Goal: Task Accomplishment & Management: Complete application form

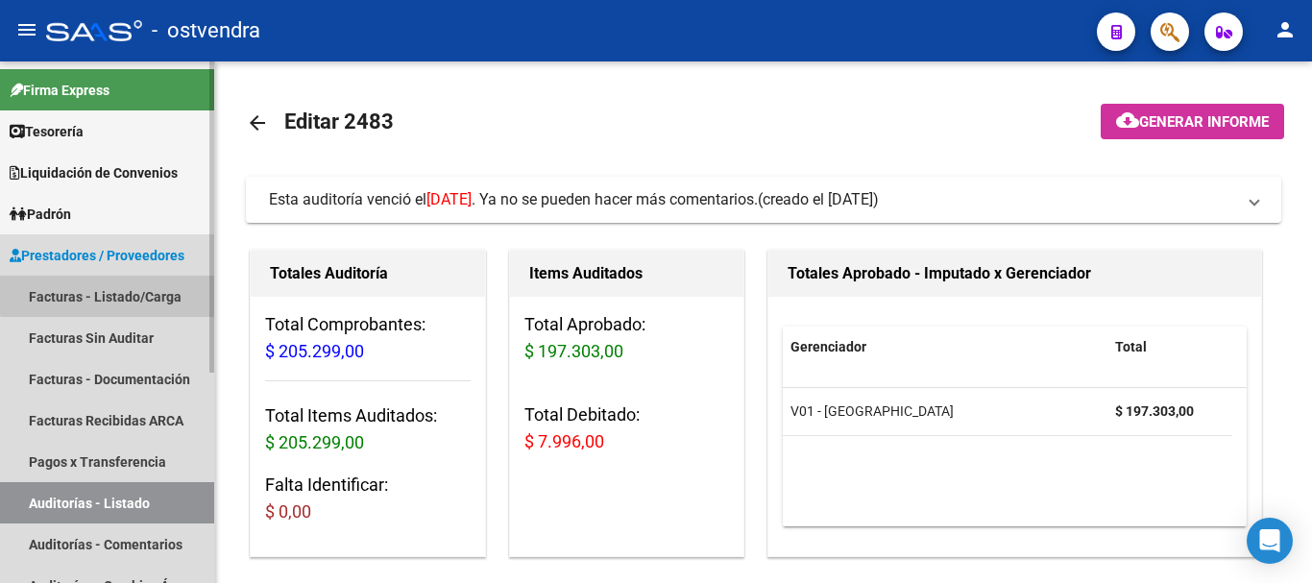
click at [110, 281] on link "Facturas - Listado/Carga" at bounding box center [107, 296] width 214 height 41
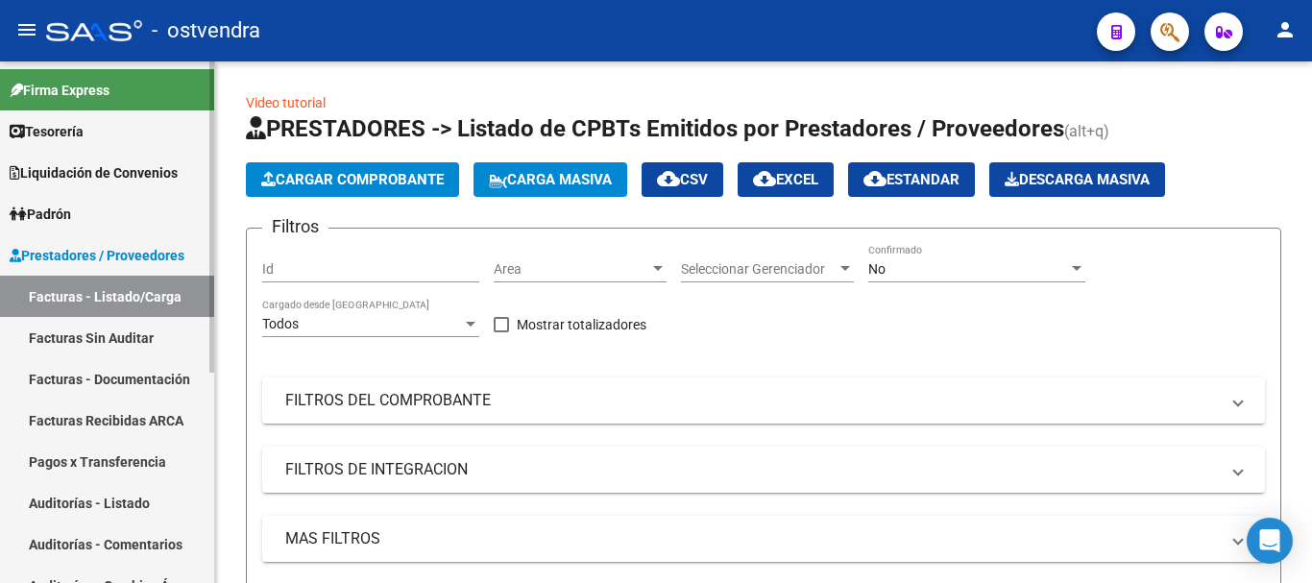
click at [117, 518] on link "Auditorías - Listado" at bounding box center [107, 502] width 214 height 41
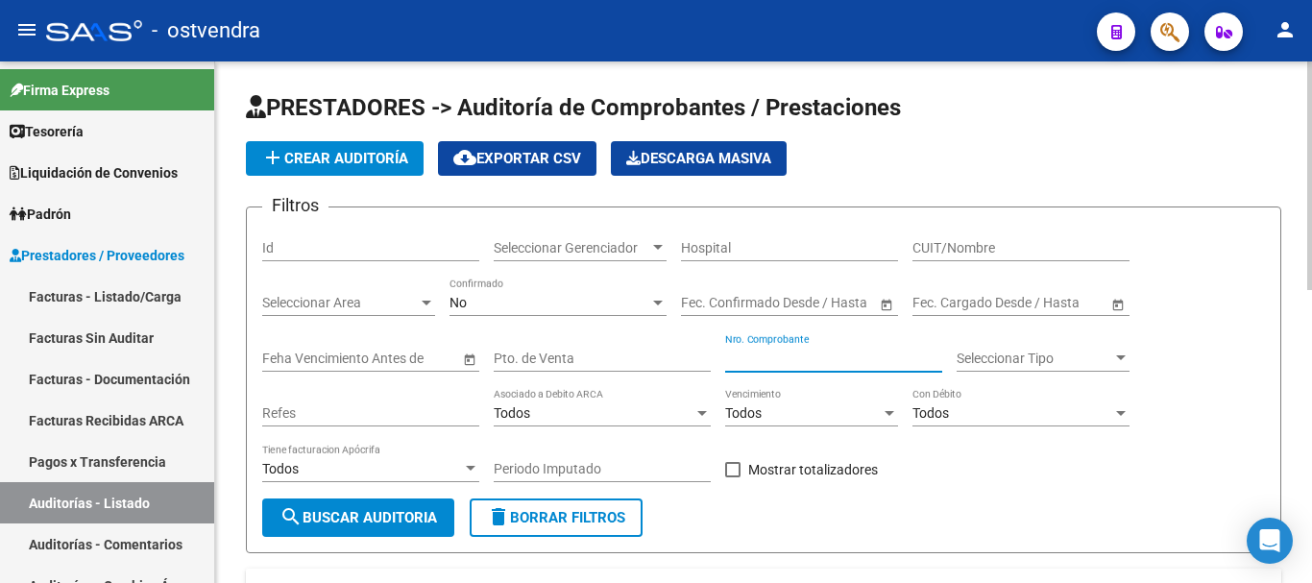
click at [792, 360] on input "Nro. Comprobante" at bounding box center [833, 359] width 217 height 16
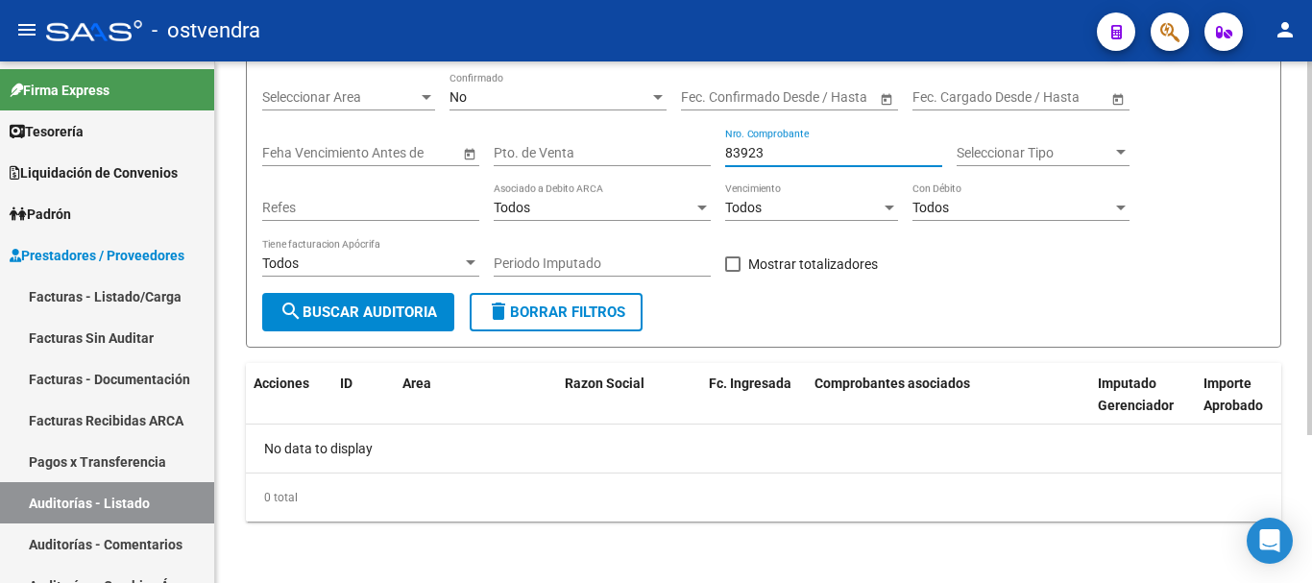
scroll to position [110, 0]
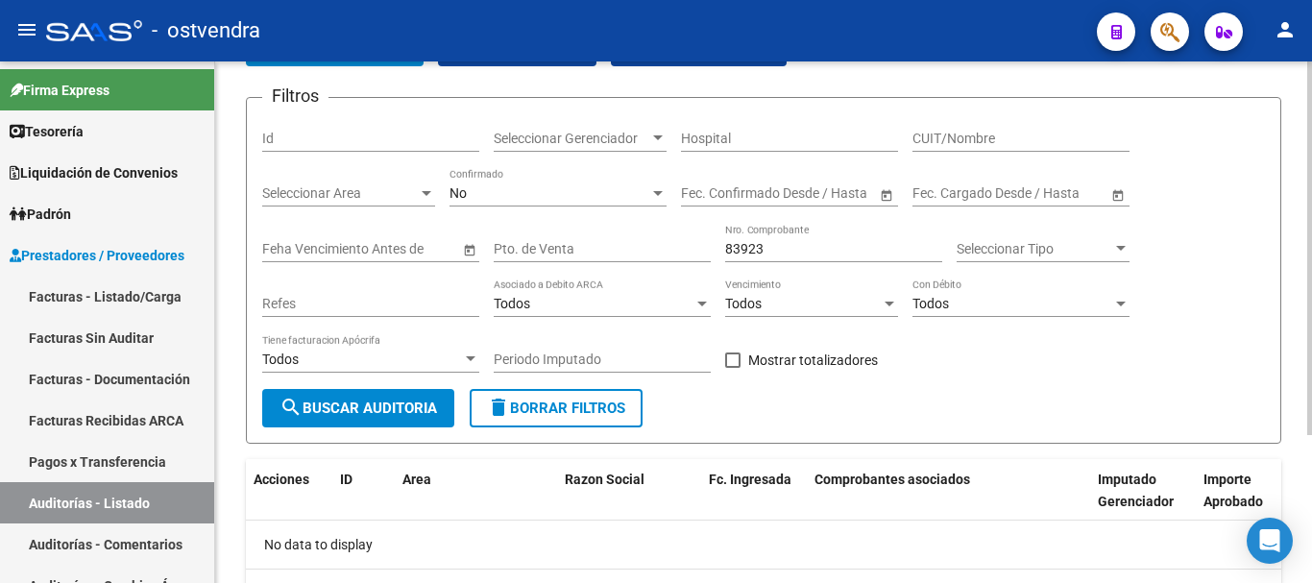
click at [572, 205] on div "No Confirmado" at bounding box center [558, 187] width 217 height 38
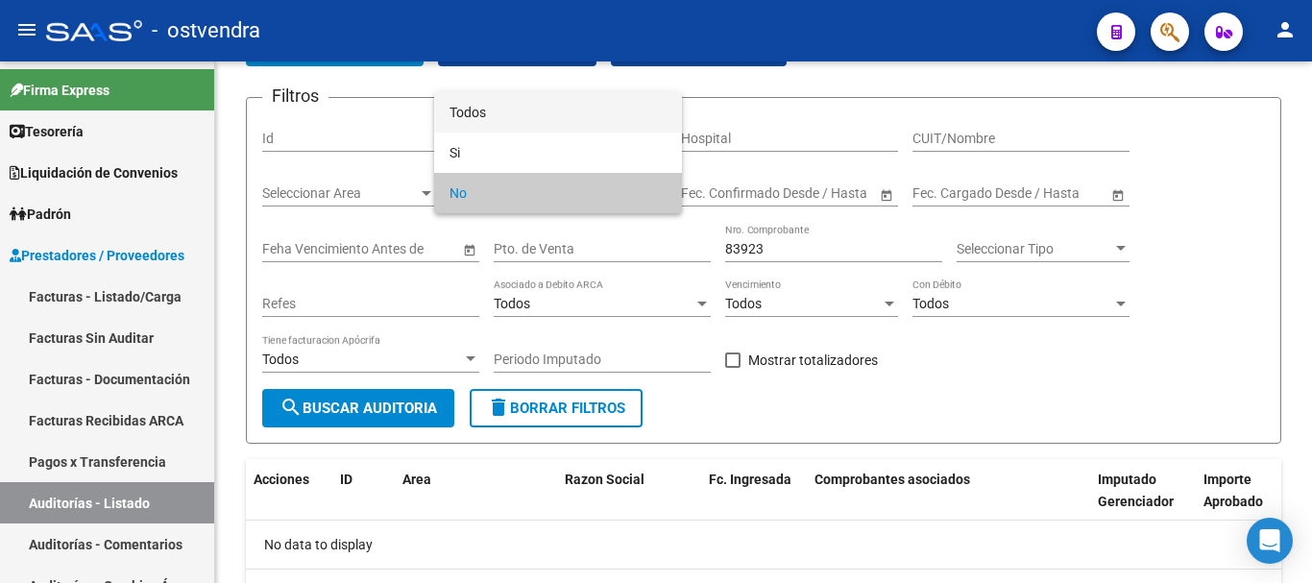
click at [545, 125] on span "Todos" at bounding box center [558, 112] width 217 height 40
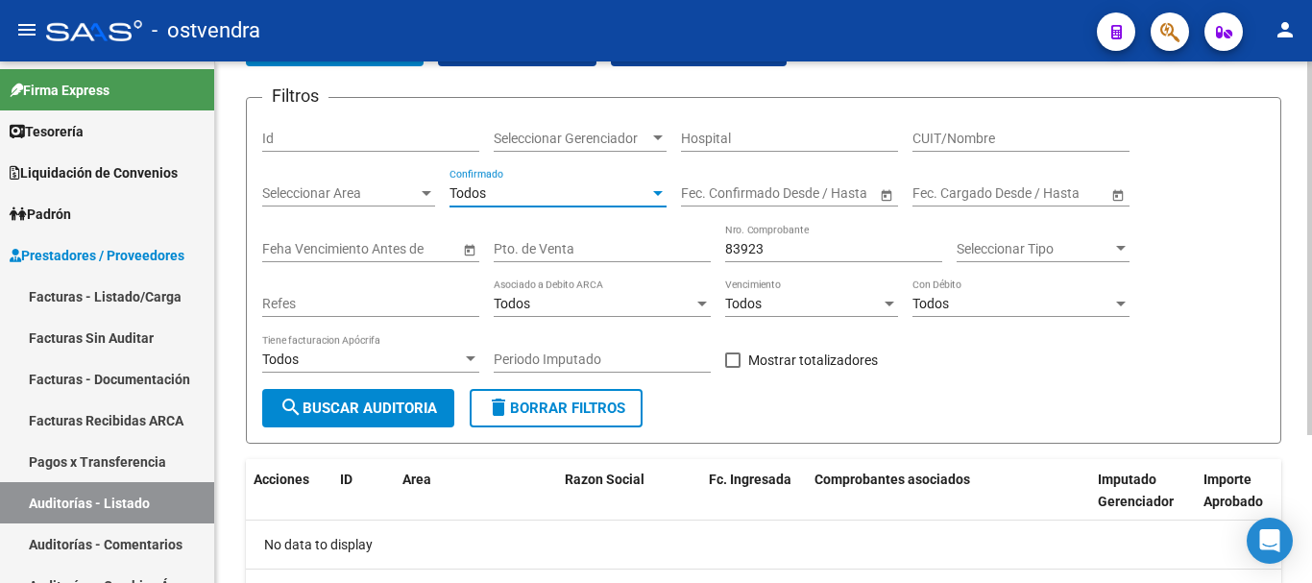
click at [358, 397] on button "search Buscar Auditoria" at bounding box center [358, 408] width 192 height 38
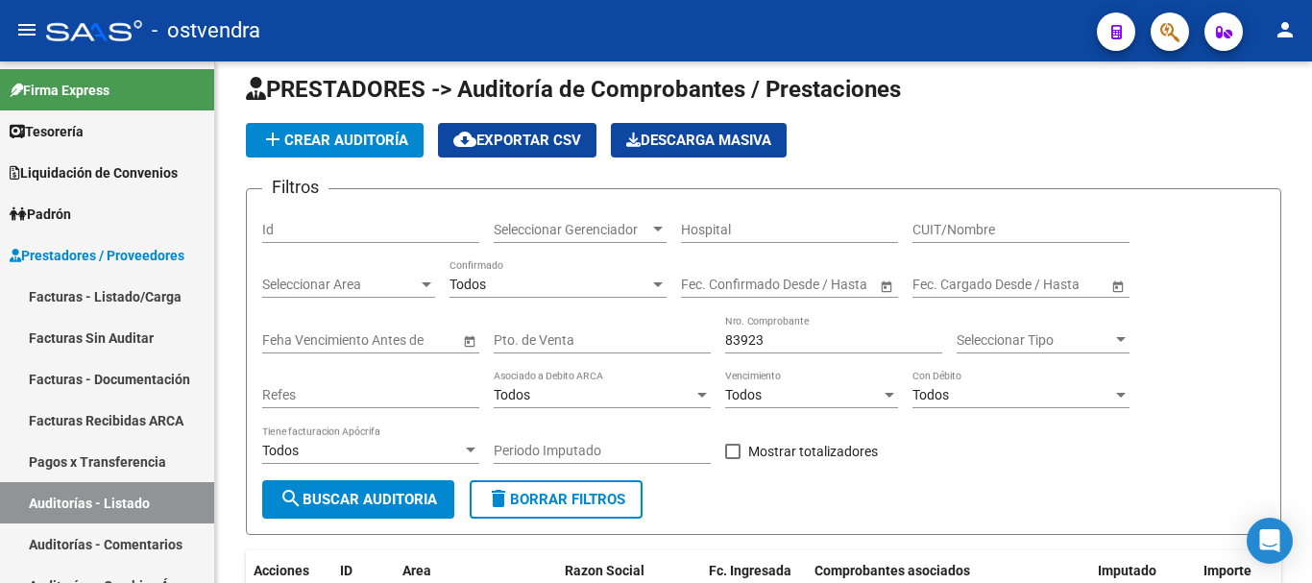
scroll to position [13, 0]
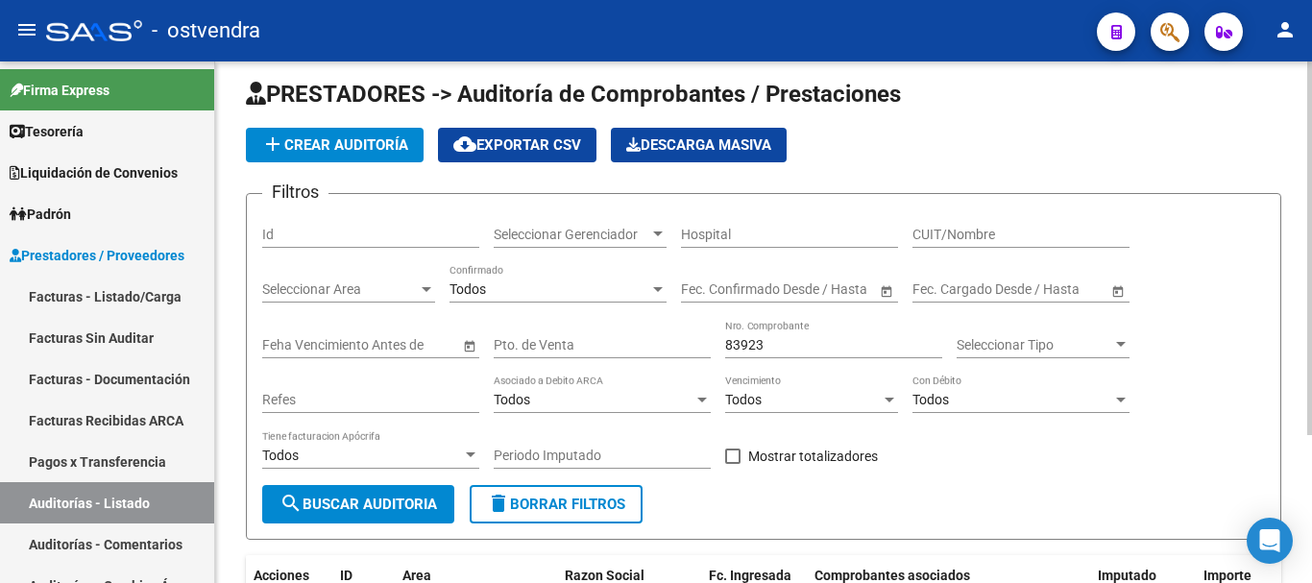
click at [843, 345] on input "83923" at bounding box center [833, 345] width 217 height 16
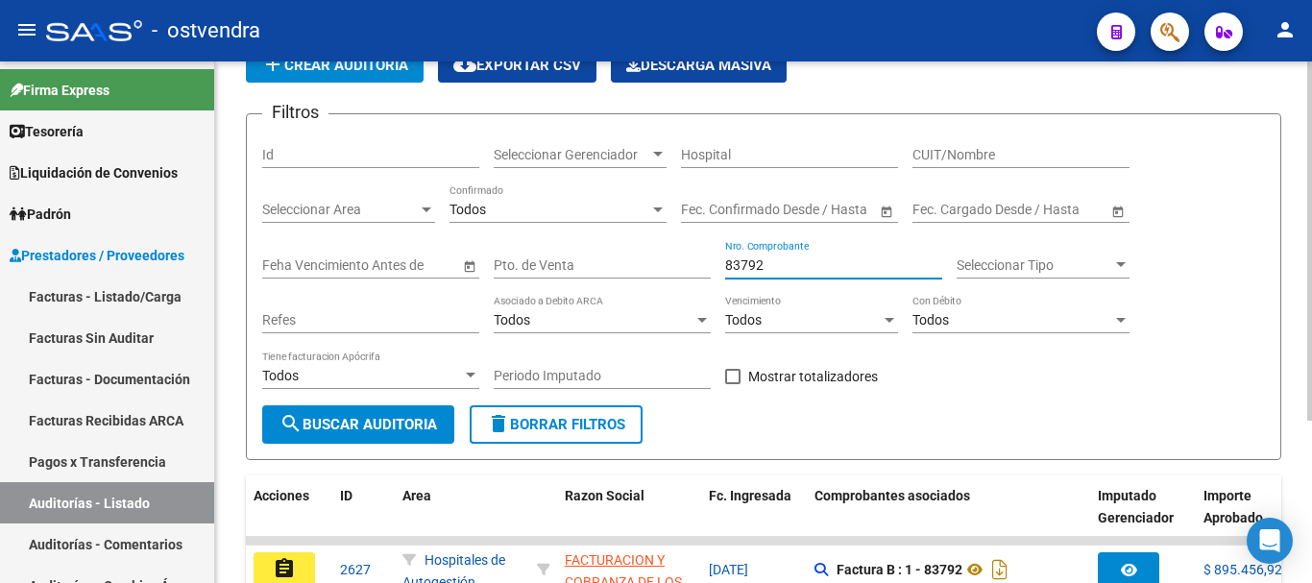
scroll to position [235, 0]
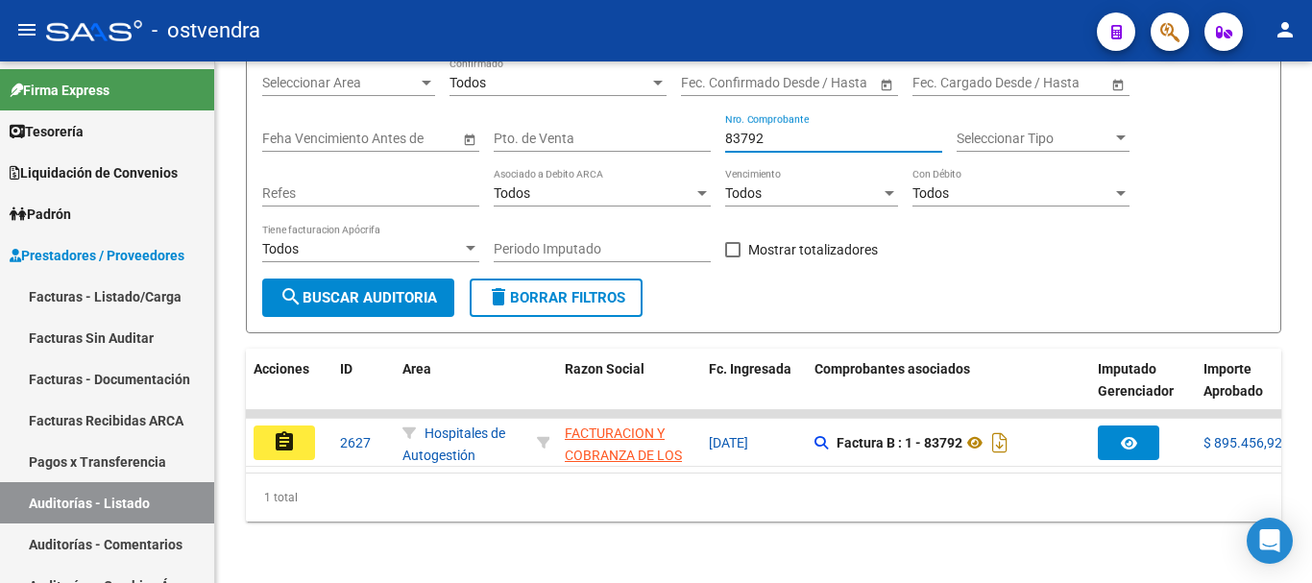
type input "83792"
click at [96, 282] on link "Facturas - Listado/Carga" at bounding box center [107, 296] width 214 height 41
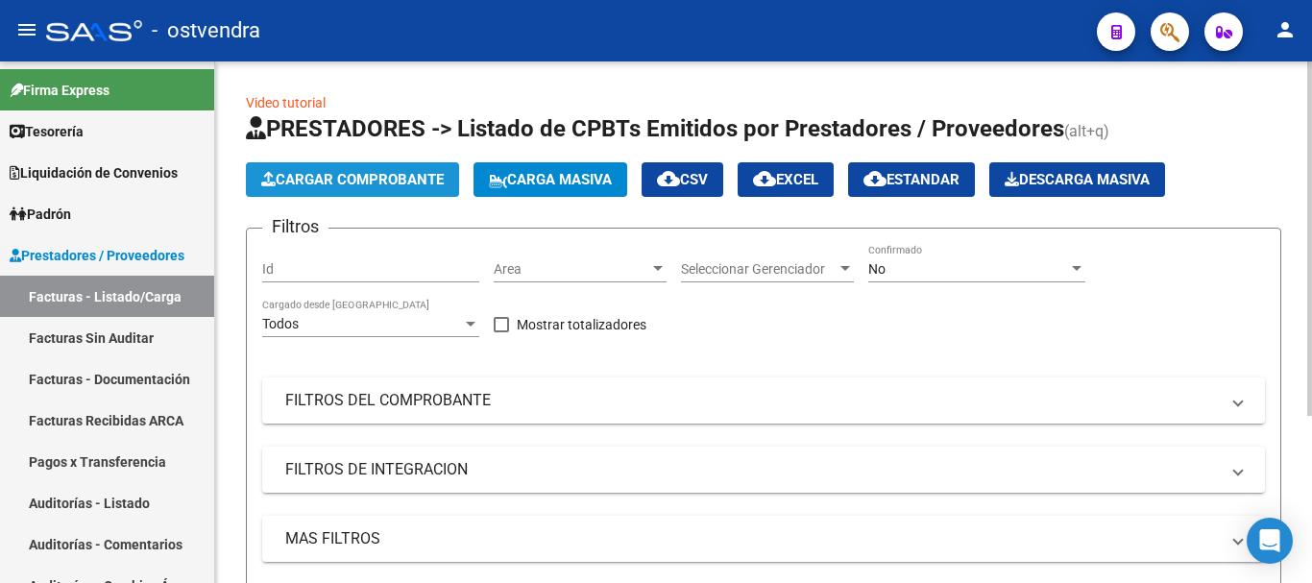
click at [409, 183] on span "Cargar Comprobante" at bounding box center [352, 179] width 183 height 17
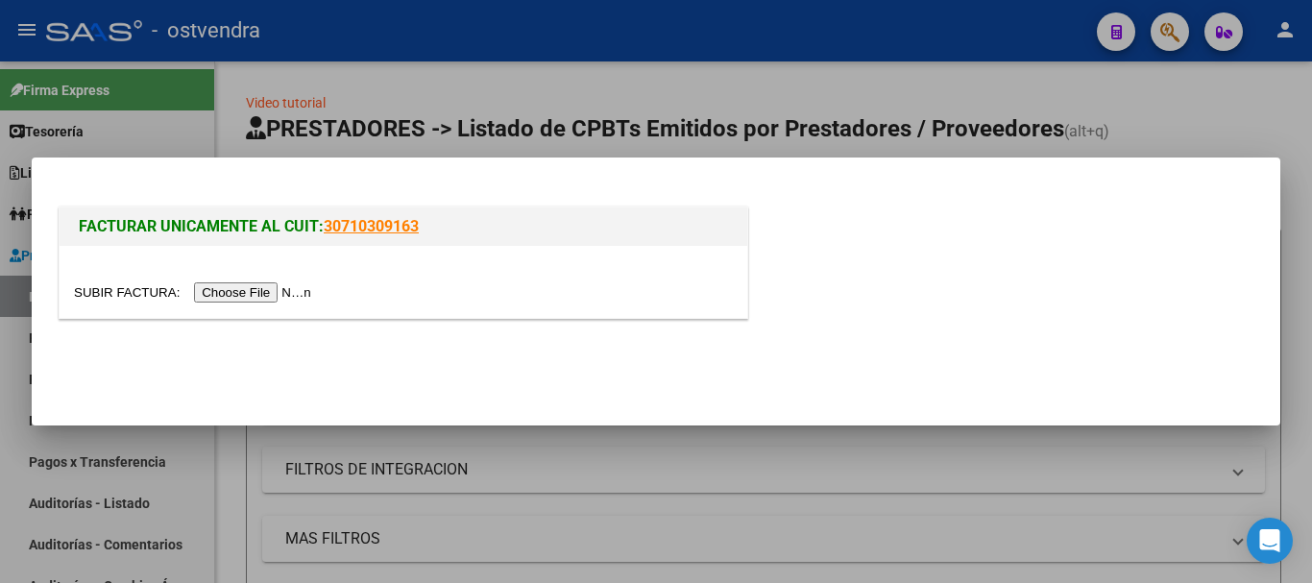
click at [263, 286] on input "file" at bounding box center [195, 292] width 243 height 20
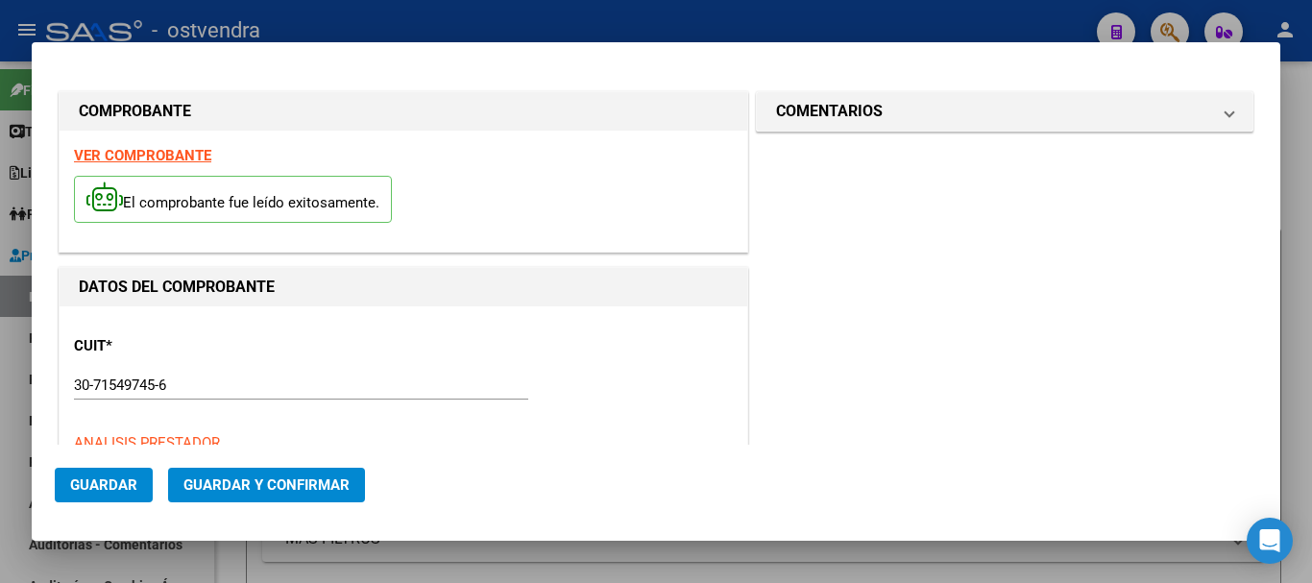
type input "[DATE]"
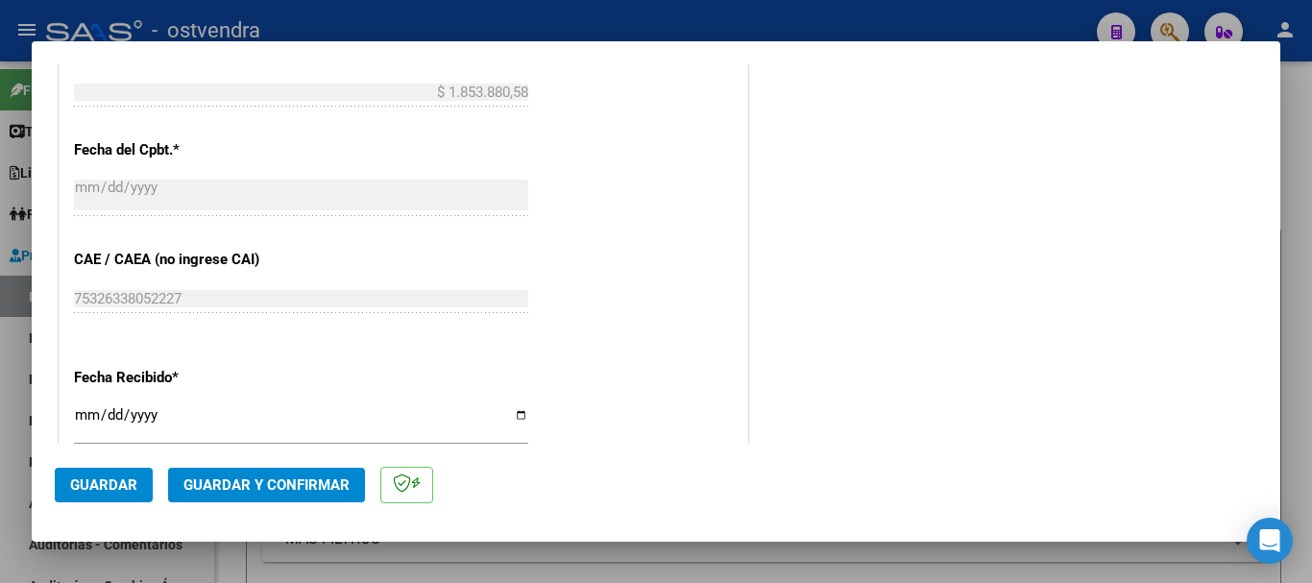
scroll to position [1057, 0]
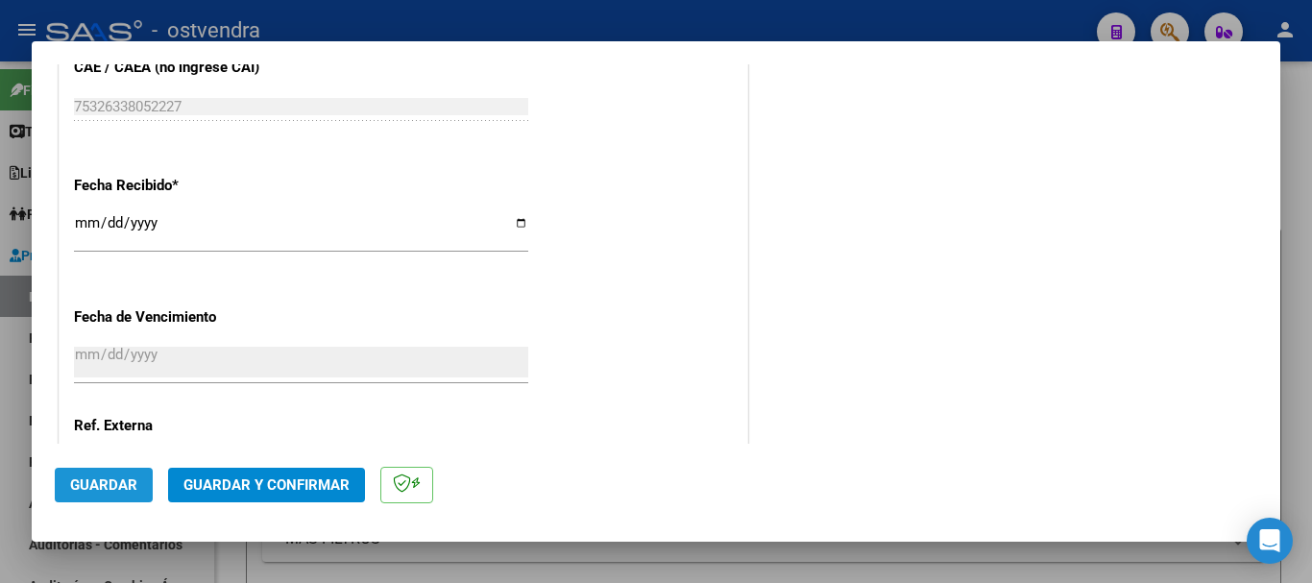
click at [107, 475] on button "Guardar" at bounding box center [104, 485] width 98 height 35
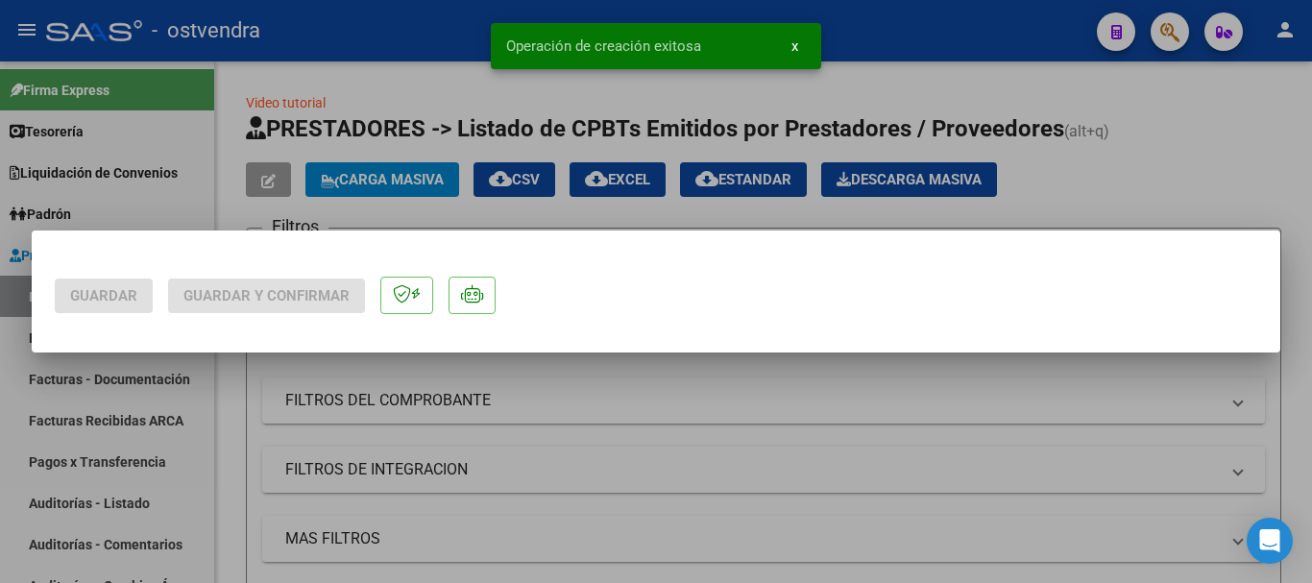
scroll to position [0, 0]
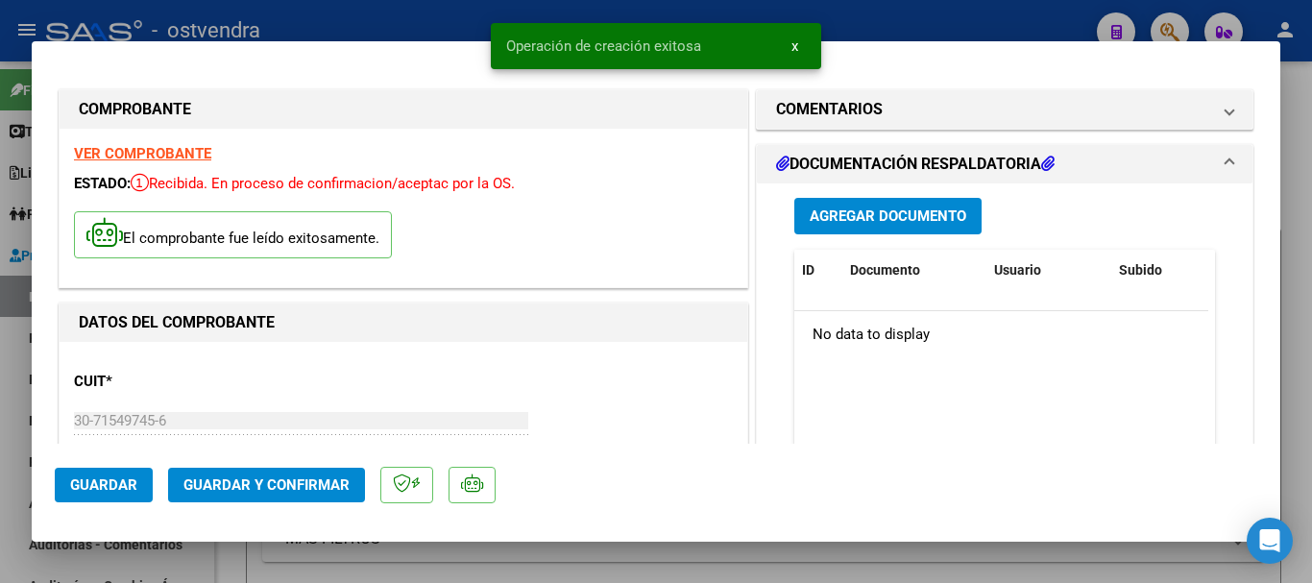
click at [922, 218] on span "Agregar Documento" at bounding box center [888, 216] width 157 height 17
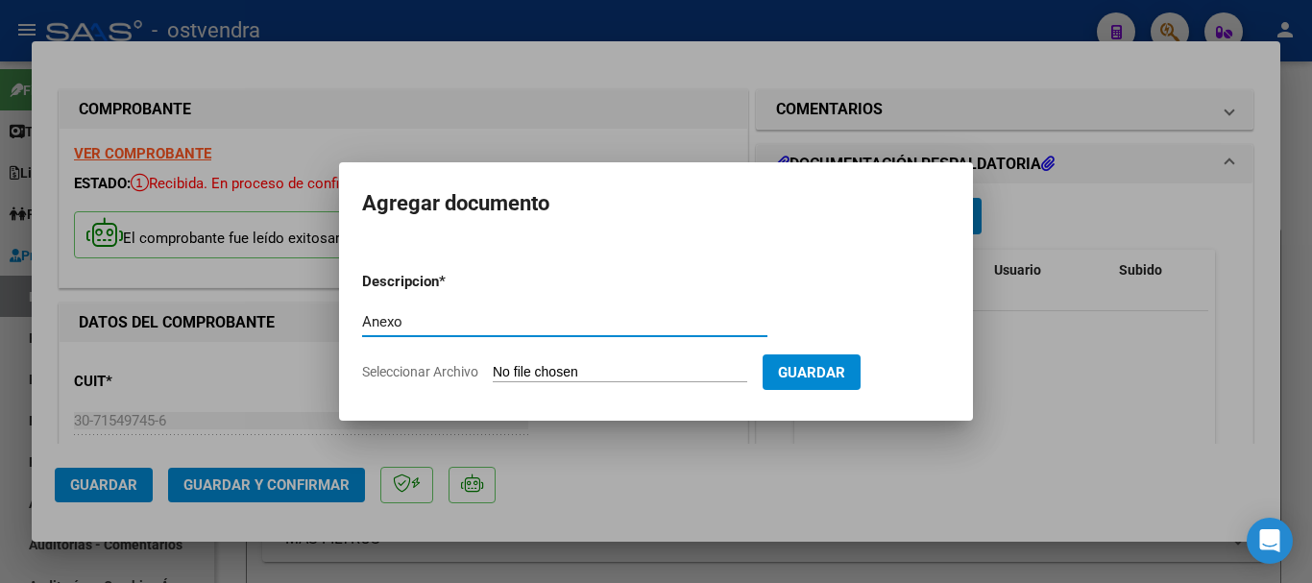
type input "Anexo"
click at [611, 369] on input "Seleccionar Archivo" at bounding box center [620, 373] width 255 height 18
type input "C:\fakepath\acomprobantenuevoanexopdf_impl - 2025-08-12T113627.310.pdf"
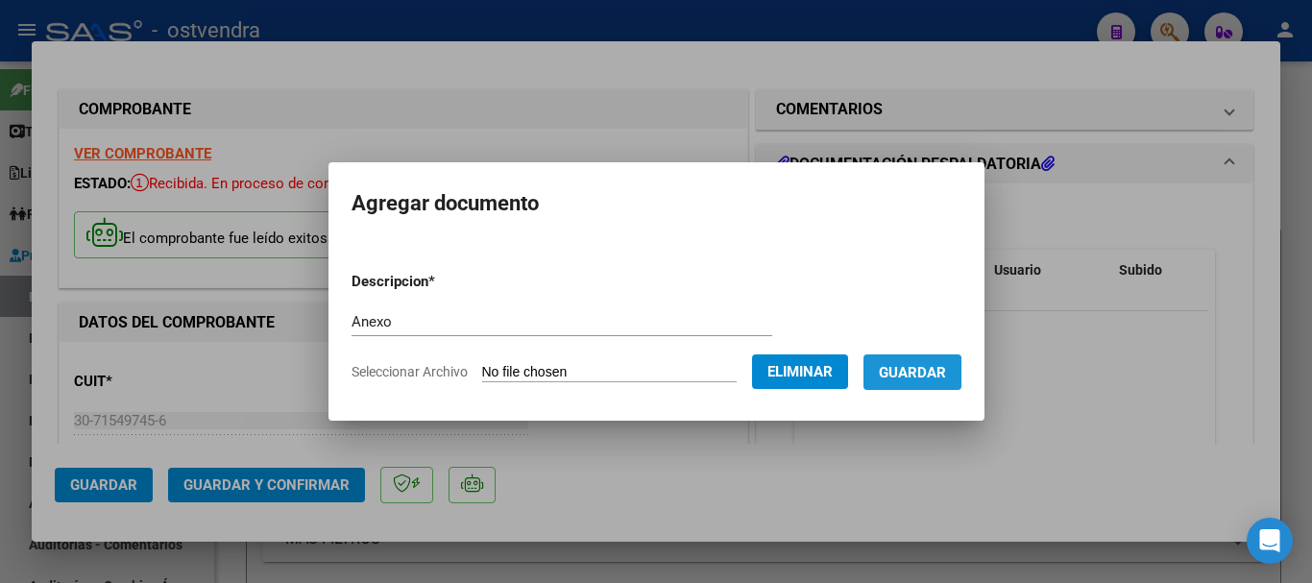
click at [921, 378] on span "Guardar" at bounding box center [912, 372] width 67 height 17
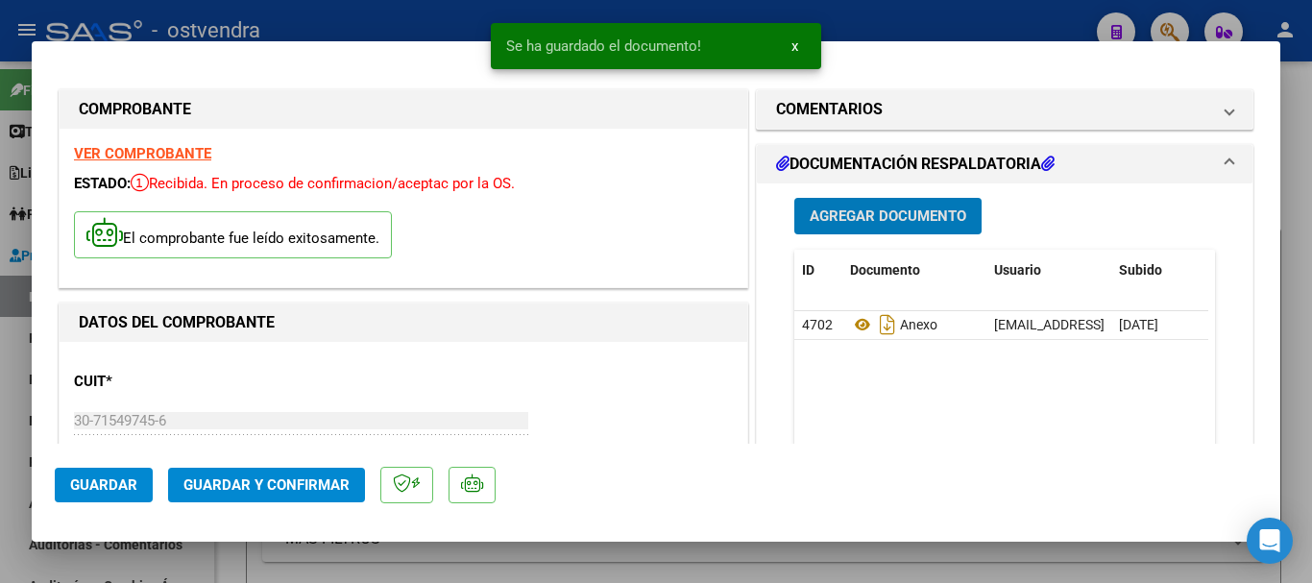
click at [288, 485] on span "Guardar y Confirmar" at bounding box center [266, 485] width 166 height 17
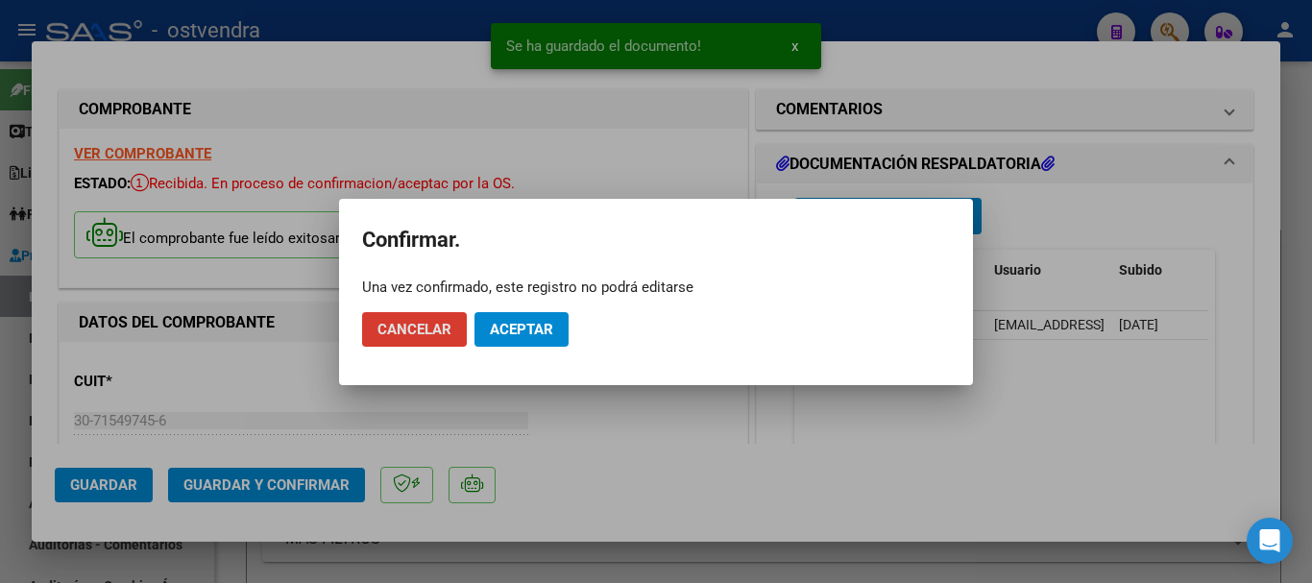
click at [484, 328] on button "Aceptar" at bounding box center [522, 329] width 94 height 35
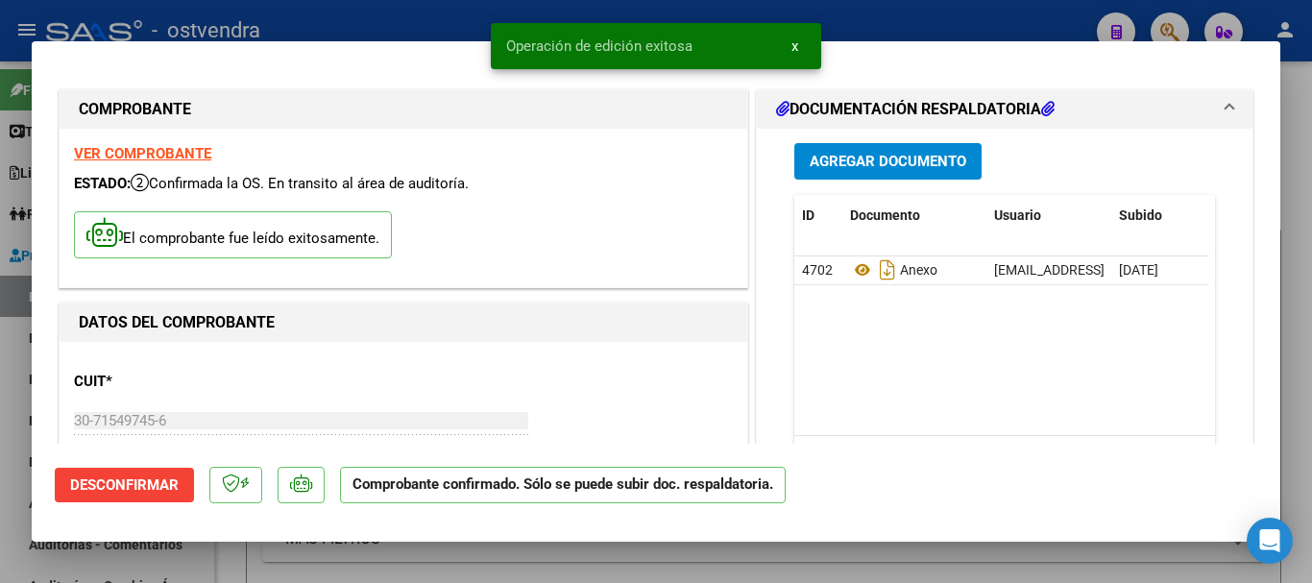
click at [0, 475] on div at bounding box center [656, 291] width 1312 height 583
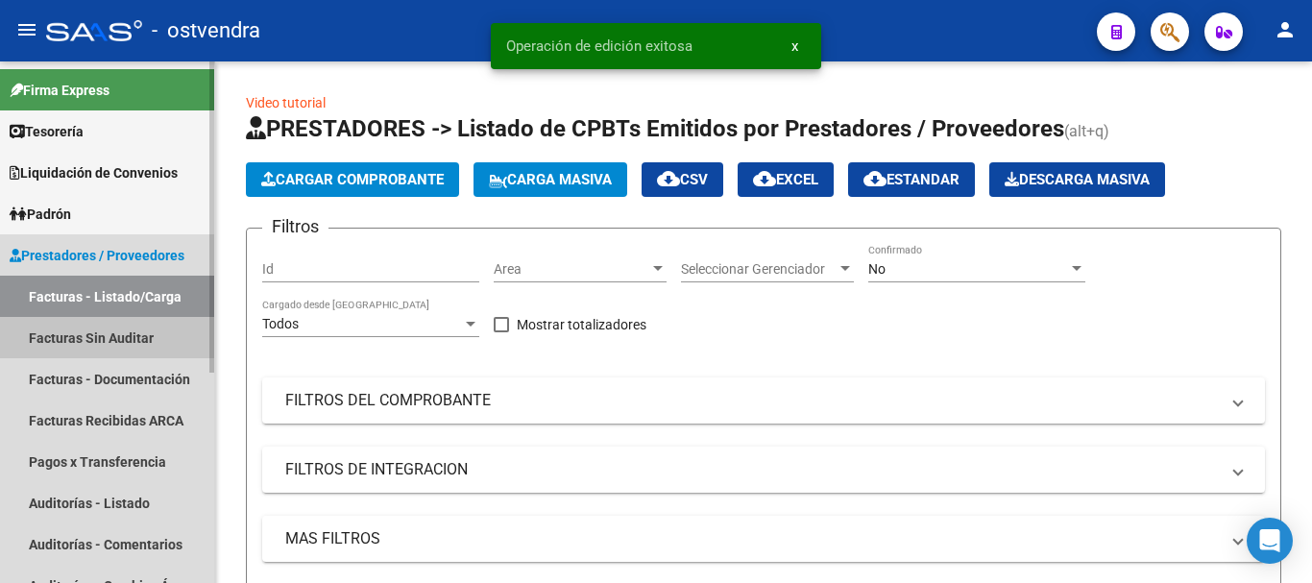
click at [117, 322] on link "Facturas Sin Auditar" at bounding box center [107, 337] width 214 height 41
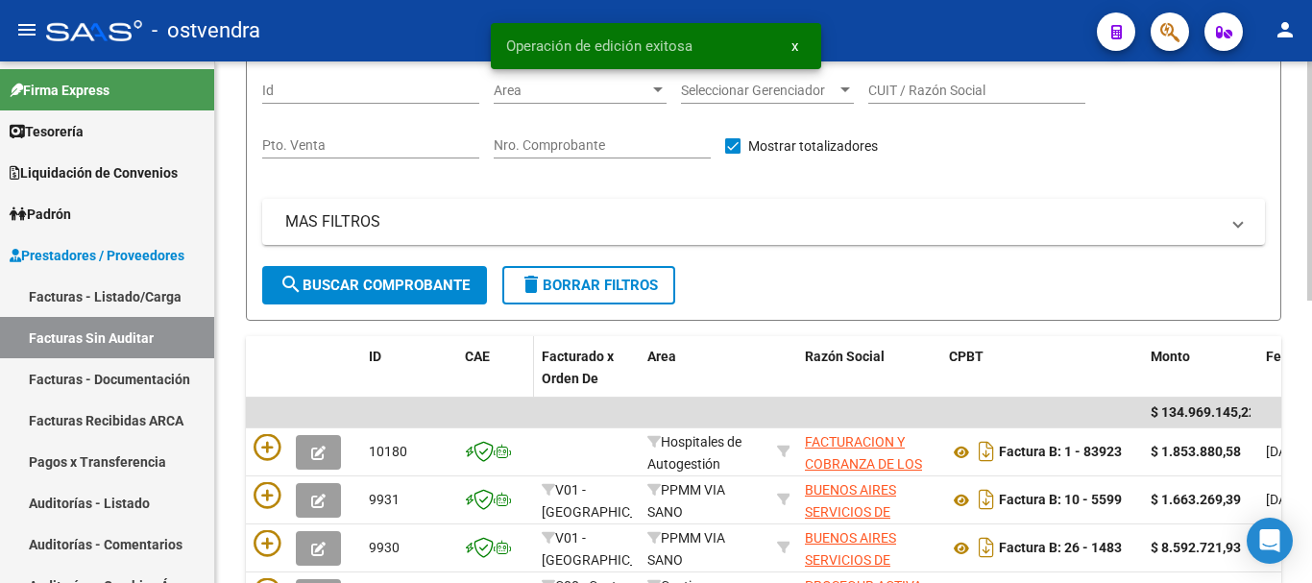
scroll to position [183, 0]
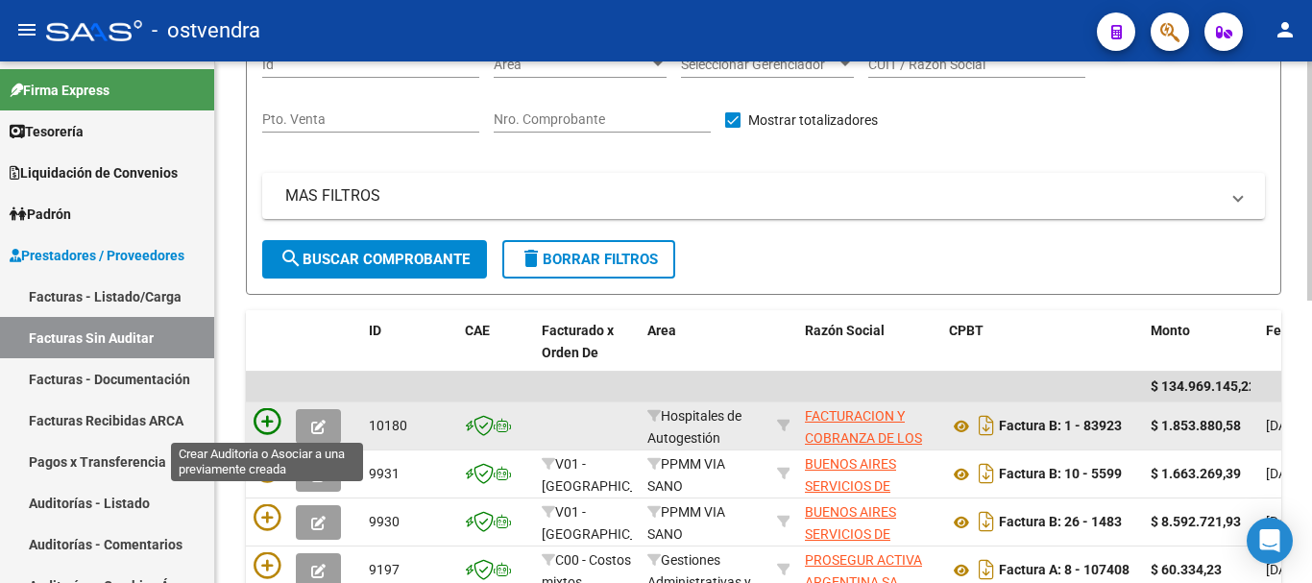
click at [257, 423] on icon at bounding box center [267, 421] width 27 height 27
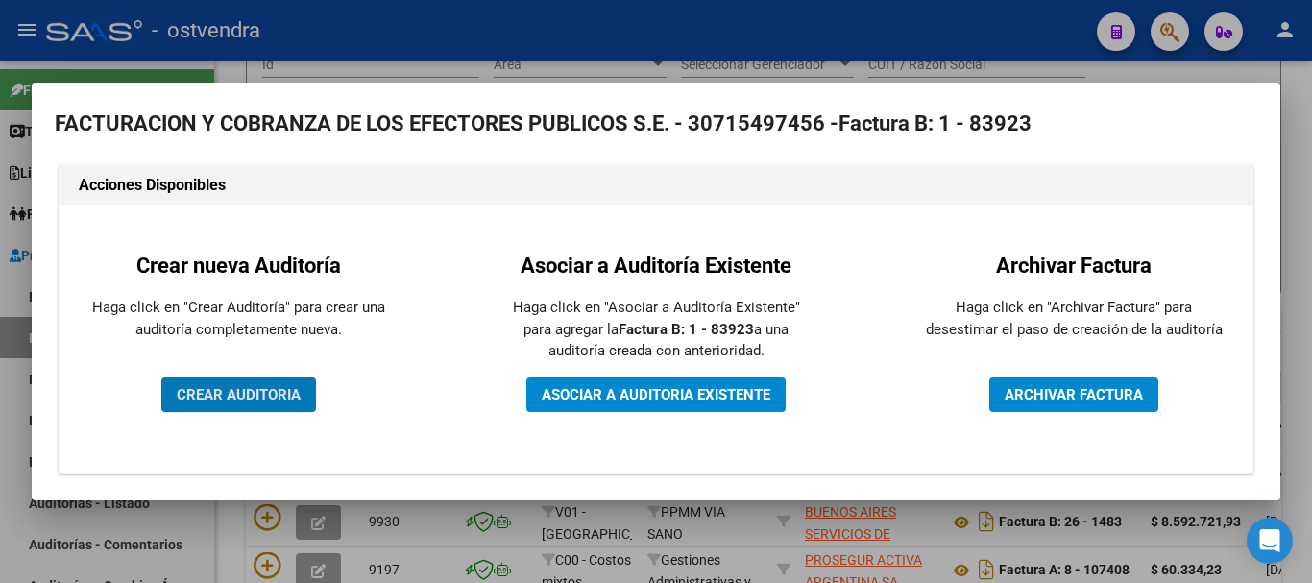
click at [256, 403] on span "CREAR AUDITORIA" at bounding box center [239, 394] width 124 height 17
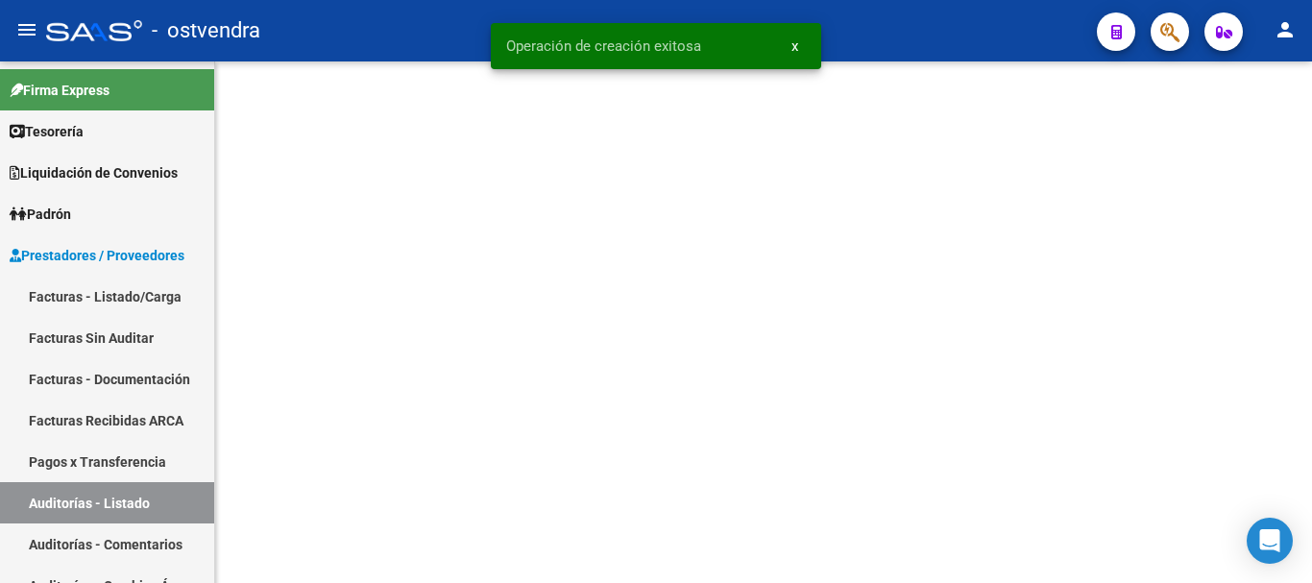
click at [258, 406] on mat-sidenav-content at bounding box center [763, 322] width 1097 height 522
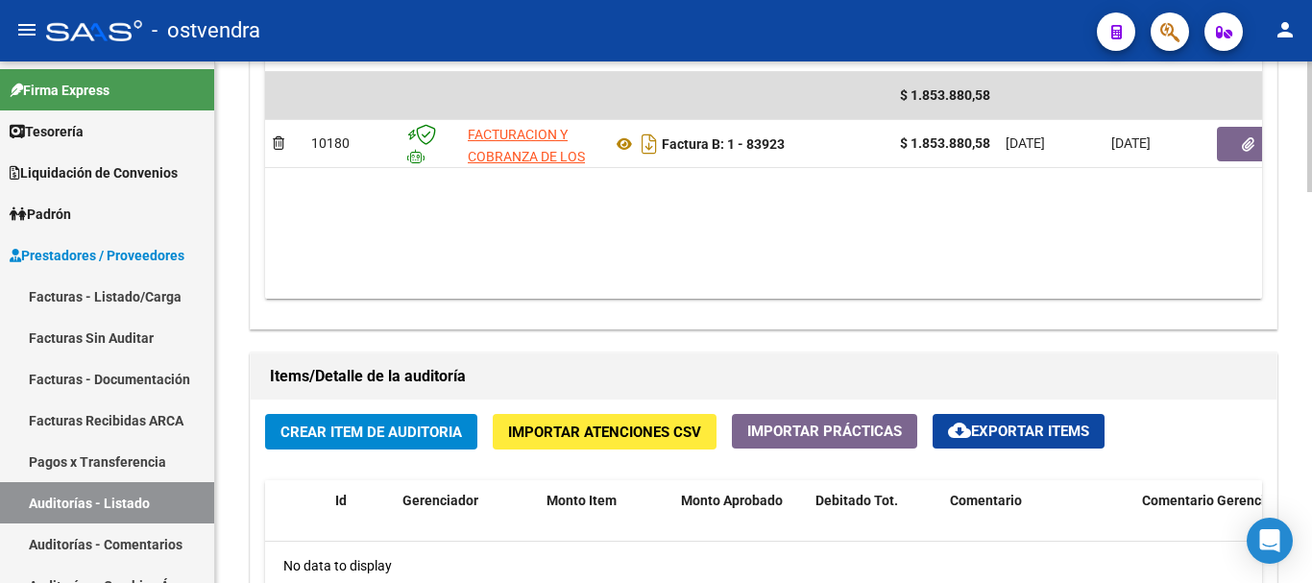
scroll to position [1057, 0]
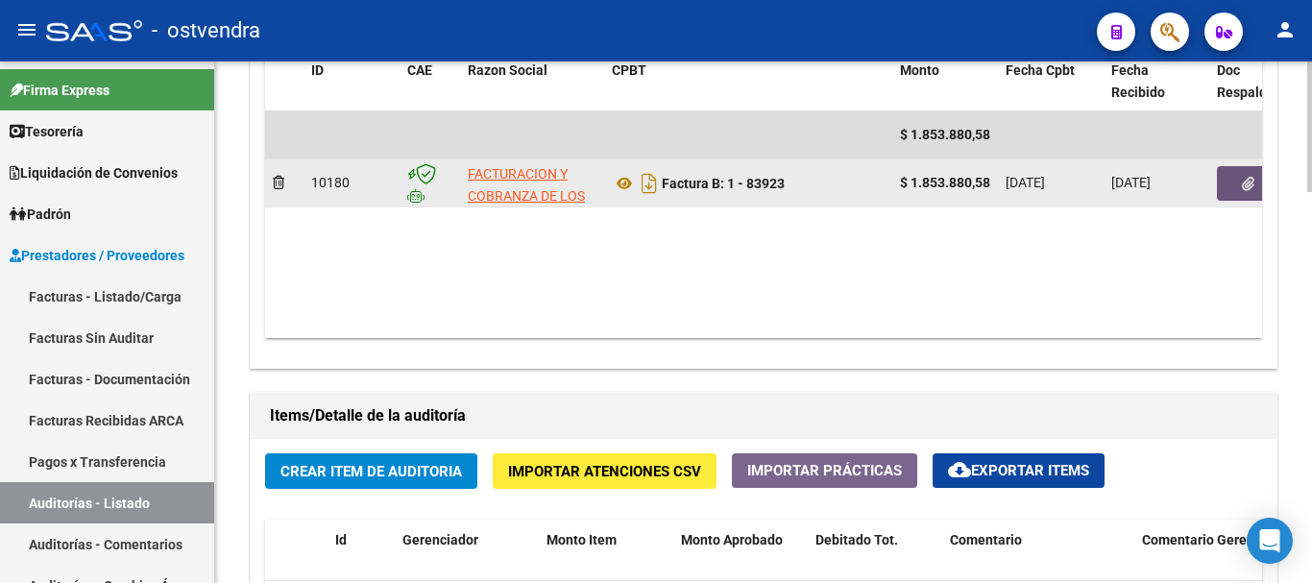
click at [1245, 193] on button "button" at bounding box center [1247, 183] width 61 height 35
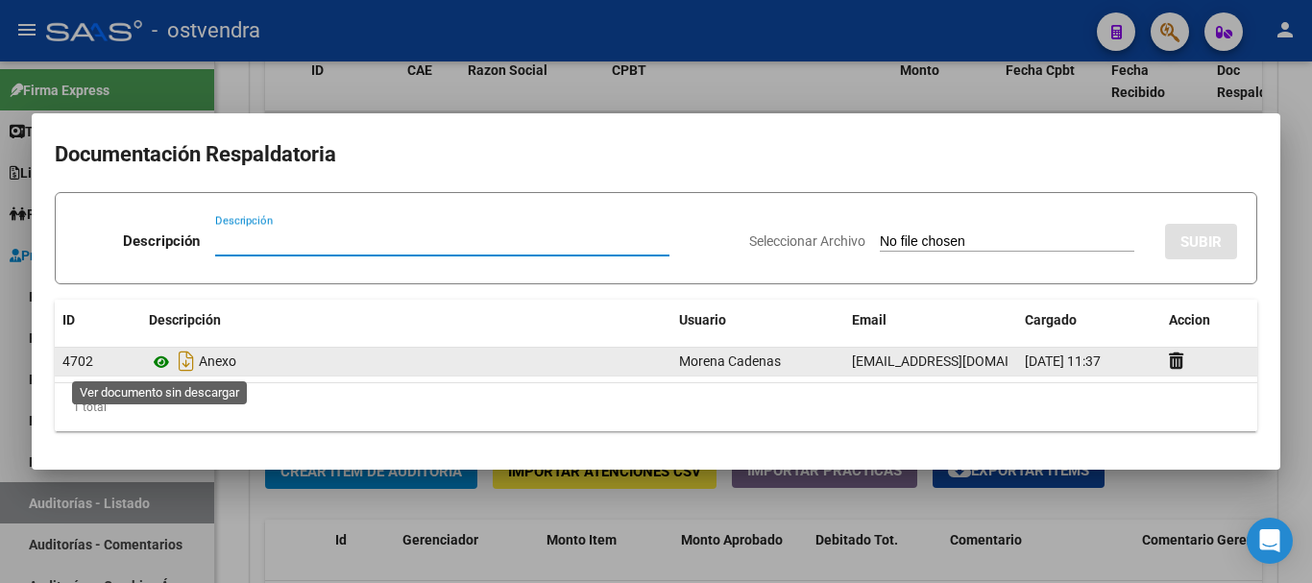
click at [163, 362] on icon at bounding box center [161, 362] width 25 height 23
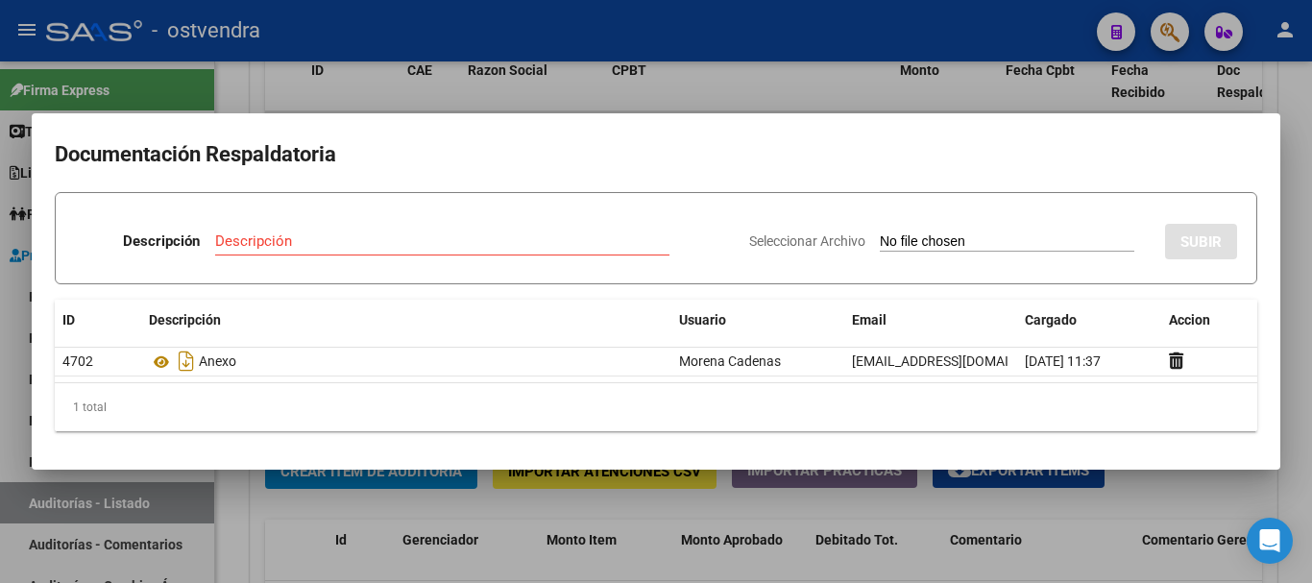
click at [519, 99] on div at bounding box center [656, 291] width 1312 height 583
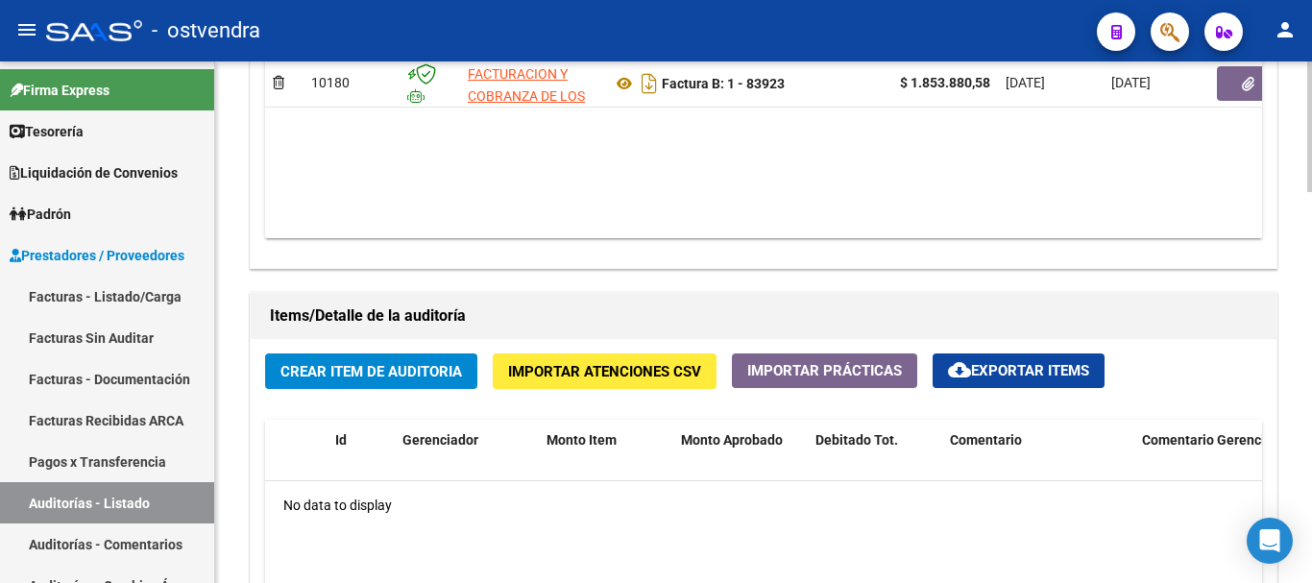
scroll to position [1249, 0]
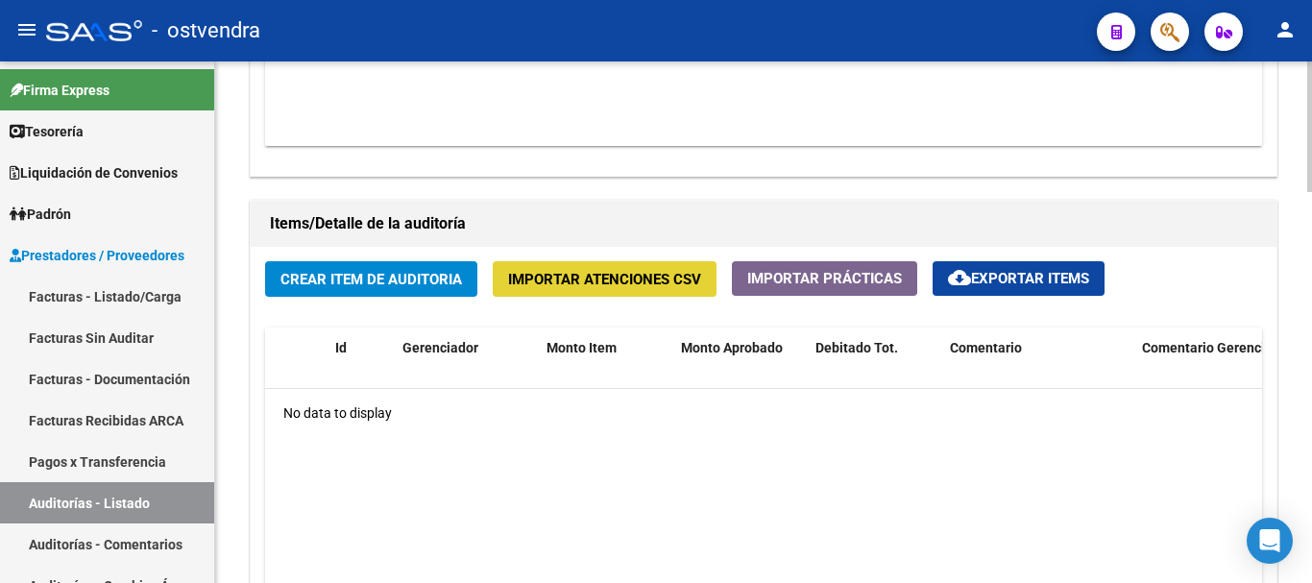
click at [663, 286] on span "Importar Atenciones CSV" at bounding box center [604, 279] width 193 height 17
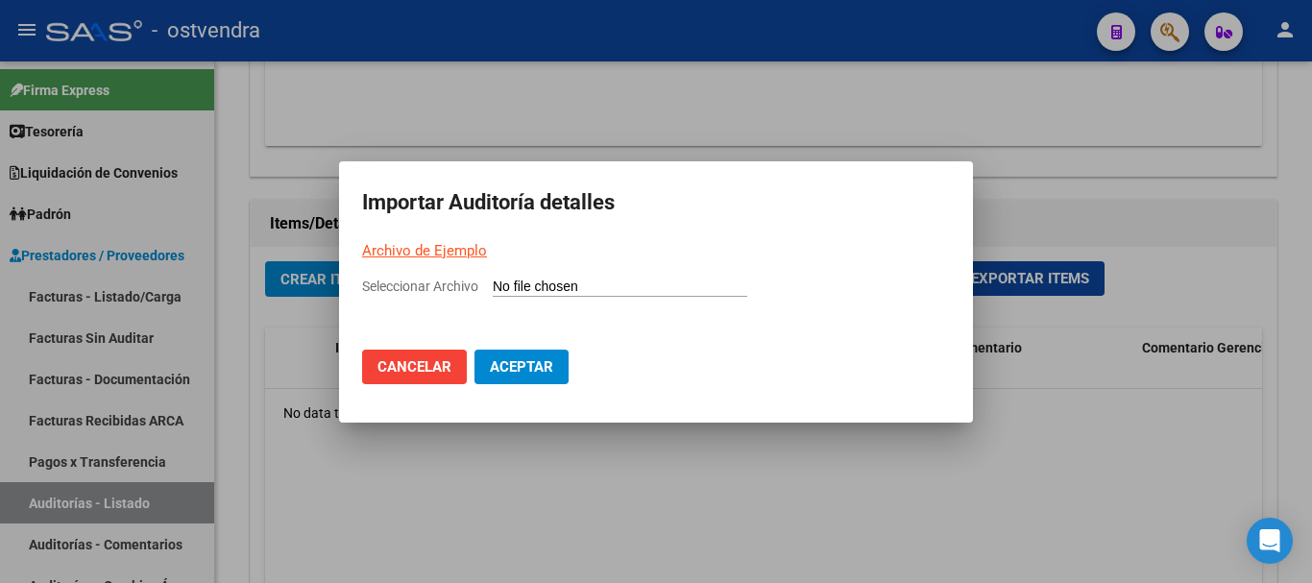
click at [432, 248] on link "Archivo de Ejemplo" at bounding box center [424, 250] width 125 height 17
click at [557, 293] on input "Seleccionar Archivo" at bounding box center [620, 288] width 255 height 18
type input "C:\fakepath\Auditoria-demo-saas-total (72).csv"
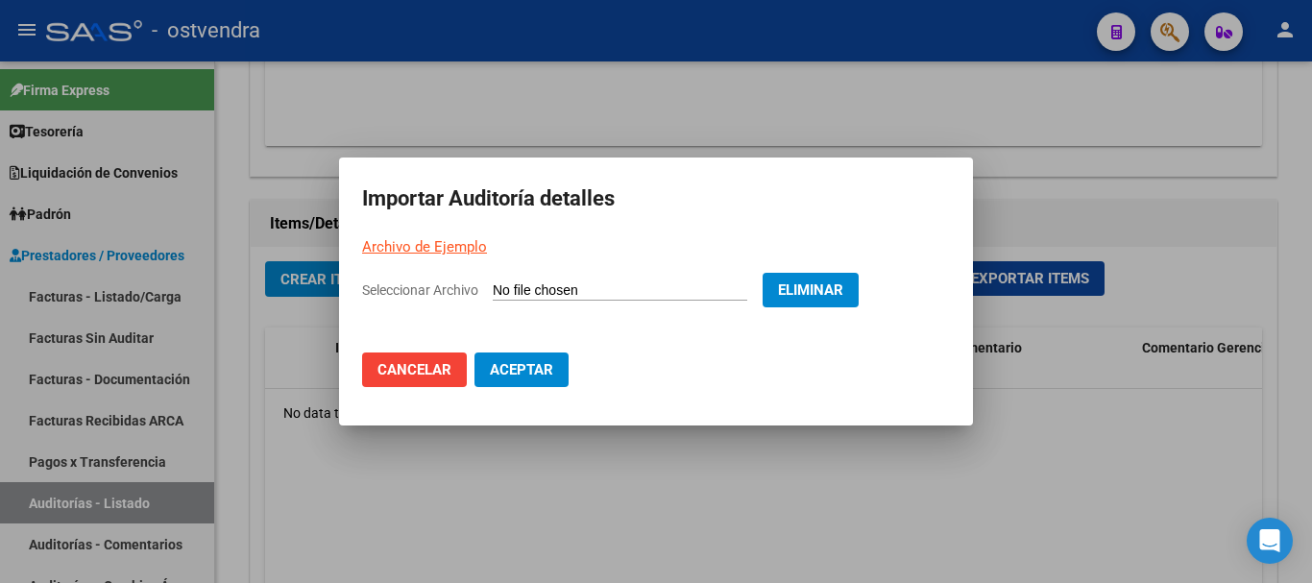
click at [535, 379] on button "Aceptar" at bounding box center [522, 370] width 94 height 35
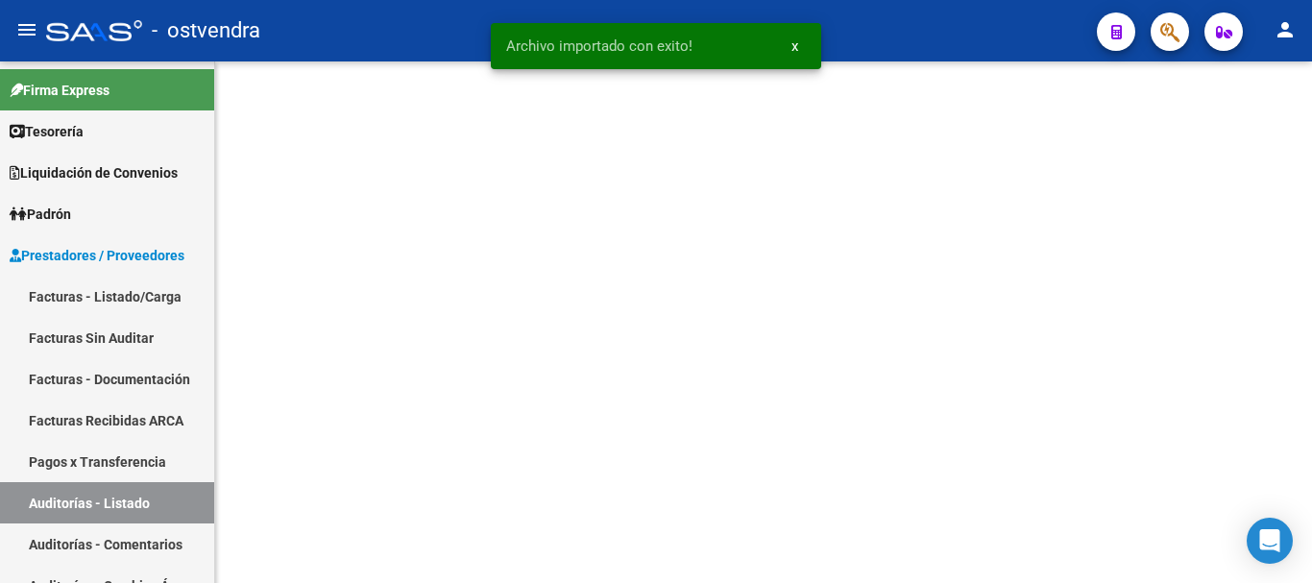
scroll to position [0, 0]
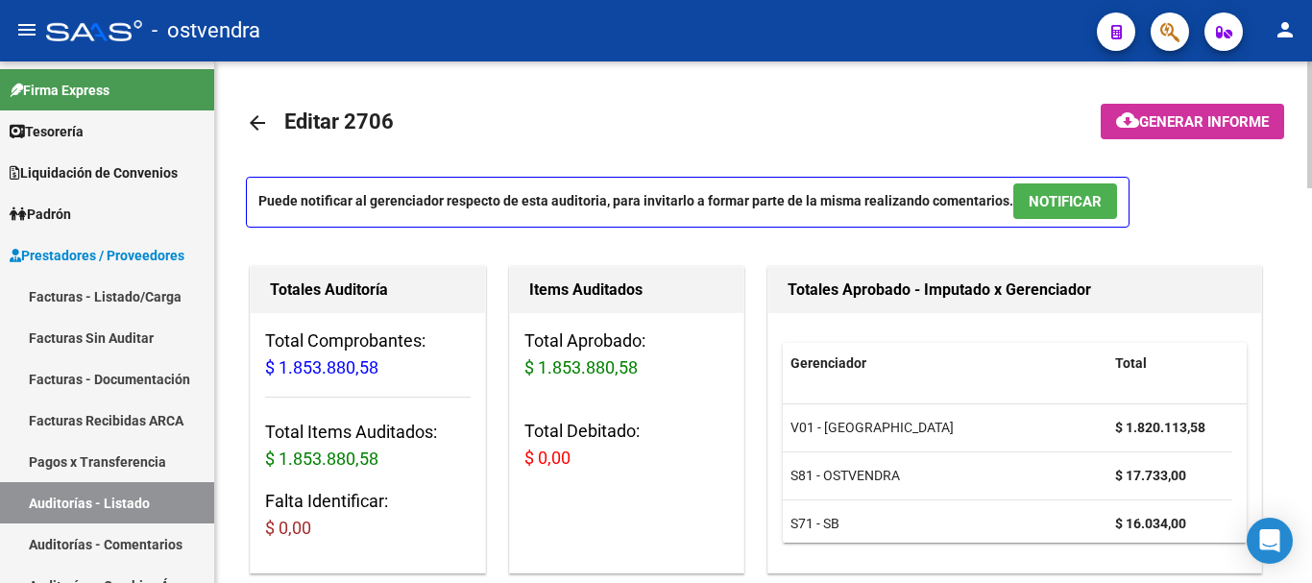
click at [1039, 203] on span "NOTIFICAR" at bounding box center [1065, 201] width 73 height 17
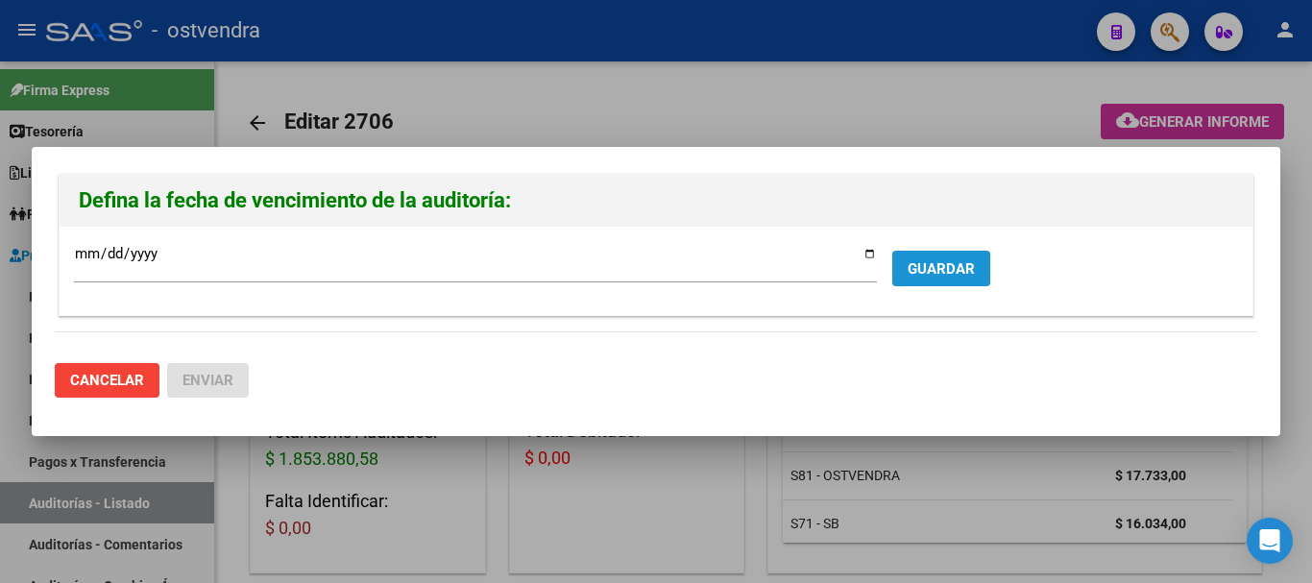
click at [936, 265] on span "GUARDAR" at bounding box center [941, 268] width 67 height 17
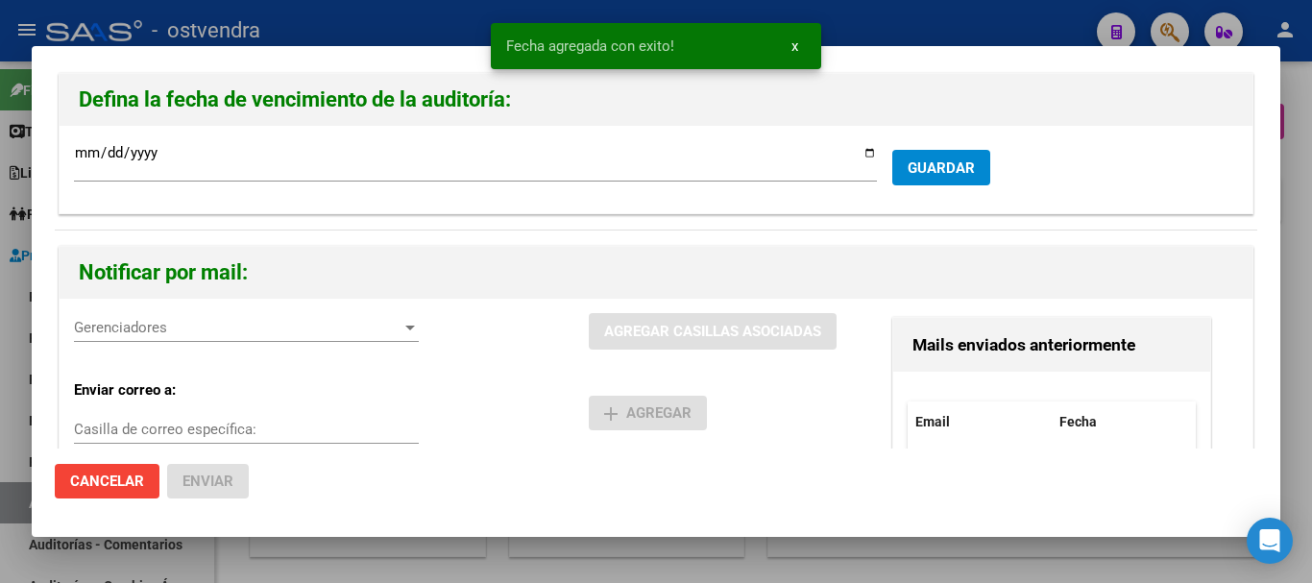
click at [119, 323] on span "Gerenciadores" at bounding box center [238, 327] width 328 height 17
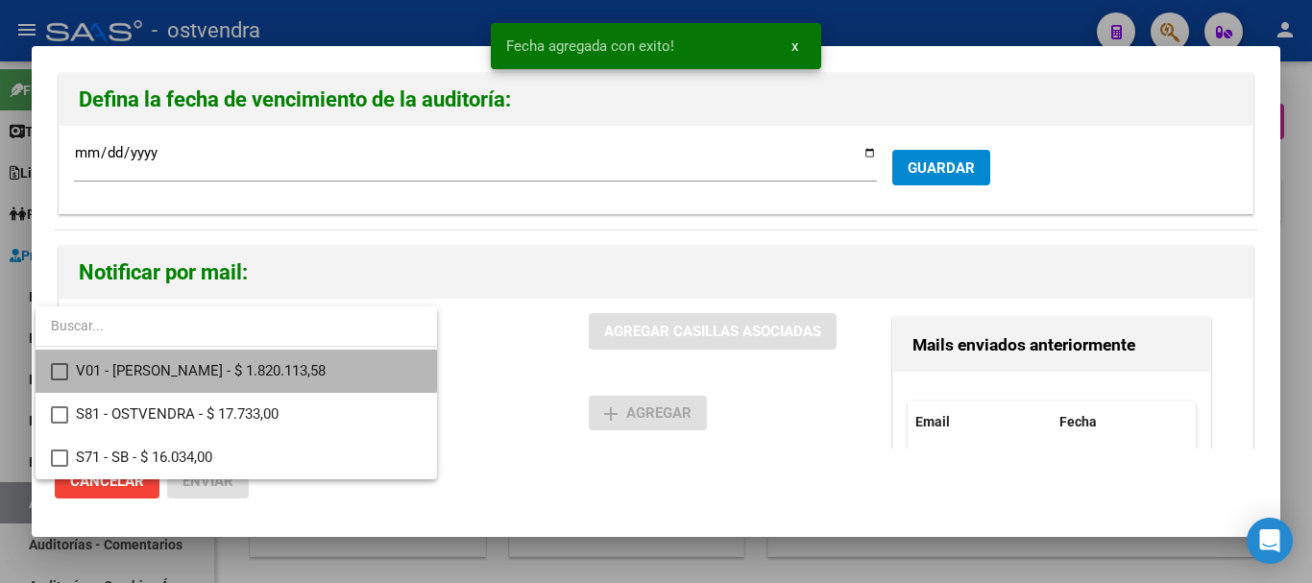
click at [138, 364] on span "V01 - [PERSON_NAME] - $ 1.820.113,58" at bounding box center [249, 371] width 346 height 43
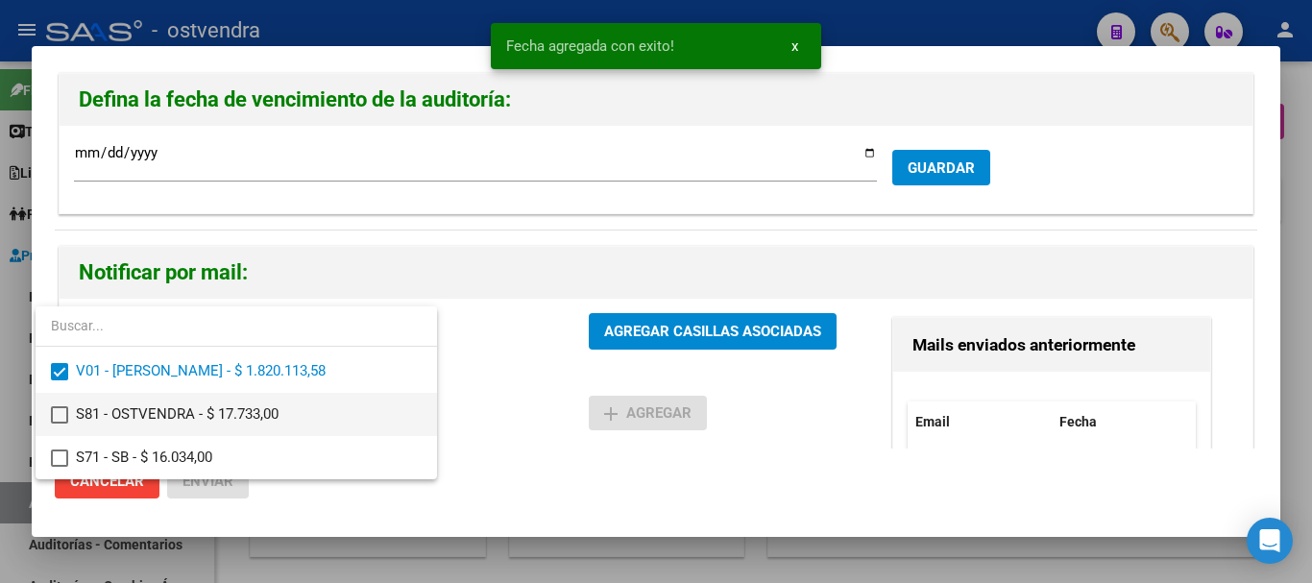
click at [142, 413] on span "S81 - OSTVENDRA - $ 17.733,00" at bounding box center [249, 414] width 346 height 43
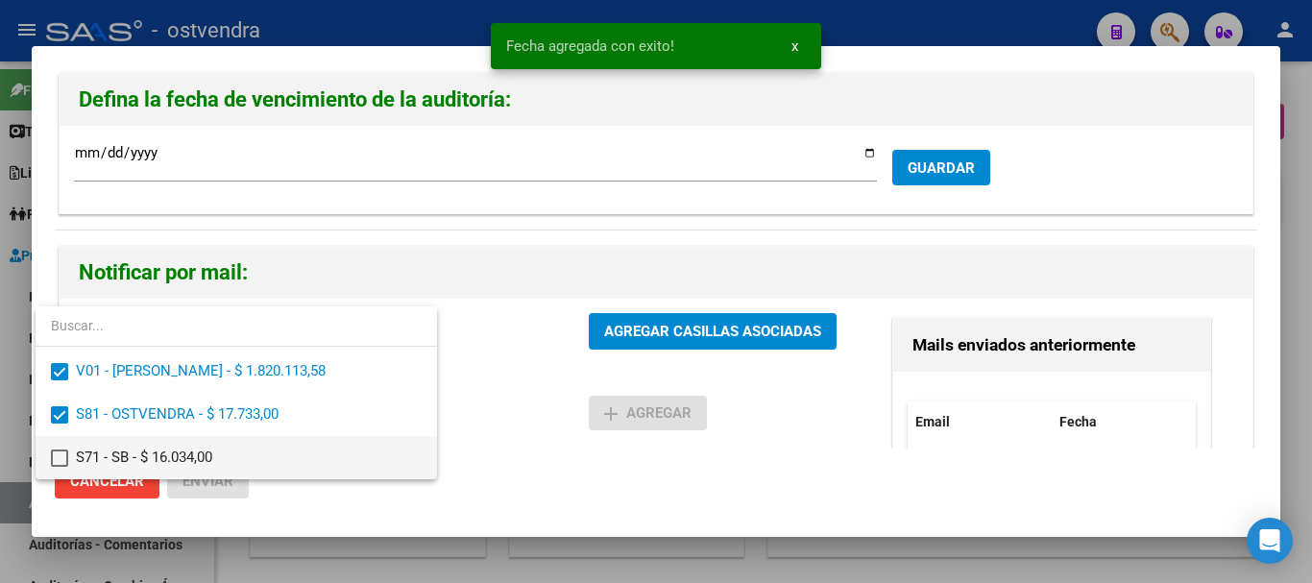
click at [134, 448] on span "S71 - SB - $ 16.034,00" at bounding box center [249, 457] width 346 height 43
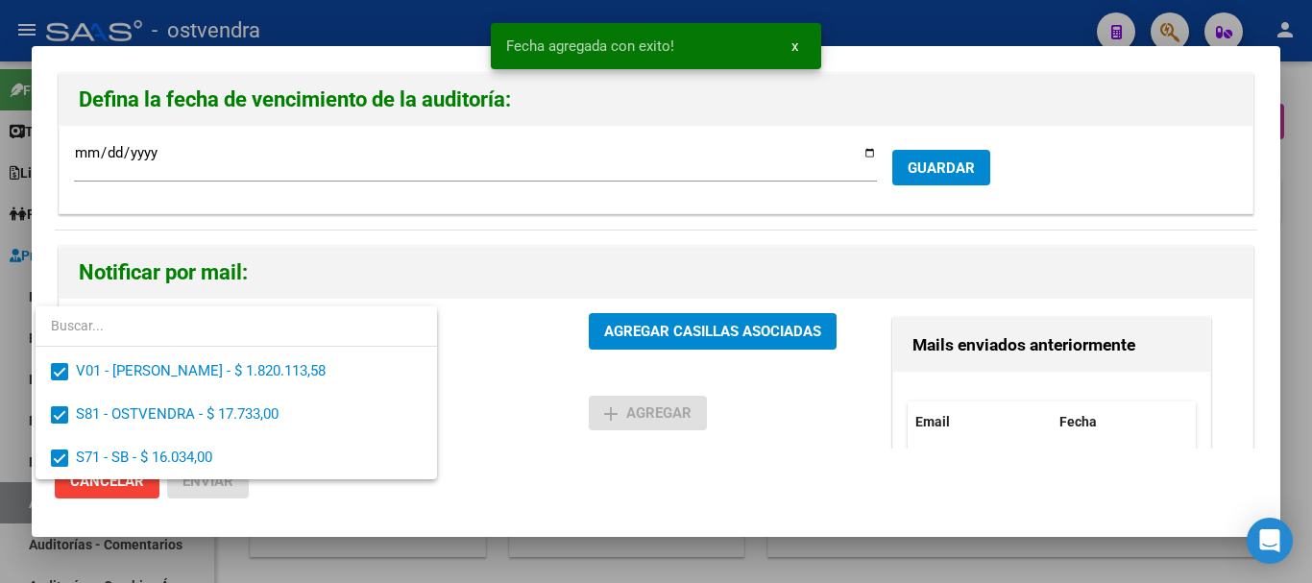
click at [612, 325] on div at bounding box center [656, 291] width 1312 height 583
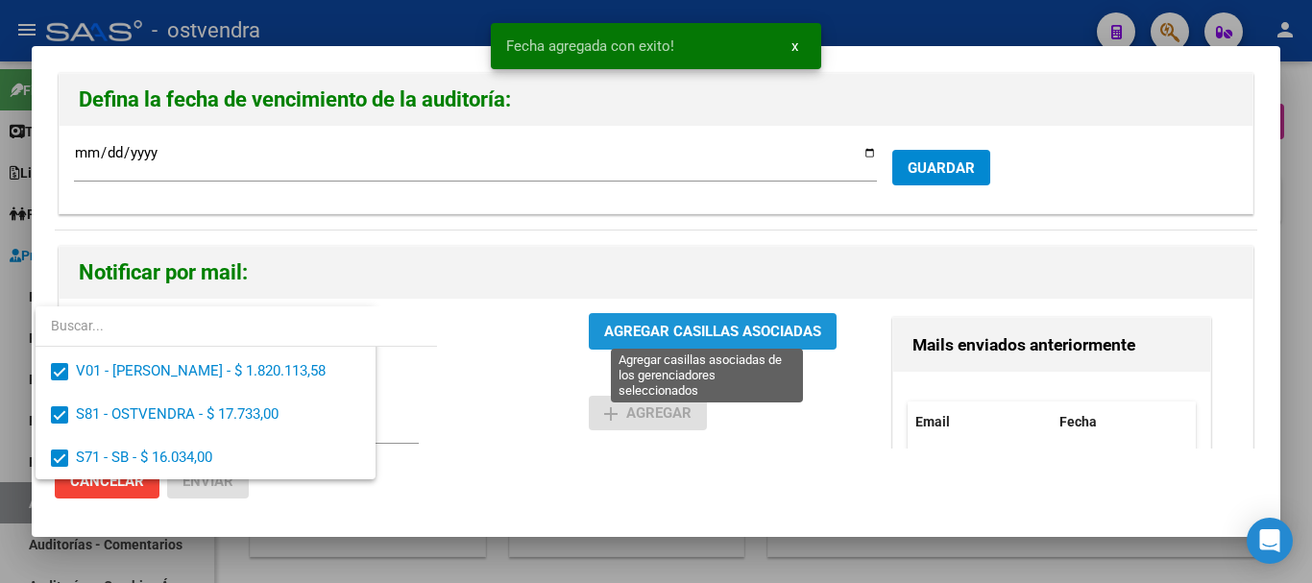
click at [611, 325] on span "AGREGAR CASILLAS ASOCIADAS" at bounding box center [712, 332] width 217 height 17
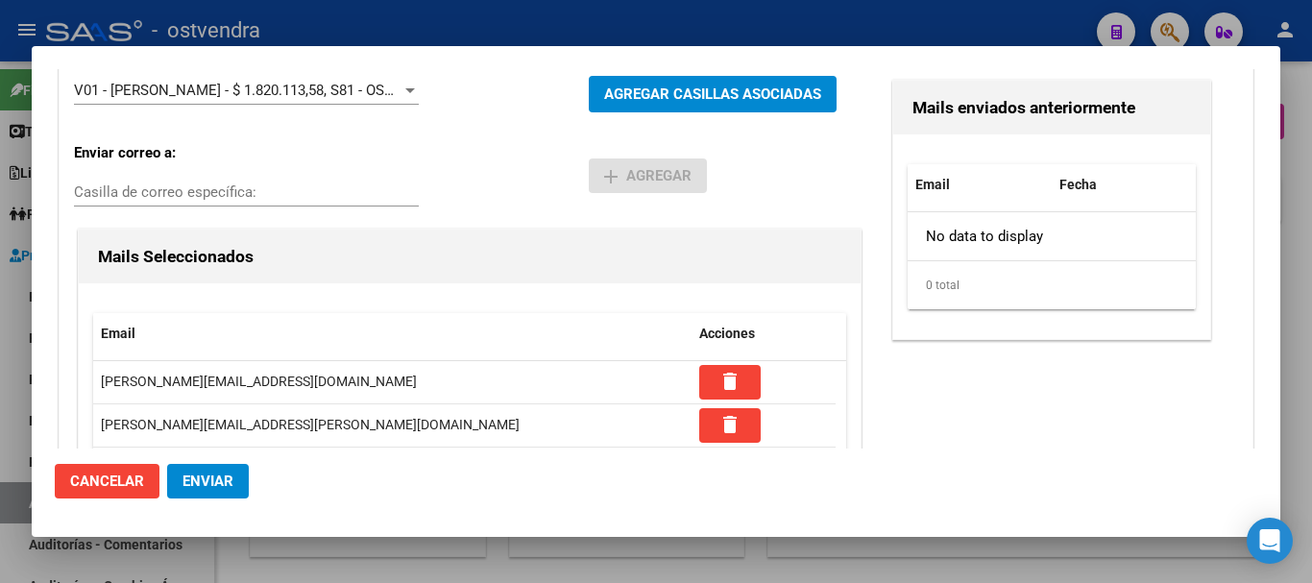
scroll to position [205, 0]
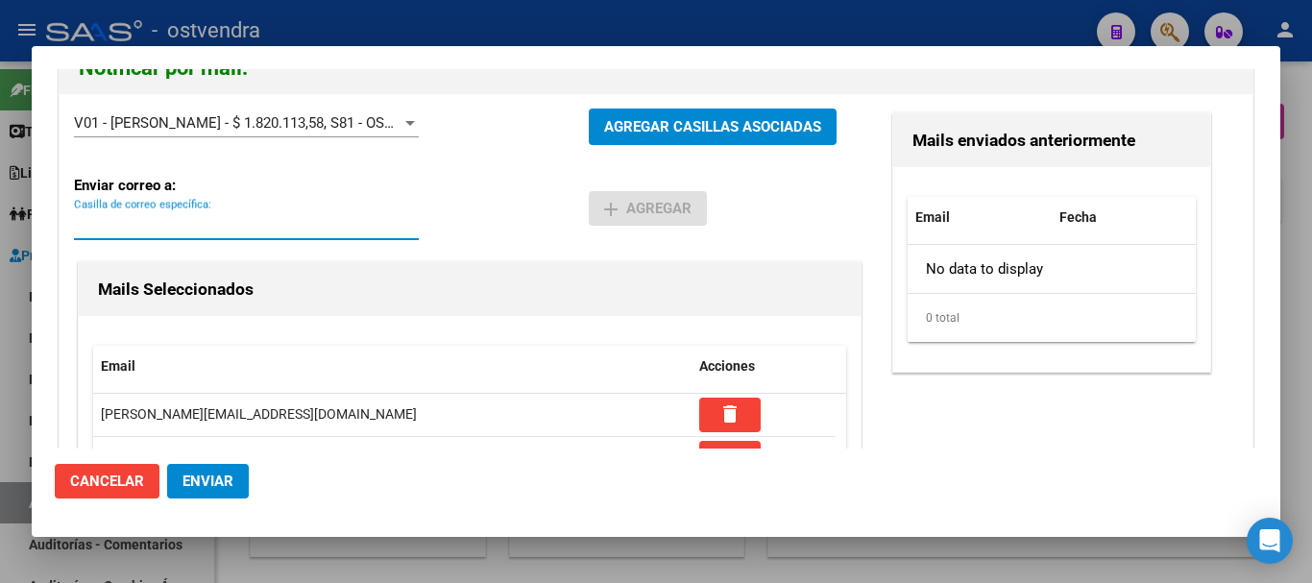
click at [174, 225] on input "Casilla de correo específica:" at bounding box center [246, 224] width 345 height 17
paste input "[EMAIL_ADDRESS][DOMAIN_NAME]"
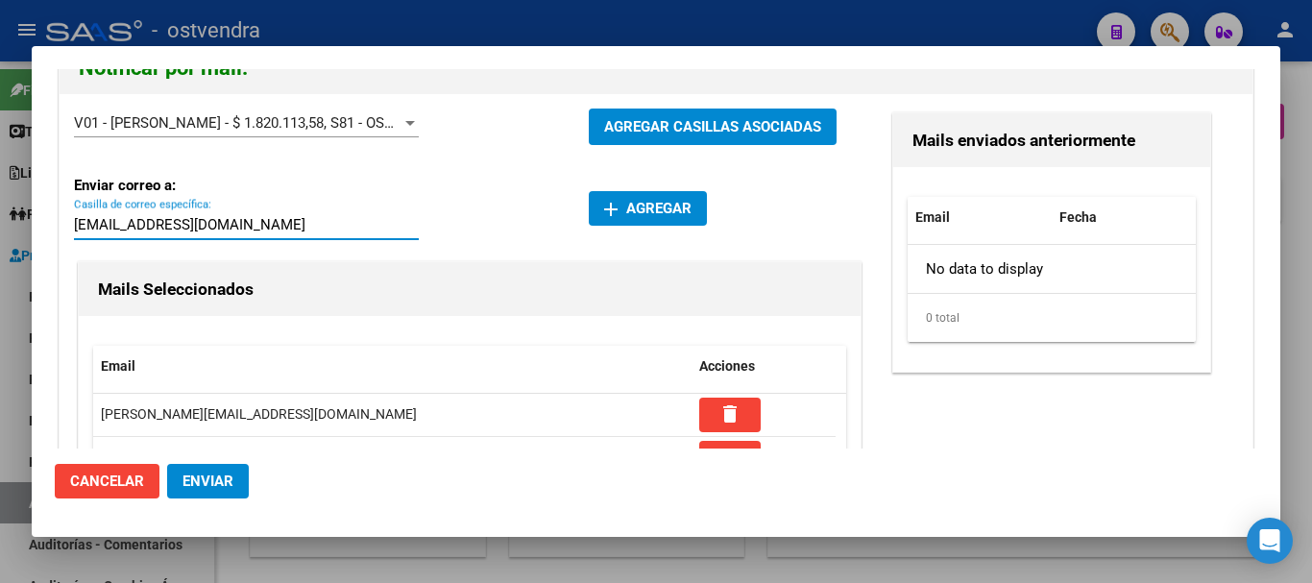
type input "[EMAIL_ADDRESS][DOMAIN_NAME]"
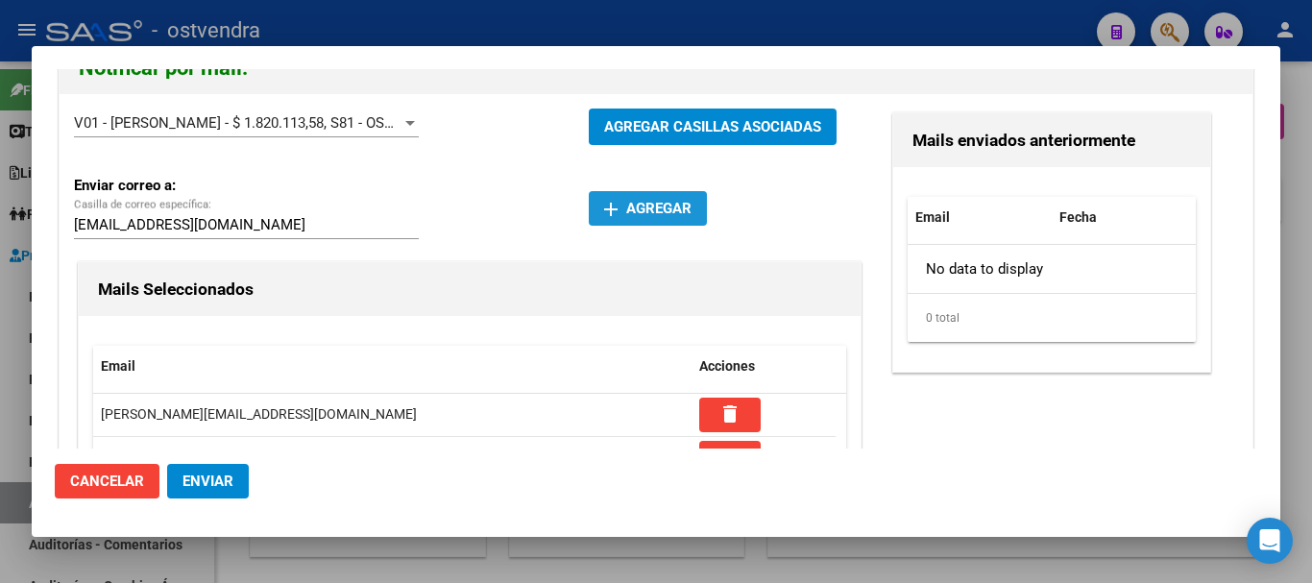
click at [649, 196] on button "add Agregar" at bounding box center [648, 208] width 118 height 35
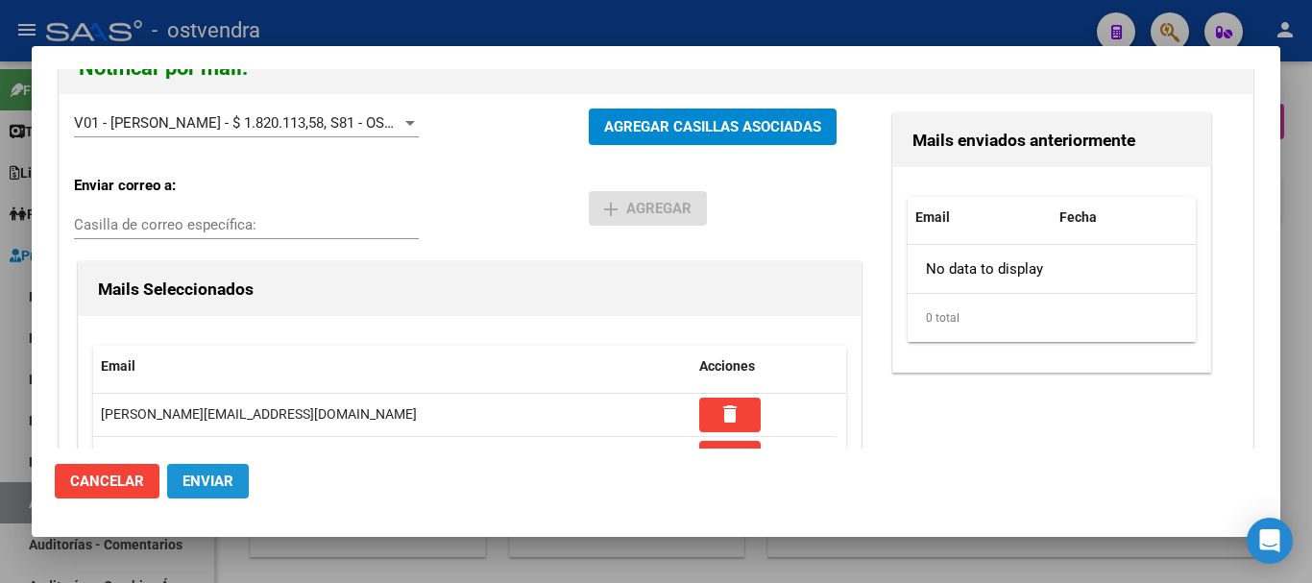
click at [208, 493] on button "Enviar" at bounding box center [208, 481] width 82 height 35
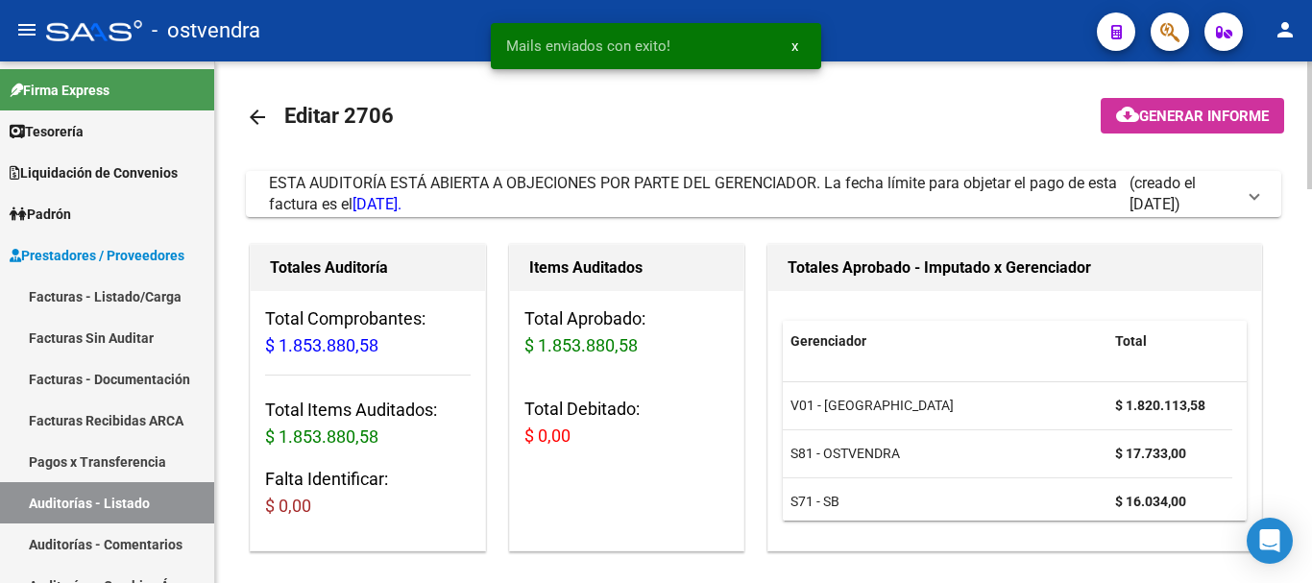
scroll to position [0, 0]
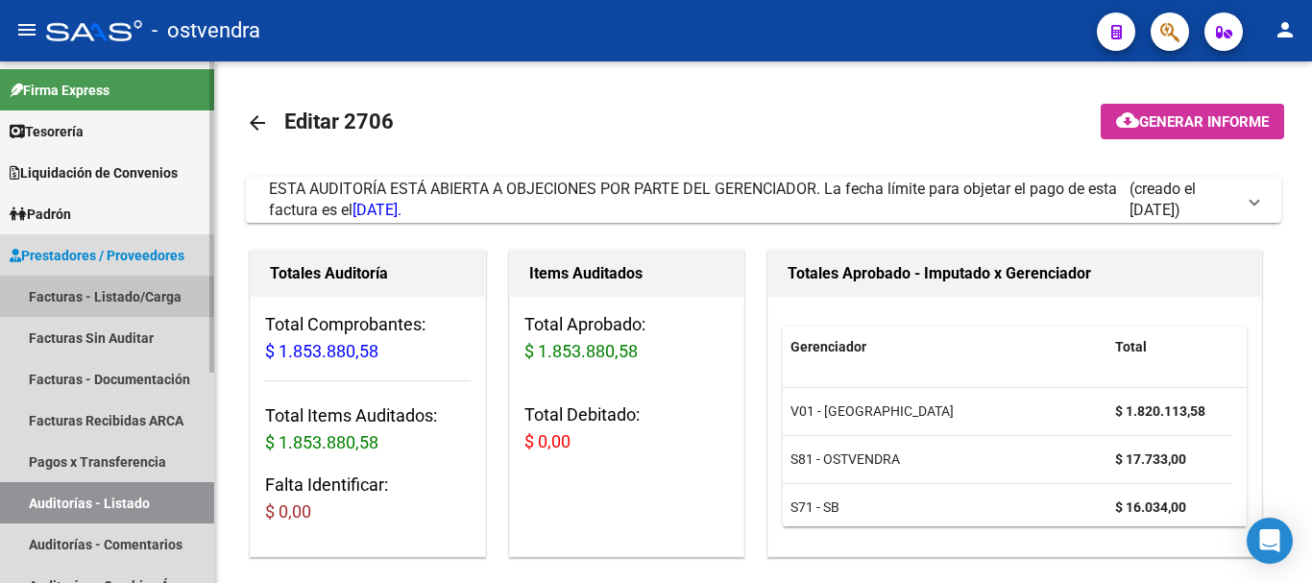
click at [153, 290] on link "Facturas - Listado/Carga" at bounding box center [107, 296] width 214 height 41
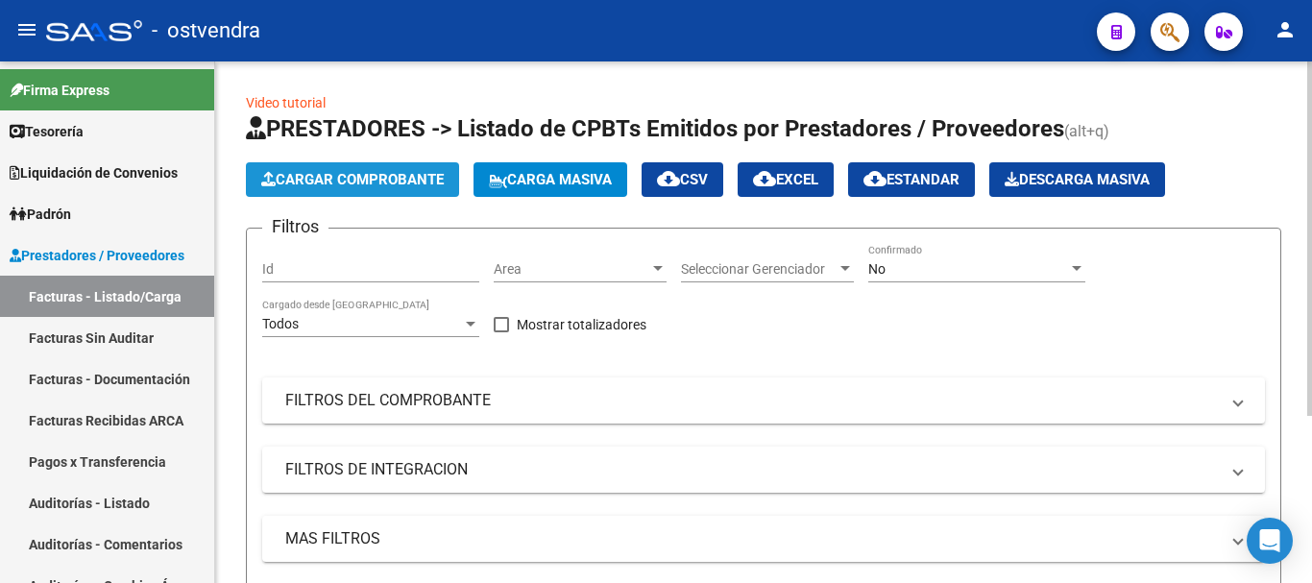
click at [337, 168] on button "Cargar Comprobante" at bounding box center [352, 179] width 213 height 35
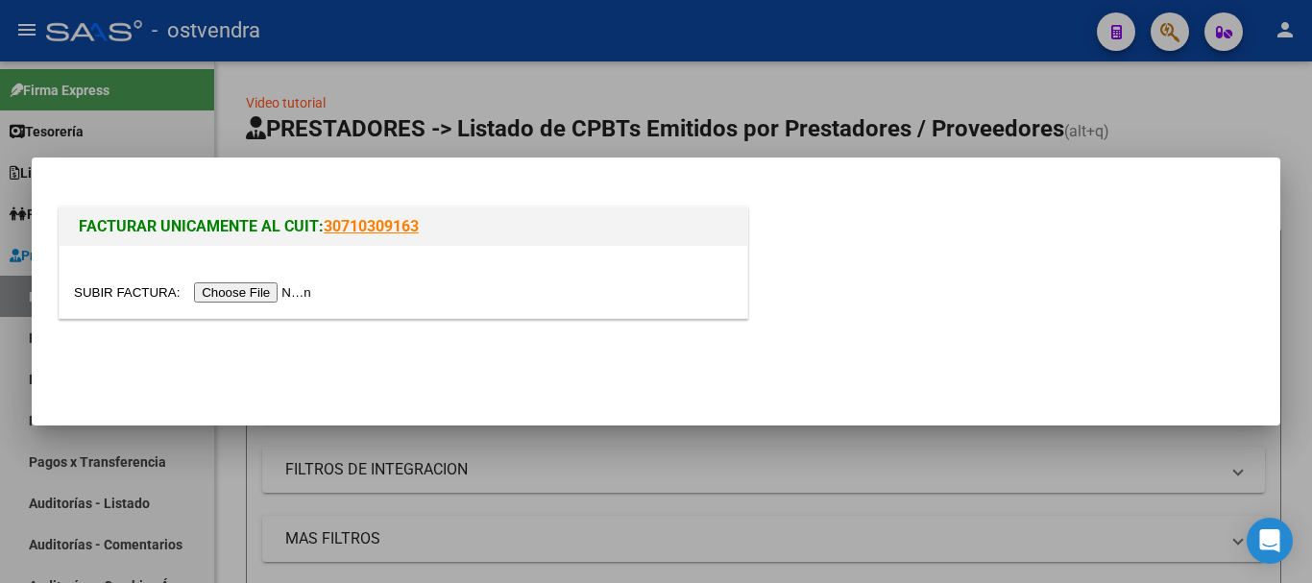
click at [287, 285] on input "file" at bounding box center [195, 292] width 243 height 20
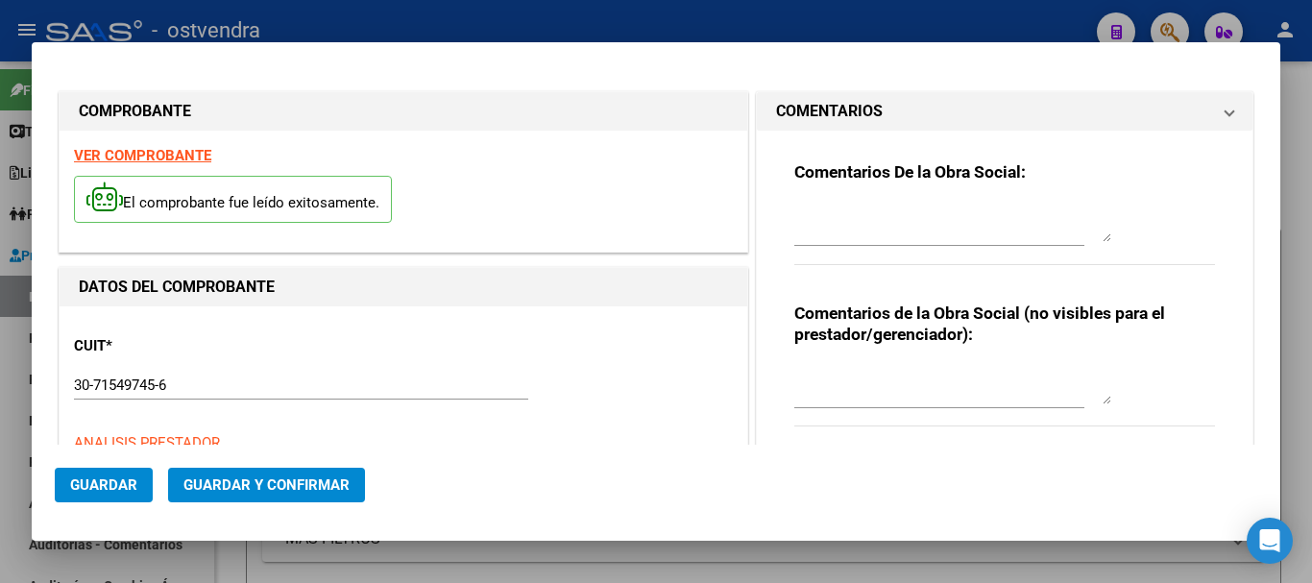
type input "[DATE]"
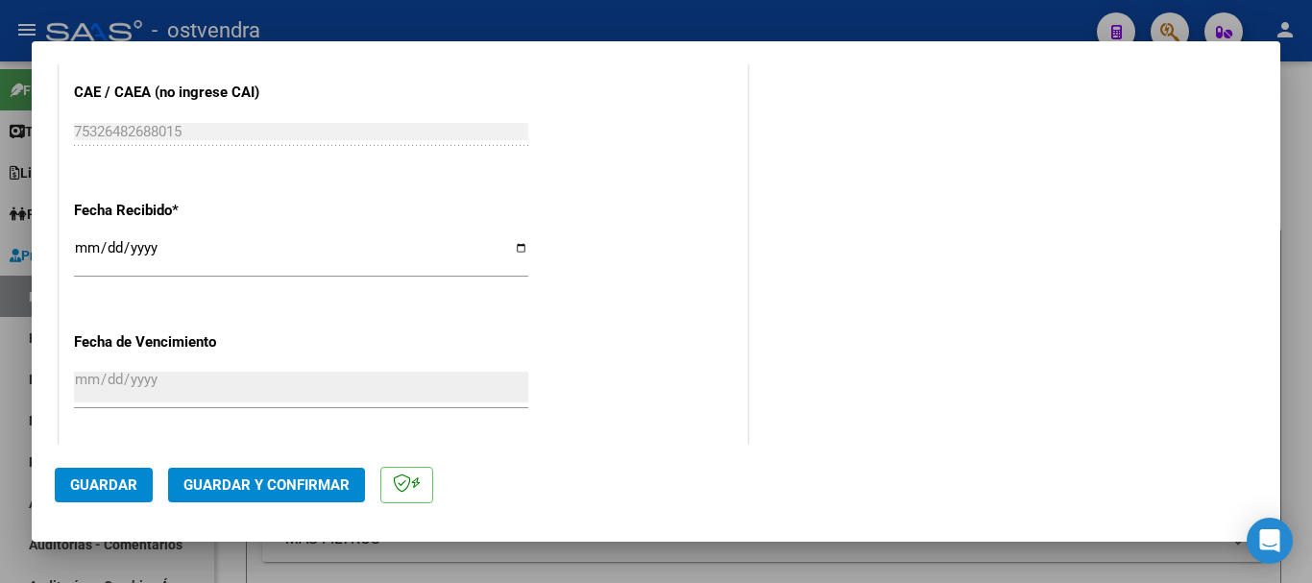
scroll to position [1057, 0]
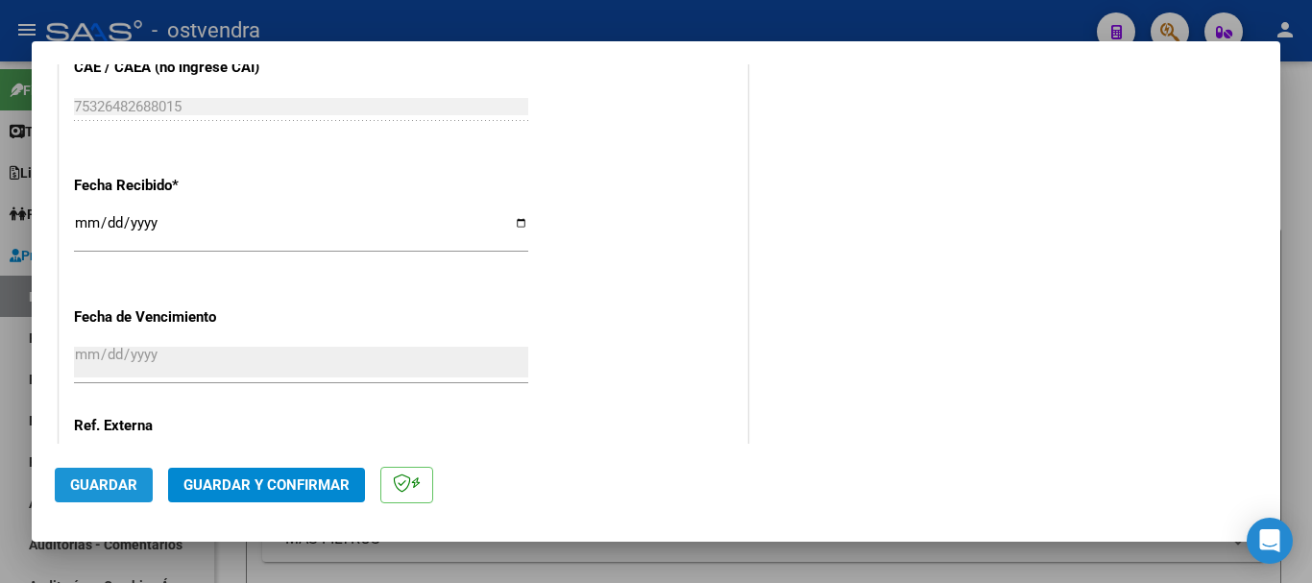
click at [130, 493] on span "Guardar" at bounding box center [103, 485] width 67 height 17
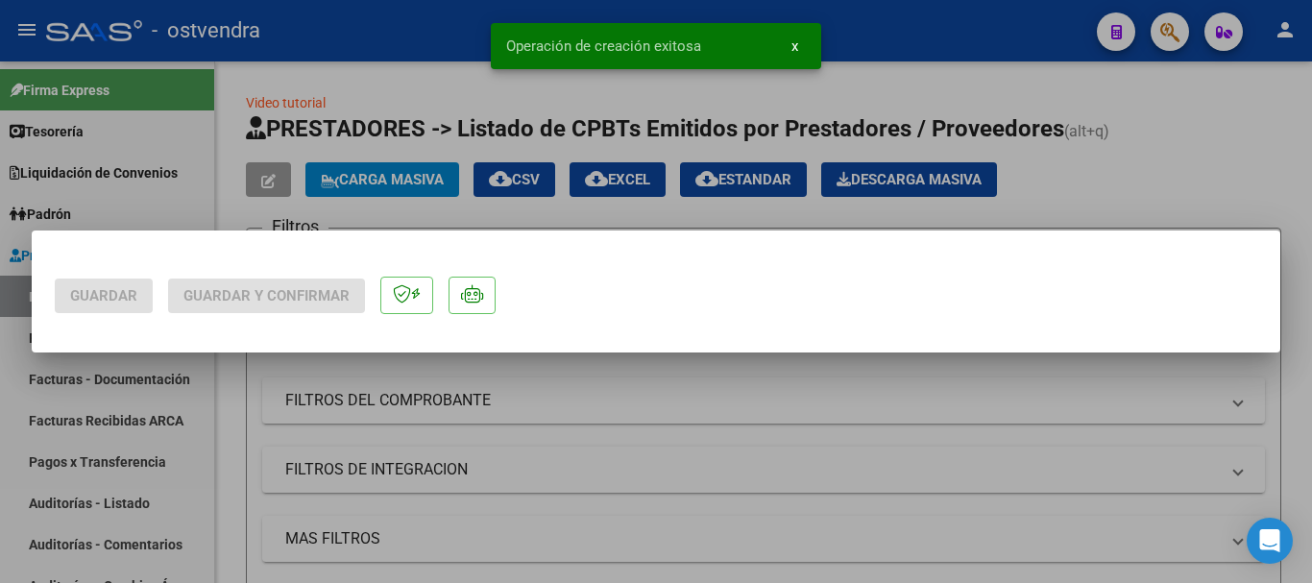
scroll to position [0, 0]
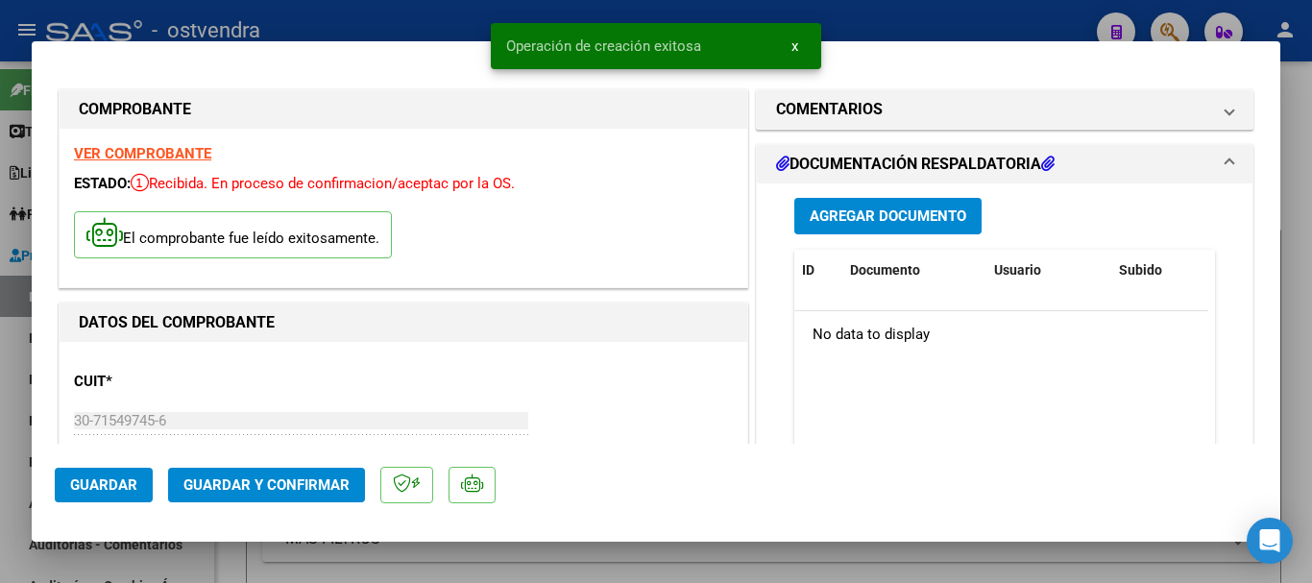
click at [942, 219] on span "Agregar Documento" at bounding box center [888, 216] width 157 height 17
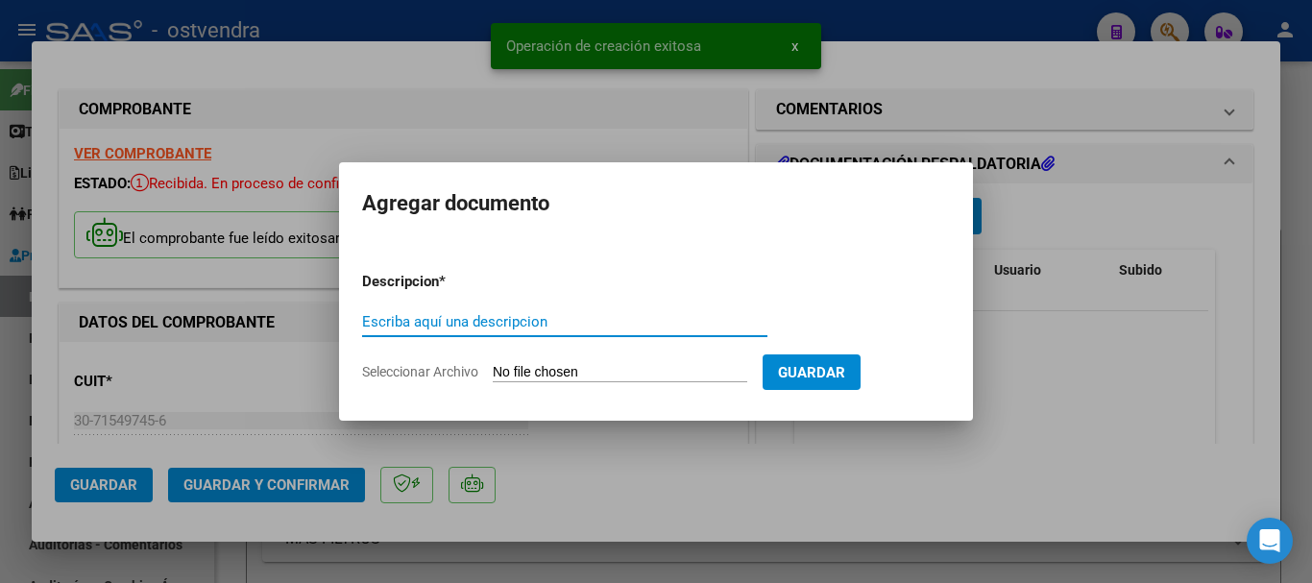
type input "a"
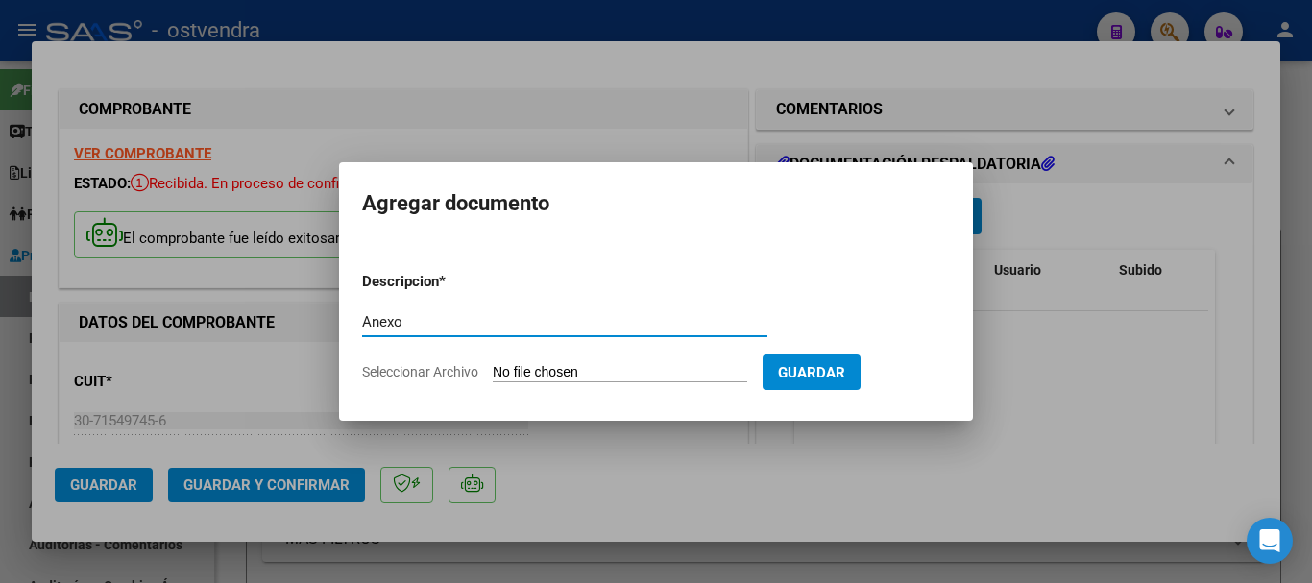
type input "Anexo"
click at [636, 370] on input "Seleccionar Archivo" at bounding box center [620, 373] width 255 height 18
type input "C:\fakepath\acomprobantenuevoanexopdf_impl - 2025-08-12T115411.862.pdf"
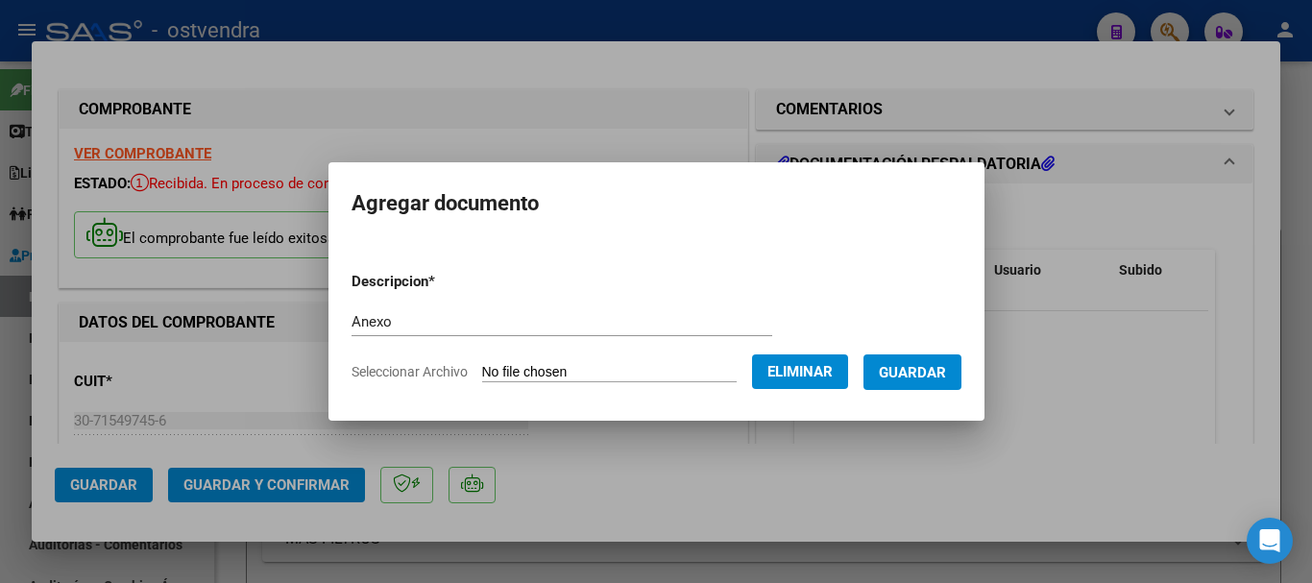
click at [940, 381] on button "Guardar" at bounding box center [913, 373] width 98 height 36
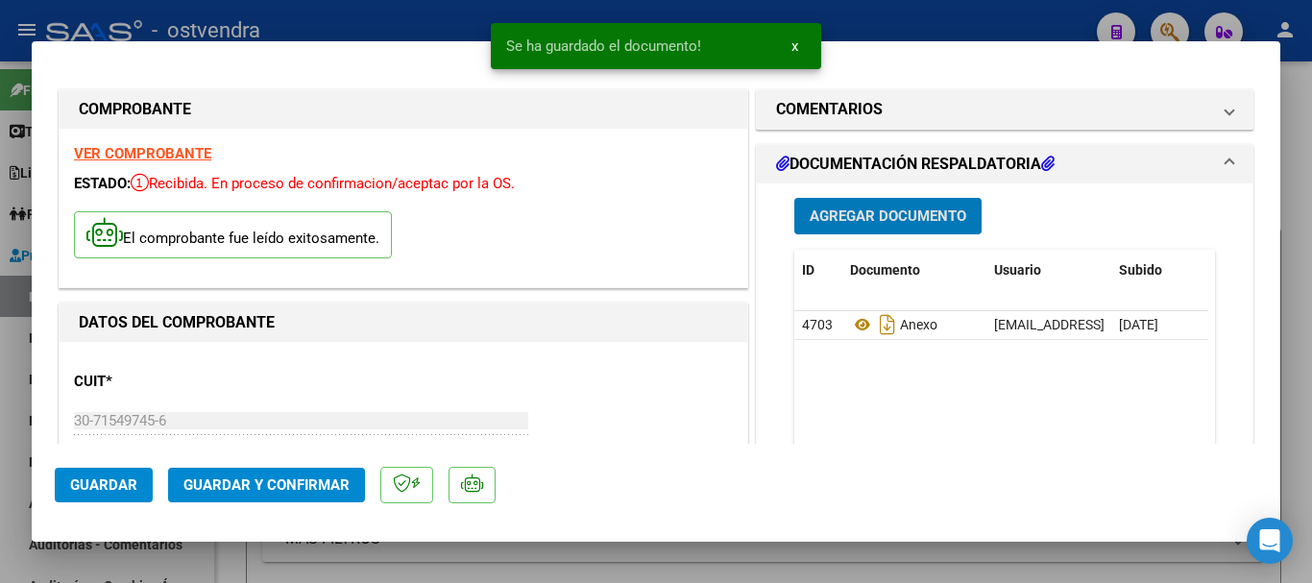
scroll to position [384, 0]
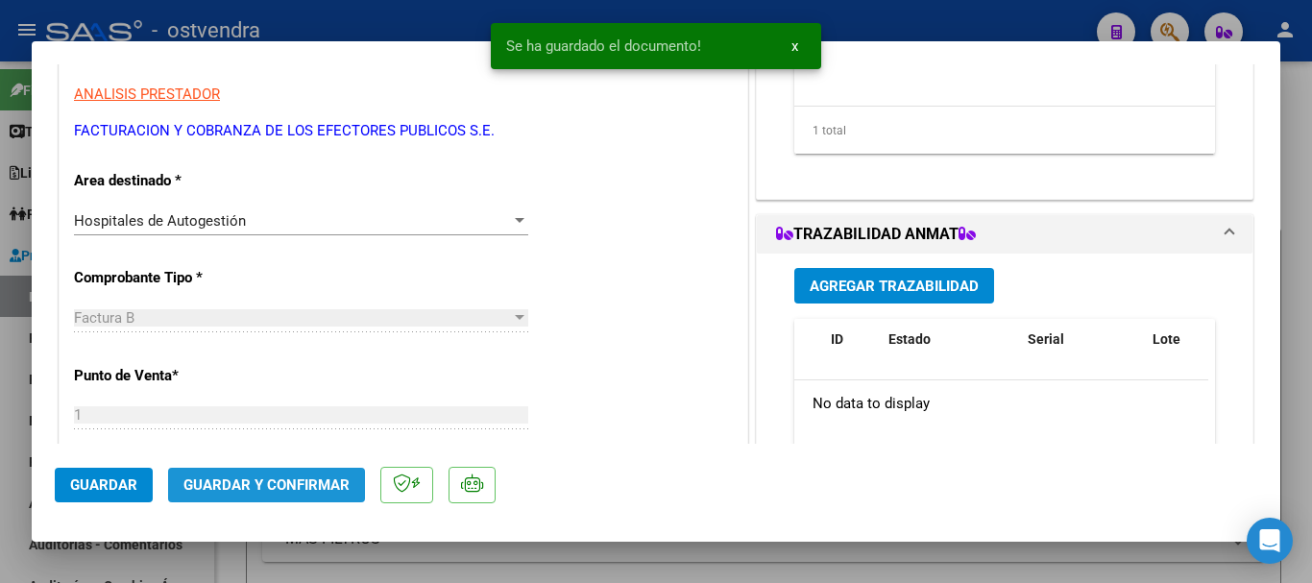
click at [329, 491] on span "Guardar y Confirmar" at bounding box center [266, 485] width 166 height 17
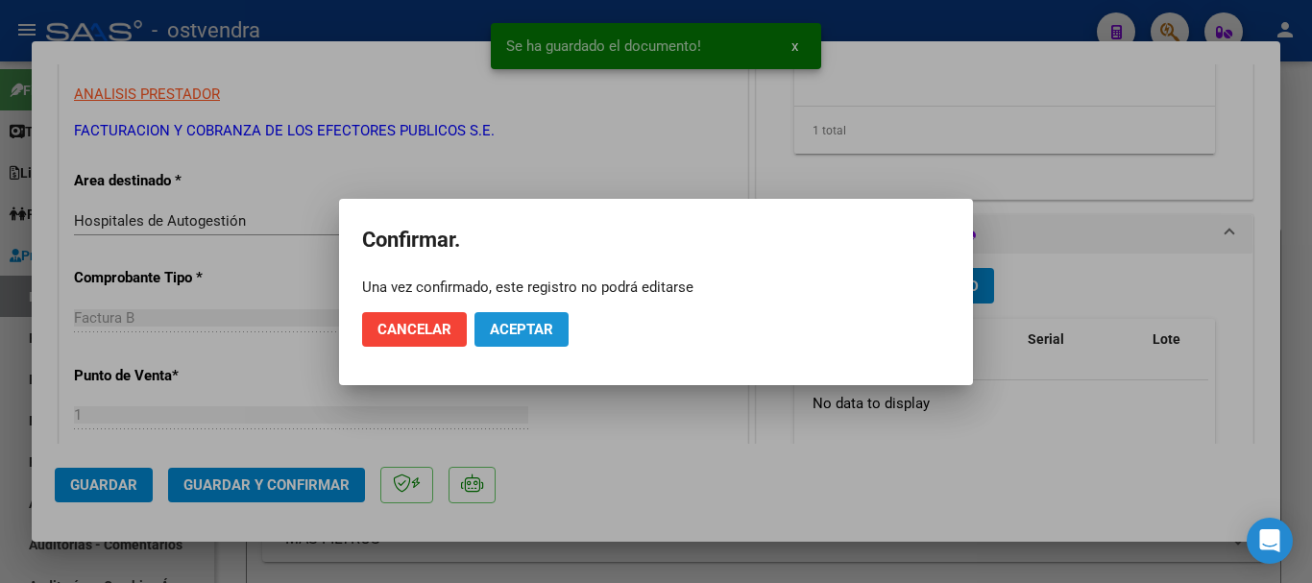
click at [532, 324] on span "Aceptar" at bounding box center [521, 329] width 63 height 17
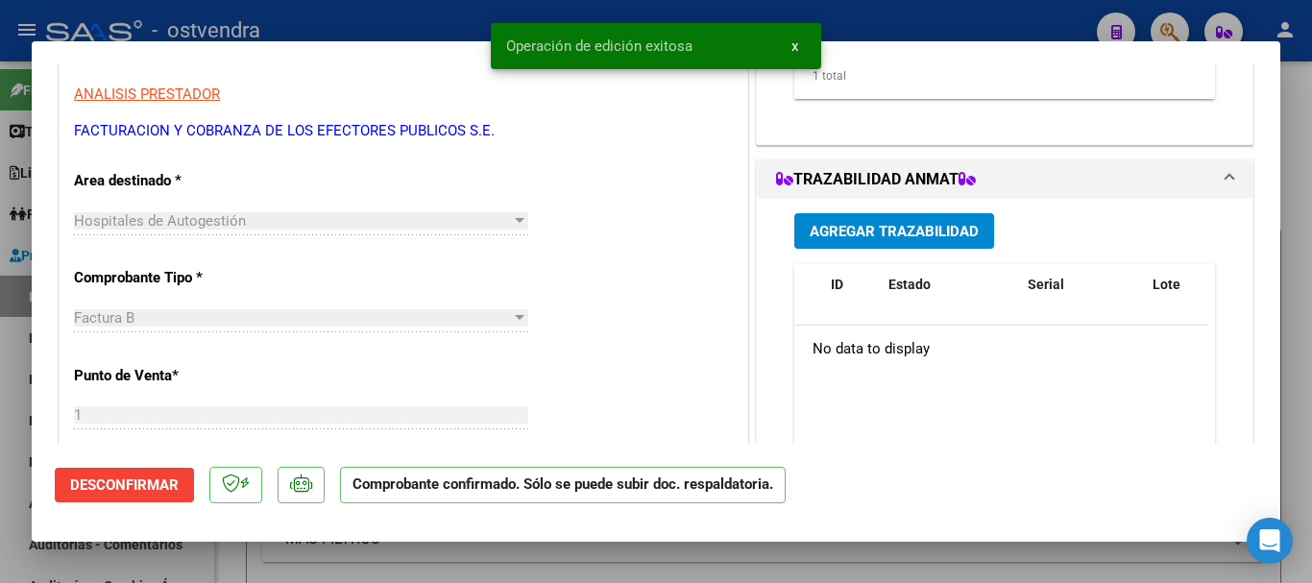
click at [0, 546] on div at bounding box center [656, 291] width 1312 height 583
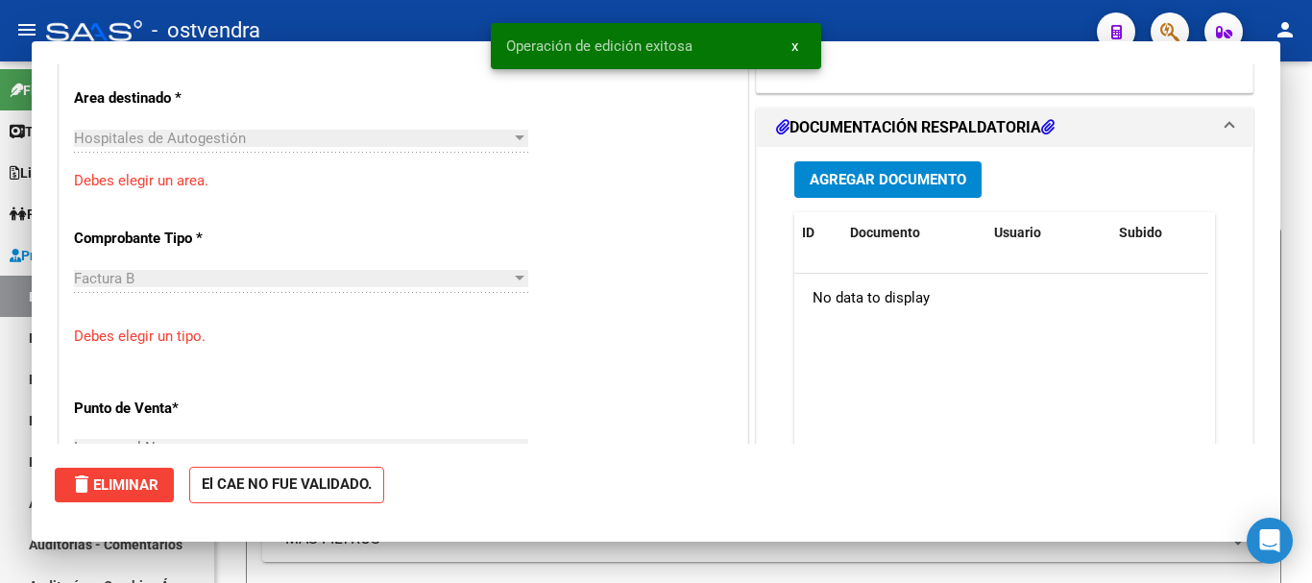
scroll to position [0, 0]
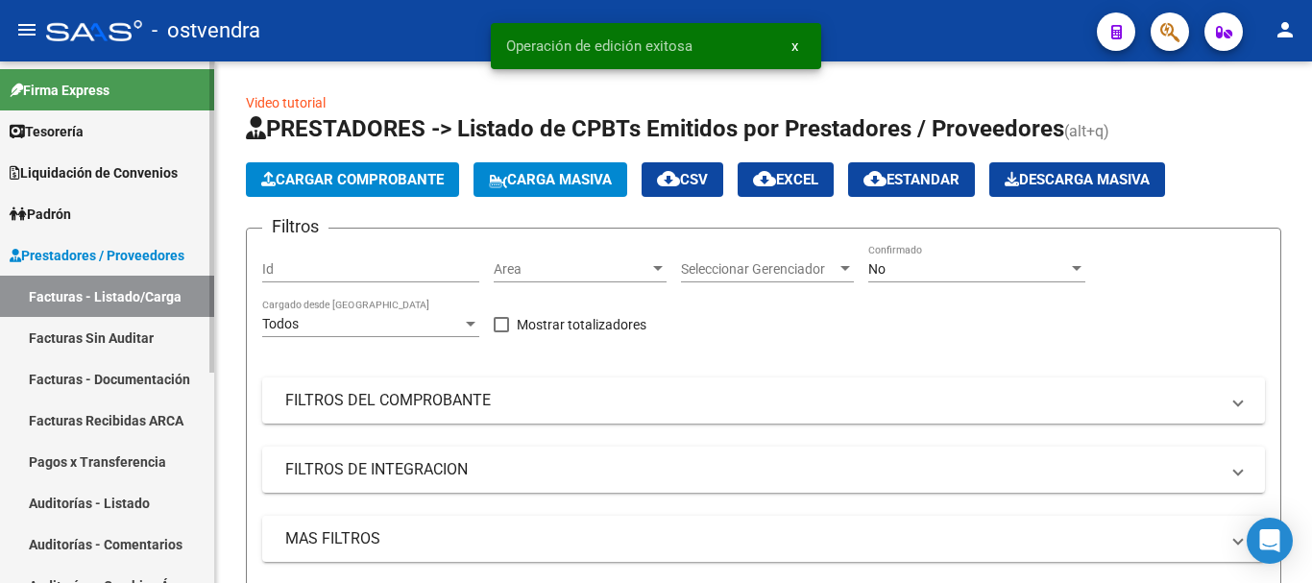
click at [100, 328] on link "Facturas Sin Auditar" at bounding box center [107, 337] width 214 height 41
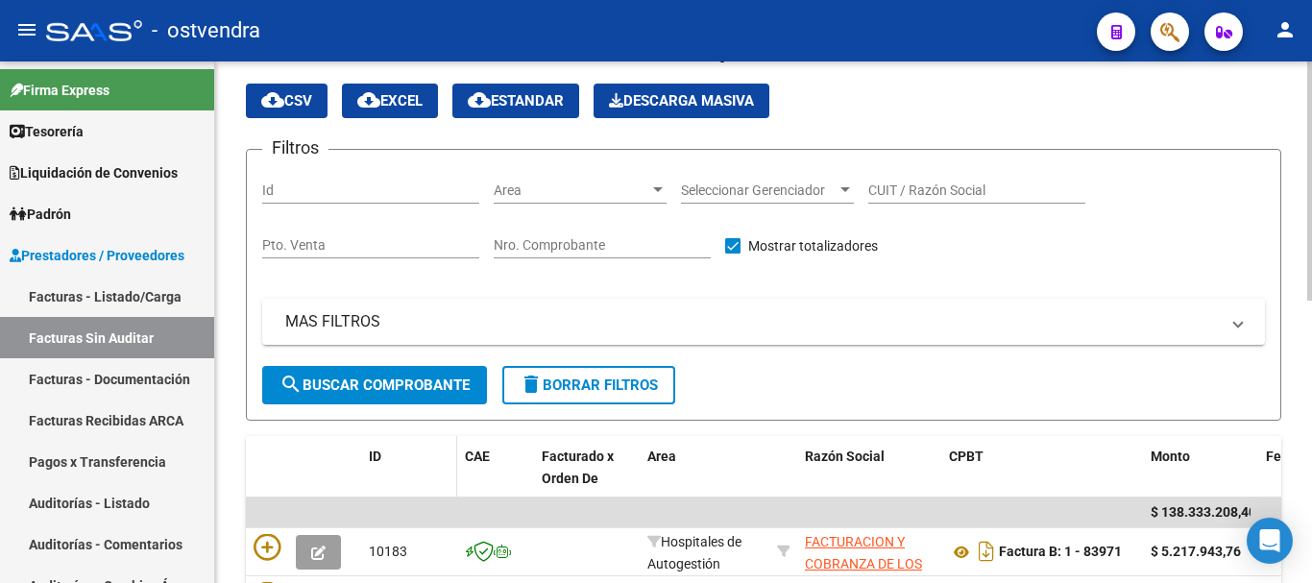
scroll to position [87, 0]
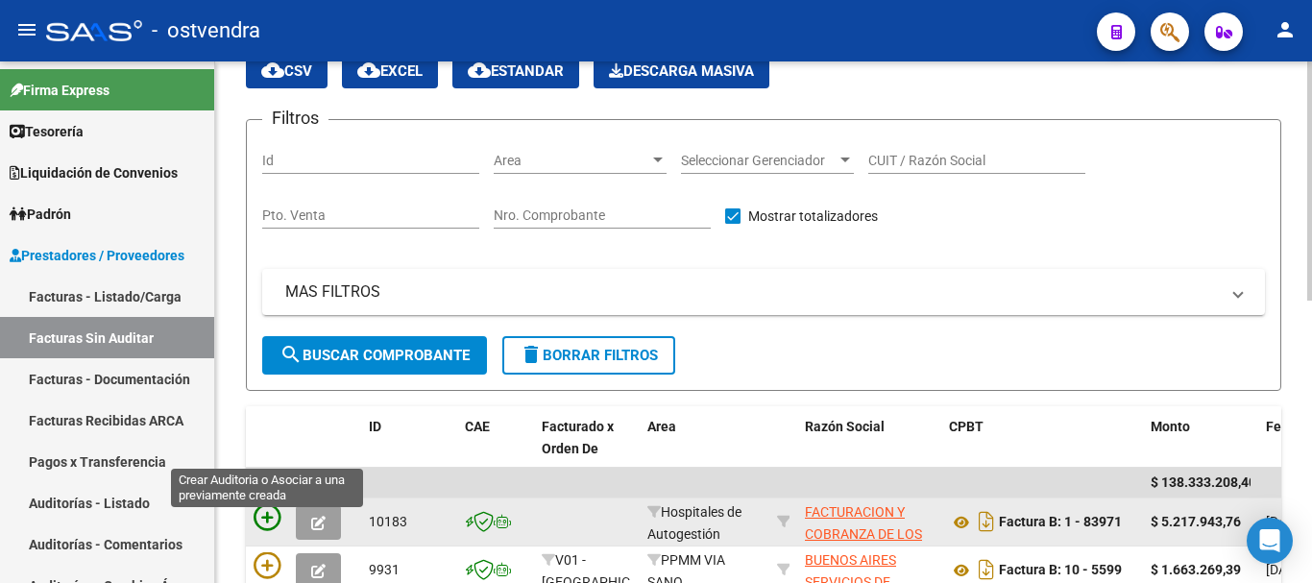
click at [258, 528] on icon at bounding box center [267, 517] width 27 height 27
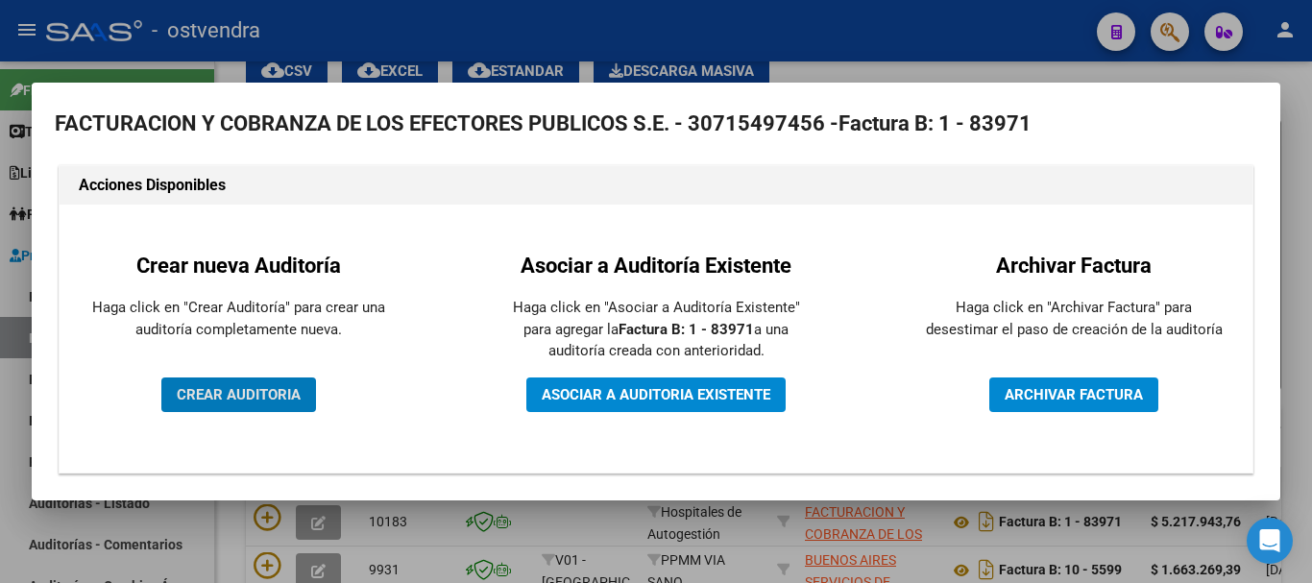
click at [287, 384] on button "CREAR AUDITORIA" at bounding box center [238, 395] width 155 height 35
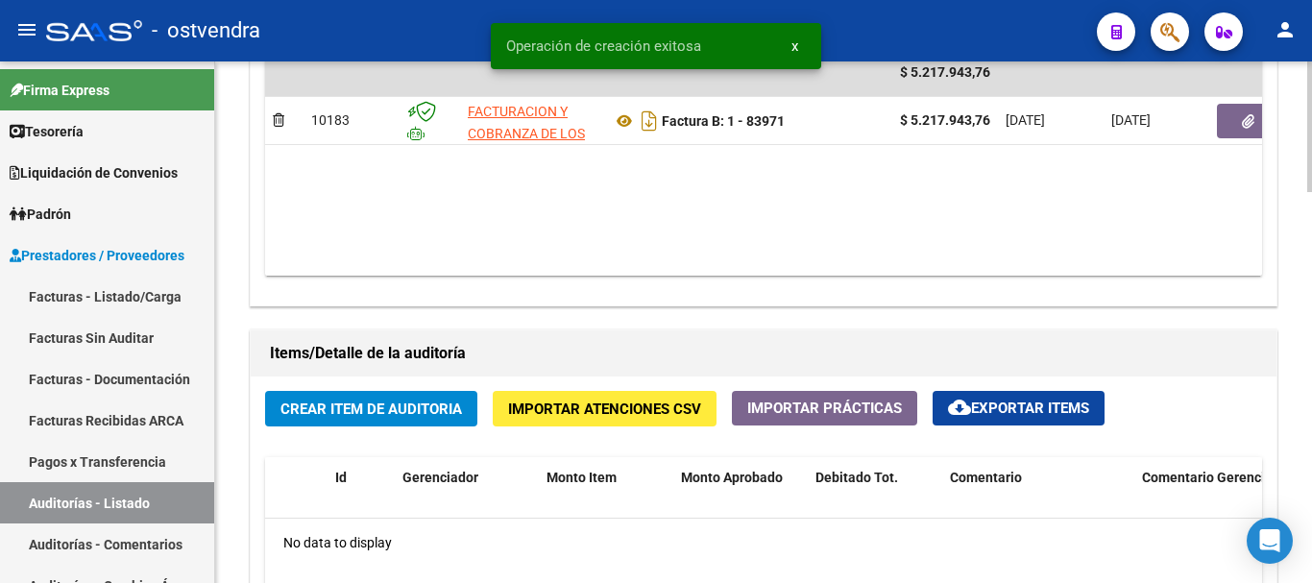
scroll to position [1153, 0]
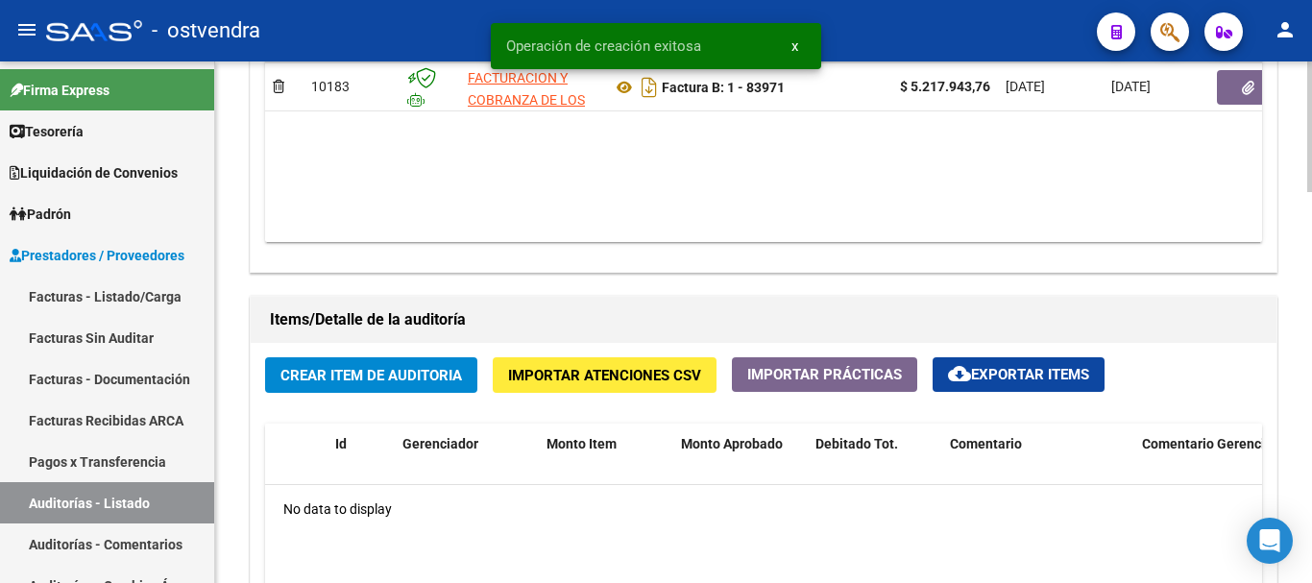
click at [574, 379] on span "Importar Atenciones CSV" at bounding box center [604, 375] width 193 height 17
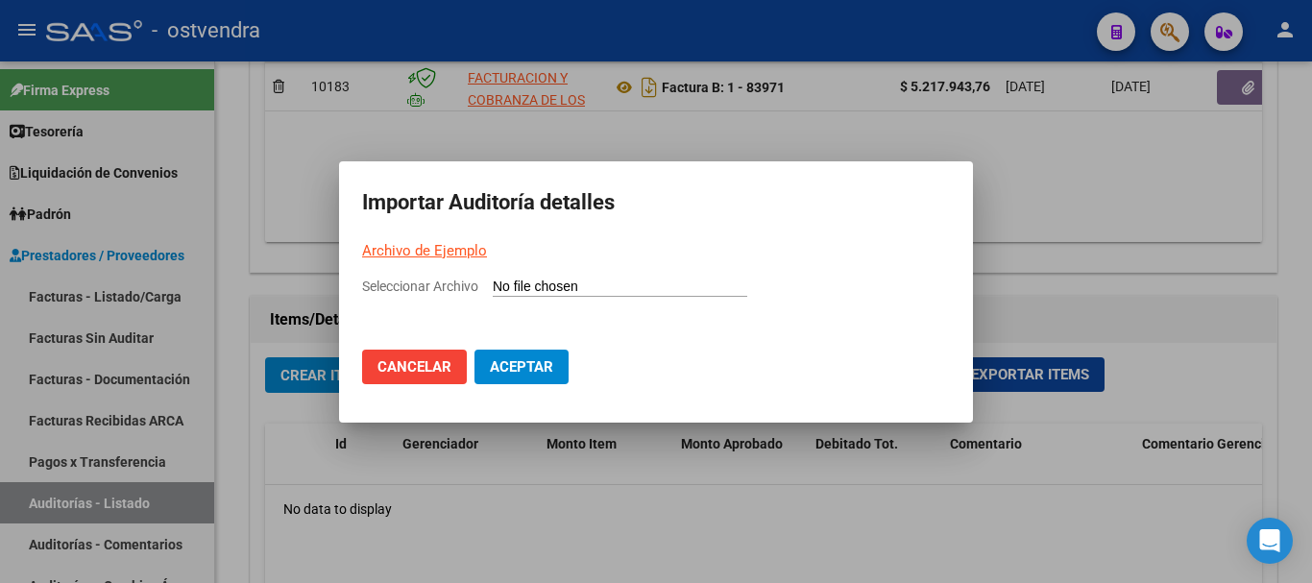
click at [448, 247] on link "Archivo de Ejemplo" at bounding box center [424, 250] width 125 height 17
click at [1106, 239] on div at bounding box center [656, 291] width 1312 height 583
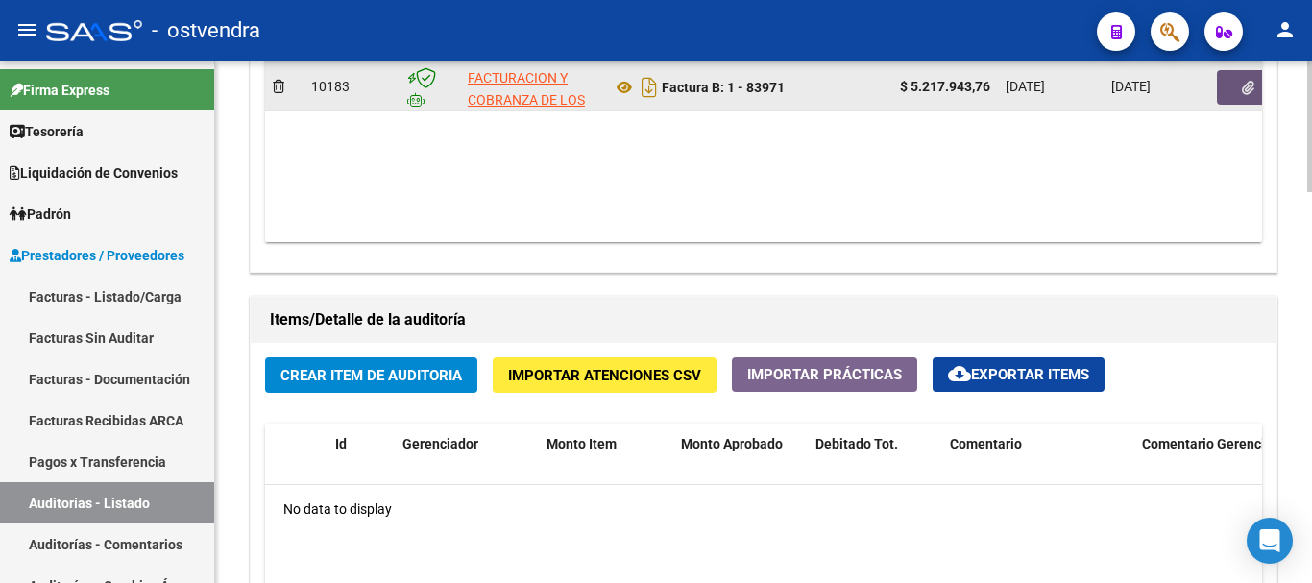
click at [1243, 94] on icon "button" at bounding box center [1248, 88] width 12 height 14
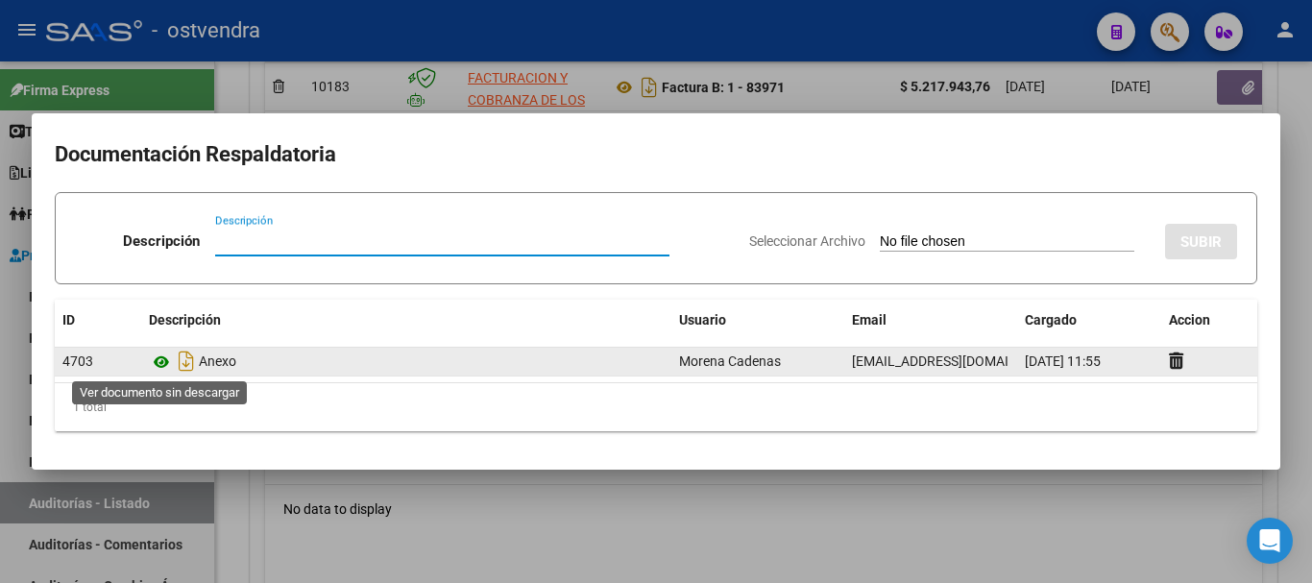
click at [158, 361] on icon at bounding box center [161, 362] width 25 height 23
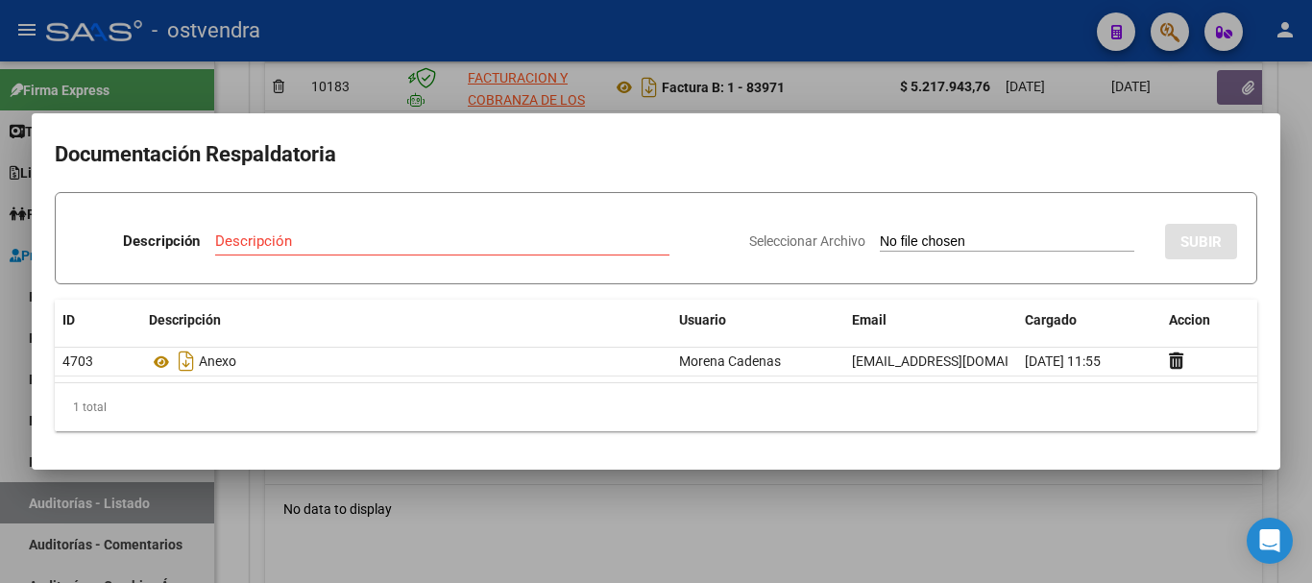
click at [818, 75] on div at bounding box center [656, 291] width 1312 height 583
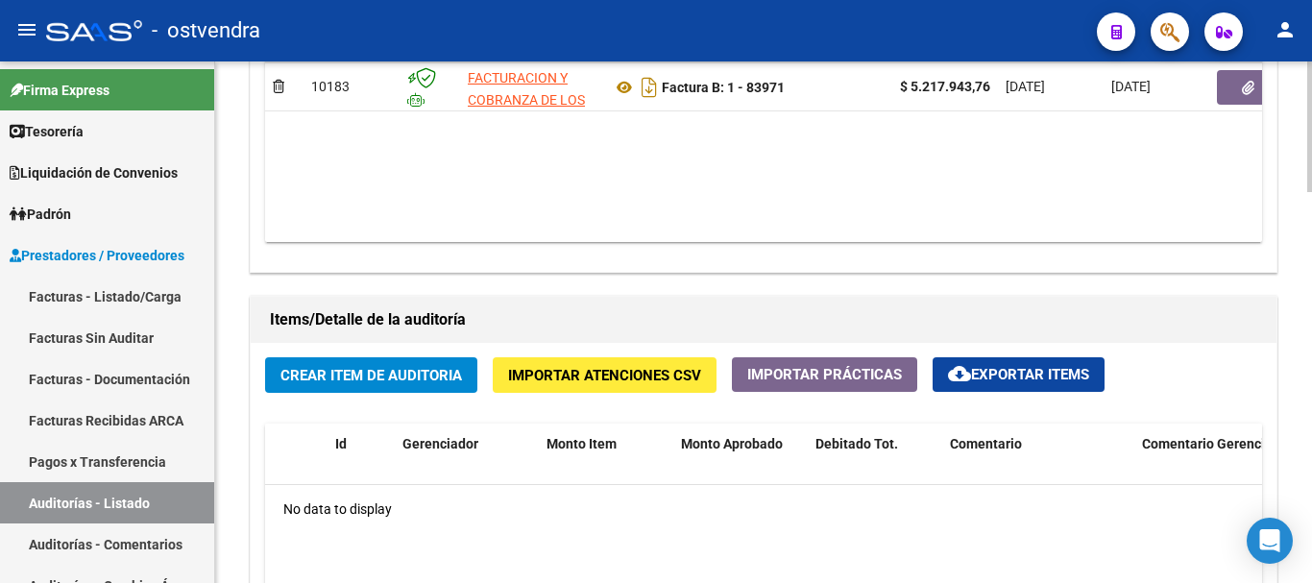
click at [580, 366] on button "Importar Atenciones CSV" at bounding box center [605, 375] width 224 height 36
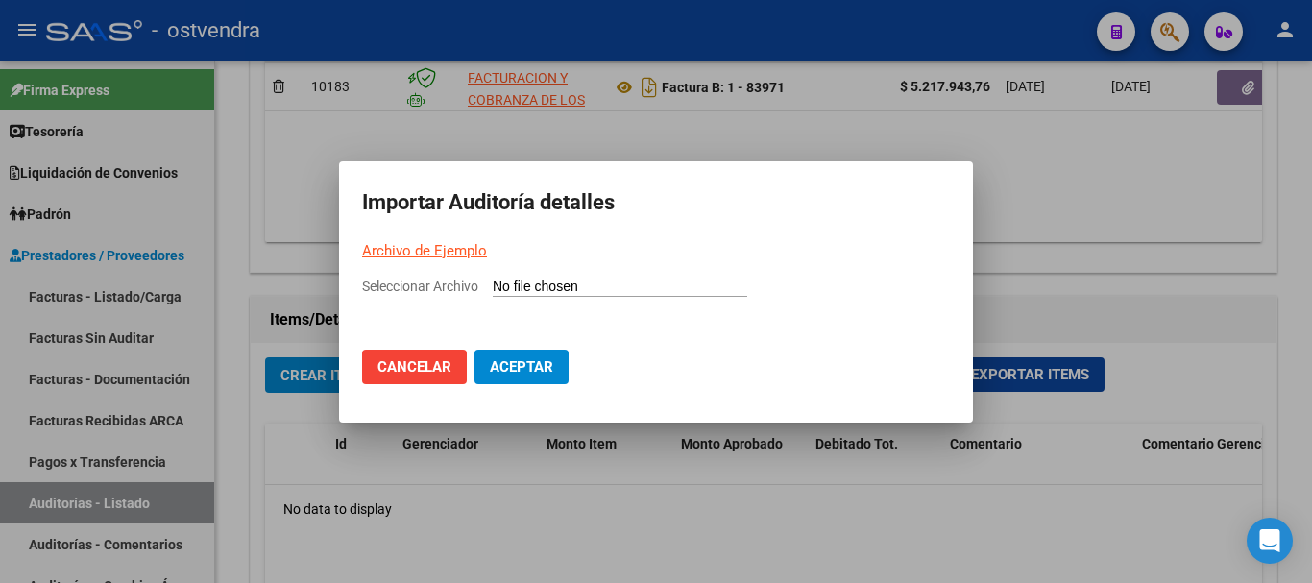
click at [501, 277] on div "Seleccionar Archivo" at bounding box center [656, 294] width 588 height 37
click at [503, 281] on input "Seleccionar Archivo" at bounding box center [620, 288] width 255 height 18
type input "C:\fakepath\Auditoria-demo-saas-total (73).csv"
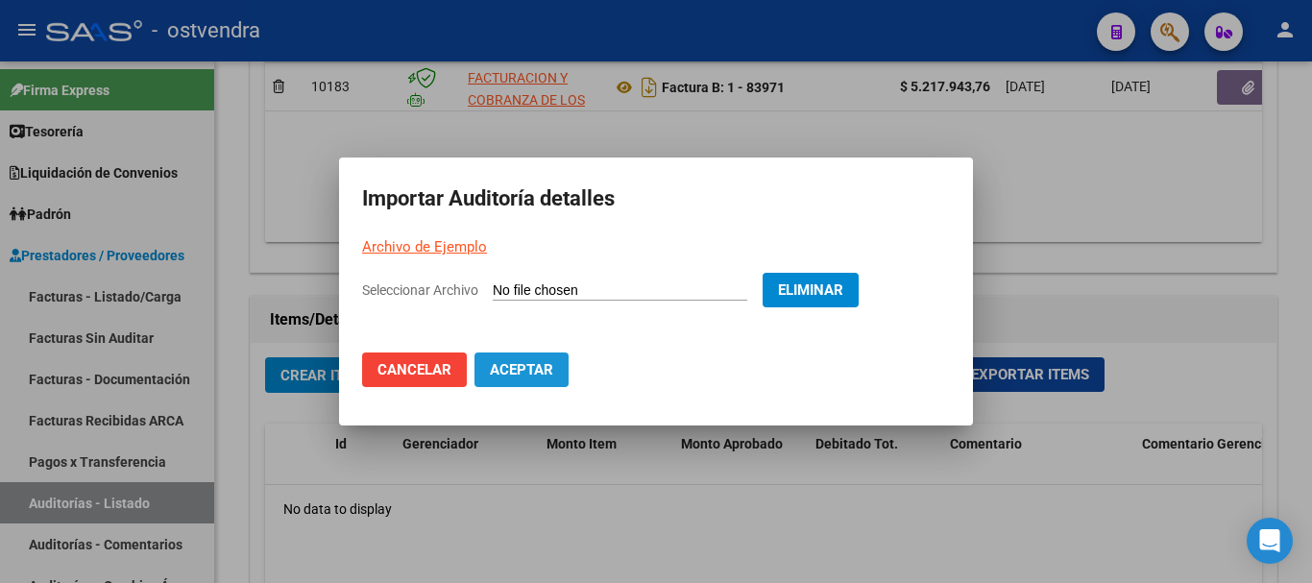
drag, startPoint x: 557, startPoint y: 376, endPoint x: 552, endPoint y: 361, distance: 15.2
click at [554, 376] on button "Aceptar" at bounding box center [522, 370] width 94 height 35
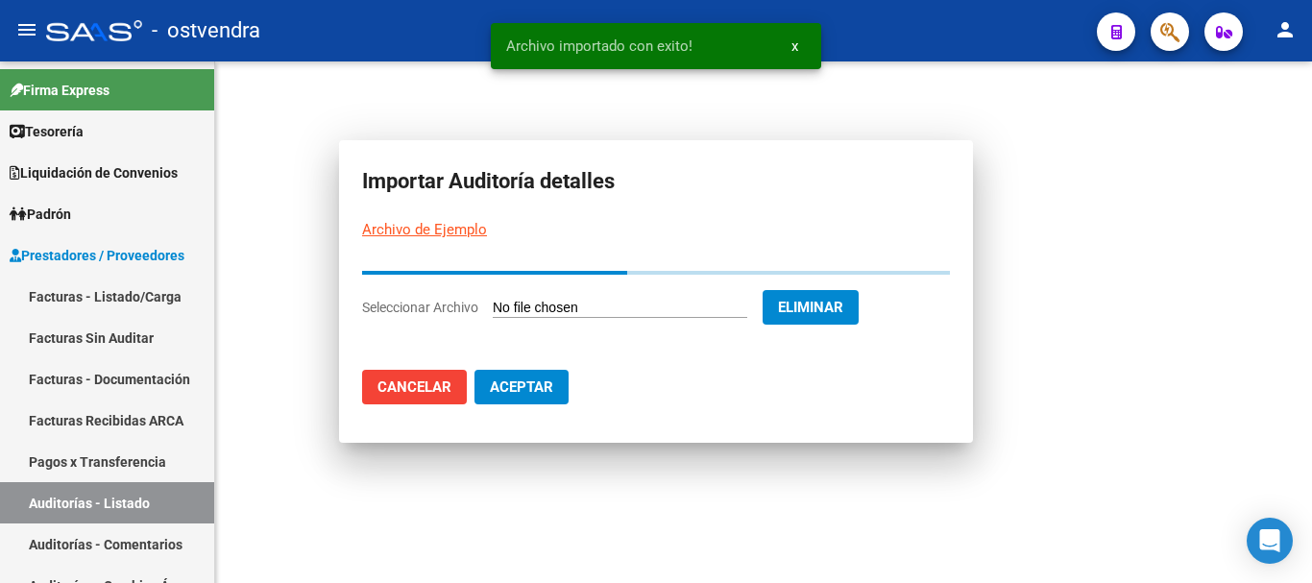
scroll to position [0, 0]
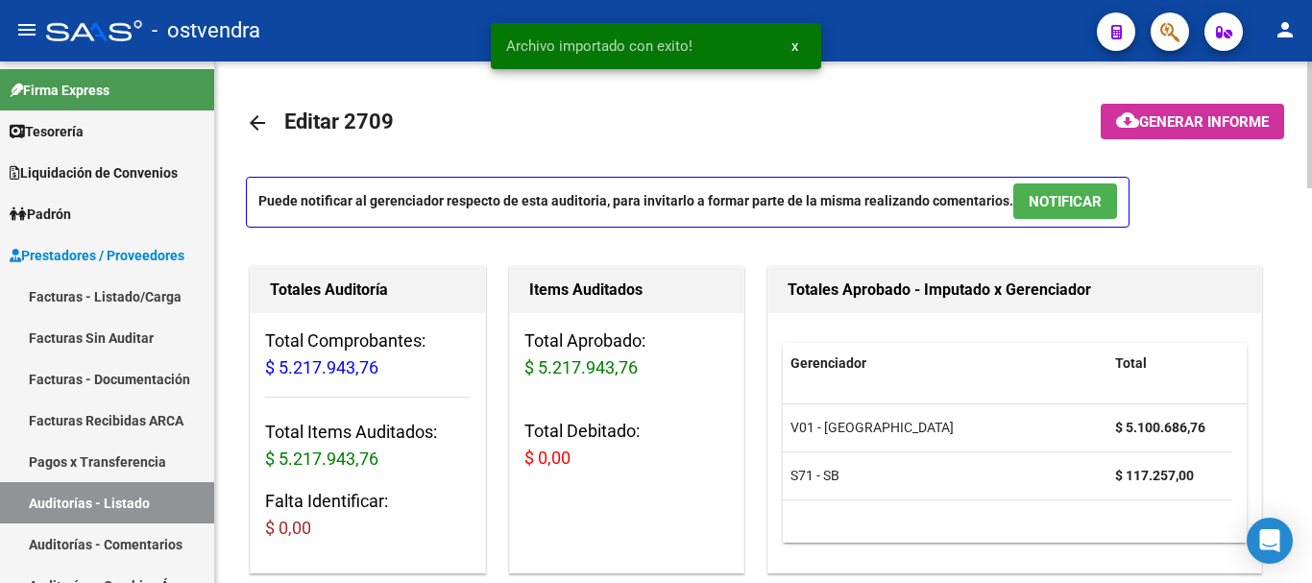
click at [1047, 193] on span "NOTIFICAR" at bounding box center [1065, 201] width 73 height 17
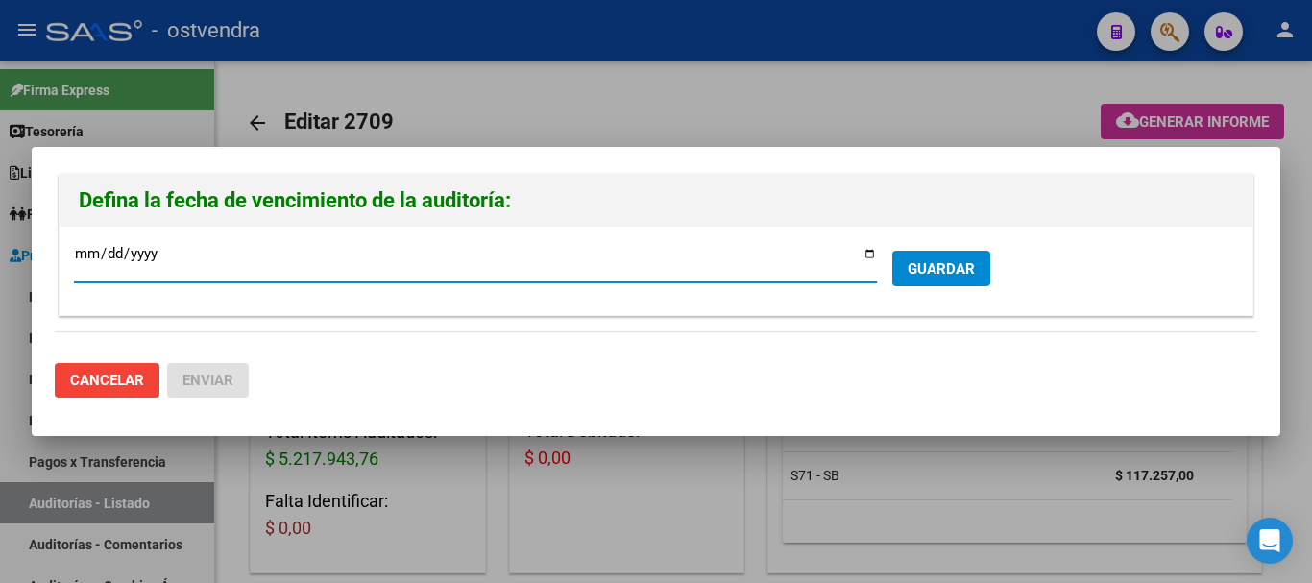
click at [966, 286] on form "[DATE] Ingresar la fecha * GUARDAR" at bounding box center [656, 270] width 1164 height 59
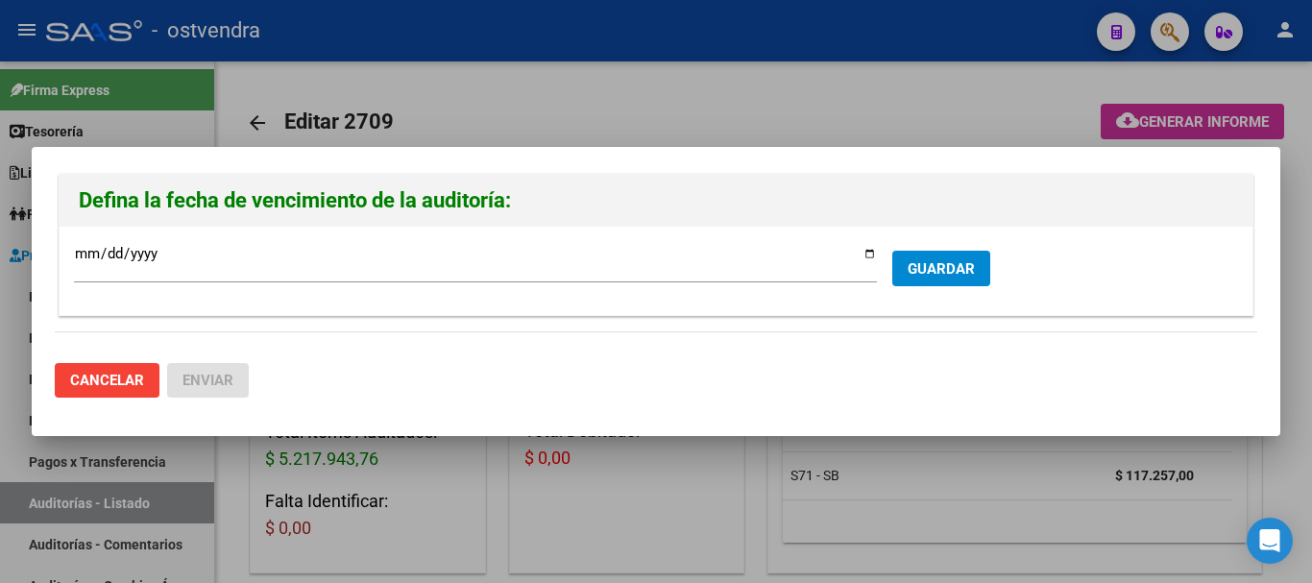
click at [966, 281] on button "GUARDAR" at bounding box center [942, 269] width 98 height 36
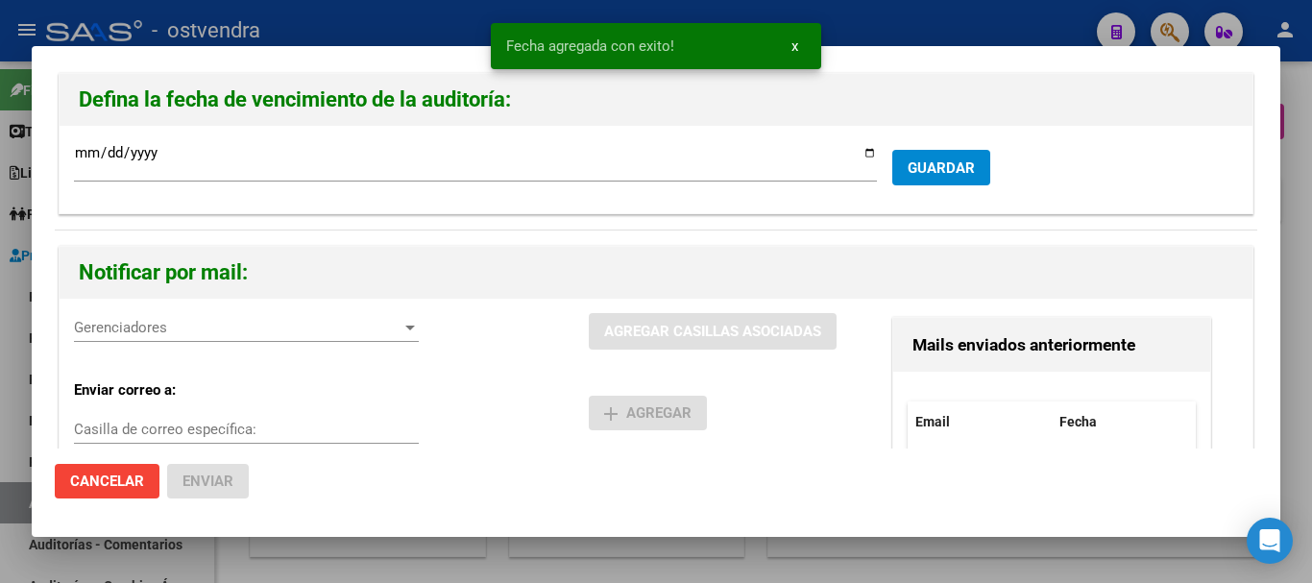
click at [157, 299] on div "Gerenciadores Gerenciadores AGREGAR CASILLAS ASOCIADAS Enviar correo a: Casilla…" at bounding box center [656, 521] width 1193 height 445
click at [221, 327] on span "Gerenciadores" at bounding box center [238, 327] width 328 height 17
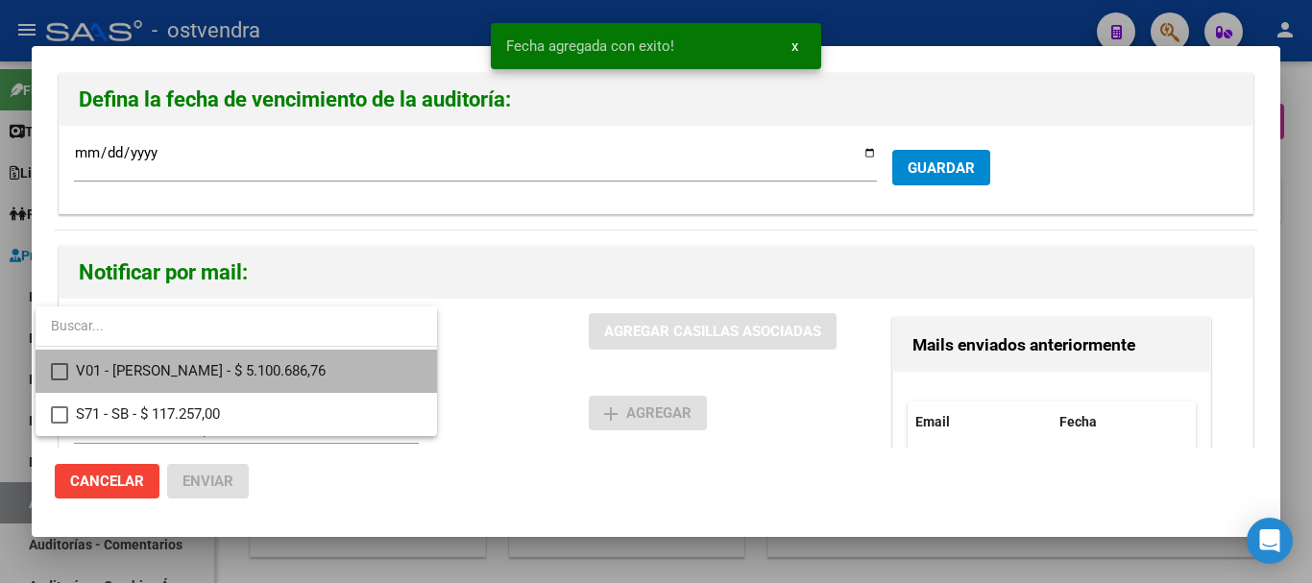
click at [205, 364] on span "V01 - [PERSON_NAME] - $ 5.100.686,76" at bounding box center [249, 371] width 346 height 43
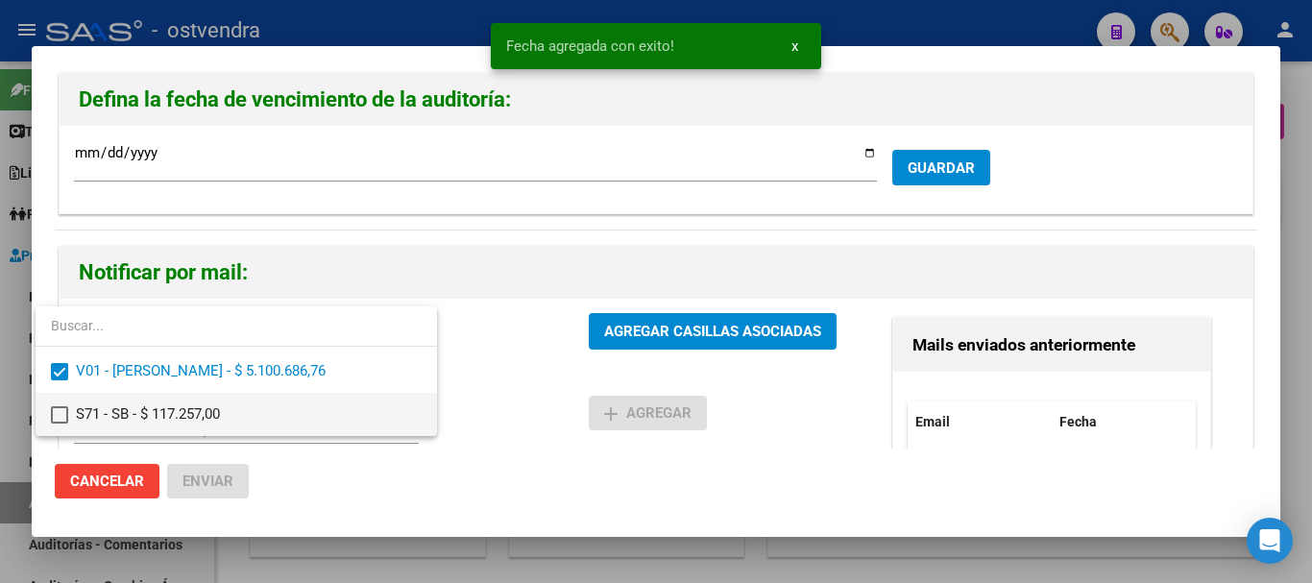
click at [210, 406] on span "S71 - SB - $ 117.257,00" at bounding box center [249, 414] width 346 height 43
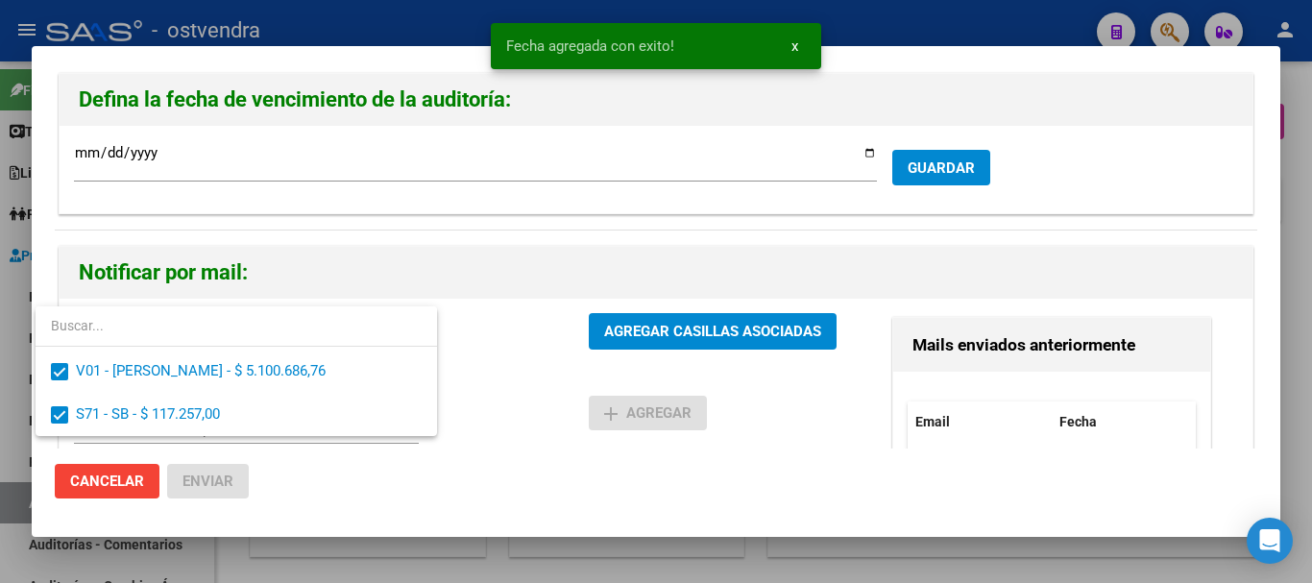
click at [624, 353] on div at bounding box center [656, 291] width 1312 height 583
click at [640, 341] on button "AGREGAR CASILLAS ASOCIADAS" at bounding box center [713, 331] width 248 height 36
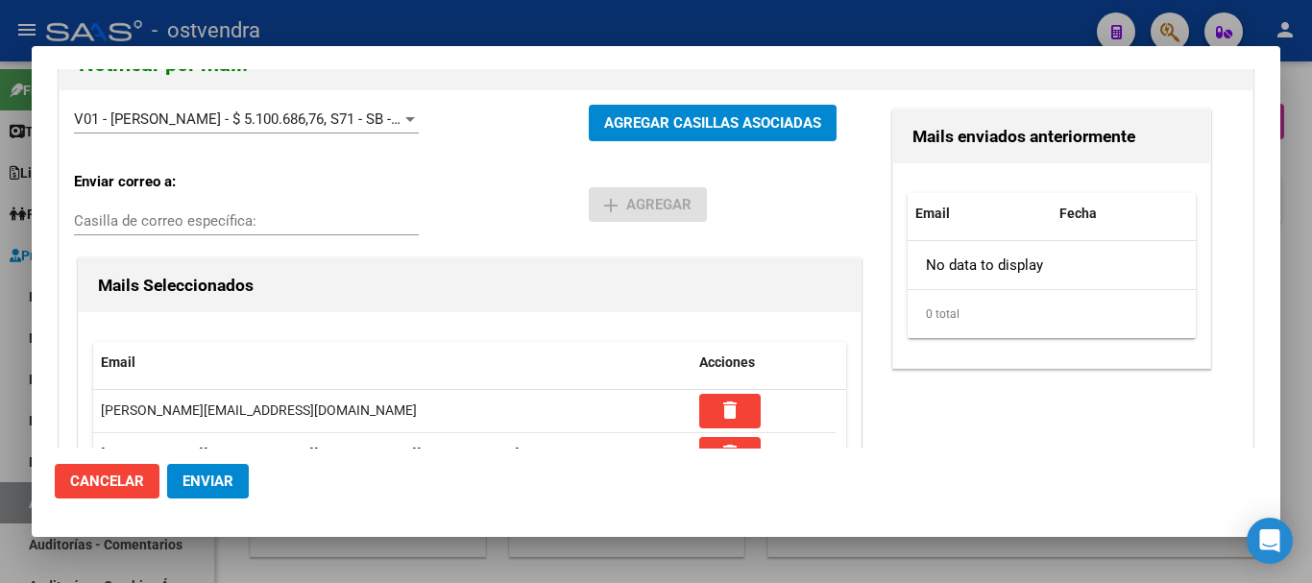
scroll to position [288, 0]
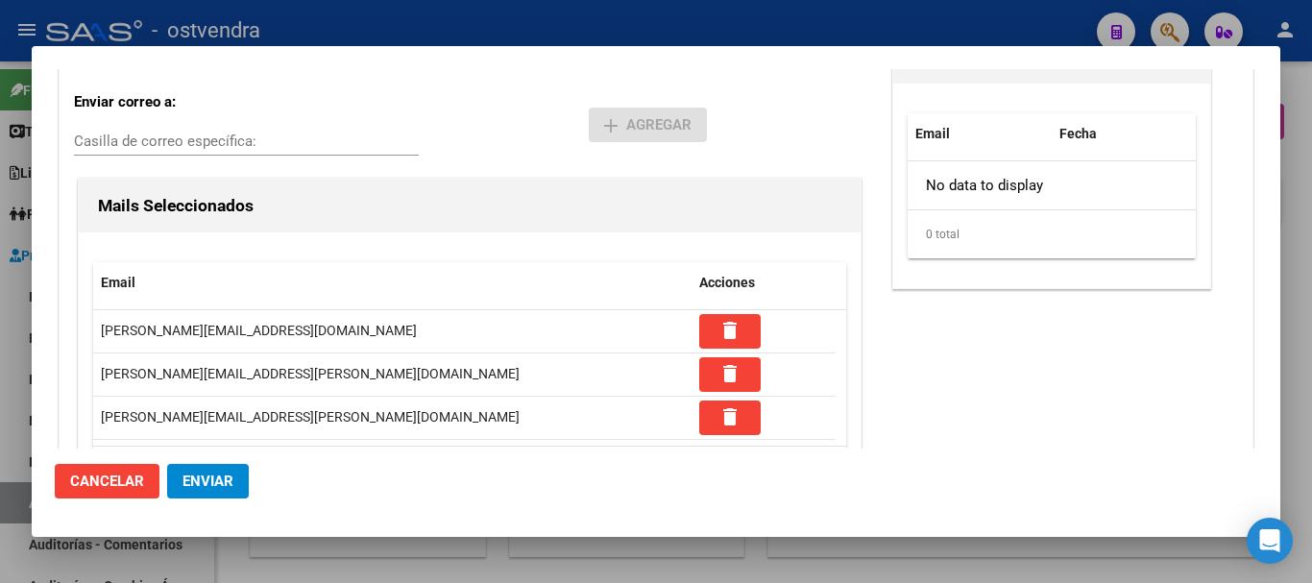
click at [232, 493] on button "Enviar" at bounding box center [208, 481] width 82 height 35
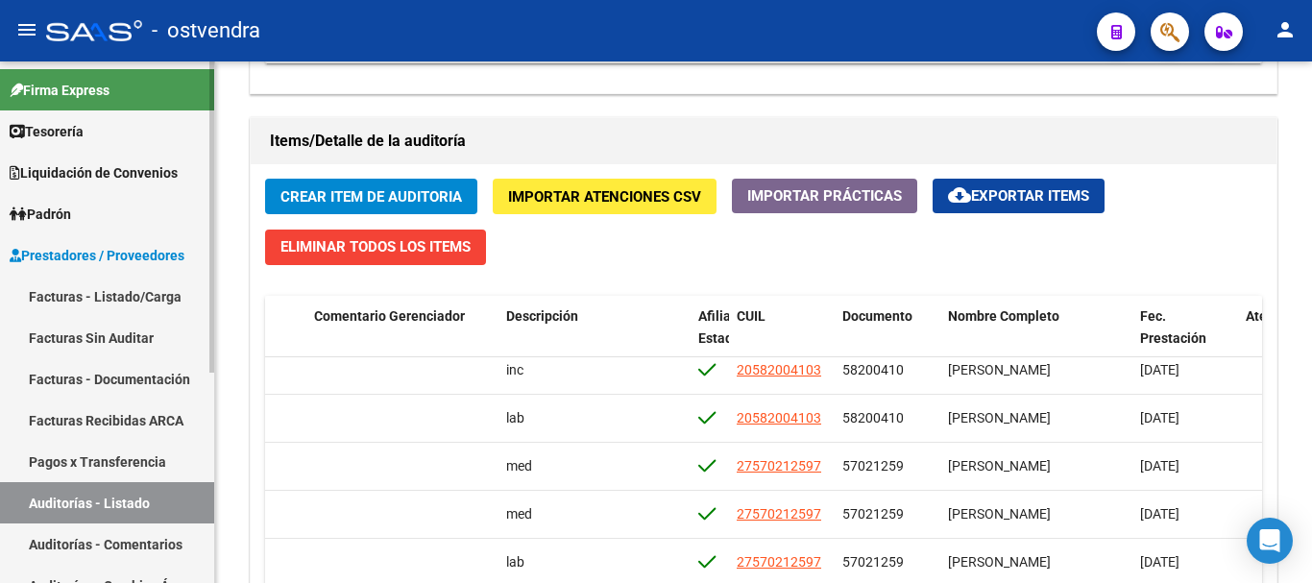
scroll to position [59, 828]
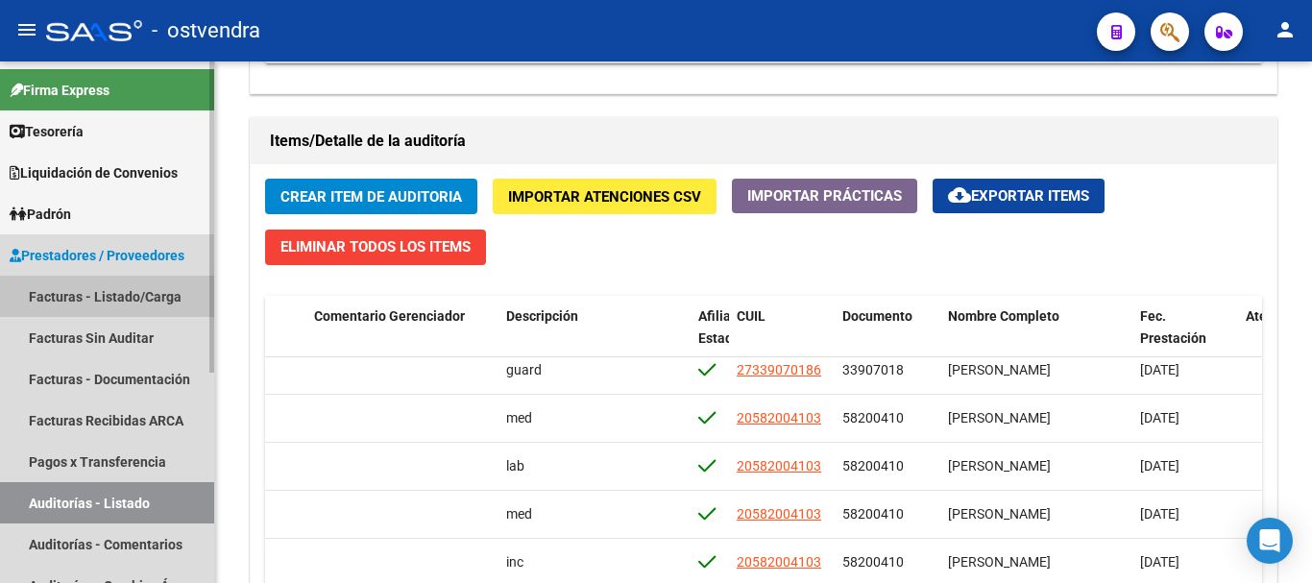
click at [66, 296] on link "Facturas - Listado/Carga" at bounding box center [107, 296] width 214 height 41
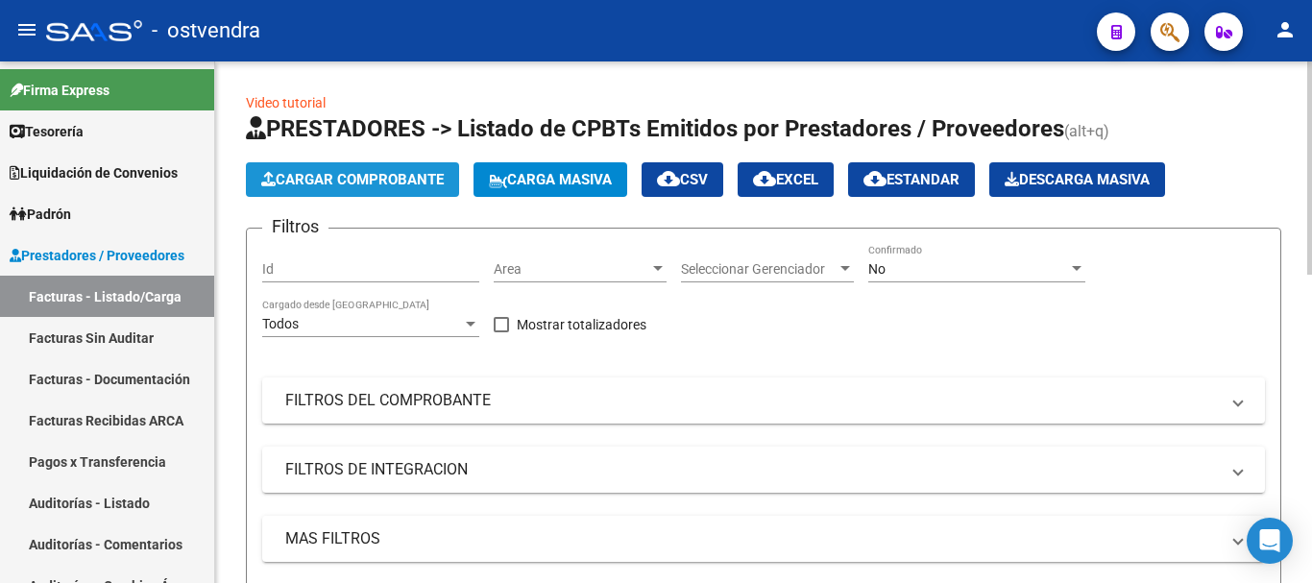
click at [391, 182] on span "Cargar Comprobante" at bounding box center [352, 179] width 183 height 17
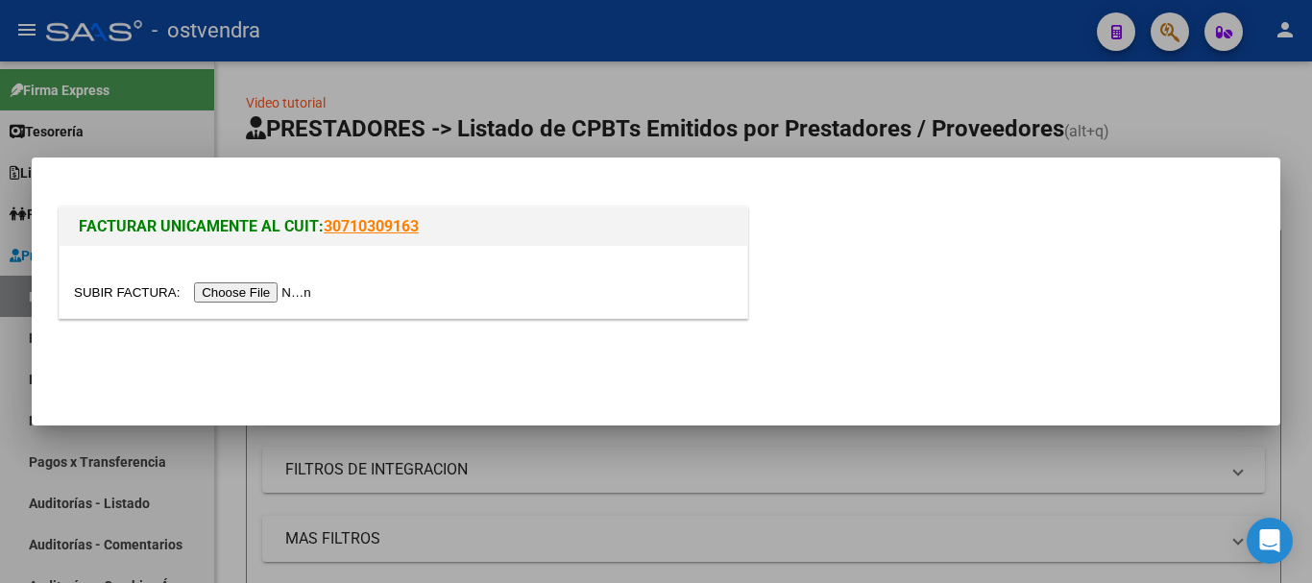
click at [303, 289] on input "file" at bounding box center [195, 292] width 243 height 20
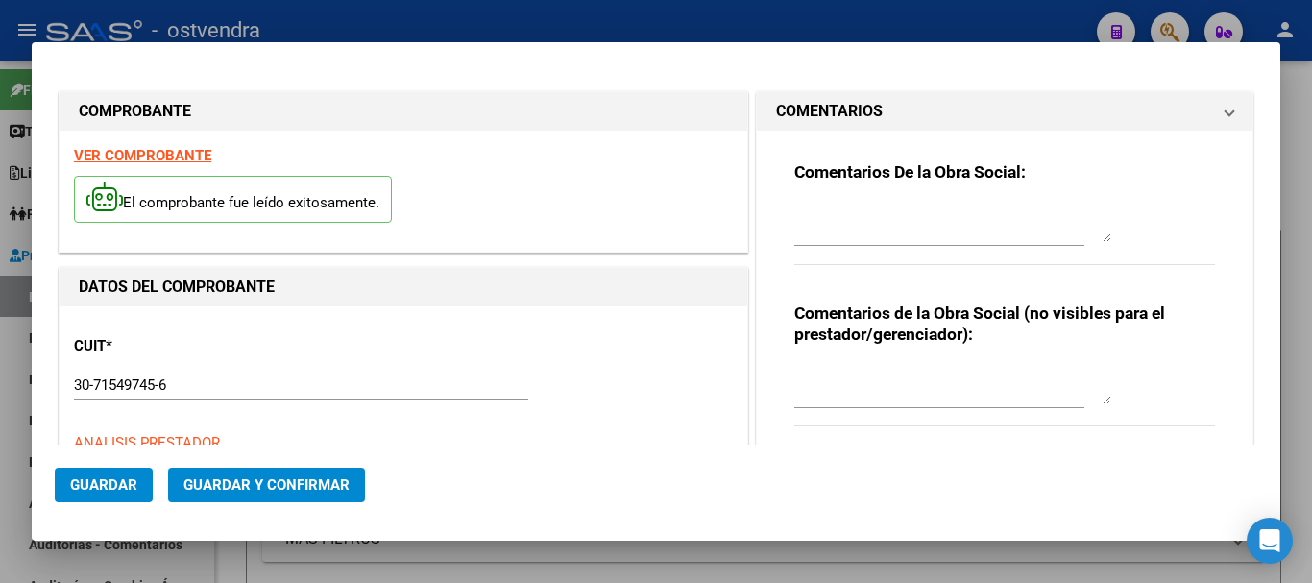
type input "[DATE]"
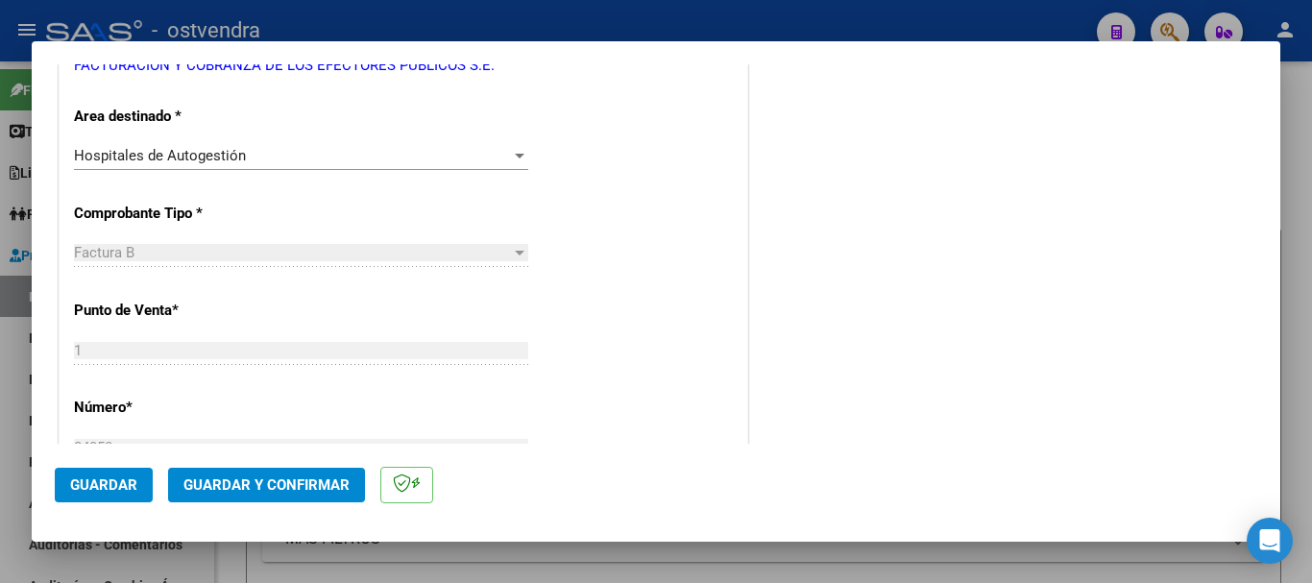
scroll to position [673, 0]
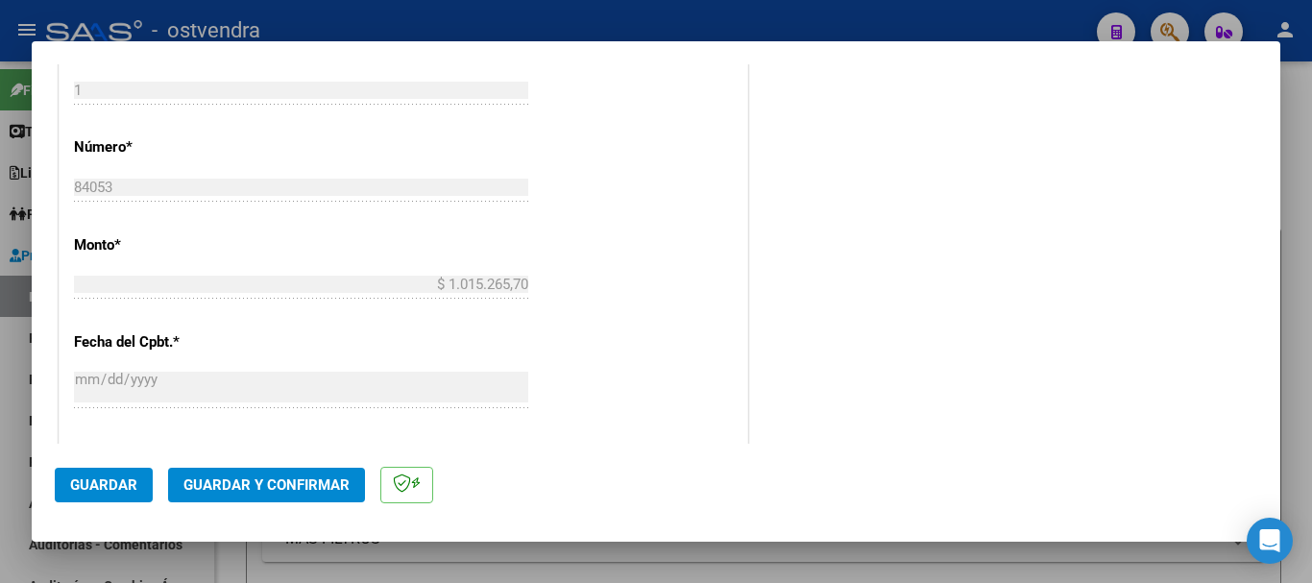
click at [62, 456] on mat-dialog-actions "Guardar Guardar y Confirmar" at bounding box center [656, 482] width 1203 height 76
click at [62, 469] on button "Guardar" at bounding box center [104, 485] width 98 height 35
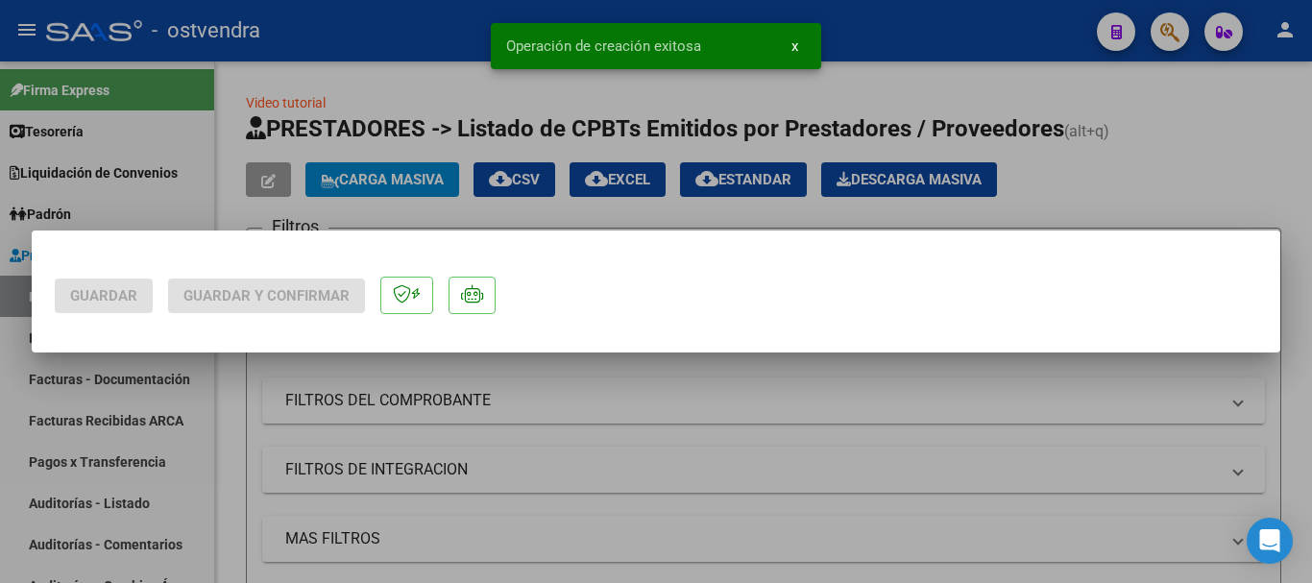
scroll to position [0, 0]
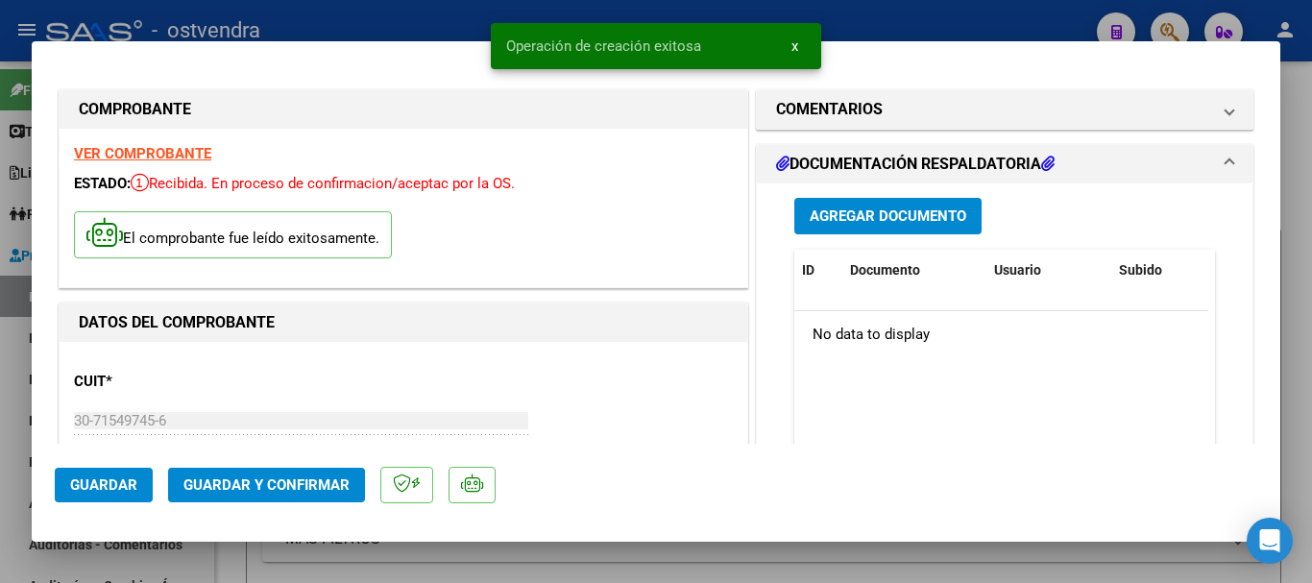
click at [952, 201] on button "Agregar Documento" at bounding box center [888, 216] width 187 height 36
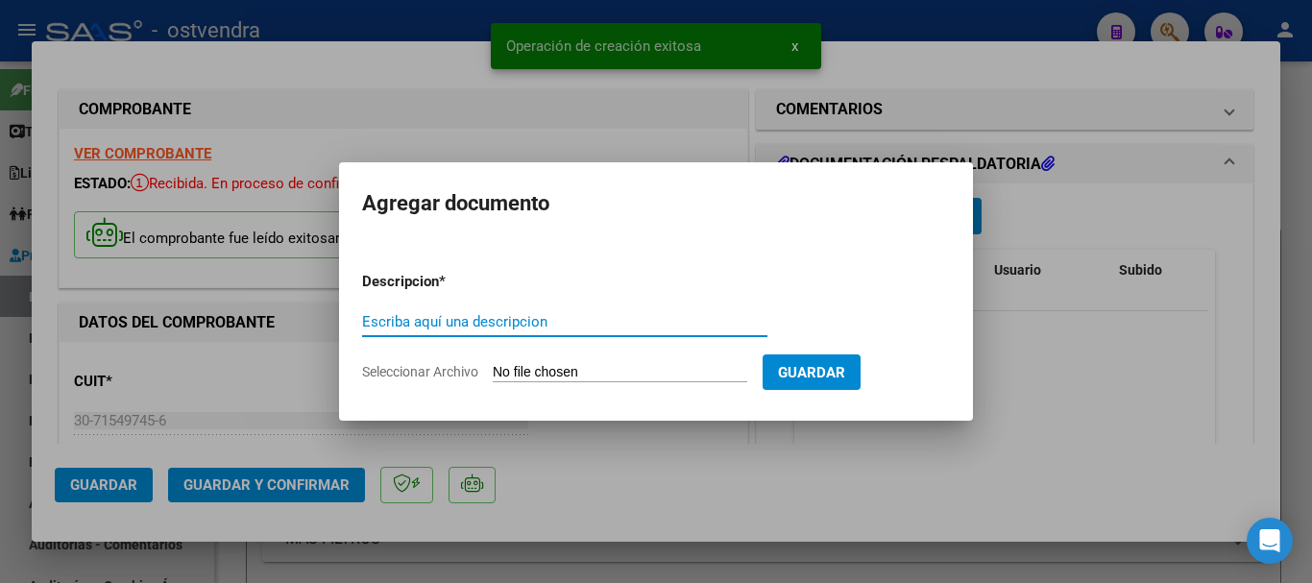
type input "a"
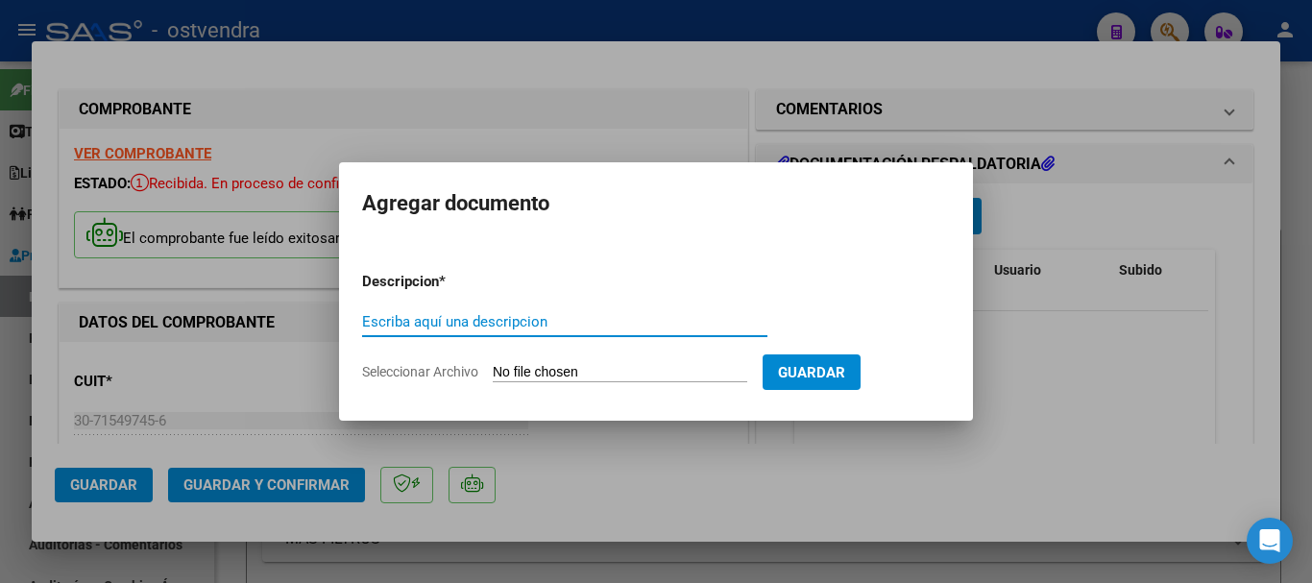
type input "a"
type input "Anexo"
click at [552, 371] on input "Seleccionar Archivo" at bounding box center [620, 373] width 255 height 18
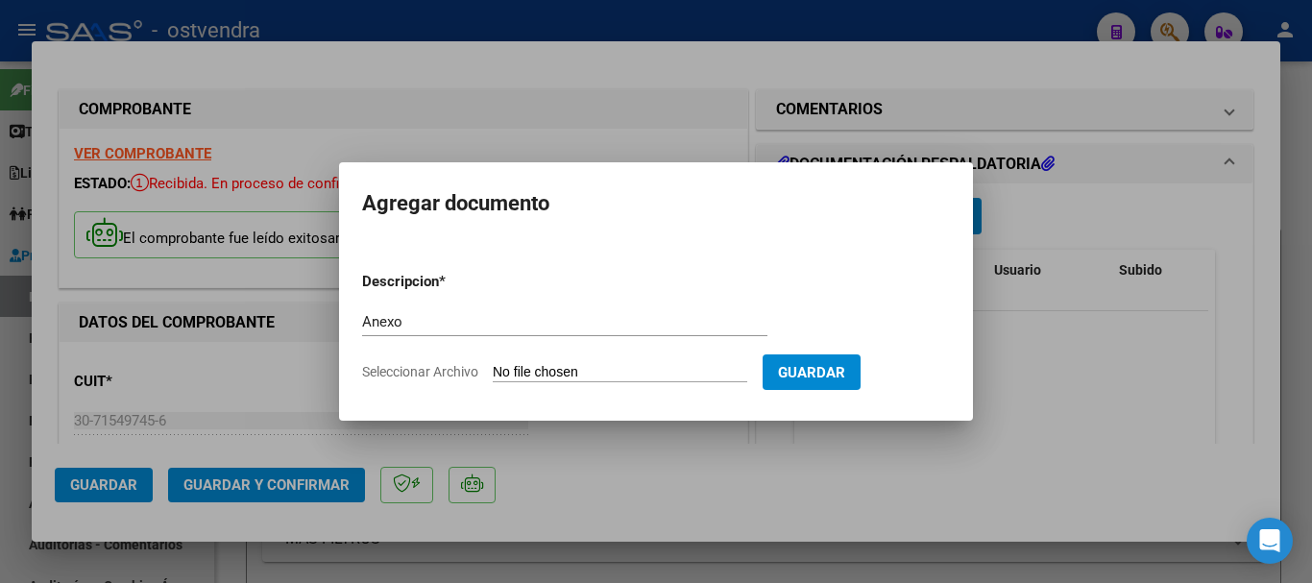
type input "C:\fakepath\acomprobantenuevoanexopdf_impl - 2025-08-12T120935.743.pdf"
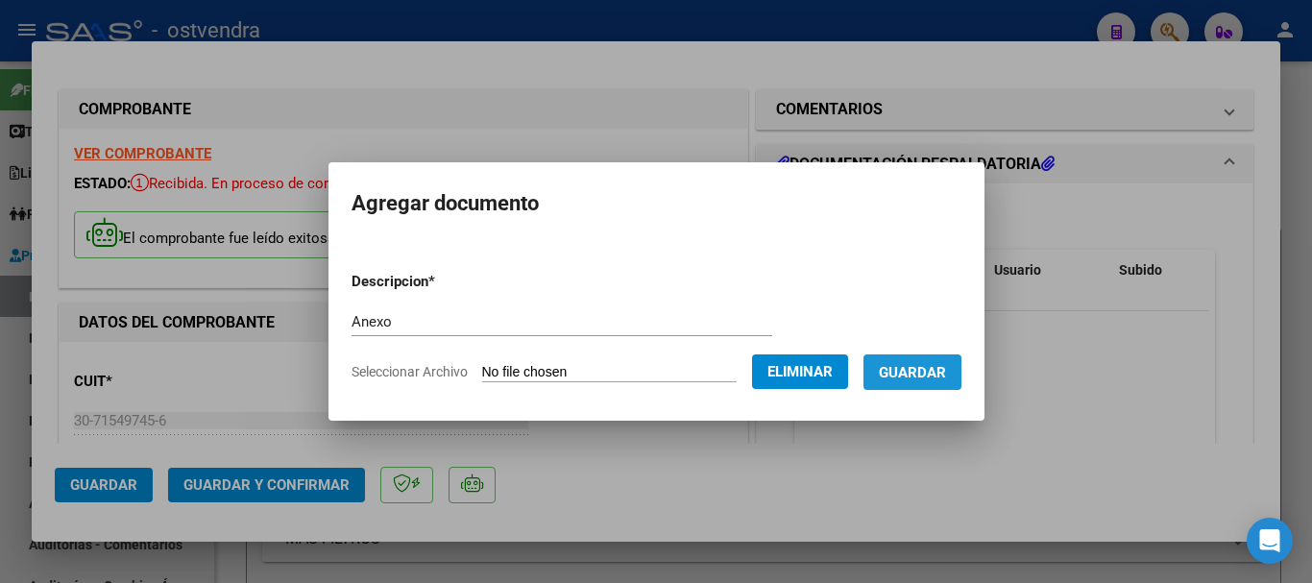
click at [936, 365] on span "Guardar" at bounding box center [912, 372] width 67 height 17
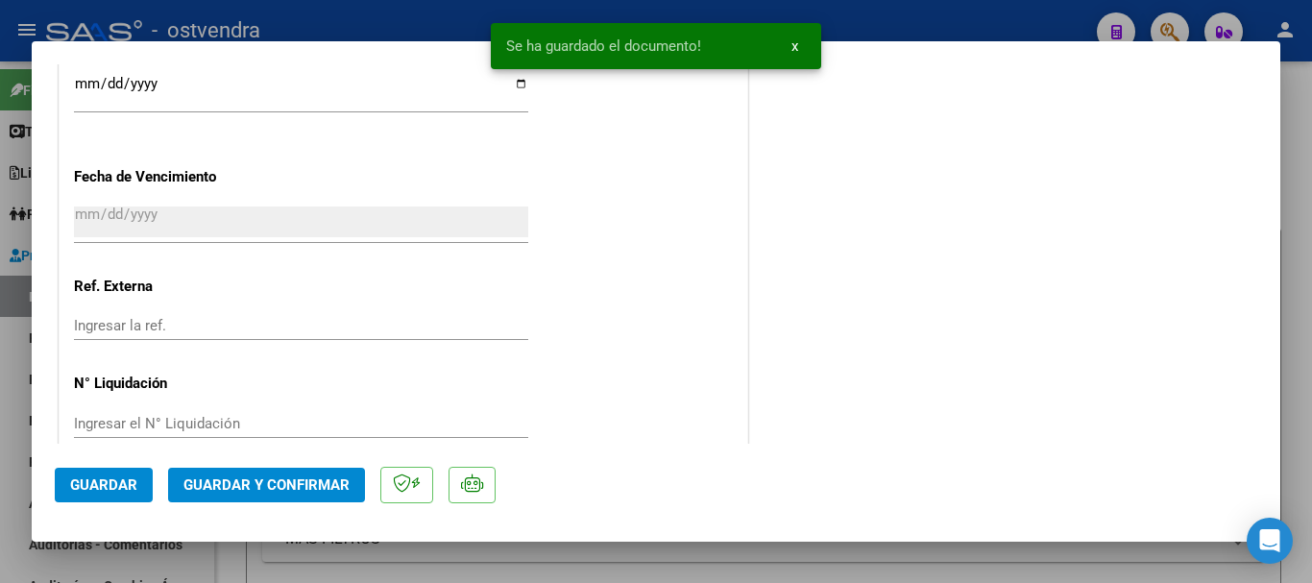
scroll to position [1249, 0]
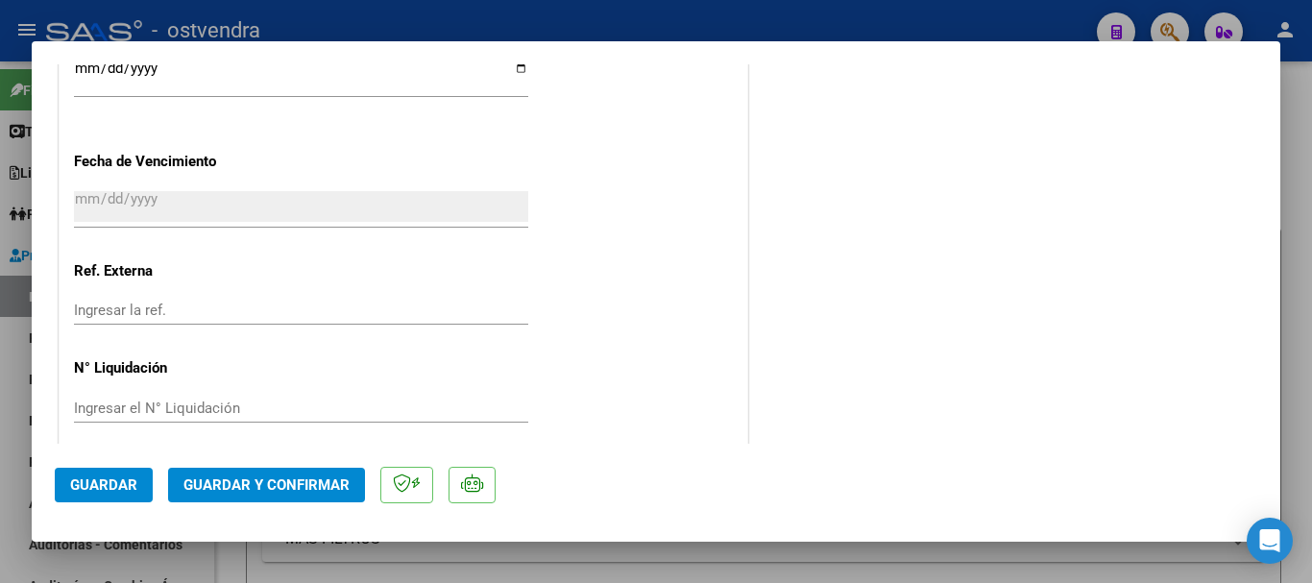
click at [159, 481] on mat-dialog-actions "Guardar Guardar y Confirmar" at bounding box center [656, 482] width 1203 height 76
click at [183, 479] on span "Guardar y Confirmar" at bounding box center [266, 485] width 166 height 17
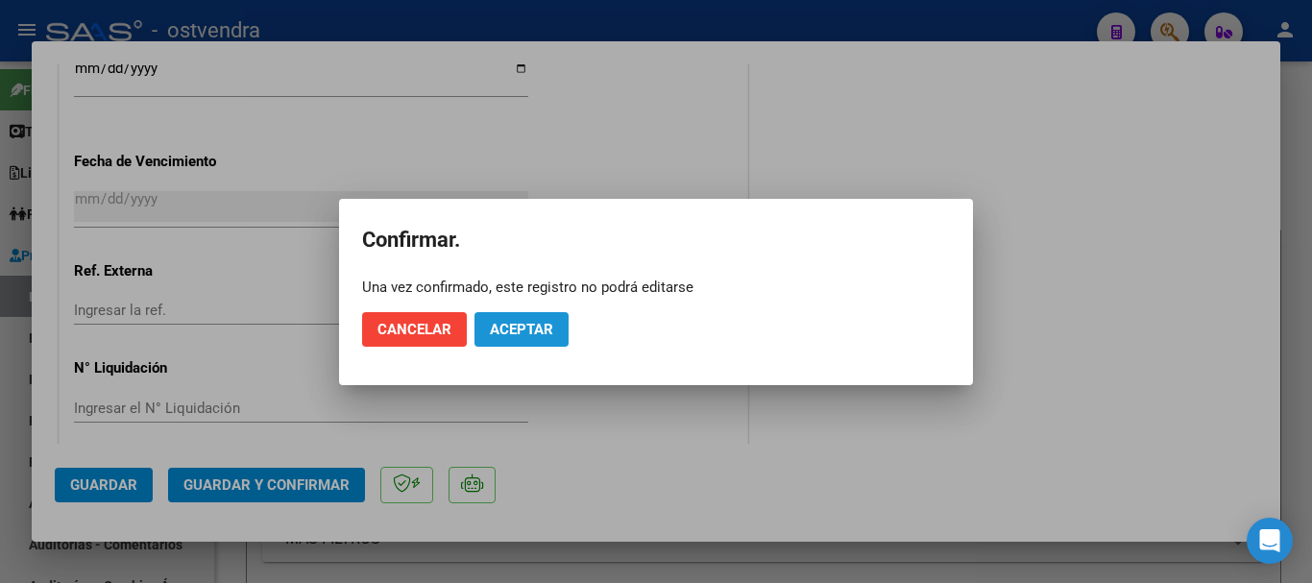
click at [542, 323] on span "Aceptar" at bounding box center [521, 329] width 63 height 17
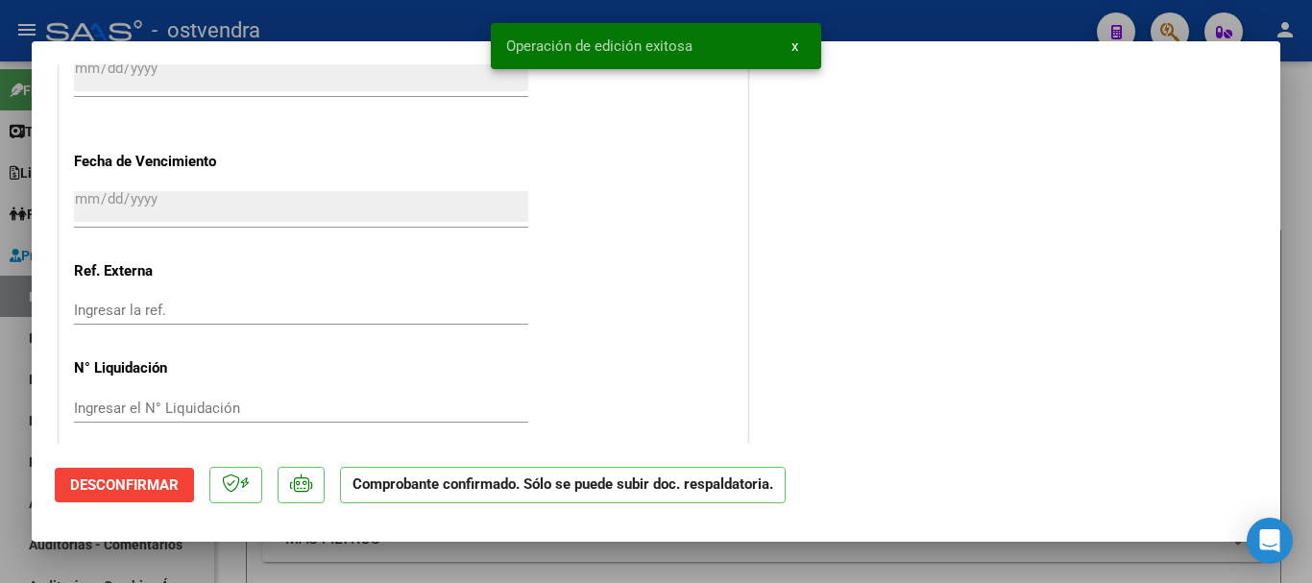
click at [0, 383] on div at bounding box center [656, 291] width 1312 height 583
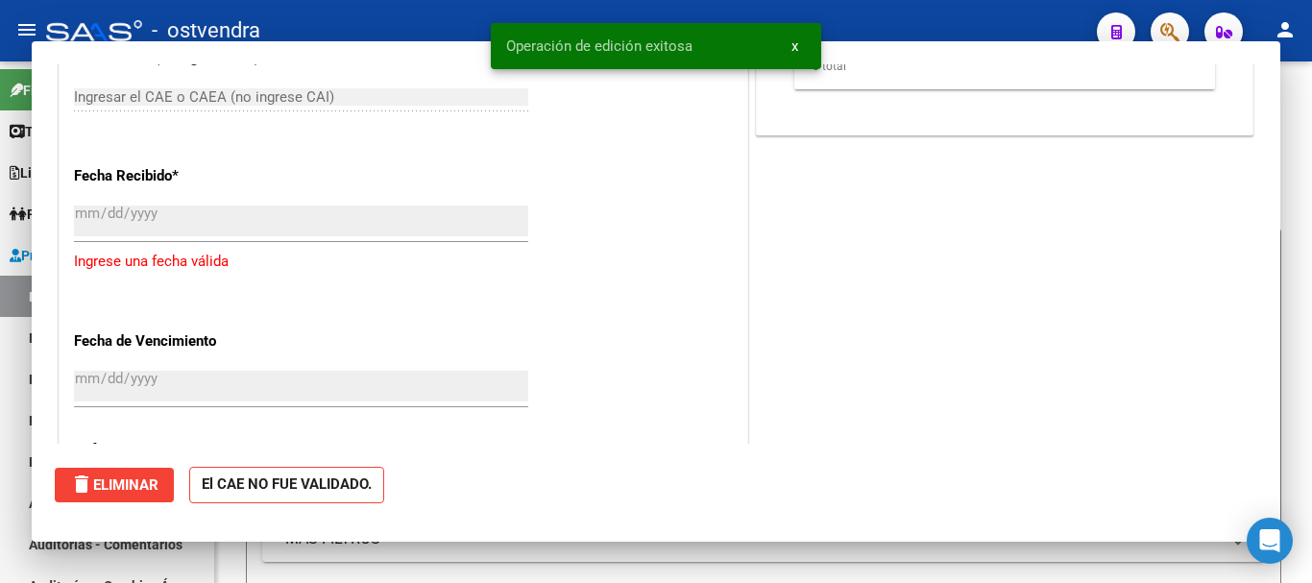
scroll to position [0, 0]
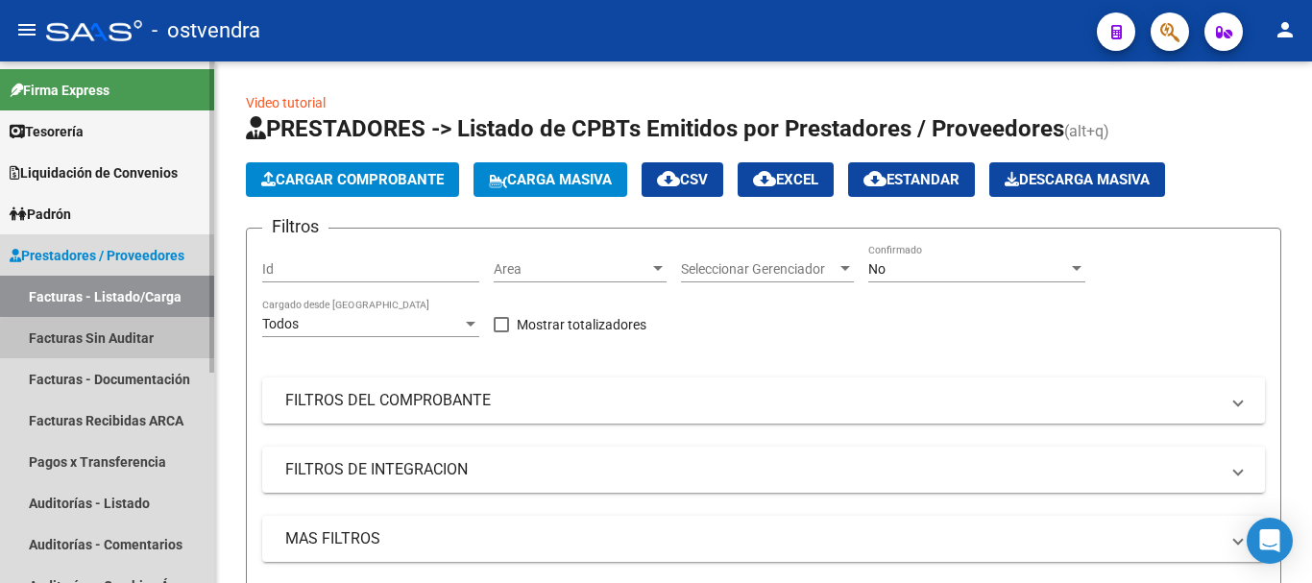
click at [122, 339] on link "Facturas Sin Auditar" at bounding box center [107, 337] width 214 height 41
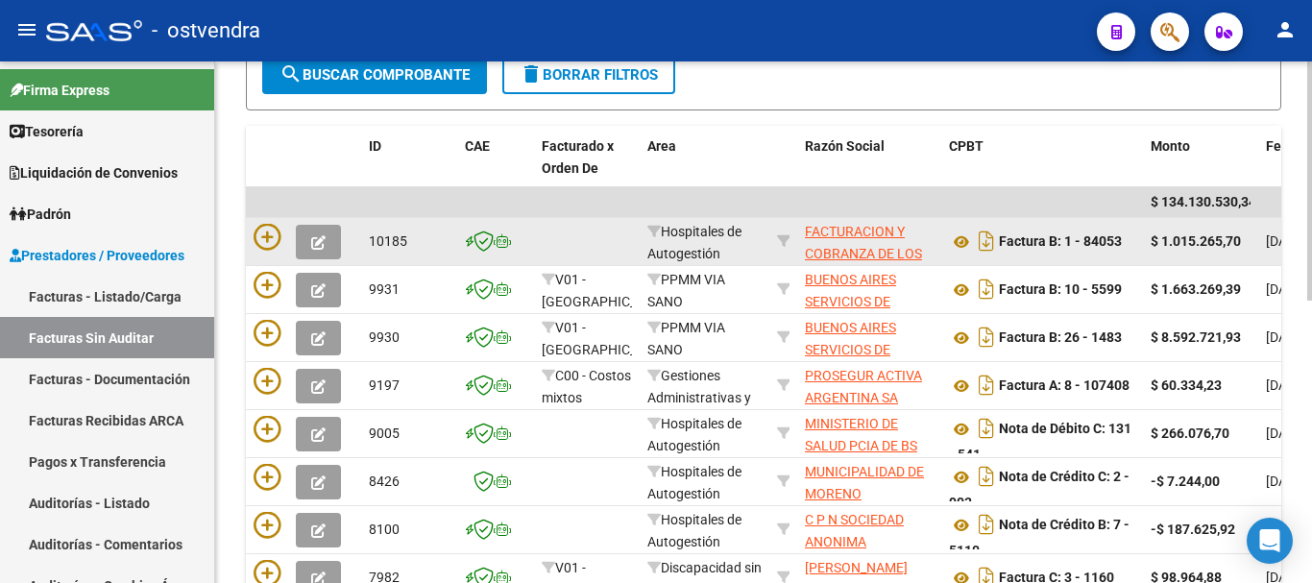
scroll to position [376, 0]
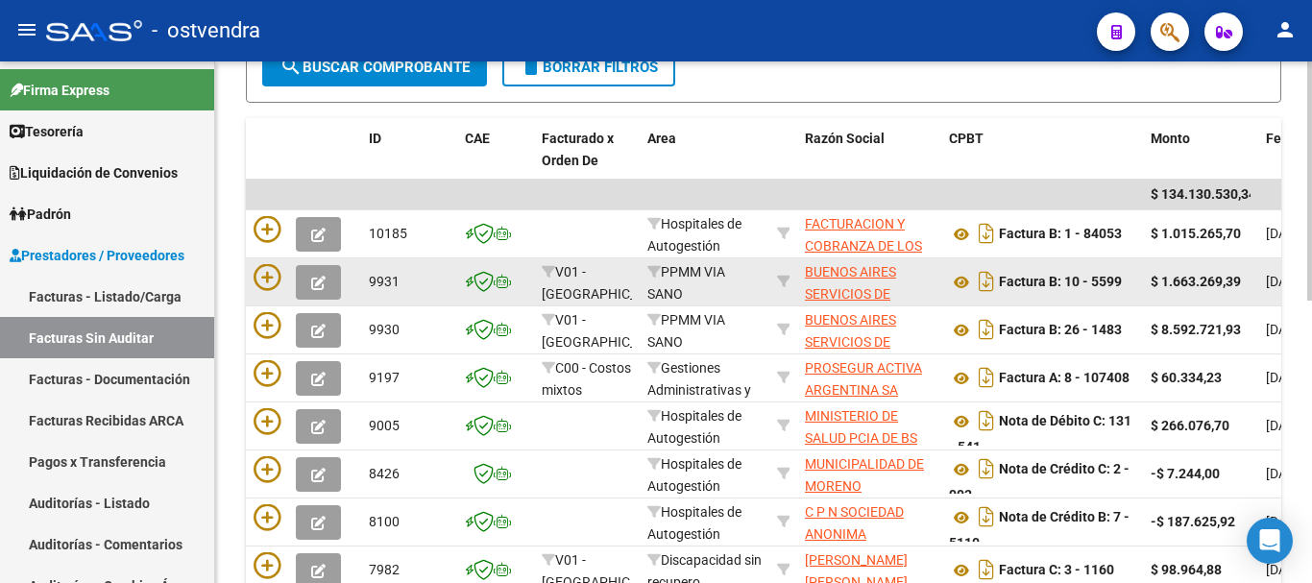
click at [281, 262] on datatable-body-cell at bounding box center [303, 281] width 115 height 47
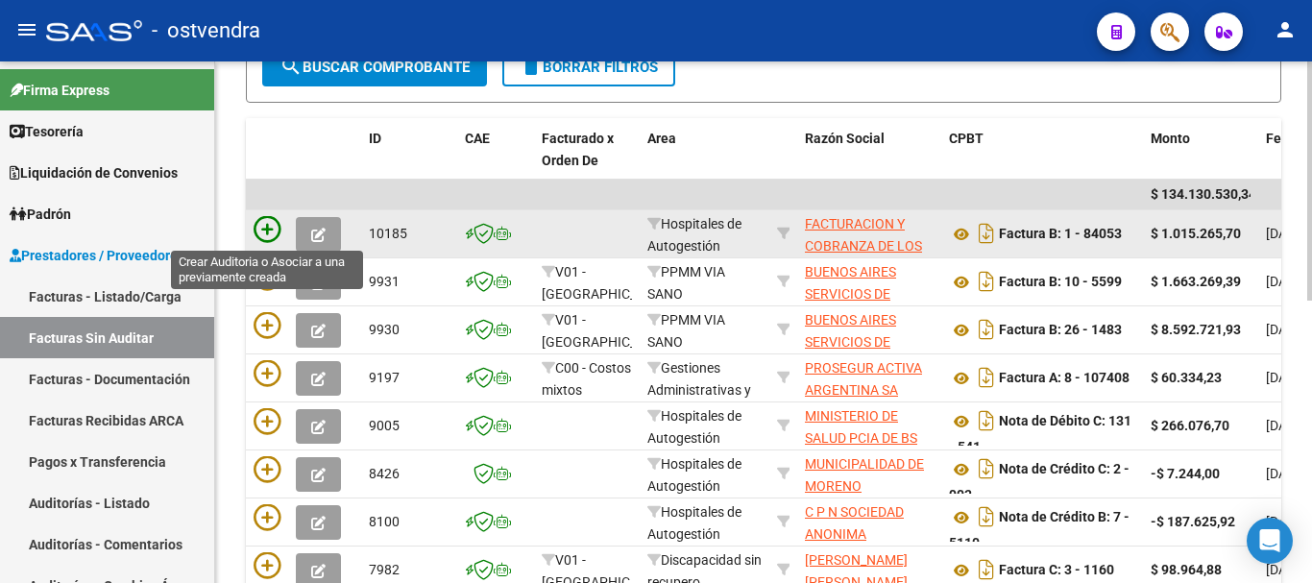
click at [272, 235] on icon at bounding box center [267, 229] width 27 height 27
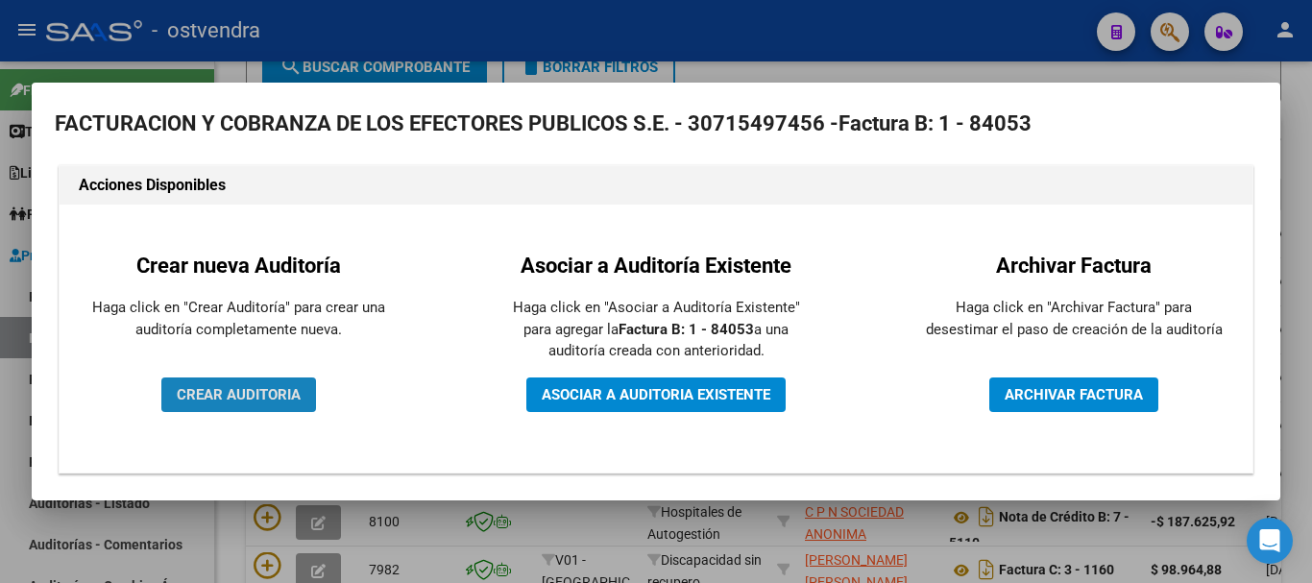
click at [189, 403] on span "CREAR AUDITORIA" at bounding box center [239, 394] width 124 height 17
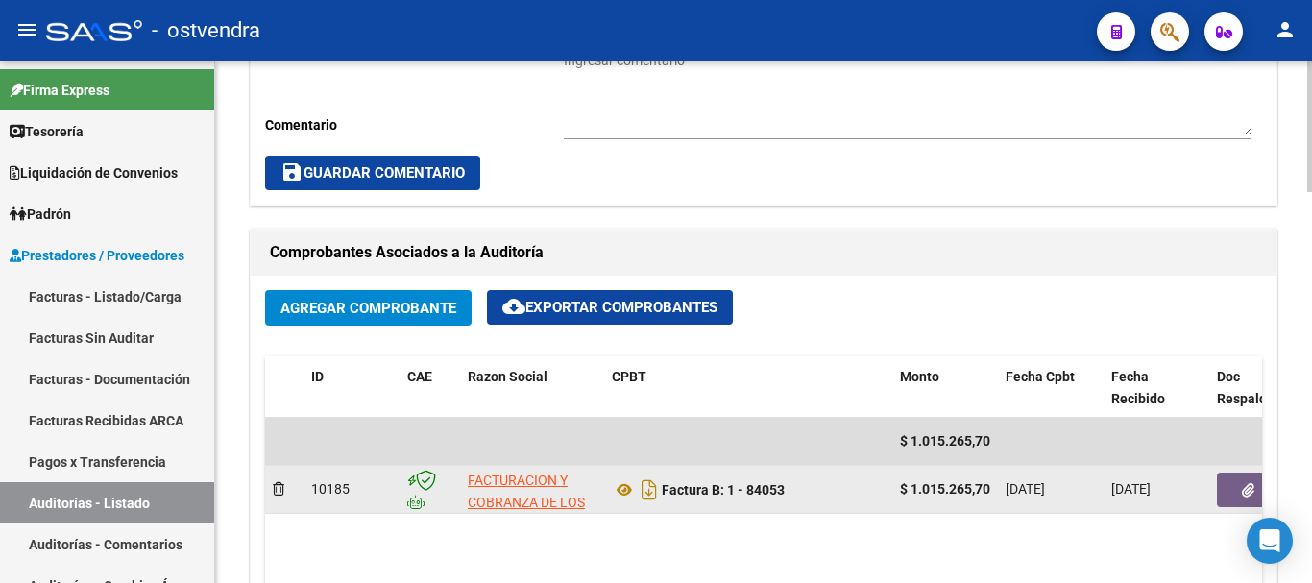
scroll to position [961, 0]
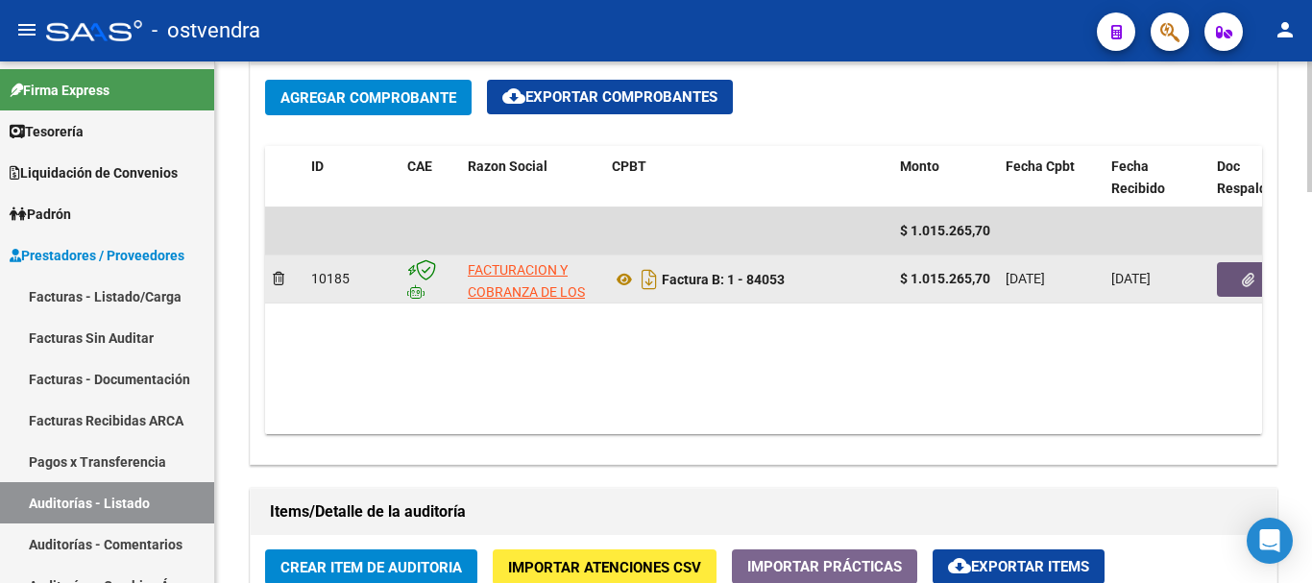
click at [1238, 265] on button "button" at bounding box center [1247, 279] width 61 height 35
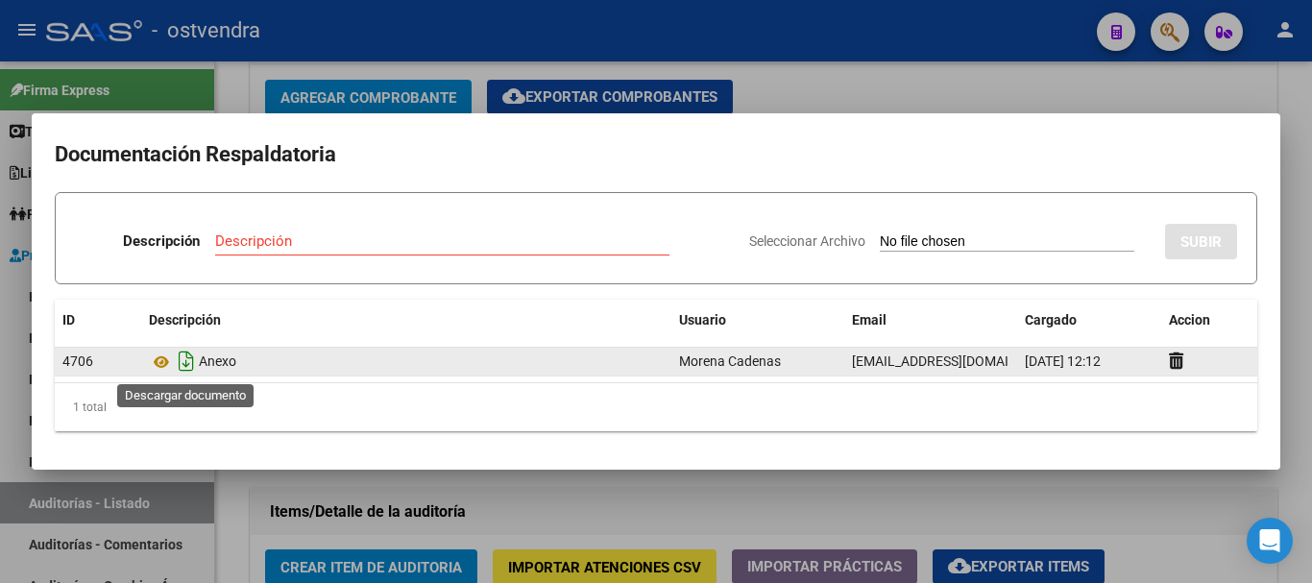
click at [174, 355] on icon "Descargar documento" at bounding box center [186, 361] width 25 height 31
click at [457, 470] on mat-dialog-container "Documentación Respaldatoria Descripción Descripción Seleccionar Archivo SUBIR I…" at bounding box center [656, 291] width 1249 height 356
click at [386, 521] on div at bounding box center [656, 291] width 1312 height 583
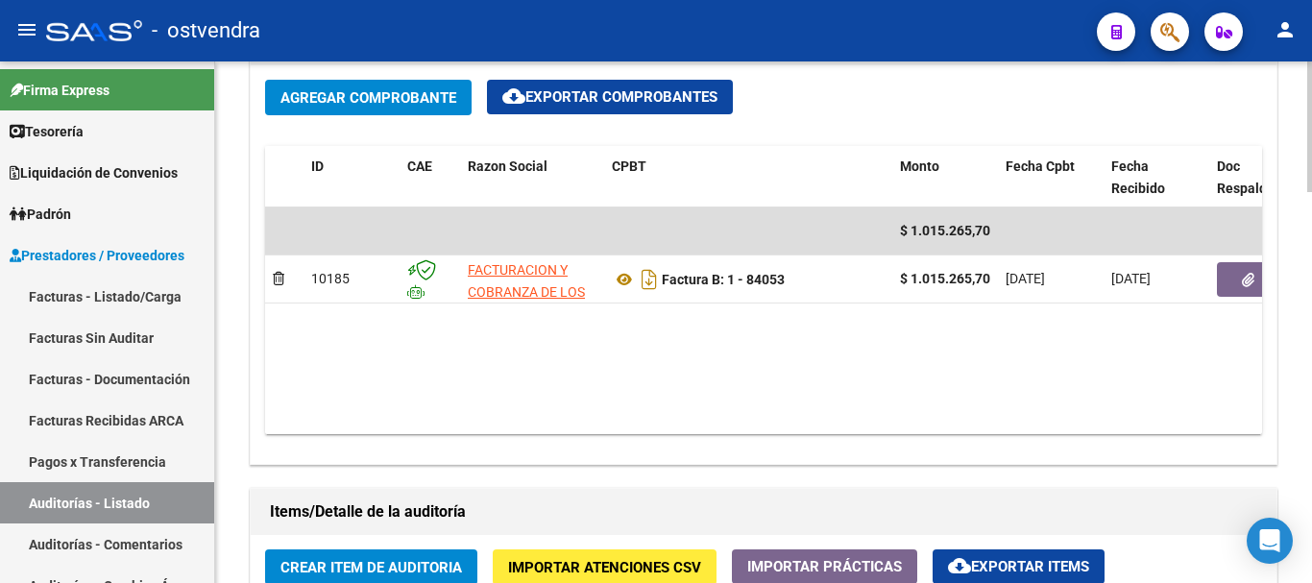
click at [417, 559] on span "Crear Item de Auditoria" at bounding box center [372, 567] width 182 height 17
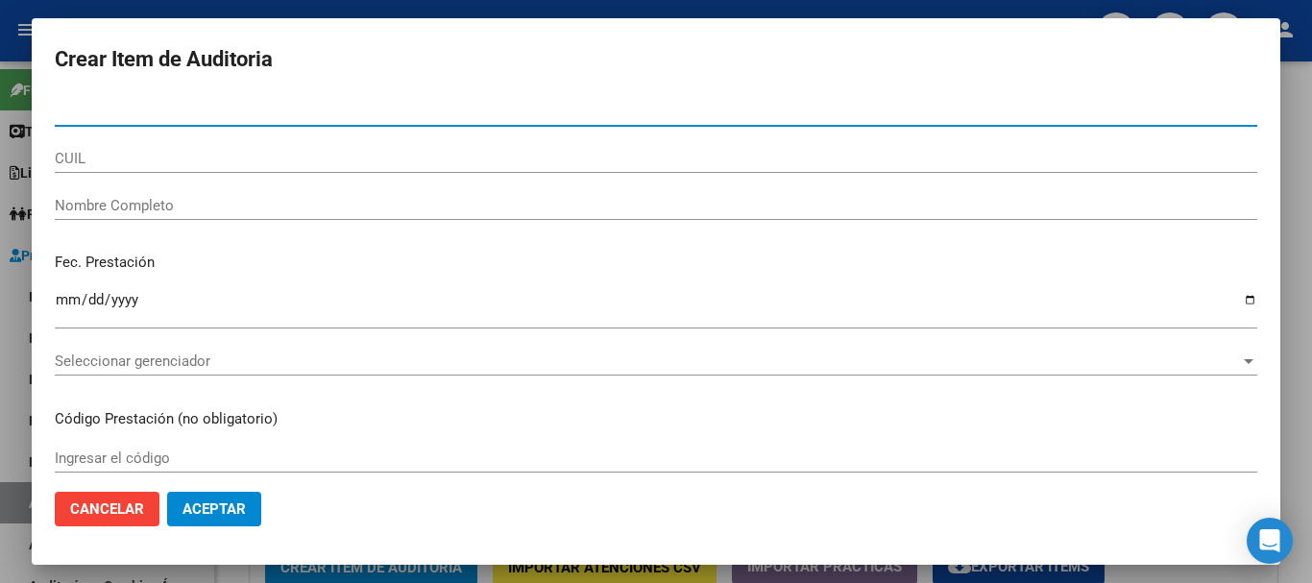
paste input "26466565"
type input "26466565"
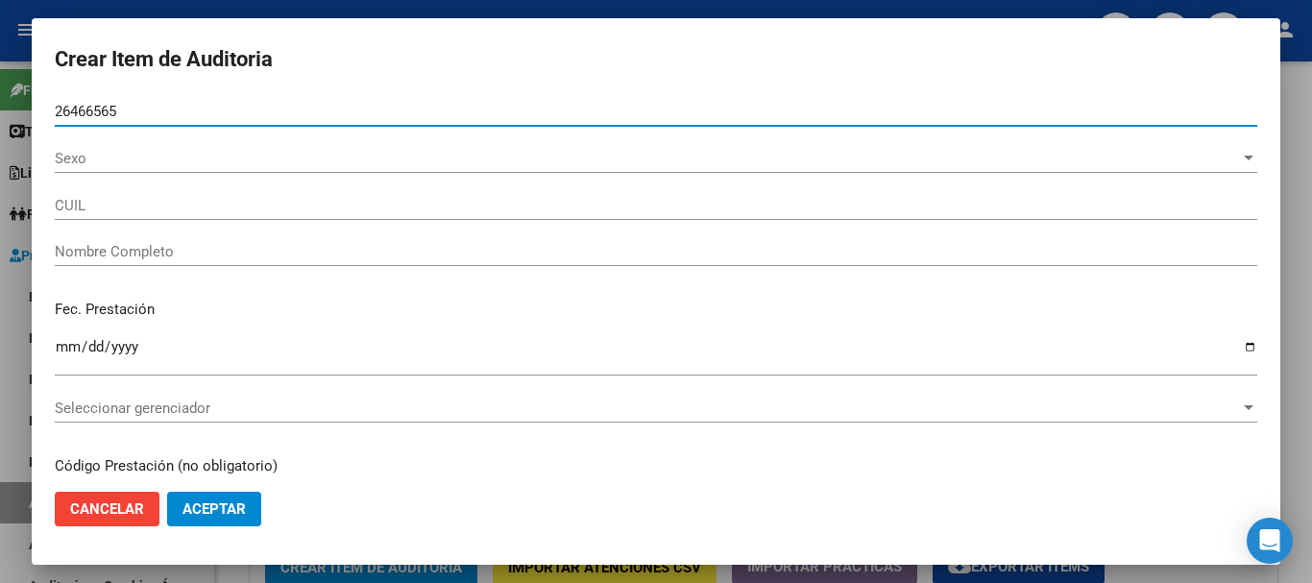
type input "20264665656"
type input "ALBASETTI [PERSON_NAME]"
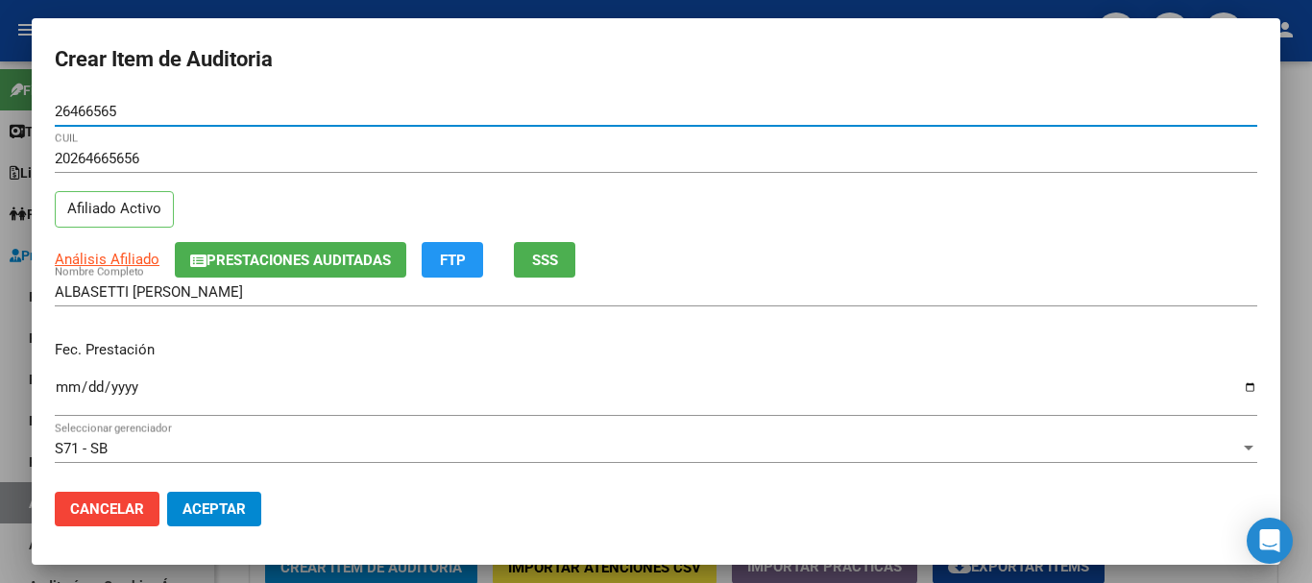
type input "26466565"
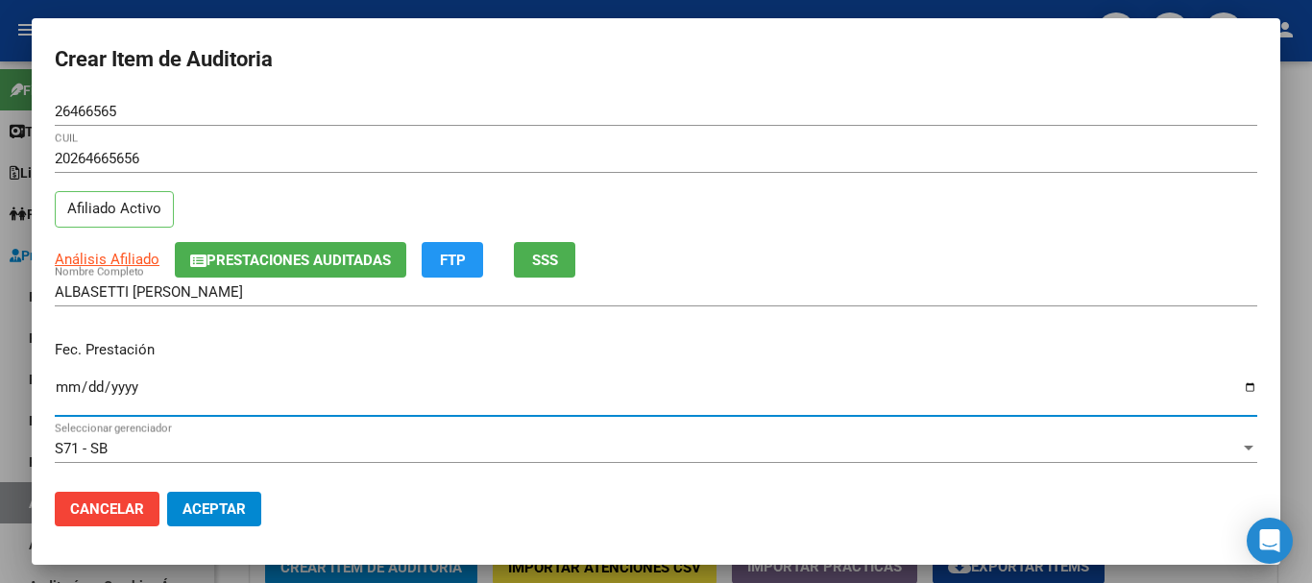
click at [68, 393] on input "Ingresar la fecha" at bounding box center [656, 394] width 1203 height 31
type input "[DATE]"
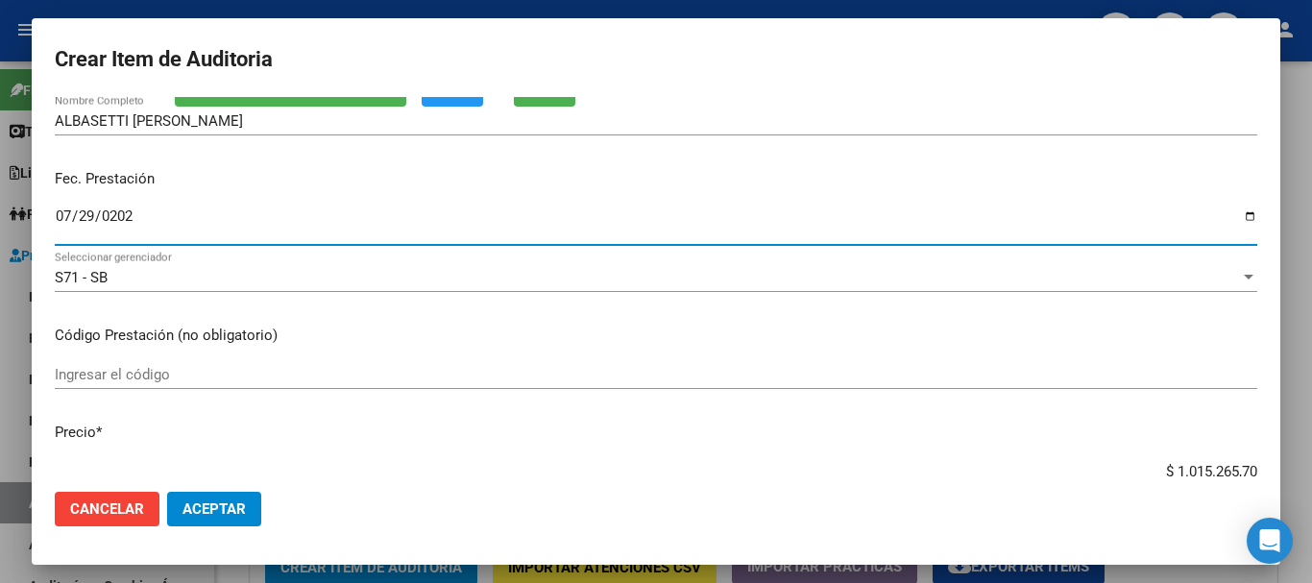
scroll to position [192, 0]
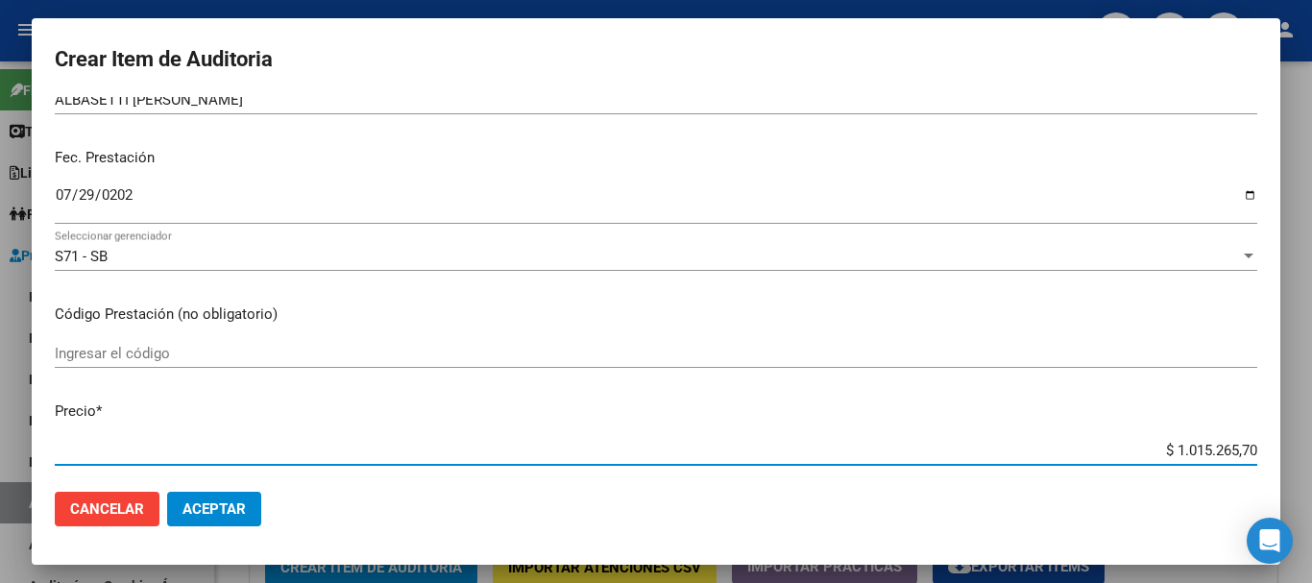
drag, startPoint x: 1181, startPoint y: 450, endPoint x: 1264, endPoint y: 449, distance: 83.6
click at [1264, 449] on mat-dialog-content "26466565 Nro Documento 20264665656 CUIL Afiliado Activo Análisis Afiliado Prest…" at bounding box center [656, 286] width 1249 height 379
type input "$ 0,10"
type input "$ 1,09"
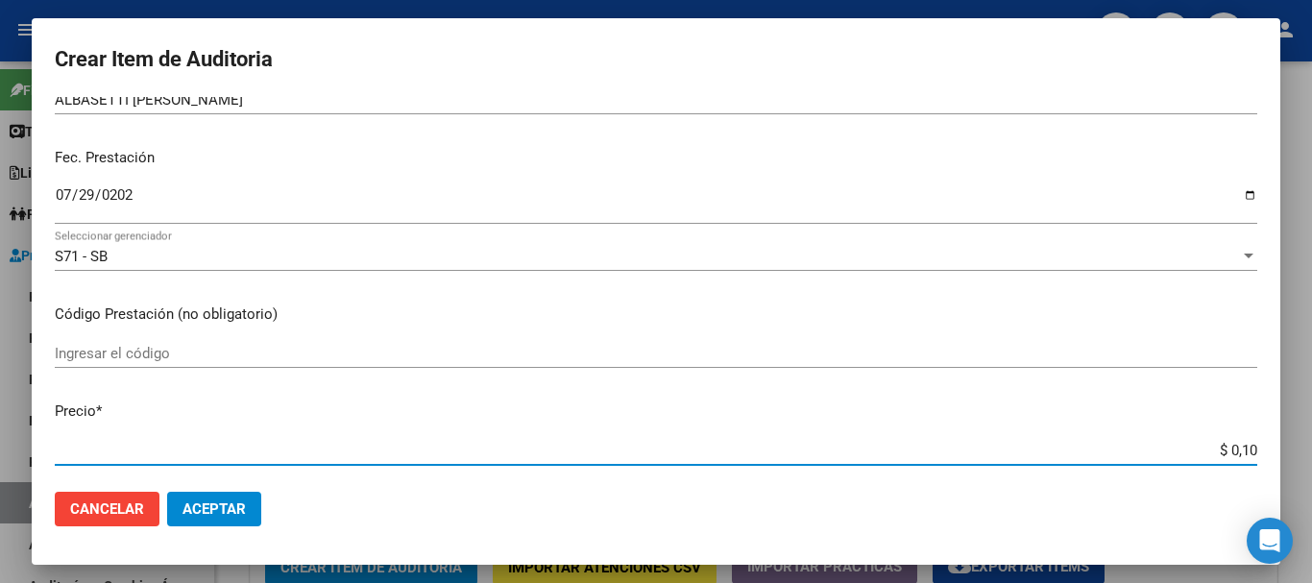
type input "$ 1,09"
type input "$ 10,97"
type input "$ 109,78"
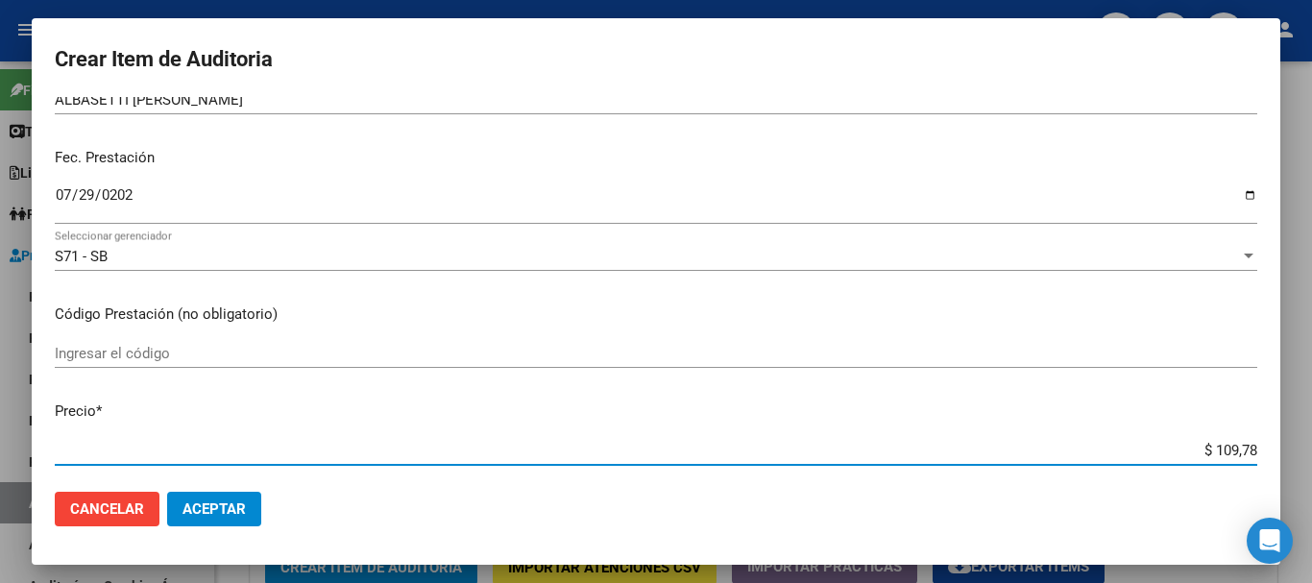
type input "$ 1.097,81"
type input "$ 10.978,10"
type input "$ 109.781,00"
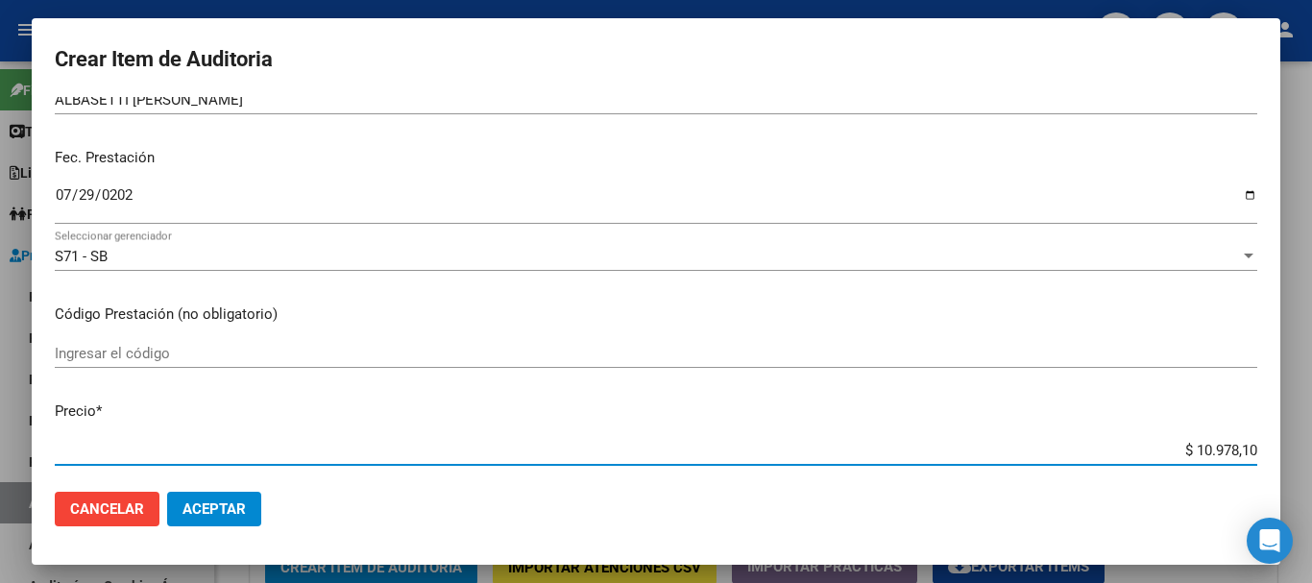
type input "$ 109.781,00"
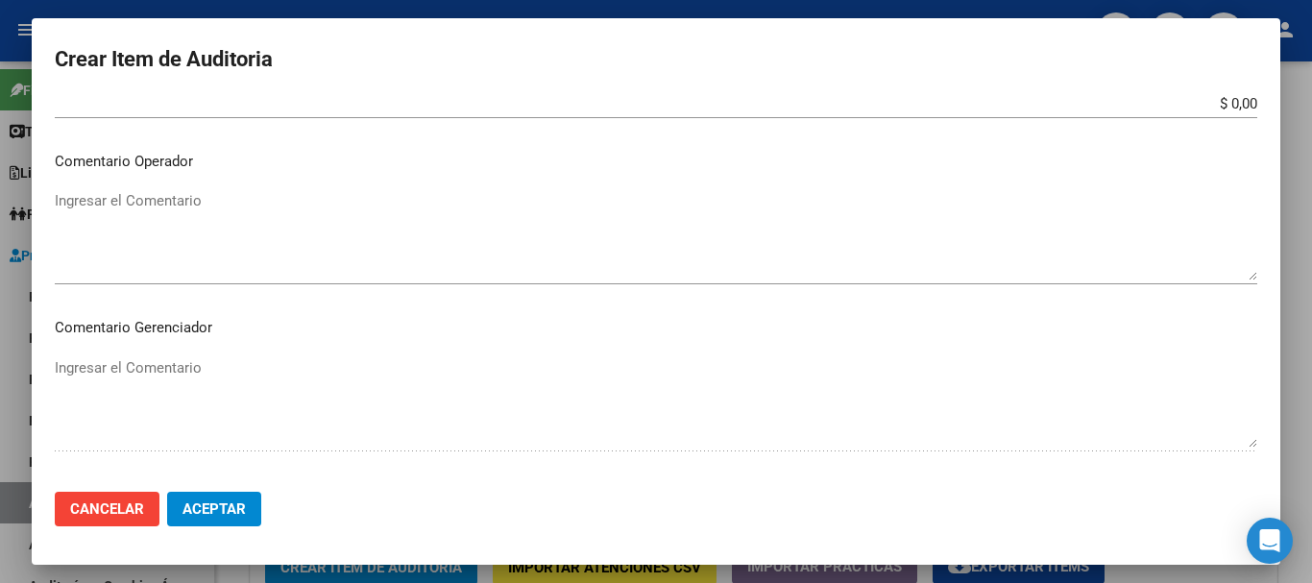
scroll to position [865, 0]
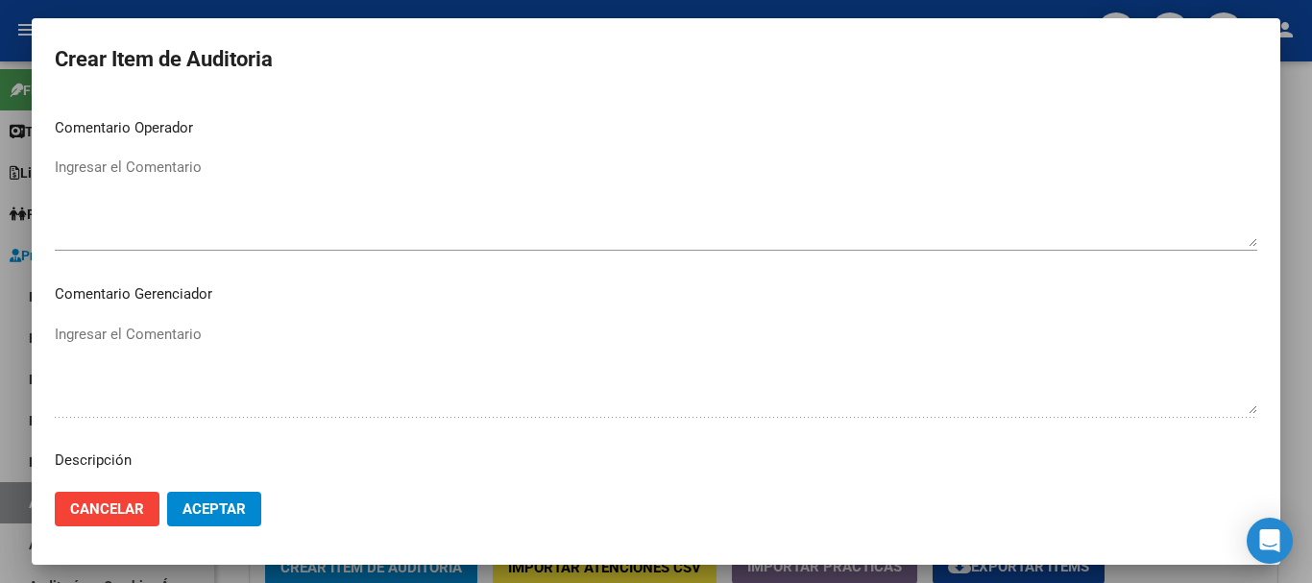
click at [134, 197] on textarea "Ingresar el Comentario" at bounding box center [656, 202] width 1203 height 90
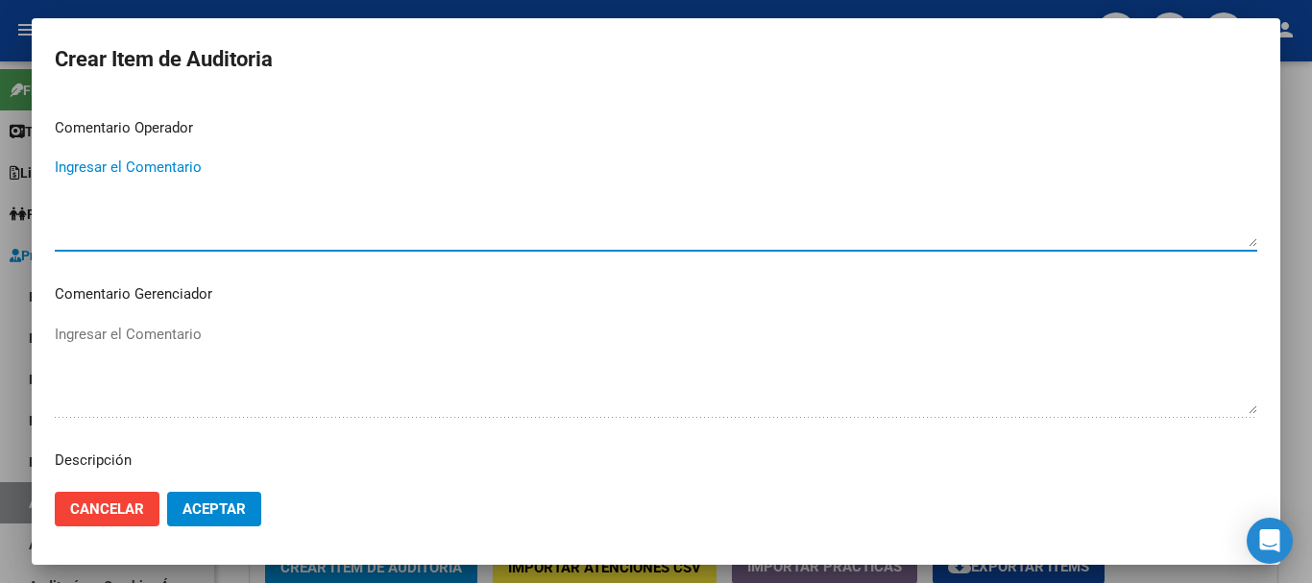
paste textarea "HOSPITAL DE QUEMADOS"
type textarea "HOSPITAL DE QUEMADOS"
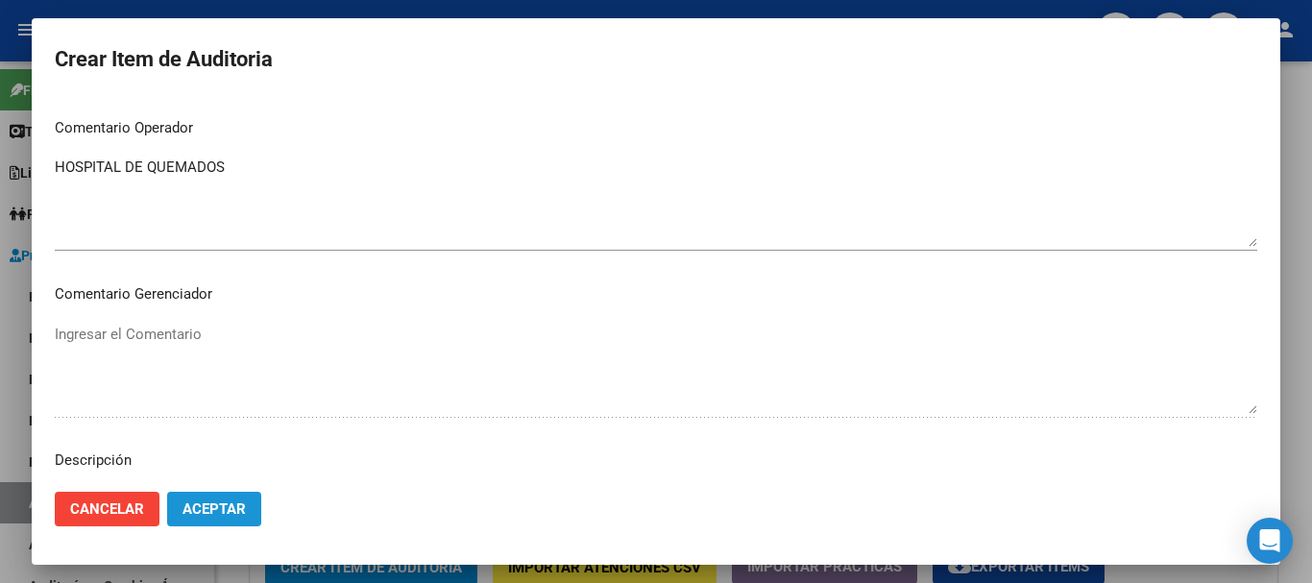
click at [217, 519] on button "Aceptar" at bounding box center [214, 509] width 94 height 35
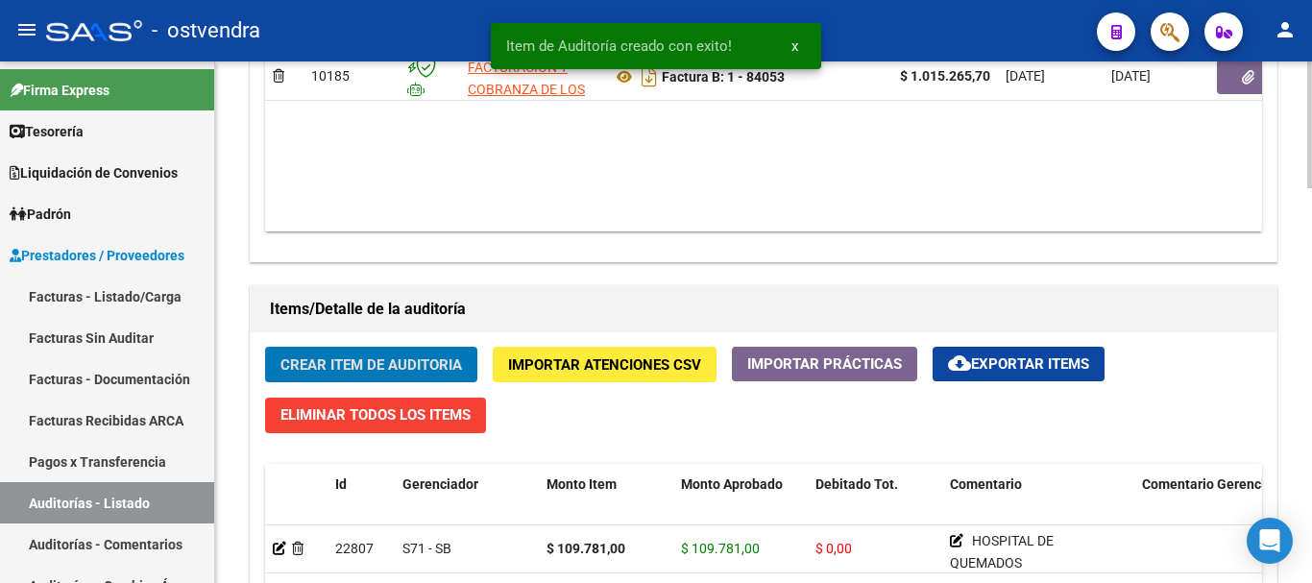
scroll to position [1252, 0]
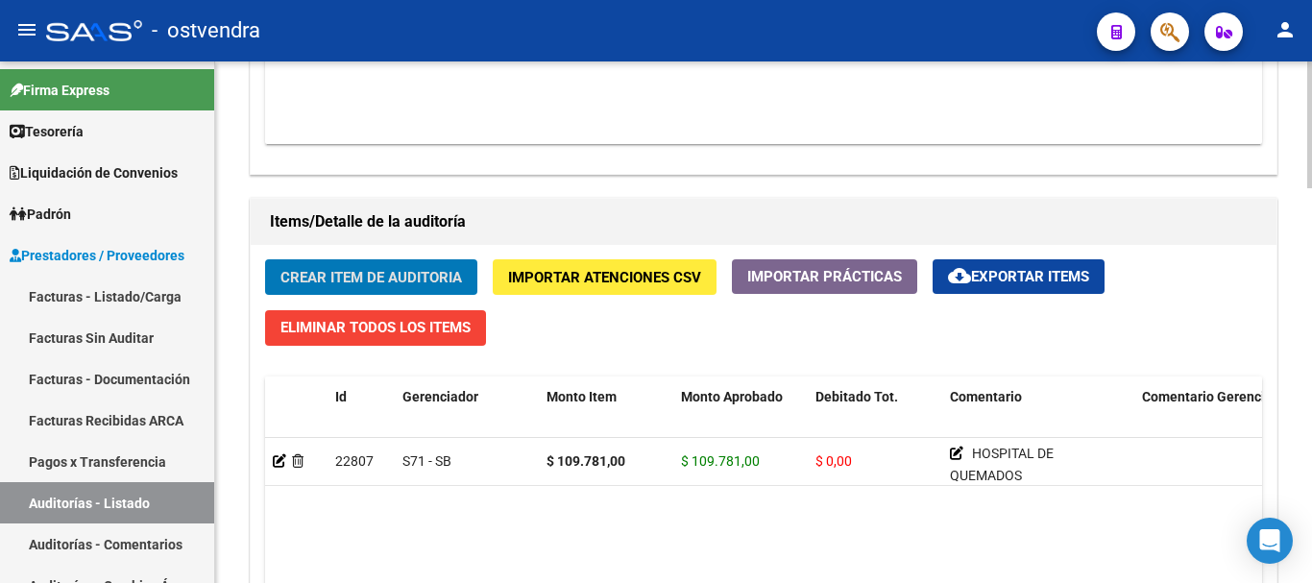
click at [397, 264] on button "Crear Item de Auditoria" at bounding box center [371, 277] width 212 height 36
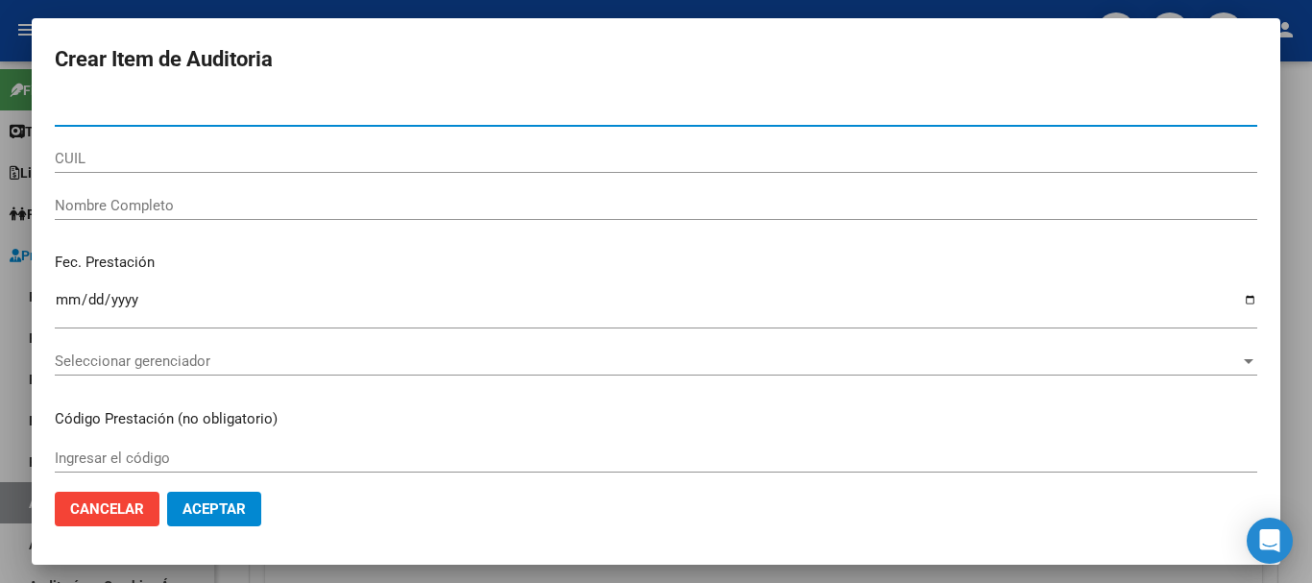
paste input "58855245"
type input "58855245"
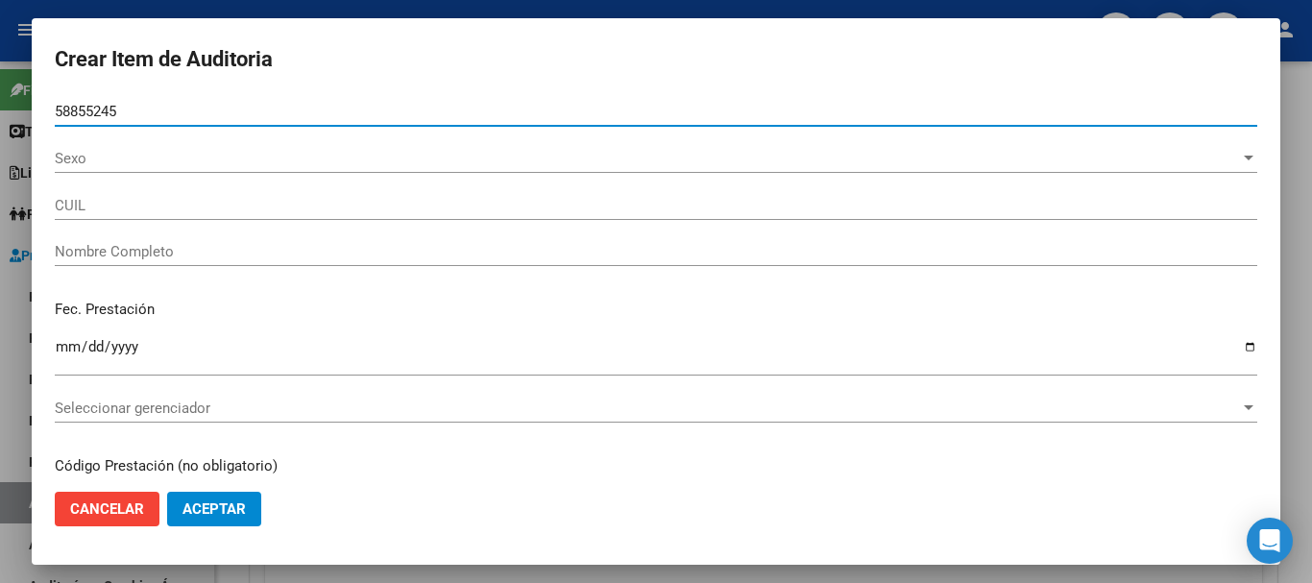
type input "23588552454"
type input "[PERSON_NAME]"
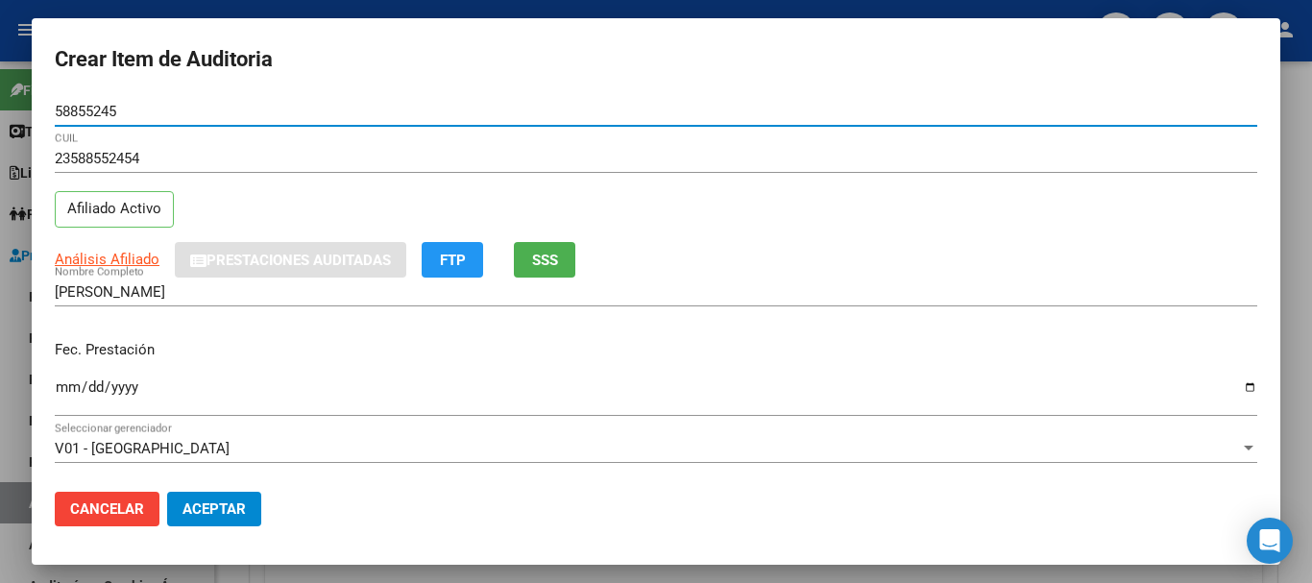
type input "58855245"
click at [59, 389] on input "Ingresar la fecha" at bounding box center [656, 394] width 1203 height 31
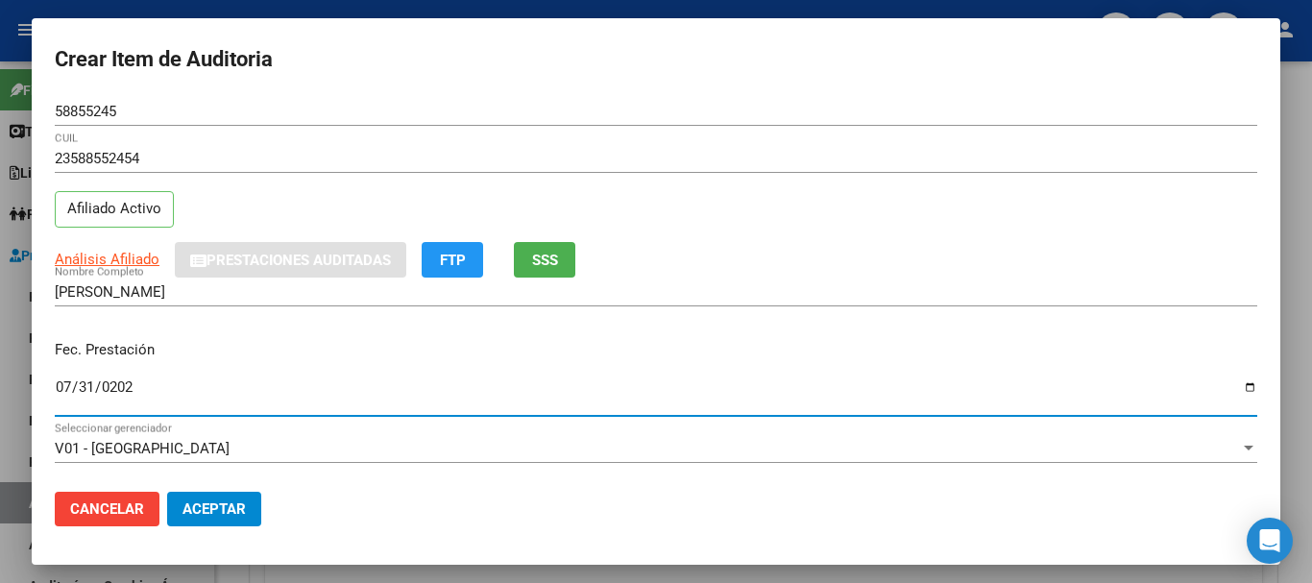
type input "[DATE]"
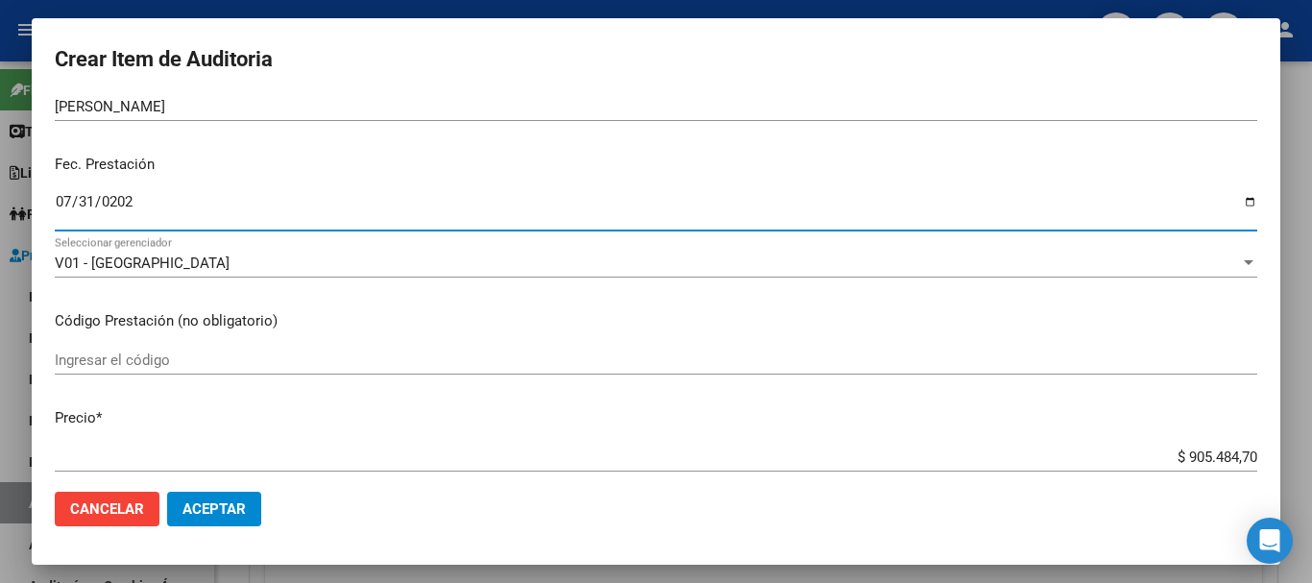
scroll to position [192, 0]
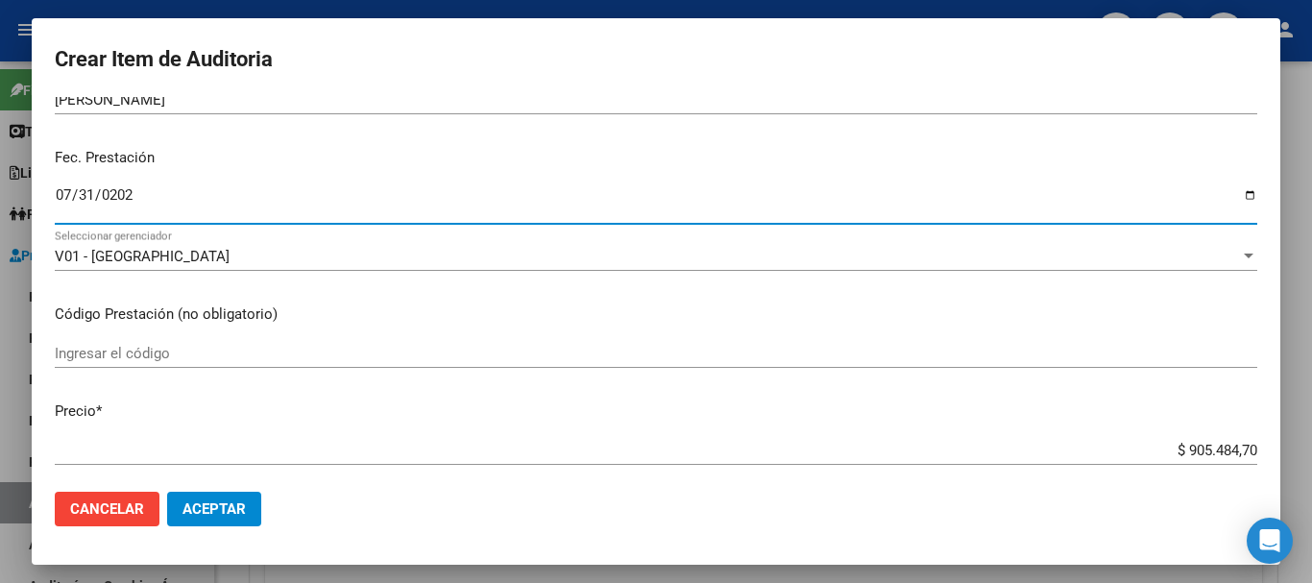
click at [1240, 448] on input "$ 905.484,70" at bounding box center [656, 450] width 1203 height 17
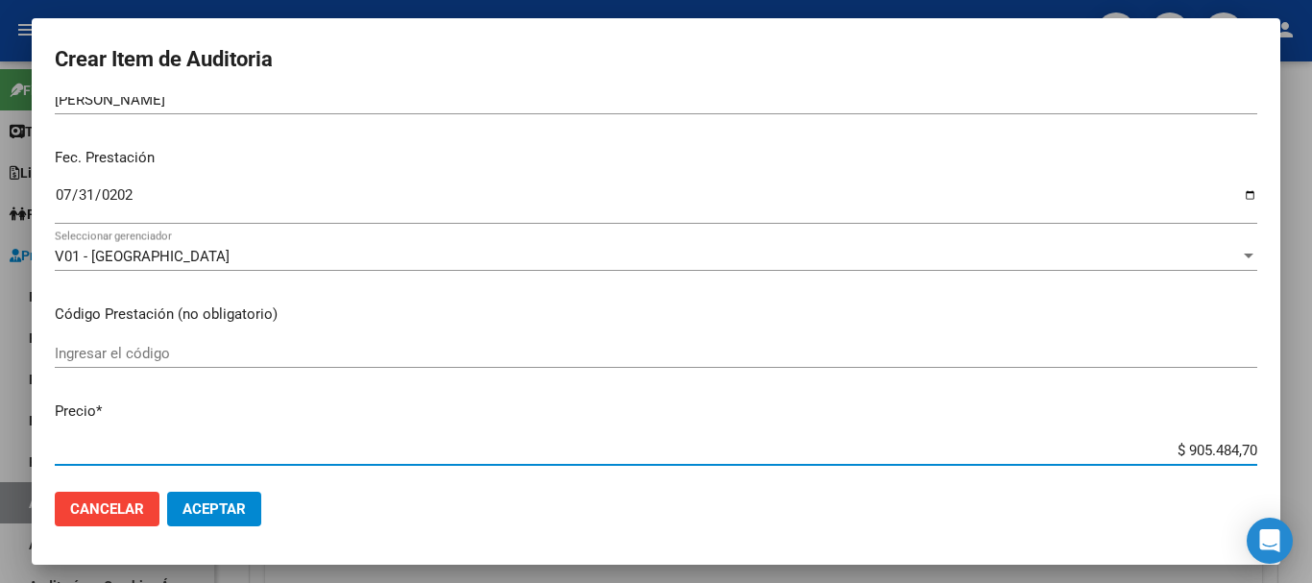
type input "$ 90.548,47"
type input "$ 905,48"
type input "$ 90,54"
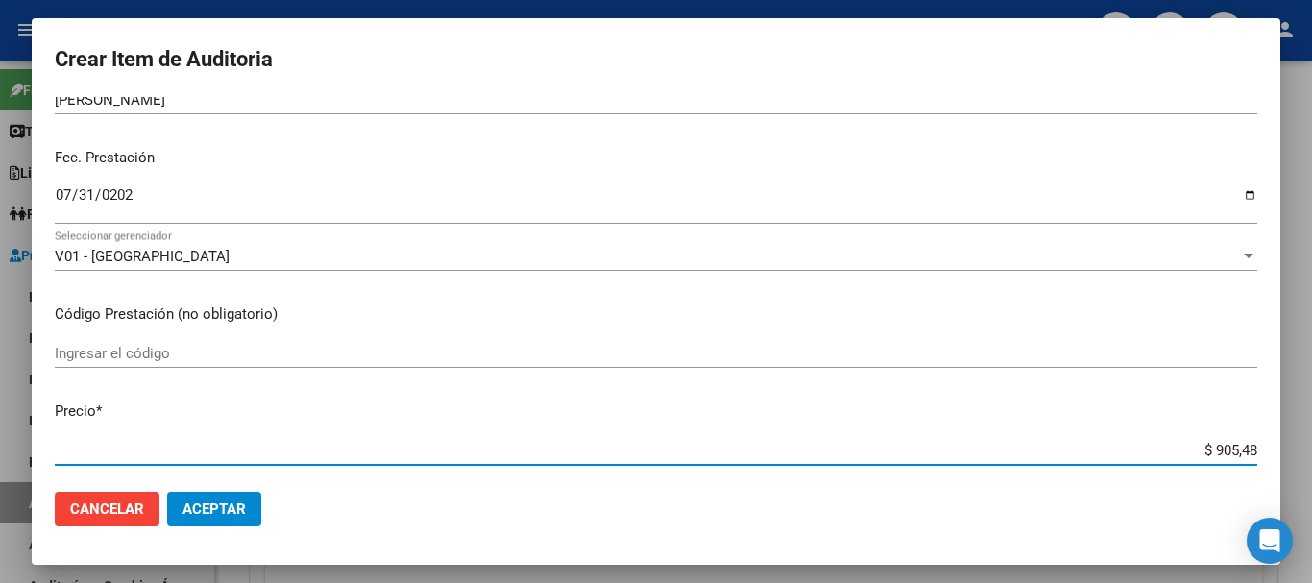
type input "$ 90,54"
type input "$ 9,05"
type input "$ 0,90"
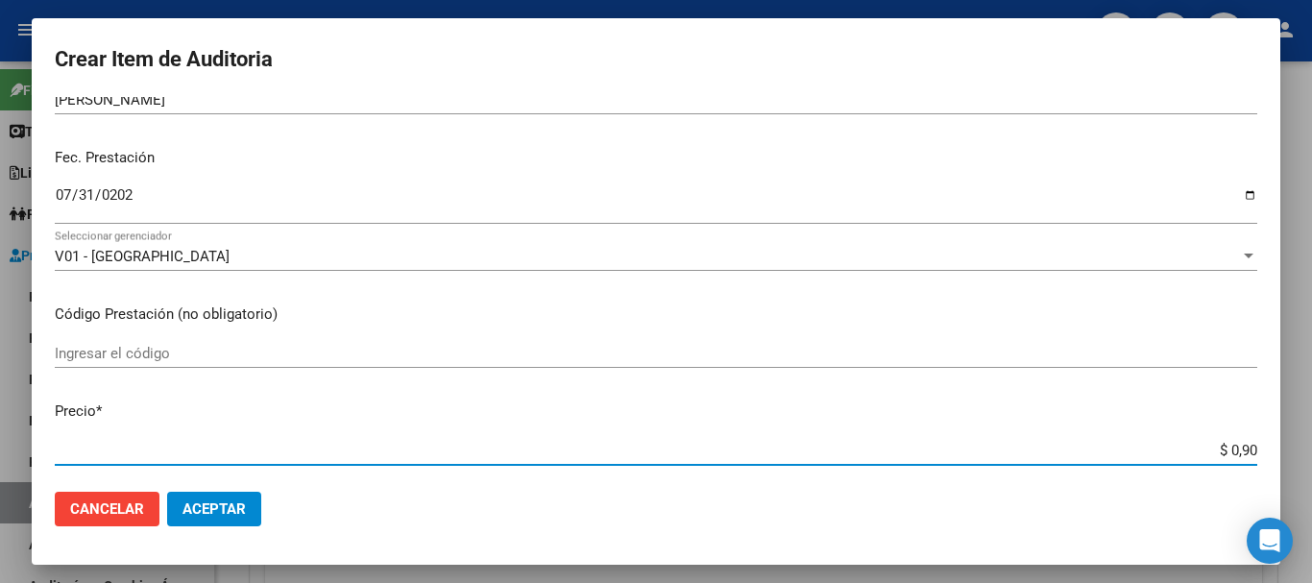
type input "$ 0,09"
type input "$ 0,01"
type input "$ 0,17"
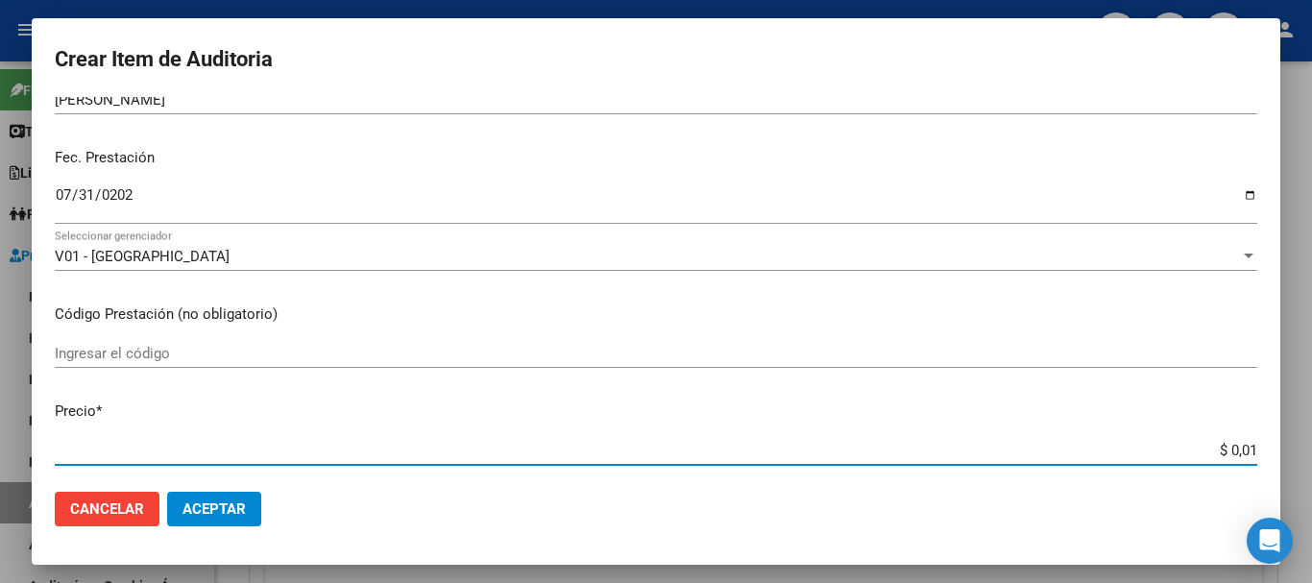
type input "$ 0,17"
type input "$ 1,77"
type input "$ 17,73"
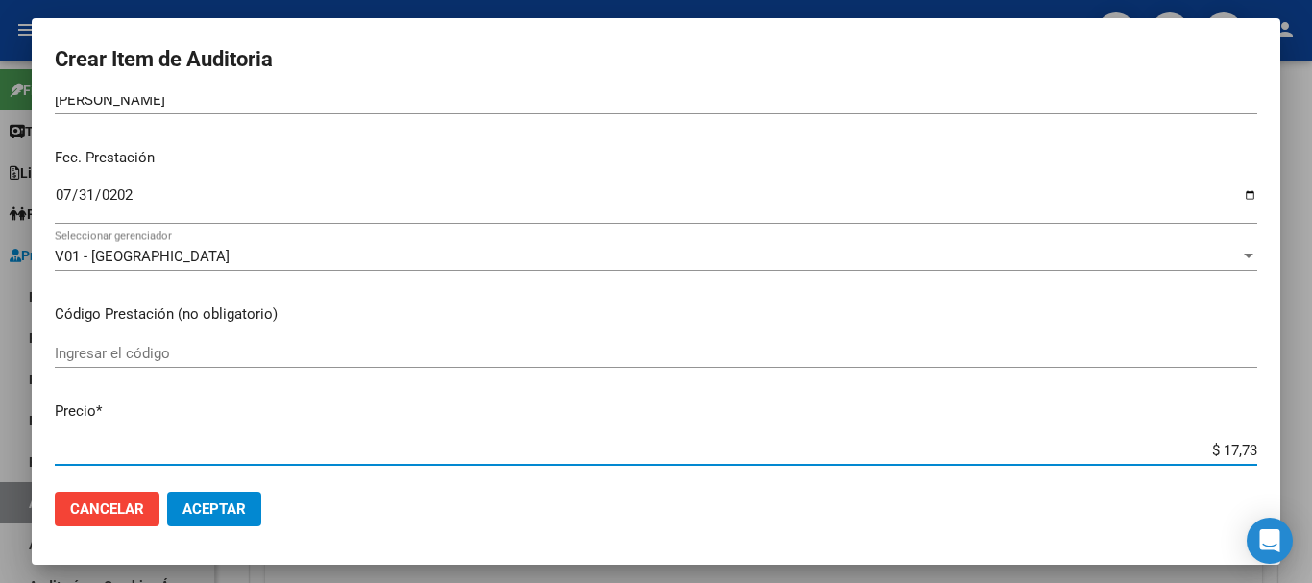
type input "$ 177,33"
type input "$ 1.773,30"
type input "$ 17.733,00"
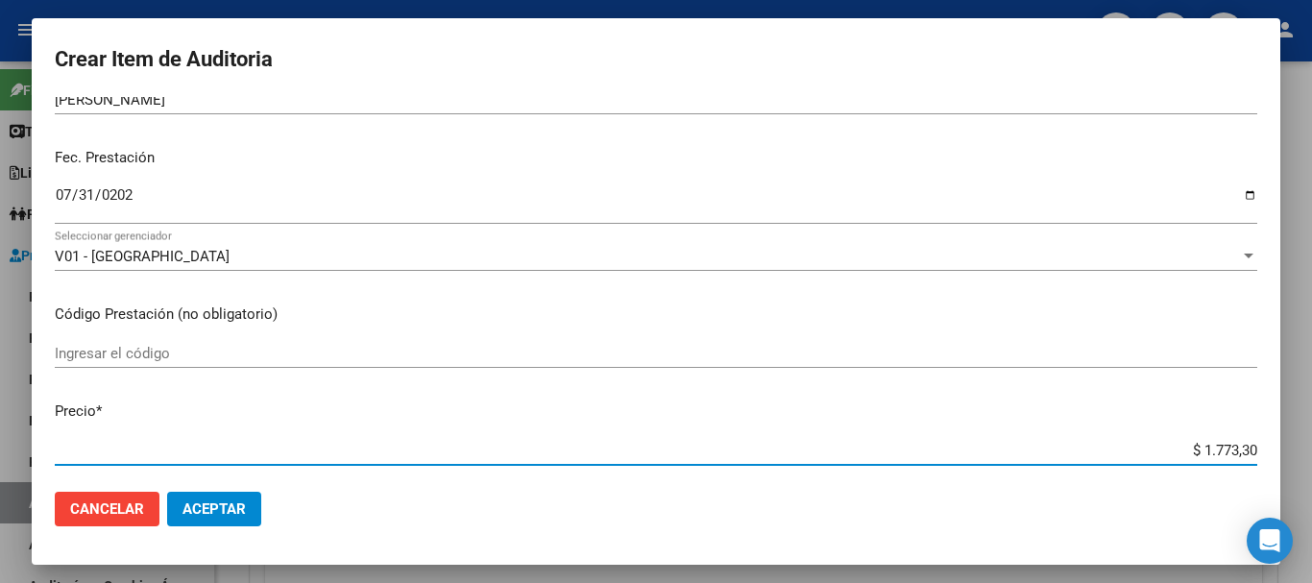
type input "$ 17.733,00"
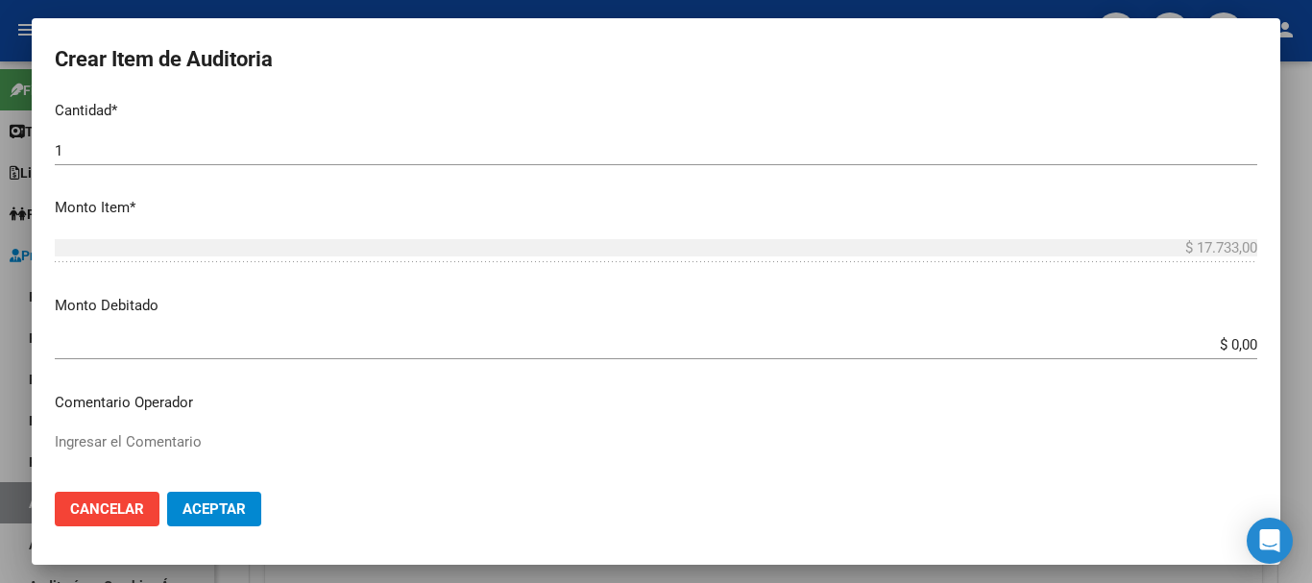
scroll to position [673, 0]
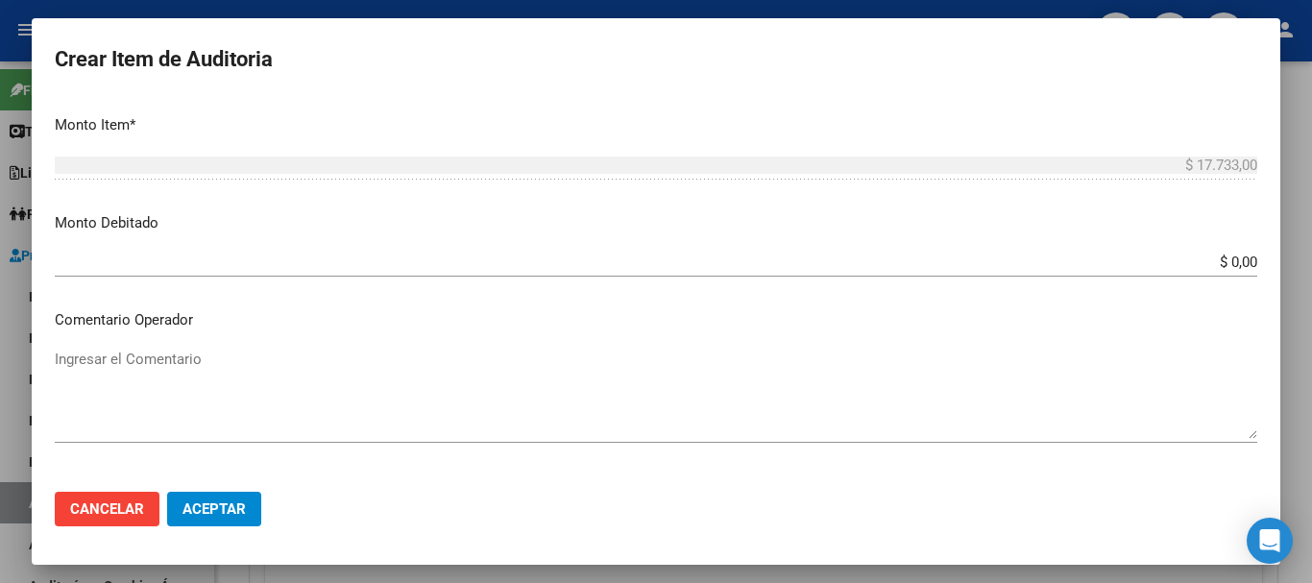
click at [227, 373] on textarea "Ingresar el Comentario" at bounding box center [656, 394] width 1203 height 90
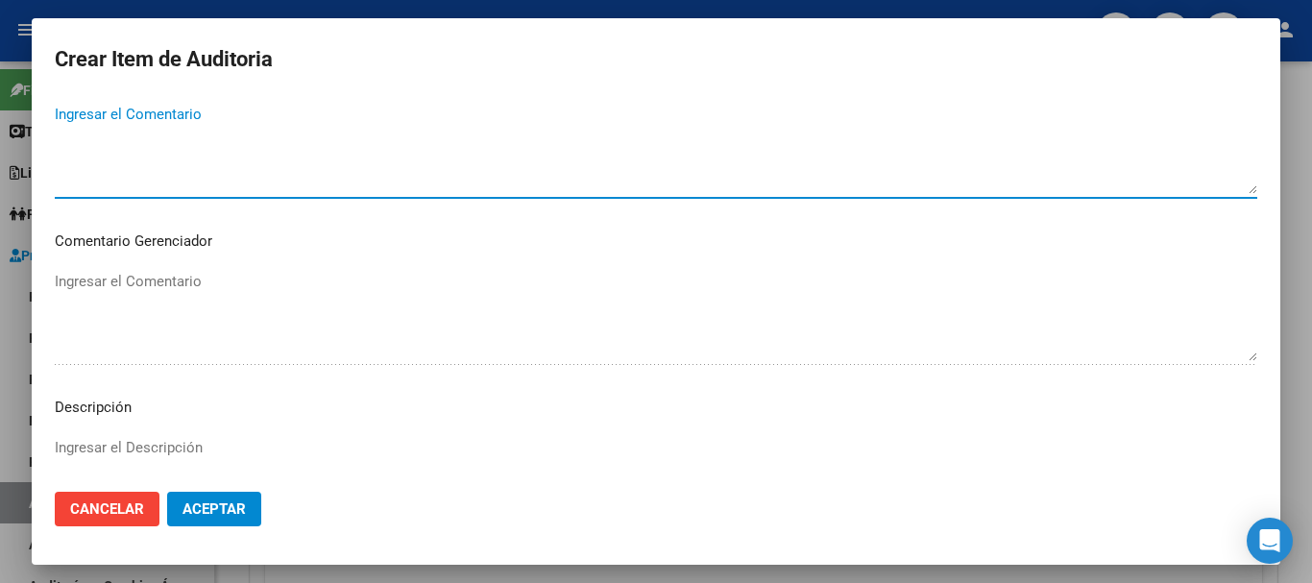
scroll to position [961, 0]
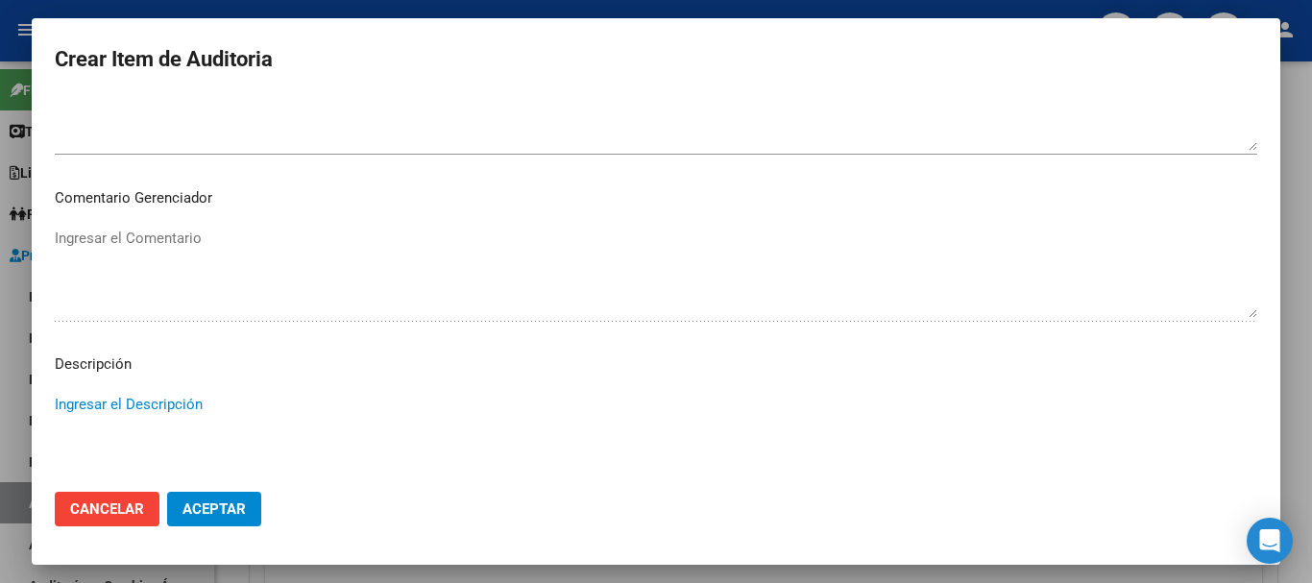
click at [210, 409] on textarea "Ingresar el Descripción" at bounding box center [656, 439] width 1203 height 90
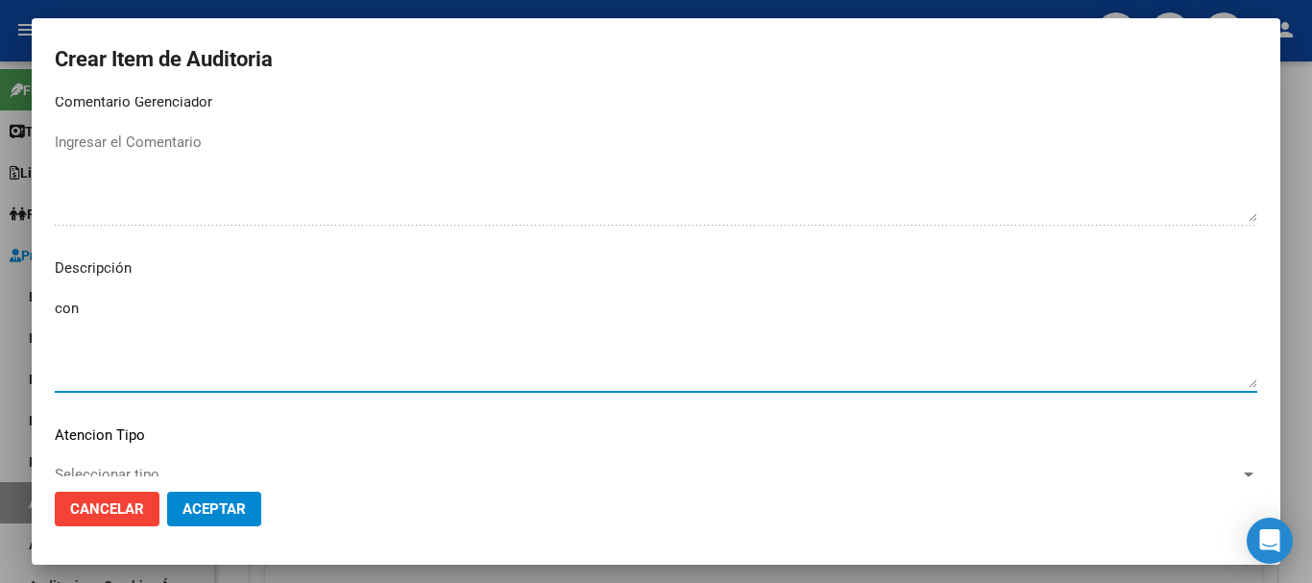
scroll to position [1185, 0]
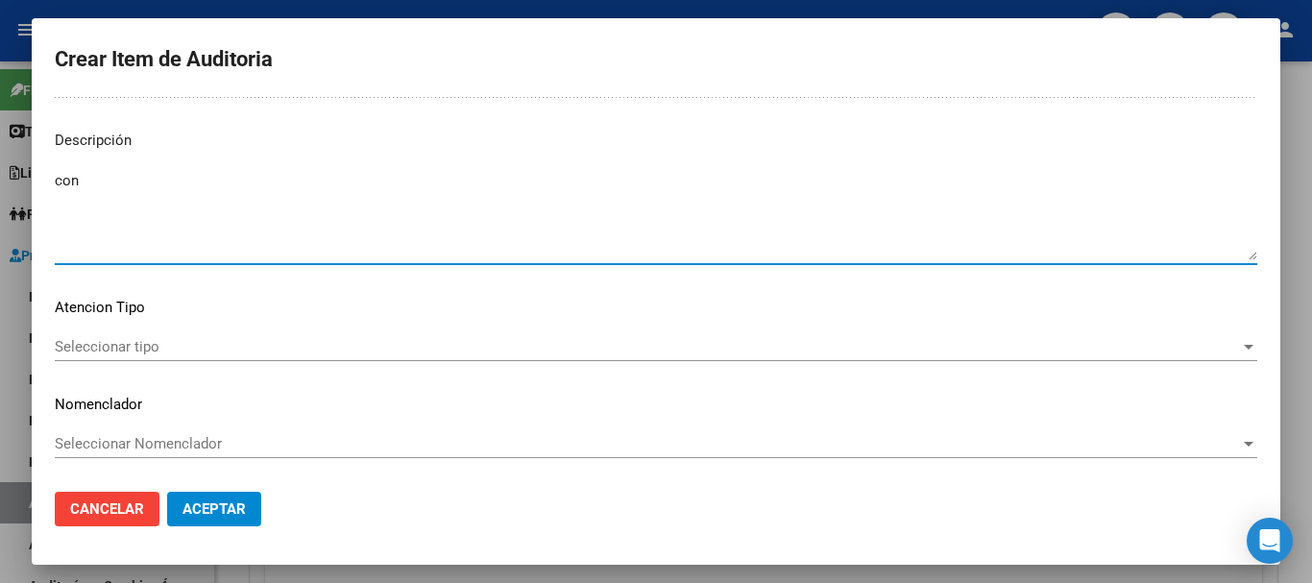
type textarea "con"
click at [190, 365] on div "Seleccionar tipo Seleccionar tipo" at bounding box center [656, 355] width 1203 height 47
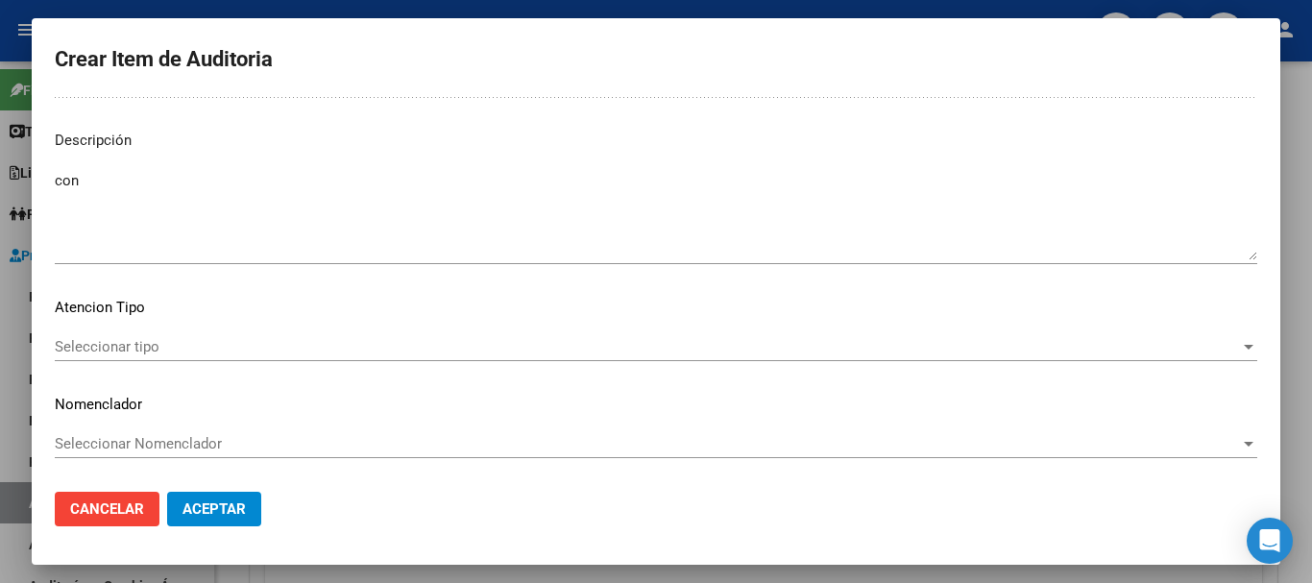
click at [191, 352] on span "Seleccionar tipo" at bounding box center [648, 346] width 1186 height 17
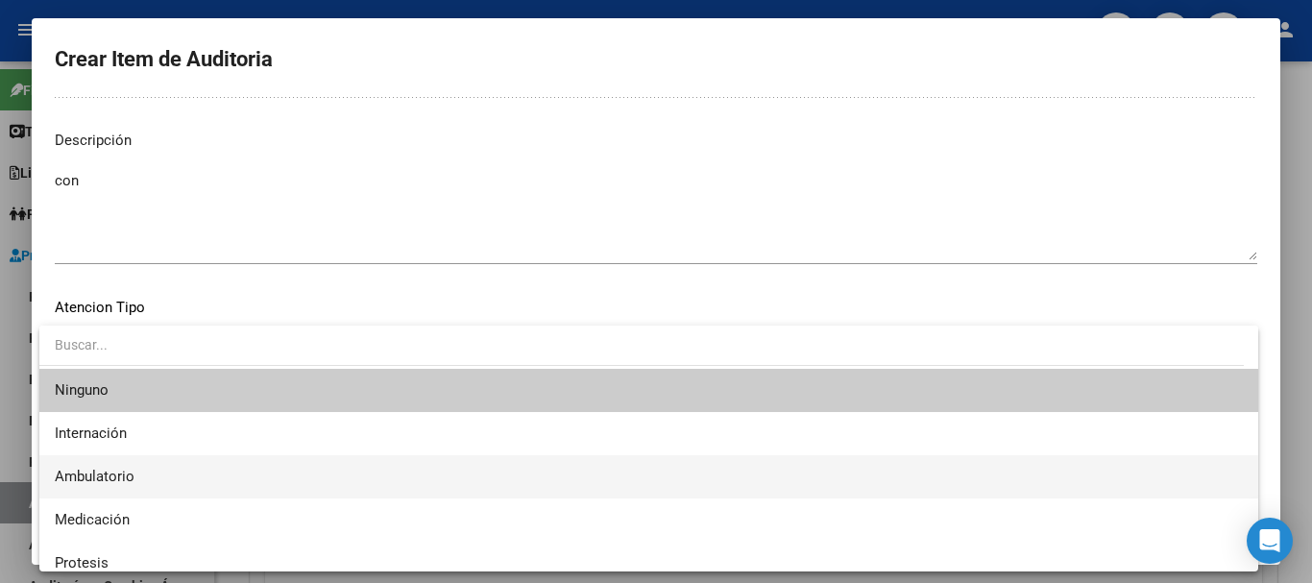
click at [161, 475] on span "Ambulatorio" at bounding box center [649, 476] width 1188 height 43
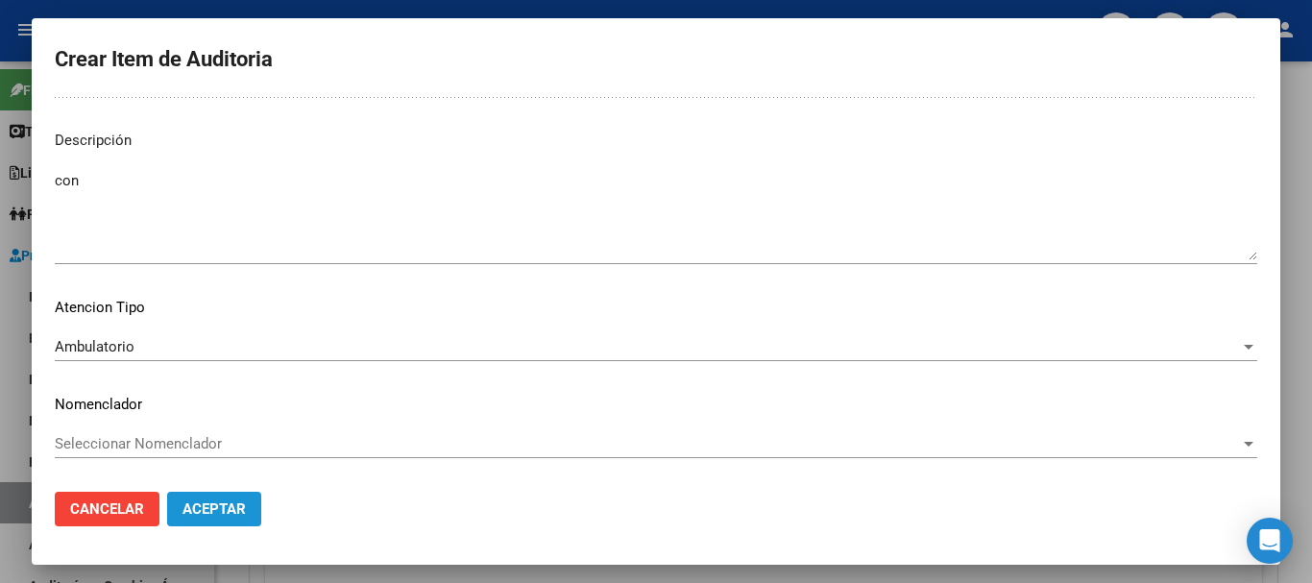
click at [193, 503] on span "Aceptar" at bounding box center [214, 509] width 63 height 17
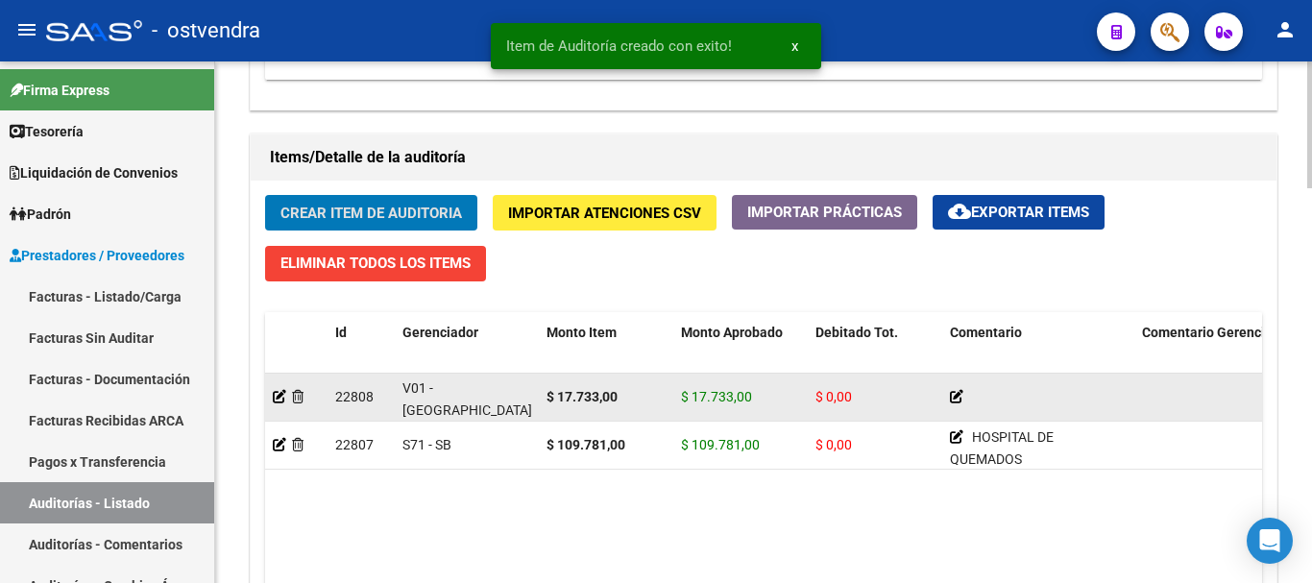
scroll to position [1348, 0]
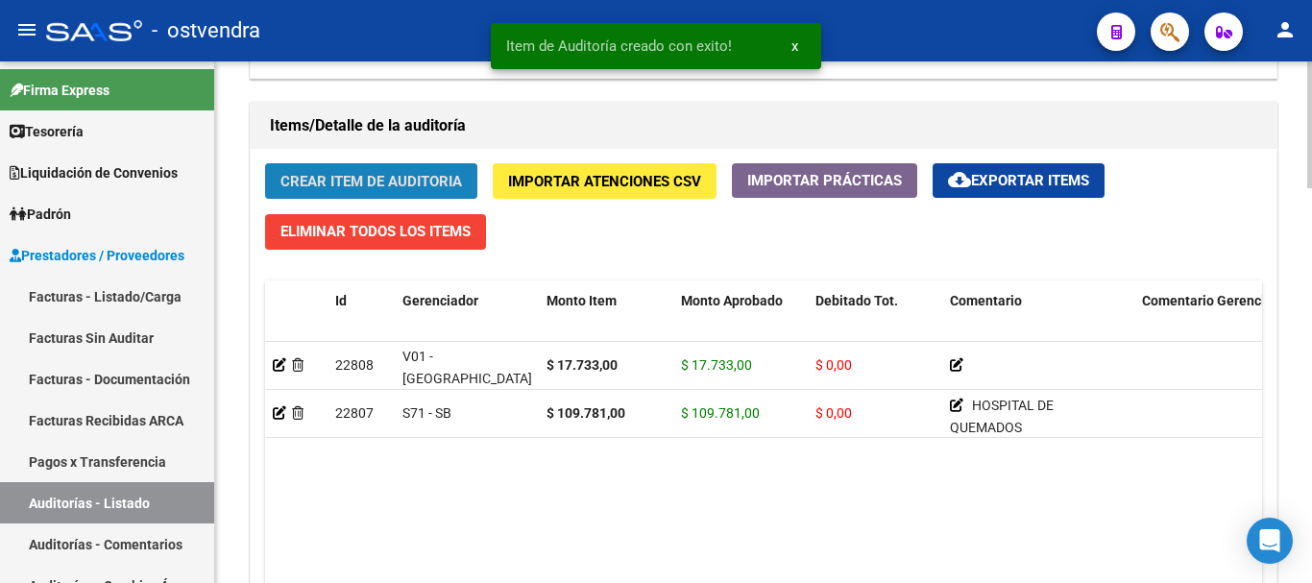
click at [360, 166] on button "Crear Item de Auditoria" at bounding box center [371, 181] width 212 height 36
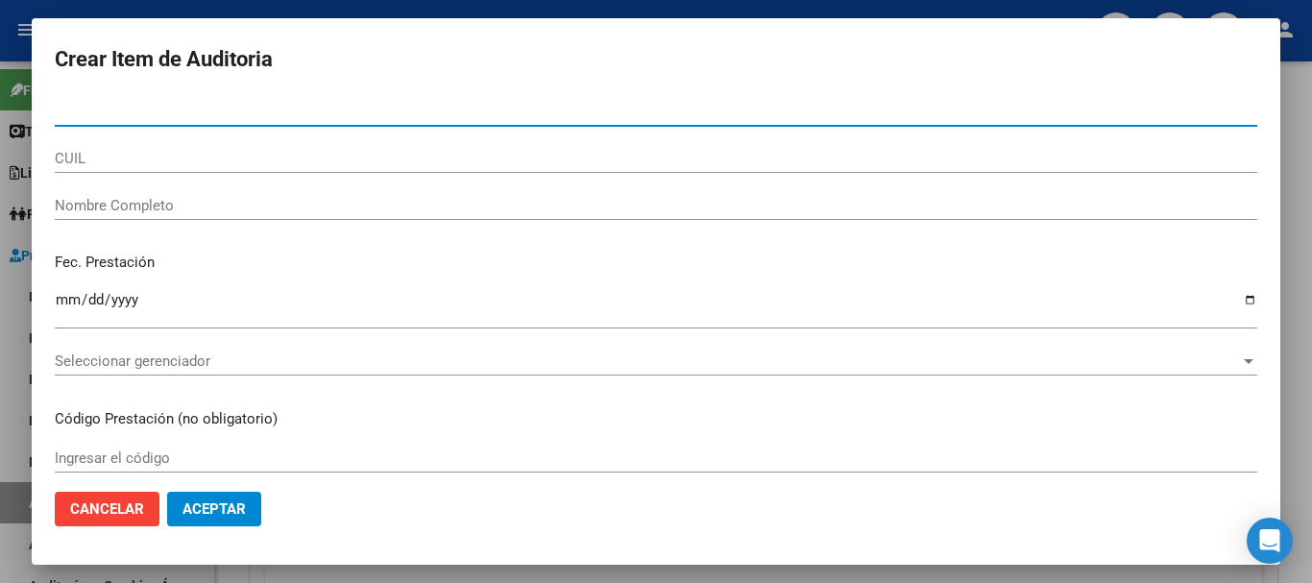
paste input "94982475"
type input "94982475"
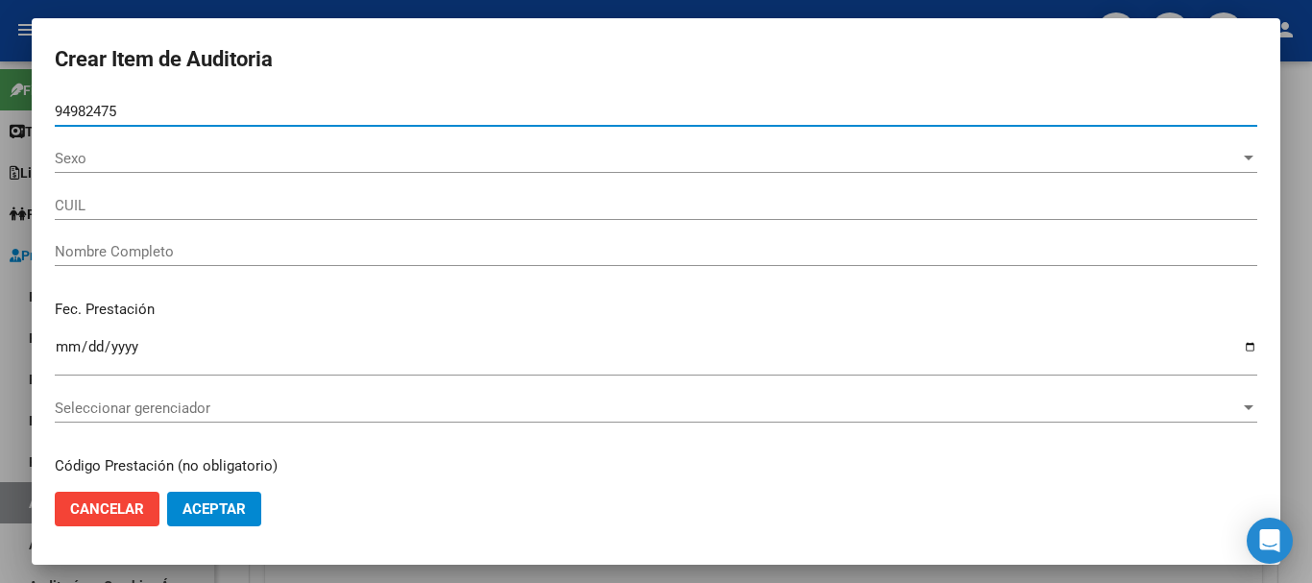
type input "27949824751"
type input "[PERSON_NAME]"
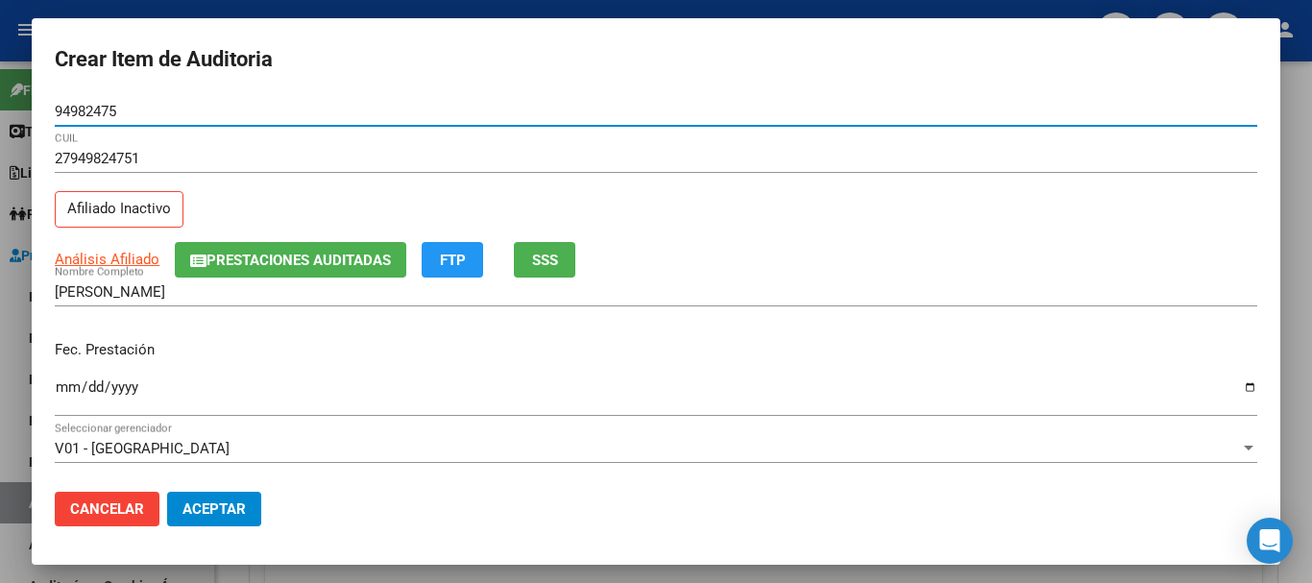
type input "94982475"
click at [59, 385] on input "Ingresar la fecha" at bounding box center [656, 394] width 1203 height 31
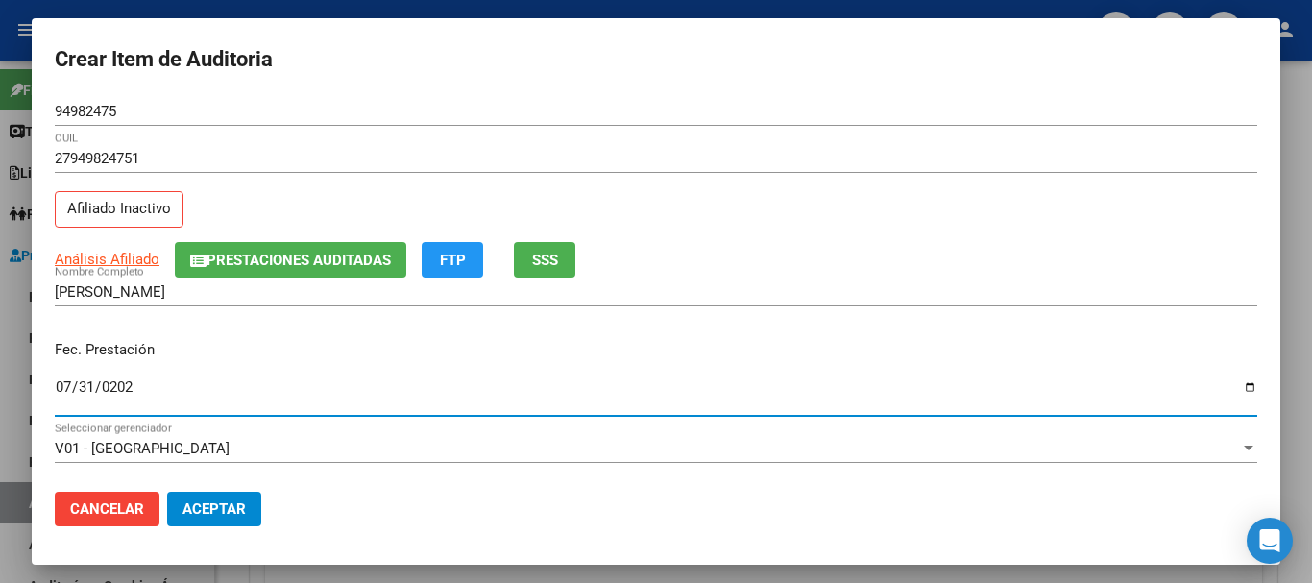
type input "[DATE]"
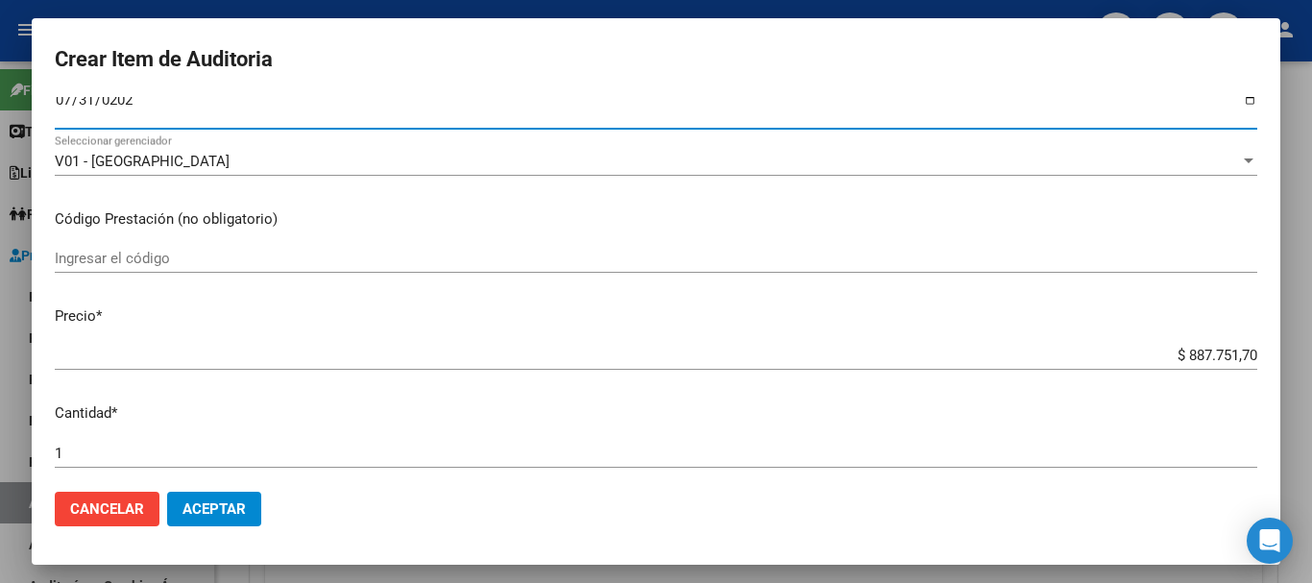
scroll to position [288, 0]
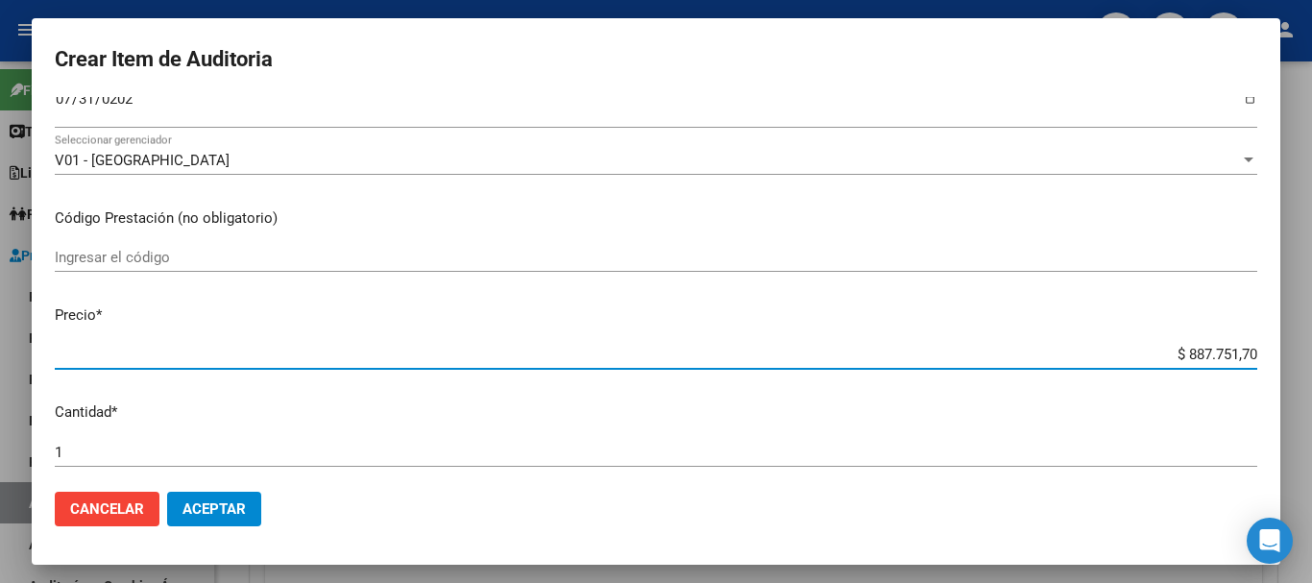
click at [1239, 350] on input "$ 887.751,70" at bounding box center [656, 354] width 1203 height 17
type input "$ 88.775,17"
type input "$ 887,75"
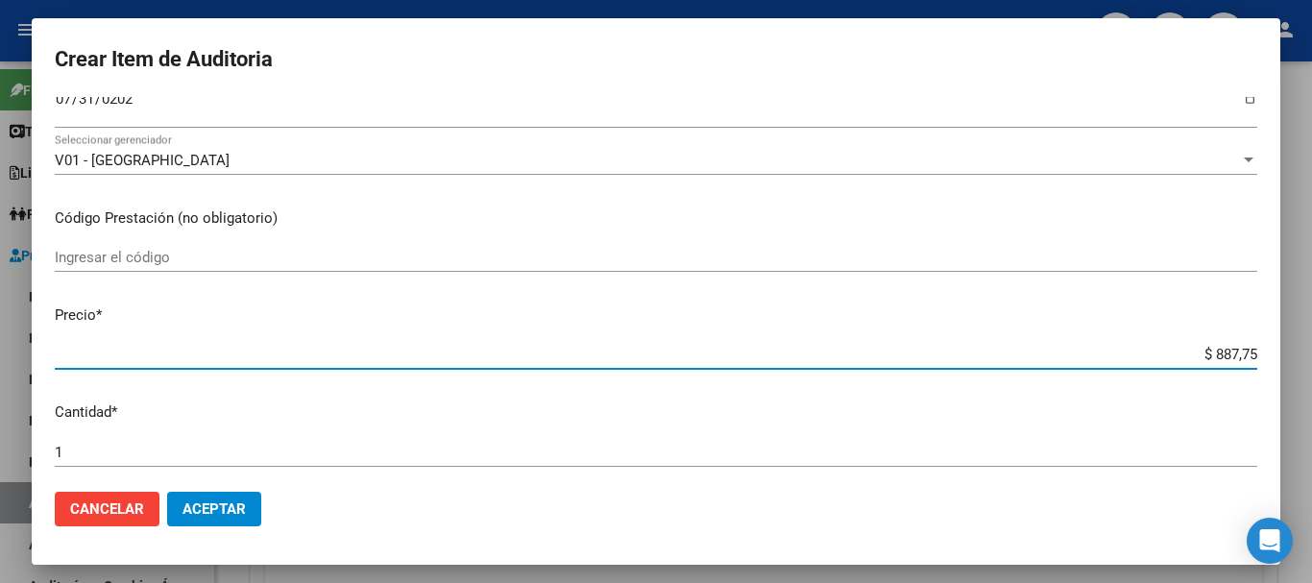
type input "$ 88,77"
type input "$ 8,87"
type input "$ 0,88"
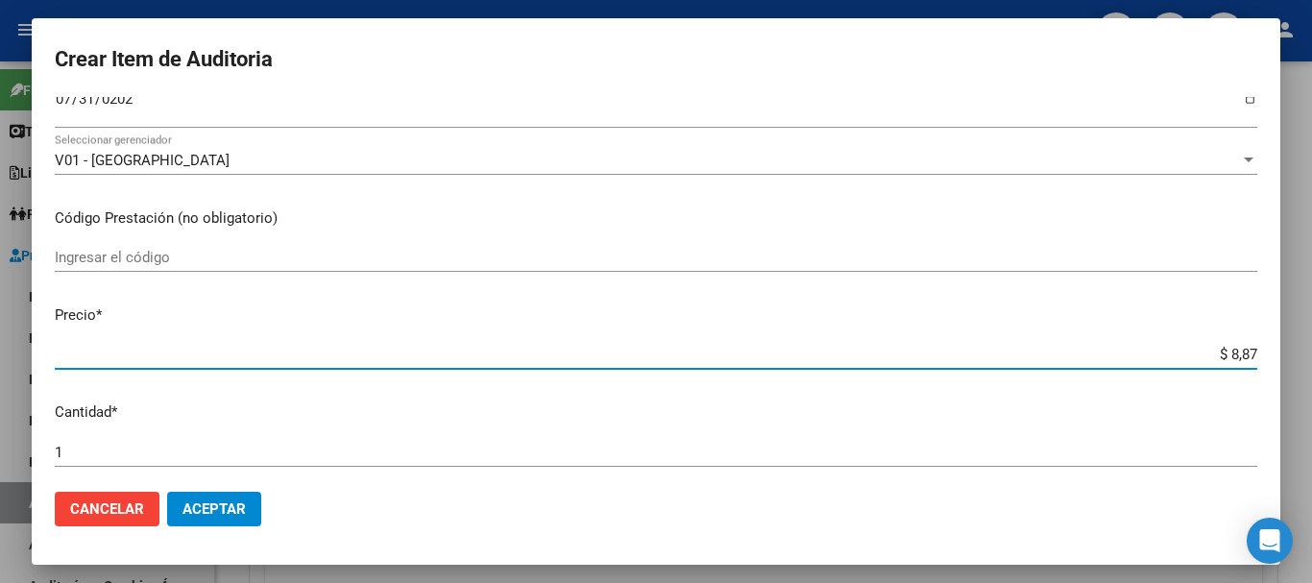
type input "$ 0,88"
type input "$ 0,08"
type input "$ 0,01"
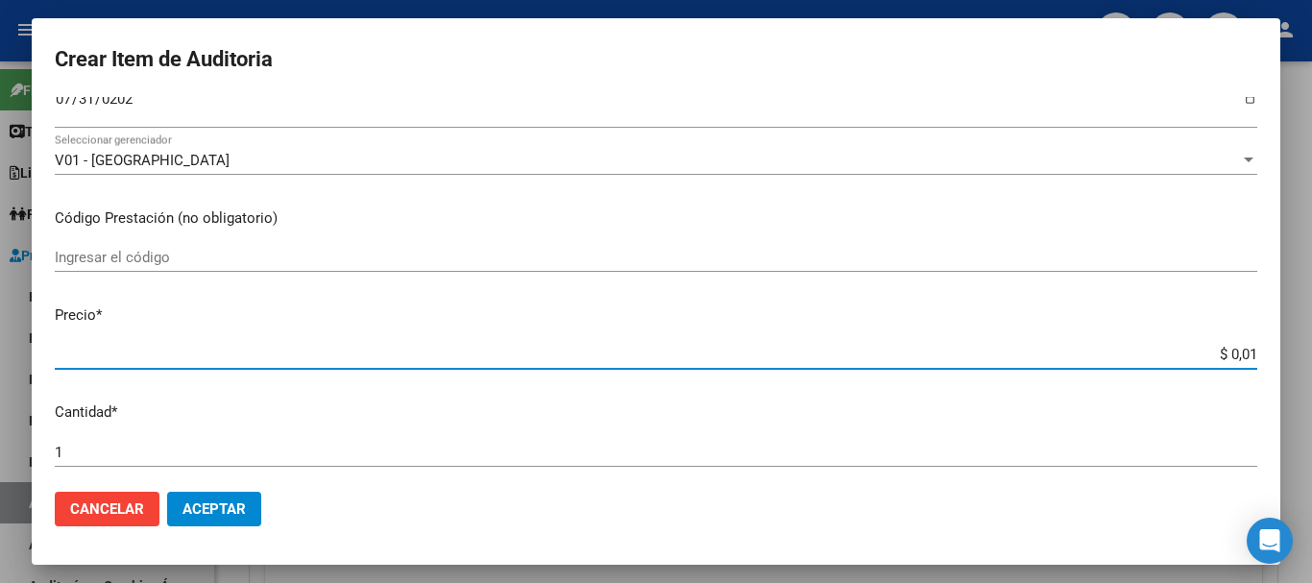
type input "$ 0,17"
type input "$ 1,77"
type input "$ 17,77"
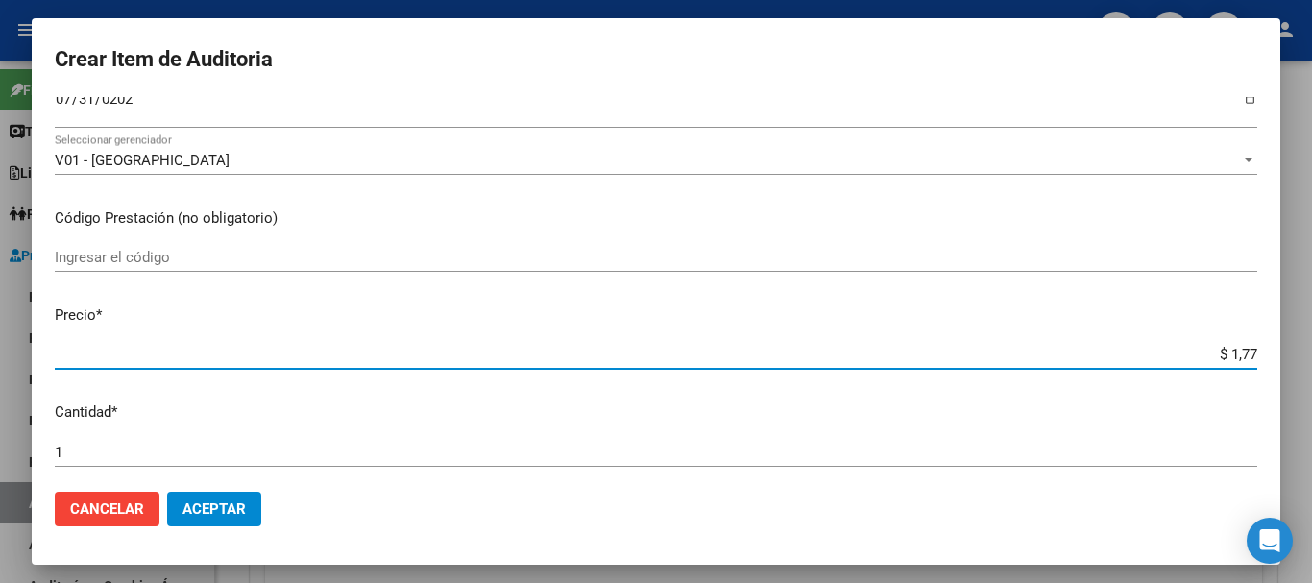
type input "$ 17,77"
type input "$ 1,77"
type input "$ 17,73"
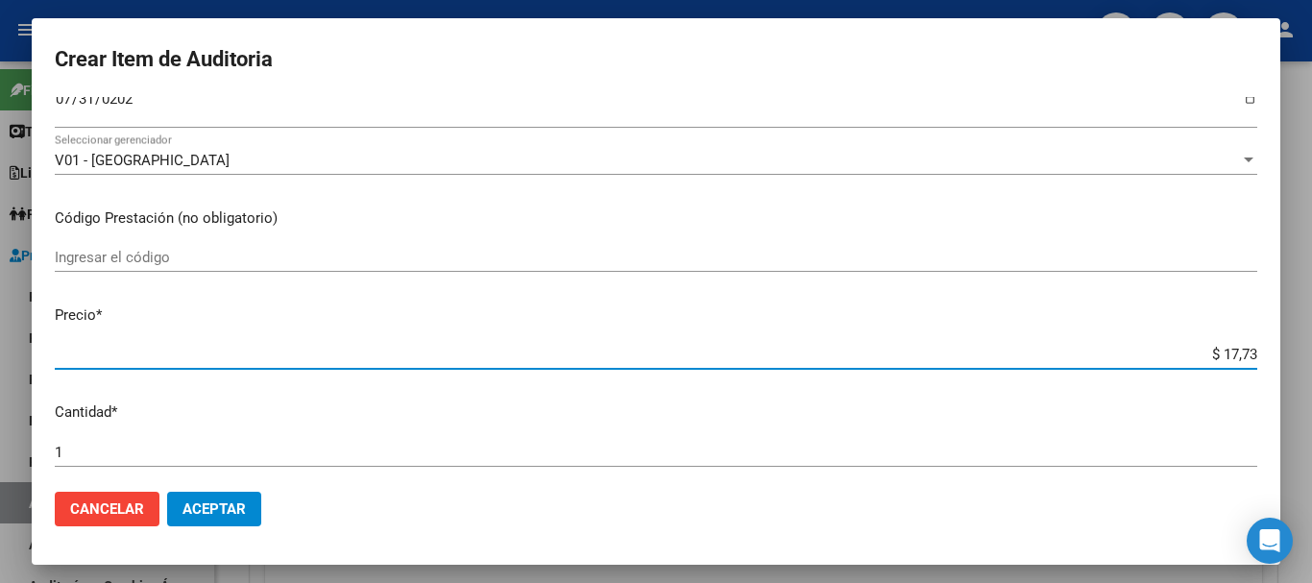
type input "$ 177,33"
type input "$ 1.773,30"
type input "$ 17.733,00"
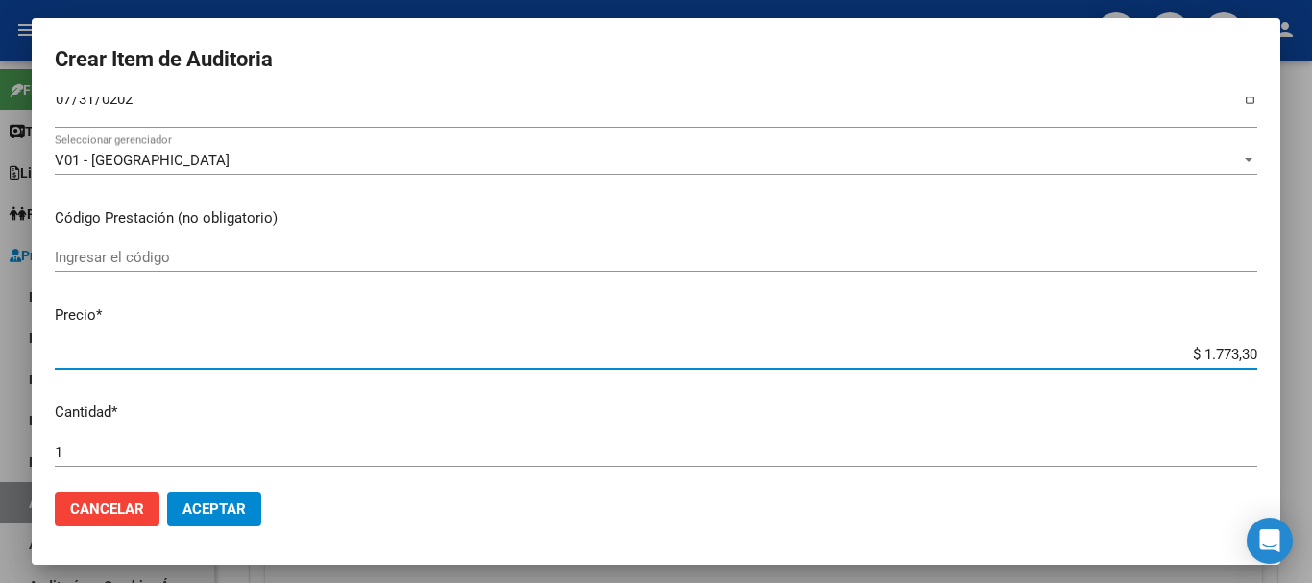
type input "$ 17.733,00"
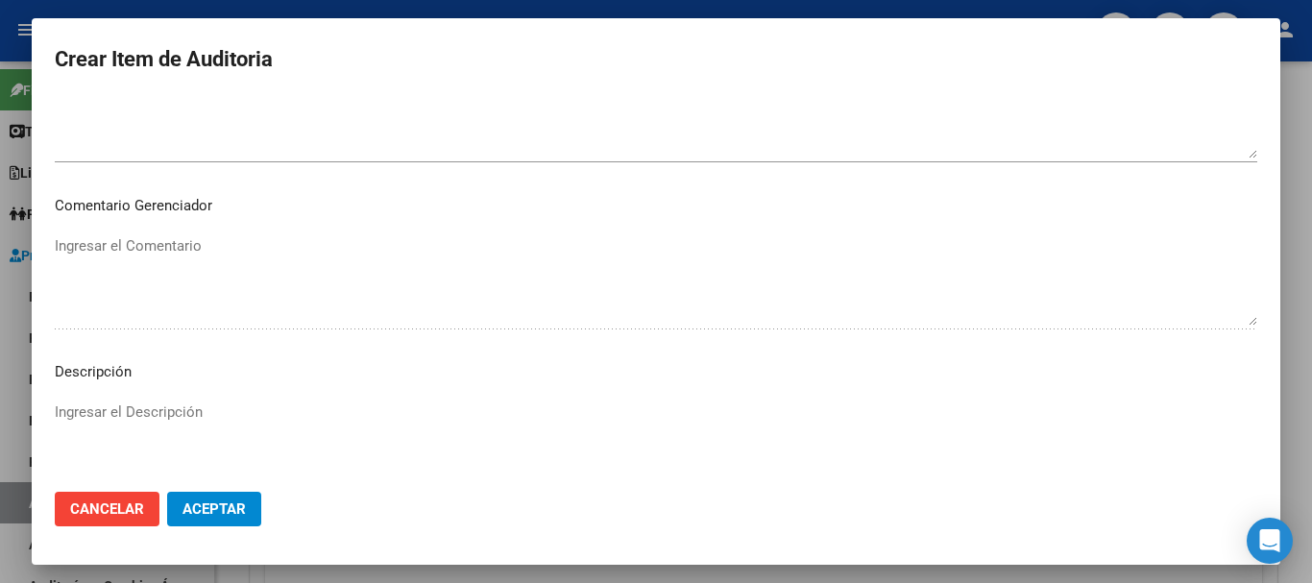
scroll to position [961, 0]
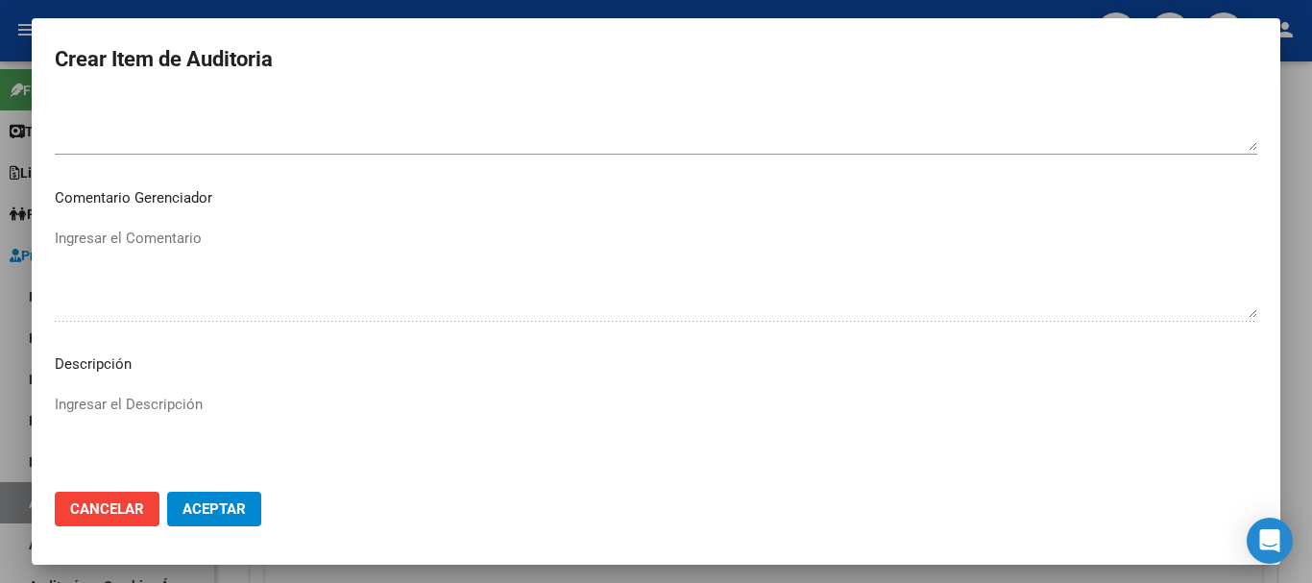
click at [96, 414] on textarea "Ingresar el Descripción" at bounding box center [656, 439] width 1203 height 90
type textarea "con"
click at [211, 510] on span "Aceptar" at bounding box center [214, 509] width 63 height 17
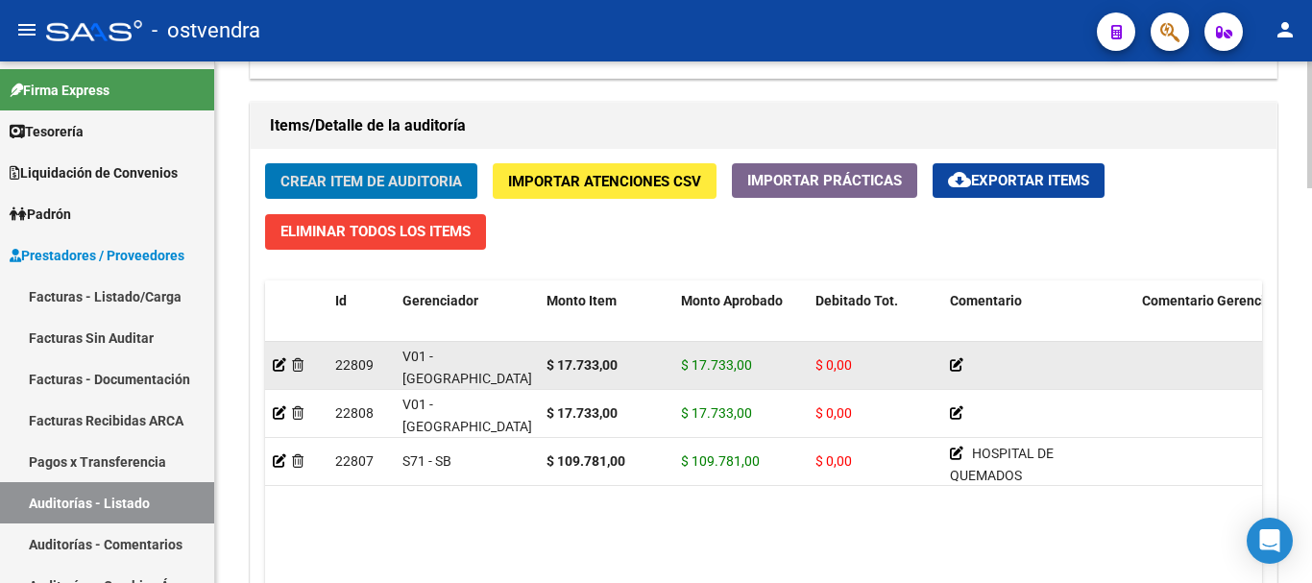
click at [955, 371] on icon at bounding box center [956, 364] width 13 height 13
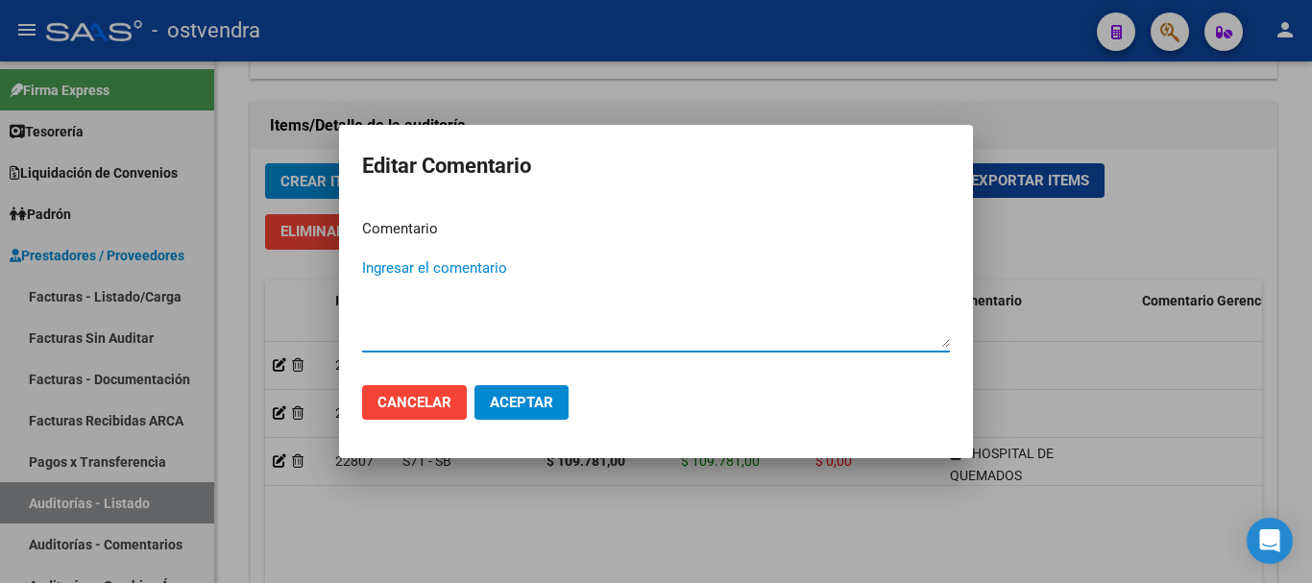
paste textarea "[GEOGRAPHIC_DATA]"
type textarea "[GEOGRAPHIC_DATA]"
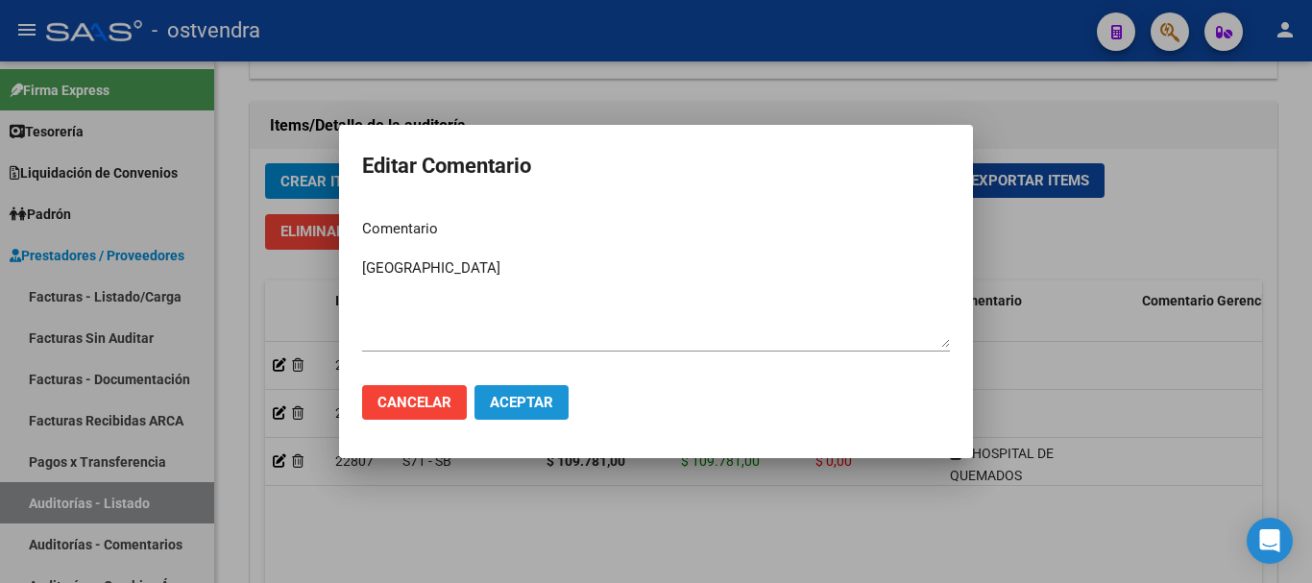
click at [567, 402] on button "Aceptar" at bounding box center [522, 402] width 94 height 35
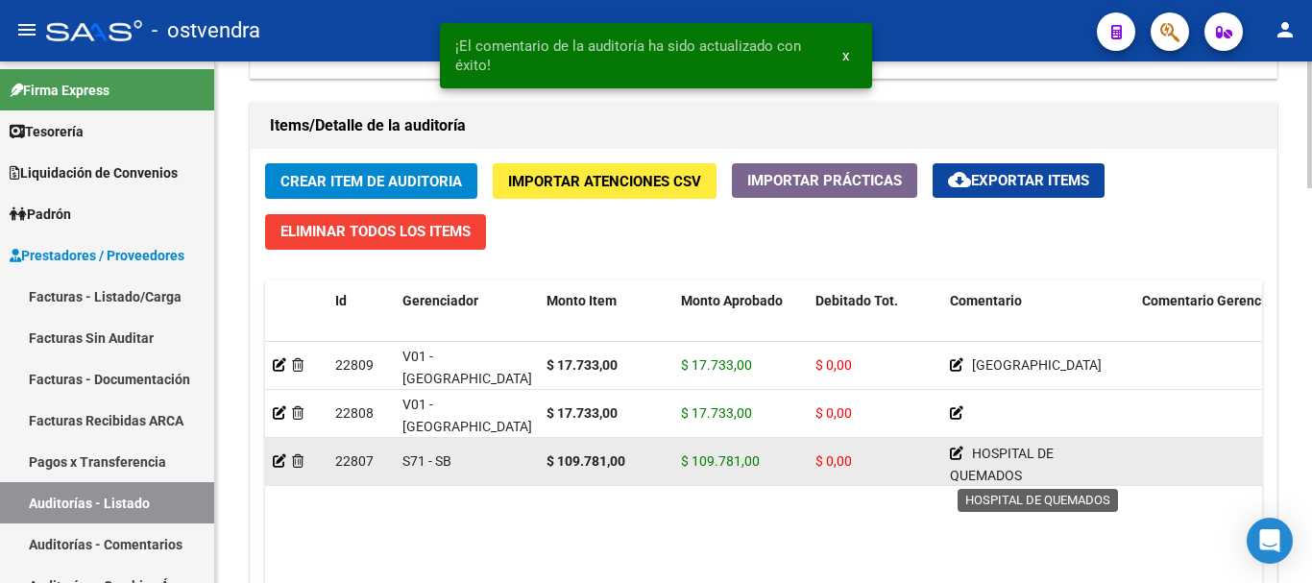
click at [961, 452] on icon at bounding box center [956, 453] width 13 height 13
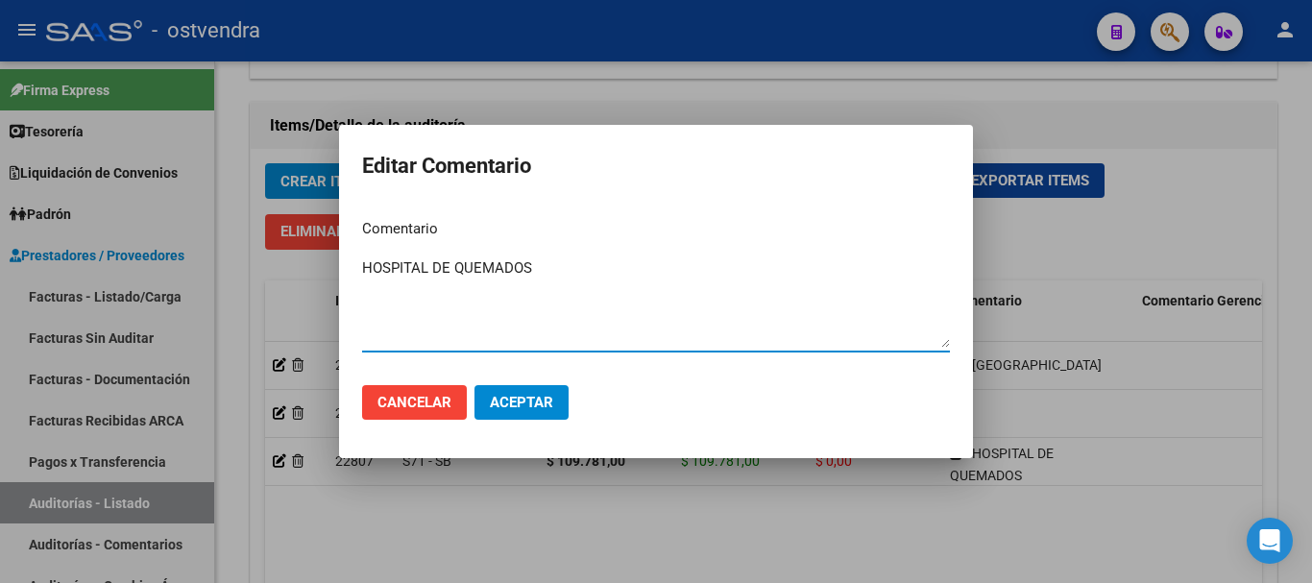
drag, startPoint x: 559, startPoint y: 268, endPoint x: 330, endPoint y: 299, distance: 231.7
click at [330, 299] on div "Editar Comentario Comentario HOSPITAL DE QUEMADOS Ingresar el comentario Cancel…" at bounding box center [656, 291] width 1312 height 583
click at [514, 407] on span "Aceptar" at bounding box center [521, 402] width 63 height 17
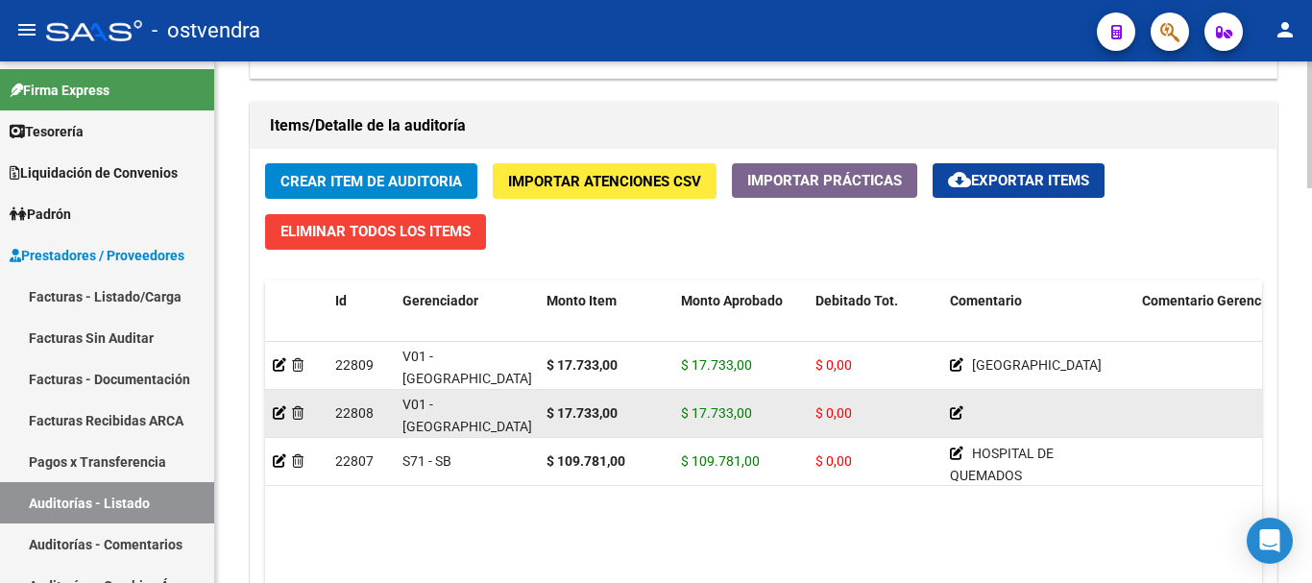
click at [961, 417] on icon at bounding box center [956, 412] width 13 height 13
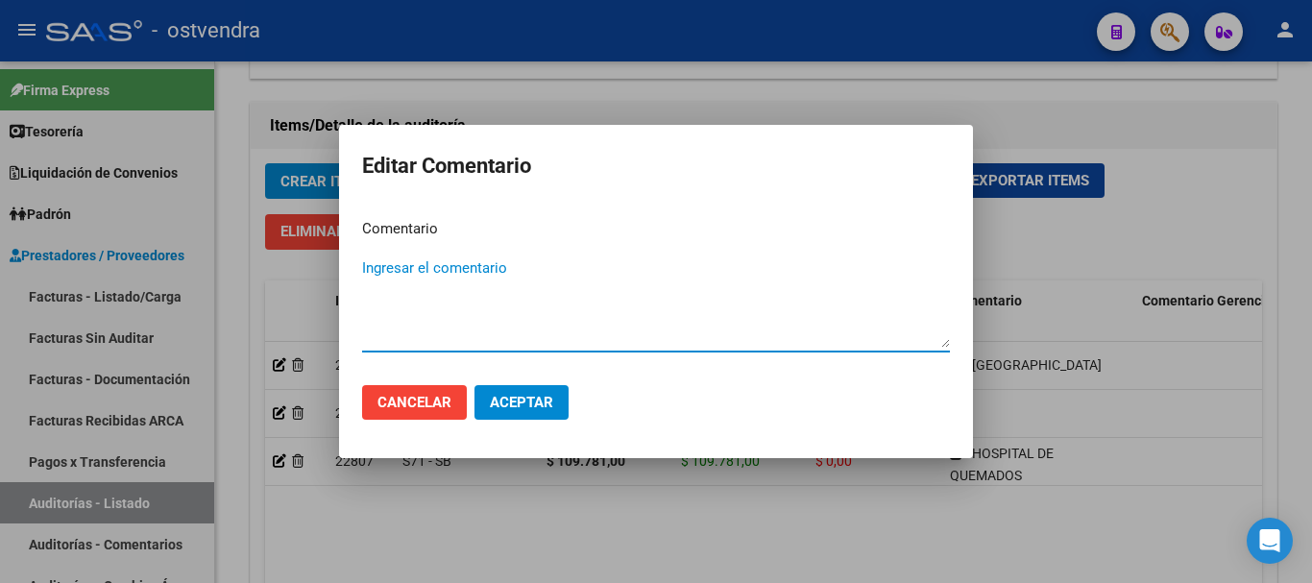
paste textarea "HOSPITAL DE QUEMADOS"
type textarea "HOSPITAL DE QUEMADOS"
click at [515, 404] on span "Aceptar" at bounding box center [521, 402] width 63 height 17
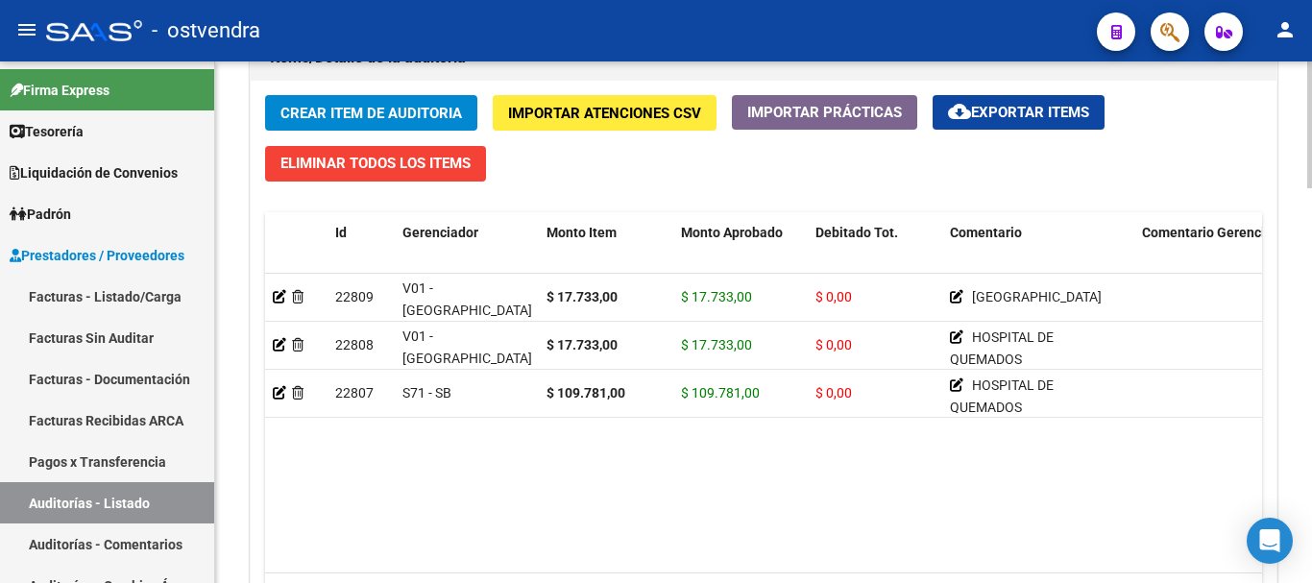
scroll to position [1345, 0]
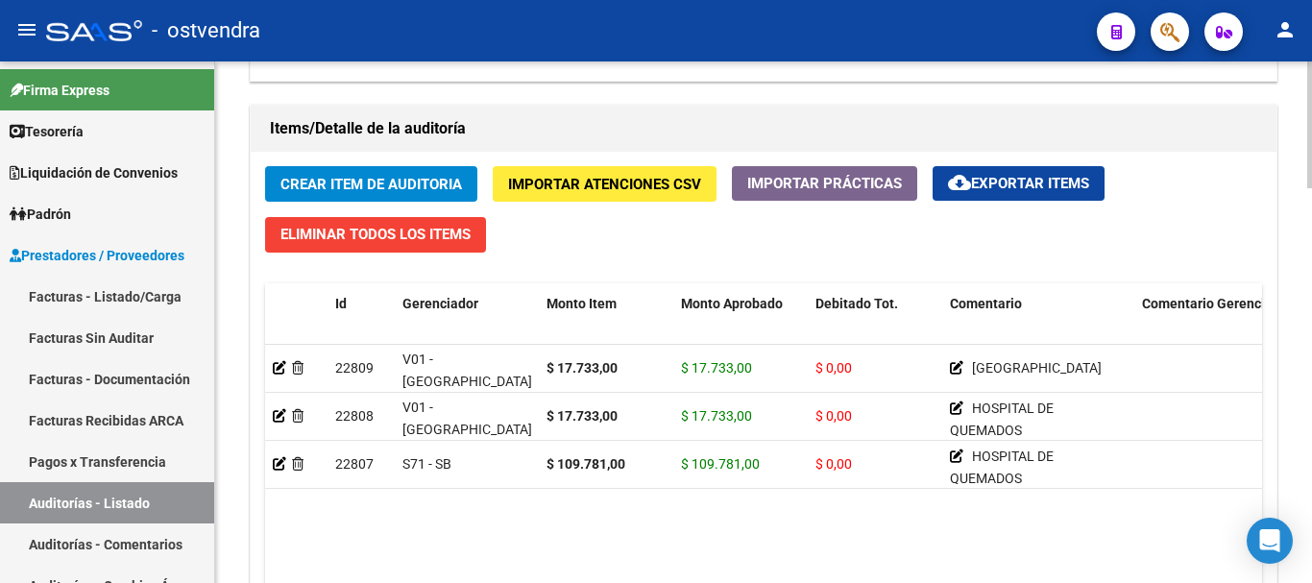
click at [572, 159] on div "Crear Item de Auditoria Importar Atenciones CSV Importar Prácticas cloud_downlo…" at bounding box center [764, 437] width 1026 height 570
click at [565, 173] on button "Importar Atenciones CSV" at bounding box center [605, 184] width 224 height 36
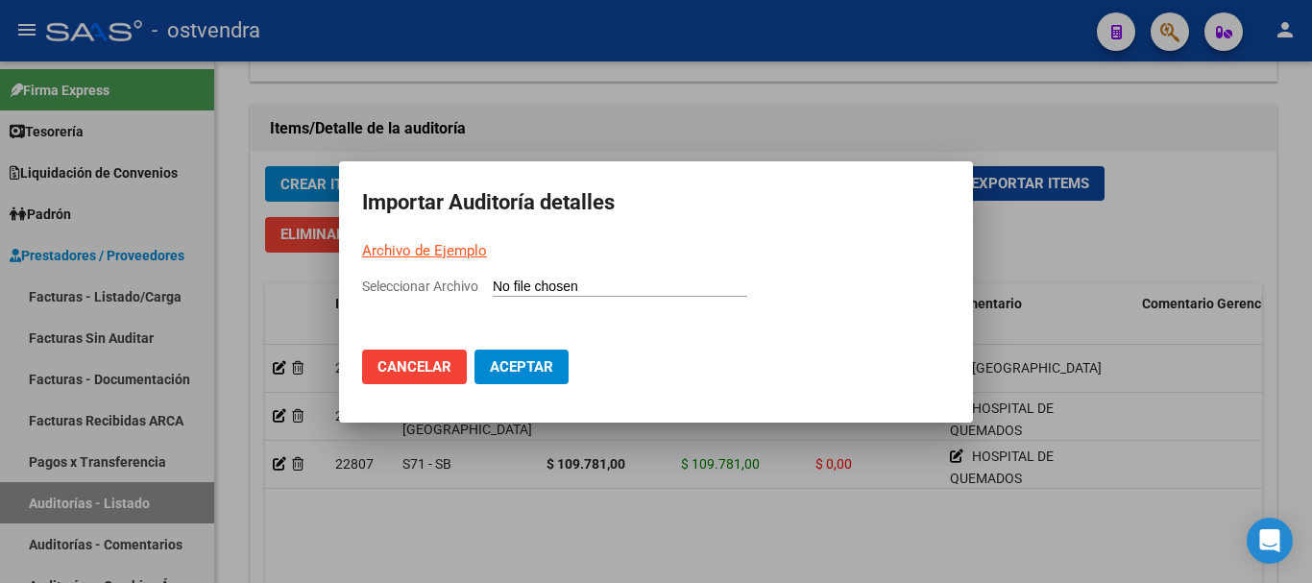
click at [450, 253] on link "Archivo de Ejemplo" at bounding box center [424, 250] width 125 height 17
click at [1258, 112] on div at bounding box center [656, 291] width 1312 height 583
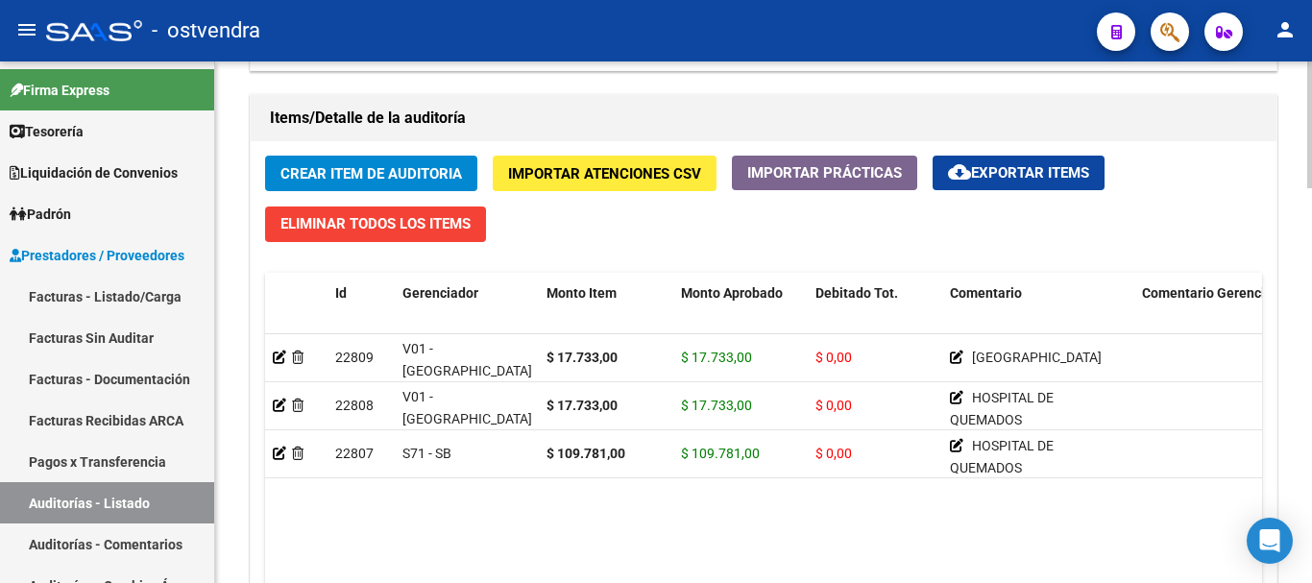
scroll to position [1057, 0]
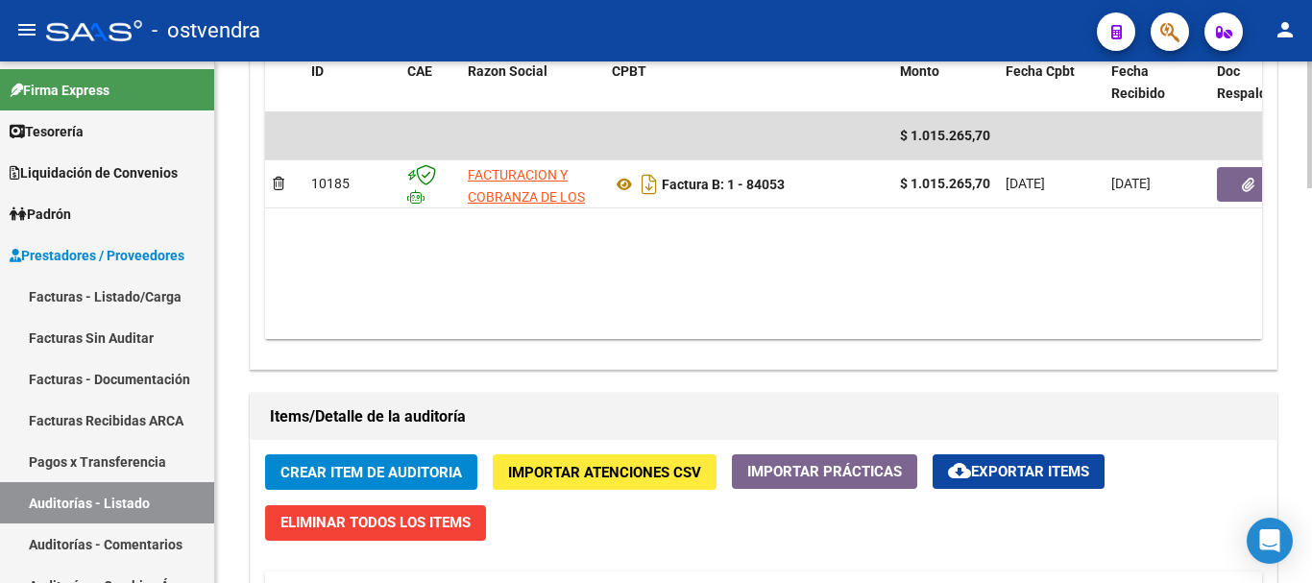
click at [567, 457] on button "Importar Atenciones CSV" at bounding box center [605, 472] width 224 height 36
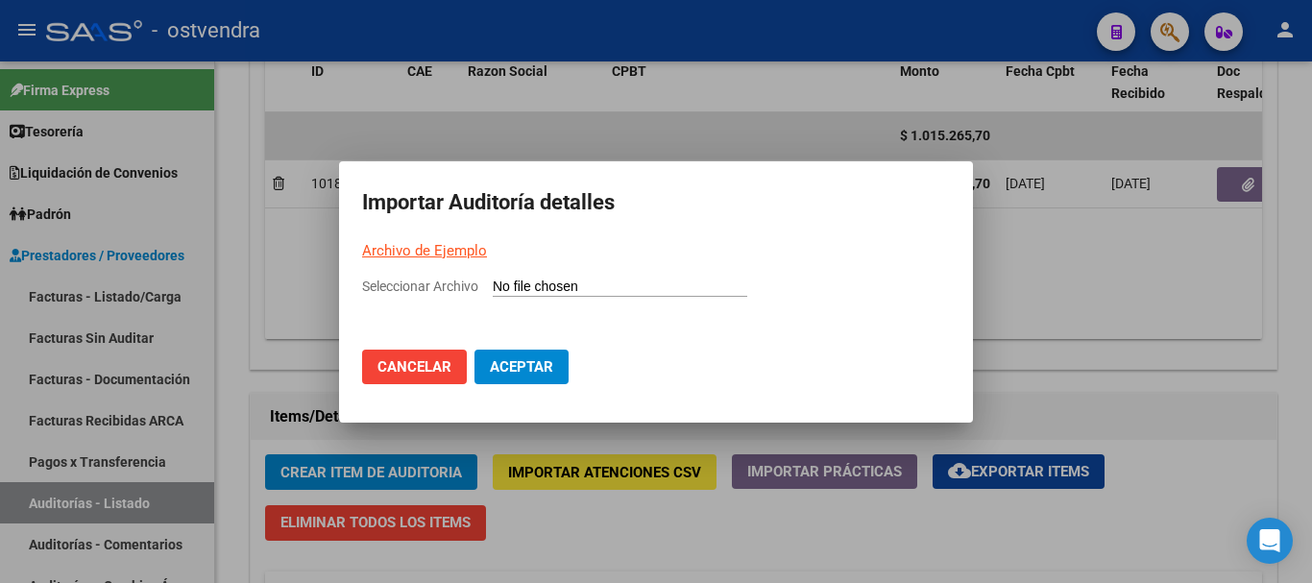
click at [525, 292] on input "Seleccionar Archivo" at bounding box center [620, 288] width 255 height 18
type input "C:\fakepath\Auditoria-demo-saas-total (74).csv"
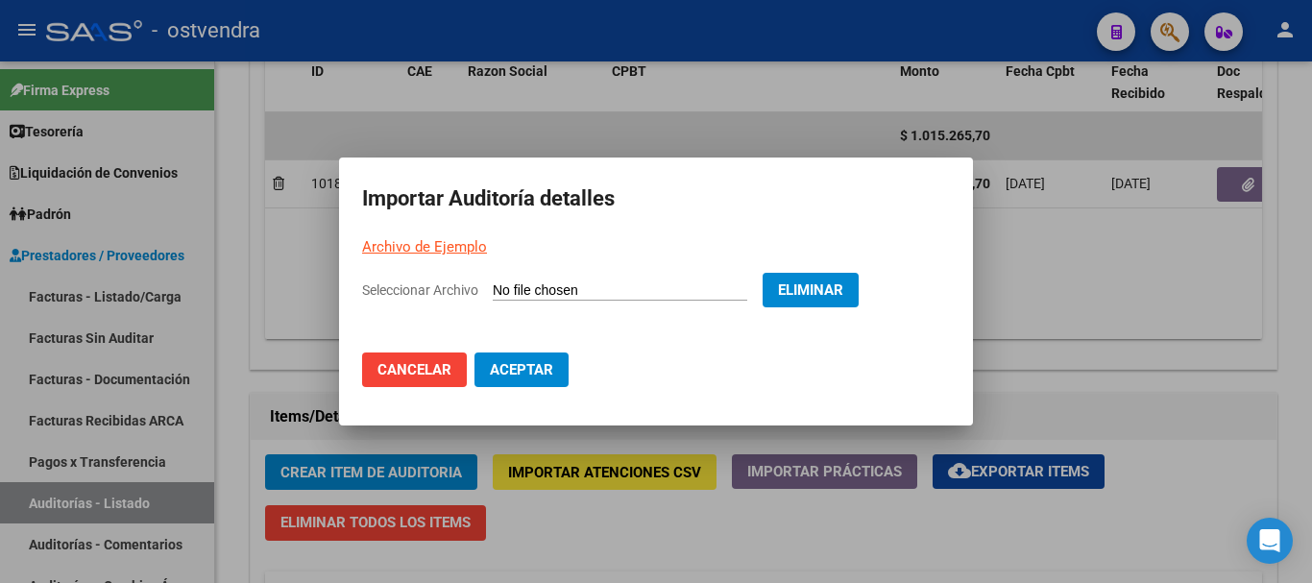
click at [512, 366] on span "Aceptar" at bounding box center [521, 369] width 63 height 17
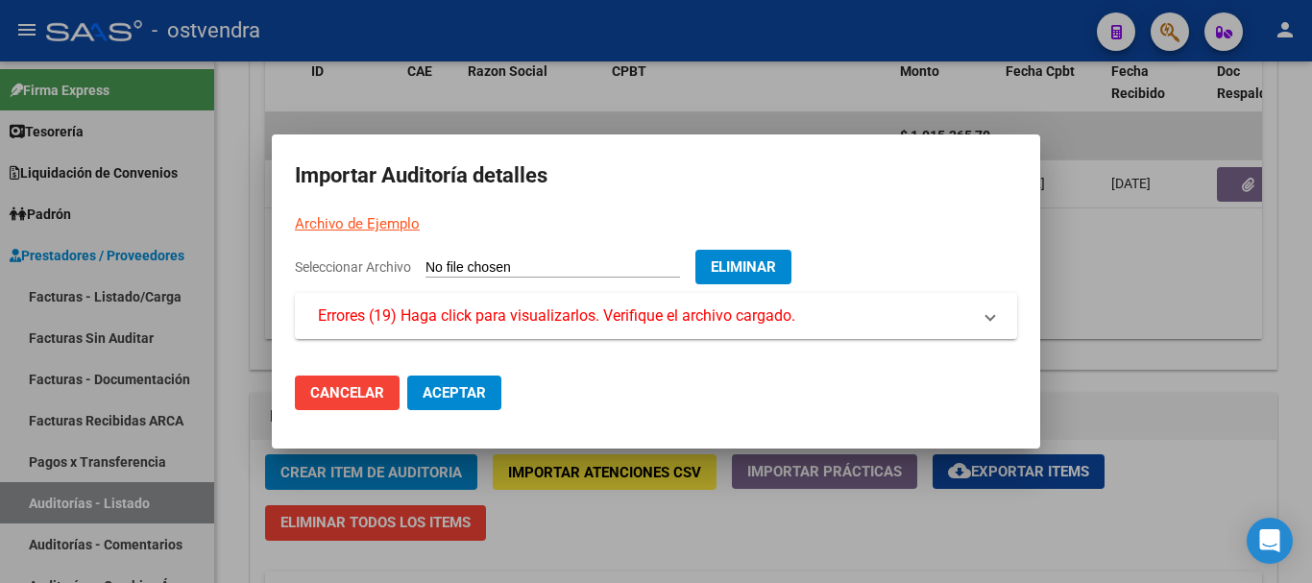
click at [362, 299] on mat-expansion-panel-header "Errores (19) Haga click para visualizarlos. Verifique el archivo cargado." at bounding box center [656, 316] width 722 height 46
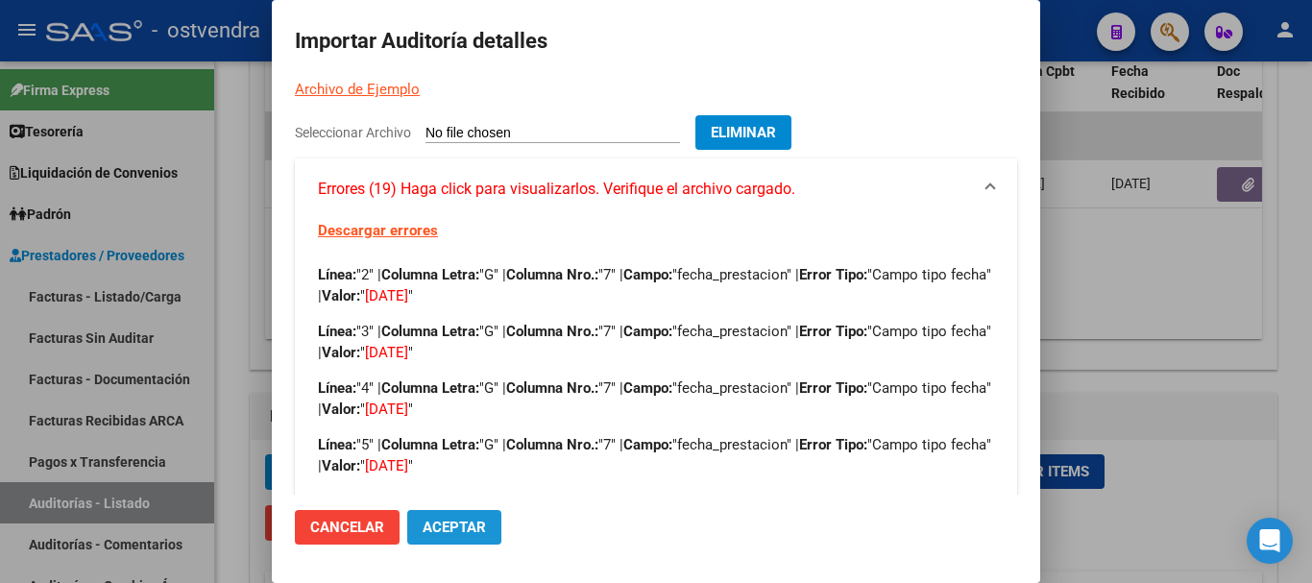
click at [408, 531] on button "Aceptar" at bounding box center [454, 527] width 94 height 35
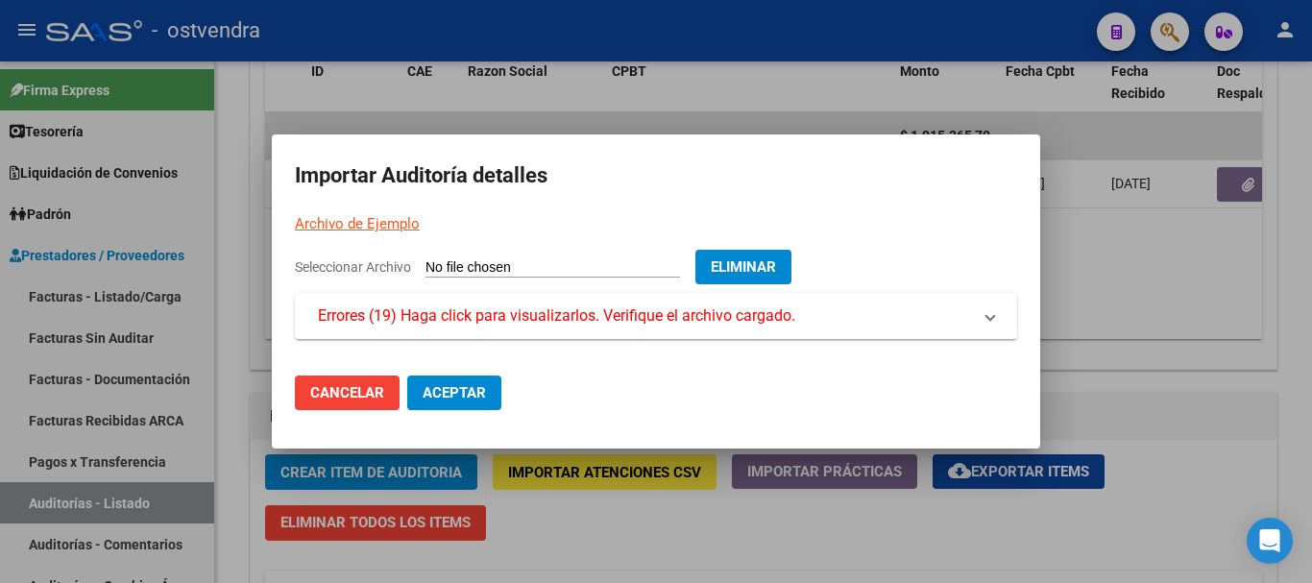
click at [776, 262] on span "Eliminar" at bounding box center [743, 266] width 65 height 17
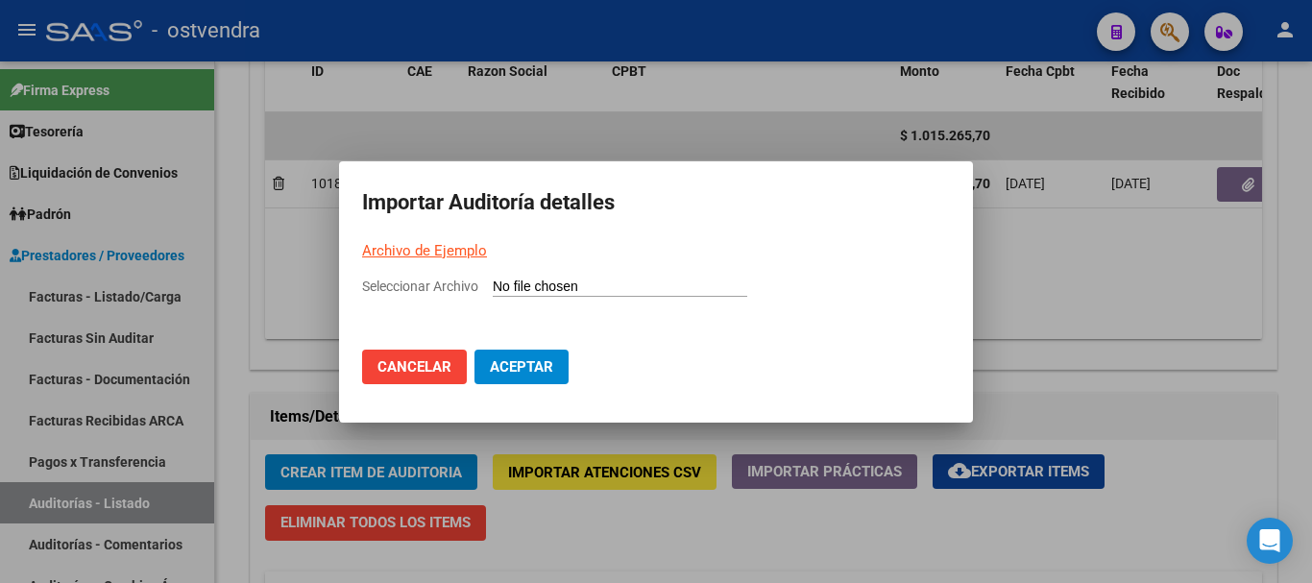
drag, startPoint x: 574, startPoint y: 301, endPoint x: 562, endPoint y: 295, distance: 12.9
click at [571, 301] on div "Seleccionar Archivo" at bounding box center [656, 294] width 588 height 37
click at [545, 281] on input "Seleccionar Archivo" at bounding box center [620, 288] width 255 height 18
type input "C:\fakepath\Auditoria-demo-saas-total (74).csv"
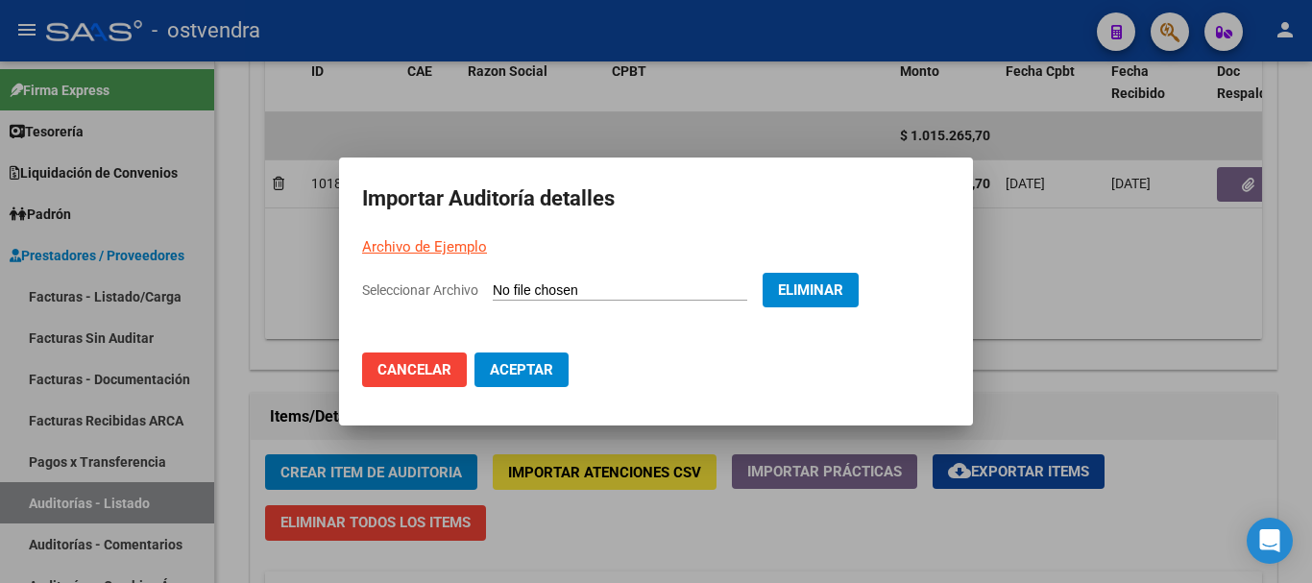
click at [528, 376] on span "Aceptar" at bounding box center [521, 369] width 63 height 17
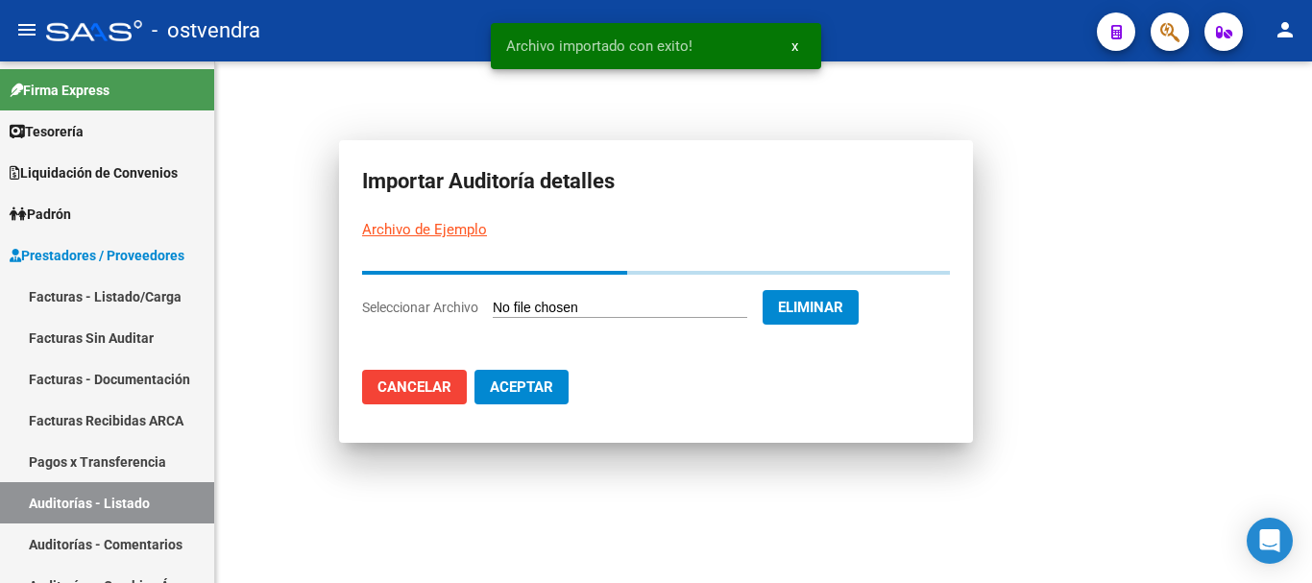
scroll to position [0, 0]
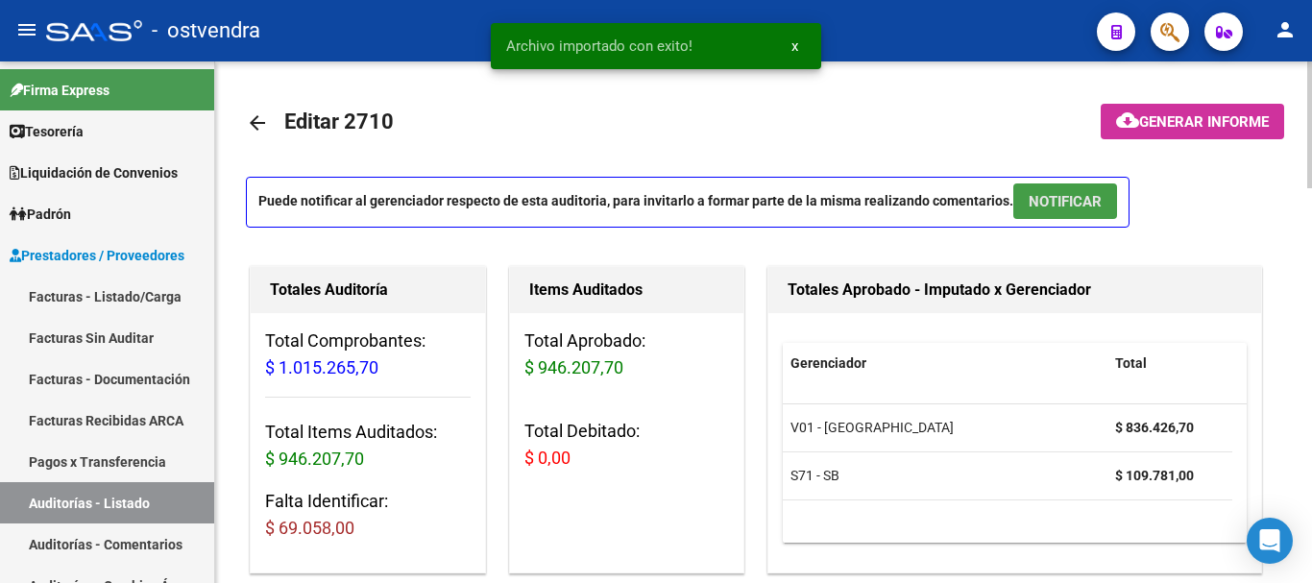
click at [1058, 204] on span "NOTIFICAR" at bounding box center [1065, 201] width 73 height 17
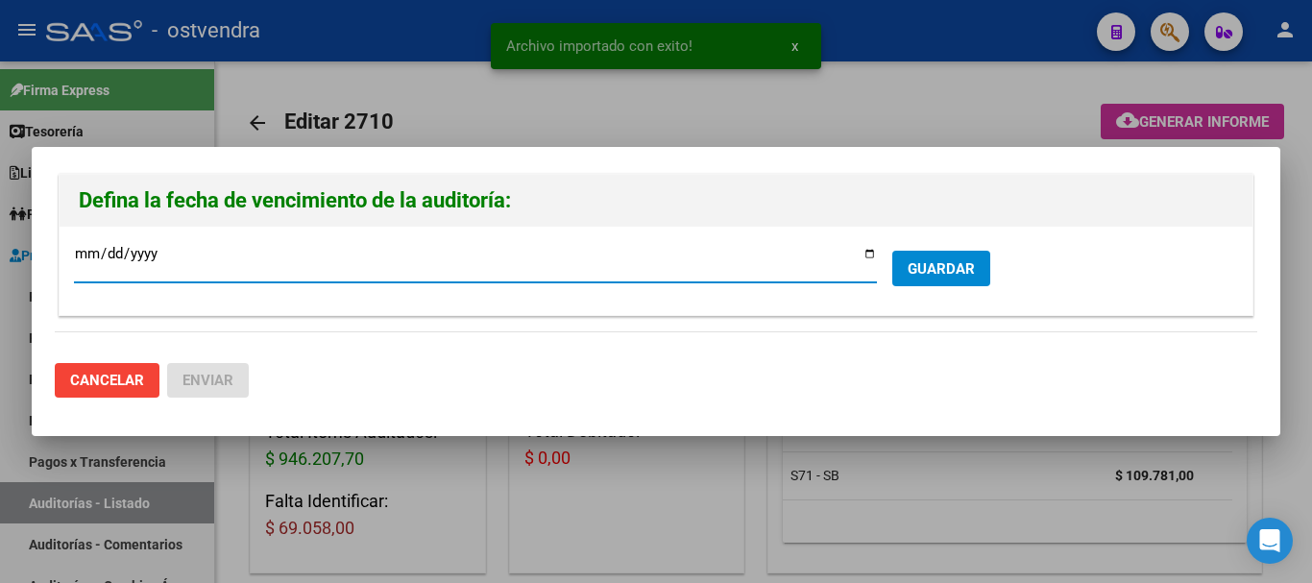
click at [948, 265] on span "GUARDAR" at bounding box center [941, 268] width 67 height 17
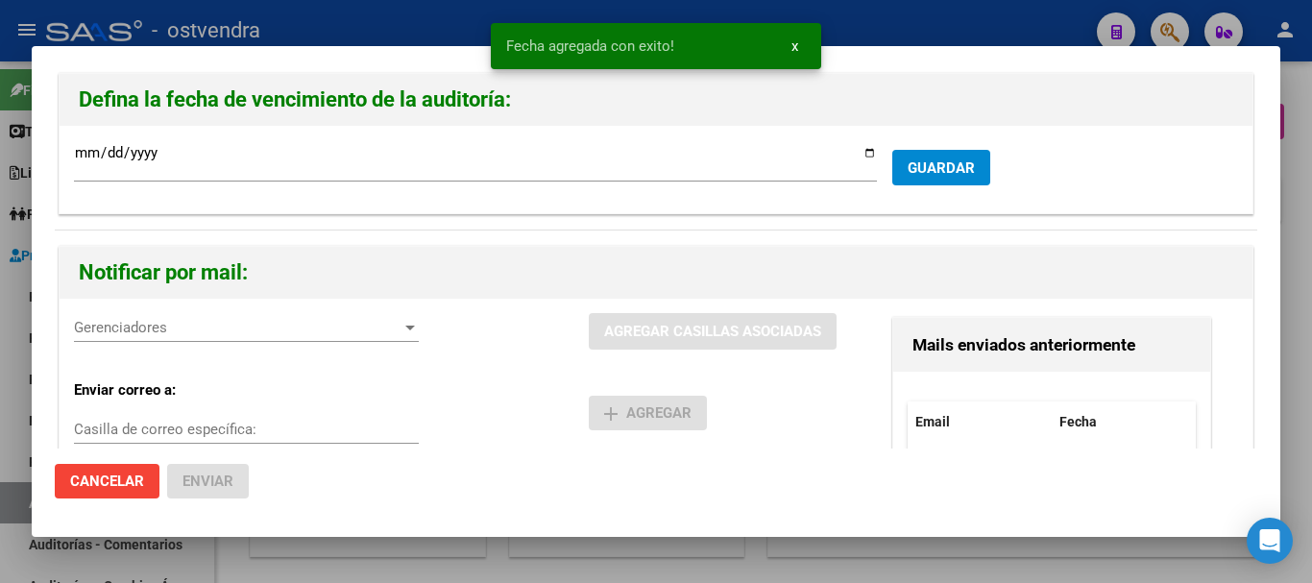
click at [343, 318] on div "Gerenciadores Gerenciadores" at bounding box center [246, 327] width 345 height 29
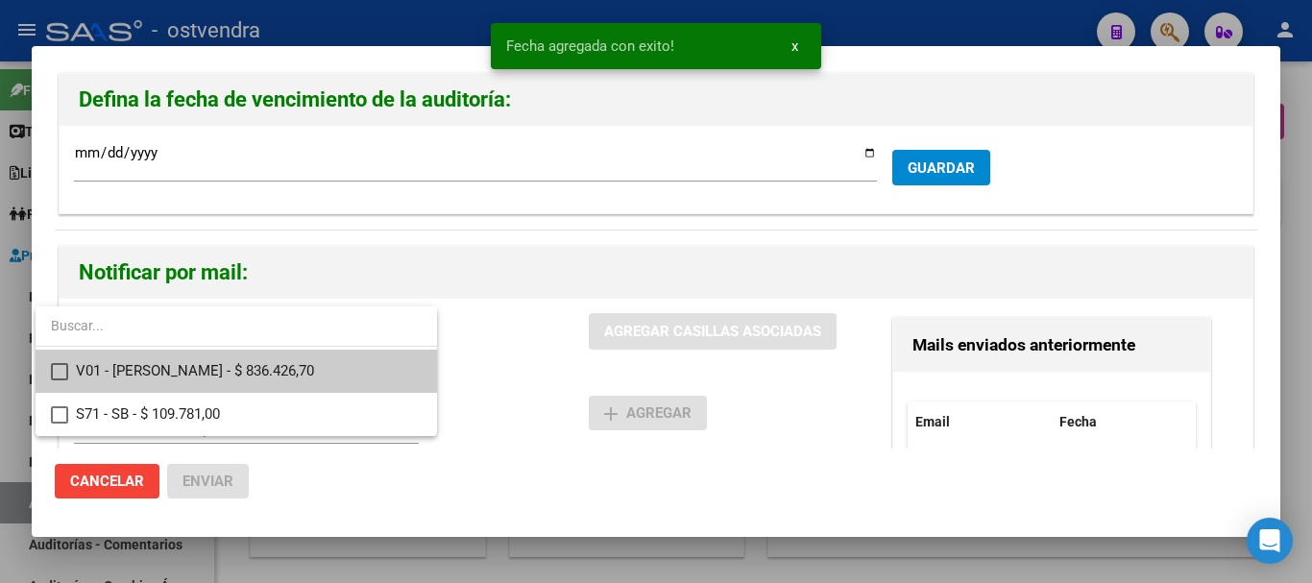
click at [280, 370] on span "V01 - [PERSON_NAME] - $ 836.426,70" at bounding box center [249, 371] width 346 height 43
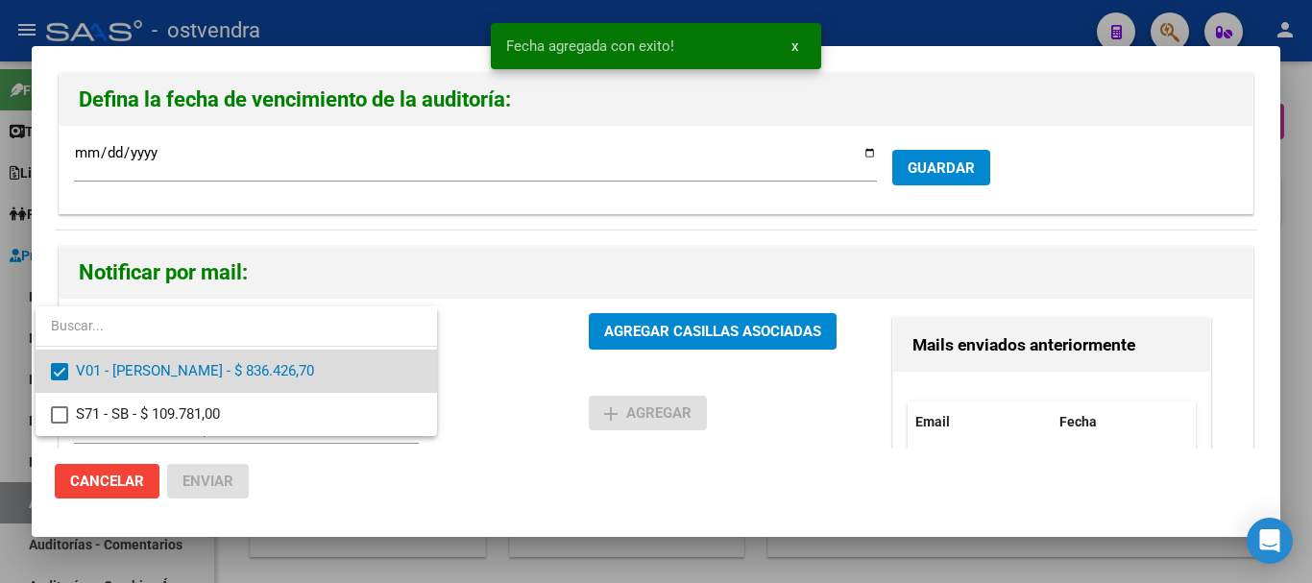
click at [270, 391] on span "V01 - [PERSON_NAME] - $ 836.426,70" at bounding box center [249, 371] width 346 height 43
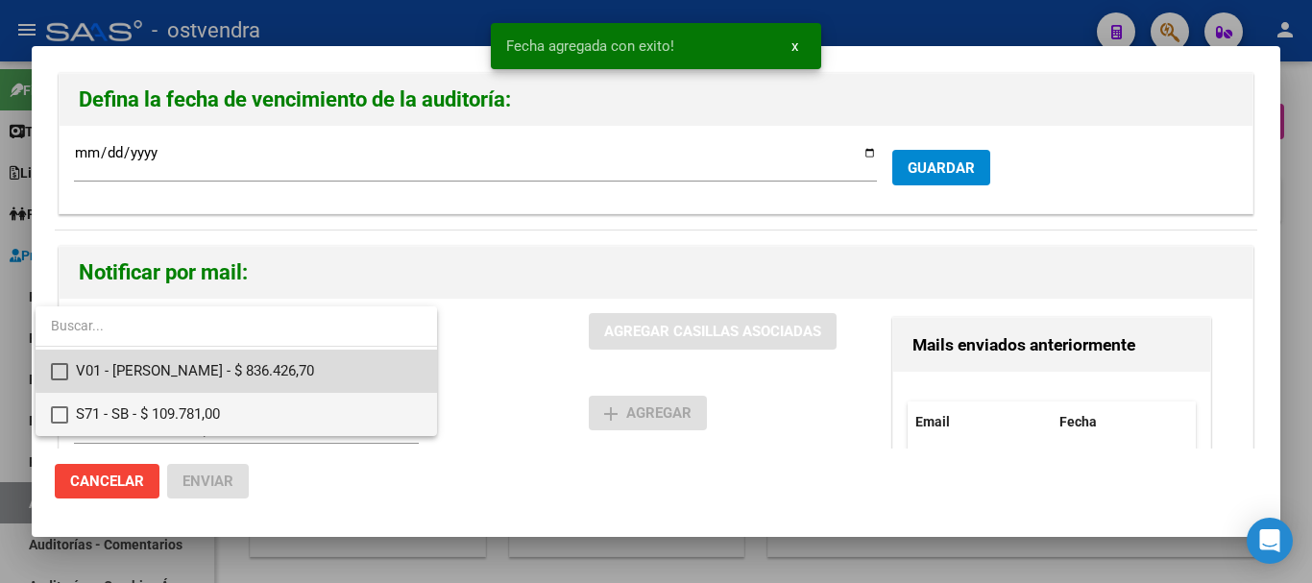
drag, startPoint x: 322, startPoint y: 366, endPoint x: 306, endPoint y: 408, distance: 45.3
click at [322, 368] on span "V01 - [PERSON_NAME] - $ 836.426,70" at bounding box center [249, 371] width 346 height 43
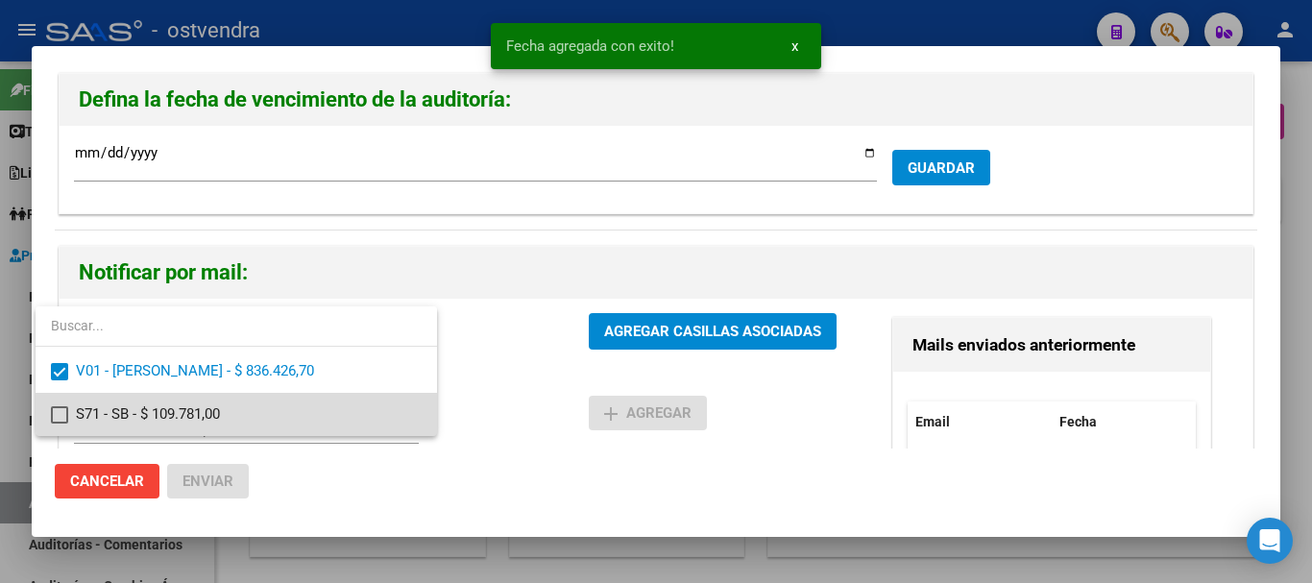
click at [306, 409] on span "S71 - SB - $ 109.781,00" at bounding box center [249, 414] width 346 height 43
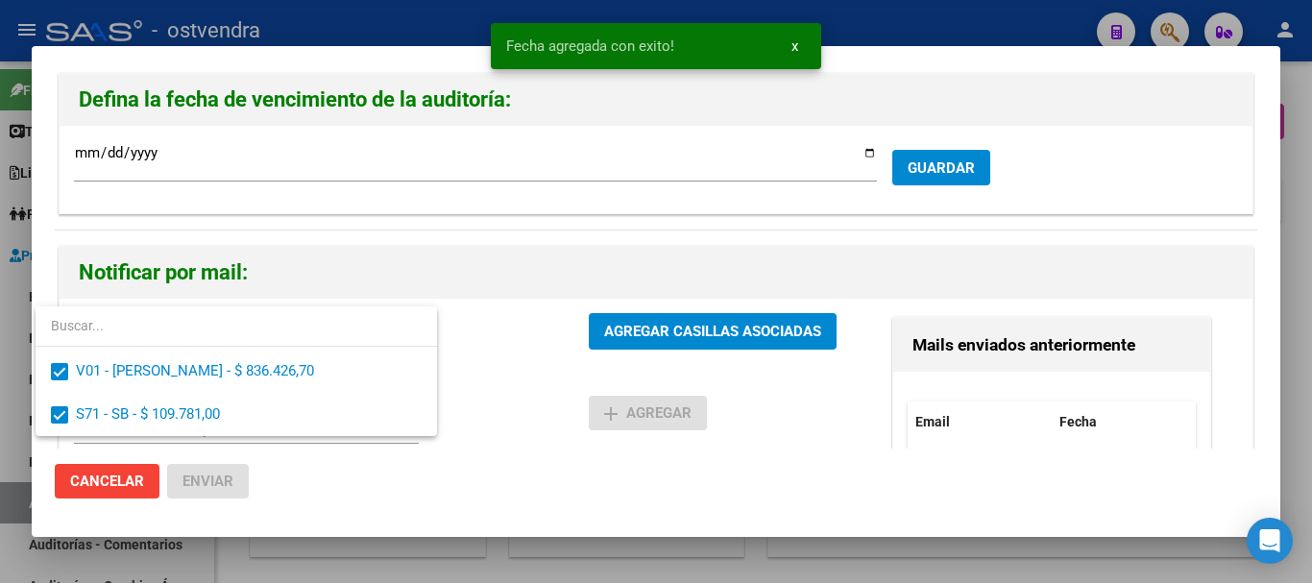
click at [629, 329] on div at bounding box center [656, 291] width 1312 height 583
click at [631, 331] on span "AGREGAR CASILLAS ASOCIADAS" at bounding box center [712, 332] width 217 height 17
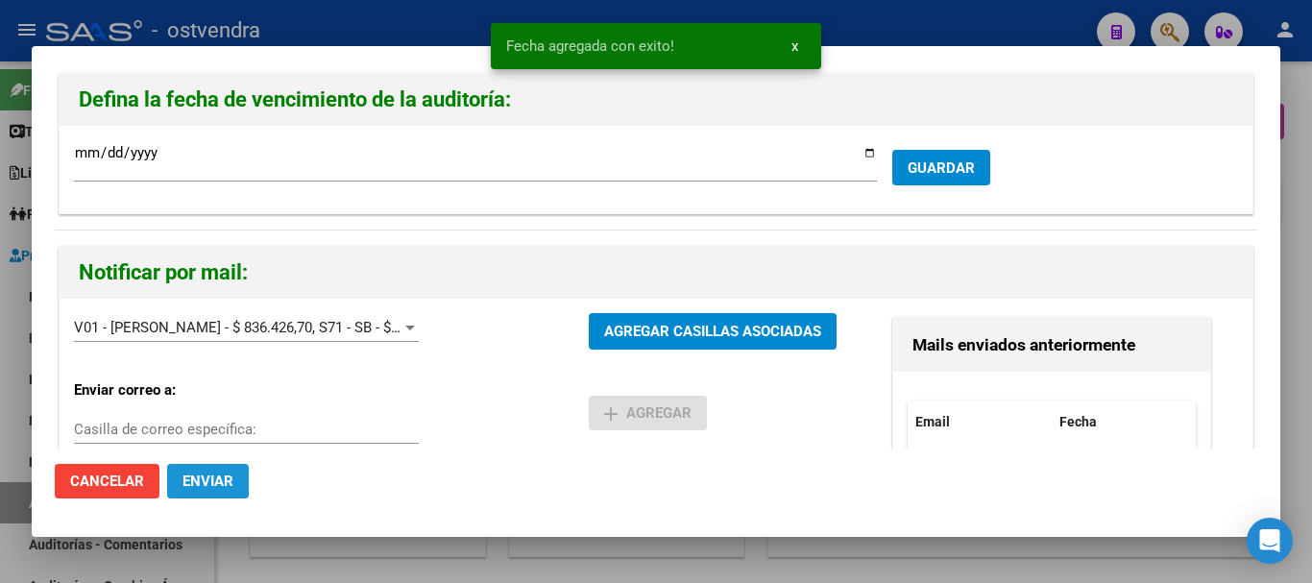
click at [216, 485] on span "Enviar" at bounding box center [208, 481] width 51 height 17
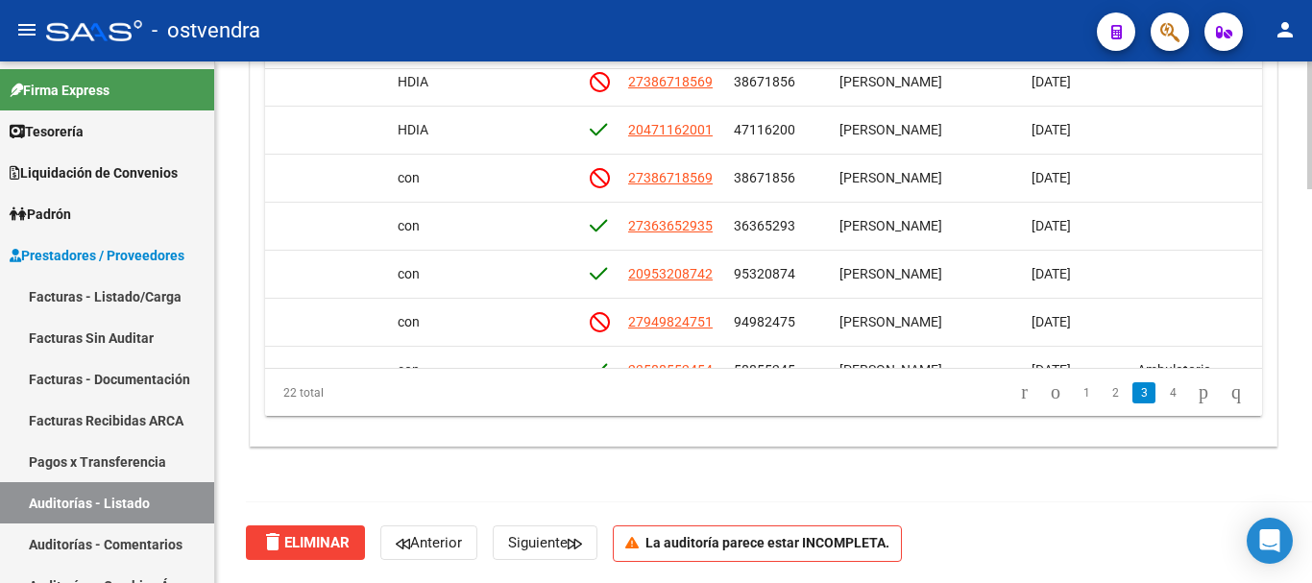
scroll to position [683, 942]
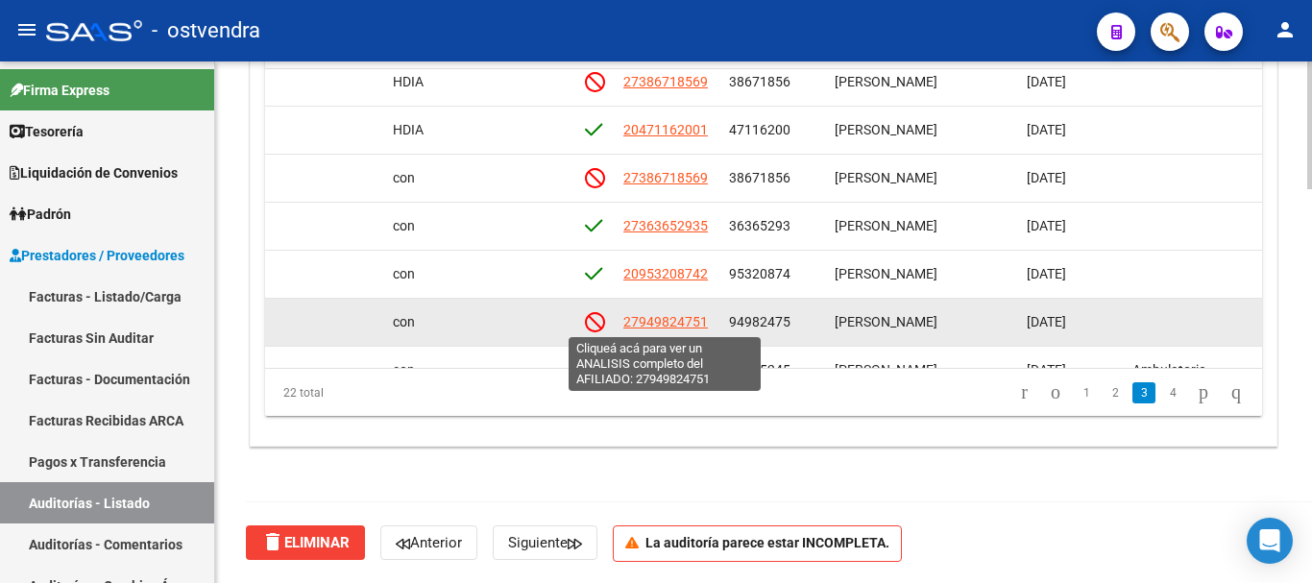
click at [685, 319] on span "27949824751" at bounding box center [666, 321] width 85 height 15
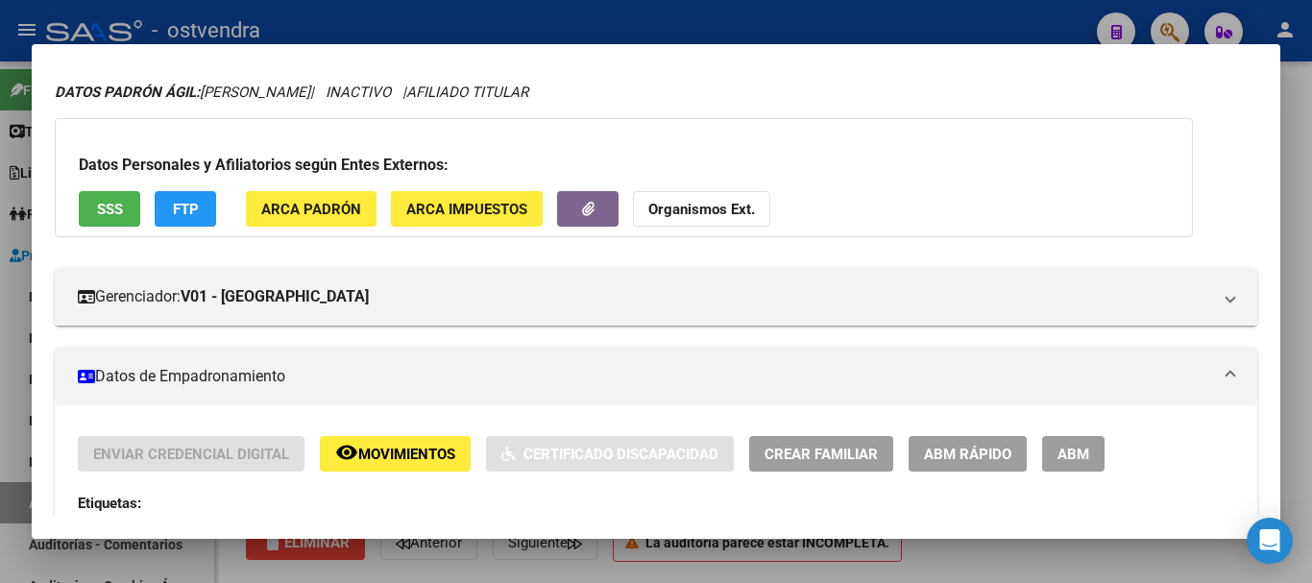
scroll to position [288, 0]
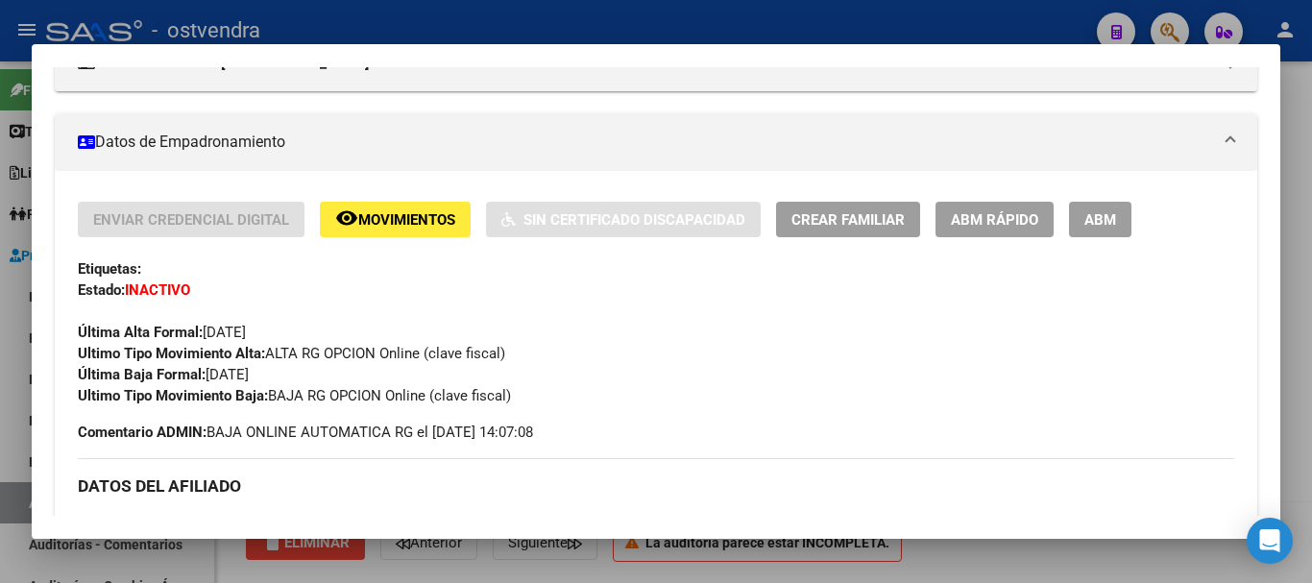
click at [429, 553] on div at bounding box center [656, 291] width 1312 height 583
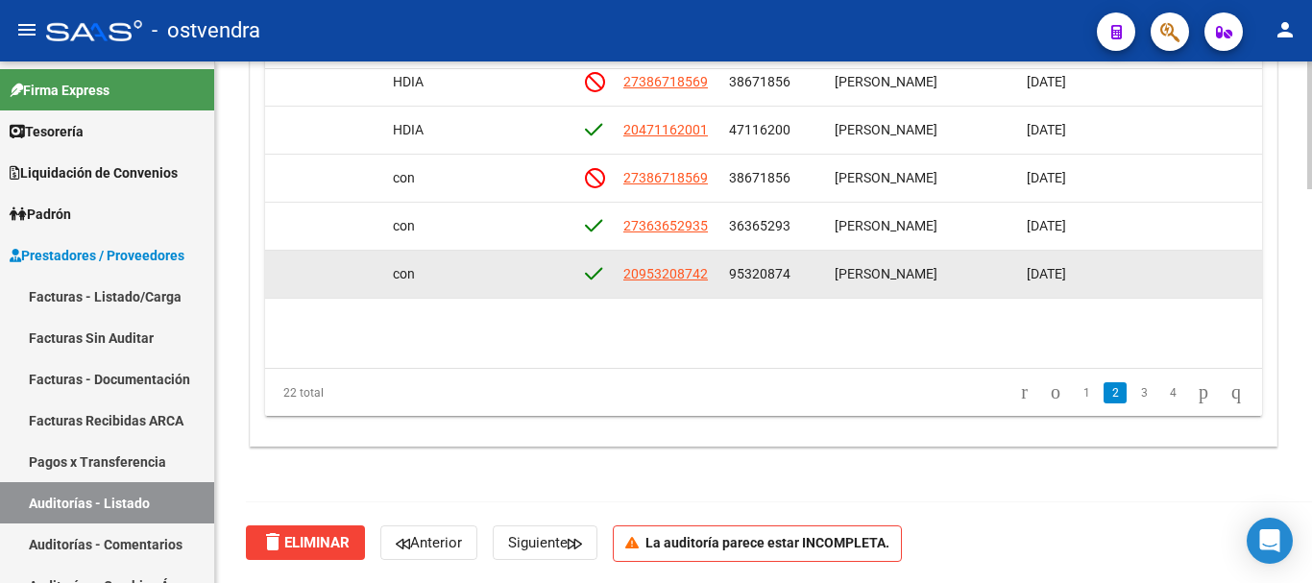
scroll to position [587, 942]
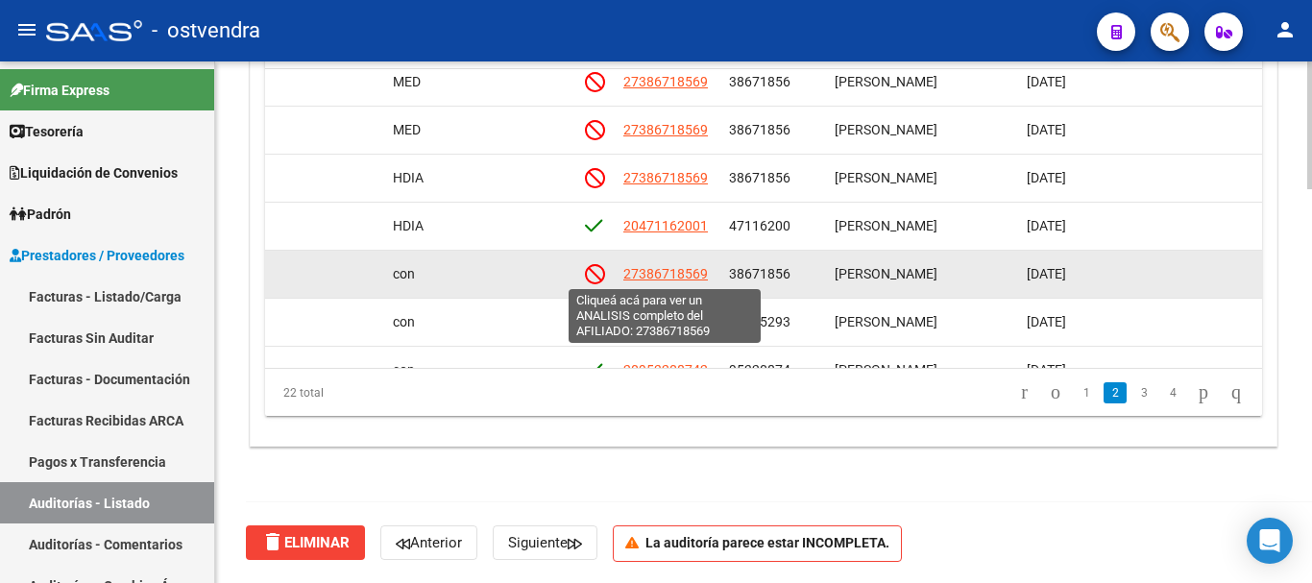
click at [652, 279] on span "27386718569" at bounding box center [666, 273] width 85 height 15
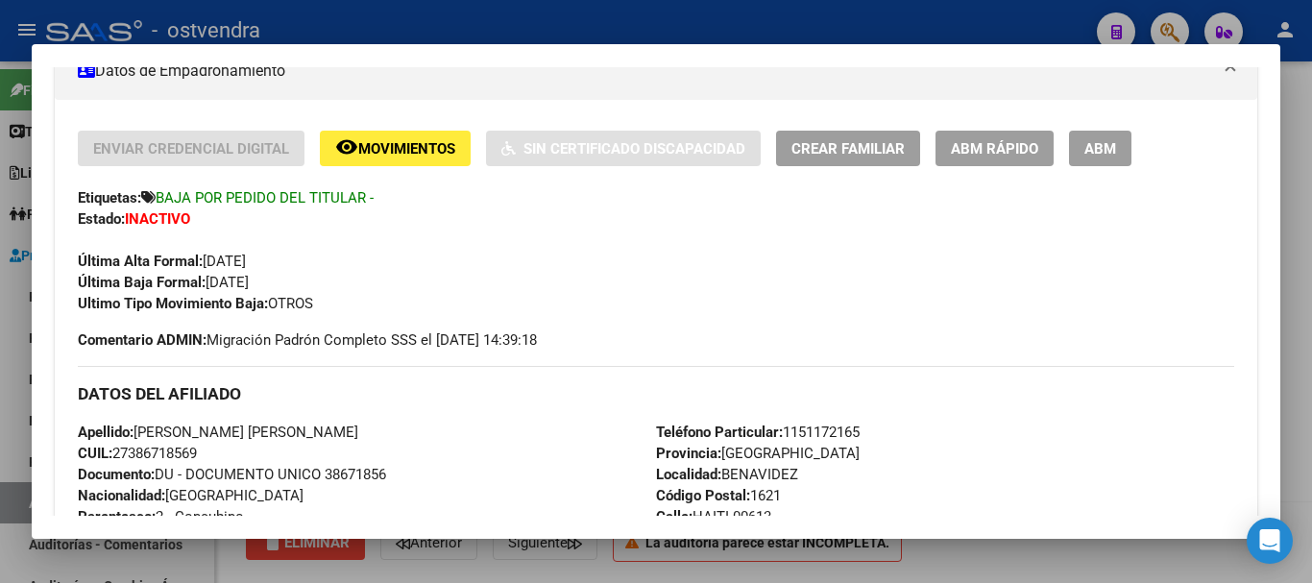
scroll to position [384, 0]
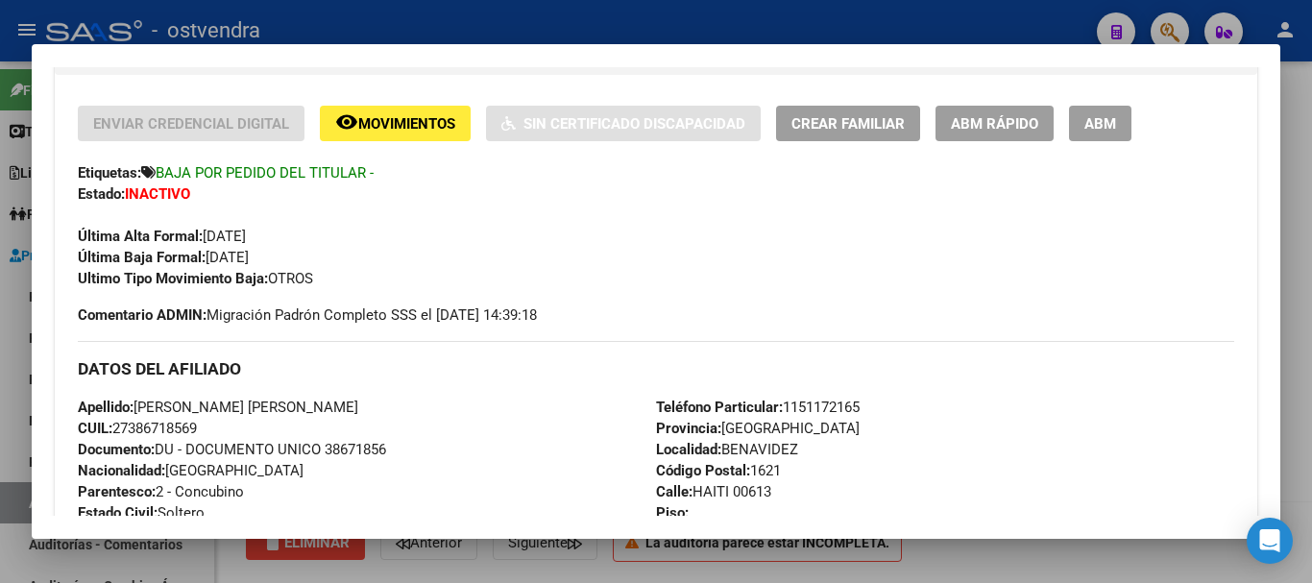
click at [406, 566] on div at bounding box center [656, 291] width 1312 height 583
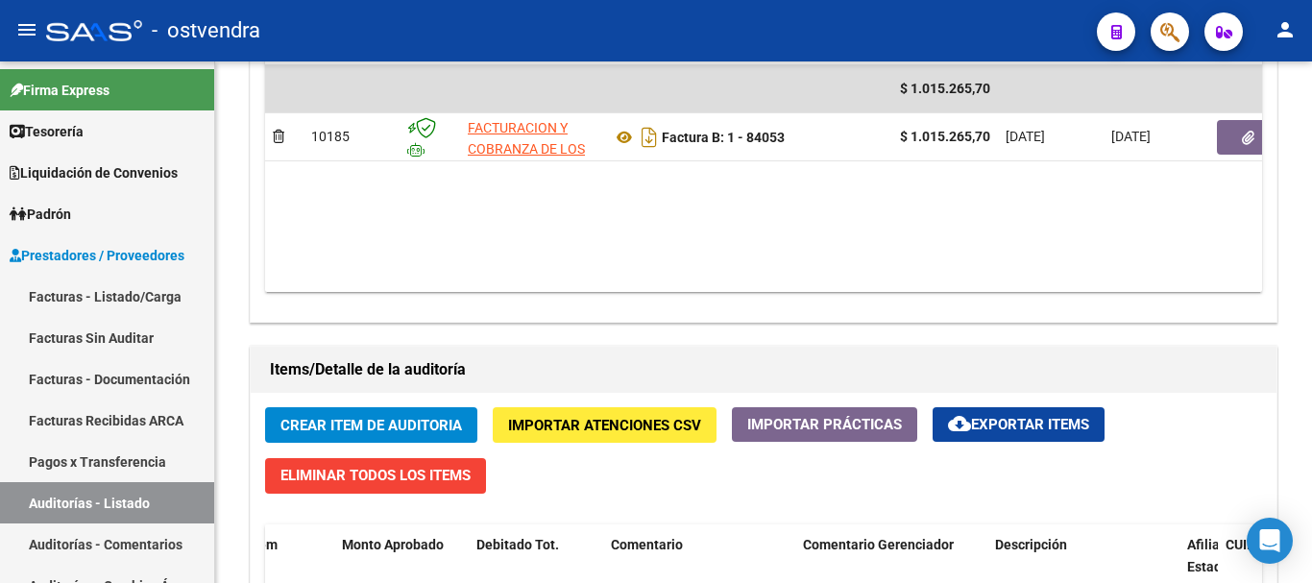
scroll to position [1028, 0]
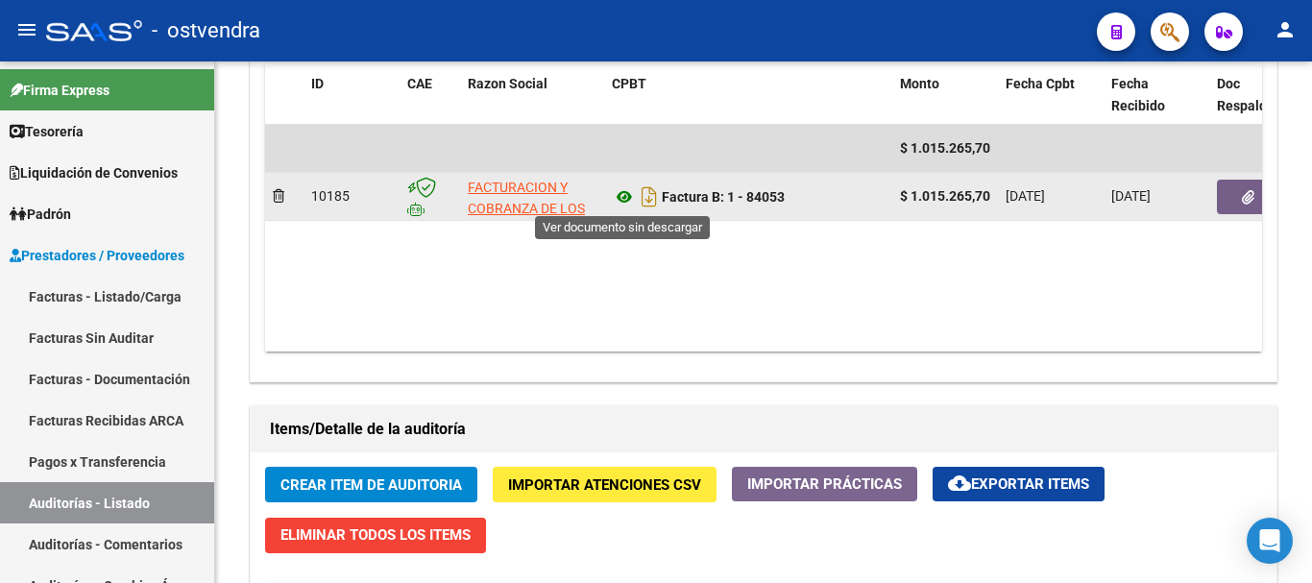
click at [631, 192] on icon at bounding box center [624, 196] width 25 height 23
click at [1228, 194] on button "button" at bounding box center [1247, 197] width 61 height 35
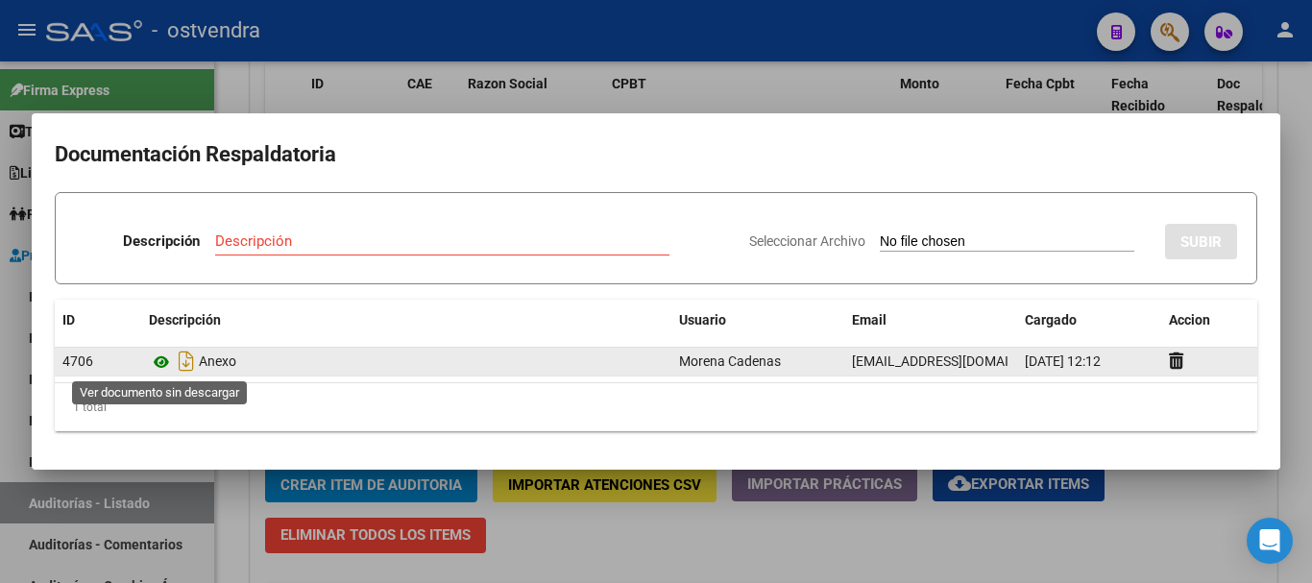
click at [159, 367] on icon at bounding box center [161, 362] width 25 height 23
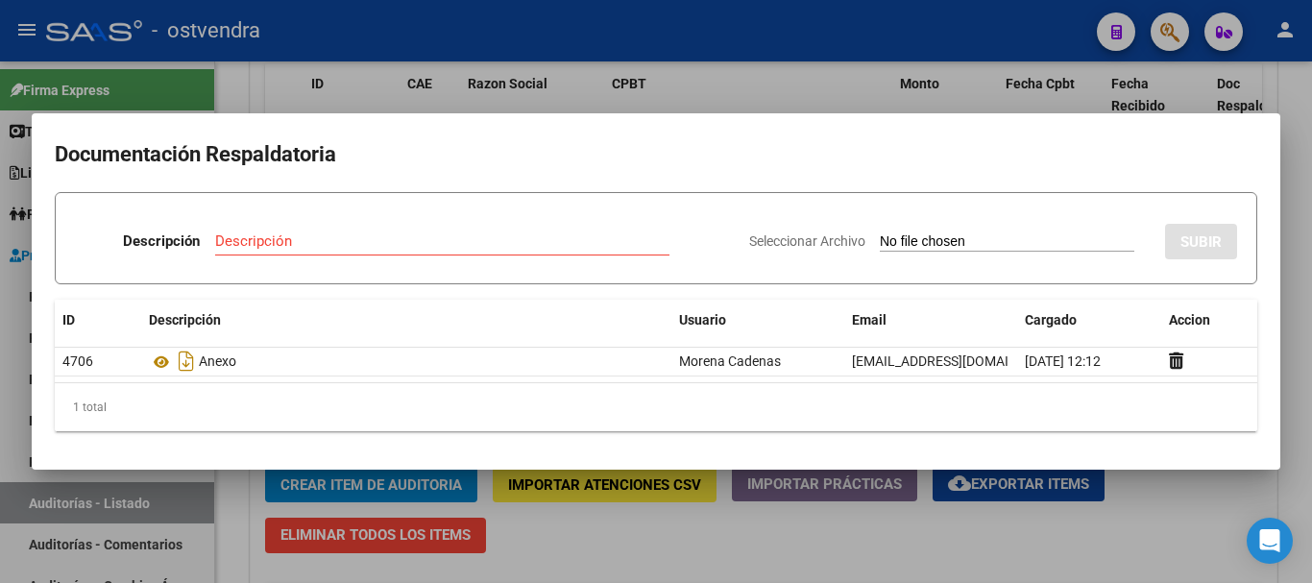
click at [902, 91] on div at bounding box center [656, 291] width 1312 height 583
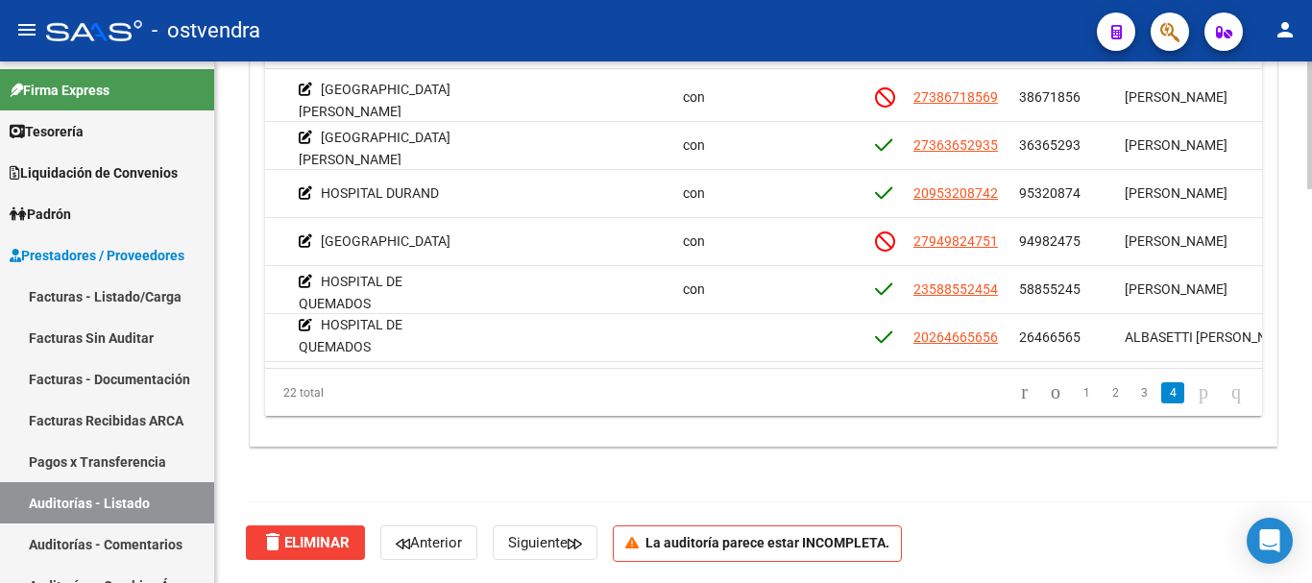
scroll to position [779, 794]
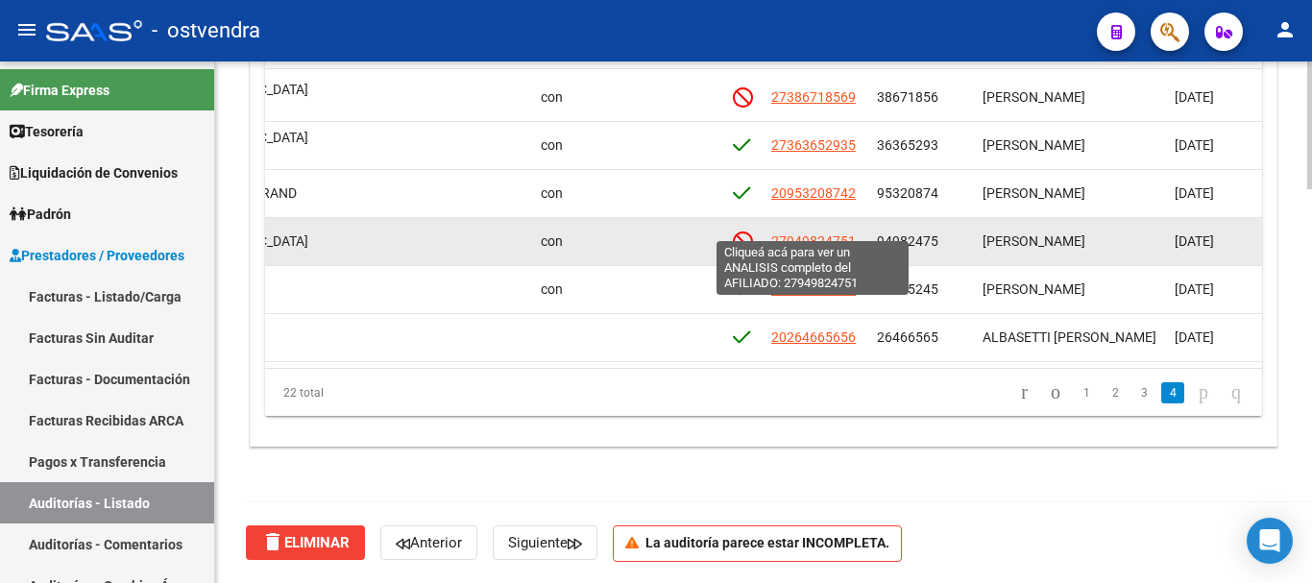
click at [824, 233] on span "27949824751" at bounding box center [813, 240] width 85 height 15
type textarea "27949824751"
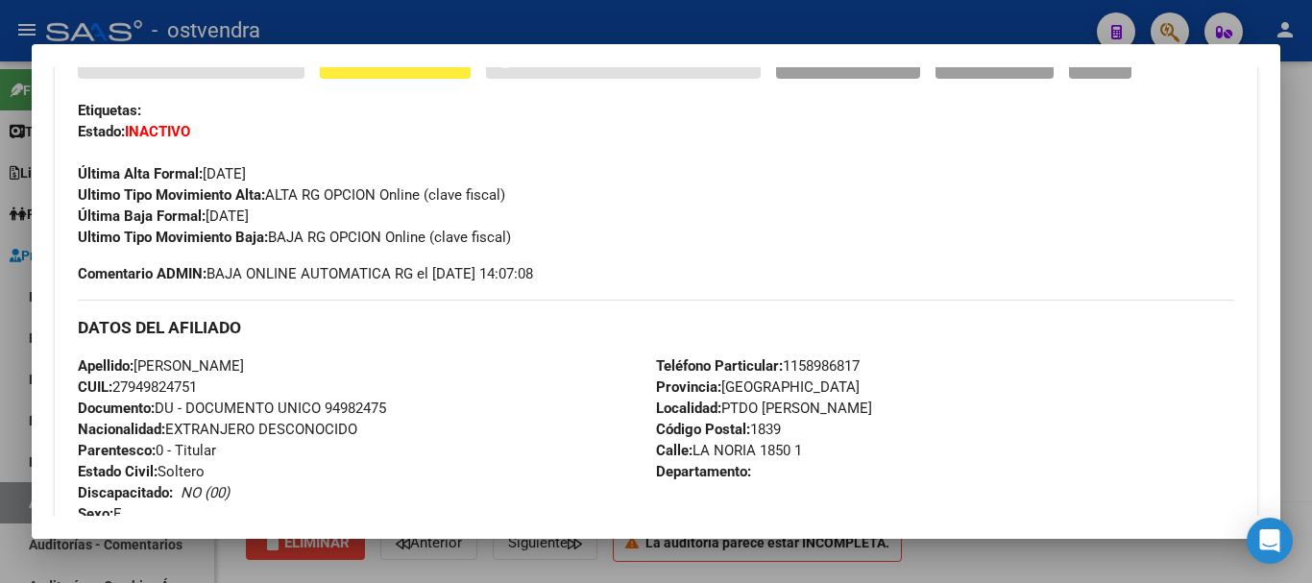
scroll to position [576, 0]
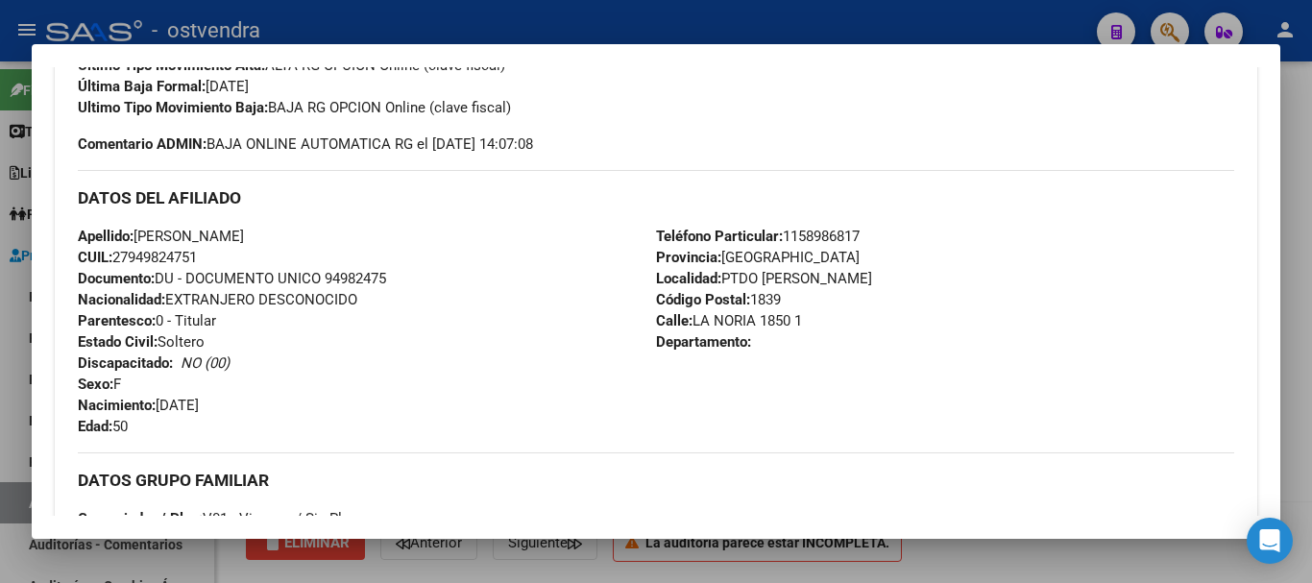
click at [237, 563] on div at bounding box center [656, 291] width 1312 height 583
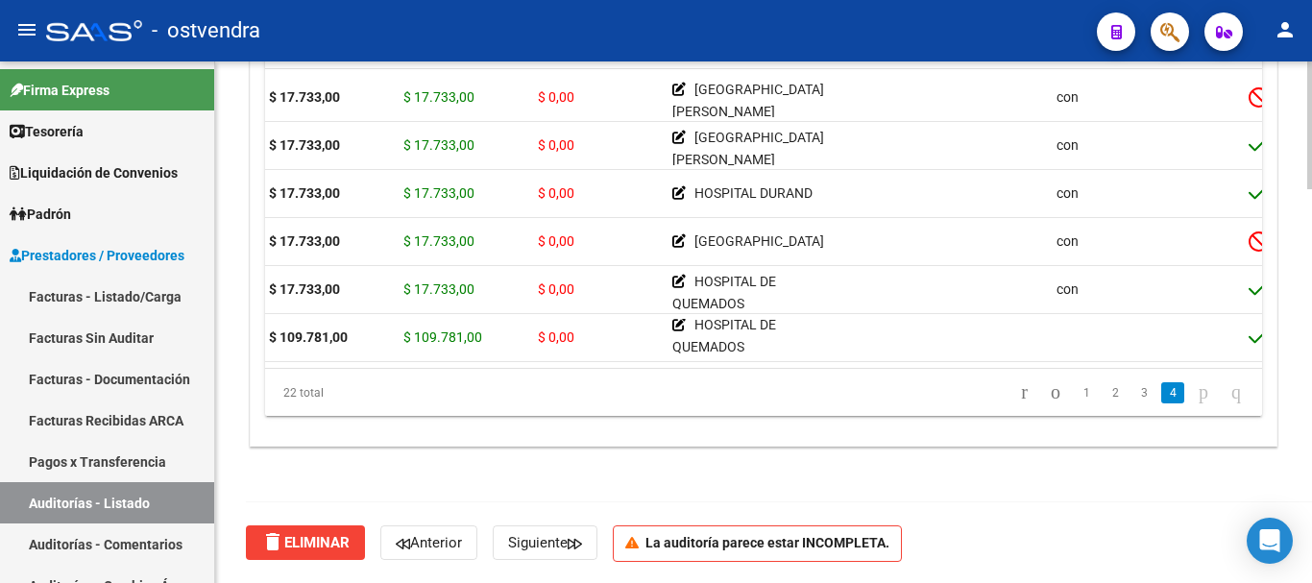
scroll to position [779, 269]
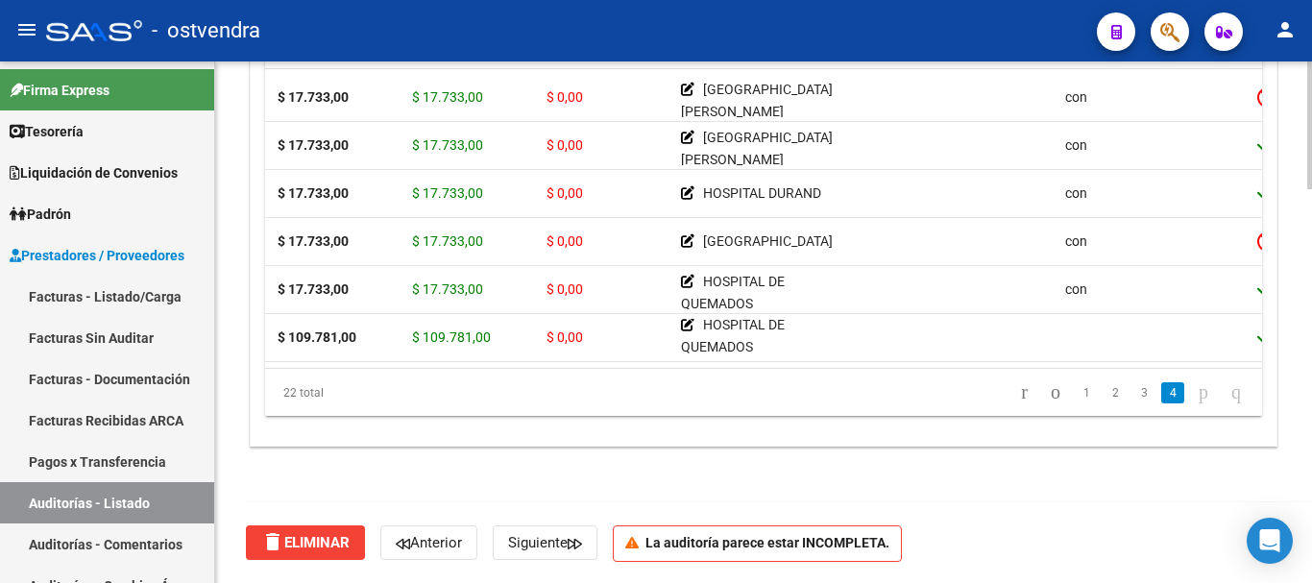
drag, startPoint x: 487, startPoint y: 353, endPoint x: 378, endPoint y: 359, distance: 109.7
click at [378, 359] on datatable-body "22812 V01 - [PERSON_NAME] $ 17.733,00 $ 17.733,00 $ 0,00 [GEOGRAPHIC_DATA][PERS…" at bounding box center [763, 218] width 997 height 299
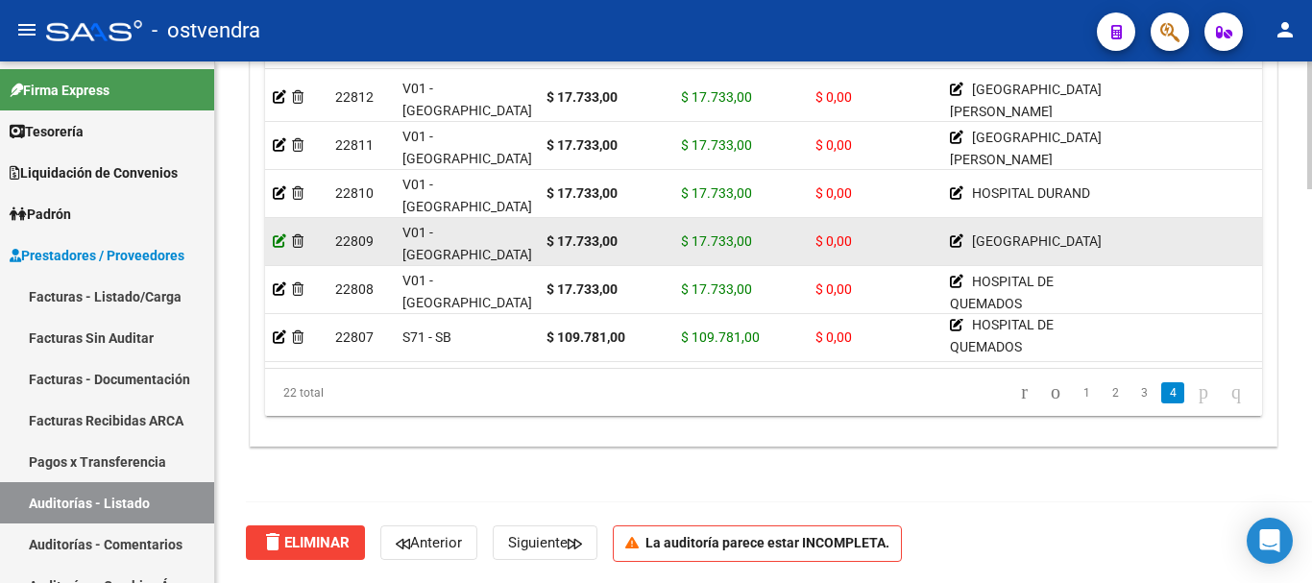
click at [275, 234] on icon at bounding box center [279, 240] width 13 height 13
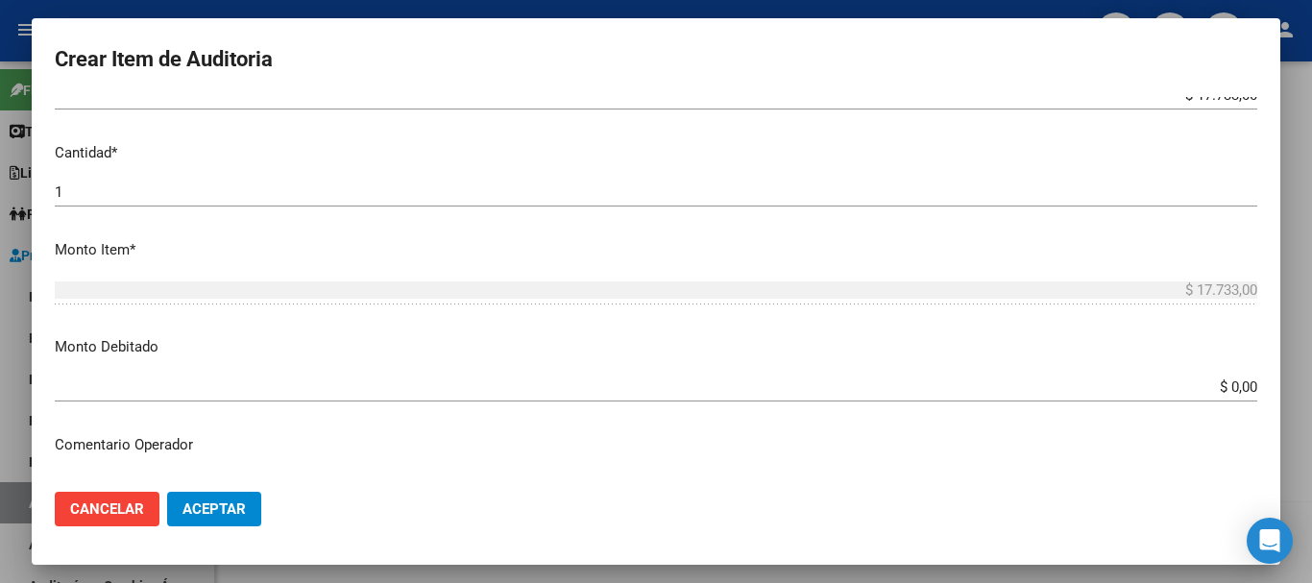
scroll to position [576, 0]
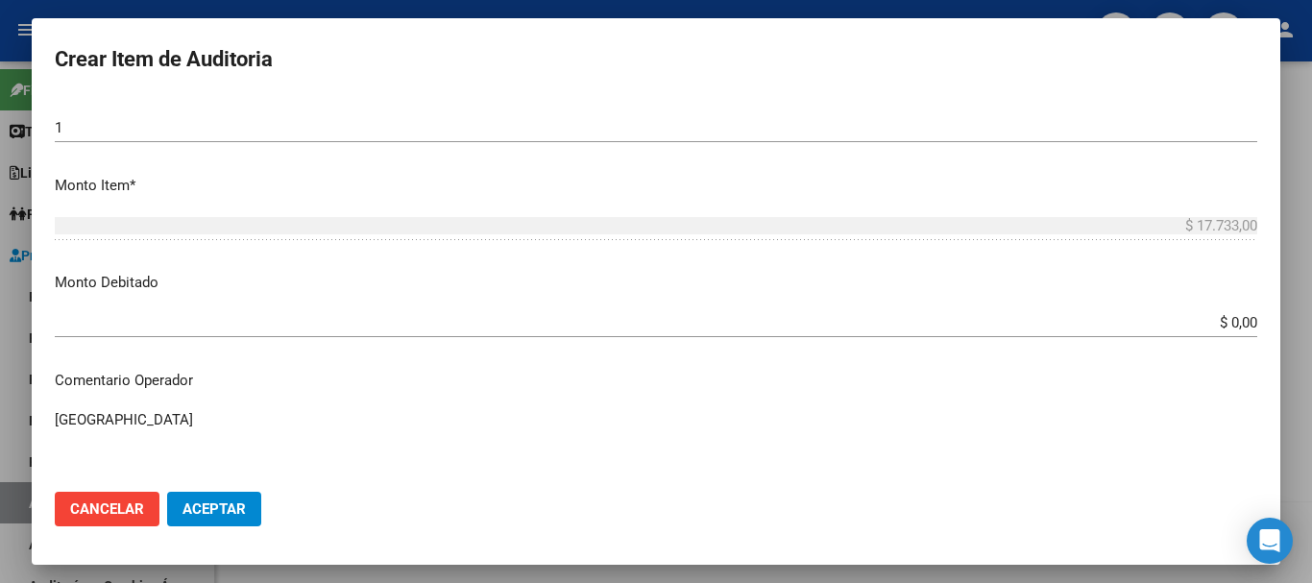
click at [1228, 317] on input "$ 0,00" at bounding box center [656, 322] width 1203 height 17
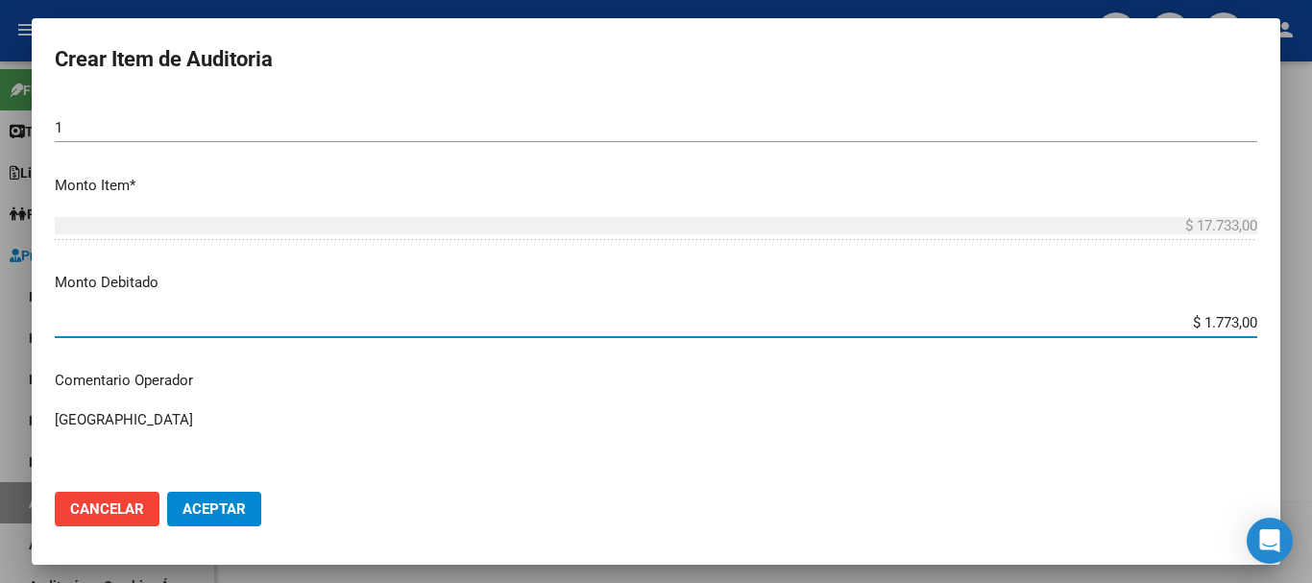
type input "$ 17.733,00"
click at [214, 526] on mat-dialog-actions "Cancelar Aceptar" at bounding box center [656, 509] width 1203 height 65
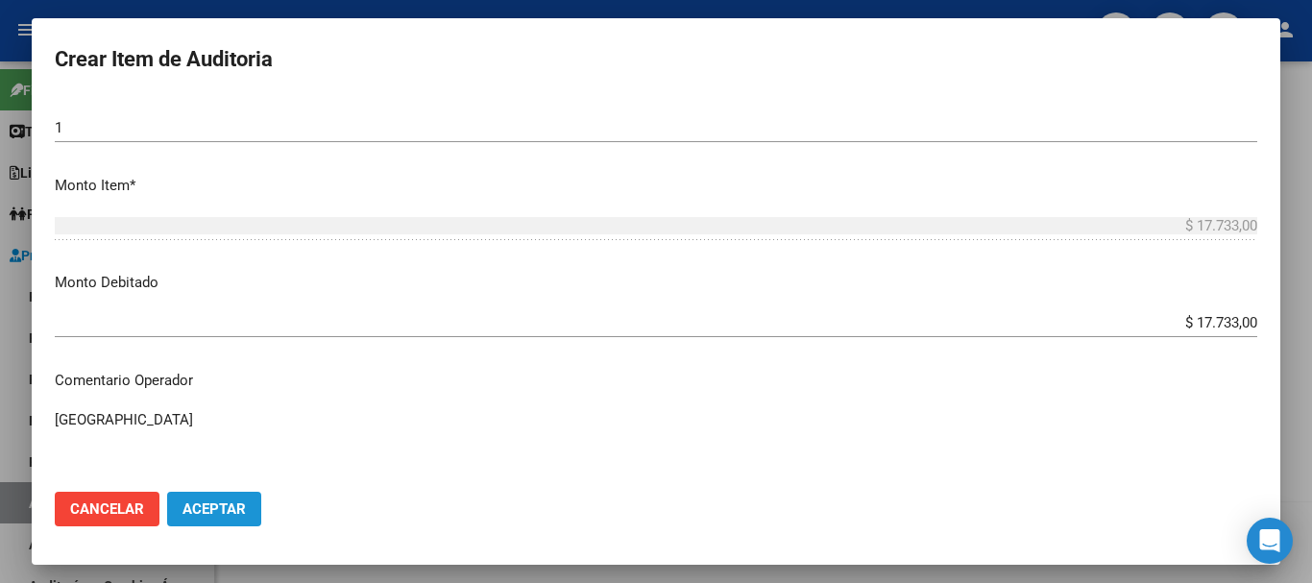
click at [194, 501] on span "Aceptar" at bounding box center [214, 509] width 63 height 17
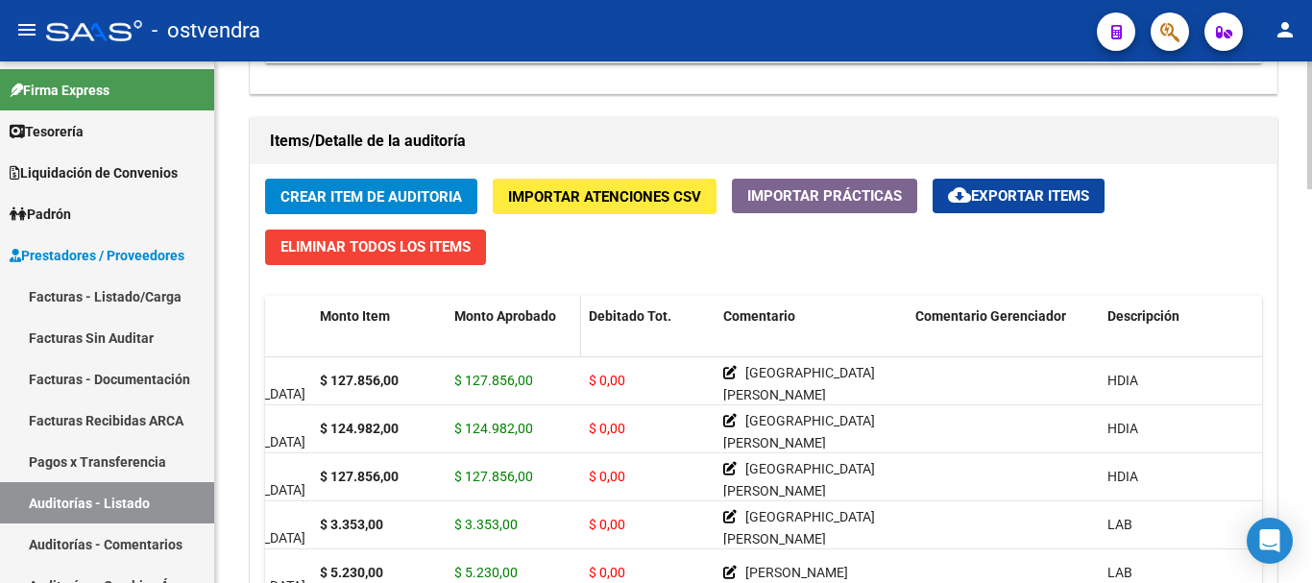
scroll to position [1028, 0]
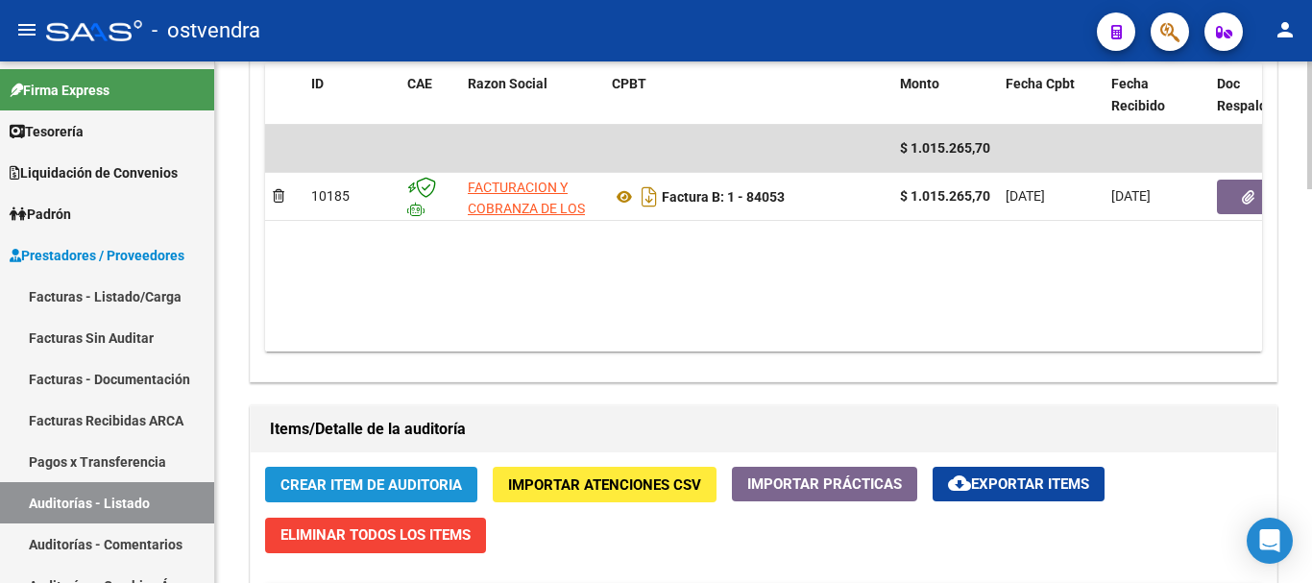
click at [354, 487] on span "Crear Item de Auditoria" at bounding box center [372, 485] width 182 height 17
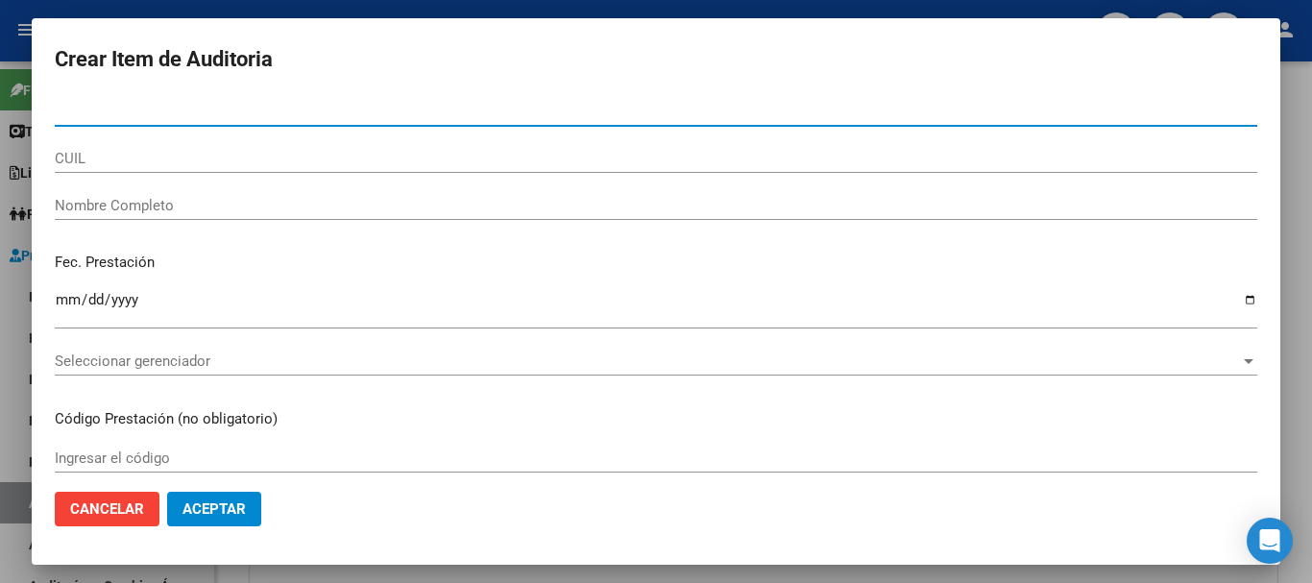
paste input "51326874"
type input "51326874"
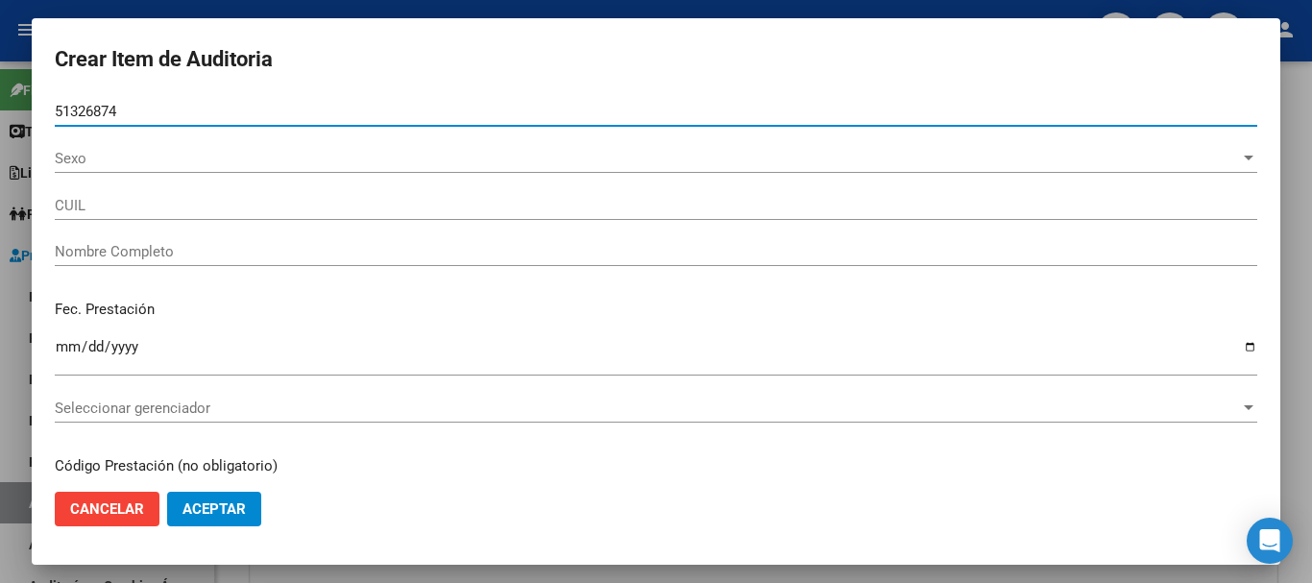
type input "27513268748"
type input "[PERSON_NAME]"
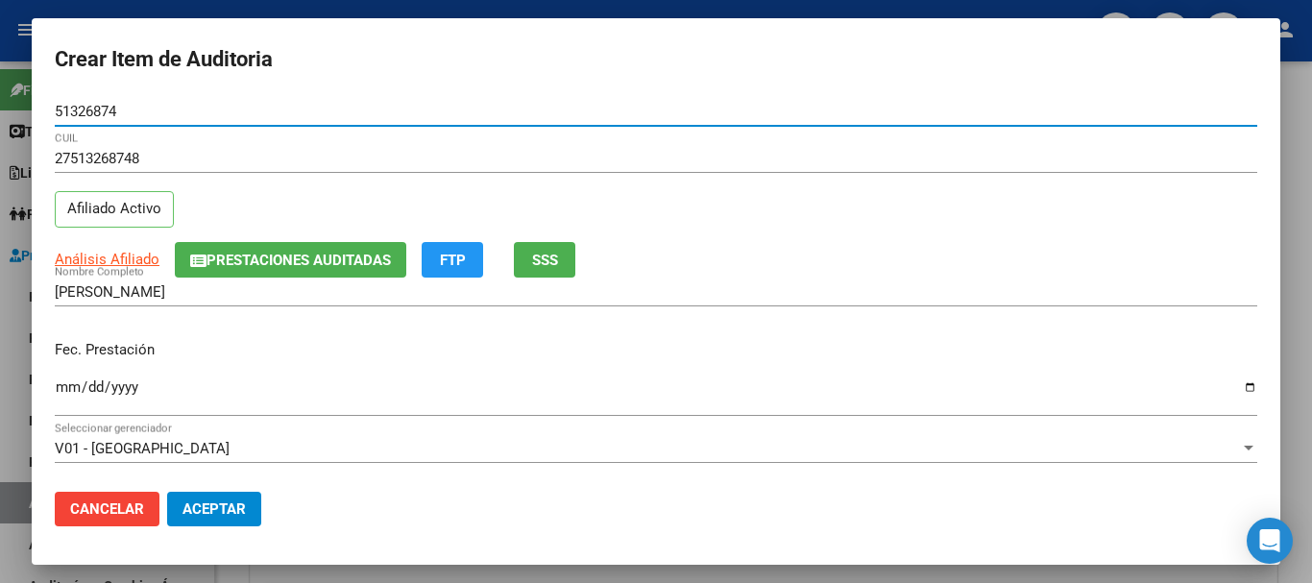
type input "51326874"
click at [64, 397] on input "Ingresar la fecha" at bounding box center [656, 394] width 1203 height 31
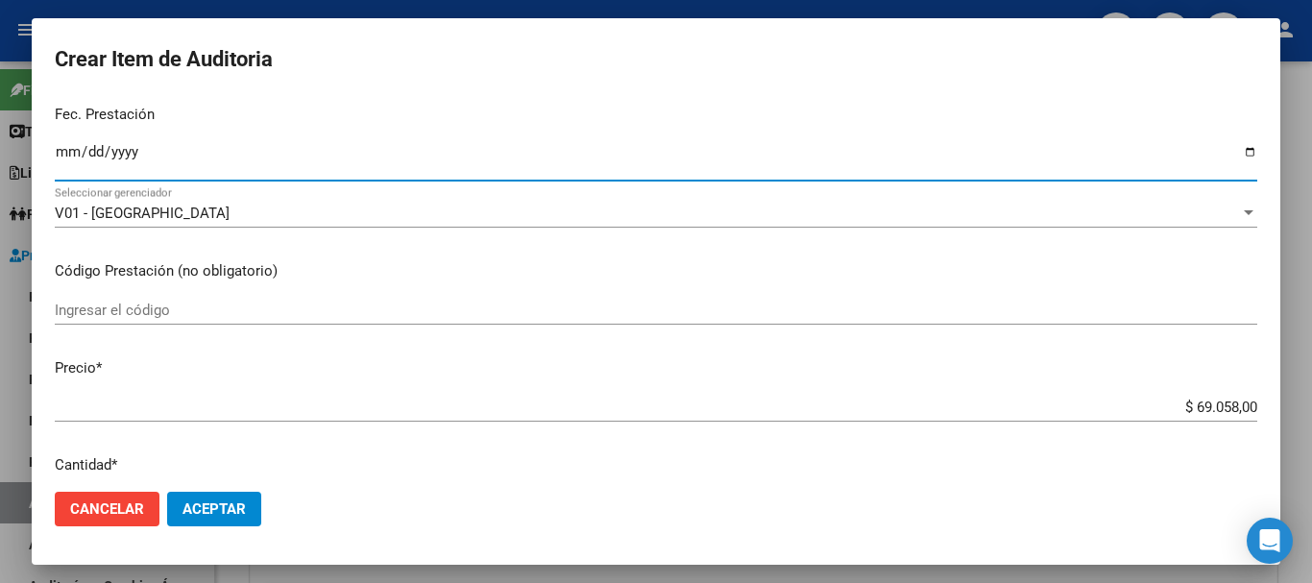
scroll to position [288, 0]
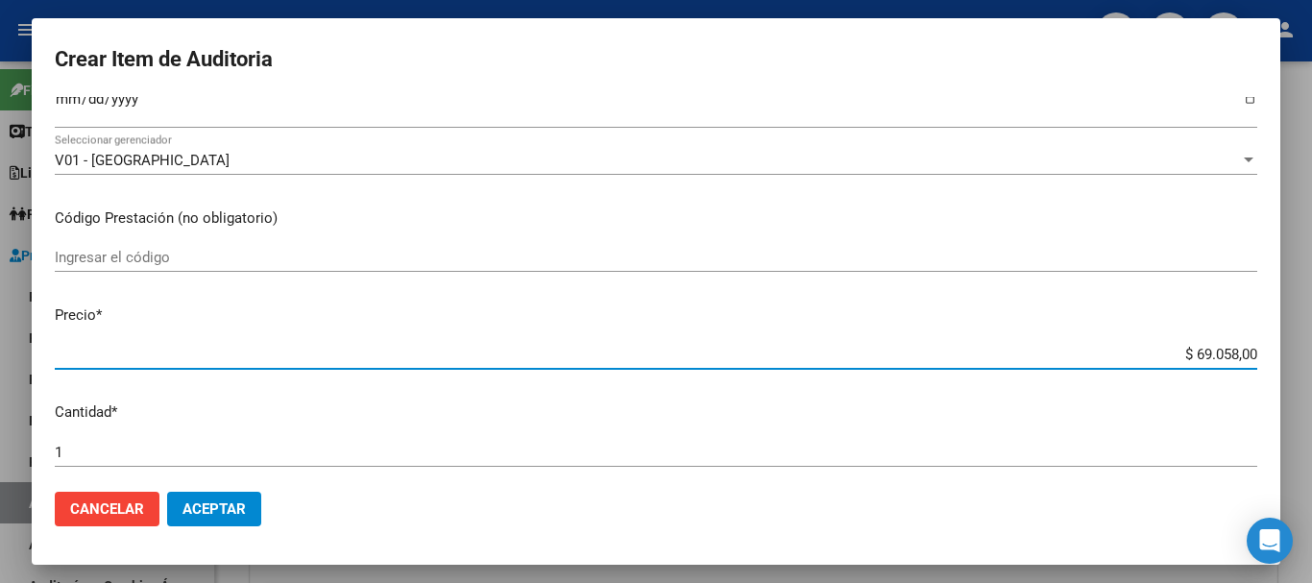
drag, startPoint x: 1223, startPoint y: 353, endPoint x: 1249, endPoint y: 360, distance: 27.1
click at [1224, 355] on input "$ 69.058,00" at bounding box center [656, 354] width 1203 height 17
type input "$ 6.905,00"
type input "$ 69,00"
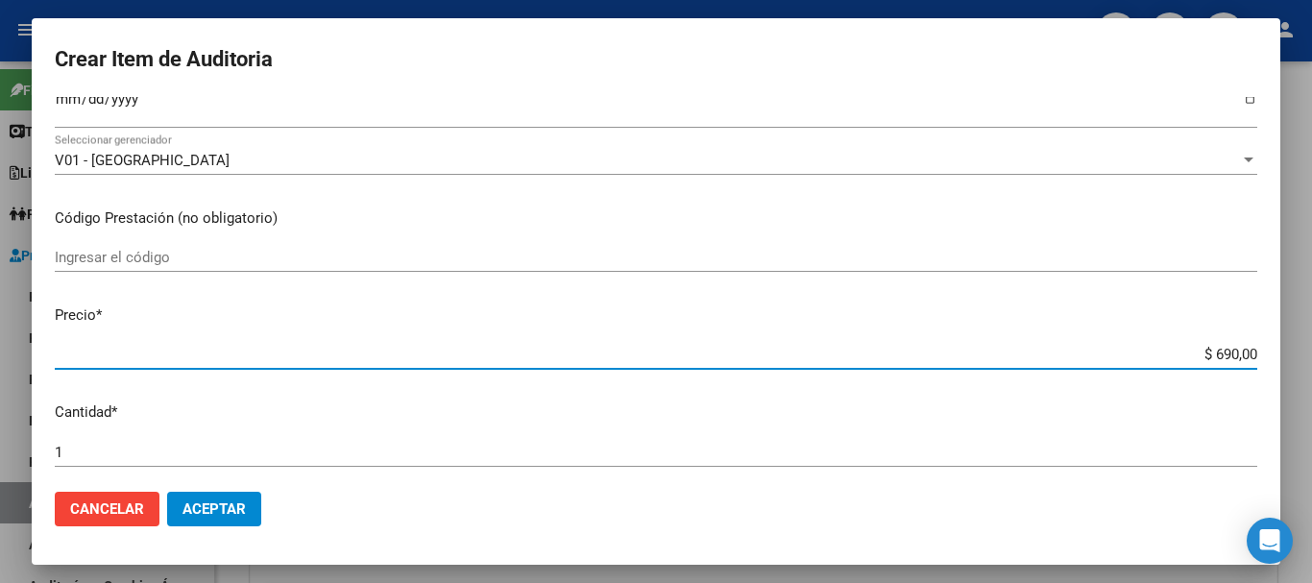
type input "$ 69,00"
type input "$ 6,00"
type input "$ 1,00"
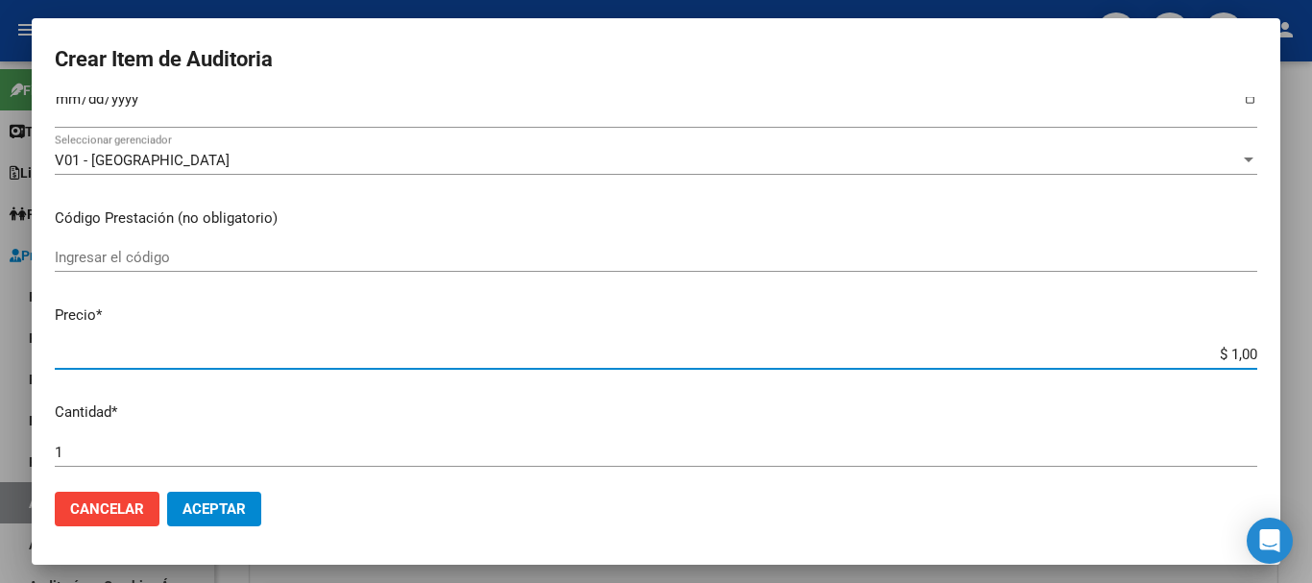
type input "$ 16,00"
type input "$ 167,00"
type input "$ 1.679,00"
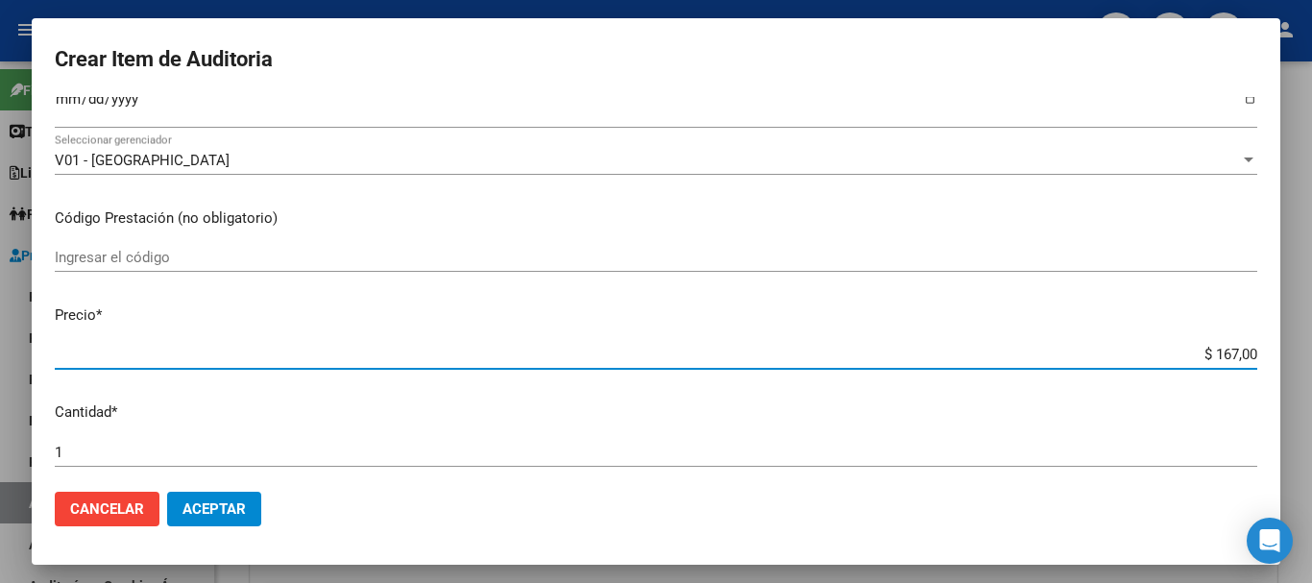
type input "$ 1.679,00"
type input "$ 16.796,00"
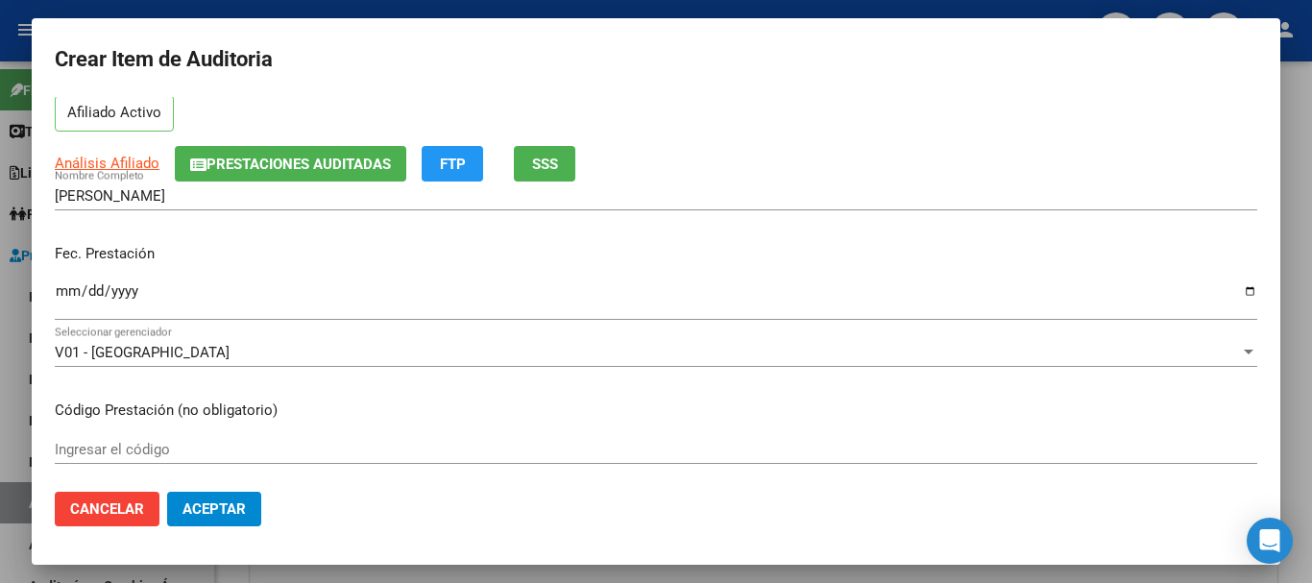
click at [71, 295] on input "Ingresar la fecha" at bounding box center [656, 298] width 1203 height 31
click at [86, 281] on div "Ingresar la fecha" at bounding box center [656, 300] width 1203 height 41
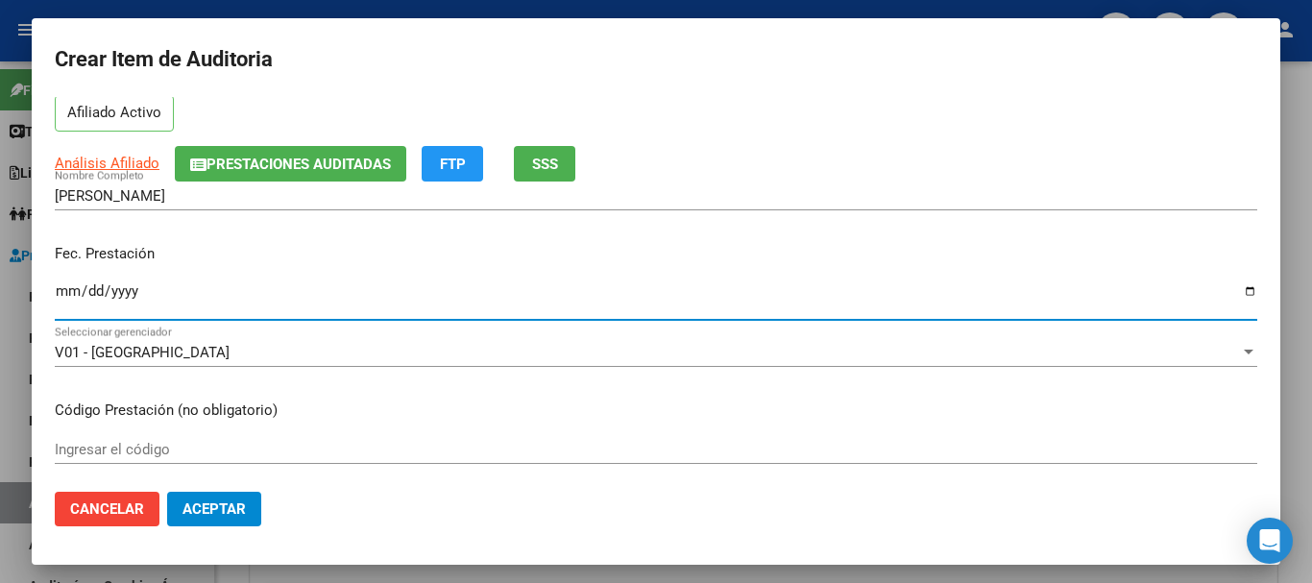
type input "[DATE]"
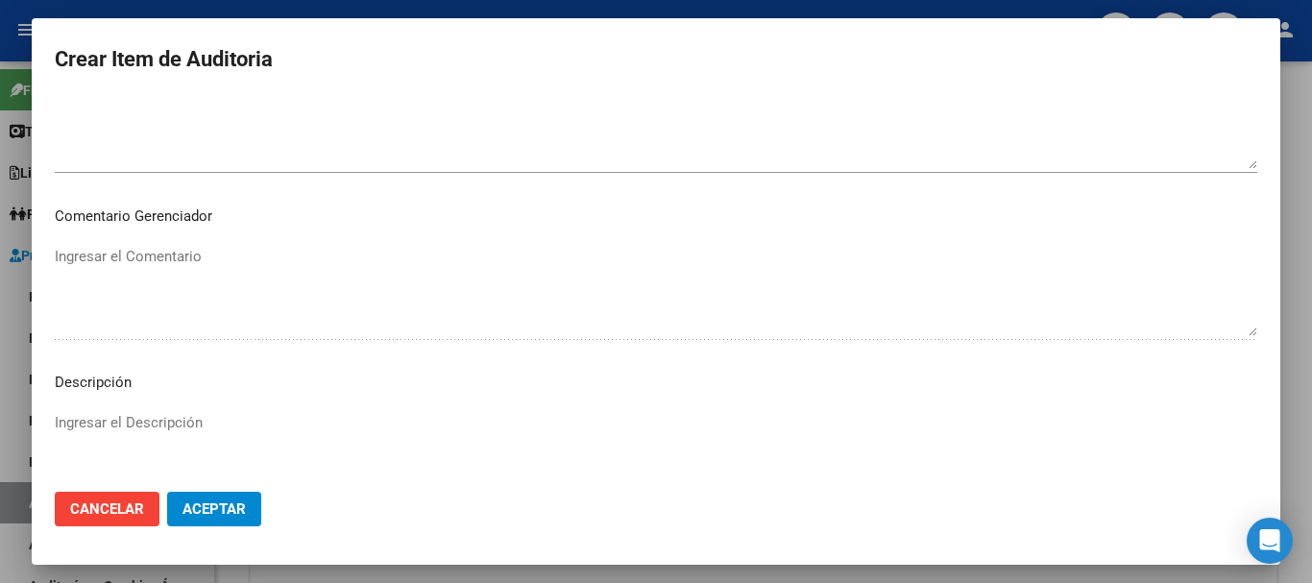
scroll to position [1057, 0]
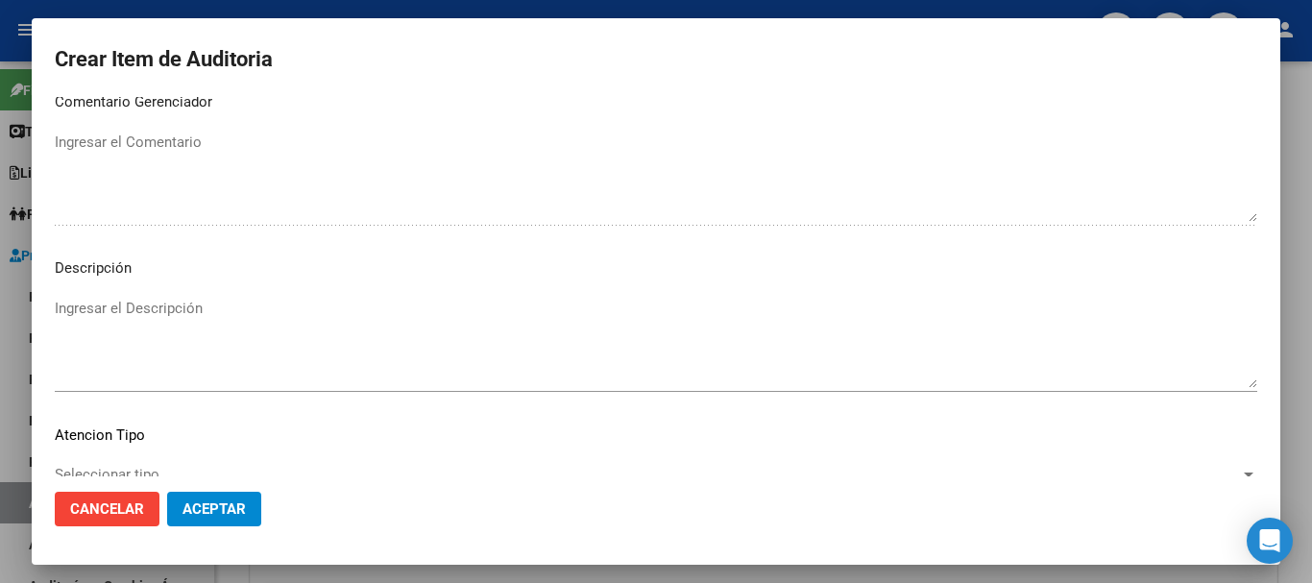
click at [115, 338] on textarea "Ingresar el Descripción" at bounding box center [656, 343] width 1203 height 90
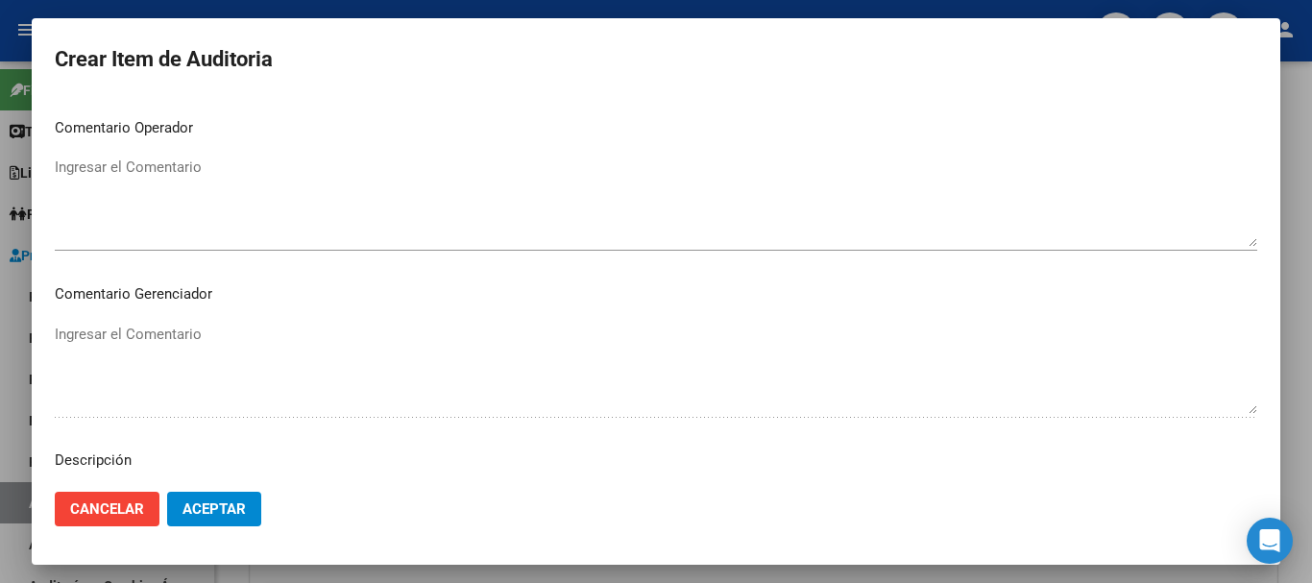
type textarea "CON"
click at [168, 211] on textarea "Ingresar el Comentario" at bounding box center [656, 202] width 1203 height 90
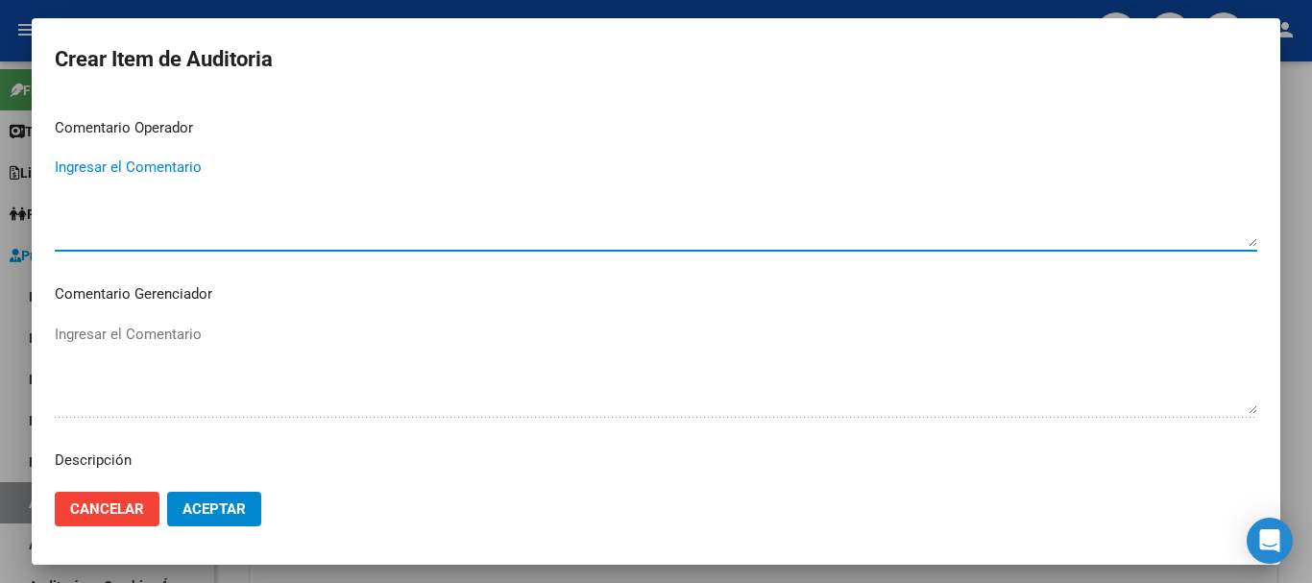
paste textarea "HOSPITAL ELIZALDE"
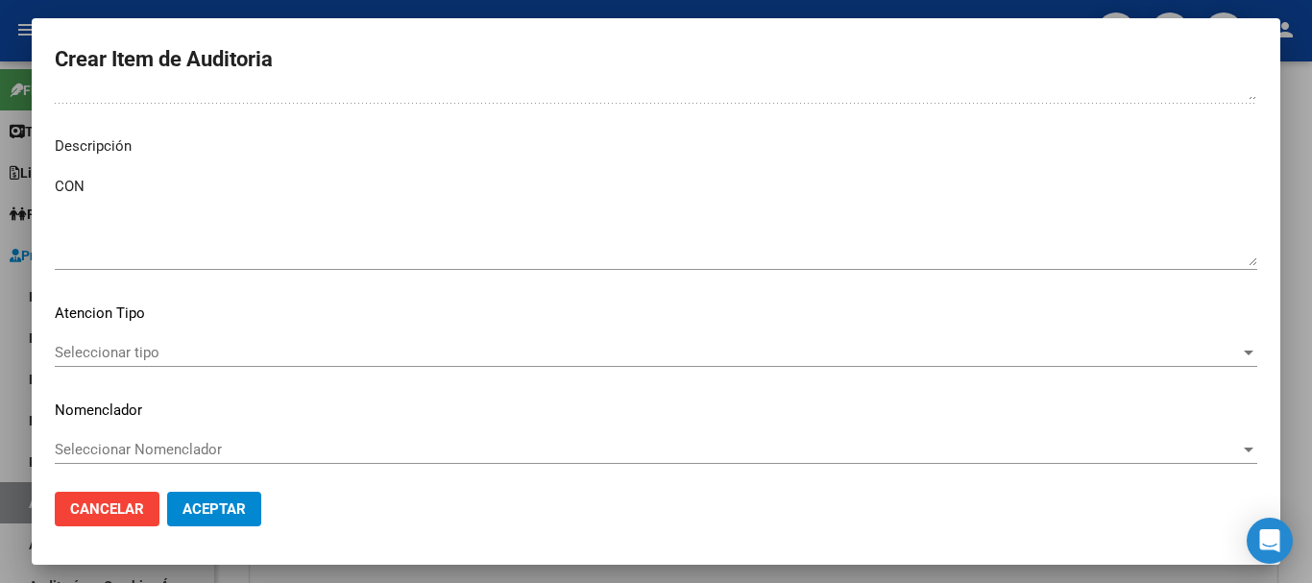
scroll to position [1185, 0]
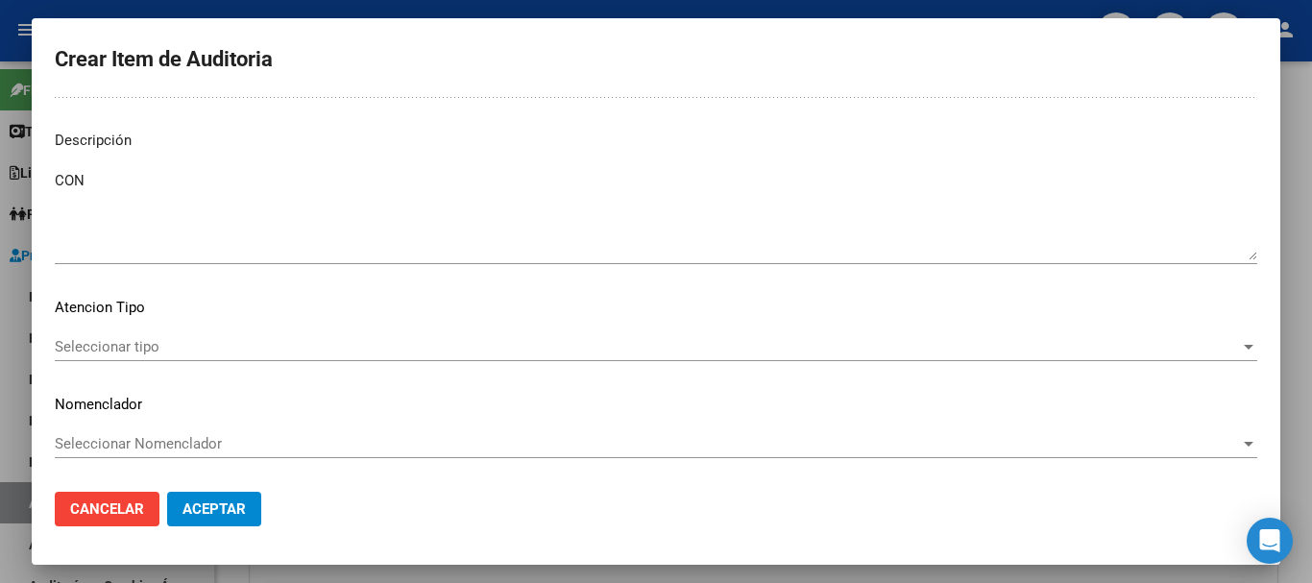
type textarea "HOSPITAL ELIZALDE"
click at [169, 356] on div "Seleccionar tipo Seleccionar tipo" at bounding box center [656, 346] width 1203 height 29
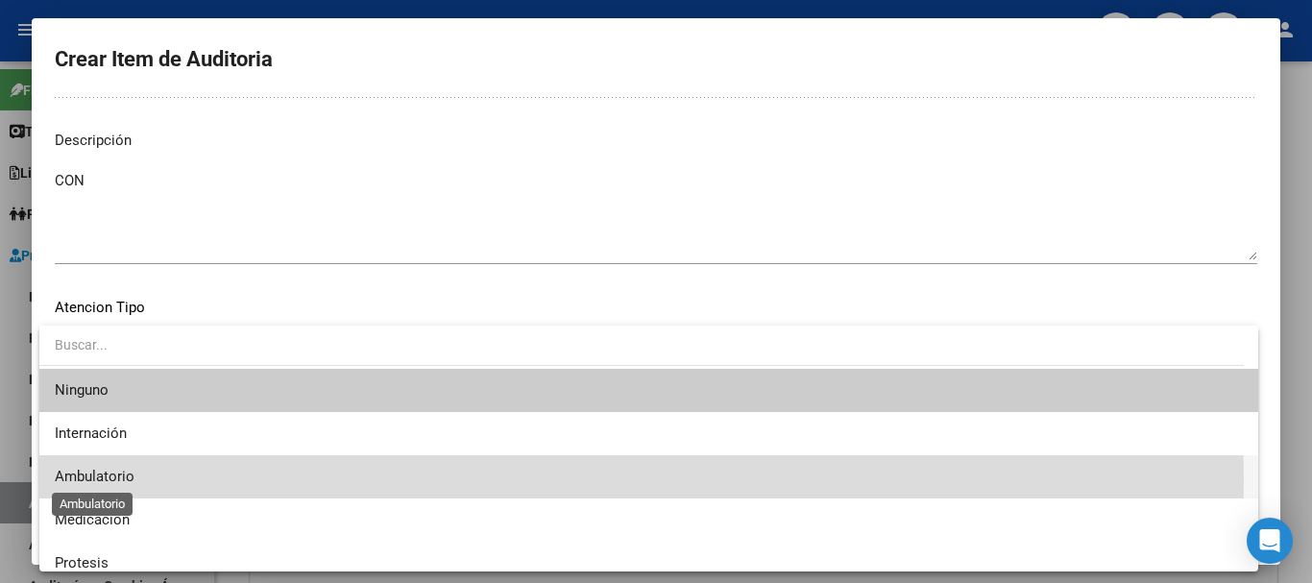
click at [133, 480] on span "Ambulatorio" at bounding box center [95, 476] width 80 height 17
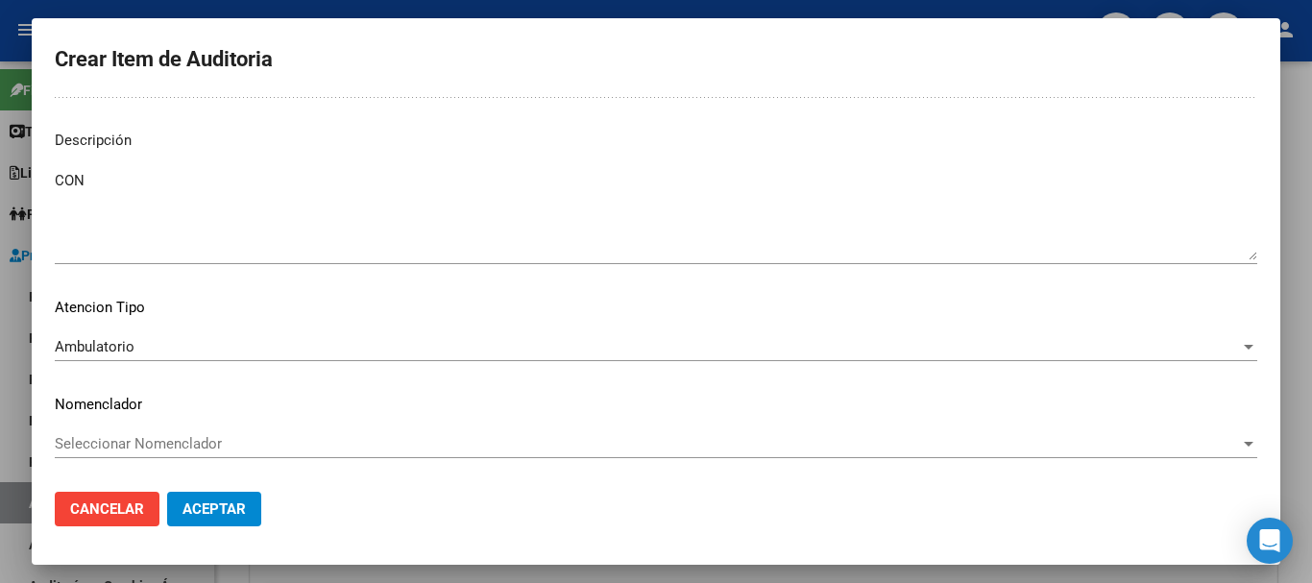
drag, startPoint x: 178, startPoint y: 530, endPoint x: 191, endPoint y: 503, distance: 30.1
click at [180, 529] on mat-dialog-actions "Cancelar Aceptar" at bounding box center [656, 509] width 1203 height 65
click at [191, 503] on span "Aceptar" at bounding box center [214, 509] width 63 height 17
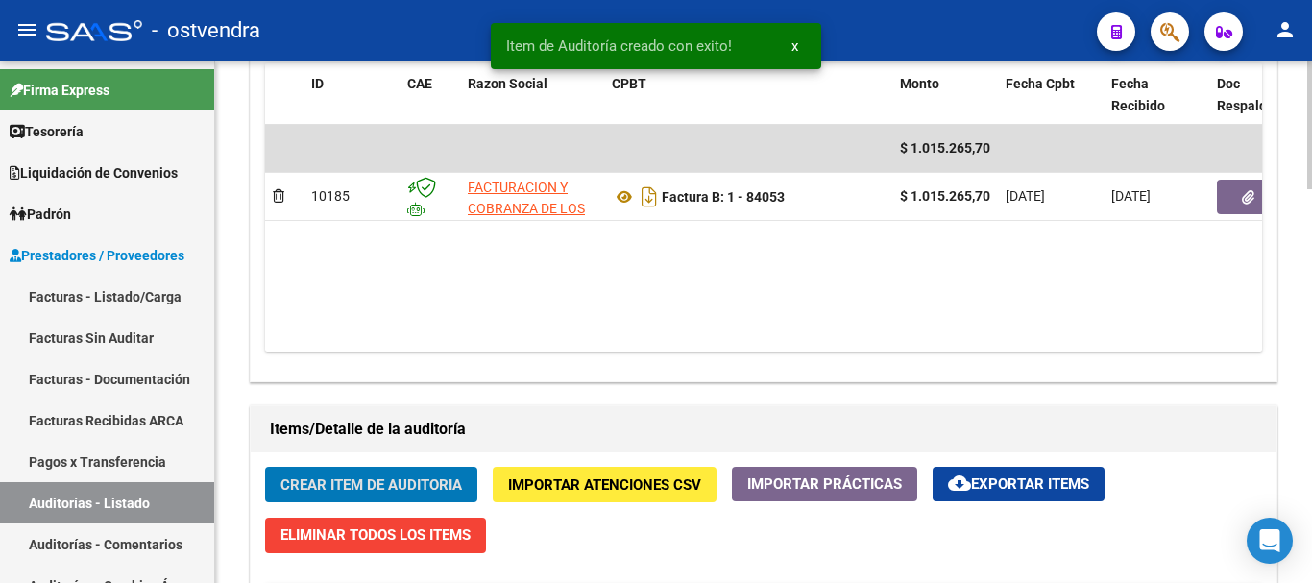
click at [341, 484] on span "Crear Item de Auditoria" at bounding box center [372, 485] width 182 height 17
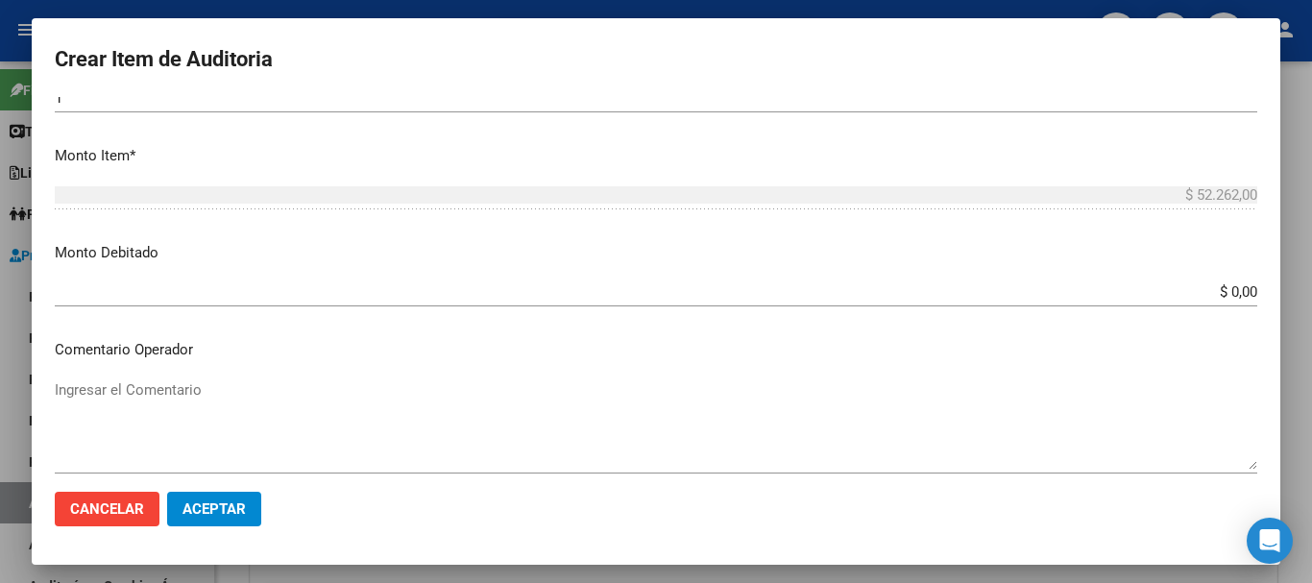
scroll to position [673, 0]
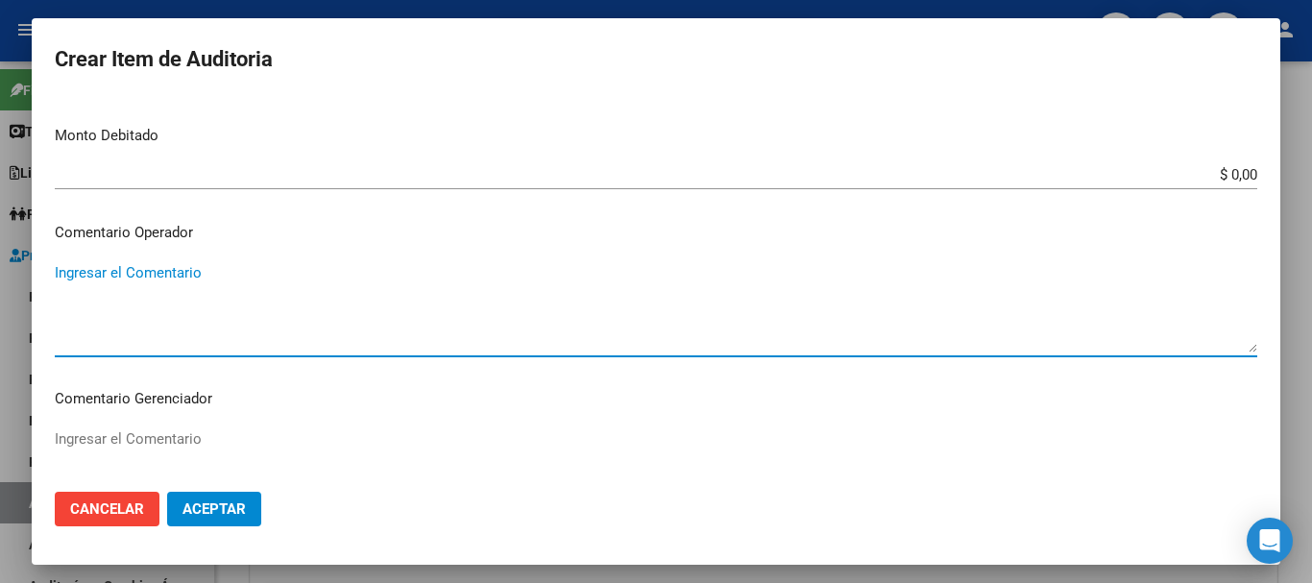
click at [325, 300] on textarea "Ingresar el Comentario" at bounding box center [656, 307] width 1203 height 90
paste textarea "HOSPITAL ELIZALDE"
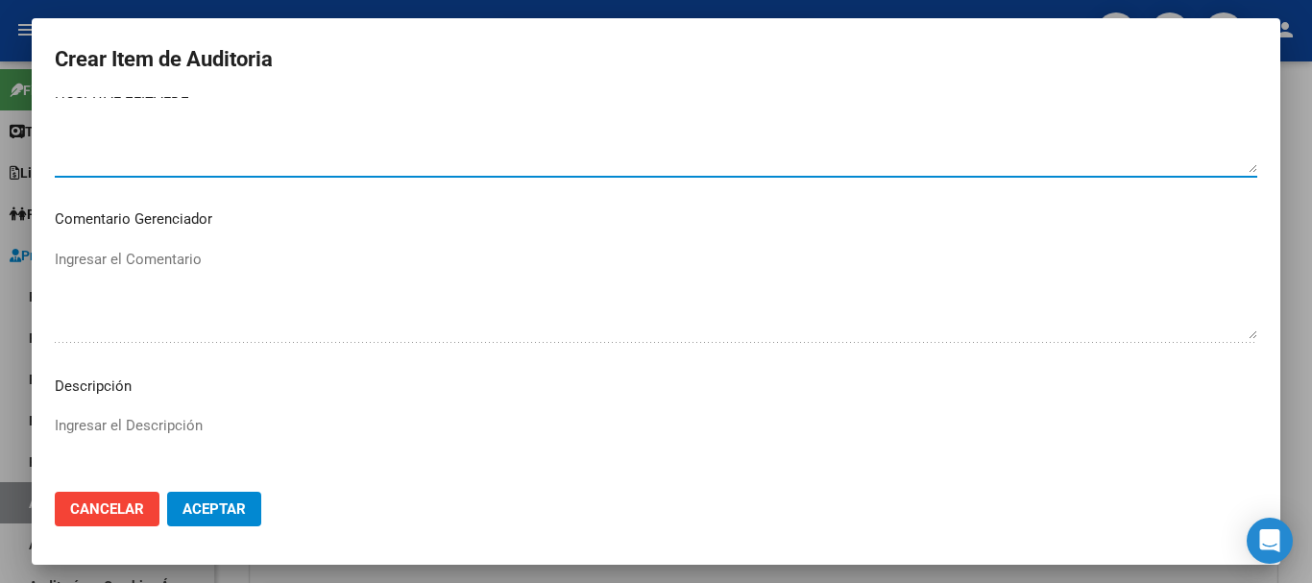
scroll to position [1057, 0]
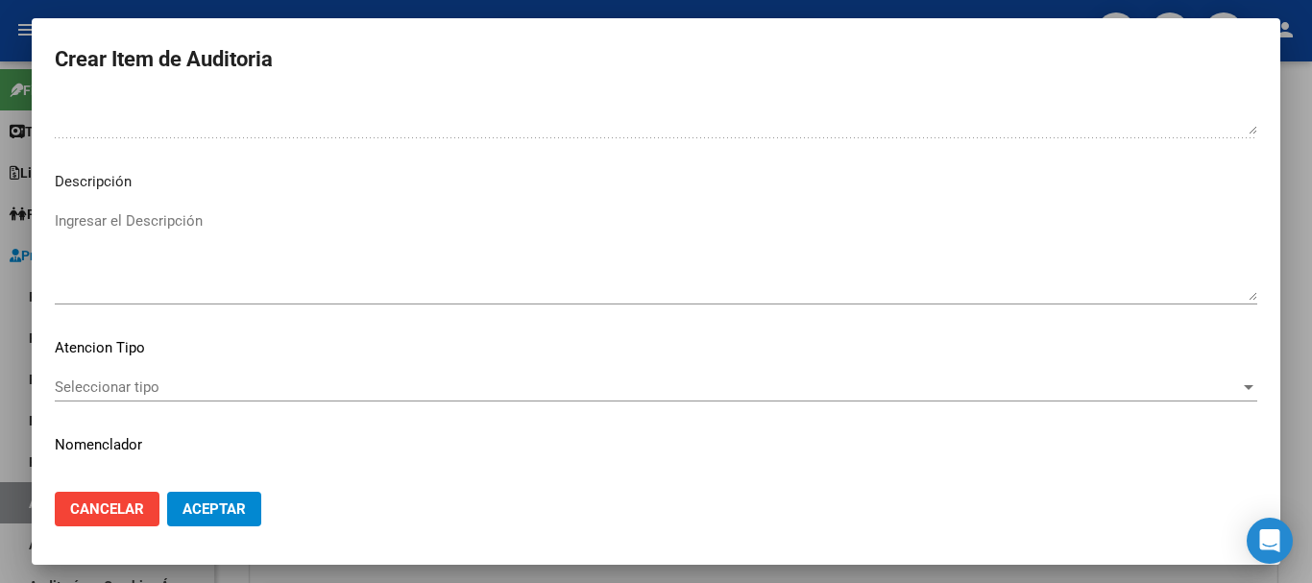
type textarea "HOSPITAL ELIZALDE"
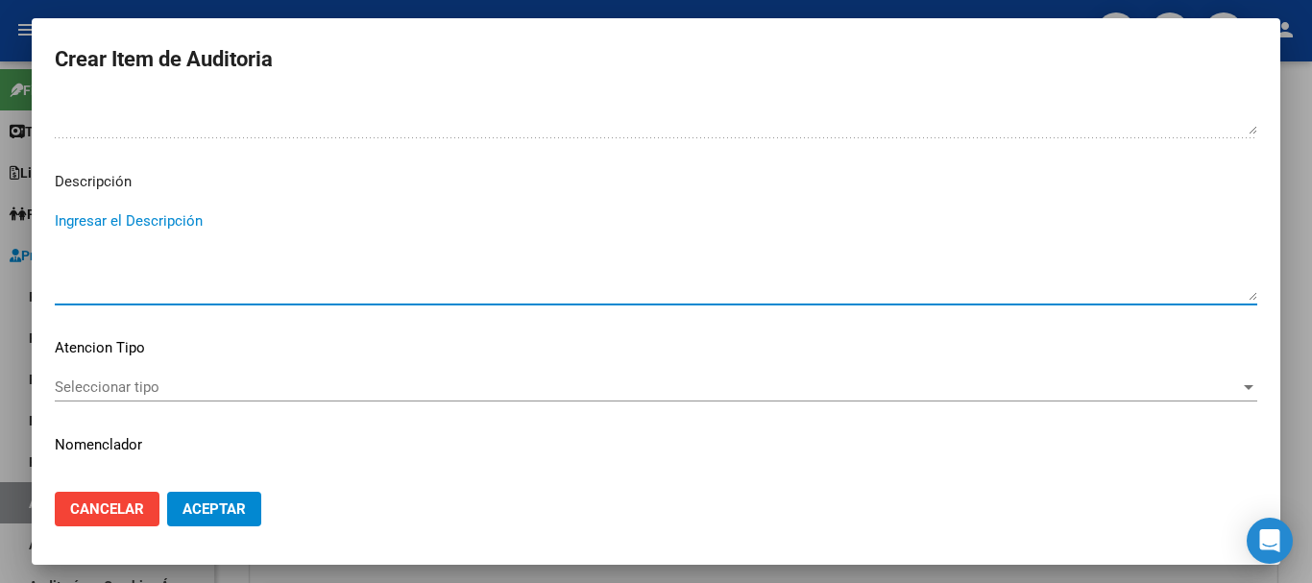
click at [234, 254] on textarea "Ingresar el Descripción" at bounding box center [656, 255] width 1203 height 90
type textarea "CON"
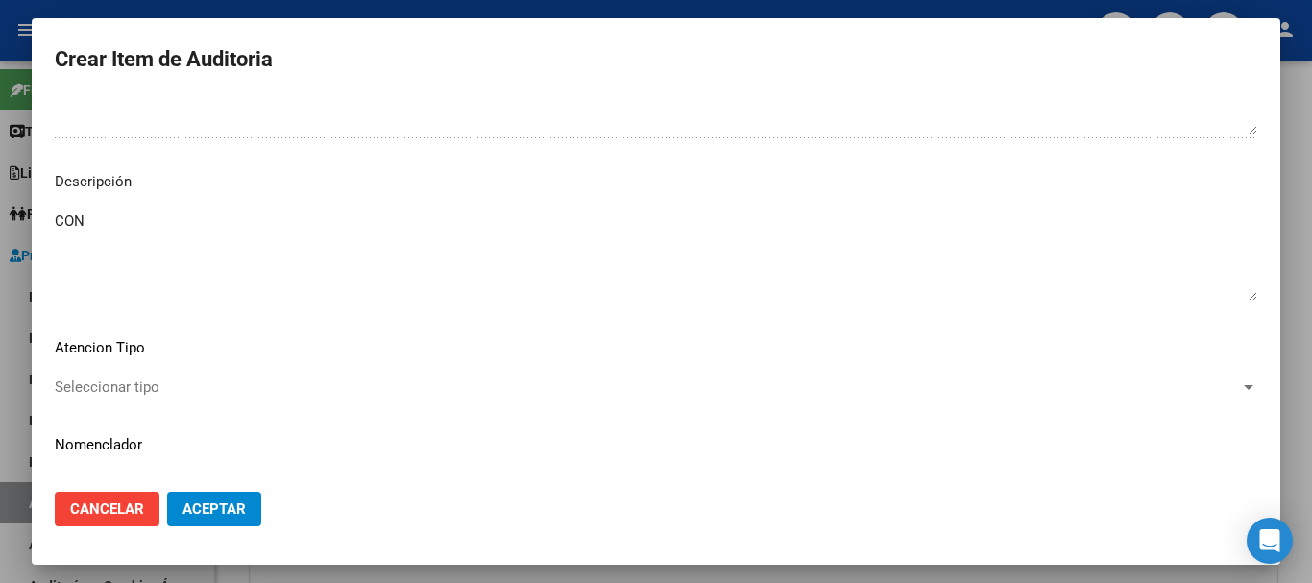
click at [169, 402] on div "Seleccionar tipo Seleccionar tipo" at bounding box center [656, 387] width 1203 height 29
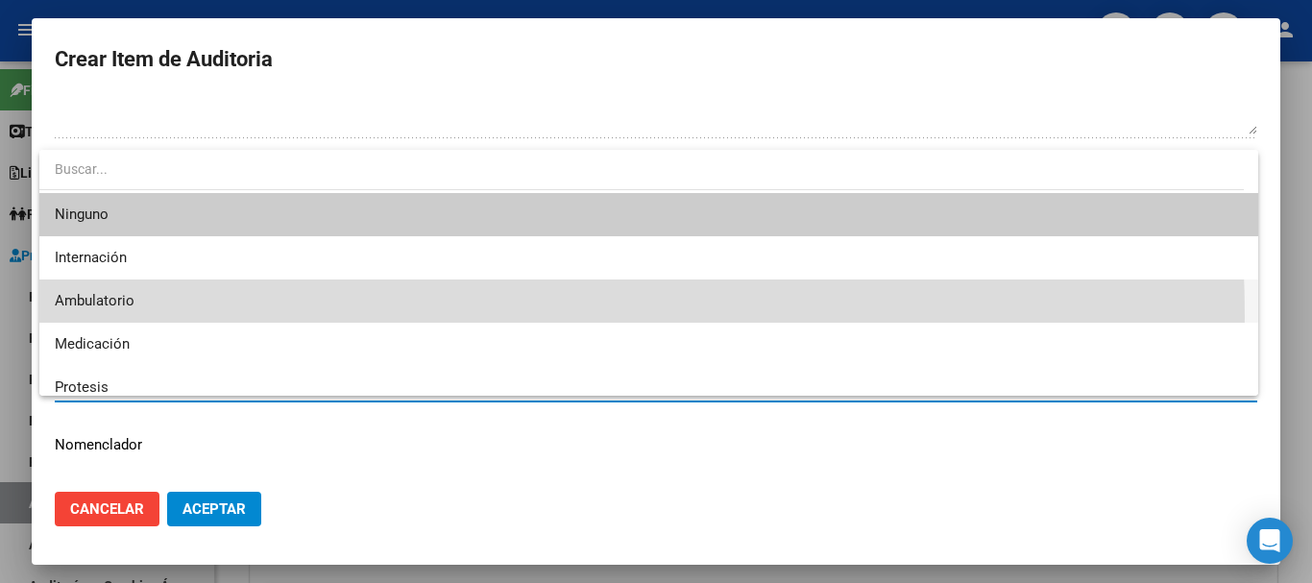
click at [203, 317] on span "Ambulatorio" at bounding box center [649, 301] width 1188 height 43
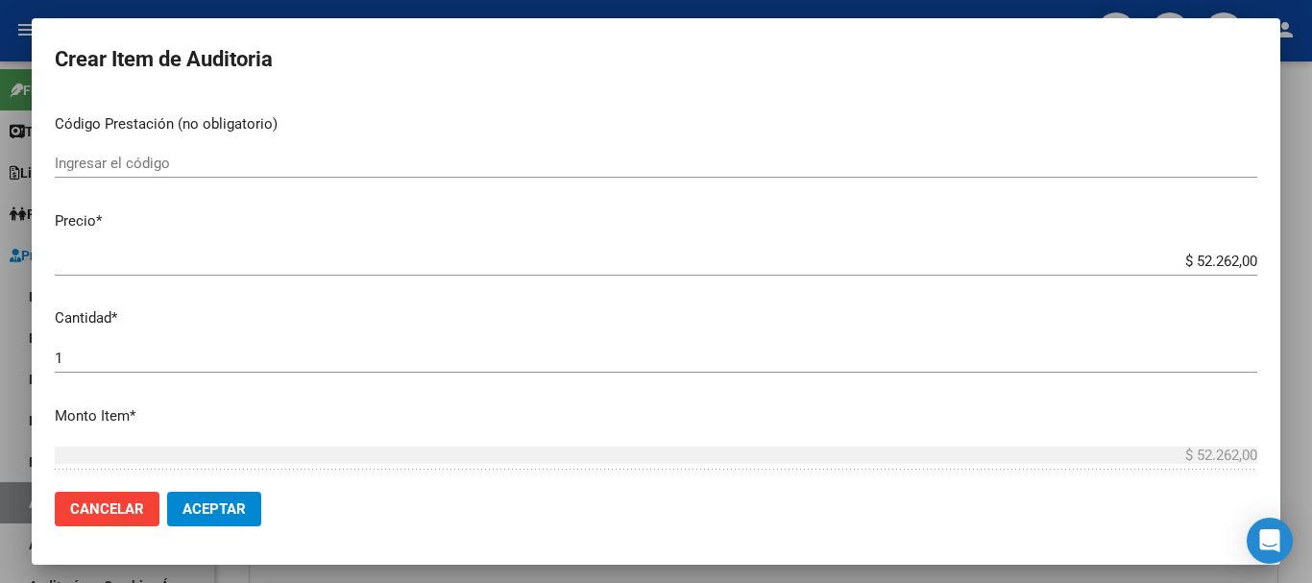
scroll to position [288, 0]
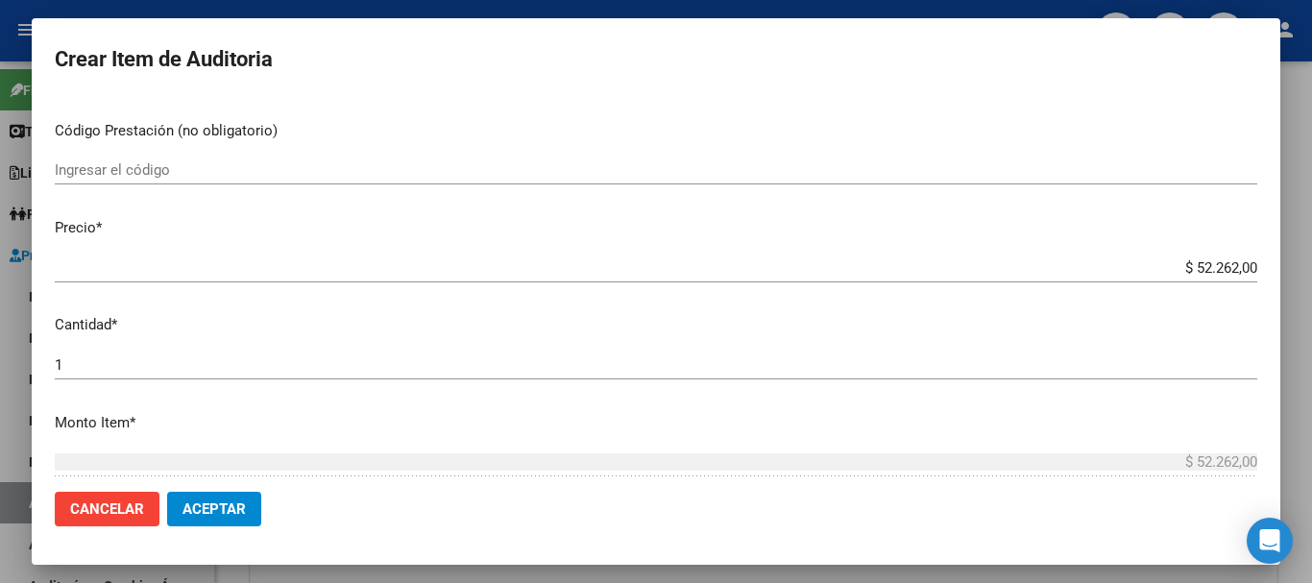
drag, startPoint x: 1228, startPoint y: 279, endPoint x: 1224, endPoint y: 258, distance: 20.5
click at [1226, 265] on div "$ 52.262,00 Ingresar el precio" at bounding box center [656, 268] width 1203 height 29
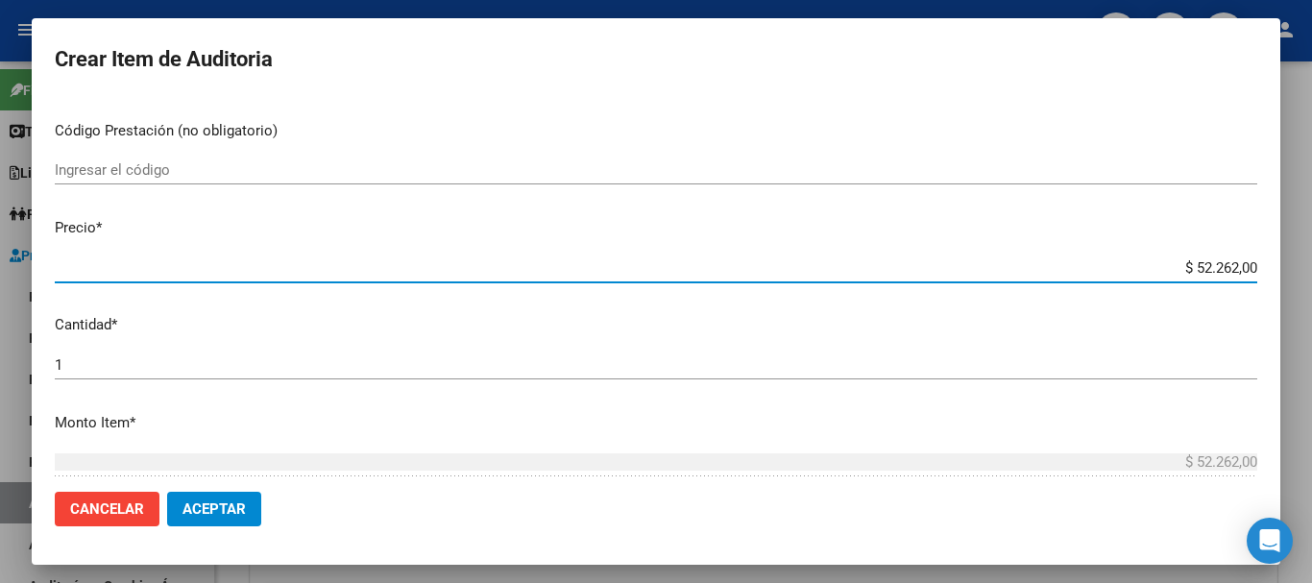
click at [1224, 259] on input "$ 52.262,00" at bounding box center [656, 267] width 1203 height 17
type input "$ 5.226,00"
type input "$ 5,00"
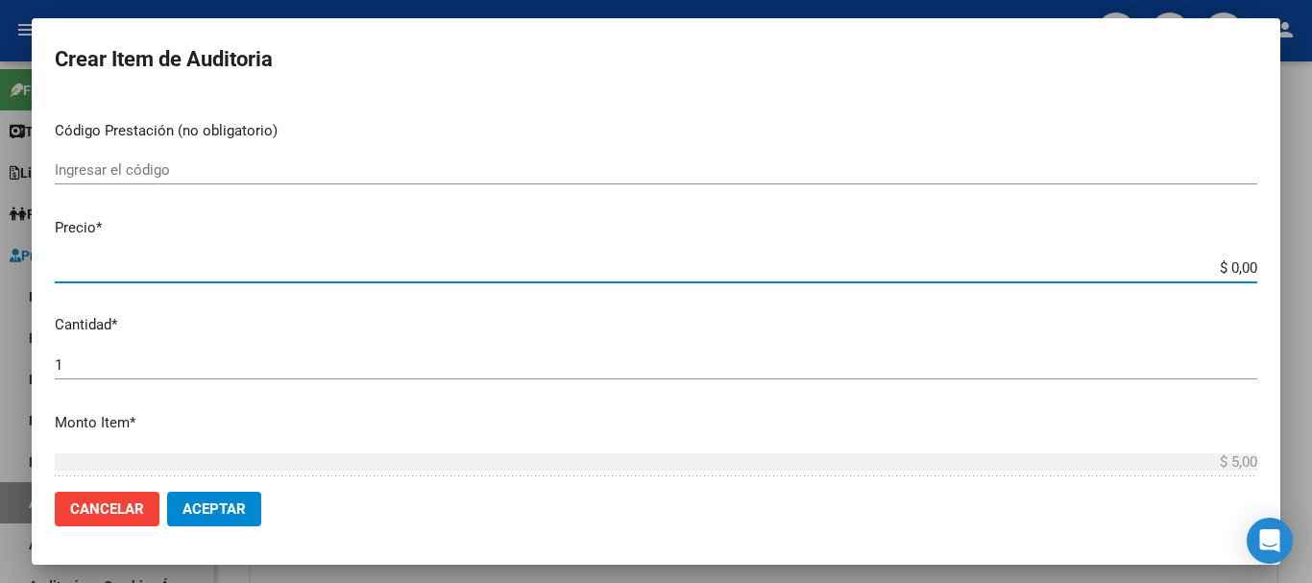
type input "$ 1,00"
type input "$ 16,00"
type input "$ 167,00"
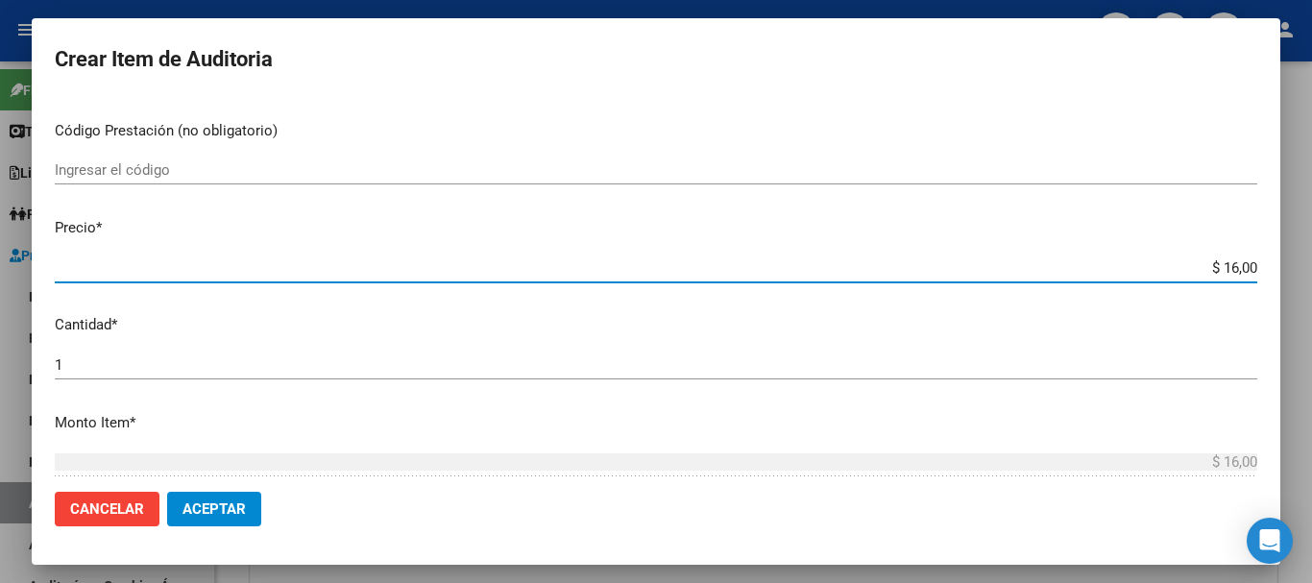
type input "$ 167,00"
type input "$ 1.679,00"
type input "$ 16.796,00"
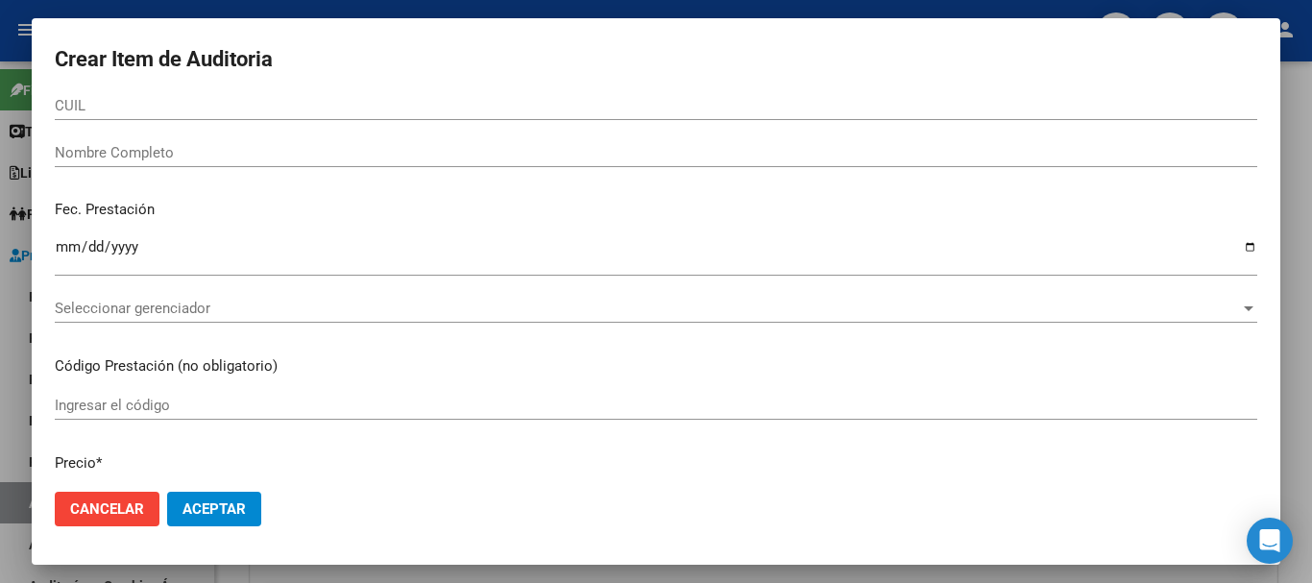
scroll to position [0, 0]
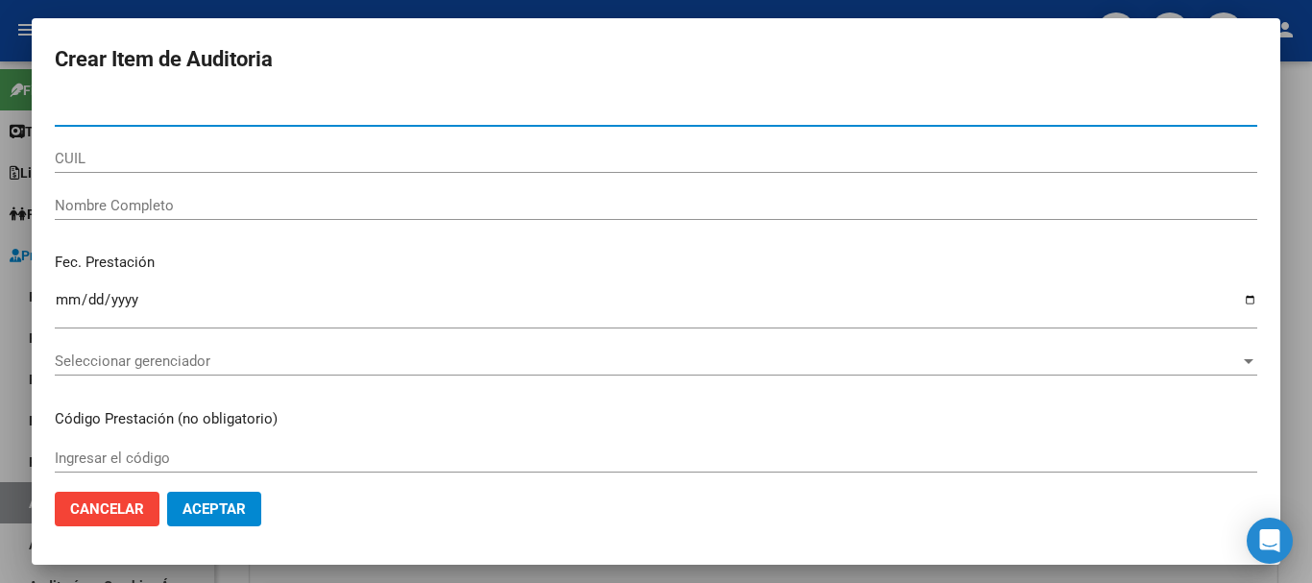
click at [124, 110] on input "Nro Documento" at bounding box center [656, 111] width 1203 height 17
paste input "51326874"
type input "51326874"
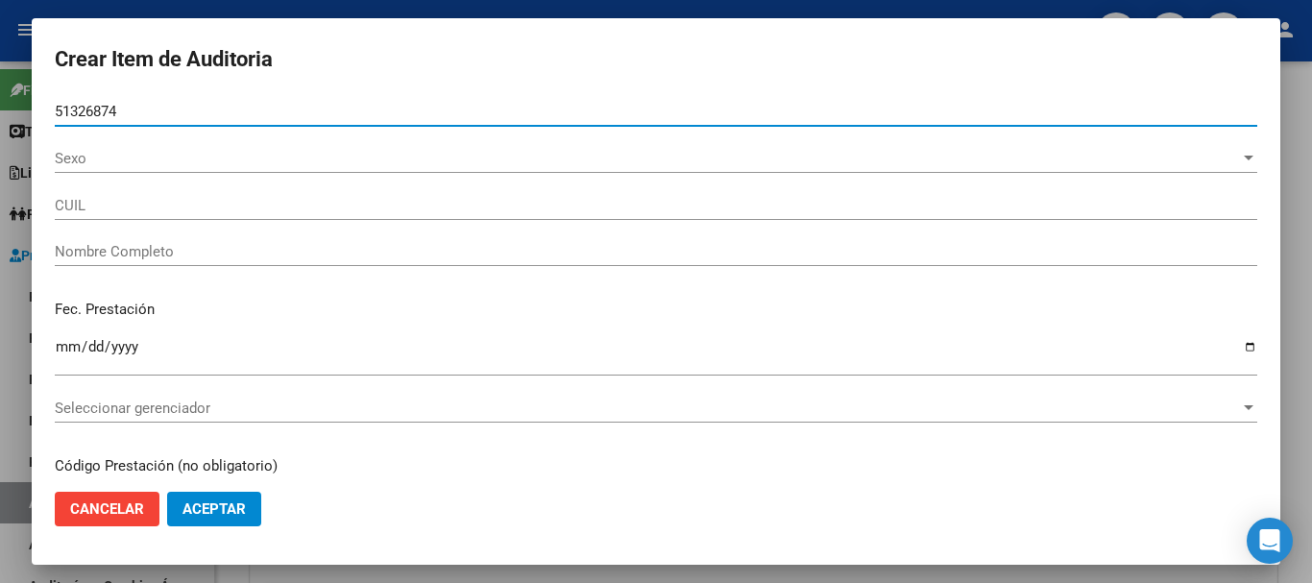
type input "27513268748"
type input "[PERSON_NAME]"
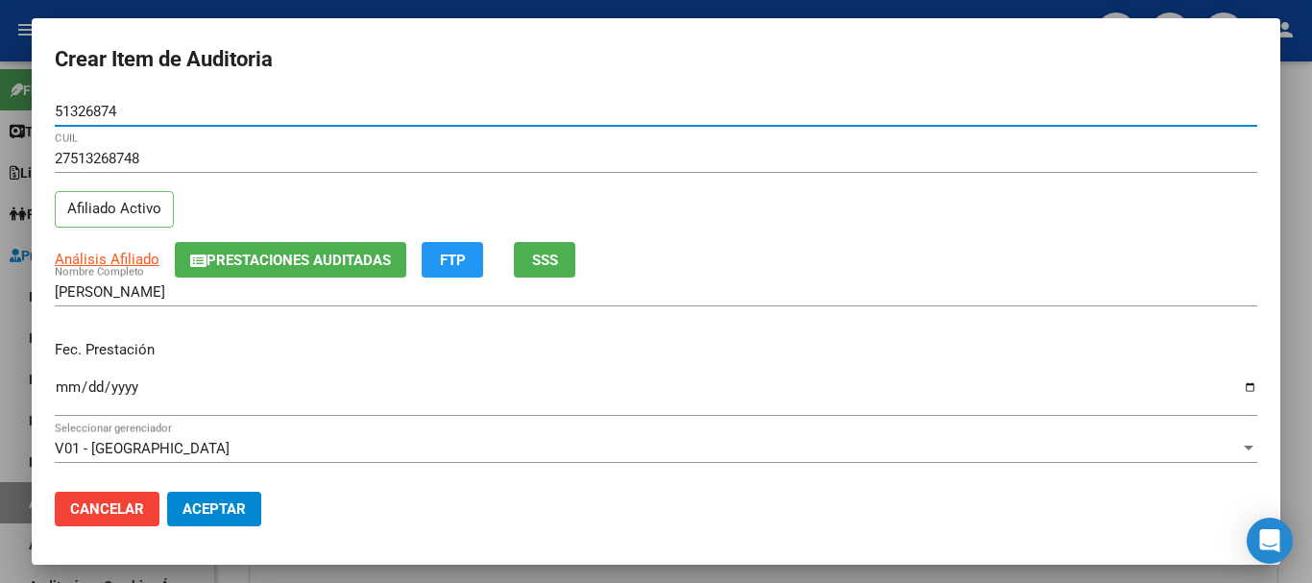
type input "51326874"
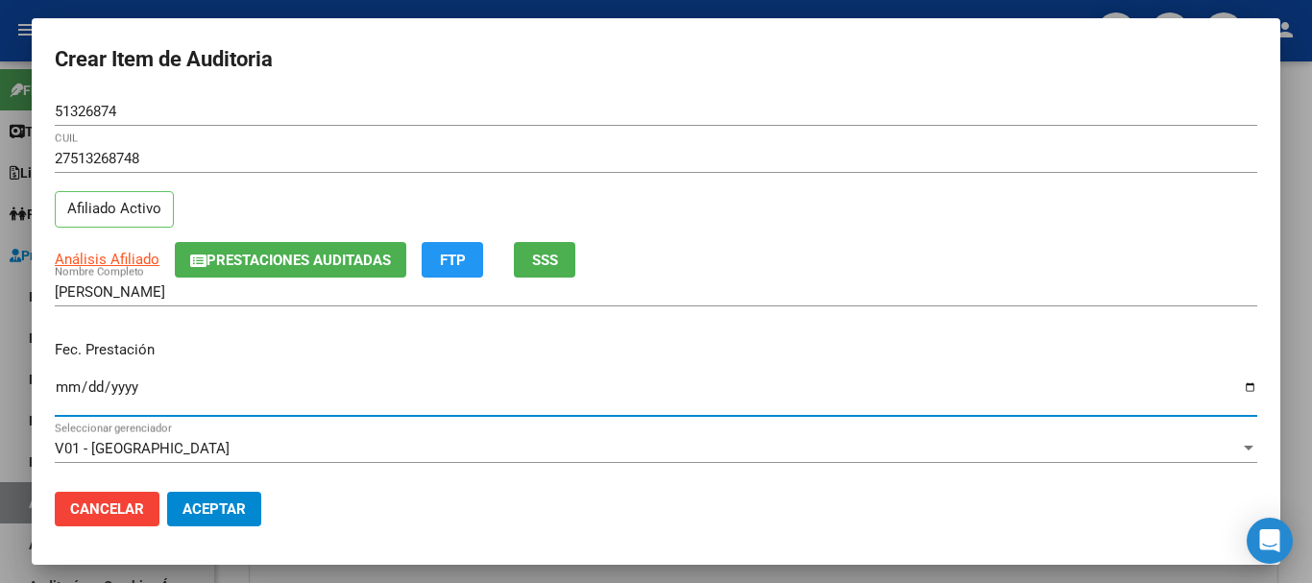
click at [69, 387] on input "Ingresar la fecha" at bounding box center [656, 394] width 1203 height 31
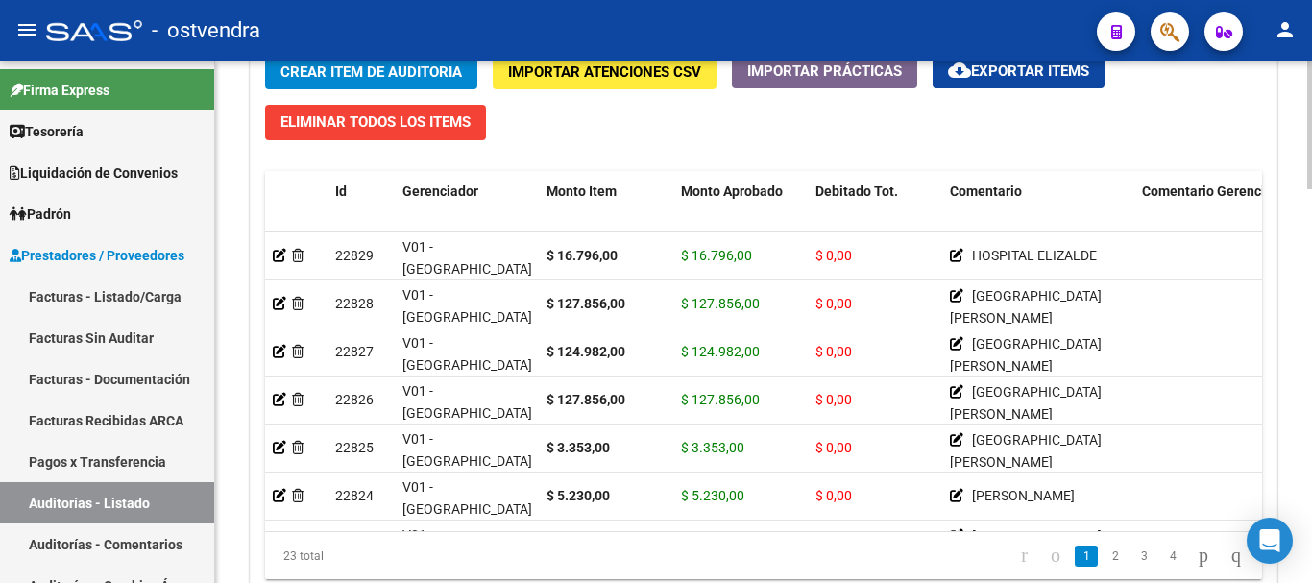
drag, startPoint x: 331, startPoint y: 44, endPoint x: 317, endPoint y: 69, distance: 28.8
click at [324, 56] on mat-toolbar "menu - ostvendra person" at bounding box center [656, 30] width 1312 height 61
click at [315, 78] on span "Crear Item de Auditoria" at bounding box center [372, 71] width 182 height 17
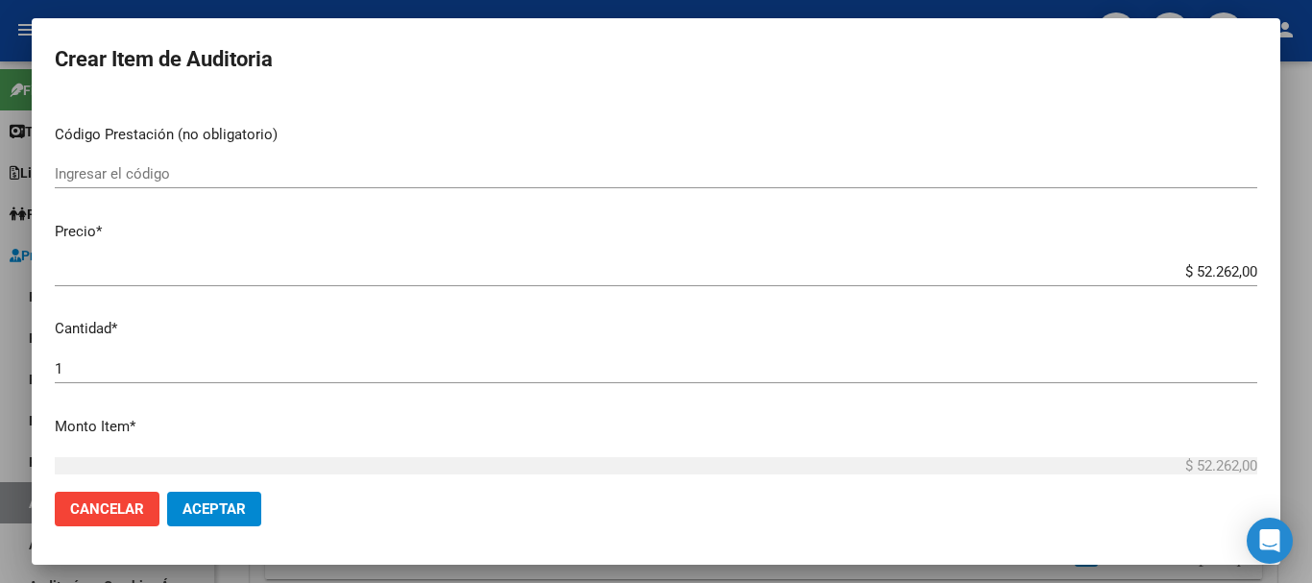
scroll to position [288, 0]
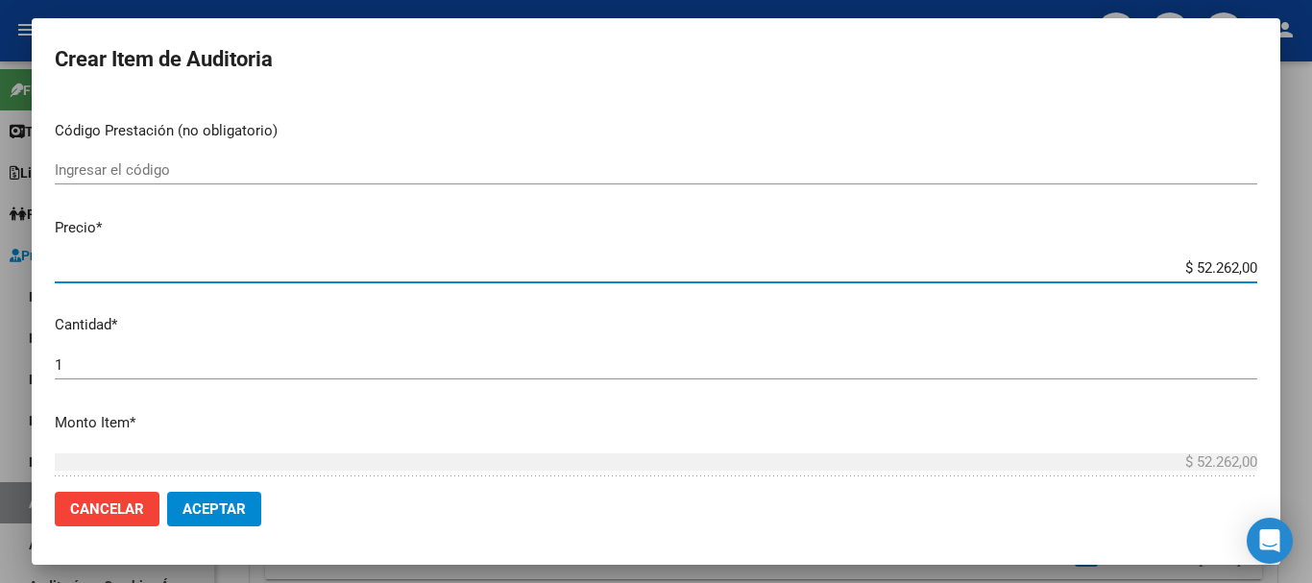
click at [1226, 261] on input "$ 52.262,00" at bounding box center [656, 267] width 1203 height 17
type input "$ 5.226,00"
type input "$ 522,00"
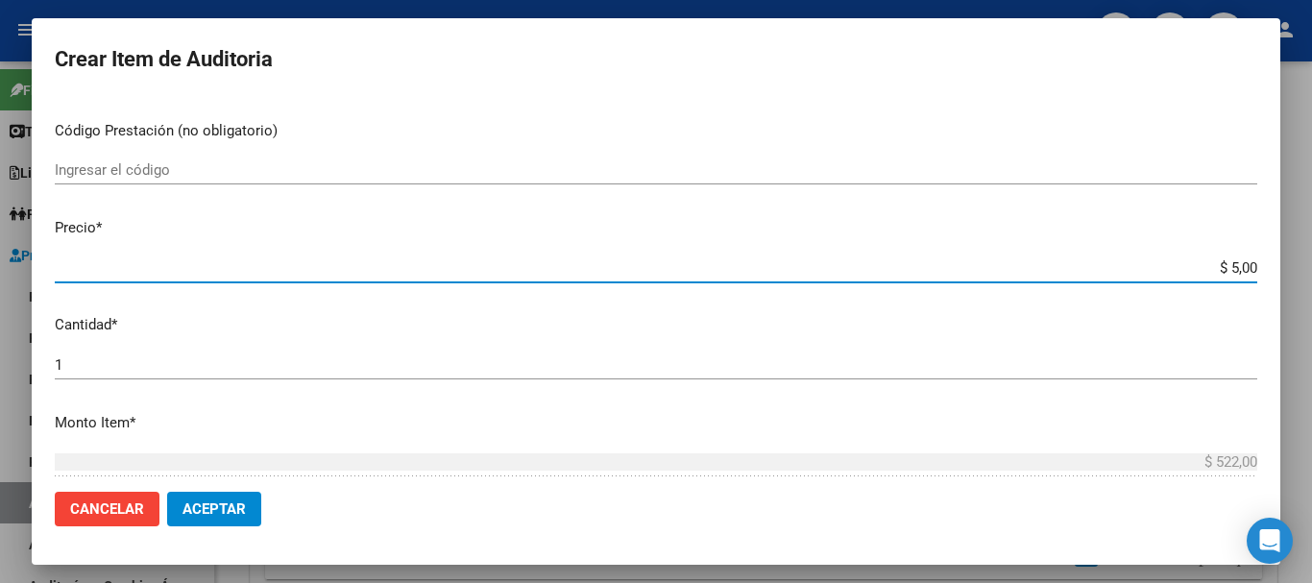
type input "$ 0,00"
type input "$ 5,00"
type input "$ 1,00"
type input "$ 16,00"
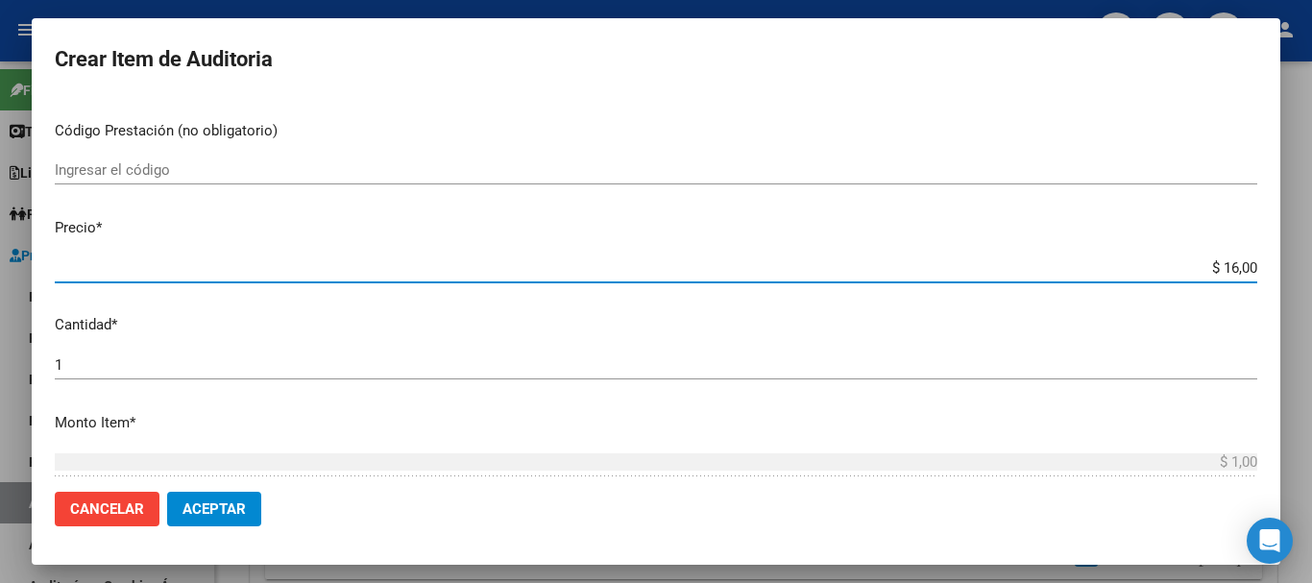
type input "$ 16,00"
type input "$ 167,00"
type input "$ 1.679,00"
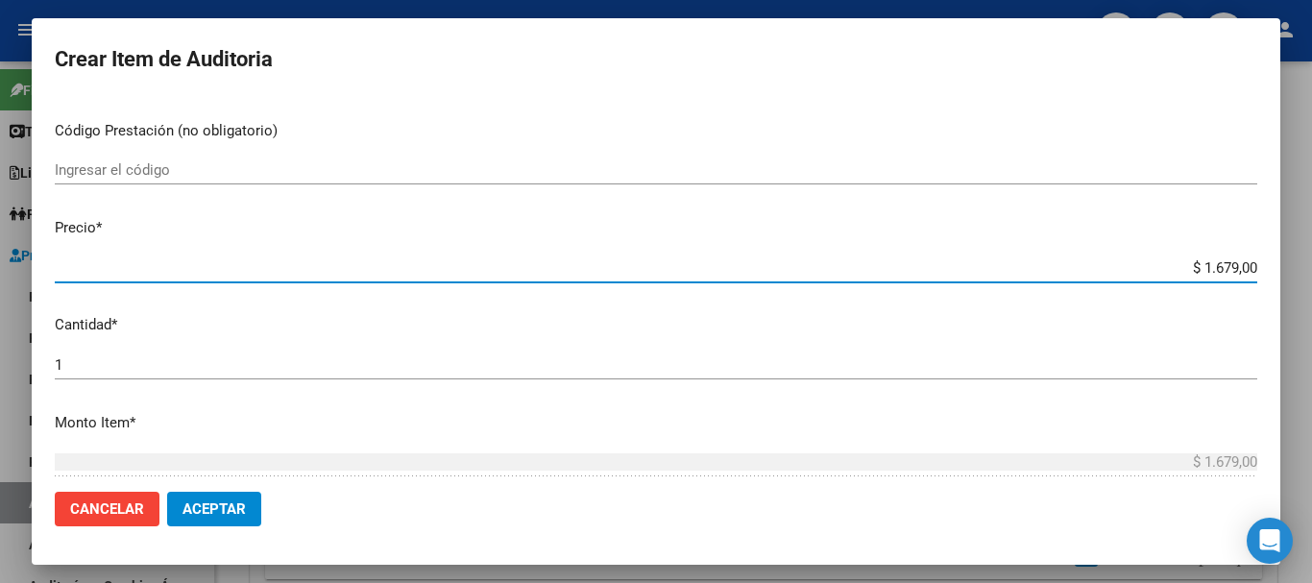
type input "$ 16.796,00"
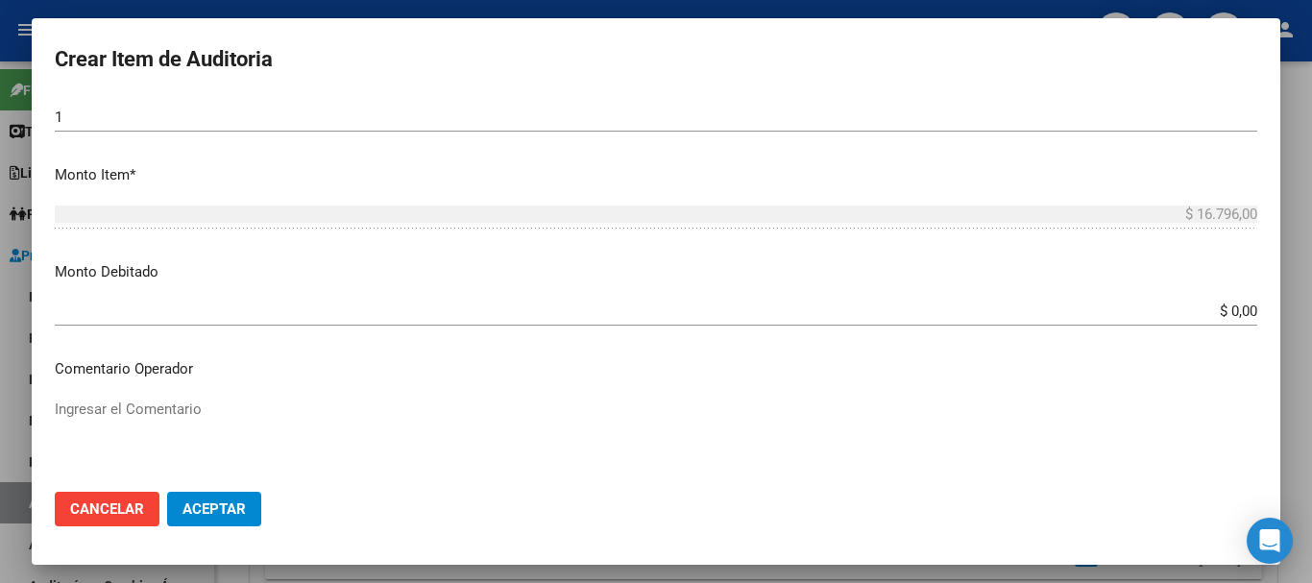
scroll to position [576, 0]
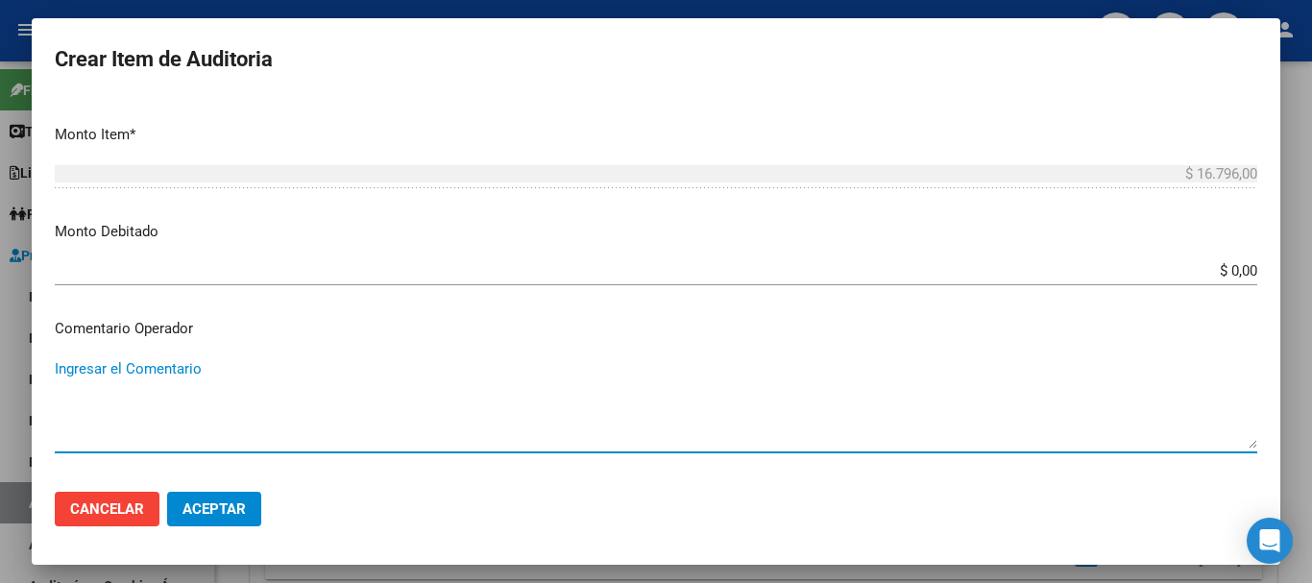
click at [166, 371] on textarea "Ingresar el Comentario" at bounding box center [656, 403] width 1203 height 90
type textarea "H"
paste textarea "51326874"
type textarea "5"
click at [153, 372] on textarea "HOSPITAL ELIZLADE" at bounding box center [656, 403] width 1203 height 90
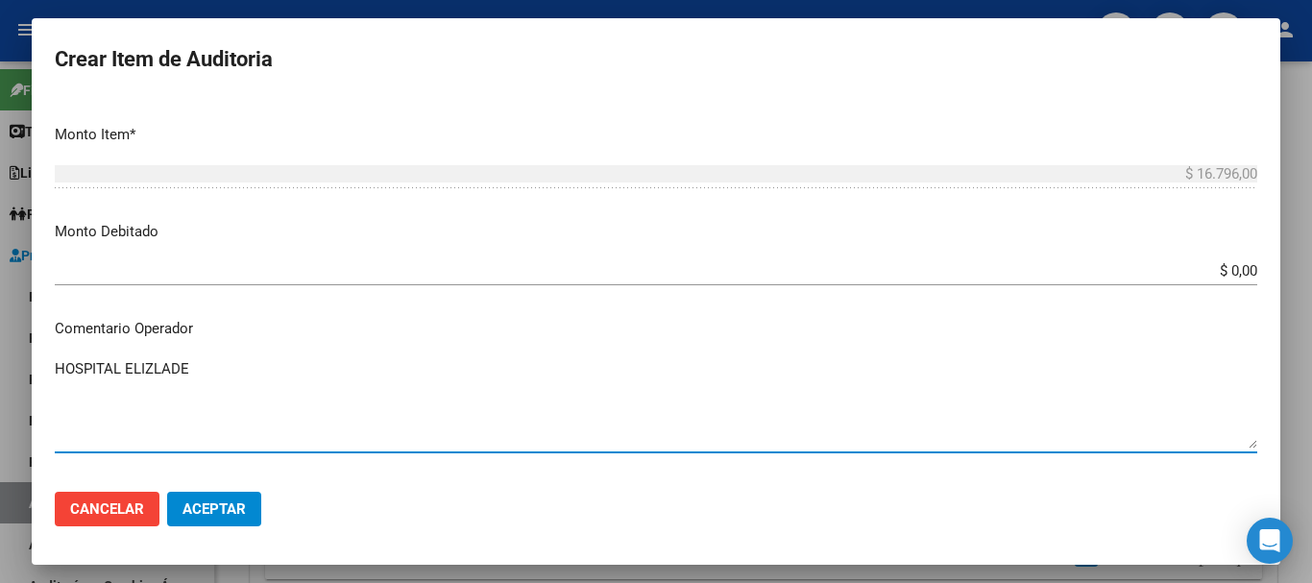
click at [167, 364] on textarea "HOSPITAL ELIZLADE" at bounding box center [656, 403] width 1203 height 90
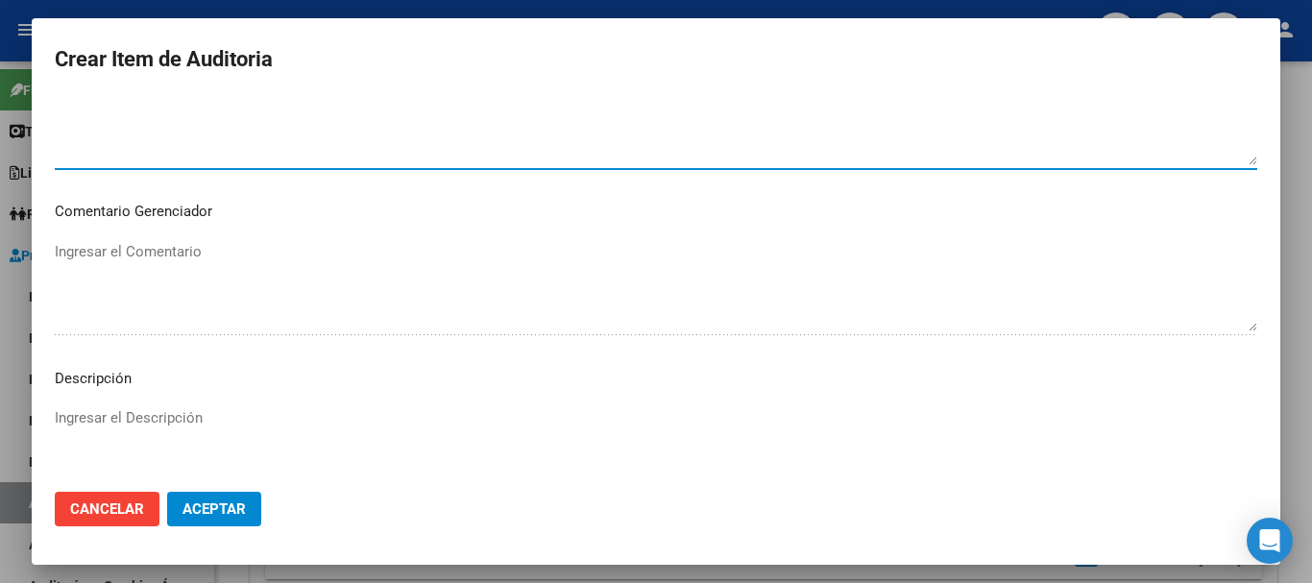
scroll to position [865, 0]
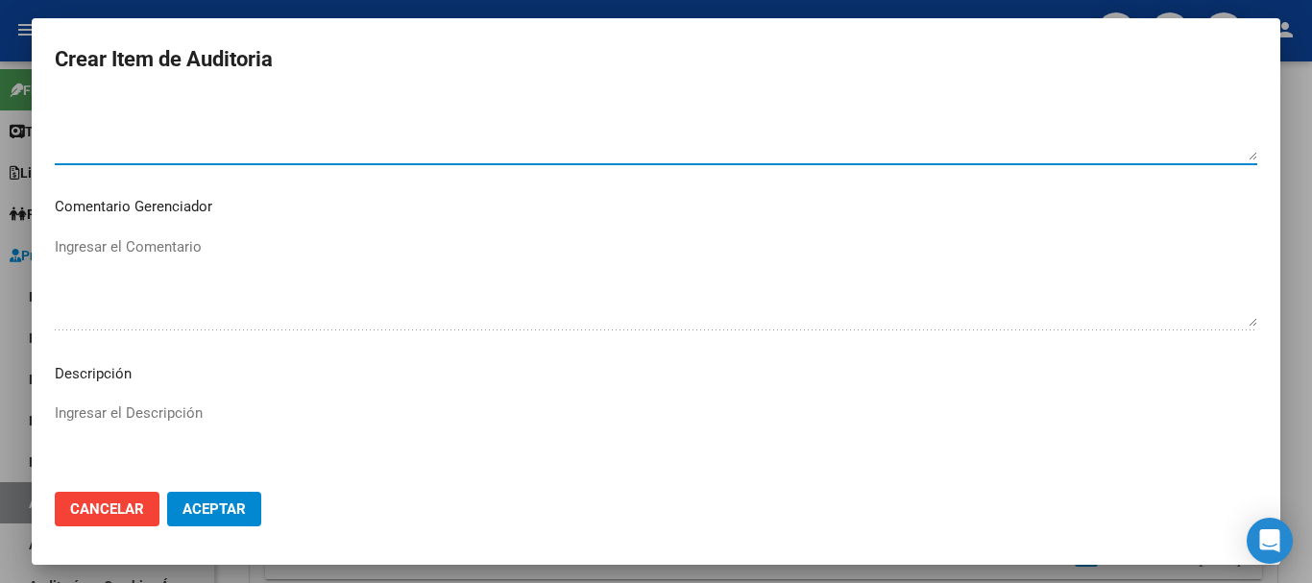
type textarea "HOSPITAL ELIZLADE"
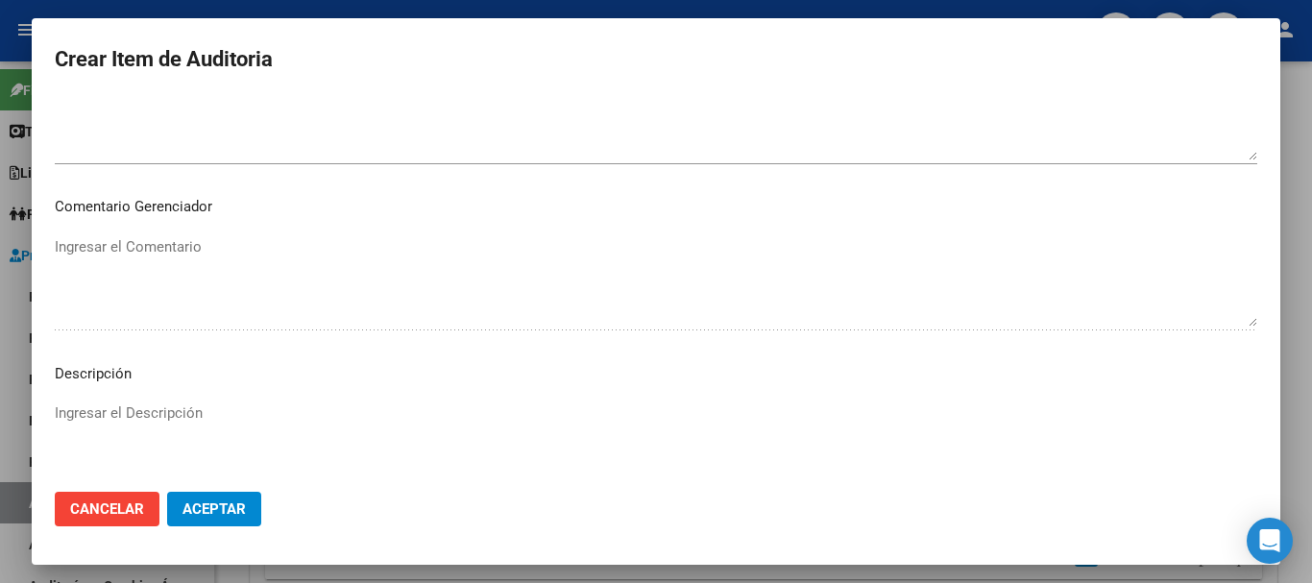
click at [92, 401] on div "Ingresar el Descripción" at bounding box center [656, 448] width 1203 height 98
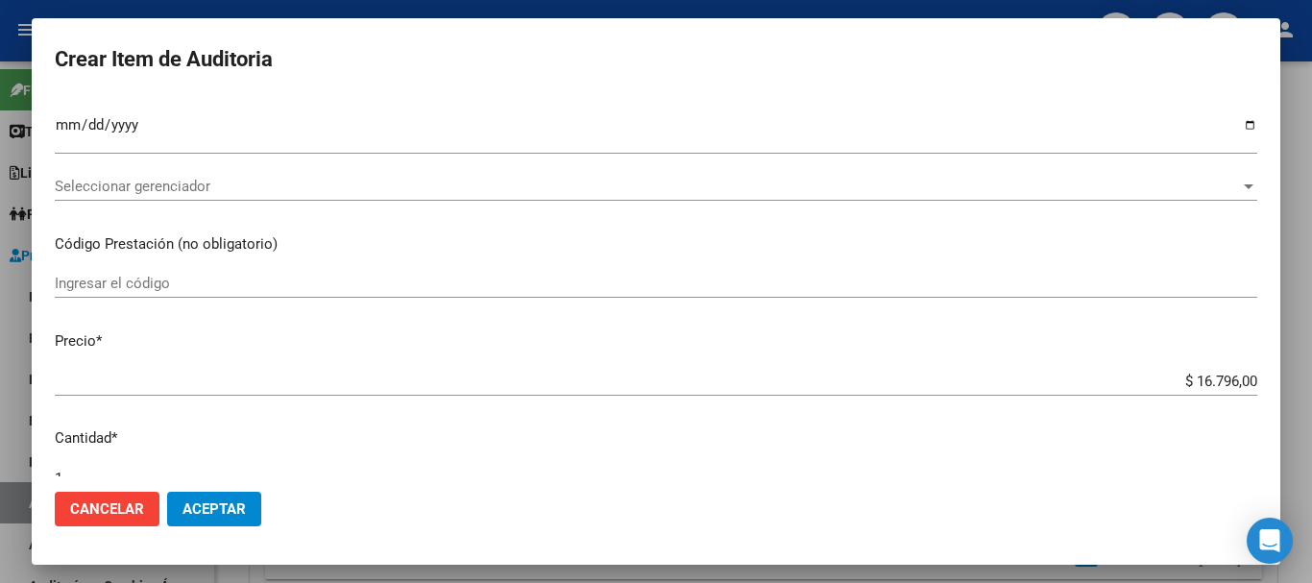
scroll to position [0, 0]
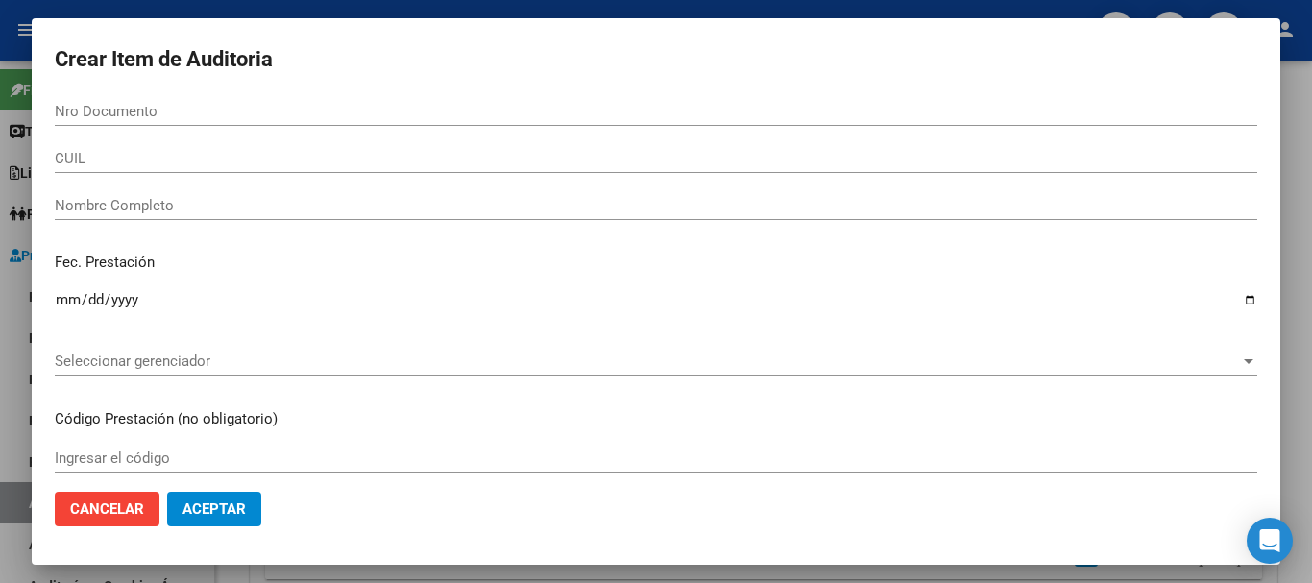
type textarea "CON"
click at [194, 124] on div "Nro Documento" at bounding box center [656, 111] width 1203 height 29
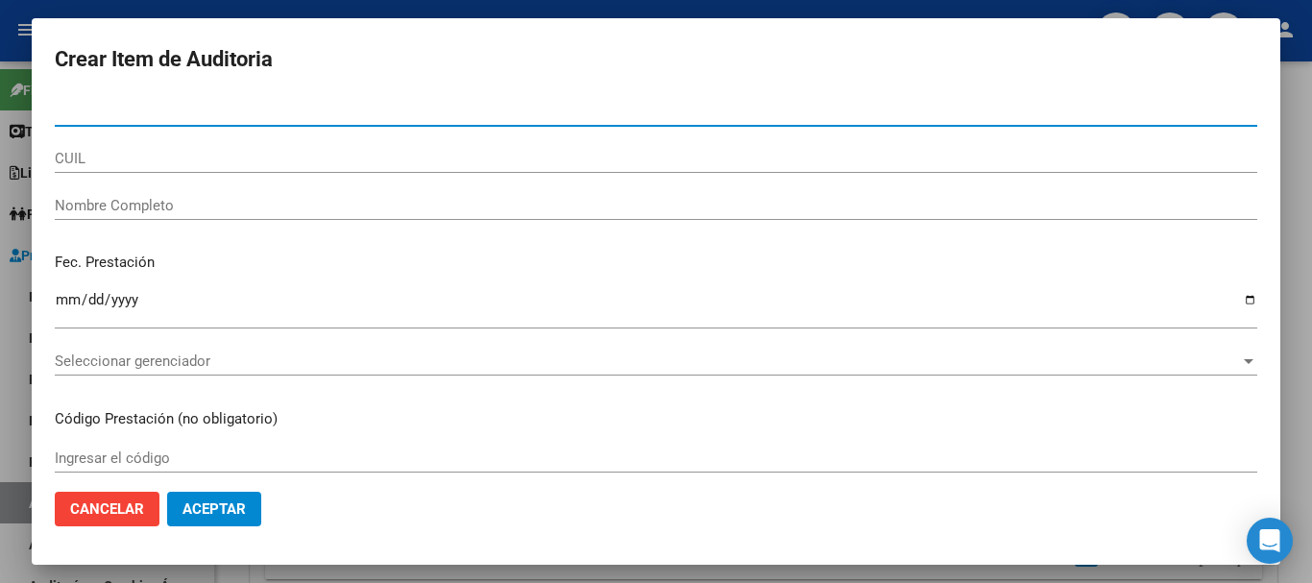
paste input "51326874"
type input "51326874"
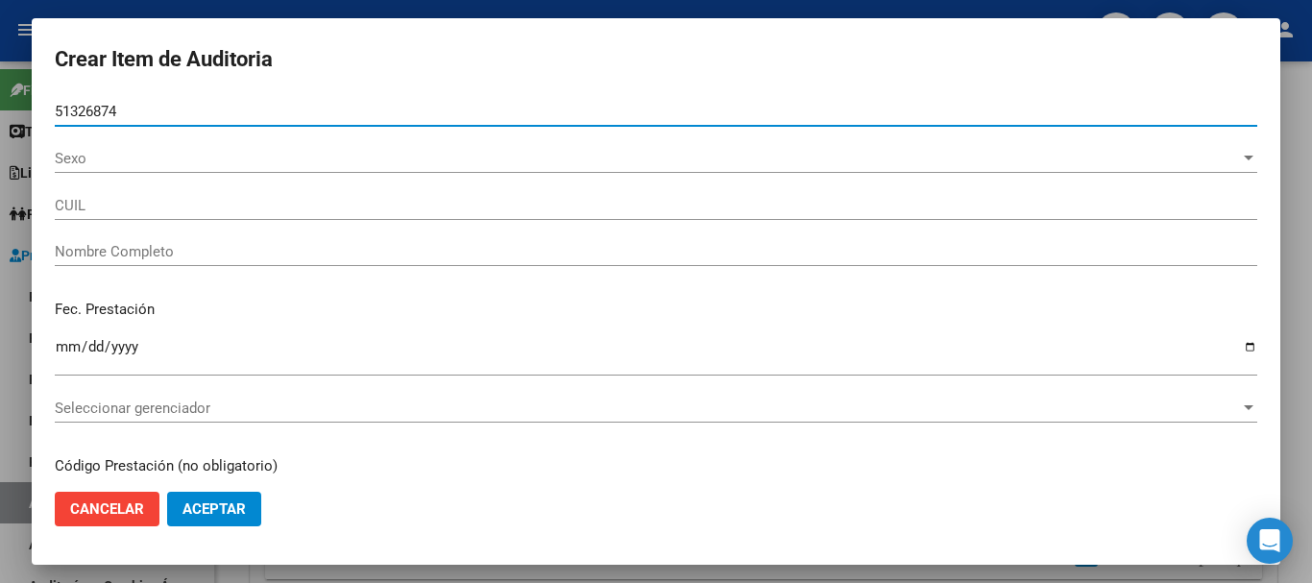
type input "27513268748"
type input "[PERSON_NAME]"
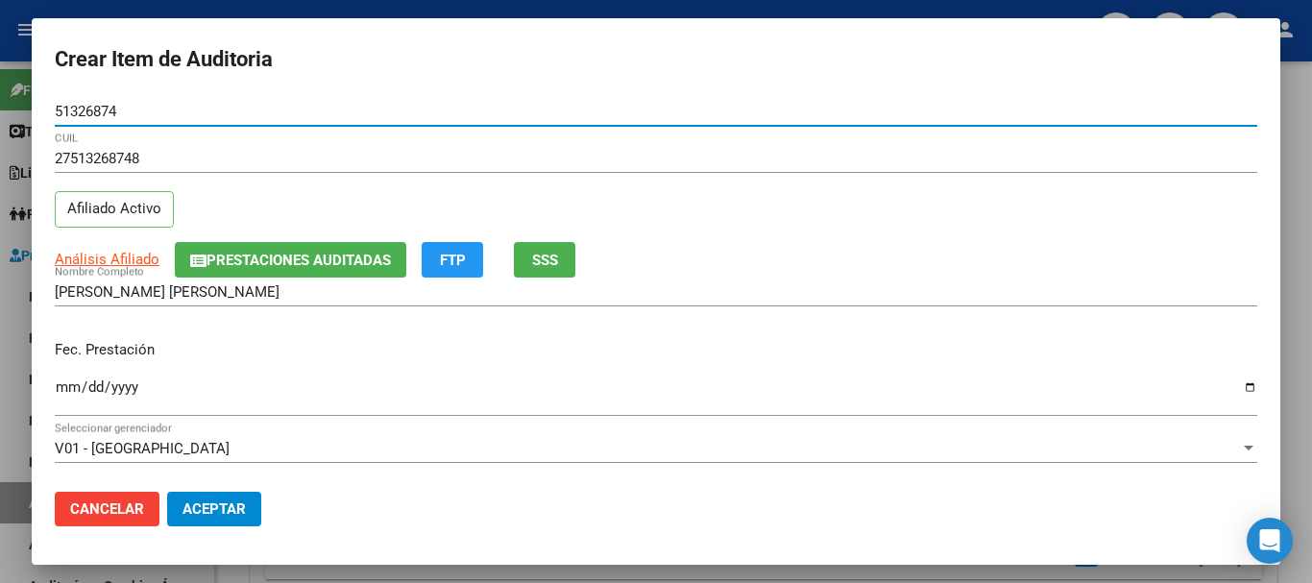
type input "51326874"
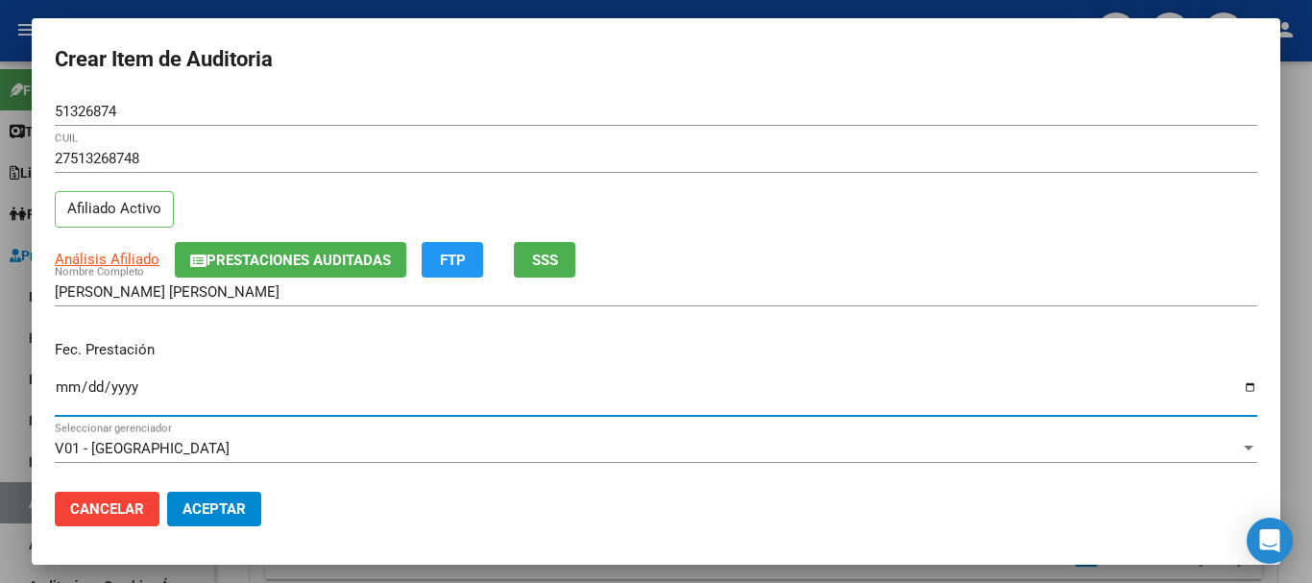
click at [70, 387] on input "Ingresar la fecha" at bounding box center [656, 394] width 1203 height 31
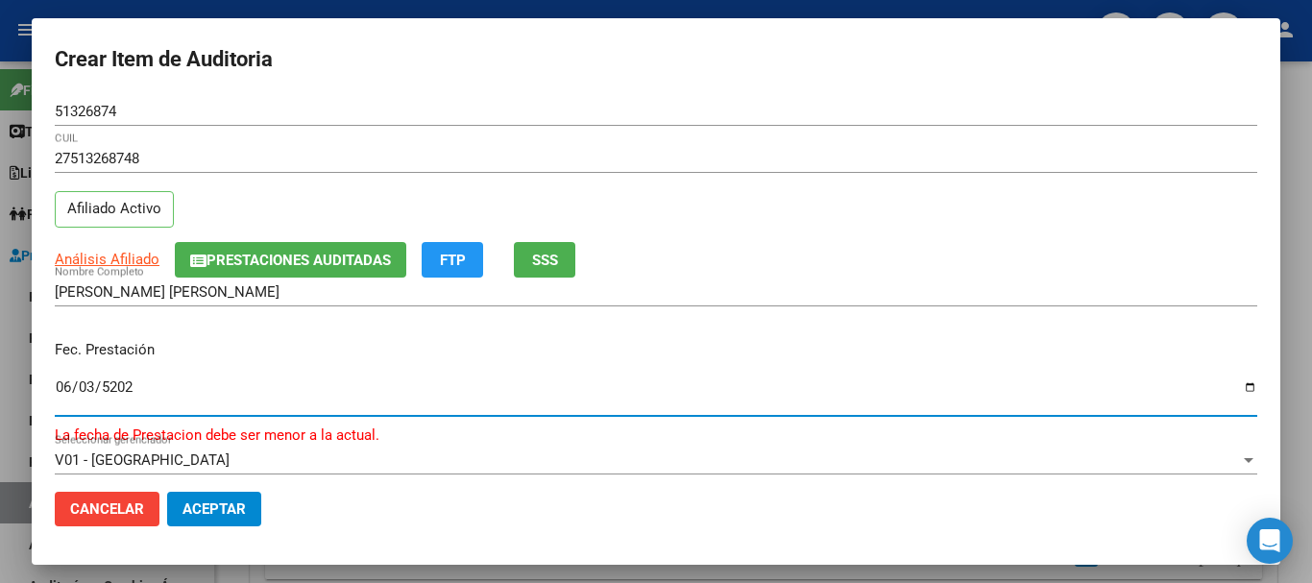
type input "2025-06-03"
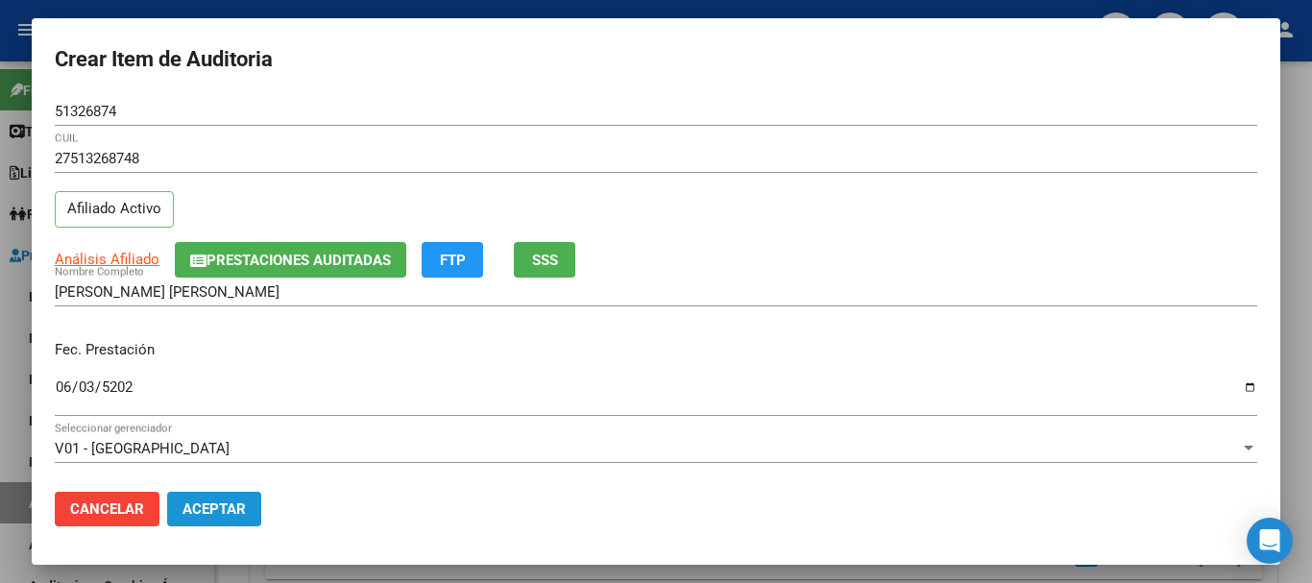
click at [181, 501] on button "Aceptar" at bounding box center [214, 509] width 94 height 35
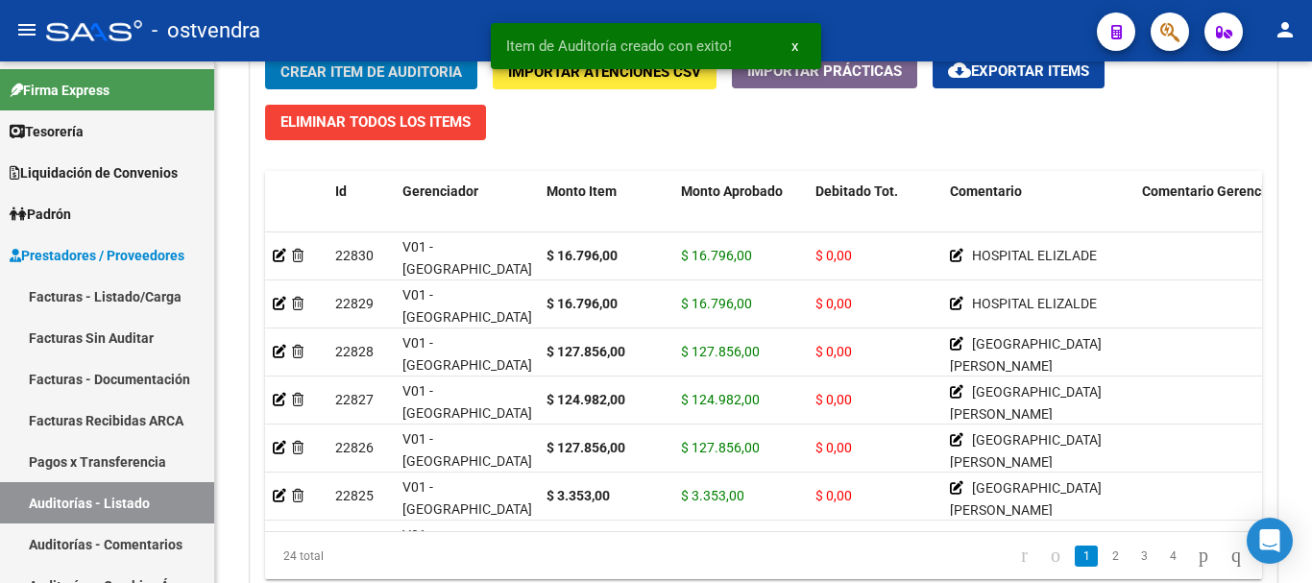
scroll to position [1433, 0]
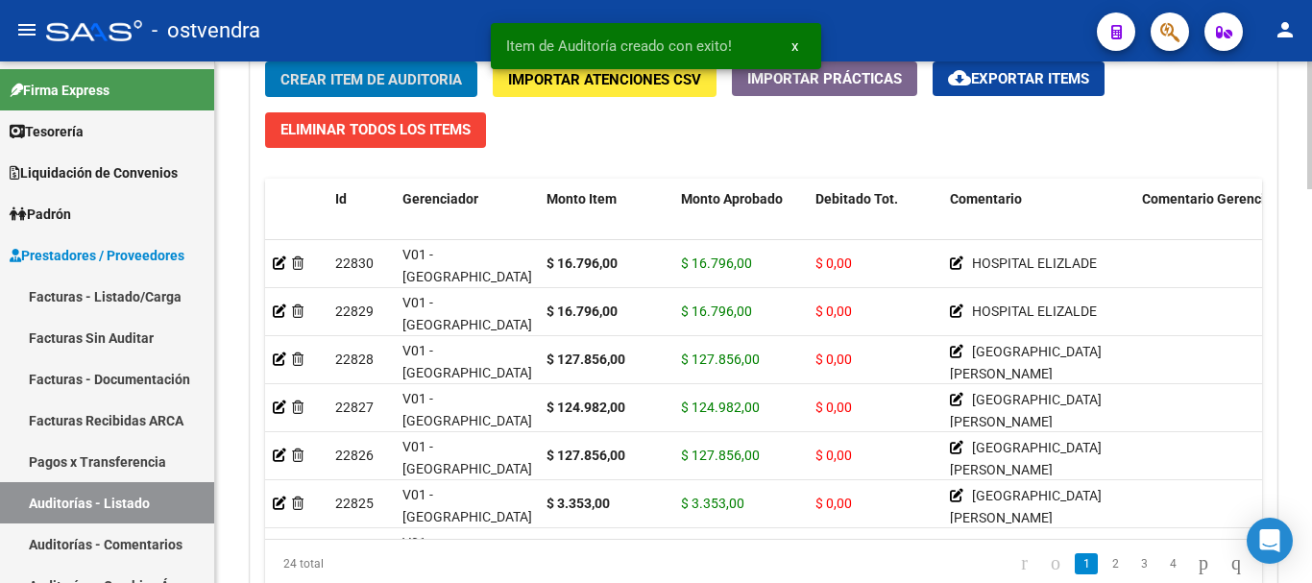
click at [391, 87] on span "Crear Item de Auditoria" at bounding box center [372, 79] width 182 height 17
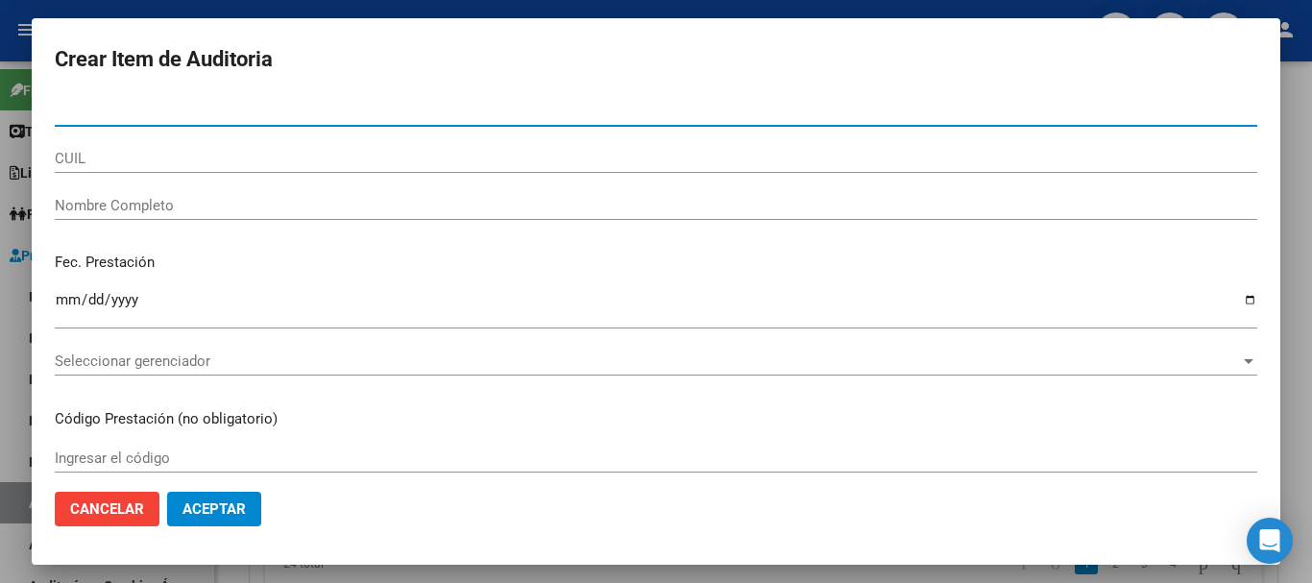
paste input "93333818"
type input "93333818"
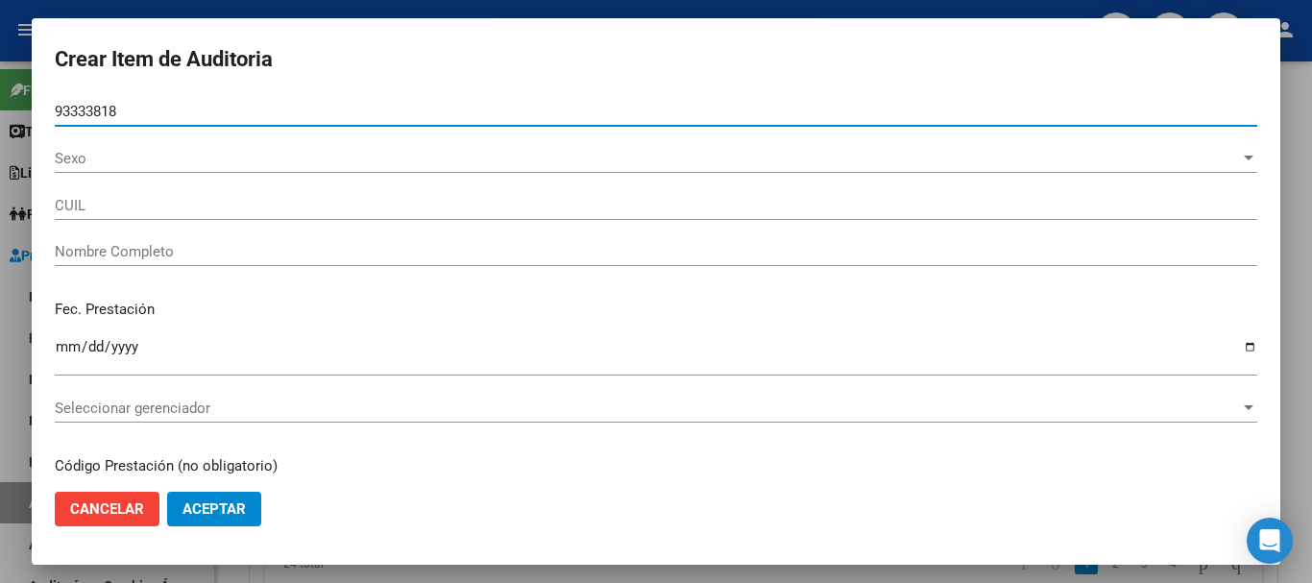
type input "20933338186"
type input "CABRERA FLORES DIEGO ALEJANDRO"
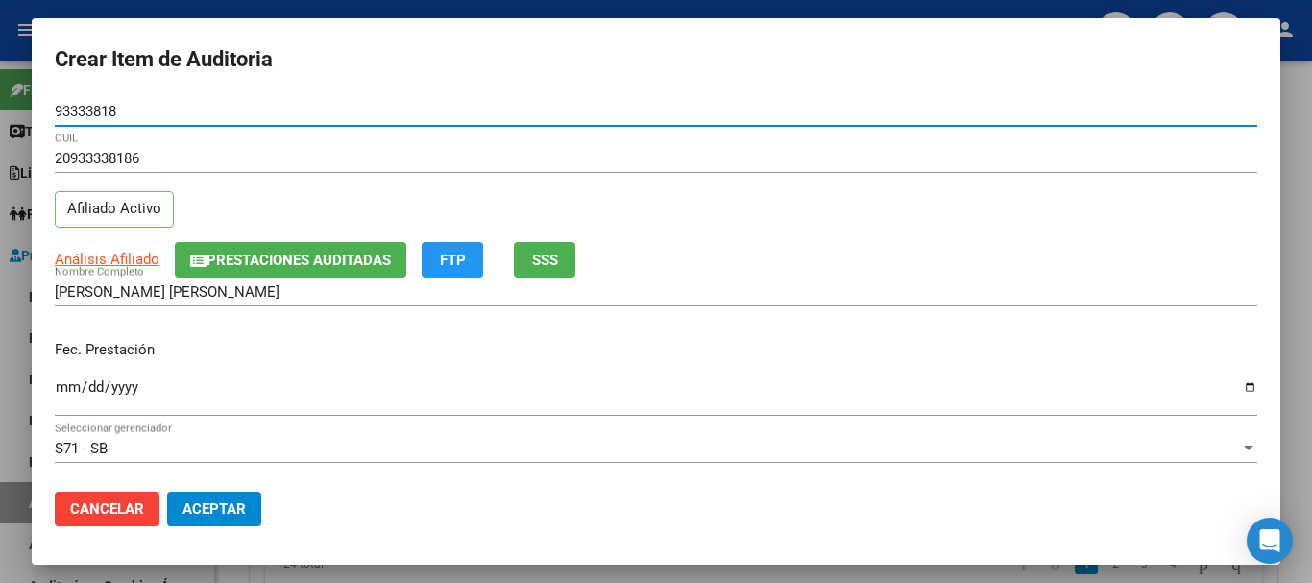
type input "93333818"
click at [68, 389] on input "Ingresar la fecha" at bounding box center [656, 394] width 1203 height 31
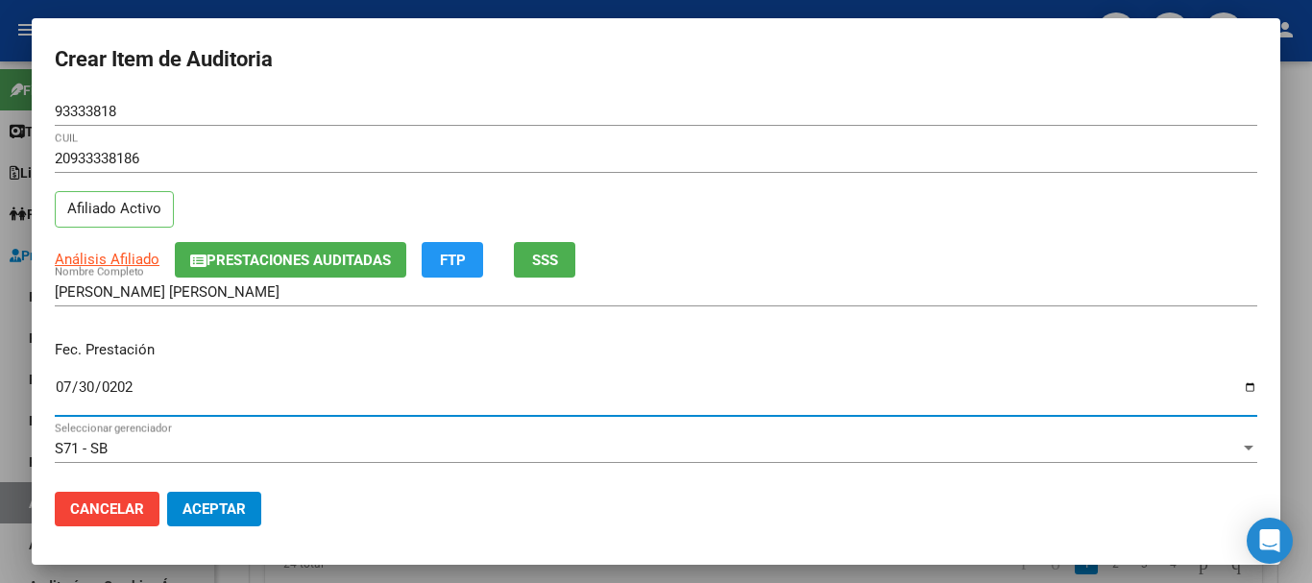
type input "2025-07-30"
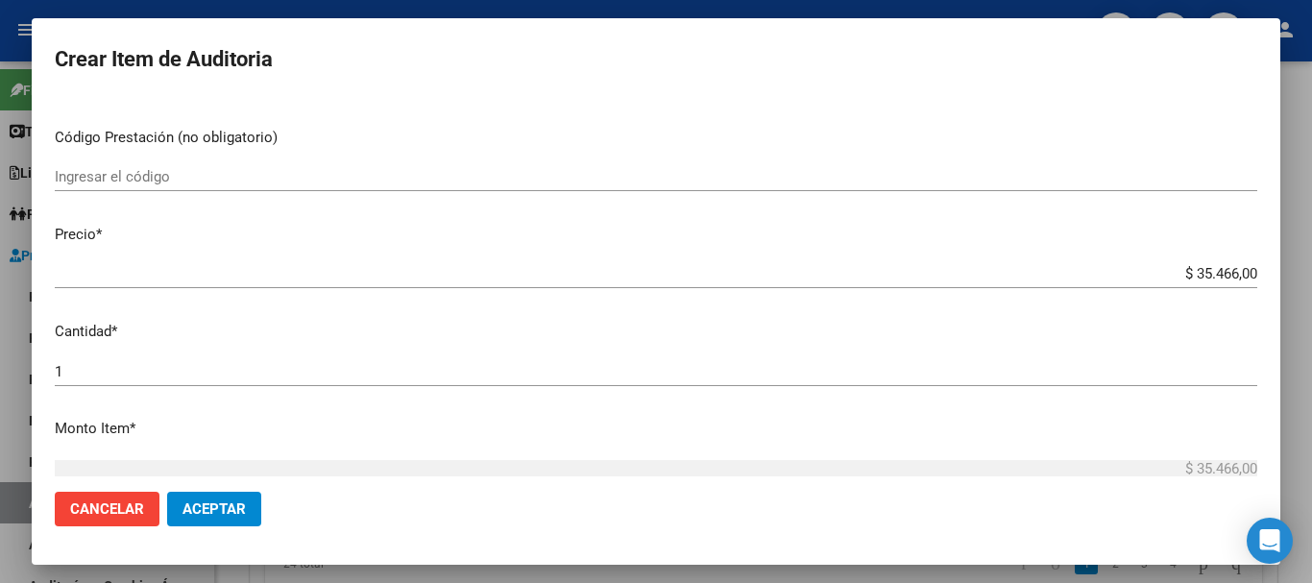
scroll to position [384, 0]
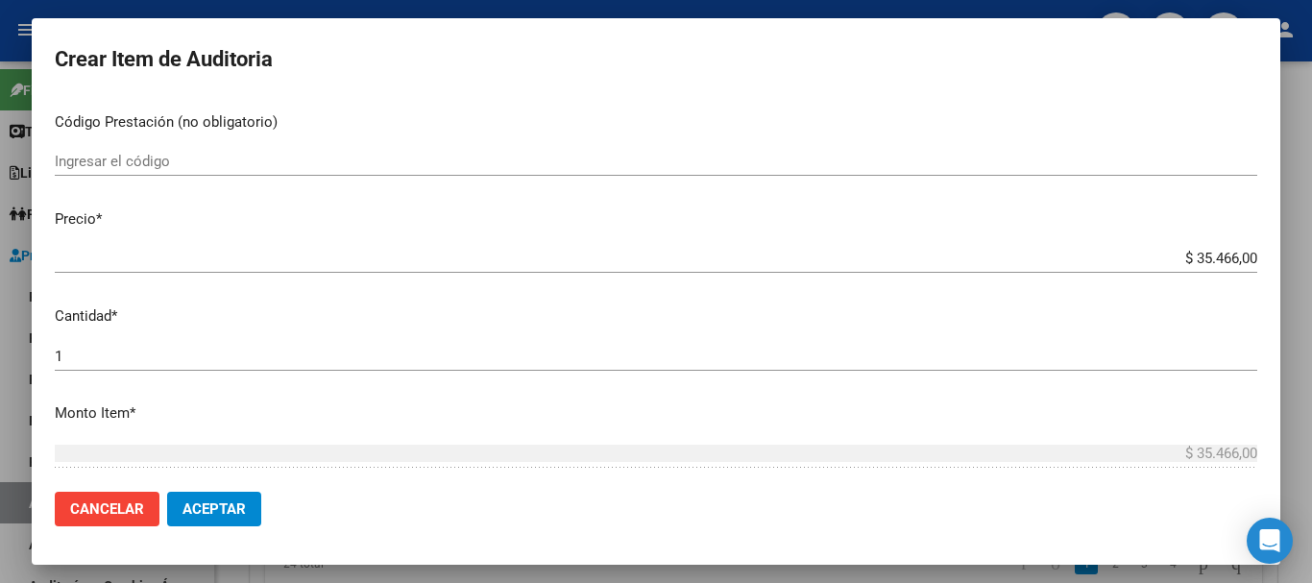
click at [1229, 260] on input "$ 35.466,00" at bounding box center [656, 258] width 1203 height 17
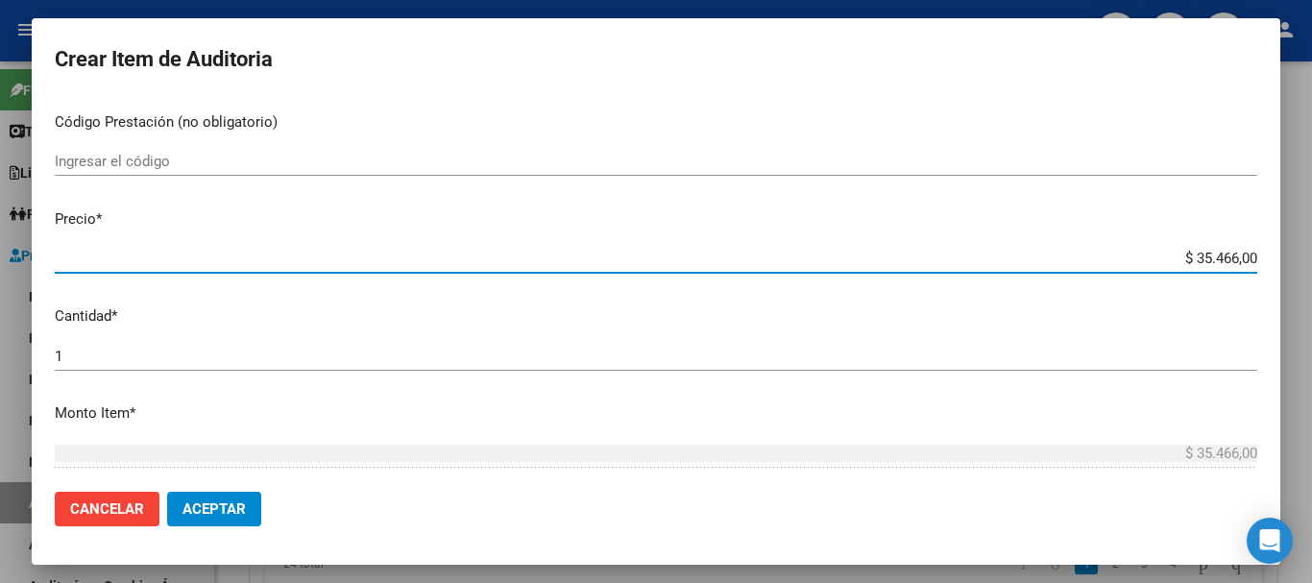
type input "$ 3.546,00"
type input "$ 35,00"
type input "$ 3,00"
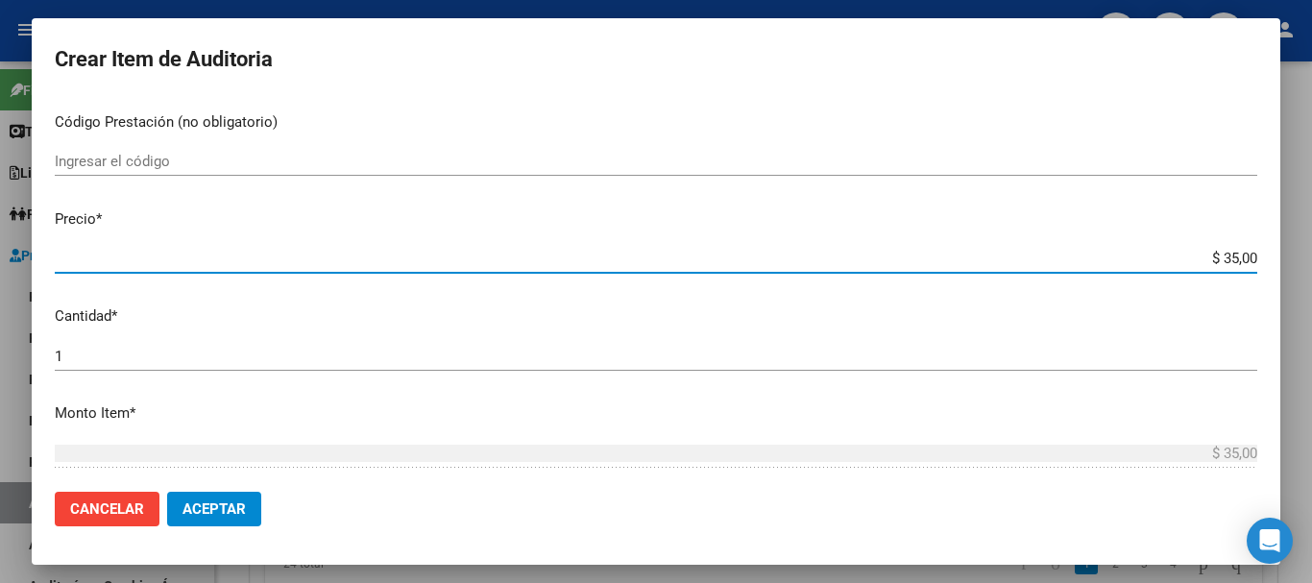
type input "$ 3,00"
type input "$ 1,00"
type input "$ 17,00"
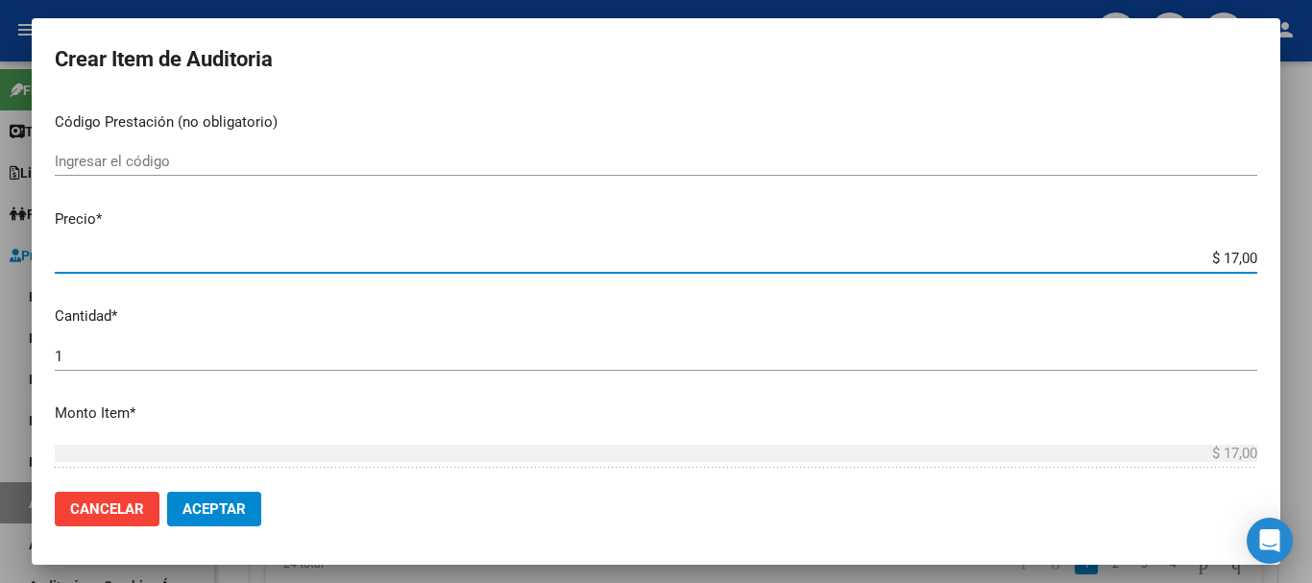
type input "$ 177,00"
type input "$ 1.773,00"
type input "$ 17.733,00"
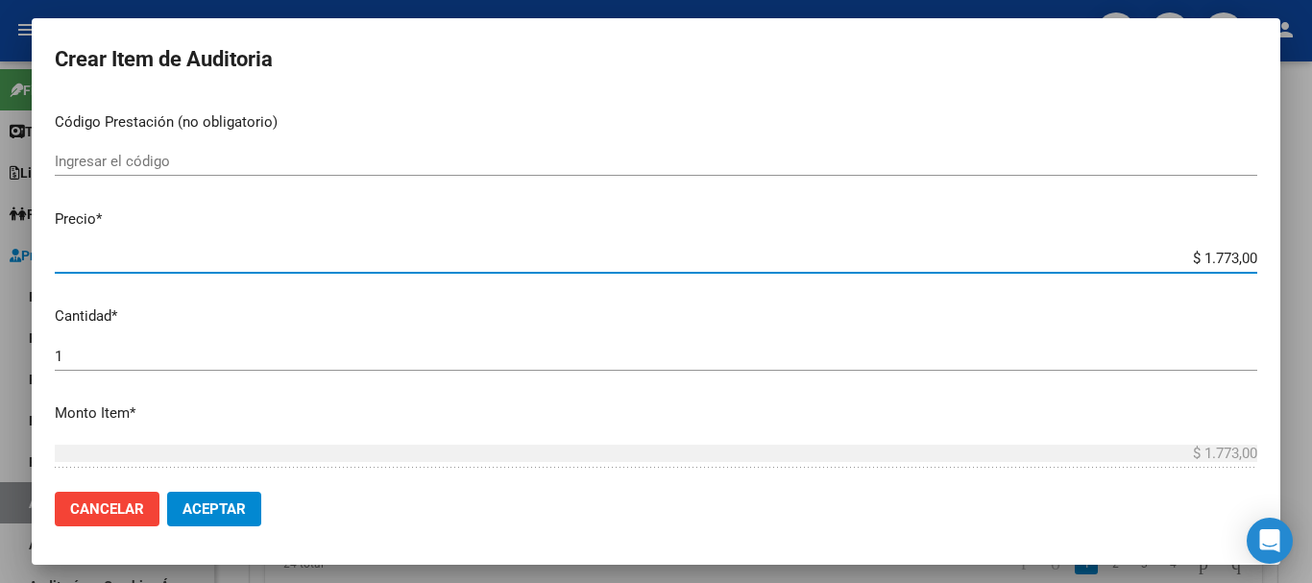
type input "$ 17.733,00"
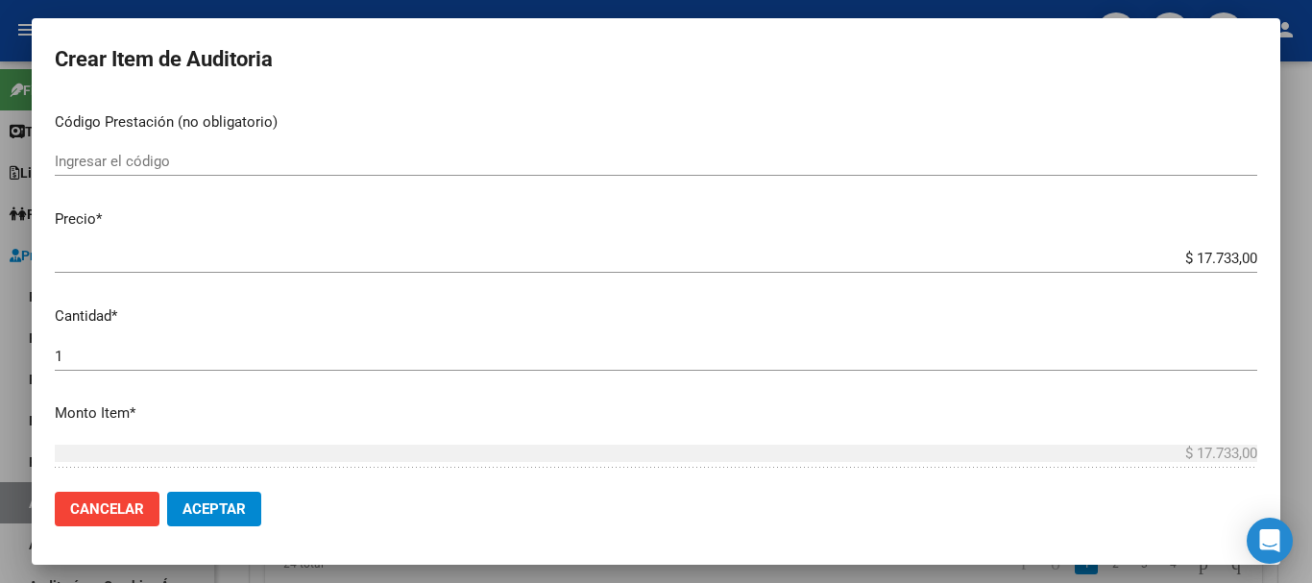
scroll to position [648, 0]
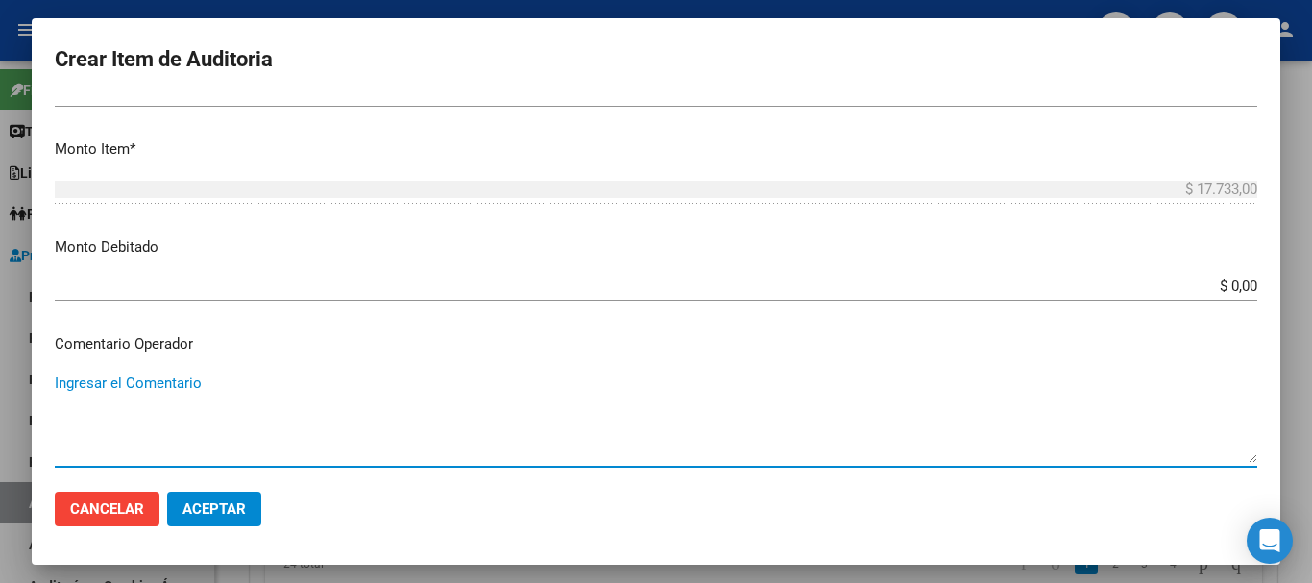
paste textarea "HOSPITAL RAMOS MEJIA"
type textarea "HOSPITAL RAMOS MEJIA"
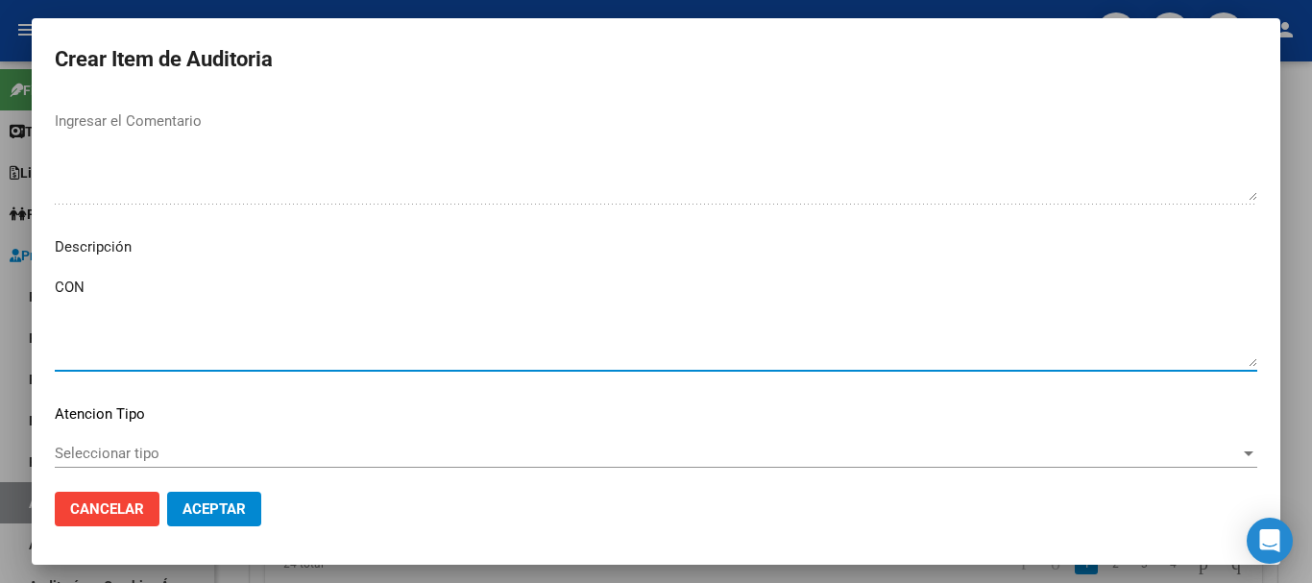
type textarea "CON"
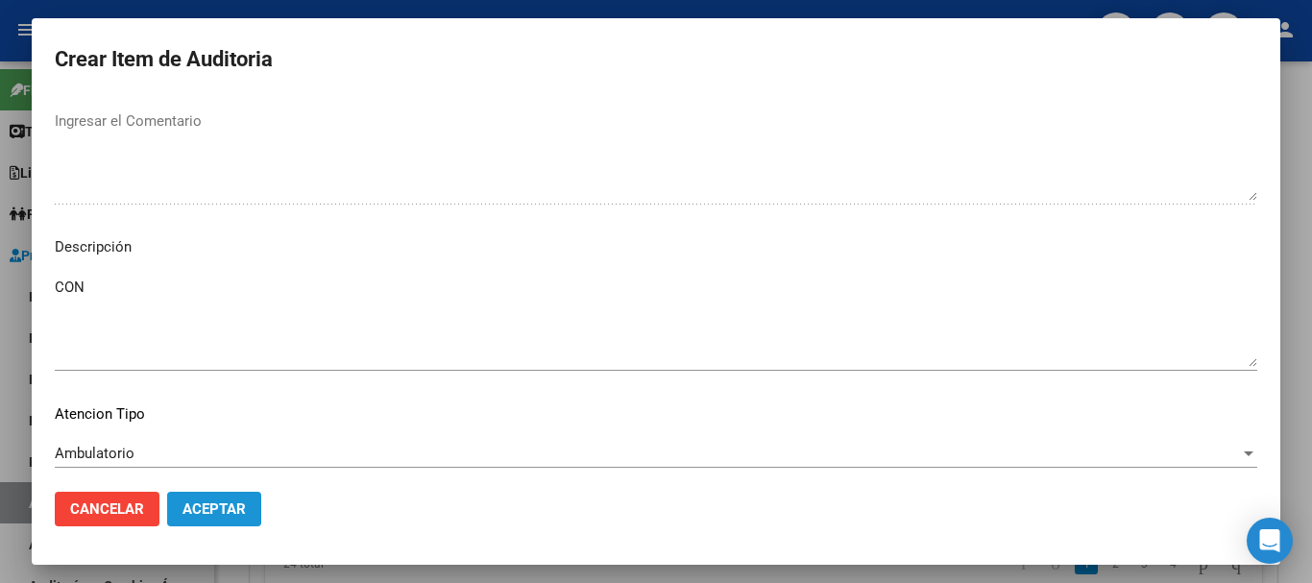
click at [183, 499] on button "Aceptar" at bounding box center [214, 509] width 94 height 35
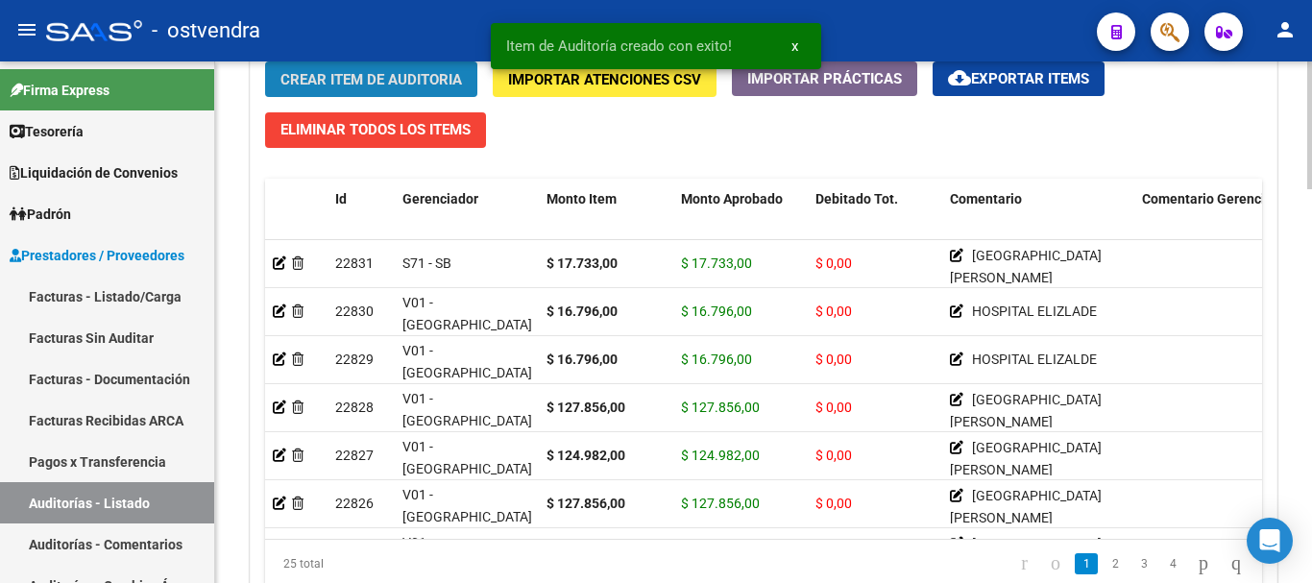
click at [362, 91] on button "Crear Item de Auditoria" at bounding box center [371, 79] width 212 height 36
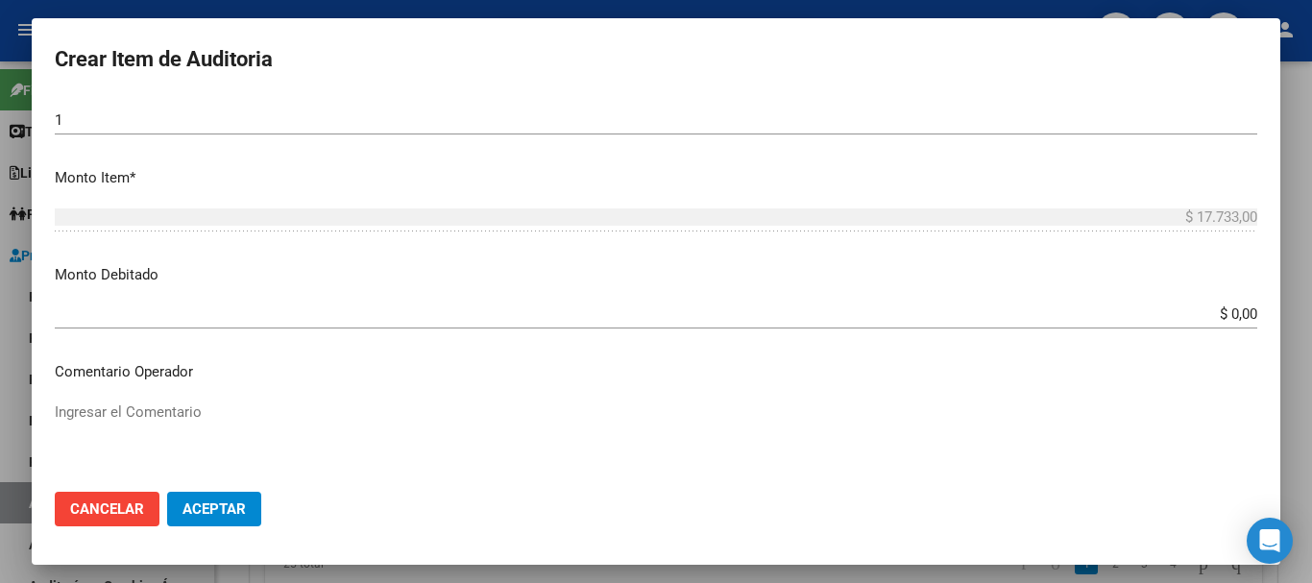
scroll to position [576, 0]
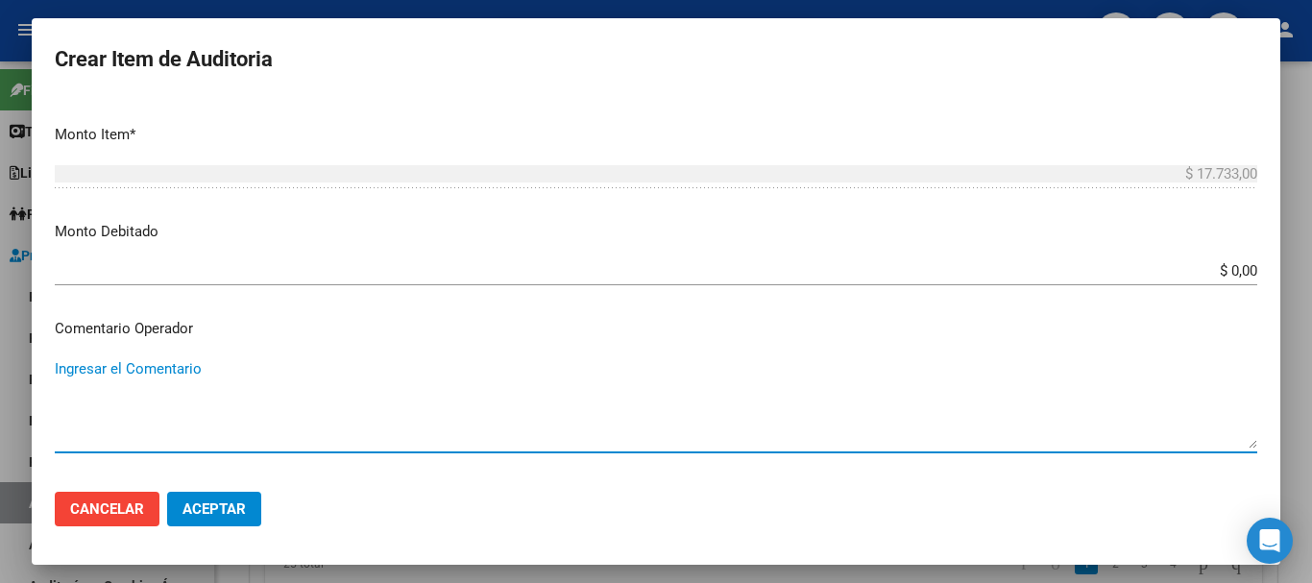
click at [146, 371] on textarea "Ingresar el Comentario" at bounding box center [656, 403] width 1203 height 90
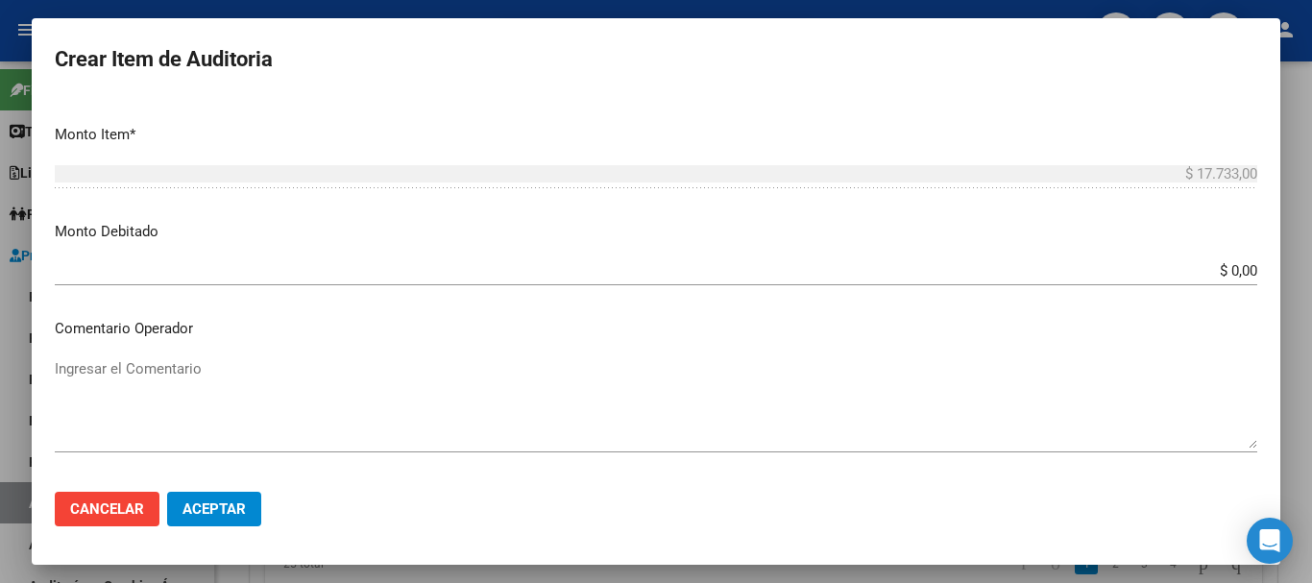
scroll to position [991, 0]
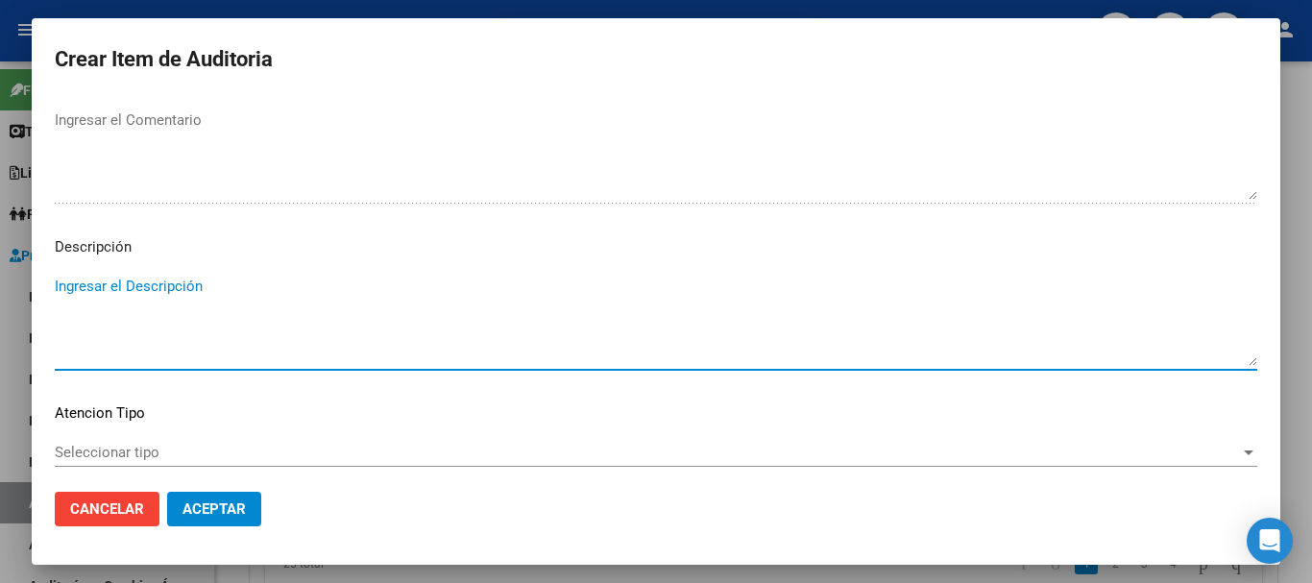
paste textarea "HOSPITAL RAMOS MEJIA"
drag, startPoint x: 215, startPoint y: 287, endPoint x: 70, endPoint y: 281, distance: 145.2
click at [0, 282] on div "Crear Item de Auditoria Nro Documento CUIL Nombre Completo Fec. Prestación Ingr…" at bounding box center [656, 291] width 1312 height 583
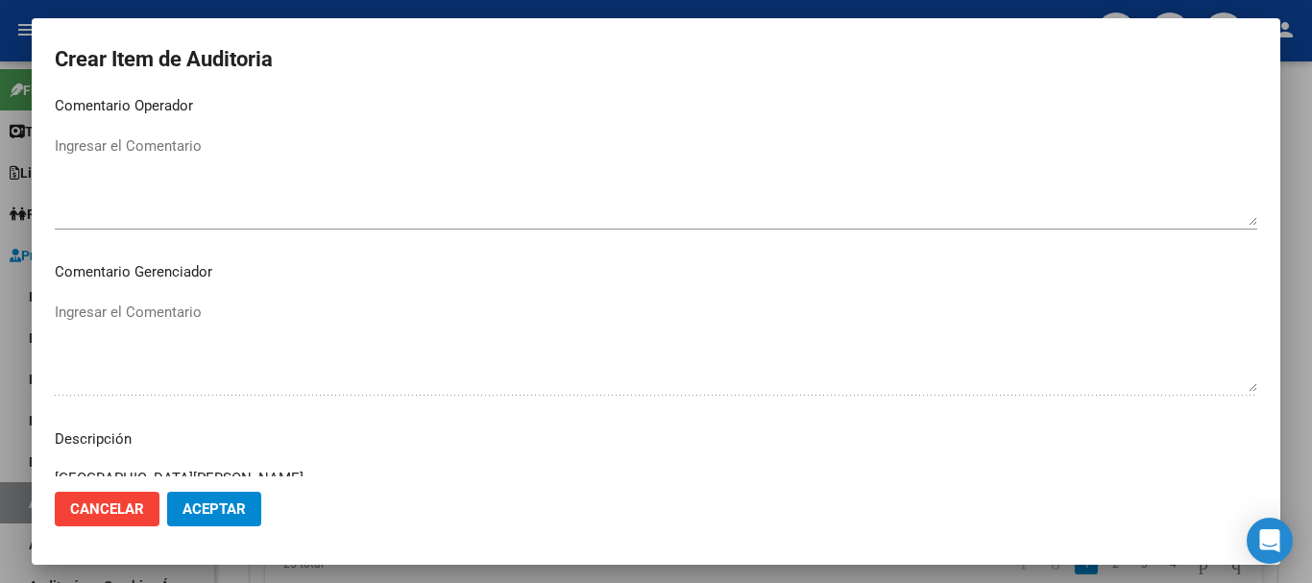
scroll to position [895, 0]
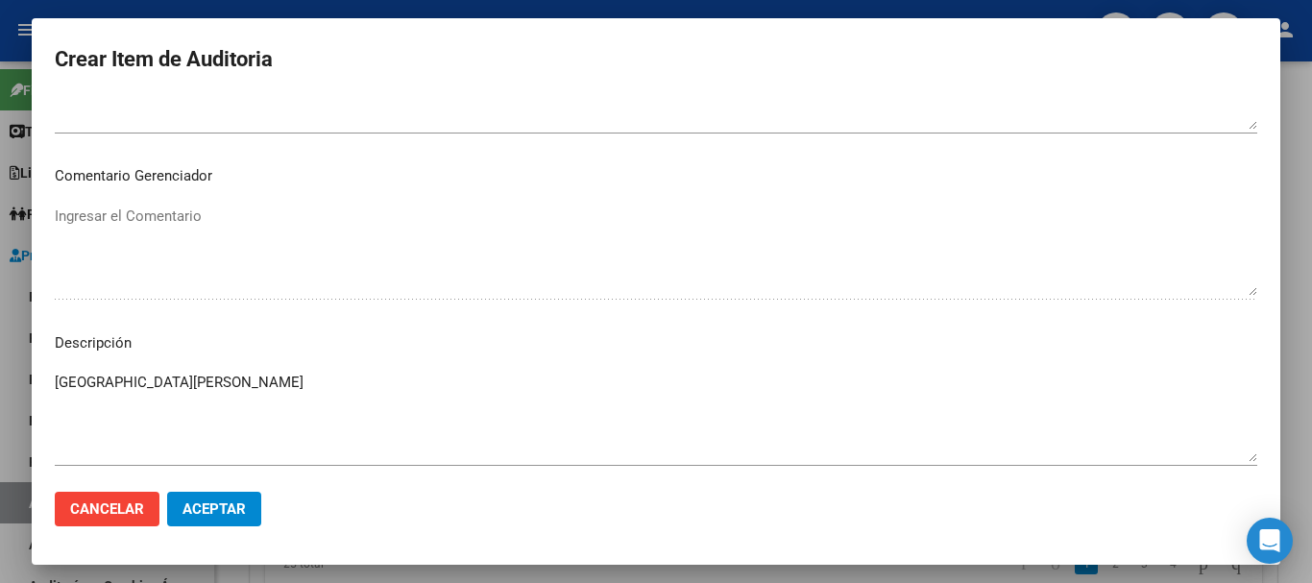
drag, startPoint x: 164, startPoint y: 187, endPoint x: 145, endPoint y: 320, distance: 134.0
click at [164, 191] on mat-dialog-content "Nro Documento CUIL Nombre Completo Fec. Prestación Ingresar la fecha Selecciona…" at bounding box center [656, 286] width 1249 height 379
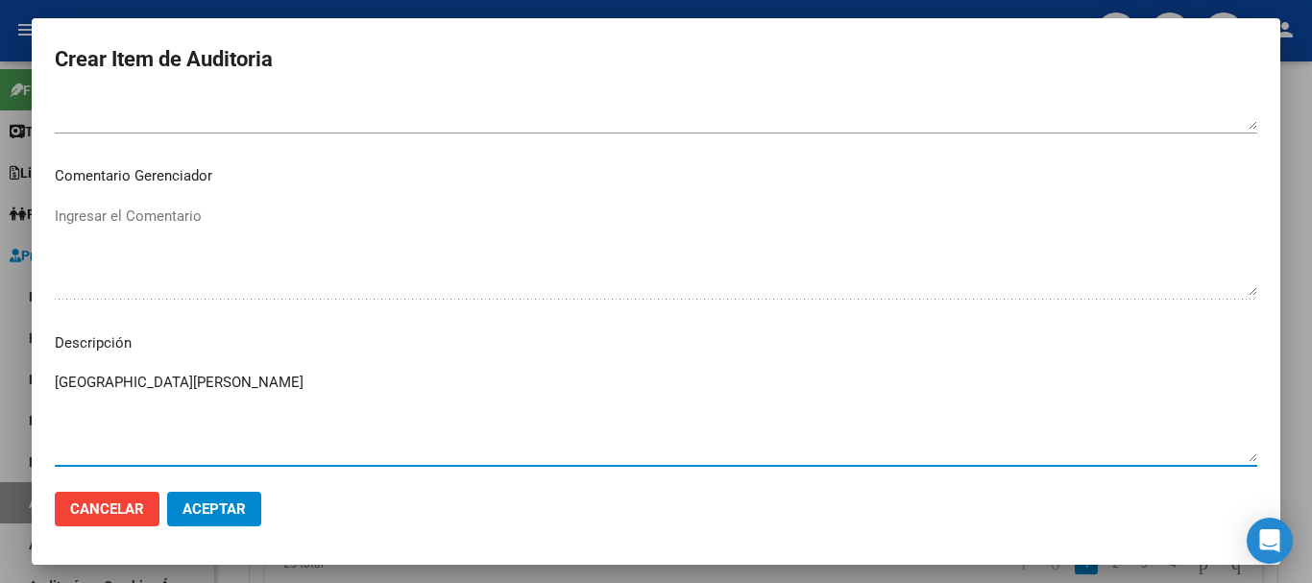
scroll to position [0, 0]
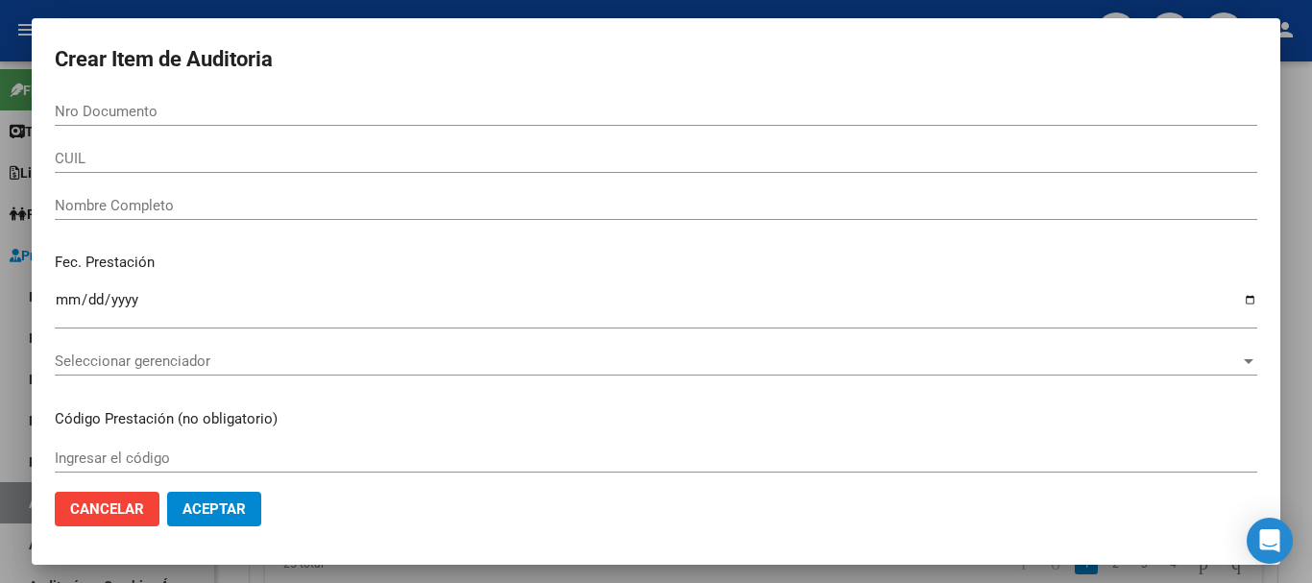
drag, startPoint x: 194, startPoint y: 375, endPoint x: 109, endPoint y: 239, distance: 160.2
click at [110, 238] on mat-dialog-content "Nro Documento CUIL Nombre Completo Fec. Prestación Ingresar la fecha Selecciona…" at bounding box center [656, 286] width 1249 height 379
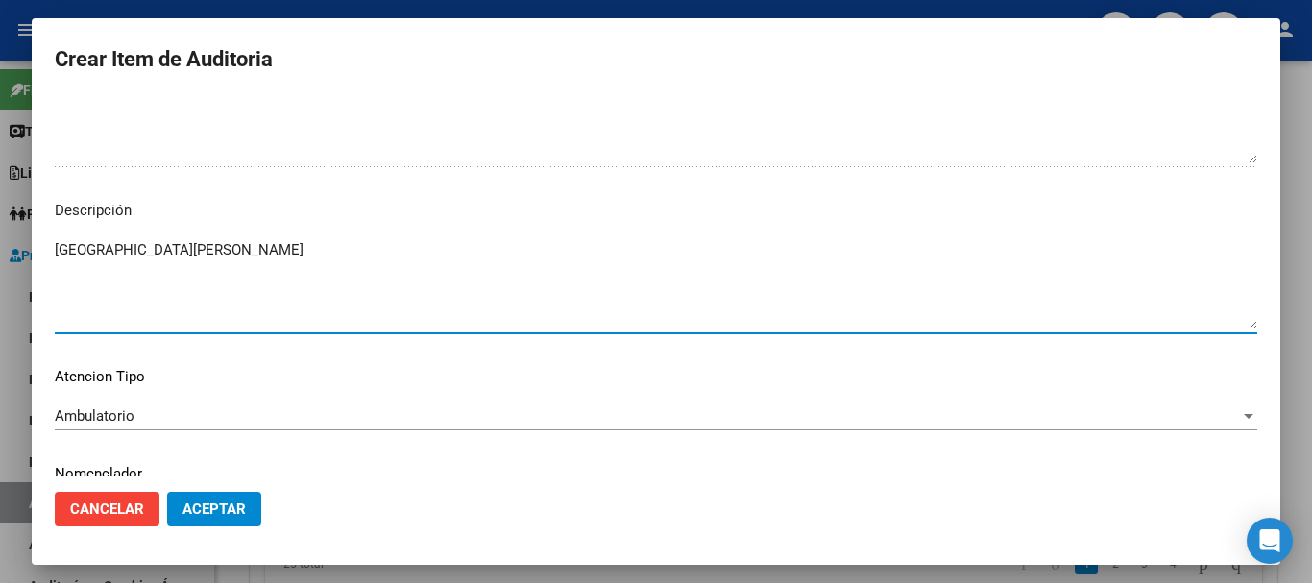
scroll to position [1097, 0]
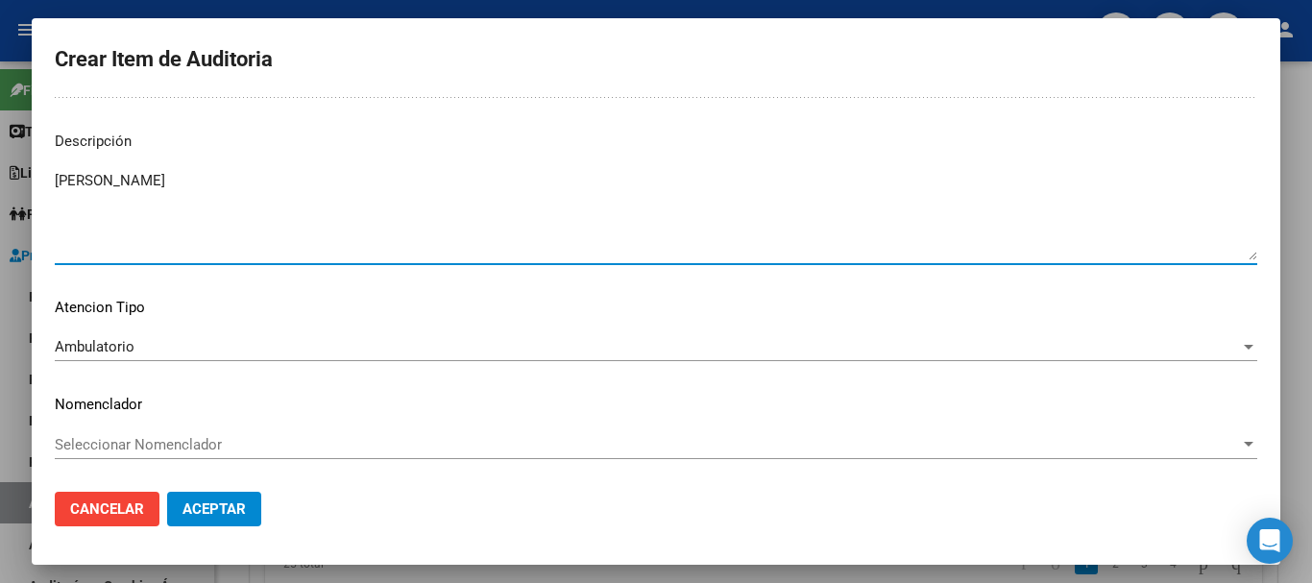
click at [254, 183] on textarea "HOSL RAMOS MEJIAPITA" at bounding box center [656, 215] width 1203 height 90
type textarea "HOSPITAL RAMOS MEJIA"
click at [277, 183] on textarea "HOSPITAL RAMOS MEJIA" at bounding box center [656, 215] width 1203 height 90
drag, startPoint x: 266, startPoint y: 189, endPoint x: 46, endPoint y: 179, distance: 220.3
click at [46, 179] on mat-dialog-content "Nro Documento CUIL Nombre Completo Fec. Prestación Ingresar la fecha Selecciona…" at bounding box center [656, 286] width 1249 height 379
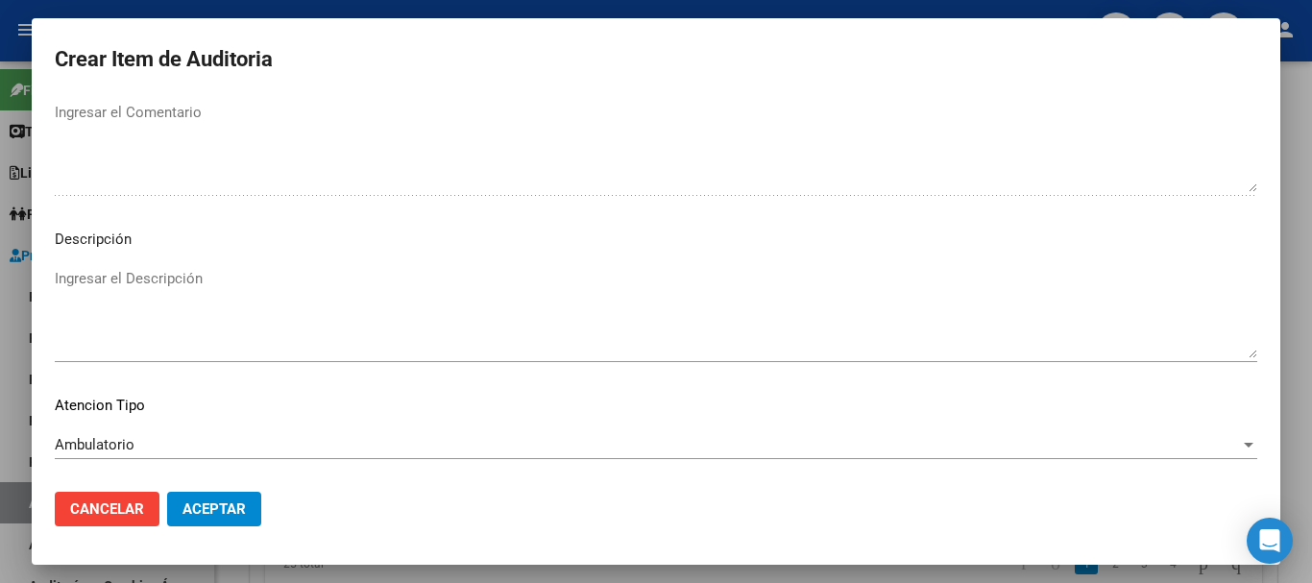
scroll to position [1001, 0]
type textarea "HOSPITAL RAMOS MEJIA"
click at [173, 301] on textarea "Ingresar el Descripción" at bounding box center [656, 311] width 1203 height 90
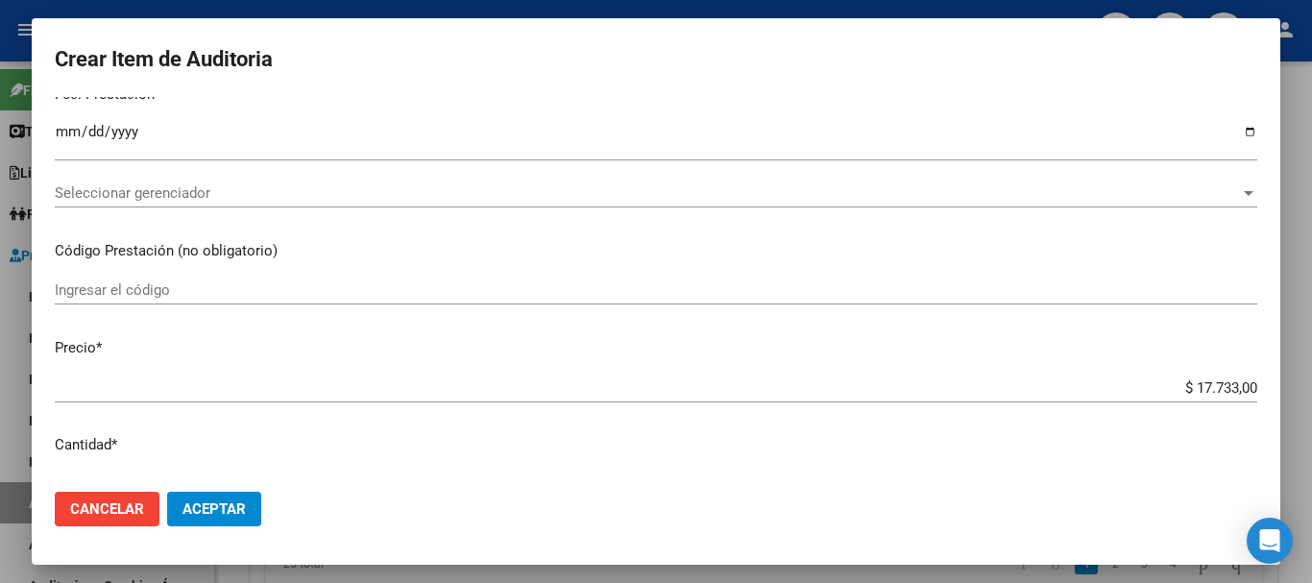
scroll to position [136, 0]
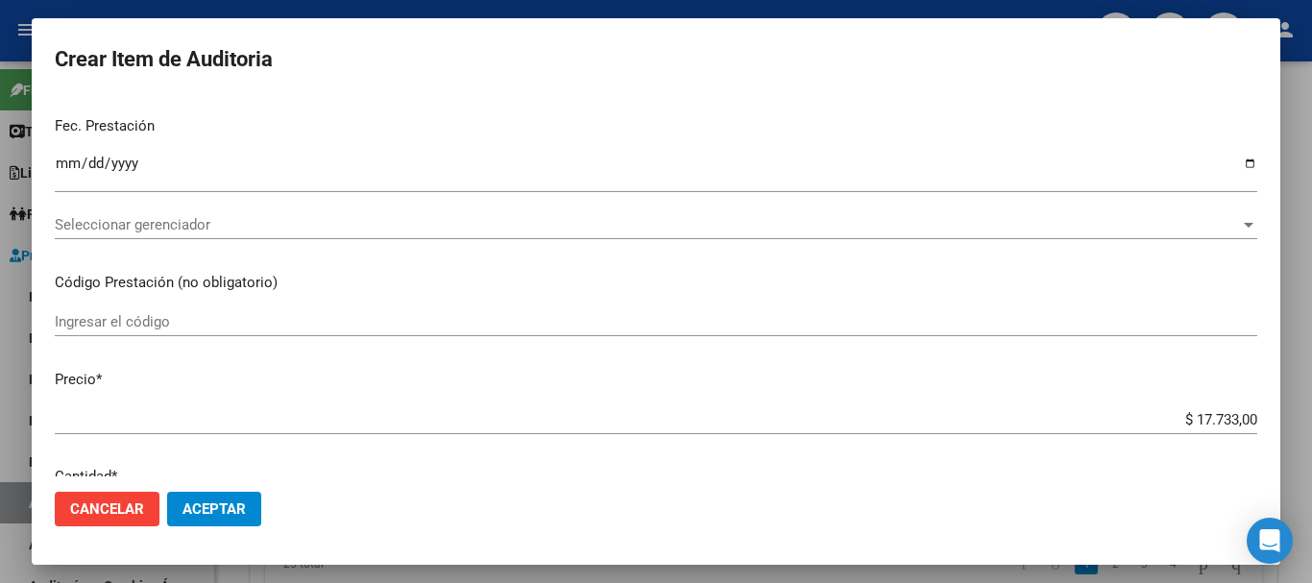
type textarea "CON"
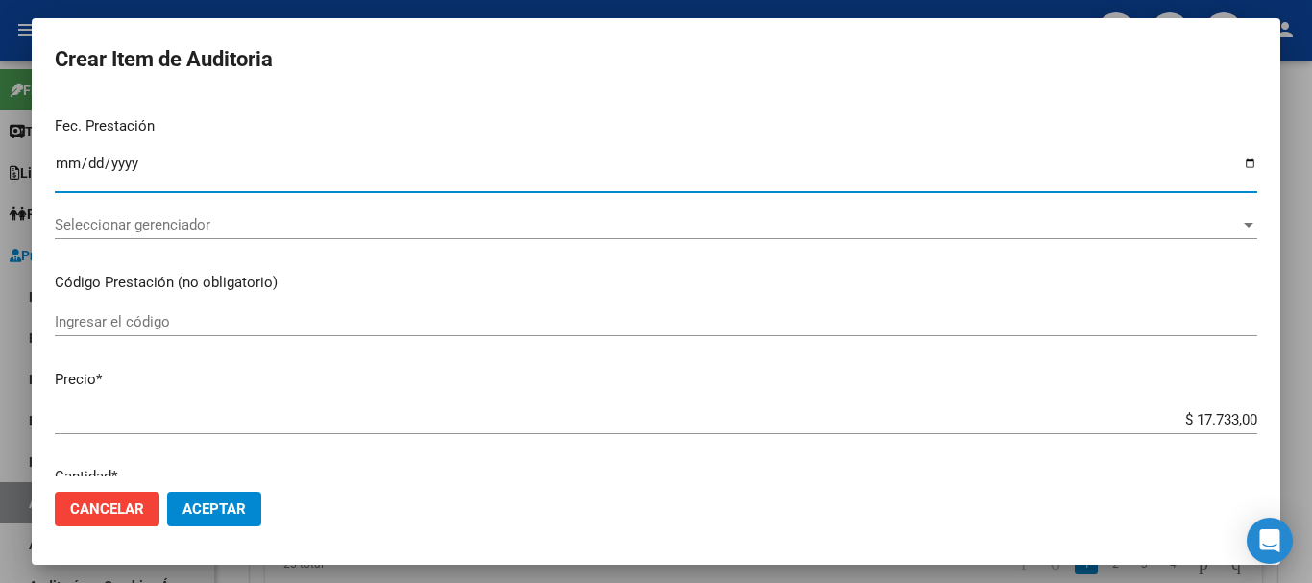
drag, startPoint x: 62, startPoint y: 165, endPoint x: 53, endPoint y: 178, distance: 15.8
click at [53, 178] on mat-dialog-content "Nro Documento CUIL Nombre Completo Fec. Prestación Ingresar la fecha Selecciona…" at bounding box center [656, 286] width 1249 height 379
type input "2025-08-01"
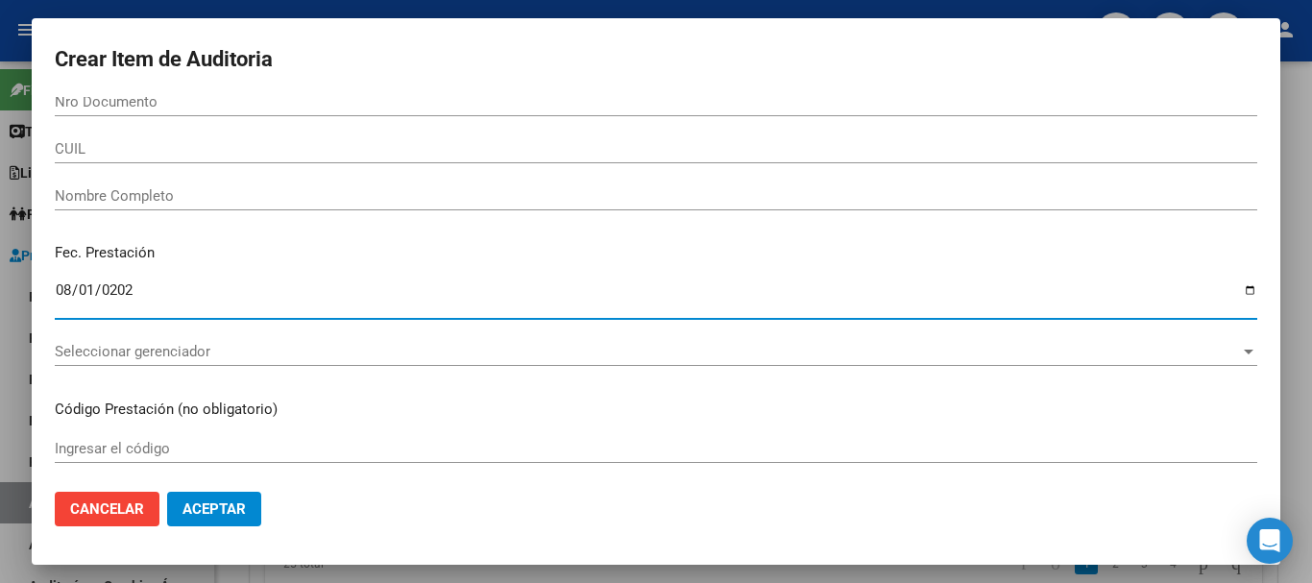
scroll to position [0, 0]
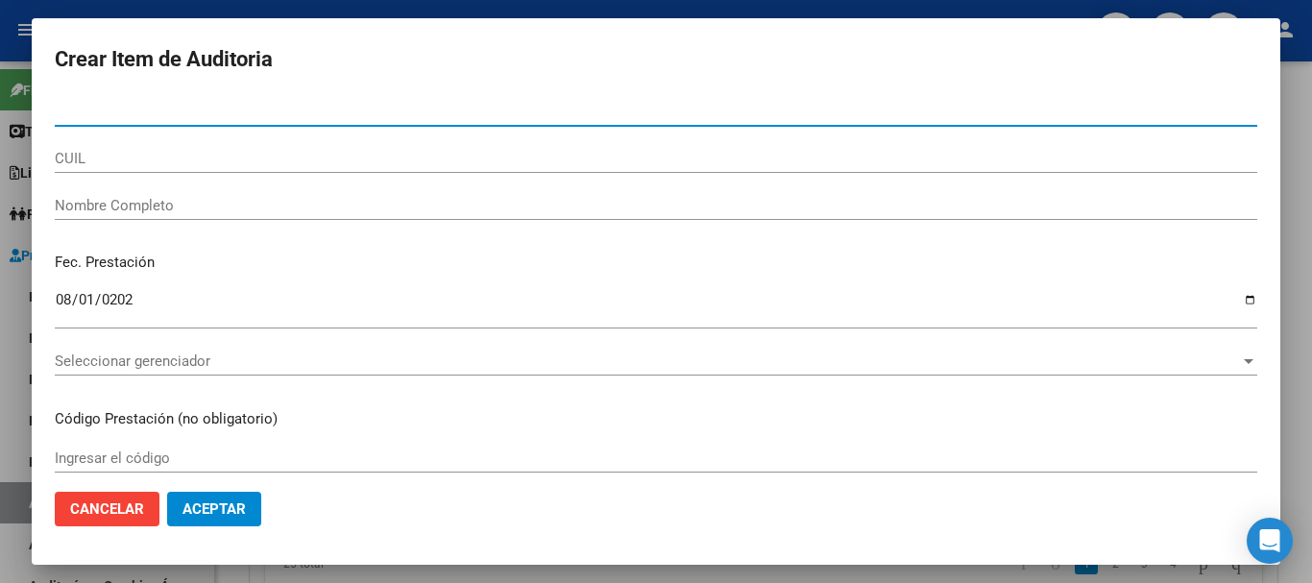
click at [177, 113] on input "Nro Documento" at bounding box center [656, 111] width 1203 height 17
paste input "14384339"
type input "14384339"
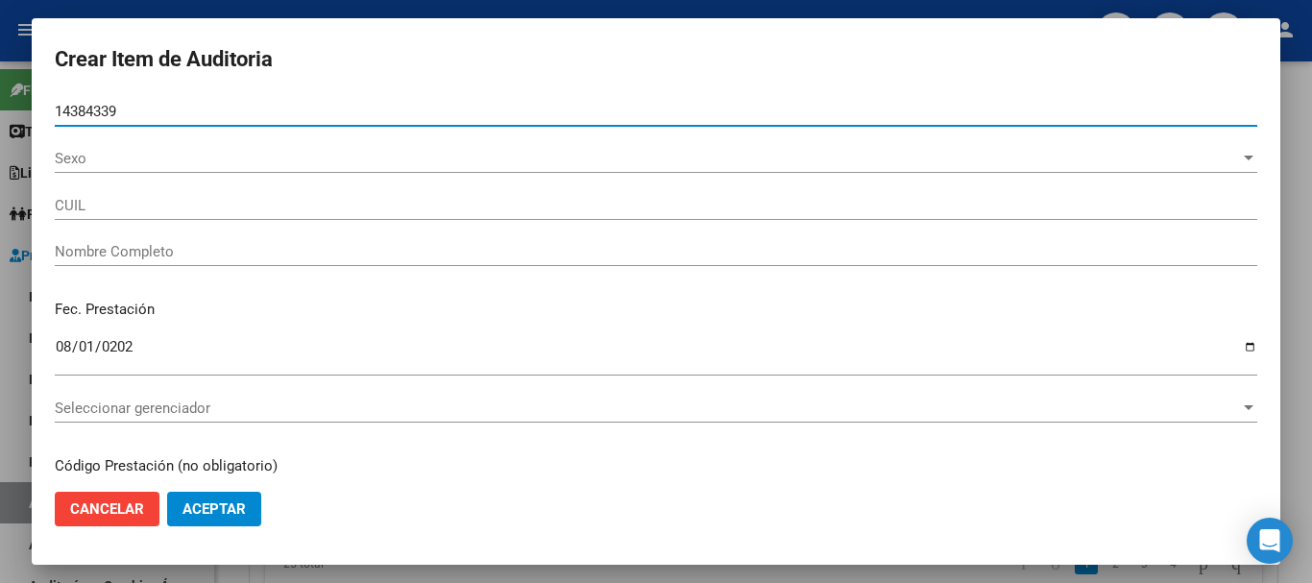
type input "20143843395"
type input "VERON RUBEN ADOLFO"
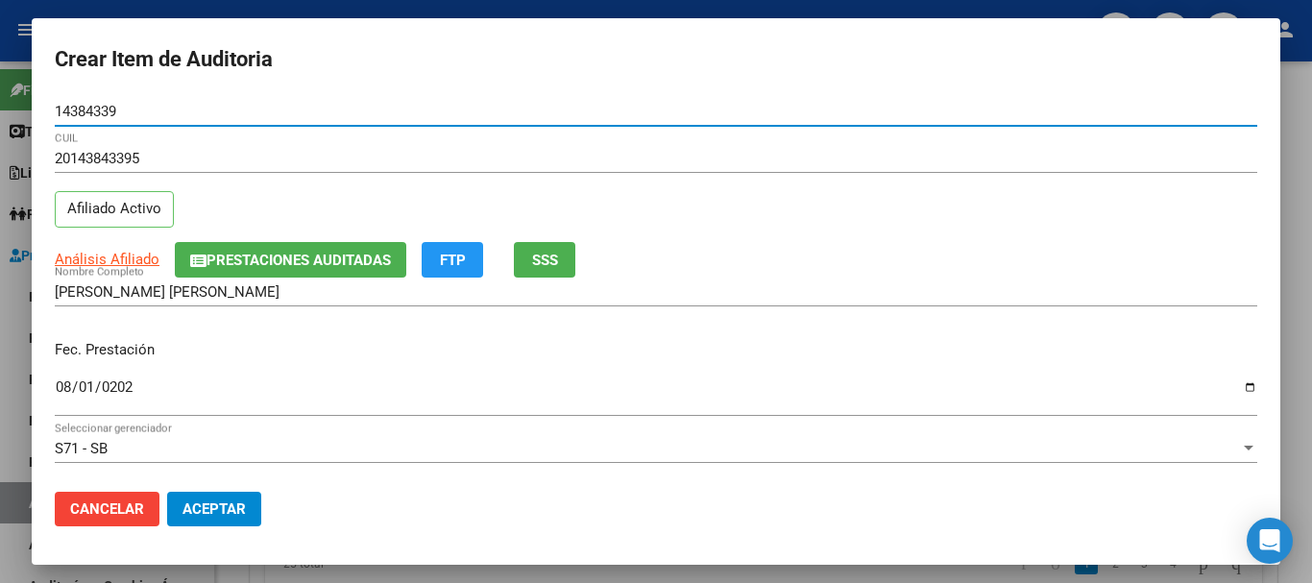
type input "14384339"
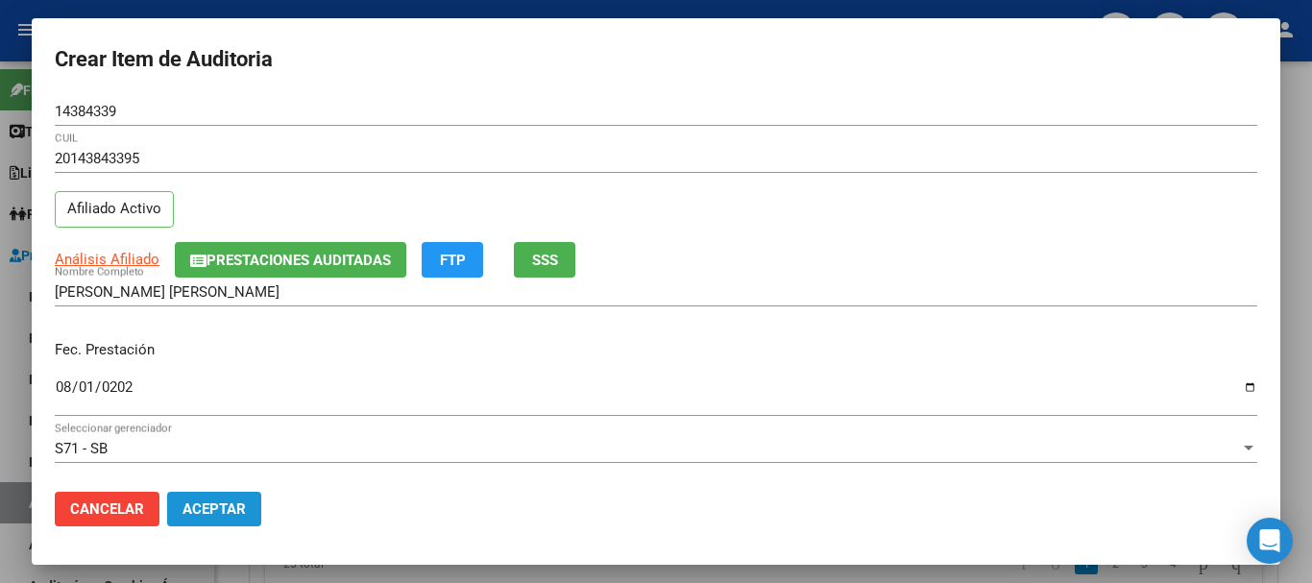
click at [222, 507] on span "Aceptar" at bounding box center [214, 509] width 63 height 17
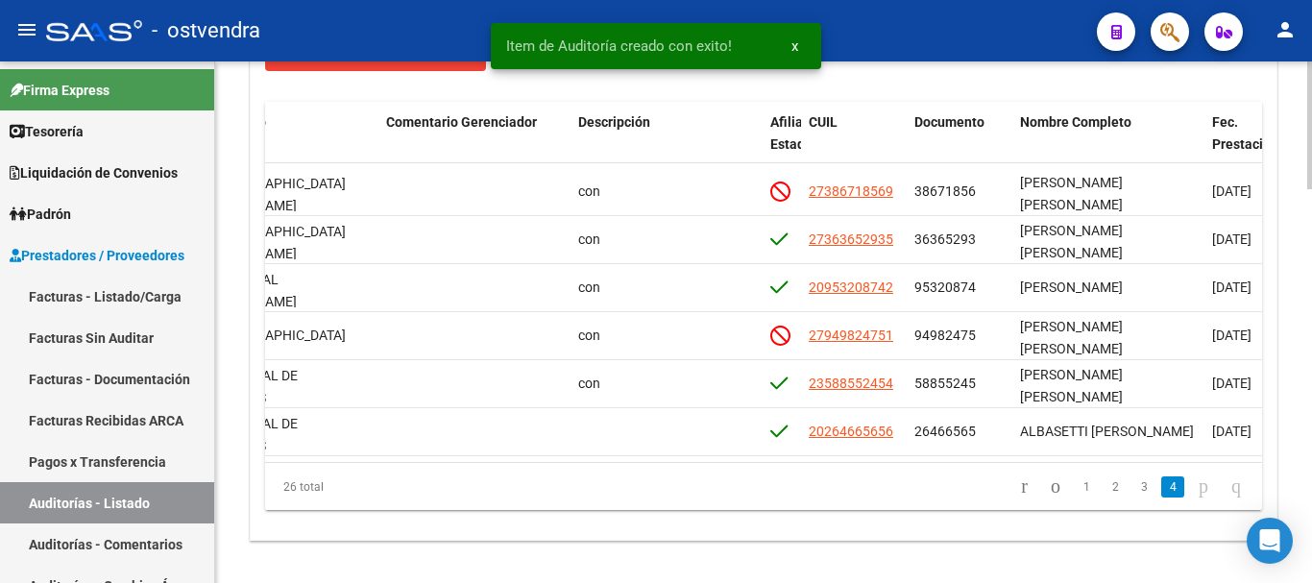
scroll to position [1529, 0]
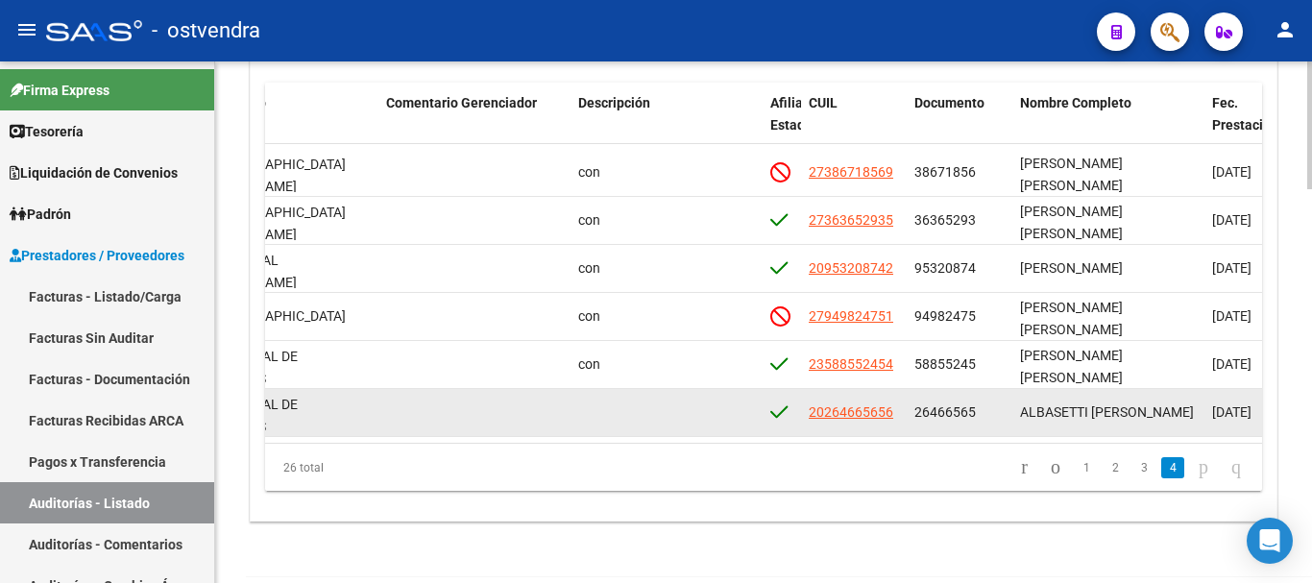
click at [811, 417] on datatable-body-cell "20264665656" at bounding box center [854, 412] width 106 height 47
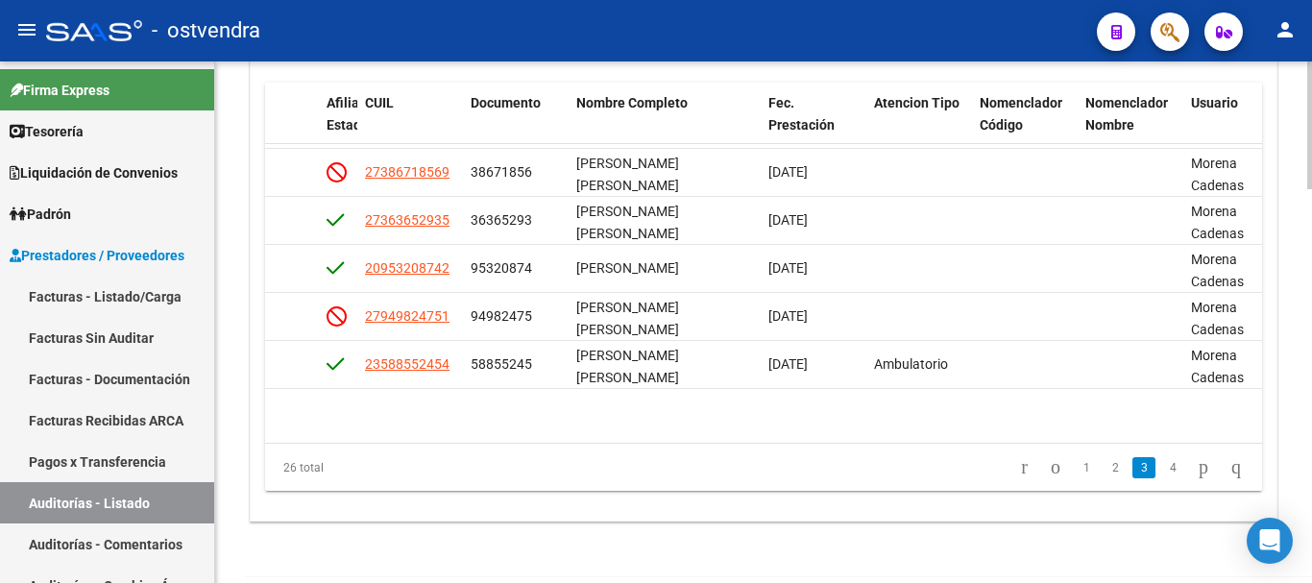
scroll to position [875, 1200]
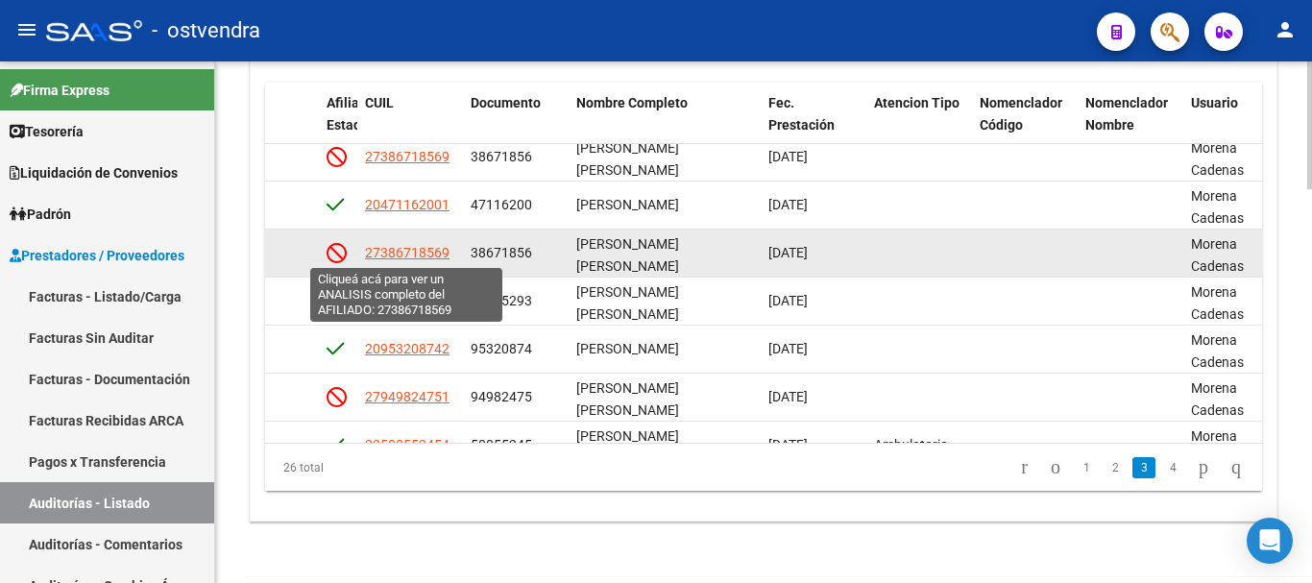
click at [411, 249] on span "27386718569" at bounding box center [407, 252] width 85 height 15
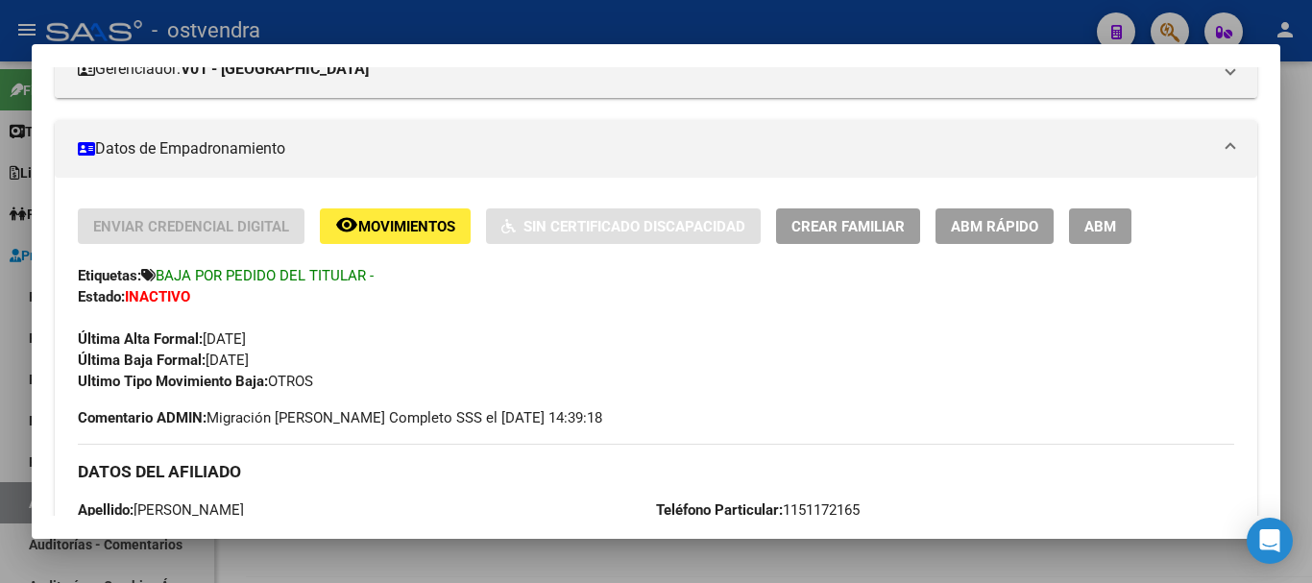
scroll to position [288, 0]
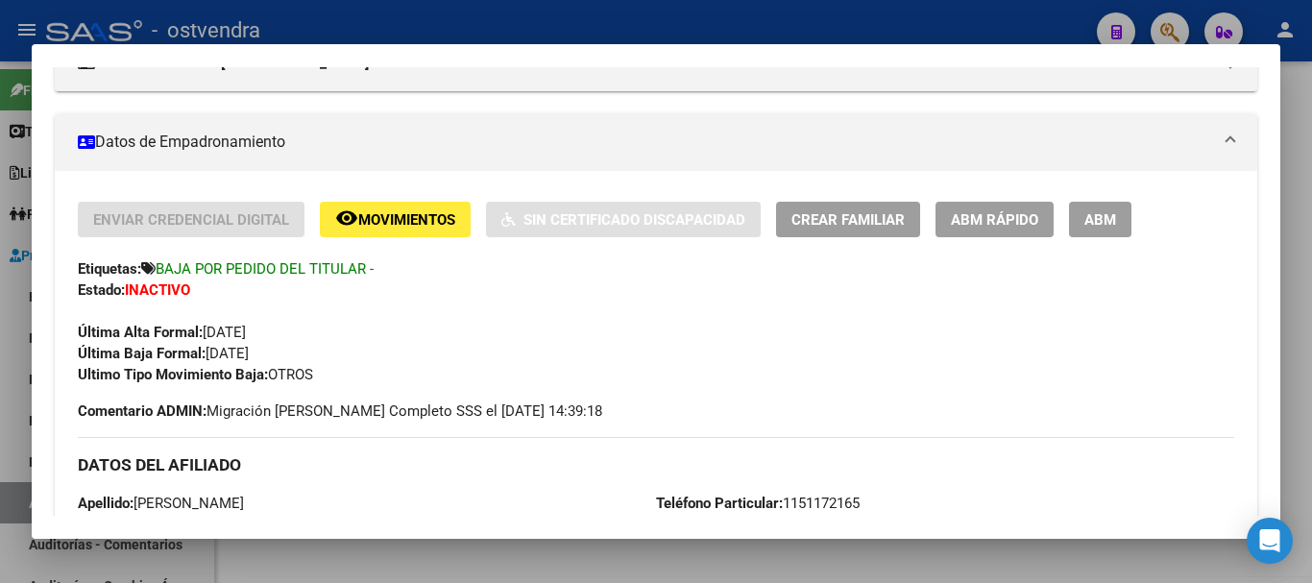
click at [1055, 567] on div at bounding box center [656, 291] width 1312 height 583
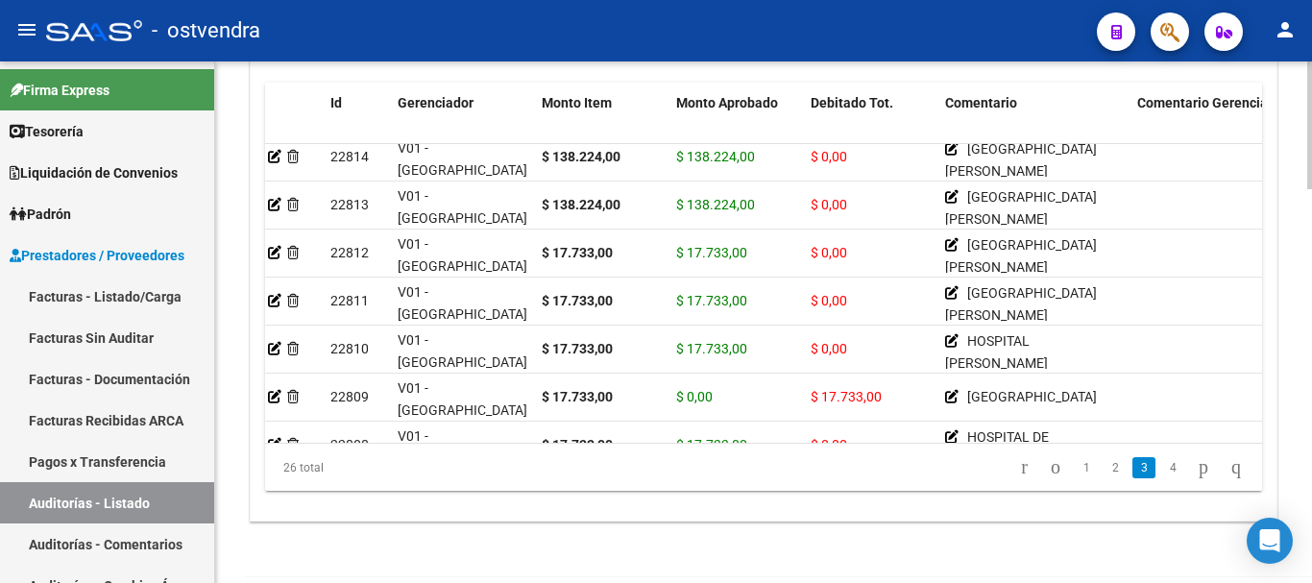
scroll to position [875, 0]
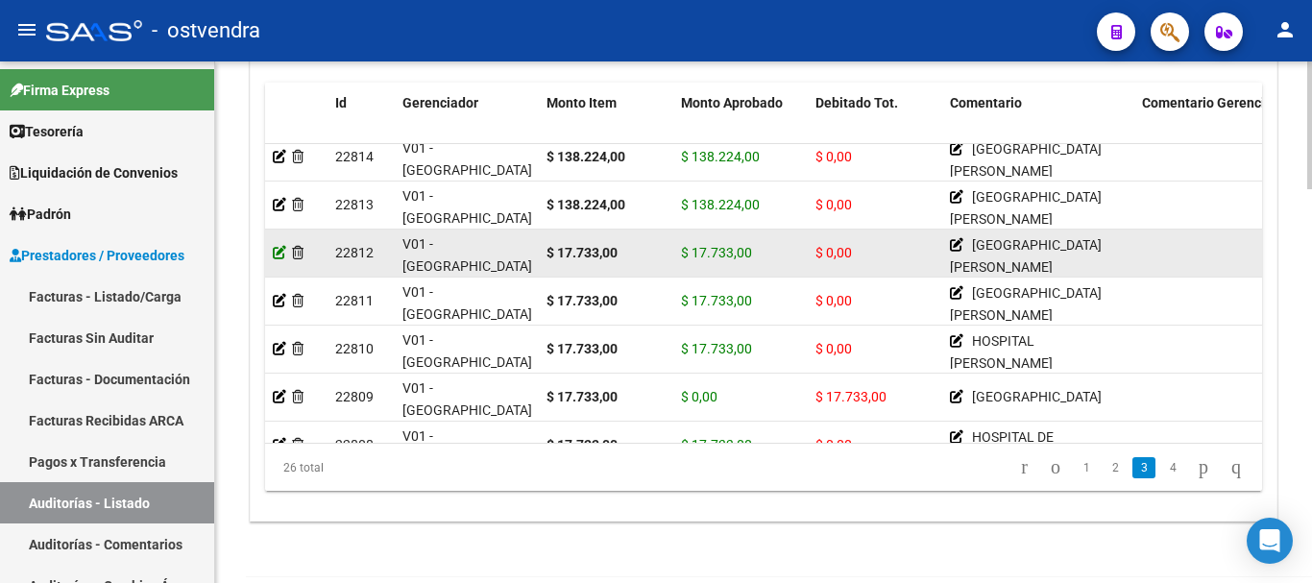
click at [286, 253] on div at bounding box center [296, 253] width 47 height 22
click at [279, 253] on icon at bounding box center [279, 252] width 13 height 13
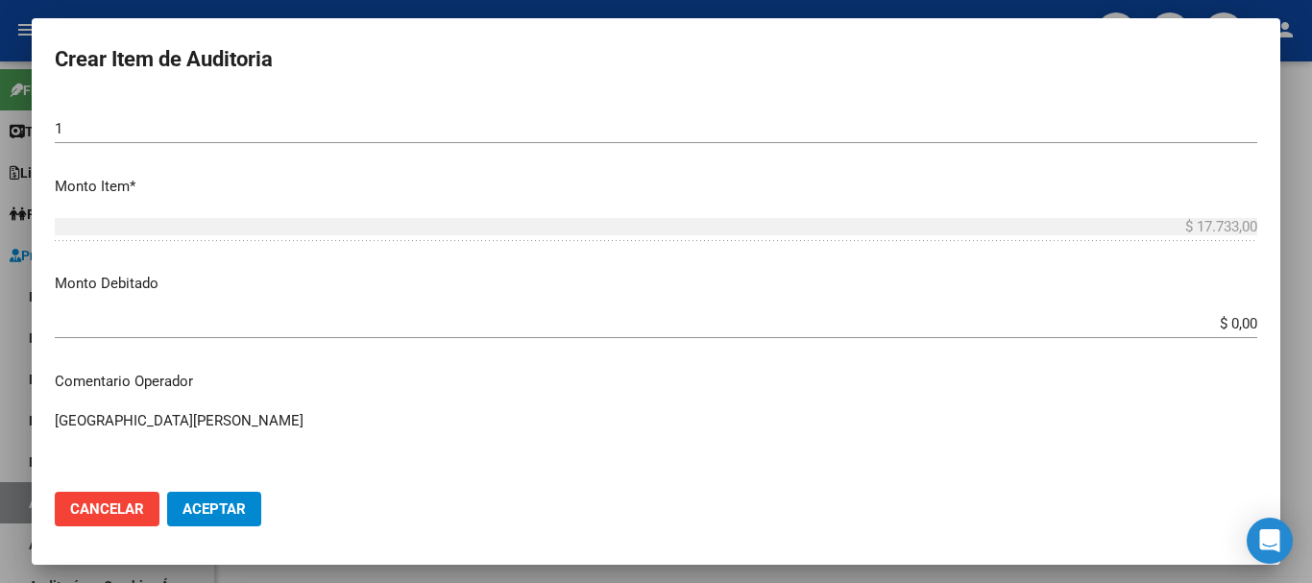
scroll to position [576, 0]
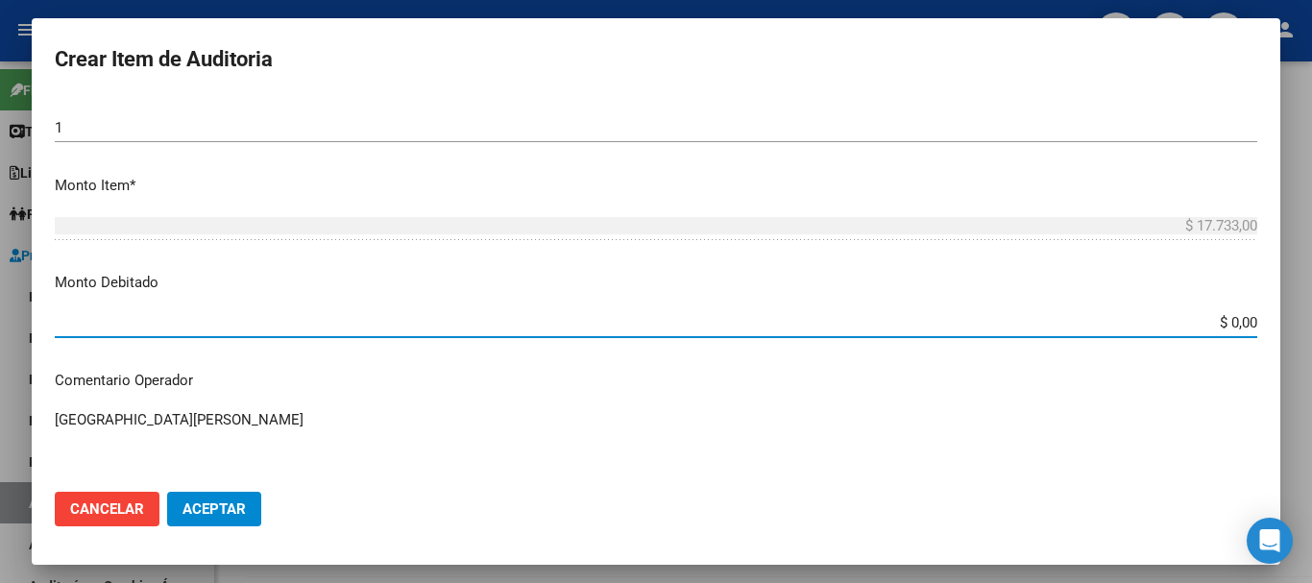
click at [1229, 328] on input "$ 0,00" at bounding box center [656, 322] width 1203 height 17
type input "$ 17.733,00"
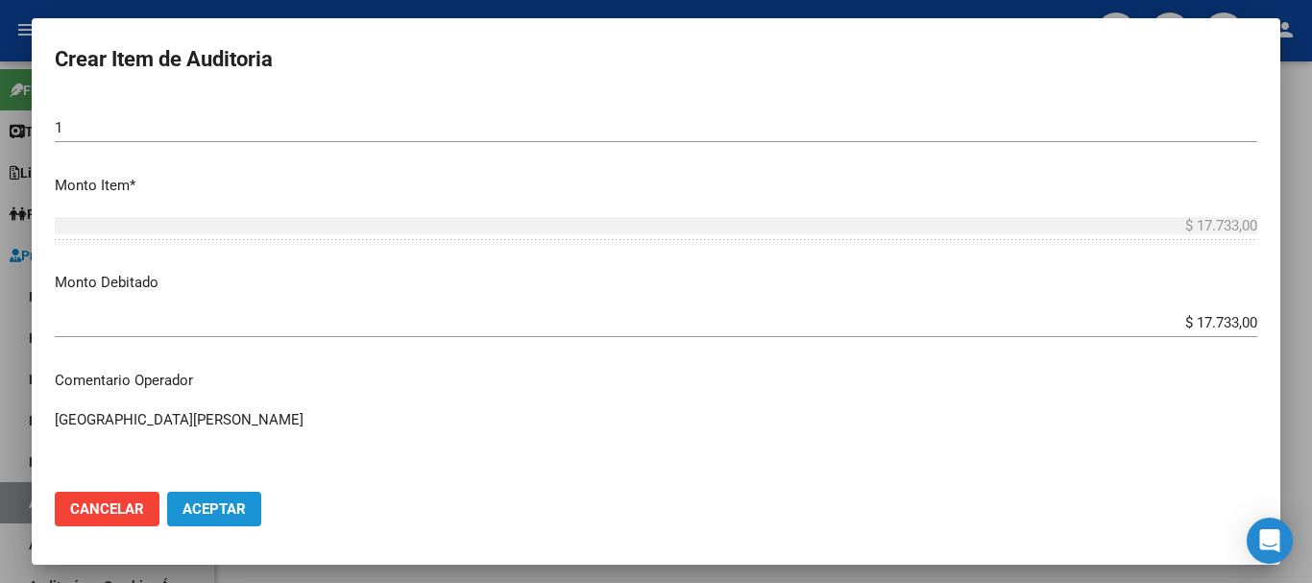
click at [198, 511] on span "Aceptar" at bounding box center [214, 509] width 63 height 17
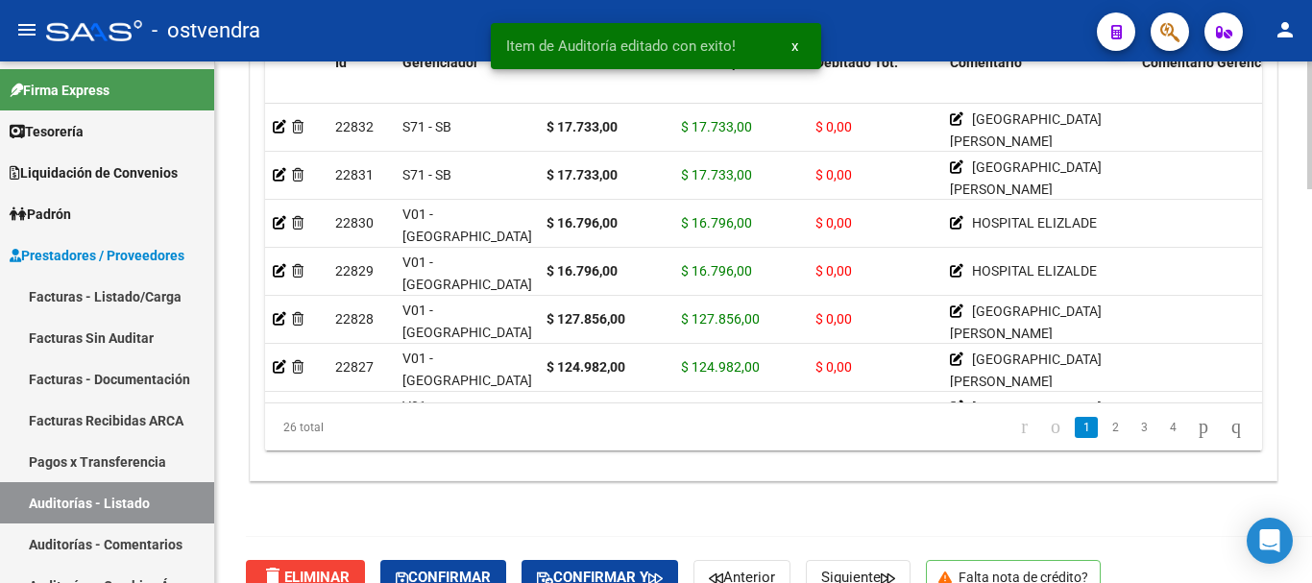
scroll to position [1604, 0]
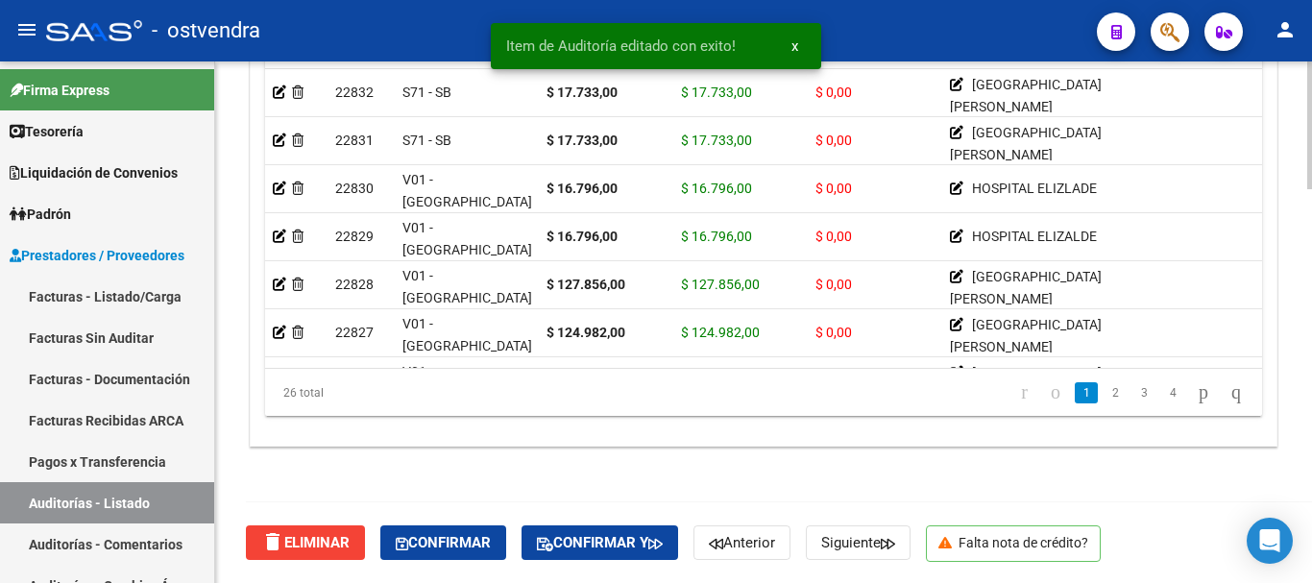
drag, startPoint x: 439, startPoint y: 370, endPoint x: 449, endPoint y: 368, distance: 9.8
click at [447, 369] on div "26 total" at bounding box center [363, 393] width 196 height 48
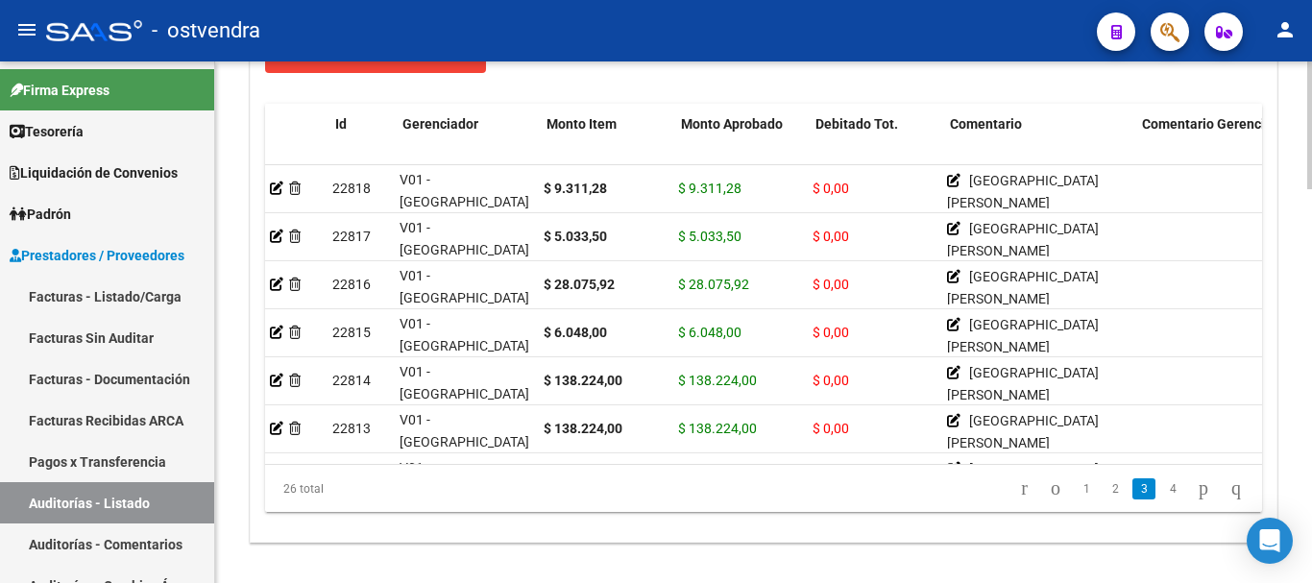
scroll to position [673, 0]
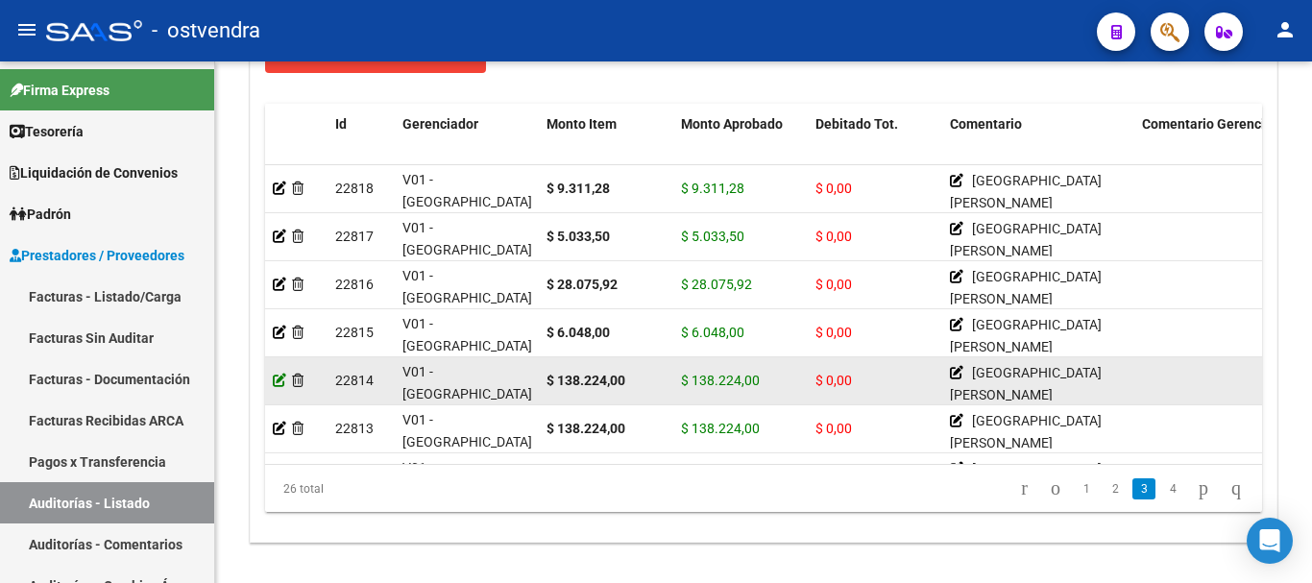
click at [277, 383] on icon at bounding box center [279, 380] width 13 height 13
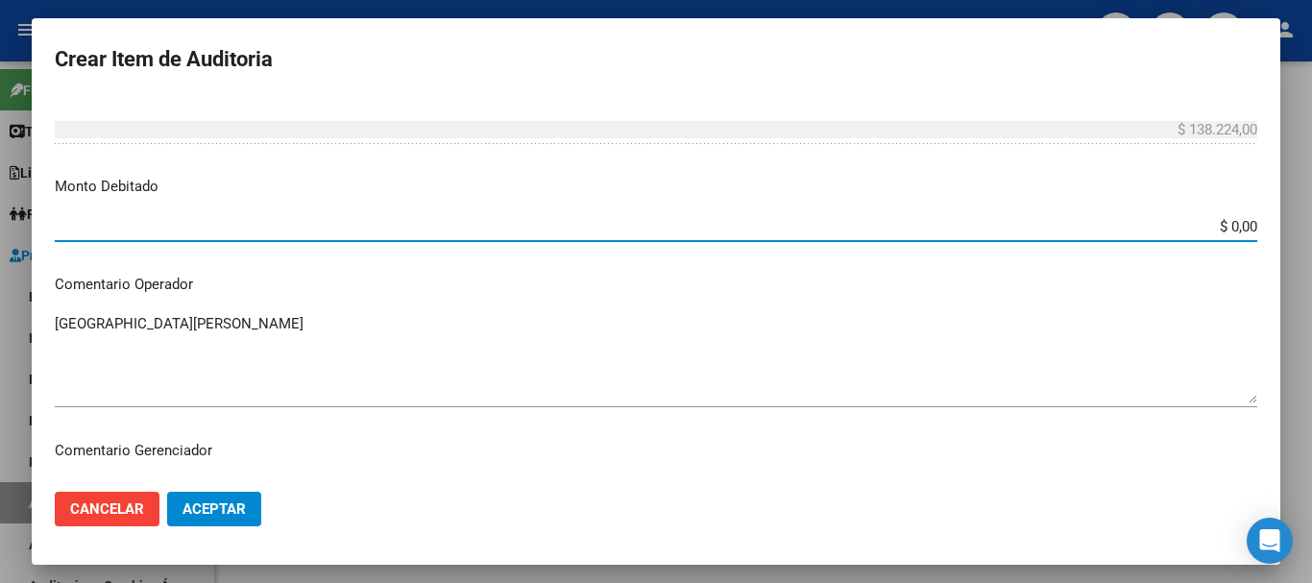
click at [1220, 228] on input "$ 0,00" at bounding box center [656, 226] width 1203 height 17
type input "$ 138.224,00"
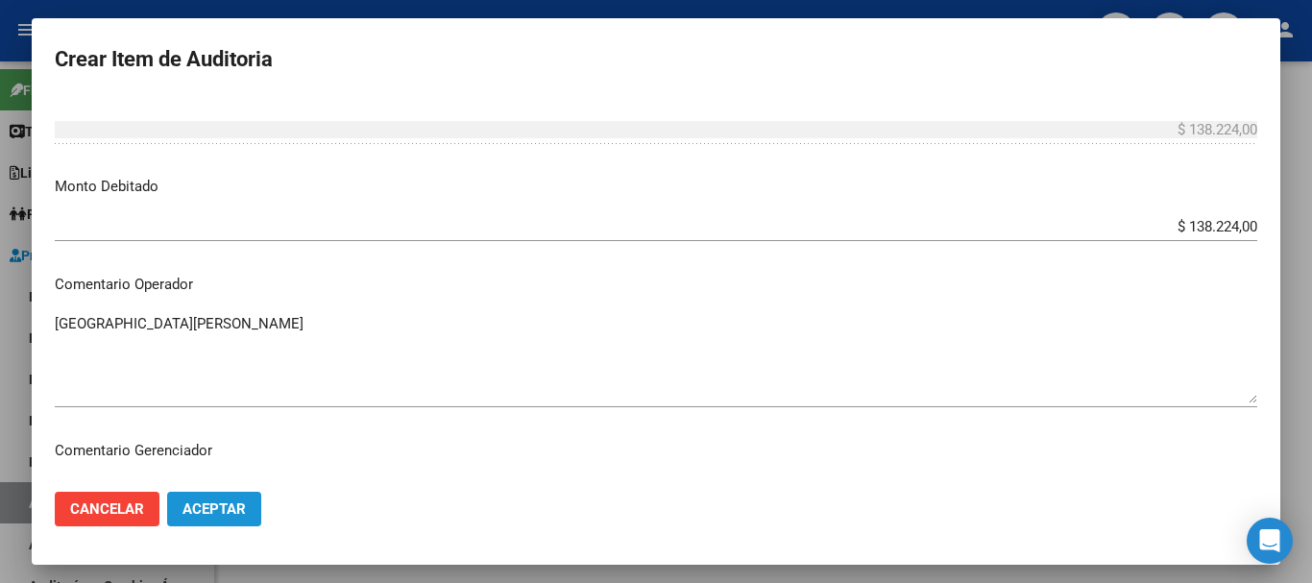
click at [204, 497] on button "Aceptar" at bounding box center [214, 509] width 94 height 35
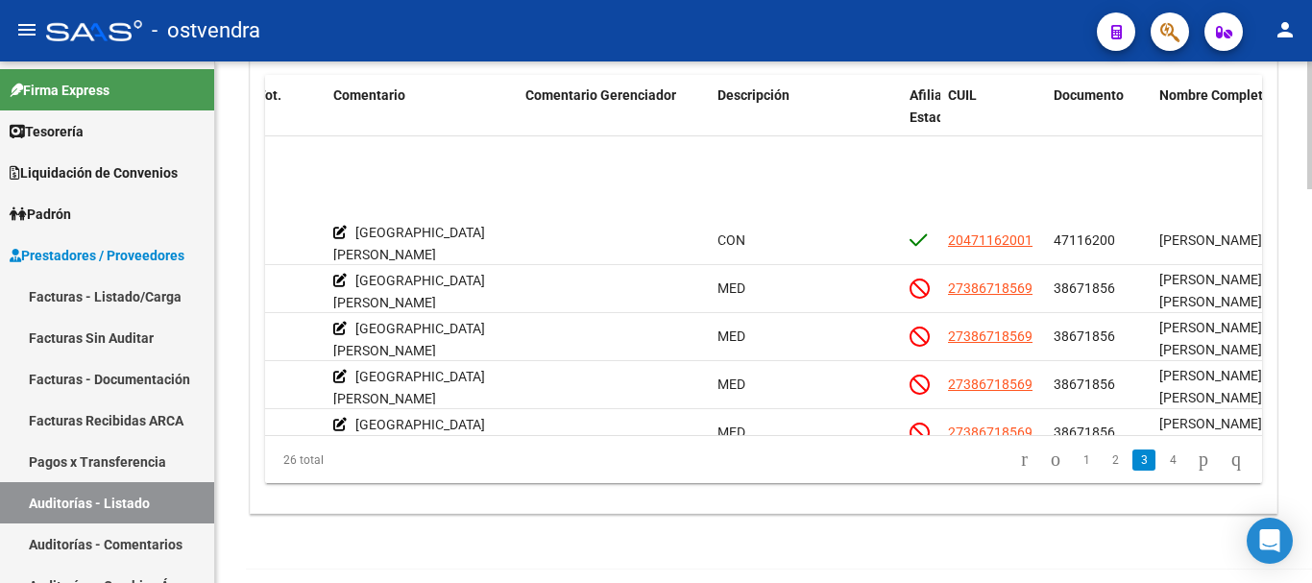
scroll to position [673, 617]
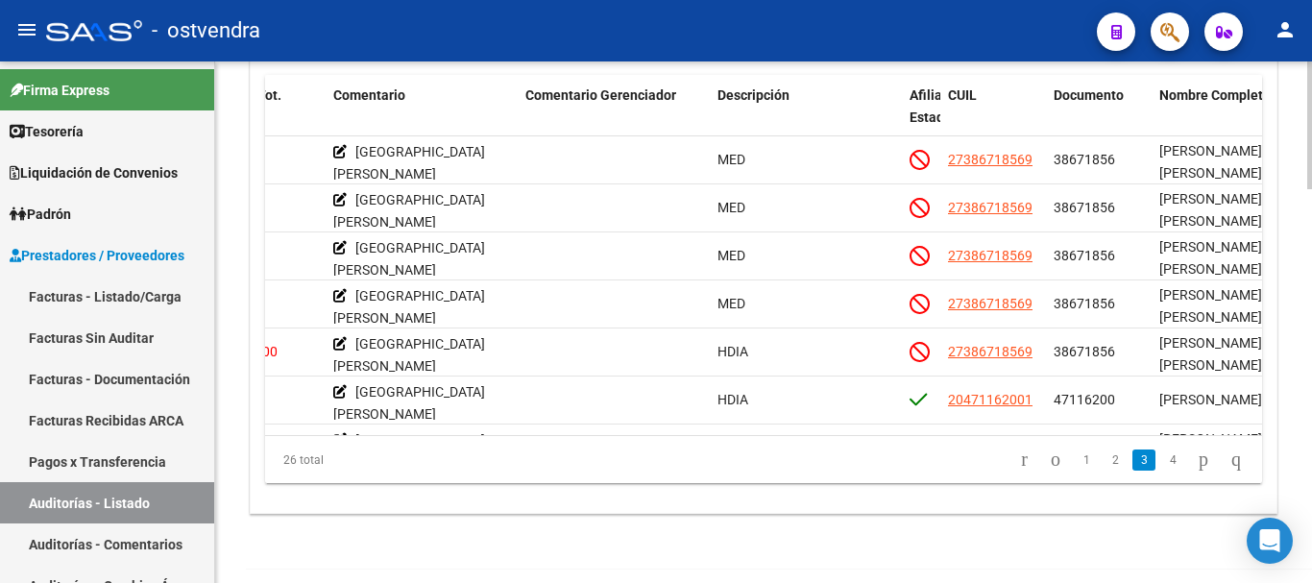
drag, startPoint x: 749, startPoint y: 438, endPoint x: 637, endPoint y: 434, distance: 112.5
click at [641, 445] on div "26 total 1 2 3 4" at bounding box center [763, 460] width 997 height 48
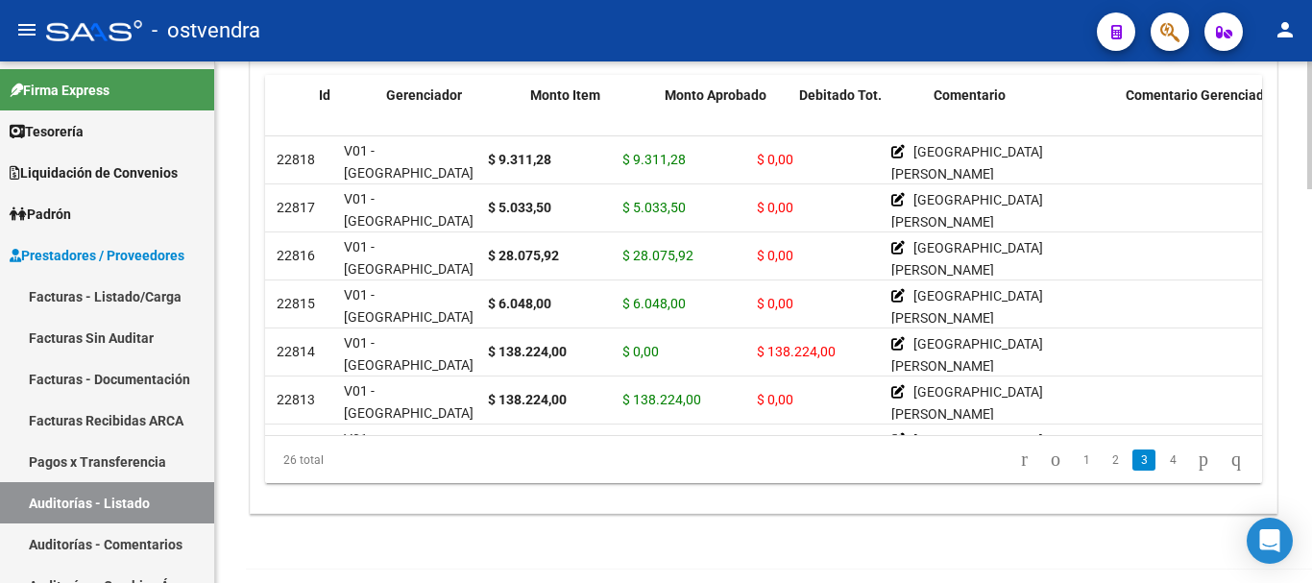
scroll to position [673, 0]
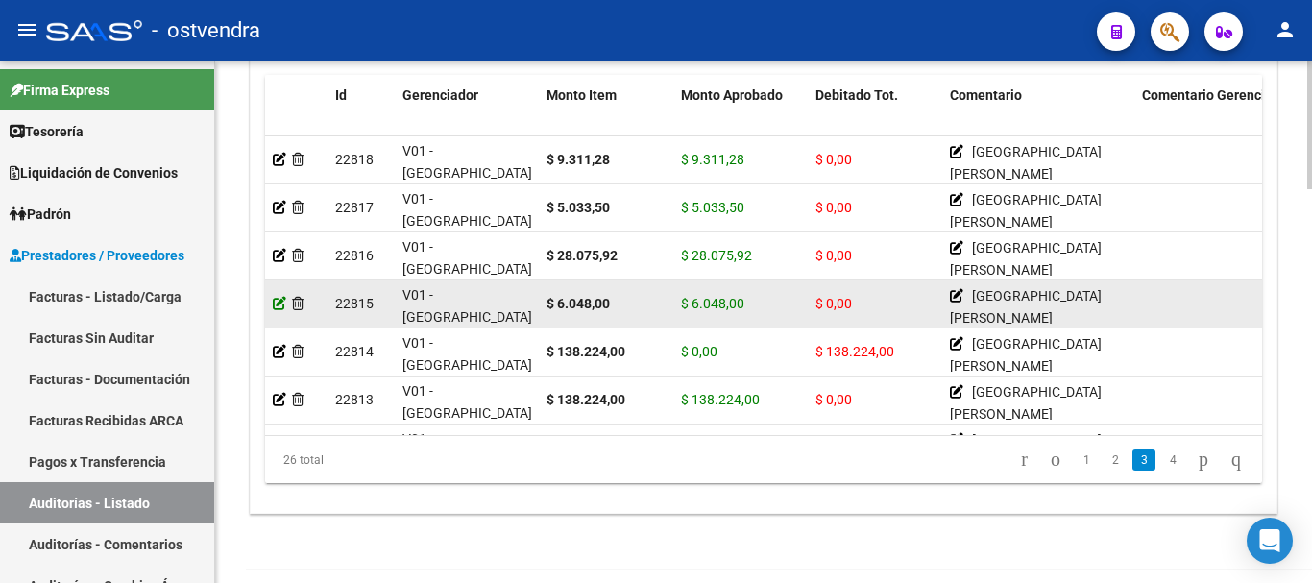
click at [275, 300] on icon at bounding box center [279, 303] width 13 height 13
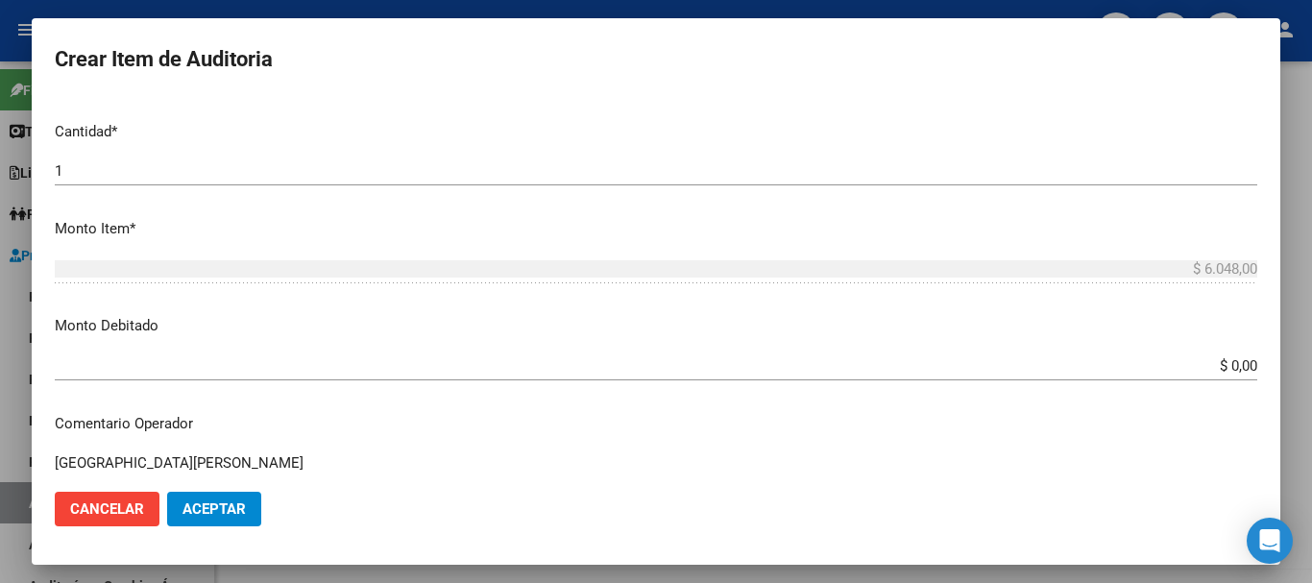
scroll to position [576, 0]
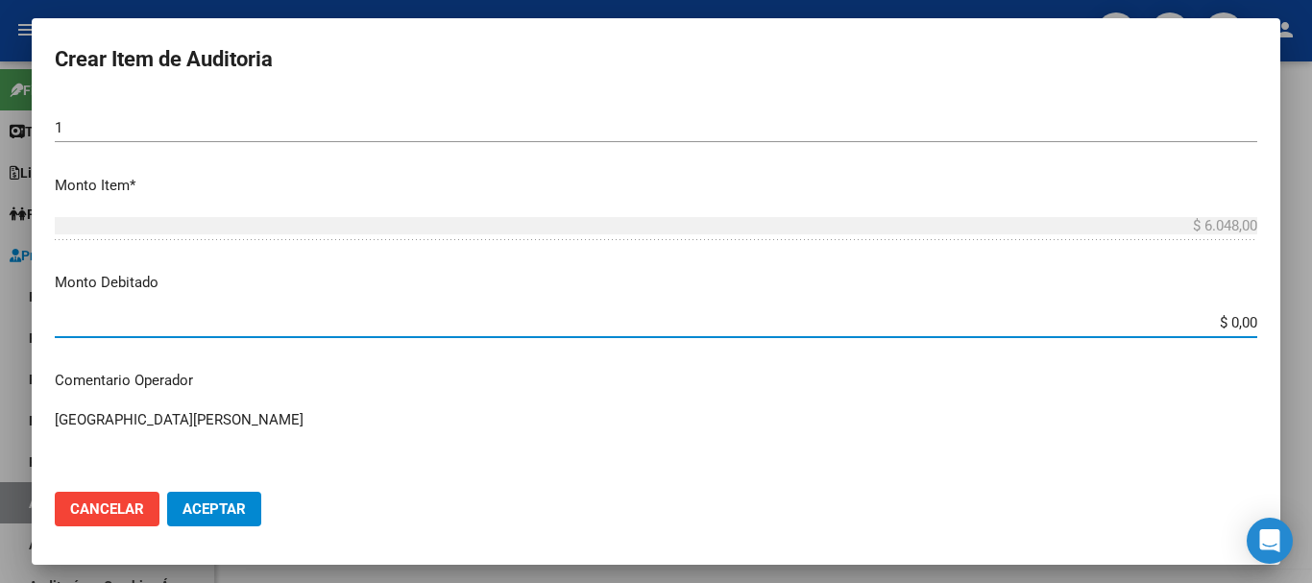
click at [1225, 320] on input "$ 0,00" at bounding box center [656, 322] width 1203 height 17
type input "$ 6.048,00"
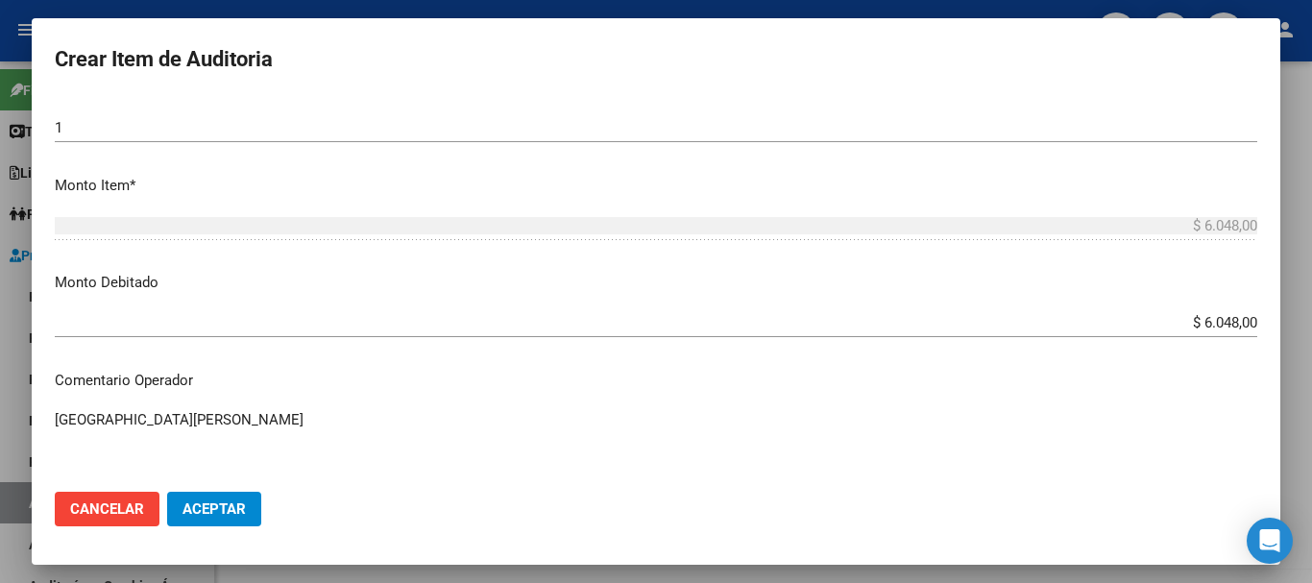
click at [233, 488] on mat-dialog-actions "Cancelar Aceptar" at bounding box center [656, 509] width 1203 height 65
click at [235, 504] on span "Aceptar" at bounding box center [214, 509] width 63 height 17
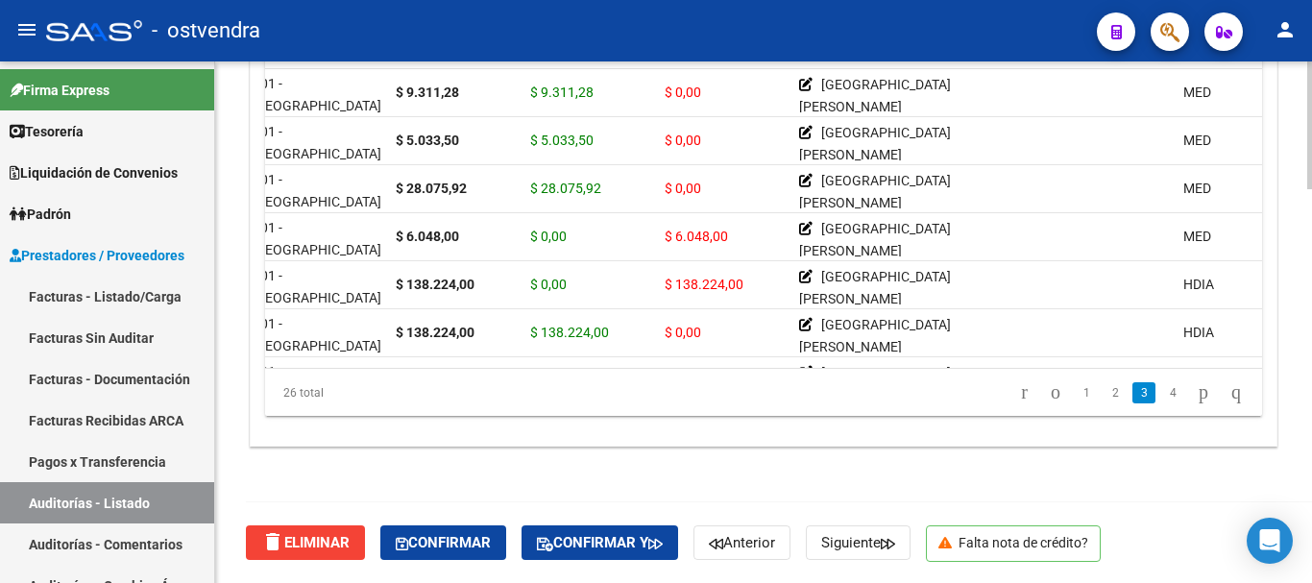
scroll to position [673, 0]
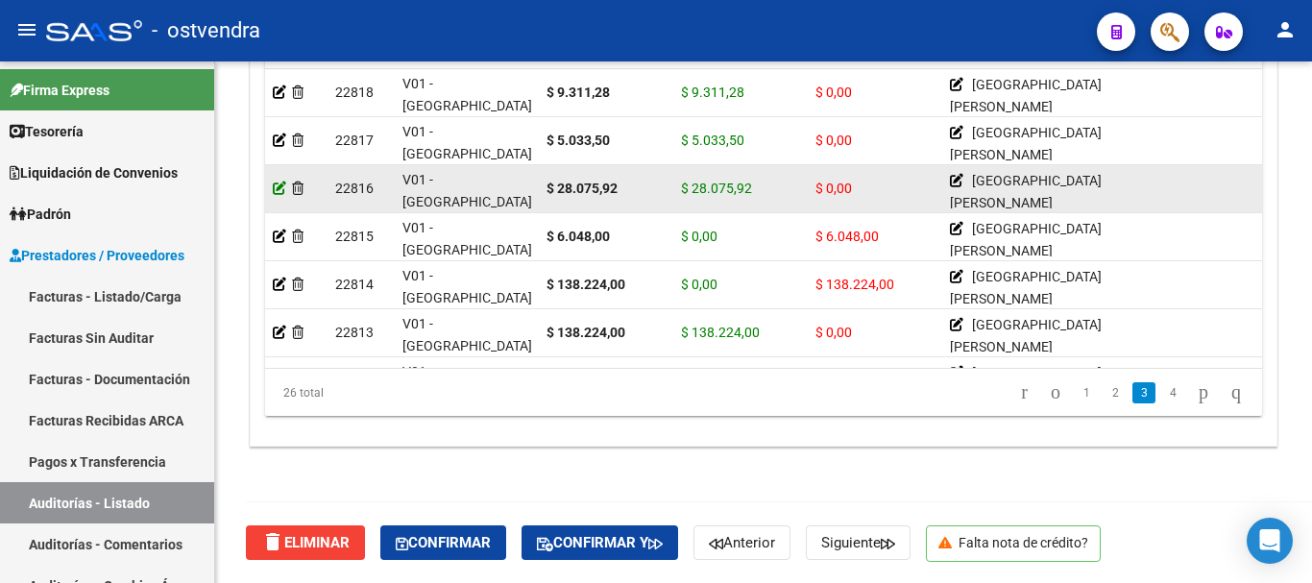
click at [274, 183] on icon at bounding box center [279, 188] width 13 height 13
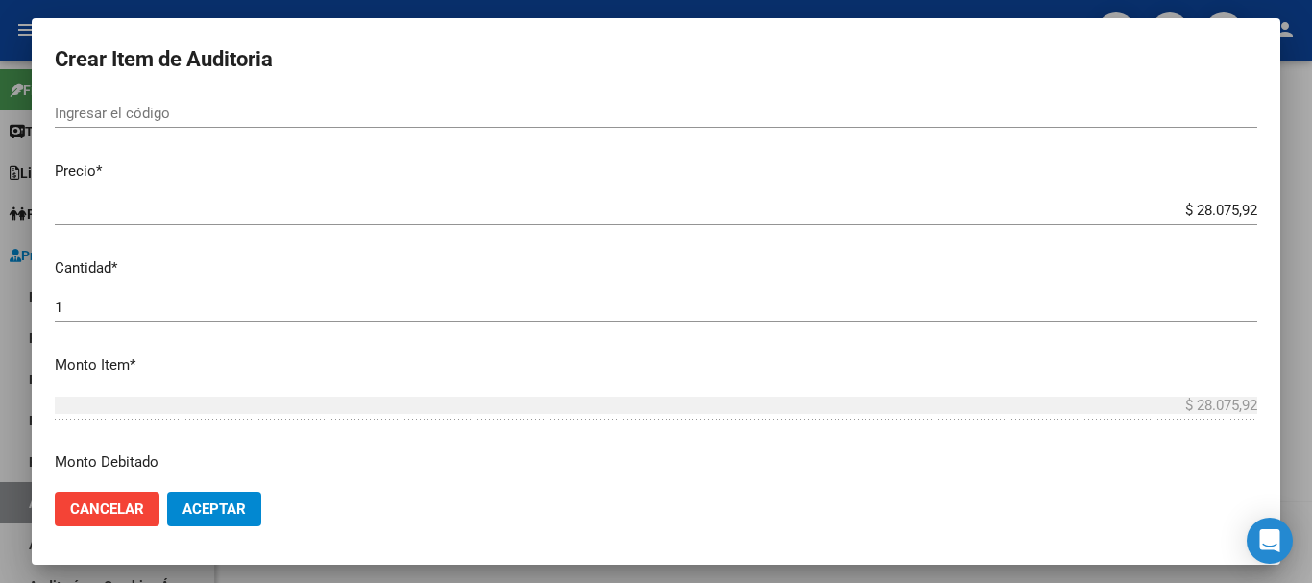
scroll to position [576, 0]
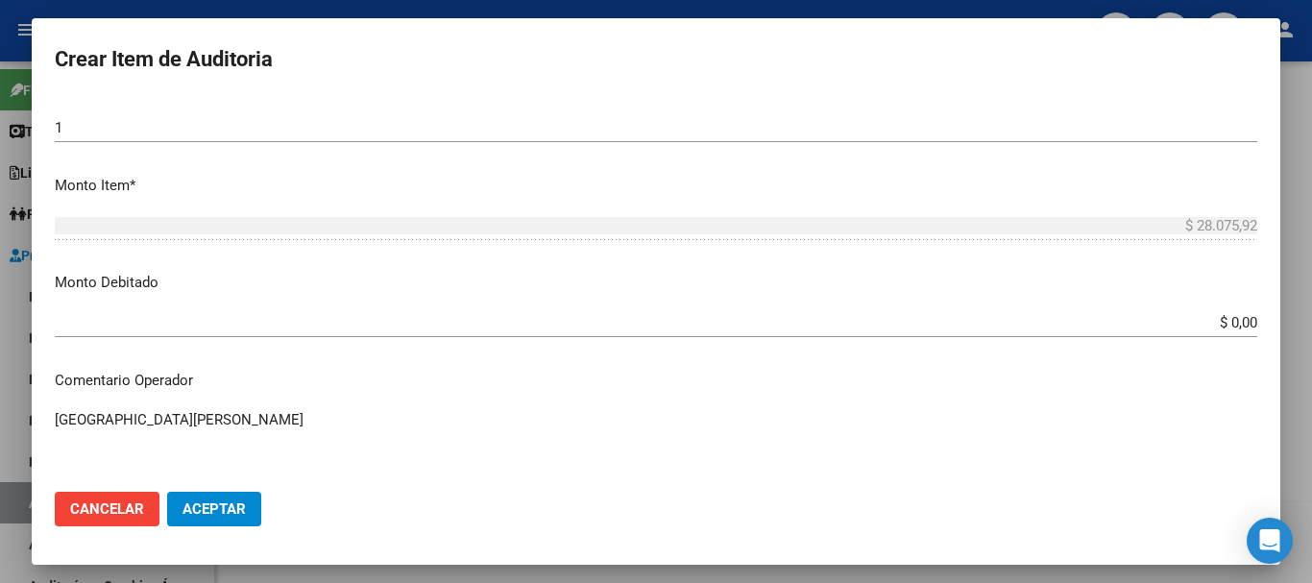
click at [1225, 326] on input "$ 0,00" at bounding box center [656, 322] width 1203 height 17
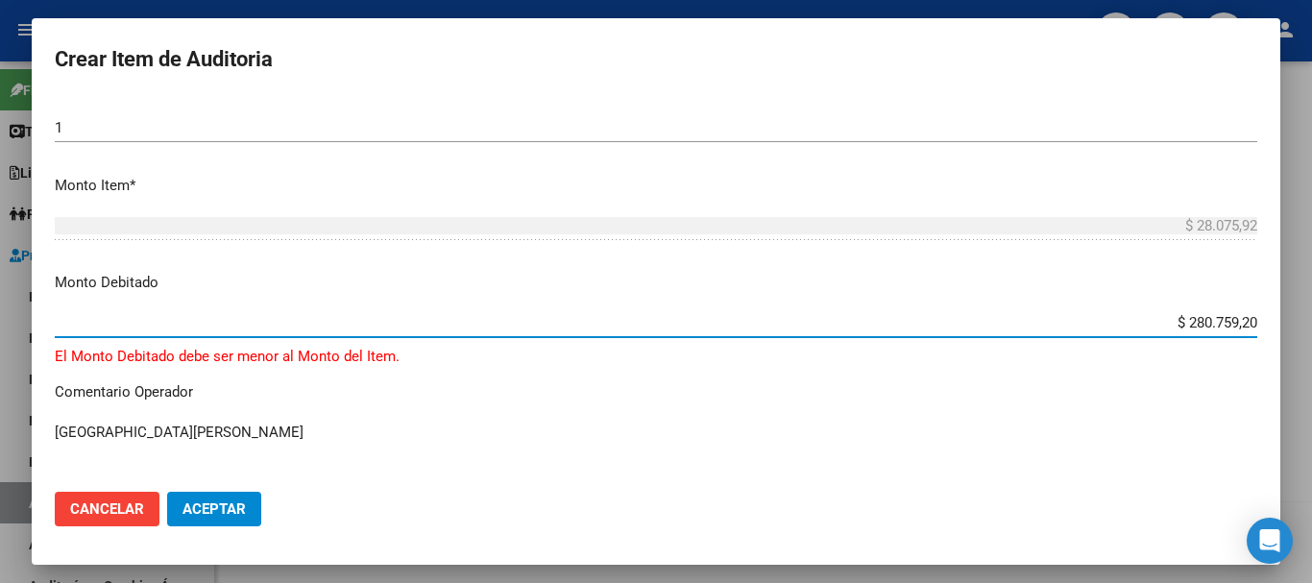
type input "$ 28.075,92"
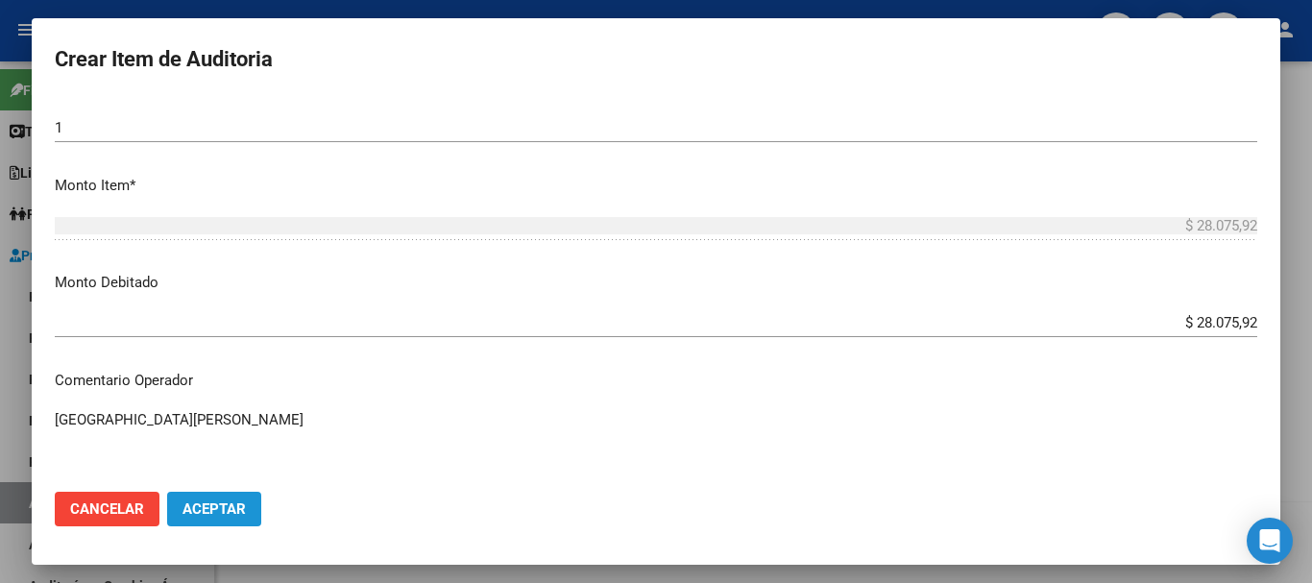
click at [229, 505] on span "Aceptar" at bounding box center [214, 509] width 63 height 17
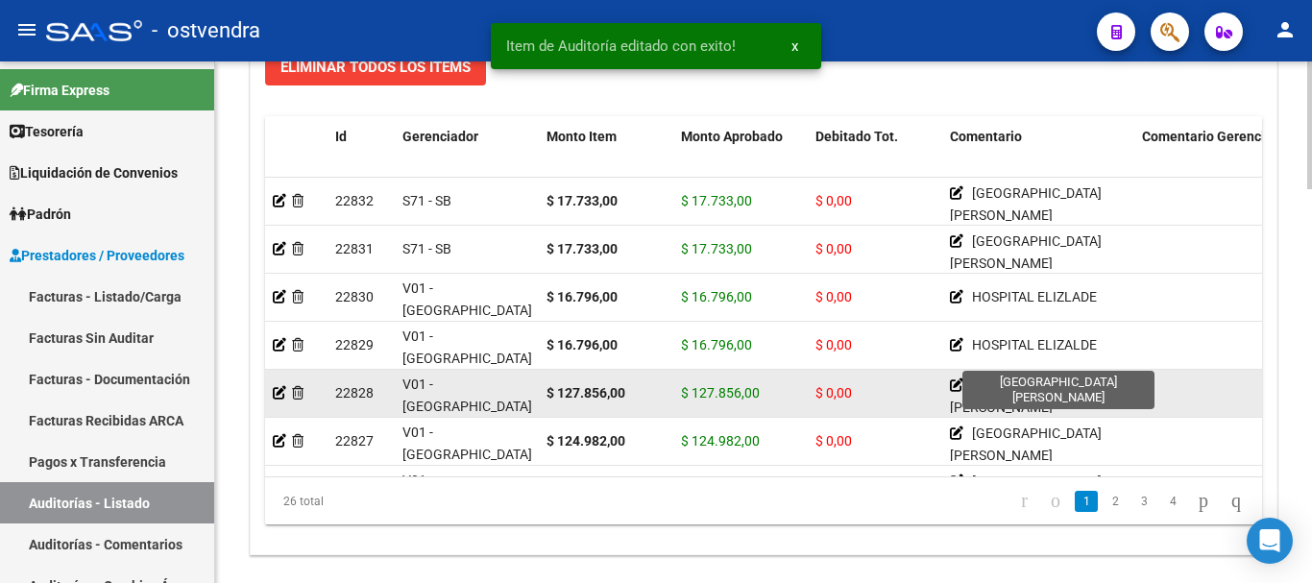
scroll to position [1537, 0]
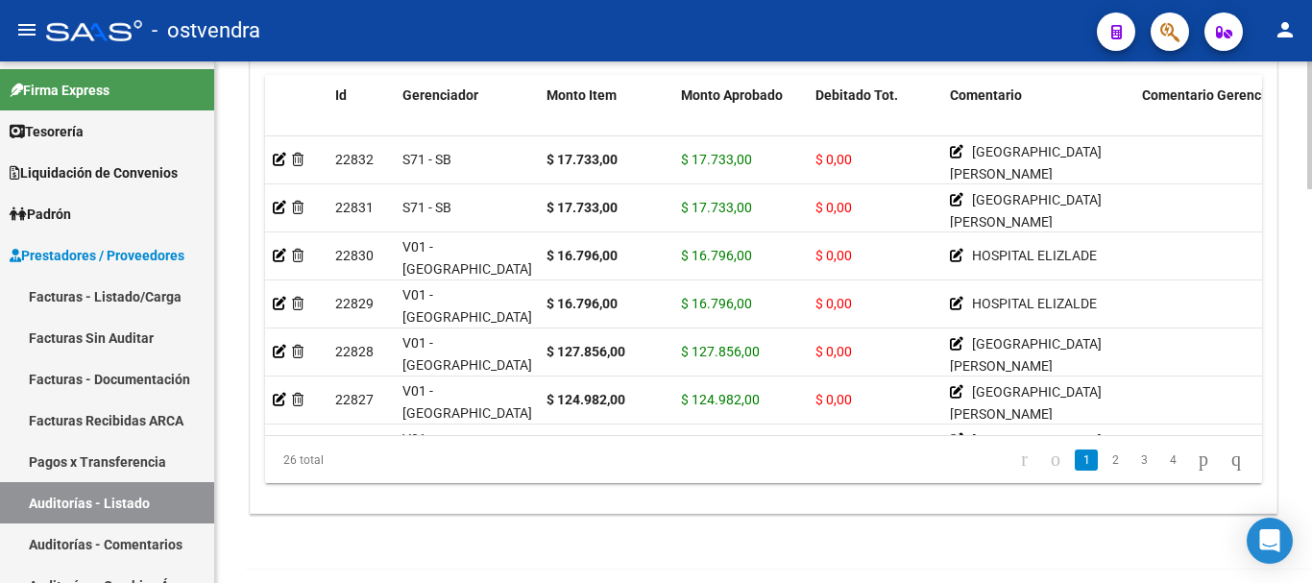
drag, startPoint x: 483, startPoint y: 438, endPoint x: 625, endPoint y: 442, distance: 142.2
click at [625, 442] on div "26 total 1 2 3 4" at bounding box center [763, 460] width 997 height 48
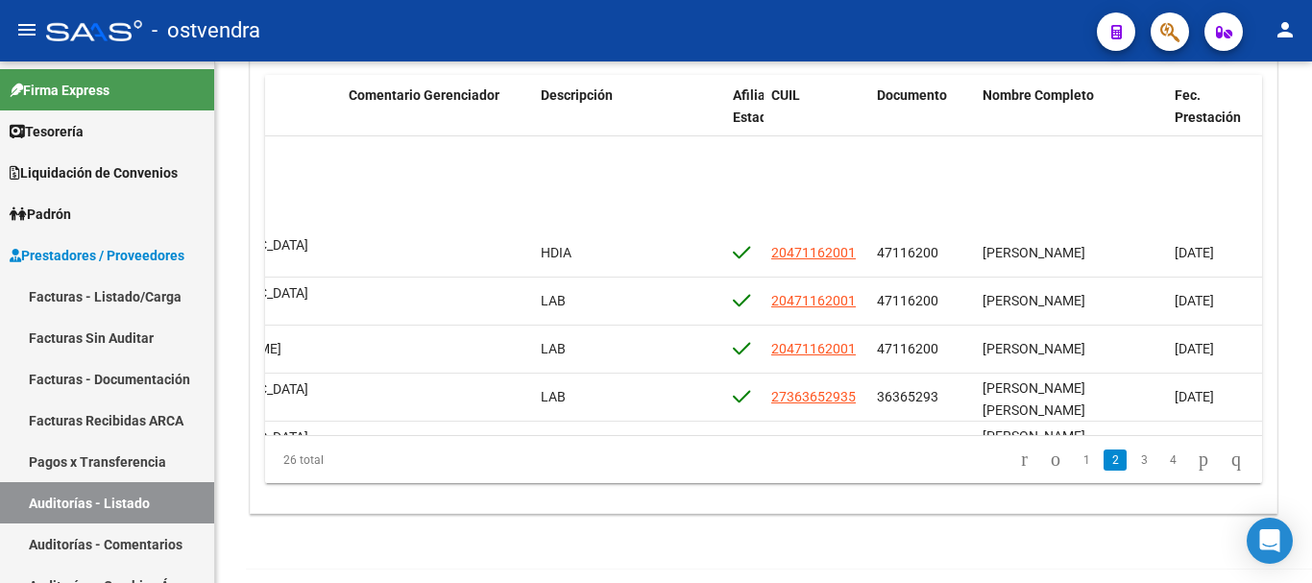
scroll to position [480, 794]
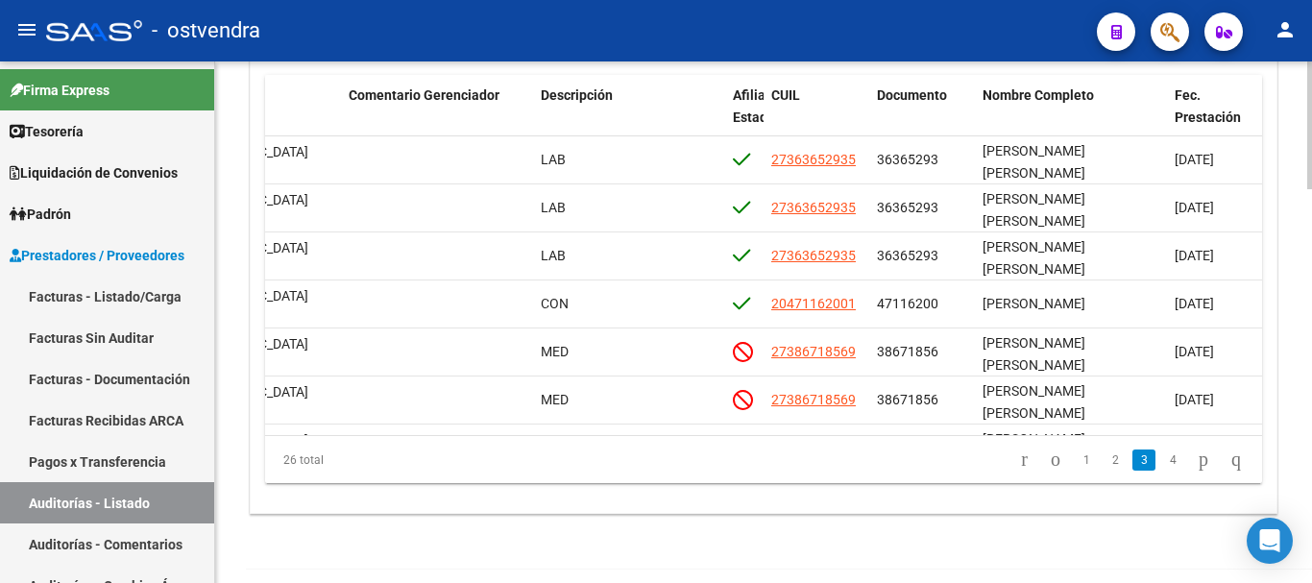
drag, startPoint x: 844, startPoint y: 435, endPoint x: 773, endPoint y: 433, distance: 71.1
click at [775, 442] on div "Id Gerenciador Monto Item Monto Aprobado Debitado Tot. Comentario Comentario Ge…" at bounding box center [763, 279] width 997 height 409
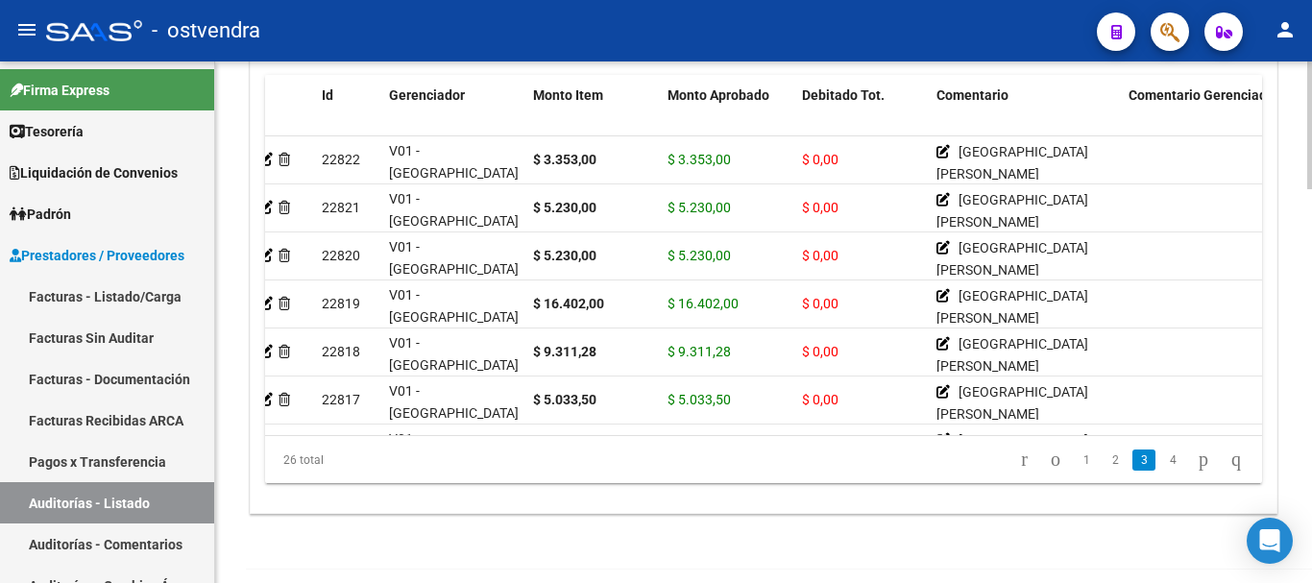
scroll to position [480, 0]
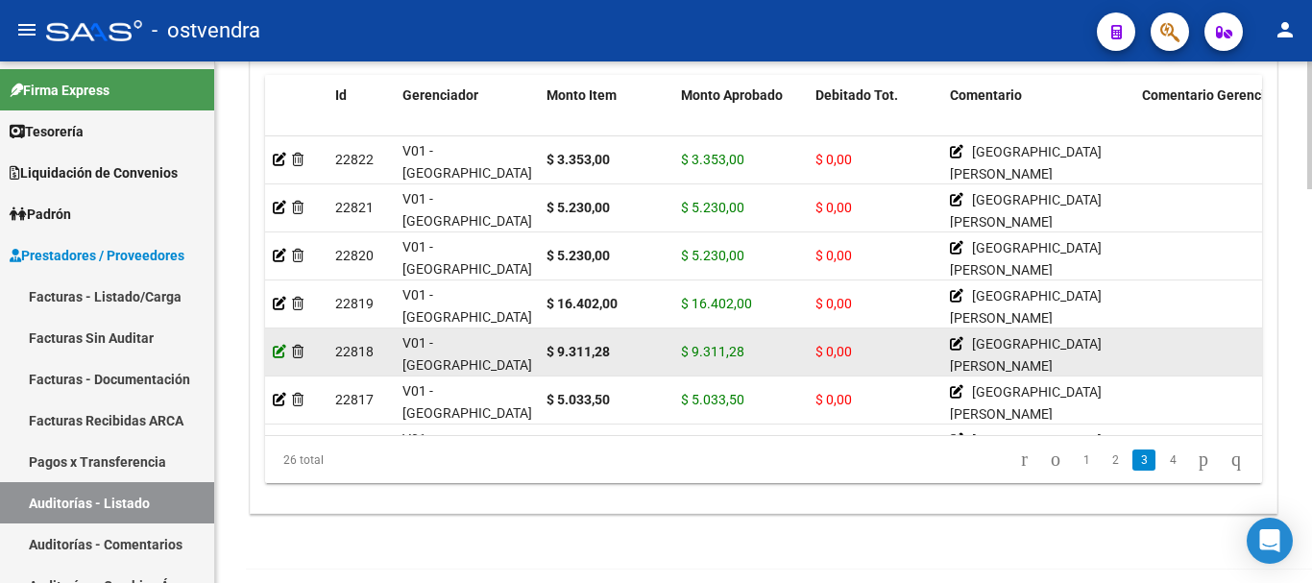
click at [278, 346] on icon at bounding box center [279, 351] width 13 height 13
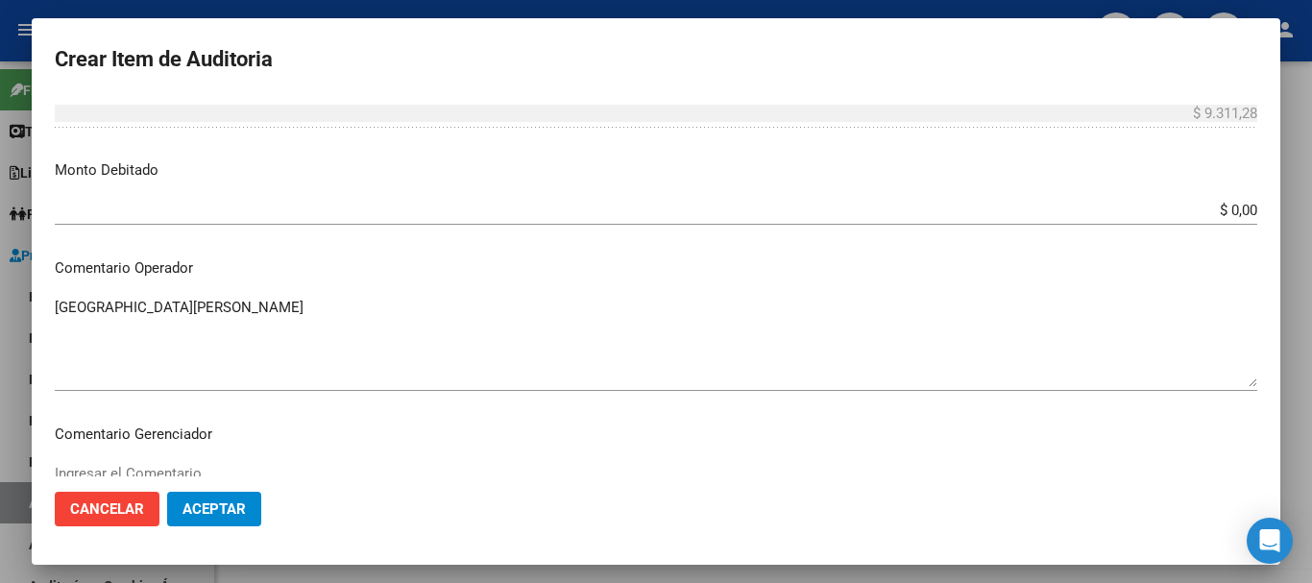
scroll to position [673, 0]
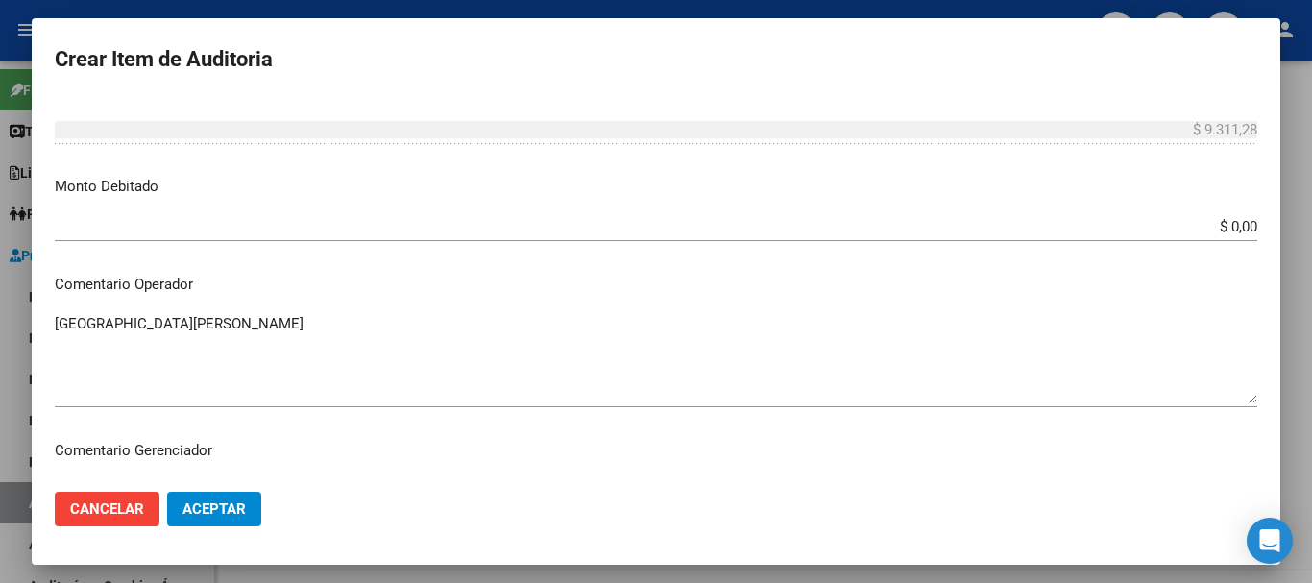
click at [1239, 224] on input "$ 0,00" at bounding box center [656, 226] width 1203 height 17
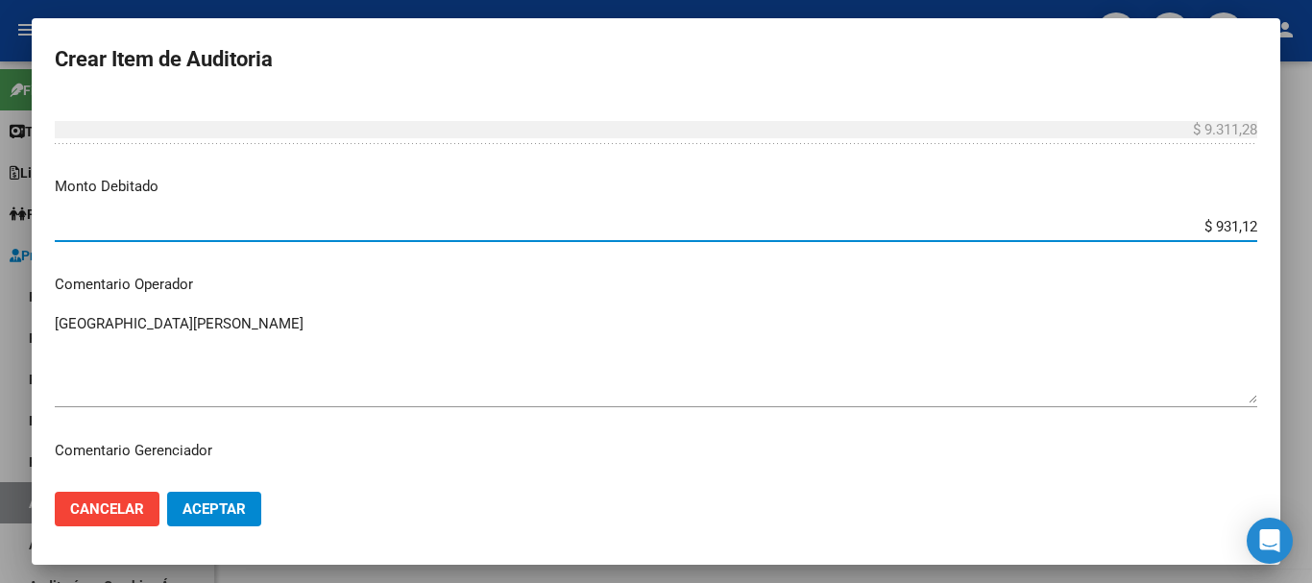
type input "$ 9.311,28"
click at [213, 501] on span "Aceptar" at bounding box center [214, 509] width 63 height 17
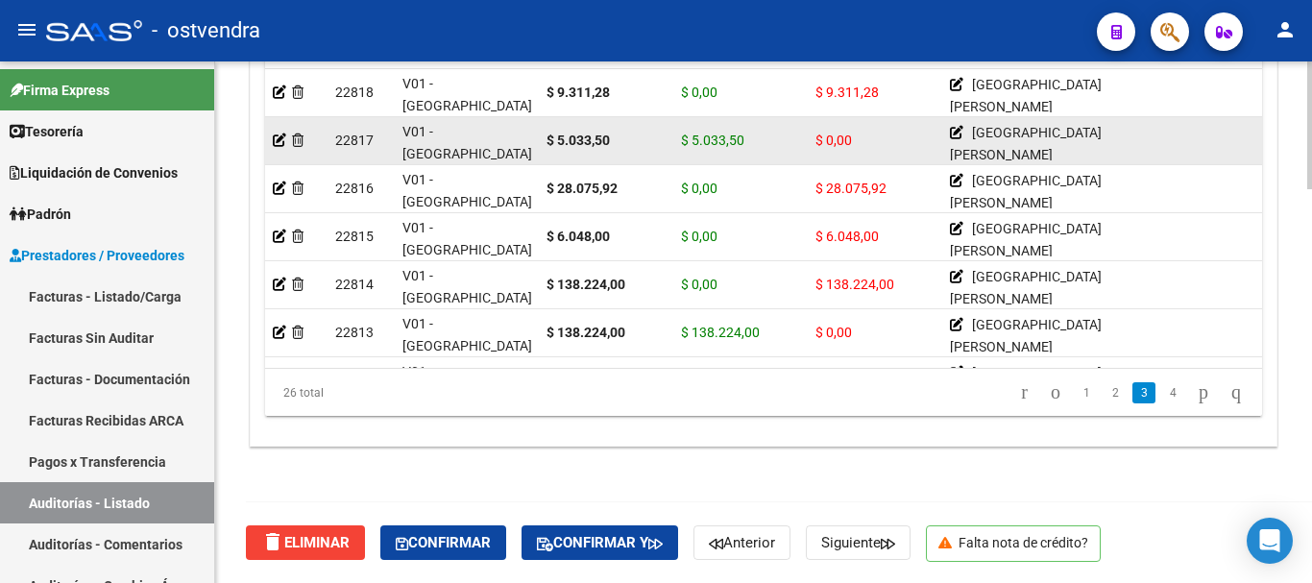
click at [272, 140] on datatable-body-cell at bounding box center [296, 140] width 62 height 47
click at [275, 136] on icon at bounding box center [279, 140] width 13 height 13
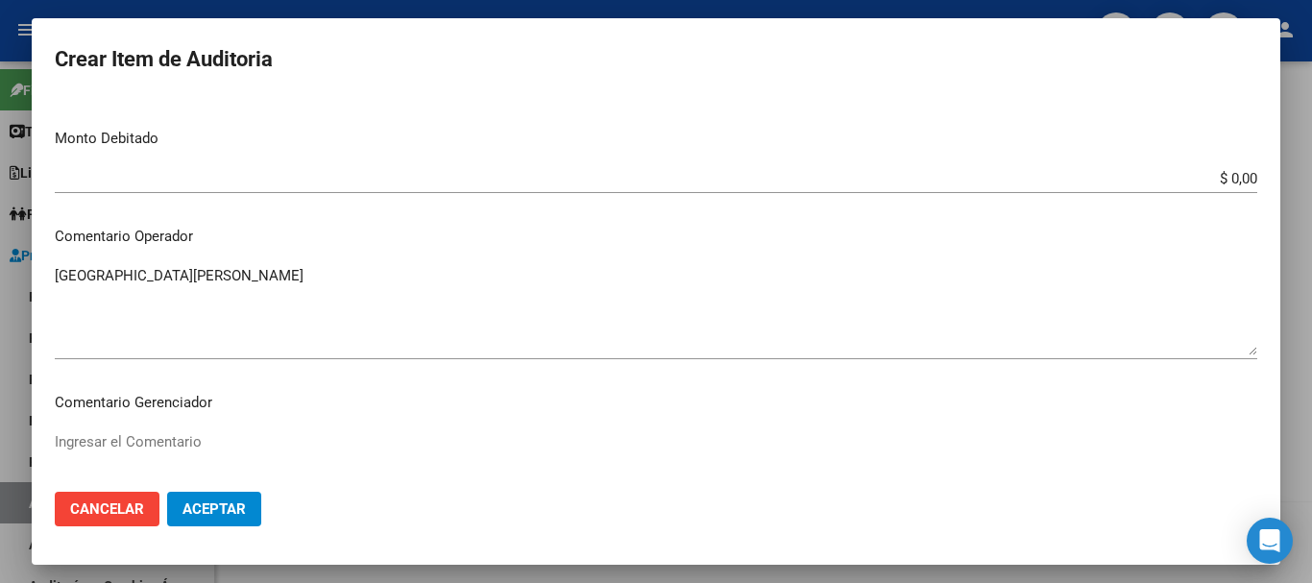
scroll to position [769, 0]
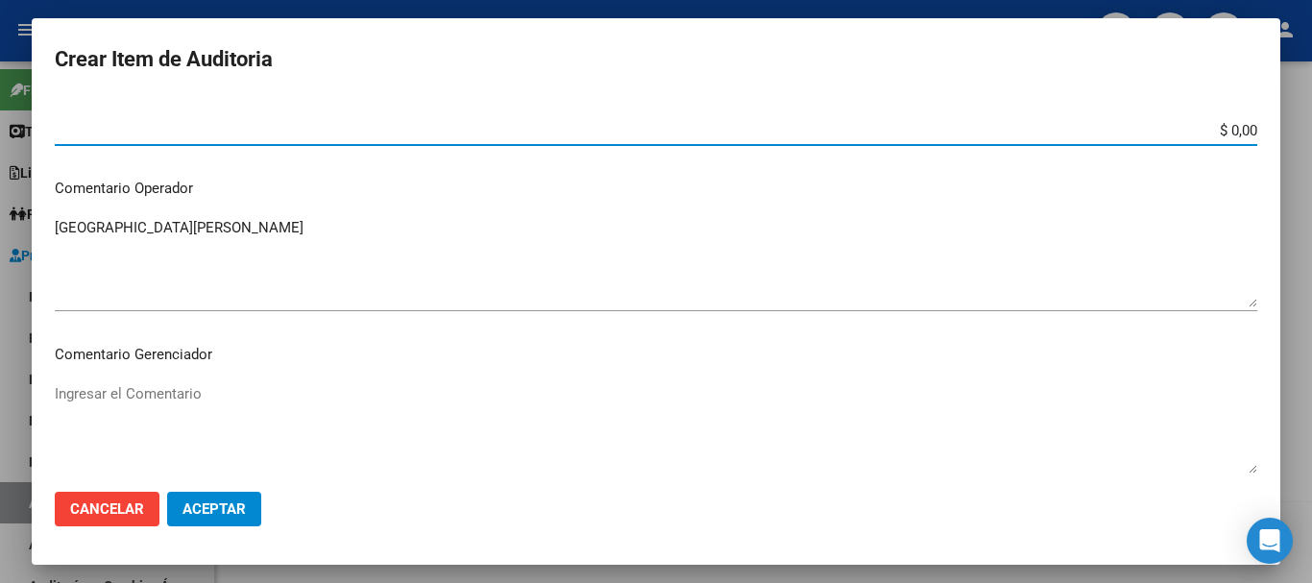
click at [1226, 128] on input "$ 0,00" at bounding box center [656, 130] width 1203 height 17
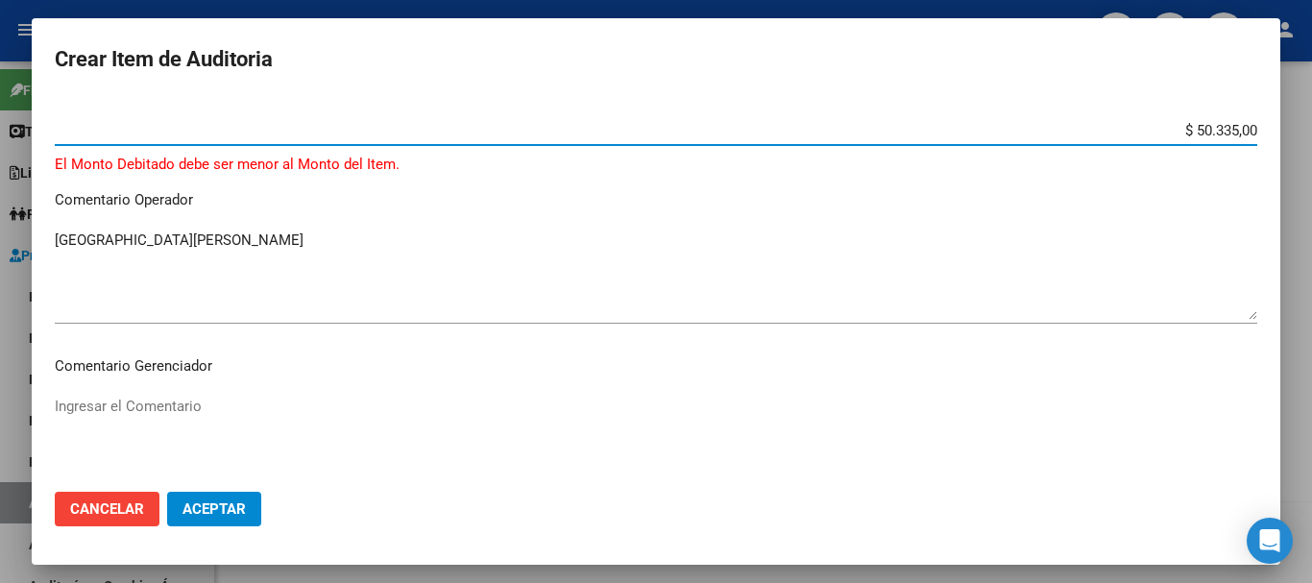
type input "$ 5.033,50"
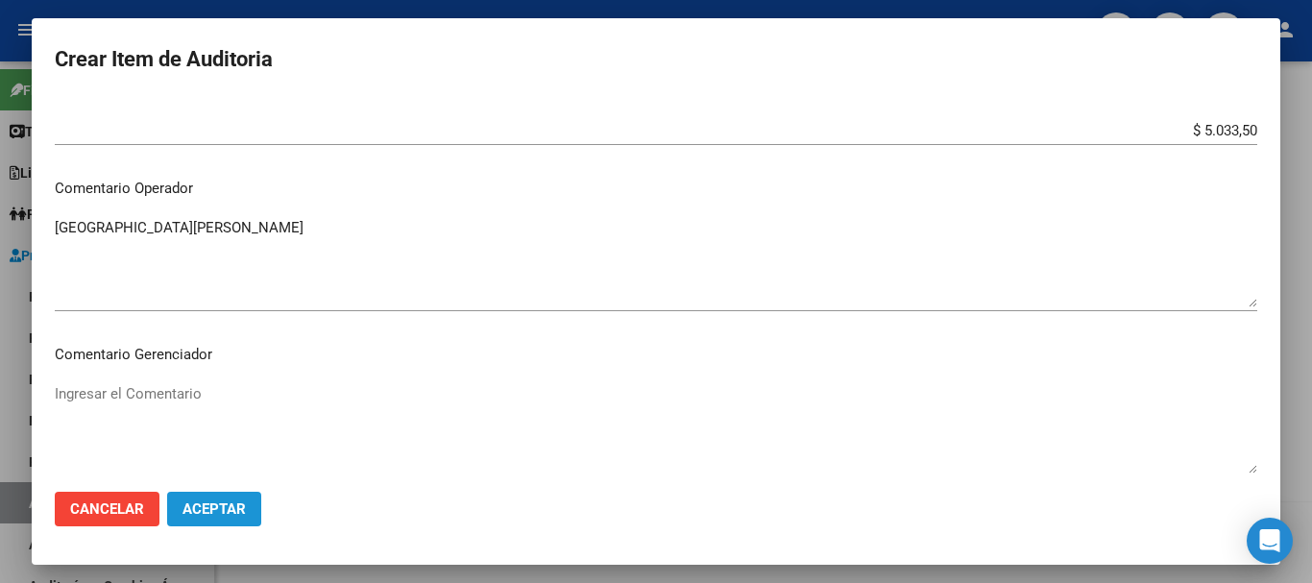
drag, startPoint x: 192, startPoint y: 524, endPoint x: 252, endPoint y: 532, distance: 60.2
click at [193, 524] on button "Aceptar" at bounding box center [214, 509] width 94 height 35
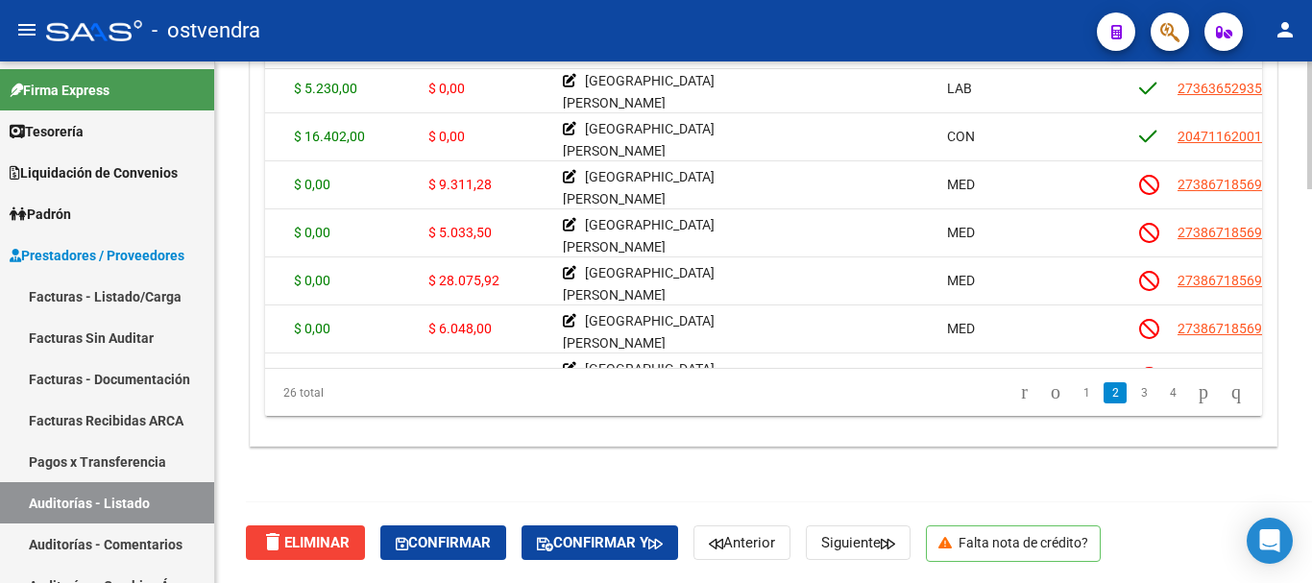
scroll to position [480, 387]
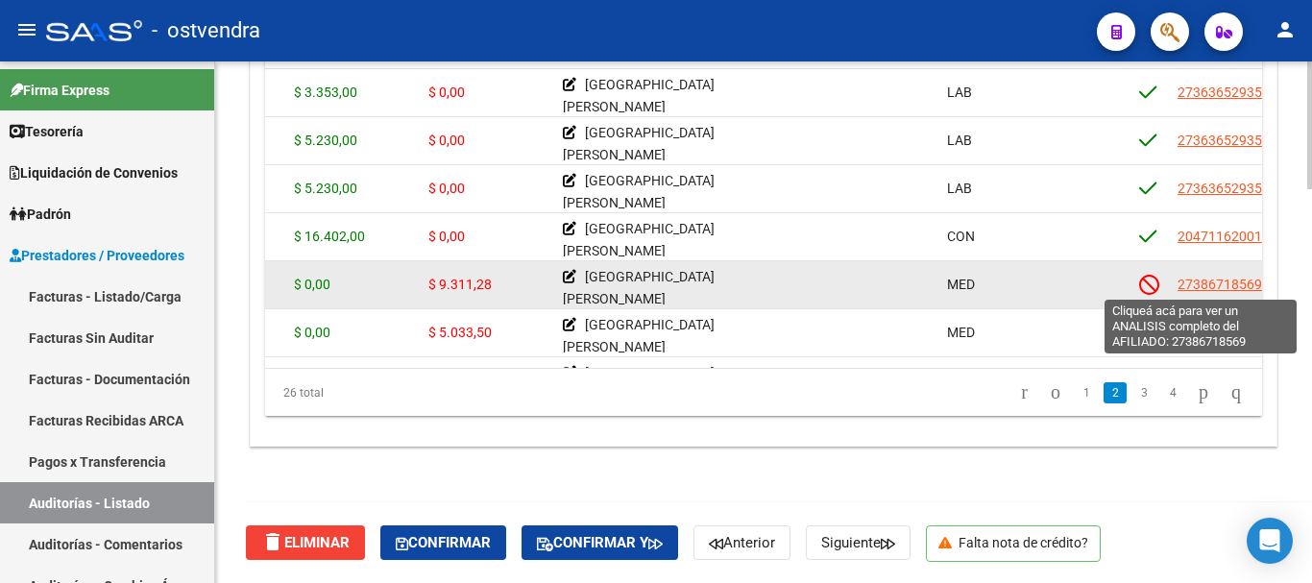
click at [1205, 283] on span "27386718569" at bounding box center [1220, 284] width 85 height 15
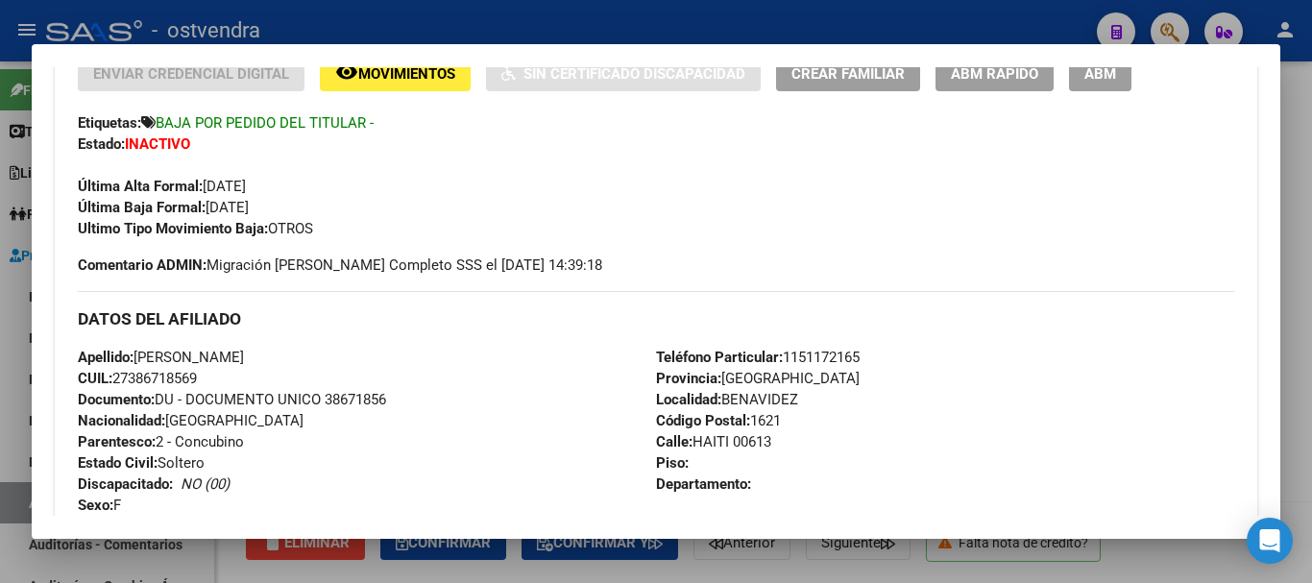
scroll to position [473, 0]
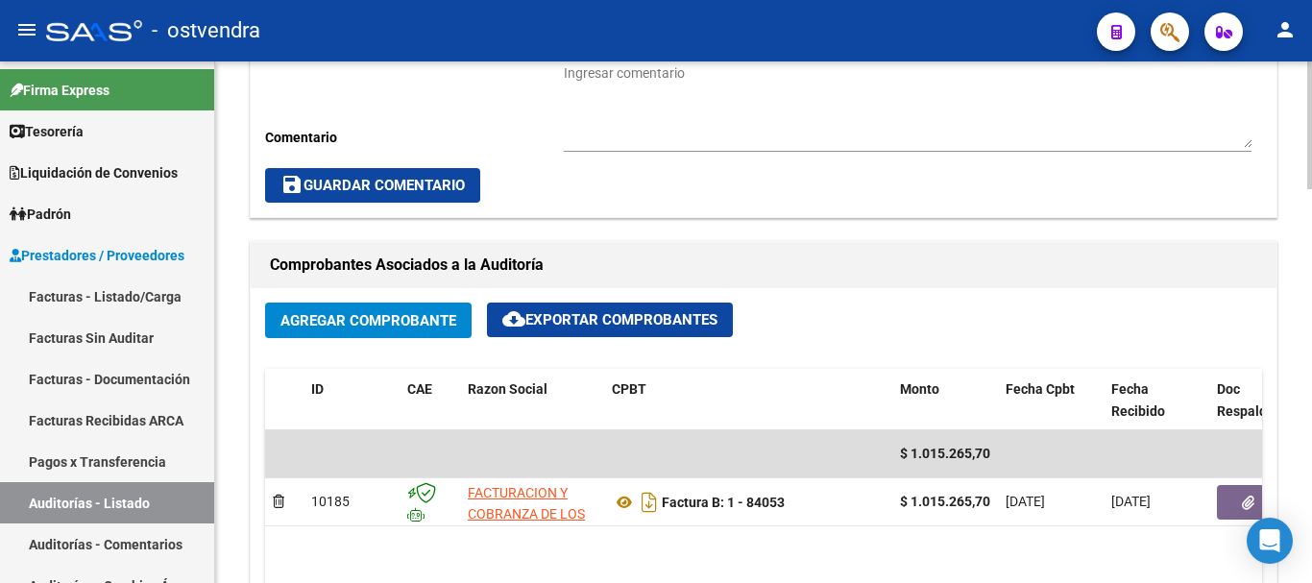
scroll to position [865, 0]
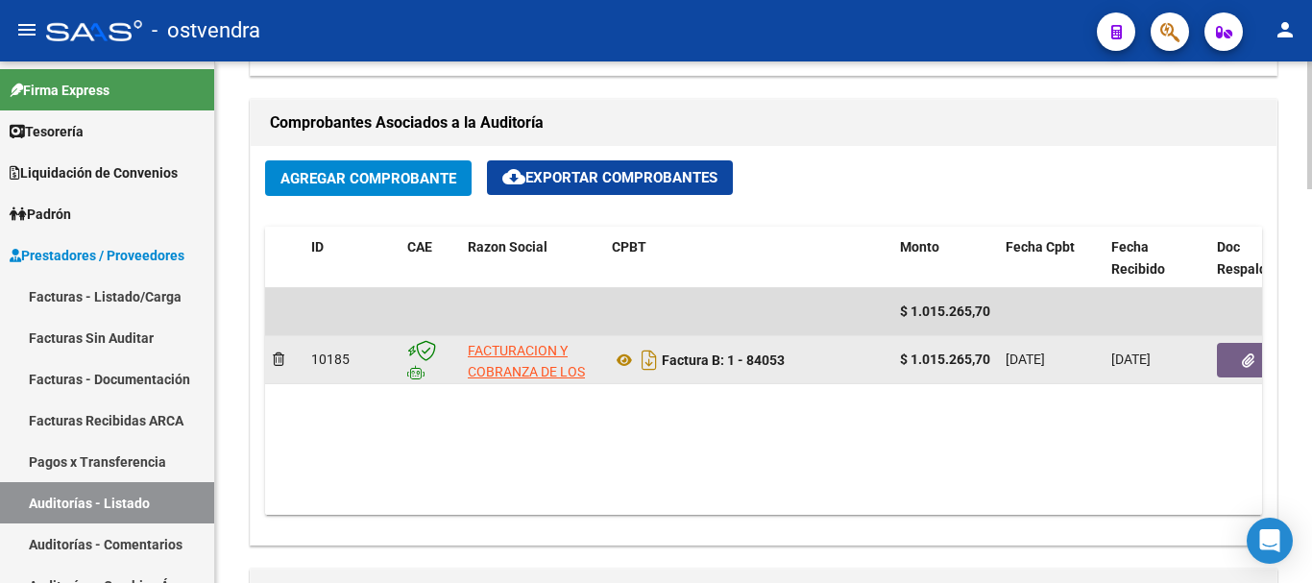
drag, startPoint x: 662, startPoint y: 354, endPoint x: 790, endPoint y: 352, distance: 127.8
click at [790, 352] on div "Factura B: 1 - 84053" at bounding box center [748, 360] width 273 height 31
copy strong "Factura B: 1 - 84053"
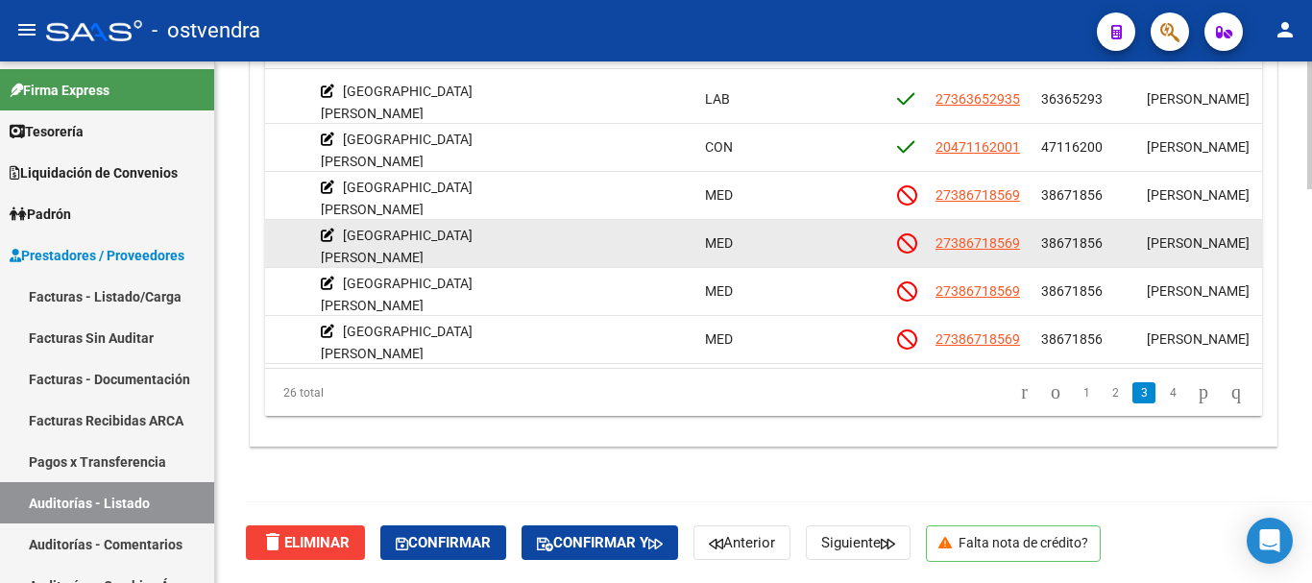
scroll to position [576, 629]
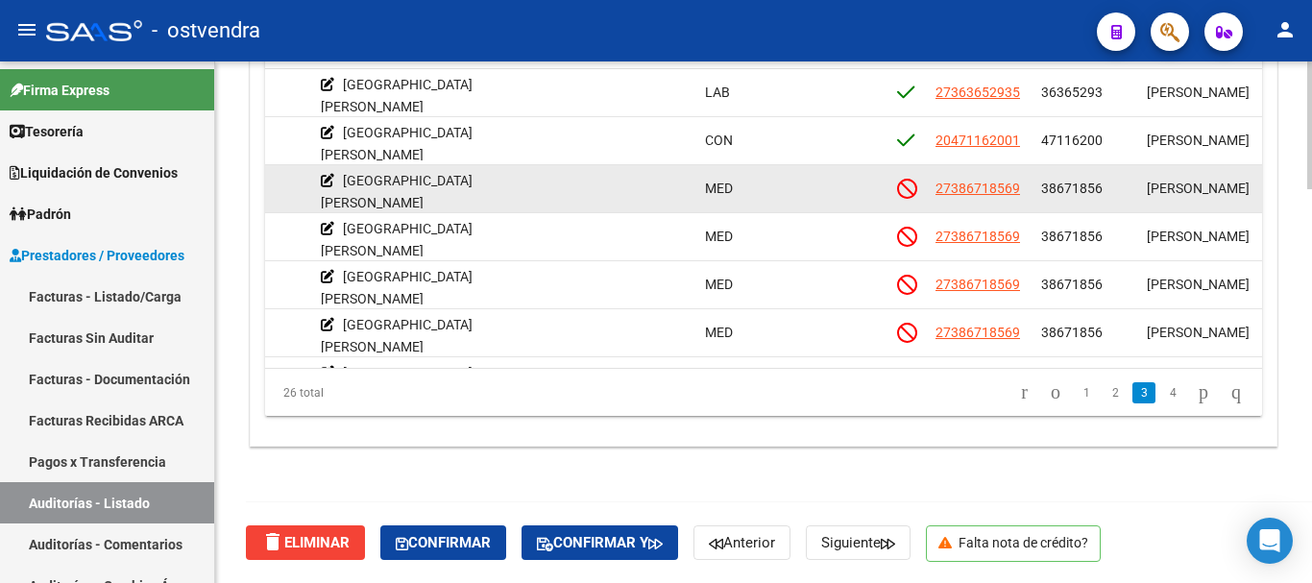
drag, startPoint x: 1046, startPoint y: 190, endPoint x: 1119, endPoint y: 177, distance: 74.2
click at [1120, 177] on datatable-body-cell "38671856" at bounding box center [1087, 188] width 106 height 47
click at [1046, 187] on span "38671856" at bounding box center [1071, 188] width 61 height 15
drag, startPoint x: 1037, startPoint y: 186, endPoint x: 1096, endPoint y: 184, distance: 59.6
click at [1108, 180] on datatable-body-cell "38671856" at bounding box center [1087, 188] width 106 height 47
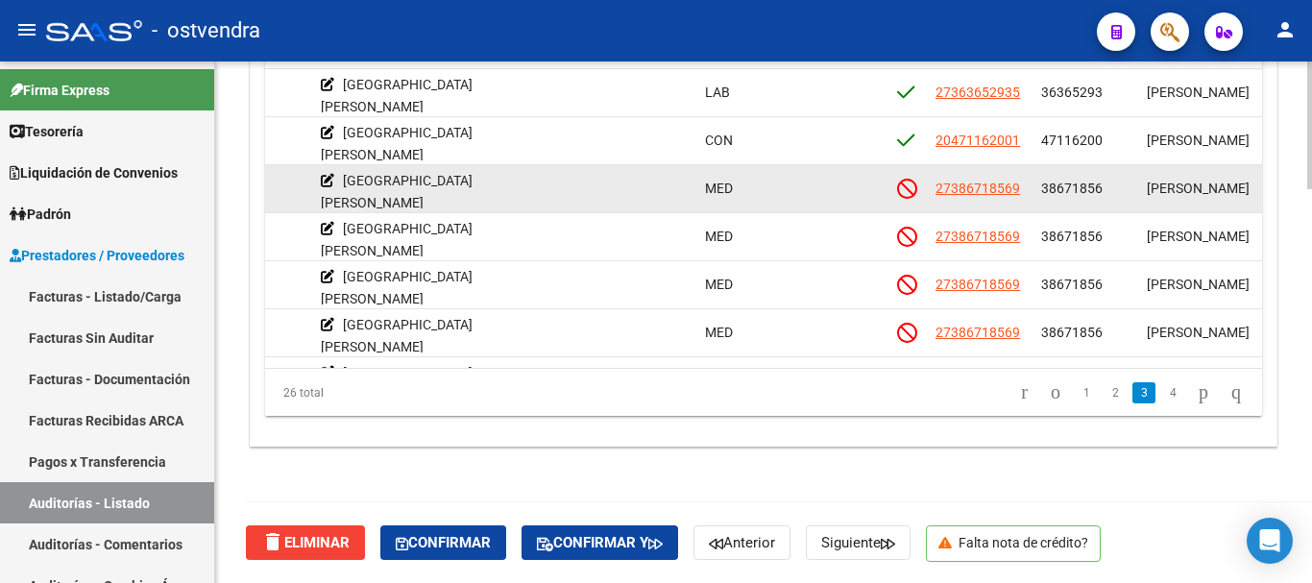
copy span "38671856"
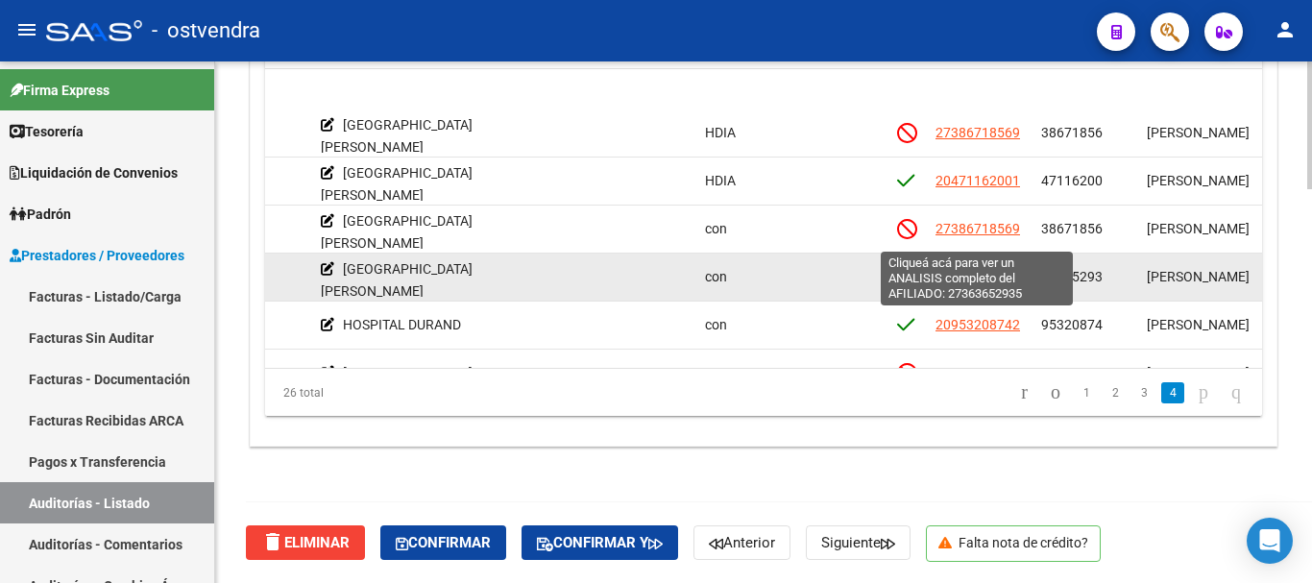
scroll to position [865, 629]
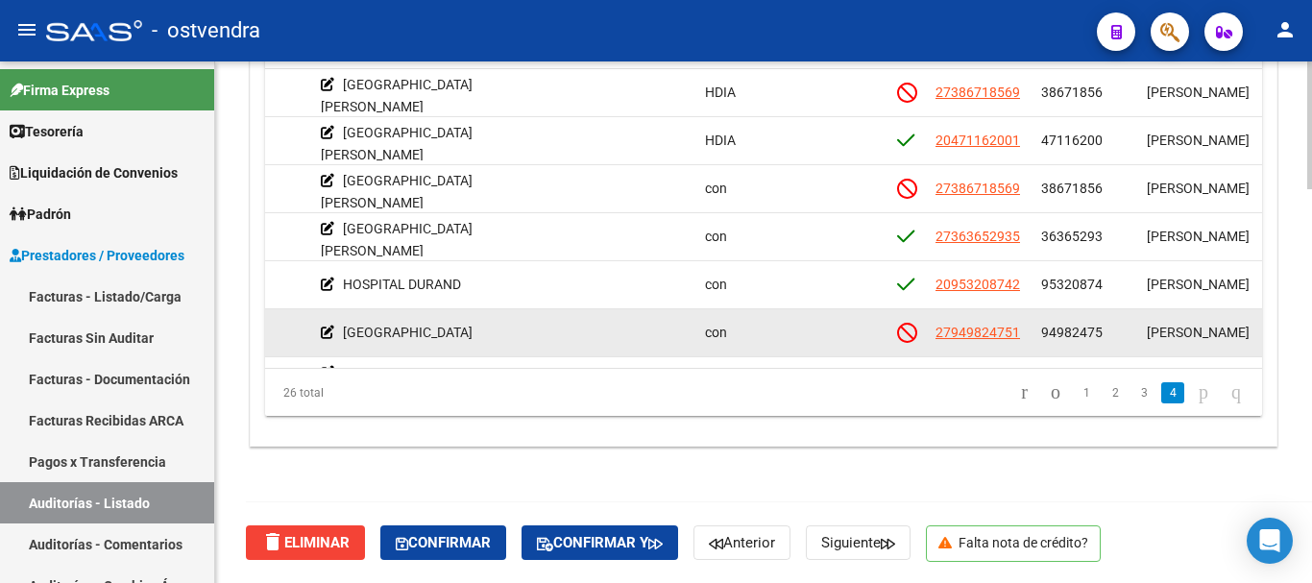
drag, startPoint x: 1040, startPoint y: 326, endPoint x: 1109, endPoint y: 325, distance: 69.2
click at [1109, 325] on datatable-body-cell "94982475" at bounding box center [1087, 332] width 106 height 47
copy span "94982475"
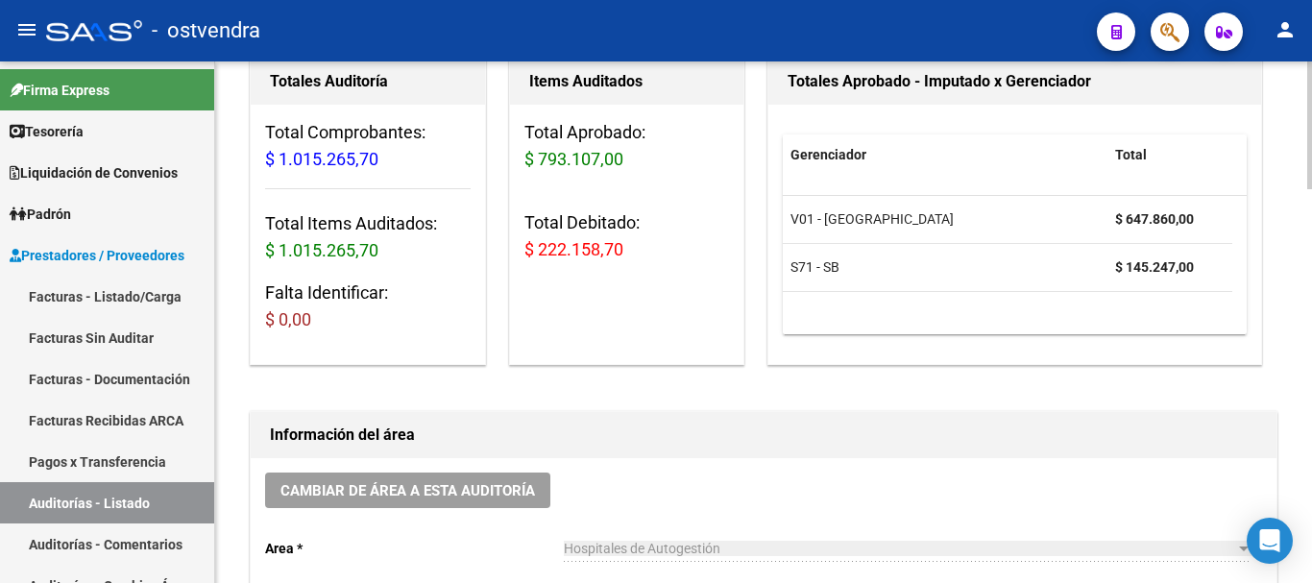
scroll to position [163, 0]
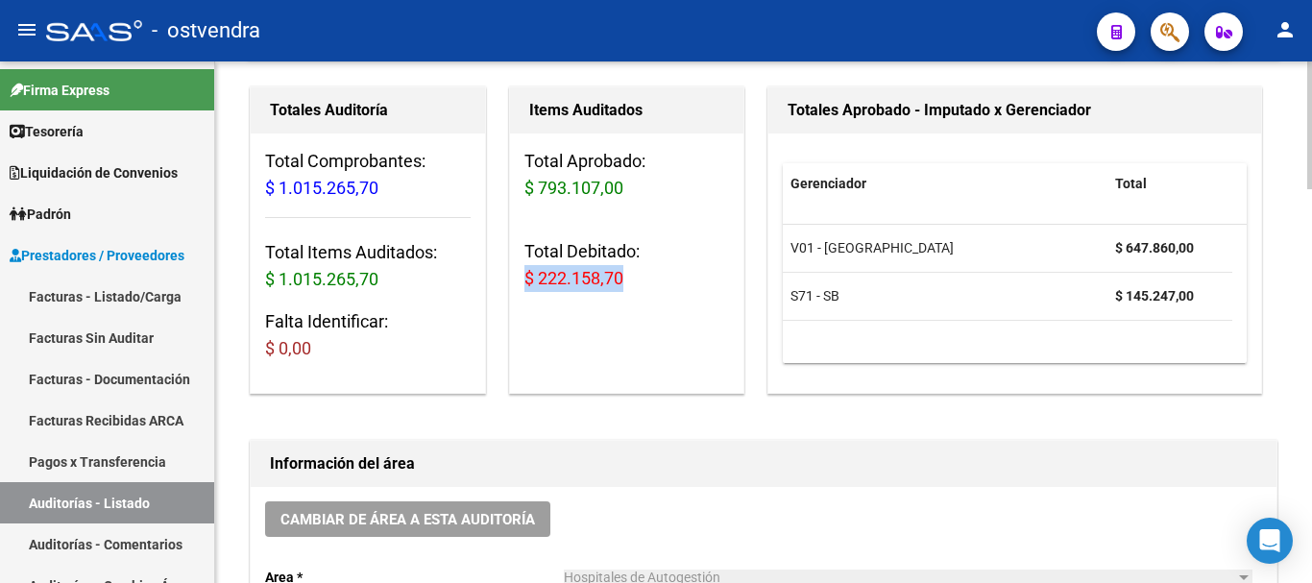
drag, startPoint x: 525, startPoint y: 278, endPoint x: 635, endPoint y: 271, distance: 110.7
click at [635, 271] on h3 "Total Debitado: $ 222.158,70" at bounding box center [628, 265] width 206 height 54
copy span "$ 222.158,70"
